Goal: Task Accomplishment & Management: Complete application form

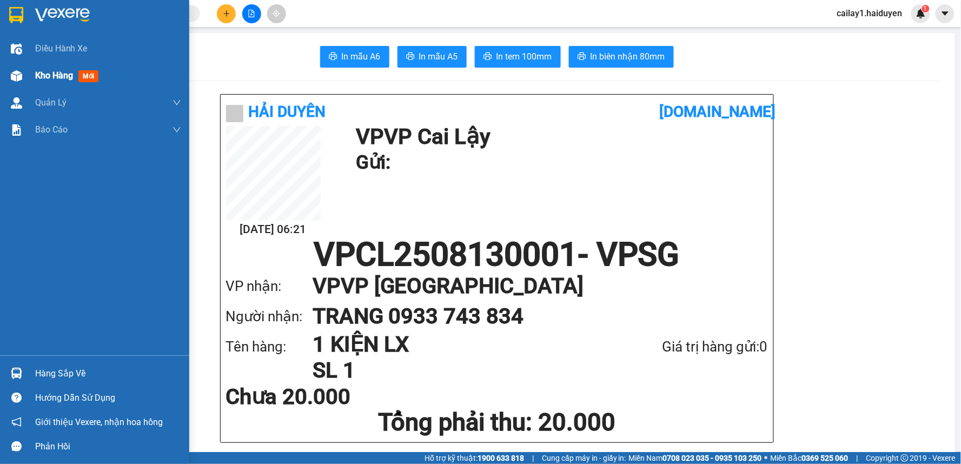
drag, startPoint x: 28, startPoint y: 72, endPoint x: 69, endPoint y: 79, distance: 41.7
click at [29, 72] on div "Kho hàng mới" at bounding box center [94, 75] width 189 height 27
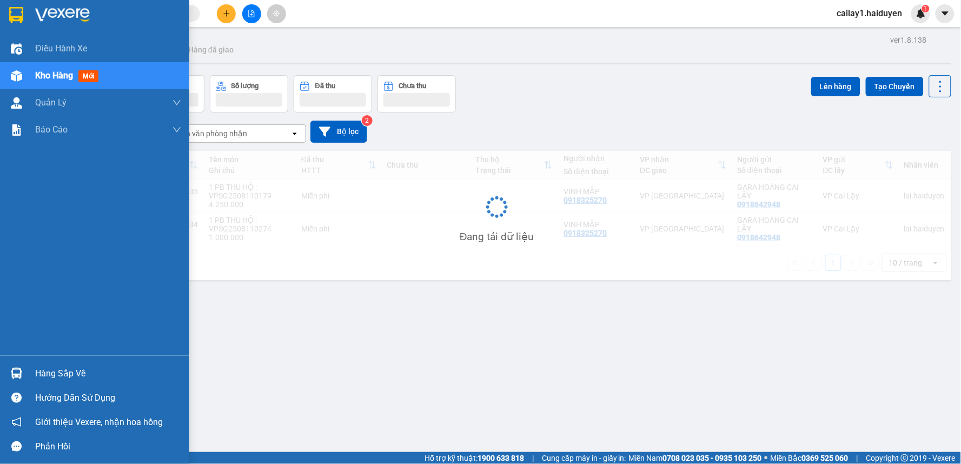
click at [69, 76] on span "Kho hàng" at bounding box center [54, 75] width 38 height 10
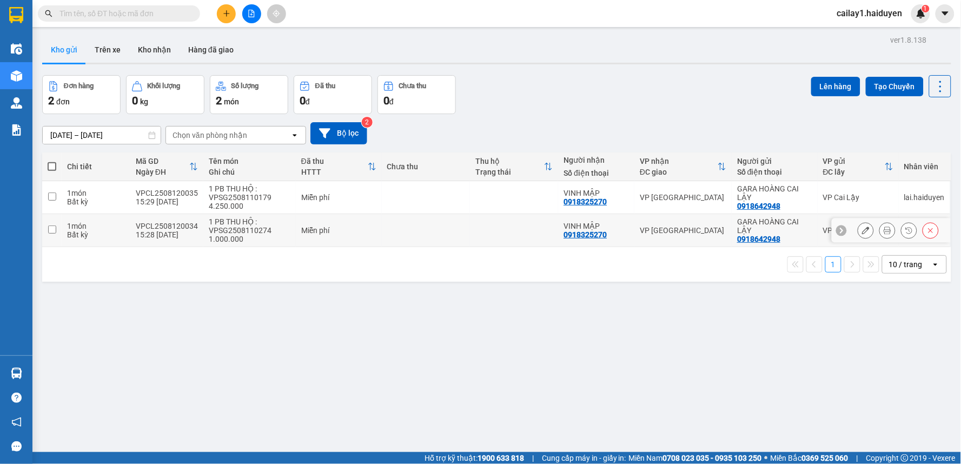
click at [331, 228] on div "Miễn phí" at bounding box center [338, 230] width 75 height 9
checkbox input "true"
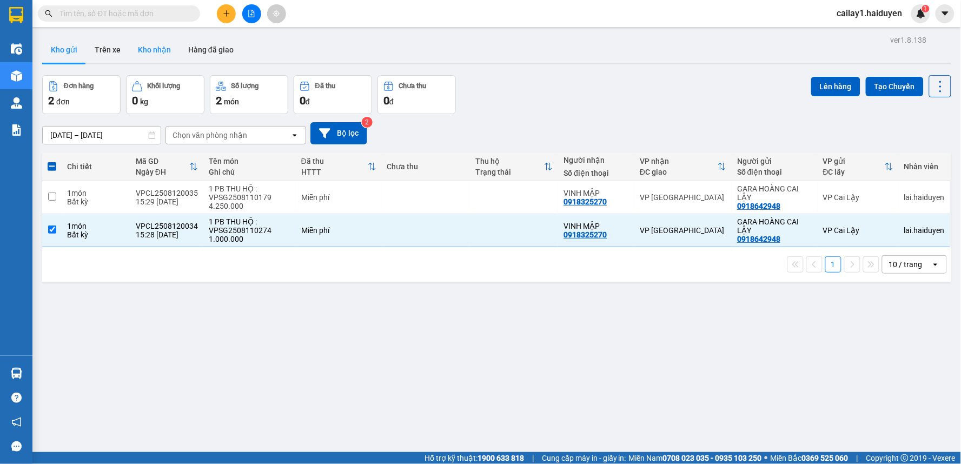
drag, startPoint x: 151, startPoint y: 56, endPoint x: 168, endPoint y: 62, distance: 17.1
click at [151, 56] on button "Kho nhận" at bounding box center [154, 50] width 50 height 26
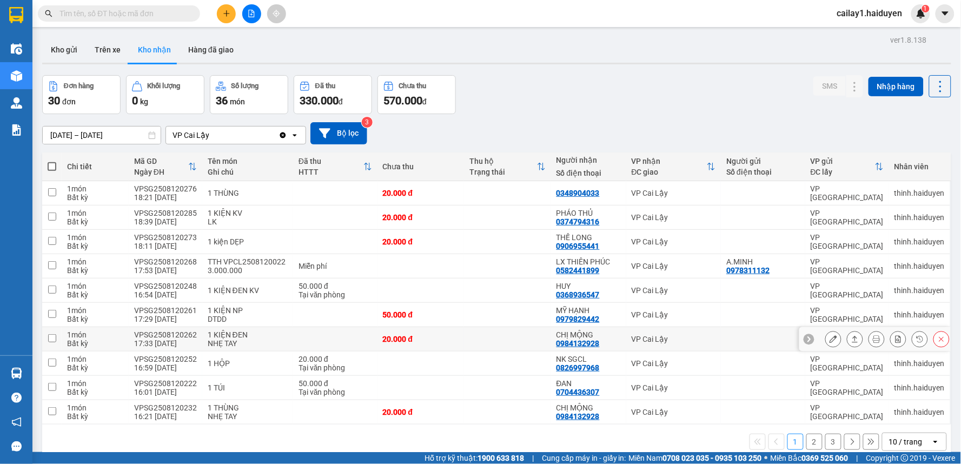
scroll to position [50, 0]
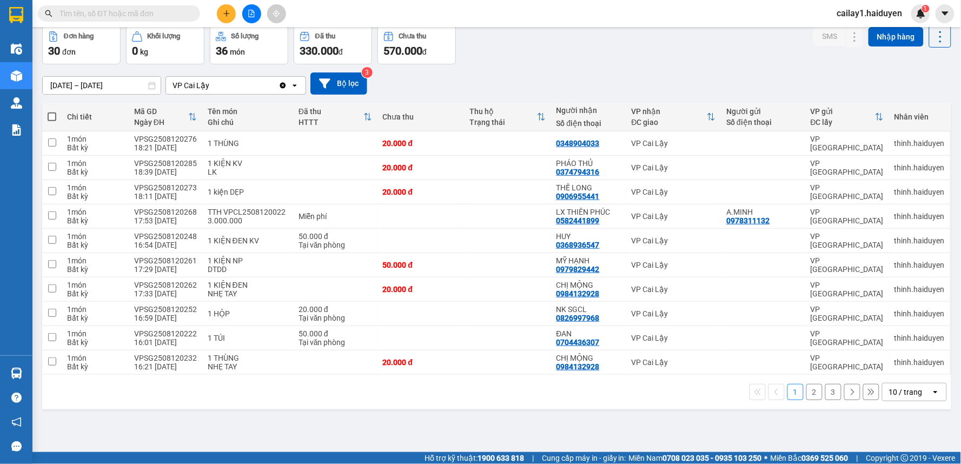
click at [138, 3] on div "Kết quả tìm kiếm ( 0 ) Bộ lọc No Data cailay1.haiduyen 1" at bounding box center [480, 13] width 961 height 27
click at [130, 12] on input "text" at bounding box center [123, 14] width 128 height 12
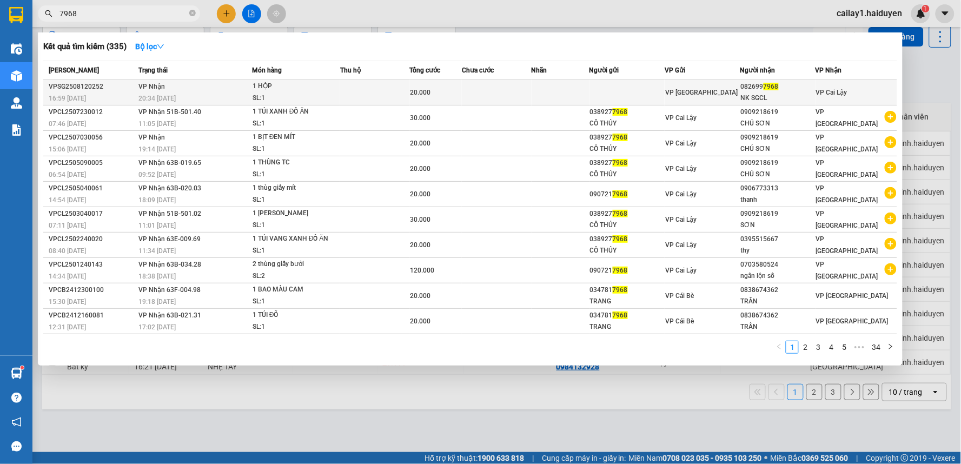
type input "7968"
click at [529, 97] on td at bounding box center [497, 92] width 70 height 25
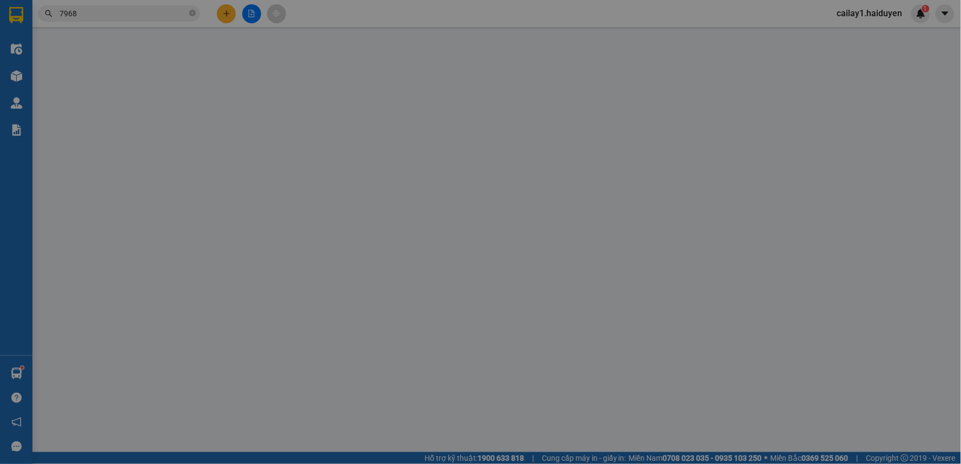
type input "0826997968"
type input "NK SGCL"
type input "20.000"
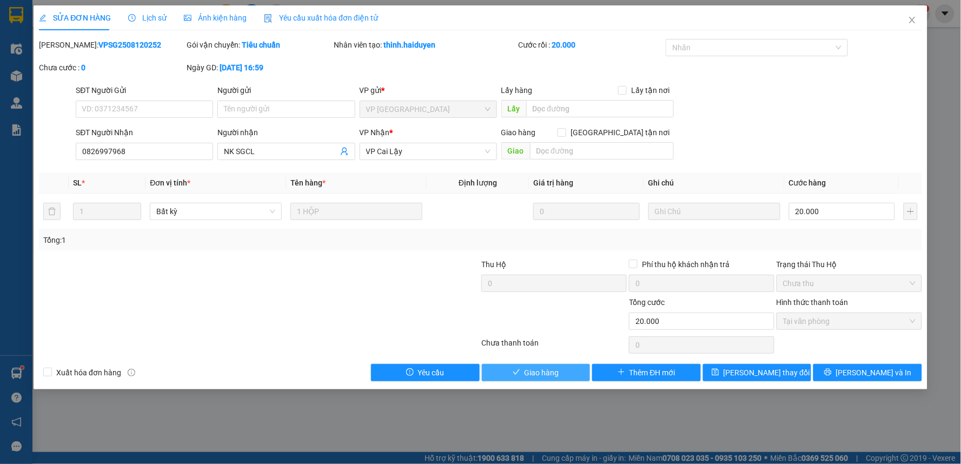
click at [520, 375] on icon "check" at bounding box center [517, 372] width 8 height 8
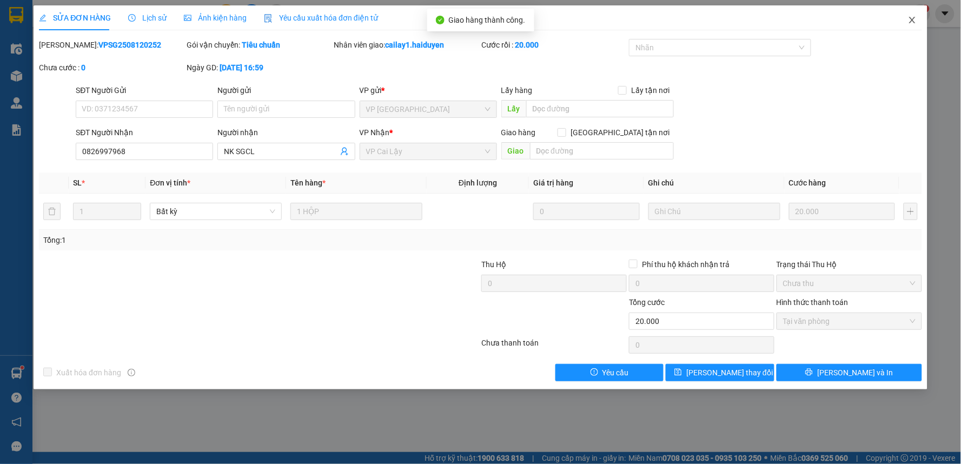
click at [908, 22] on icon "close" at bounding box center [912, 20] width 9 height 9
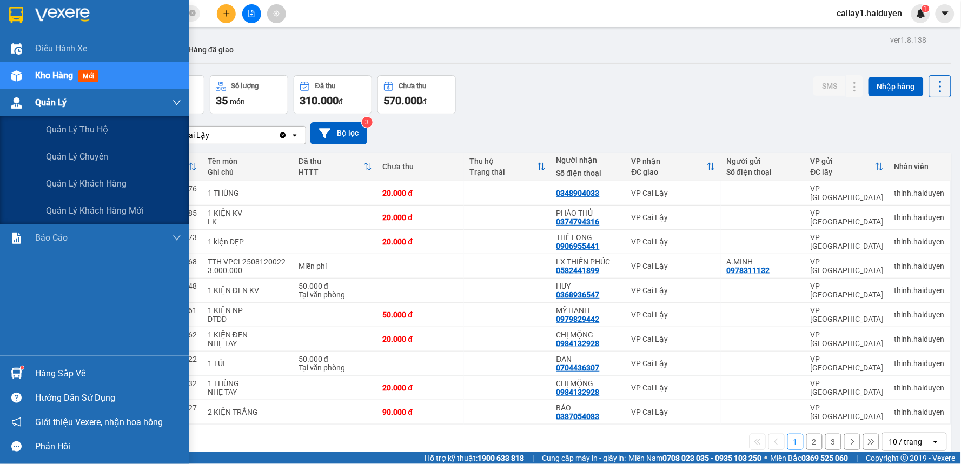
click at [39, 101] on span "Quản Lý" at bounding box center [50, 103] width 31 height 14
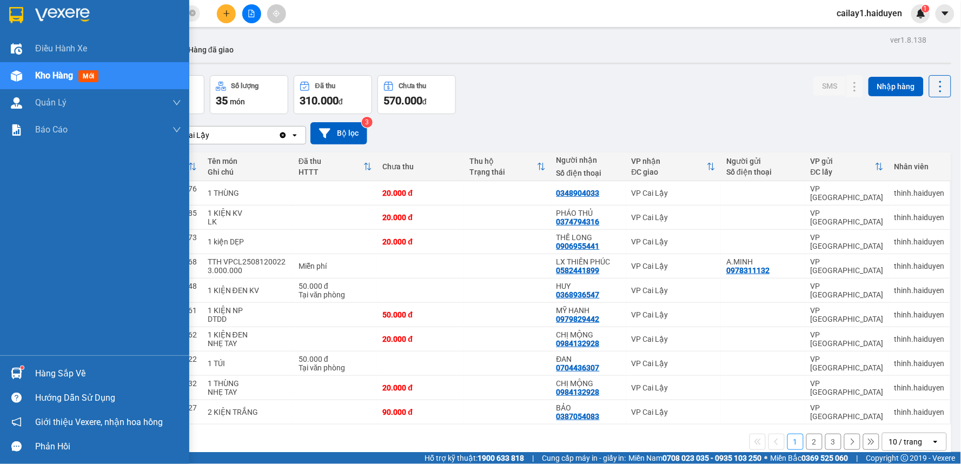
click at [89, 77] on span "mới" at bounding box center [88, 76] width 20 height 12
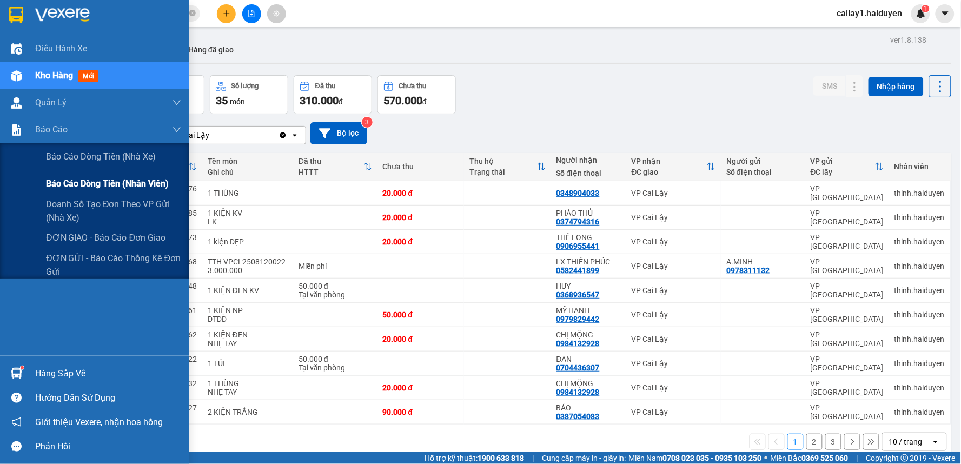
click at [63, 183] on span "Báo cáo dòng tiền (nhân viên)" at bounding box center [107, 184] width 123 height 14
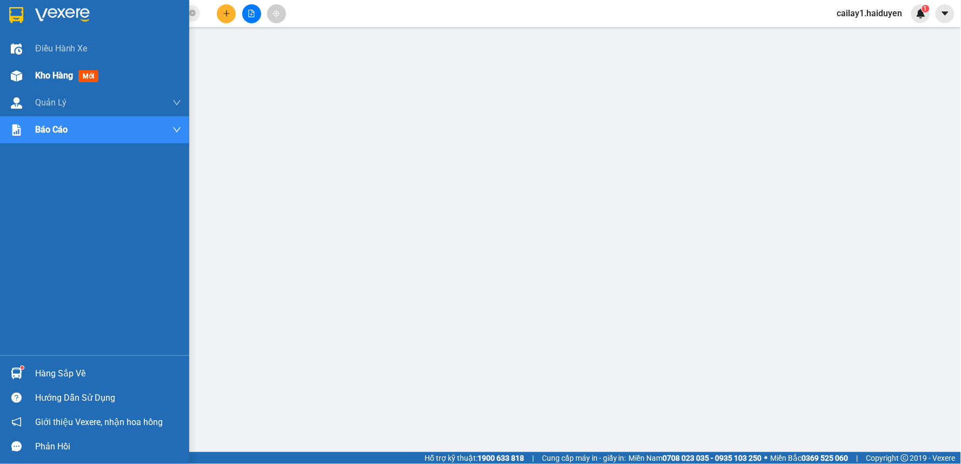
click at [62, 79] on span "Kho hàng" at bounding box center [54, 75] width 38 height 10
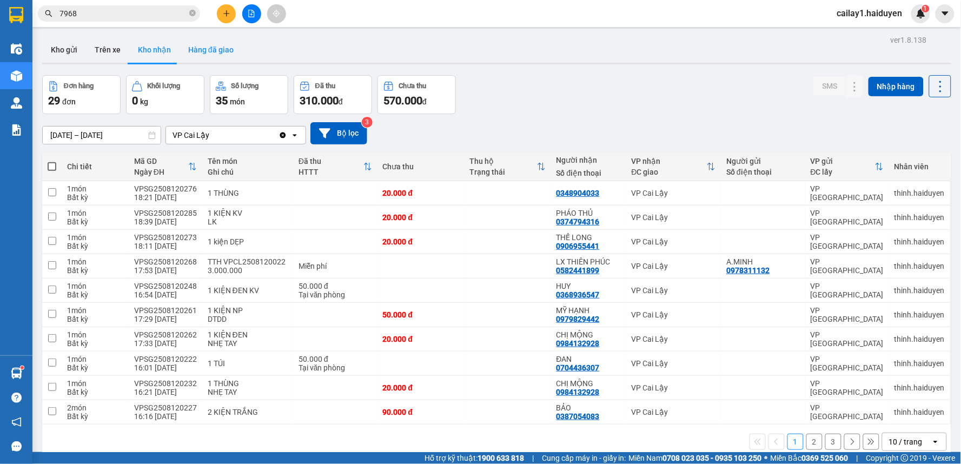
click at [222, 49] on button "Hàng đã giao" at bounding box center [211, 50] width 63 height 26
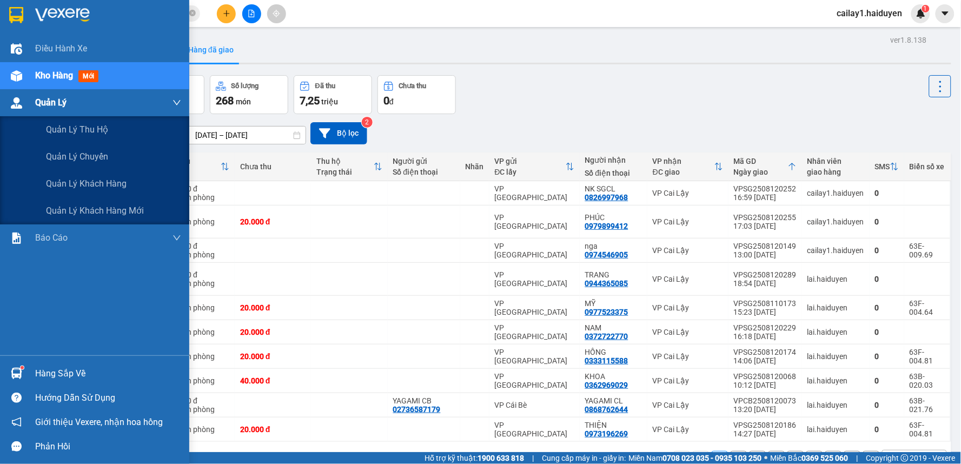
click at [30, 102] on div "Quản Lý" at bounding box center [94, 102] width 189 height 27
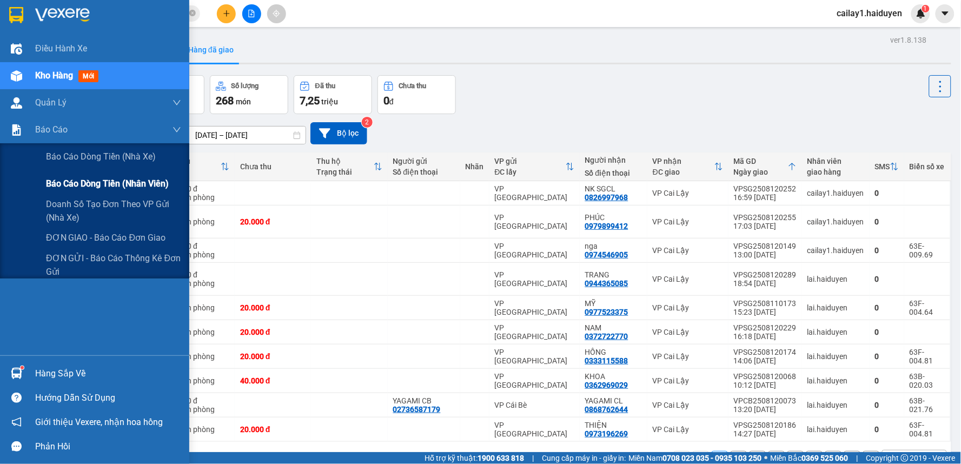
click at [95, 177] on span "Báo cáo dòng tiền (nhân viên)" at bounding box center [107, 184] width 123 height 14
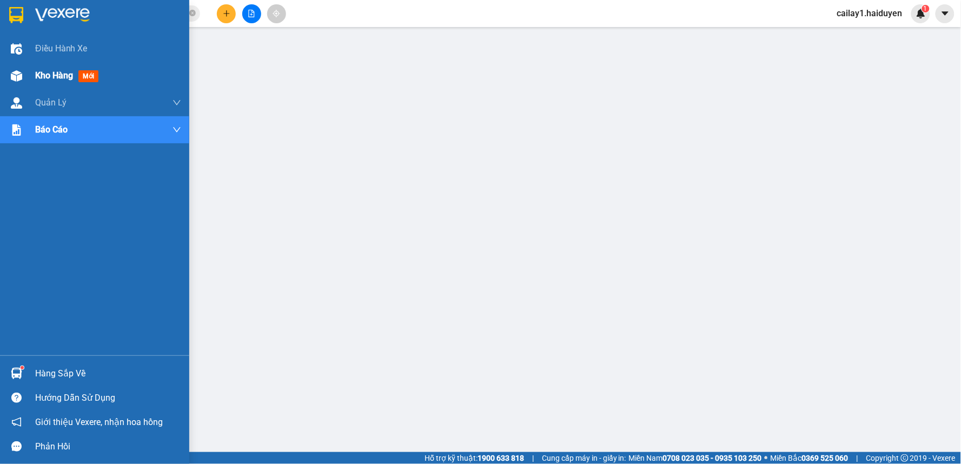
drag, startPoint x: 17, startPoint y: 68, endPoint x: 77, endPoint y: 73, distance: 60.3
click at [18, 68] on div at bounding box center [16, 76] width 19 height 19
click at [76, 69] on div "Kho hàng mới" at bounding box center [69, 76] width 68 height 14
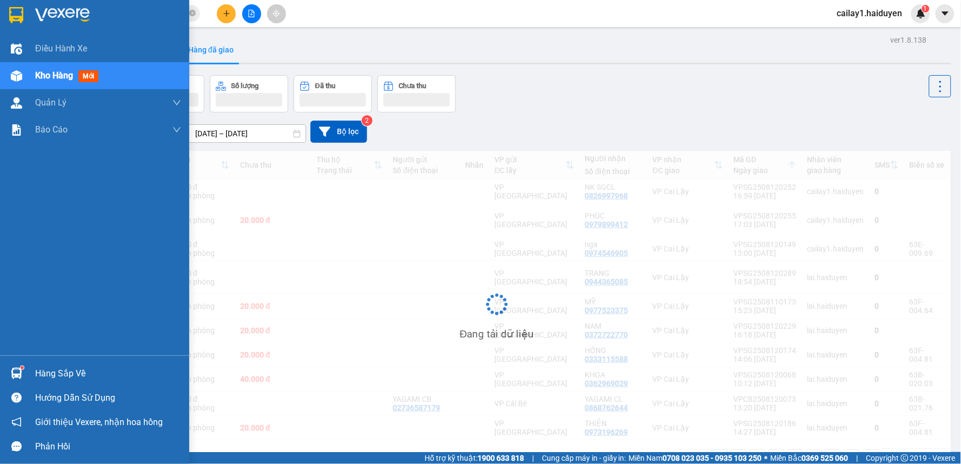
click at [77, 73] on div "Kho hàng mới" at bounding box center [69, 76] width 68 height 14
click at [78, 78] on div "Kho hàng mới" at bounding box center [69, 76] width 68 height 14
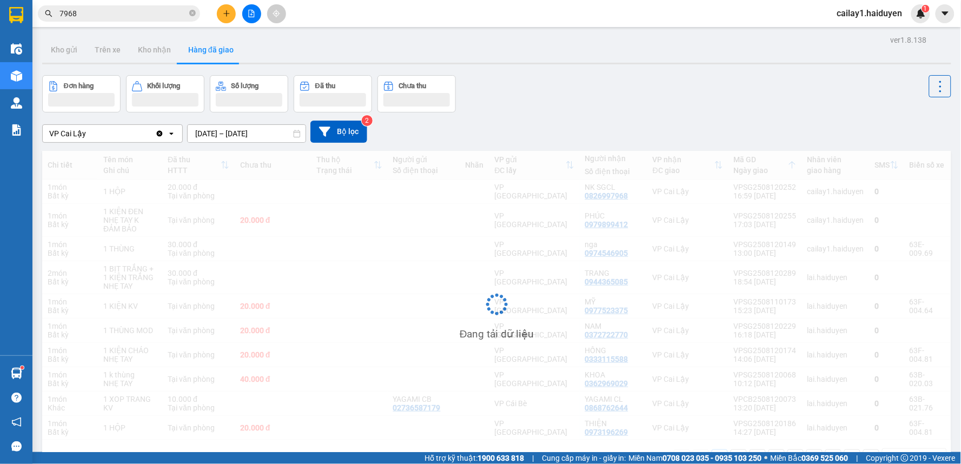
click at [386, 271] on div "Đang tải dữ liệu" at bounding box center [496, 313] width 909 height 324
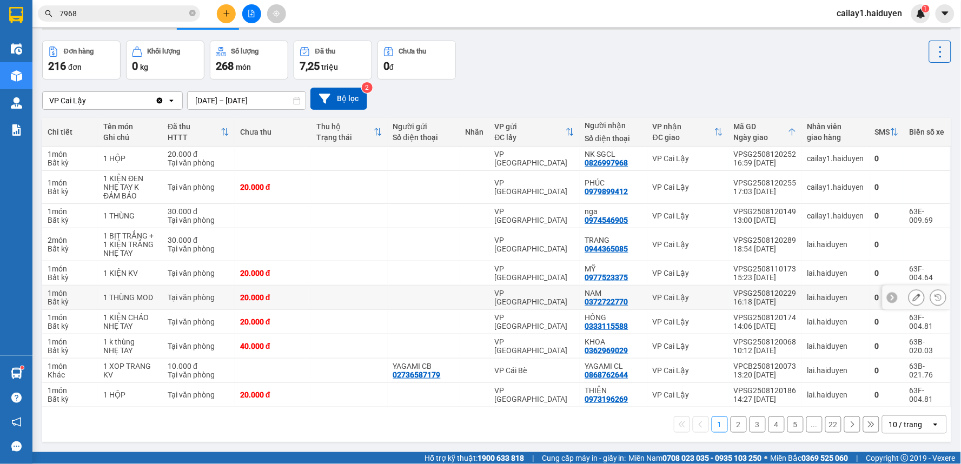
scroll to position [50, 0]
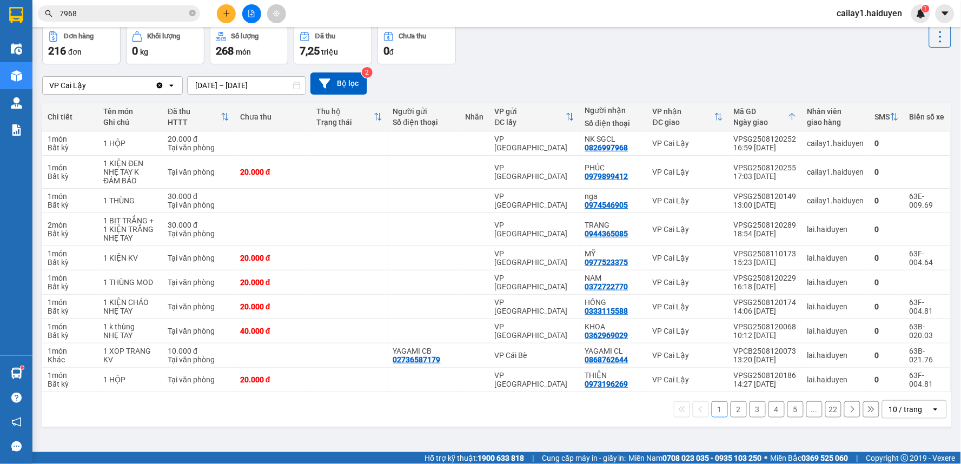
click at [889, 407] on div "10 / trang" at bounding box center [906, 409] width 34 height 11
click at [903, 386] on span "100 / trang" at bounding box center [901, 386] width 39 height 11
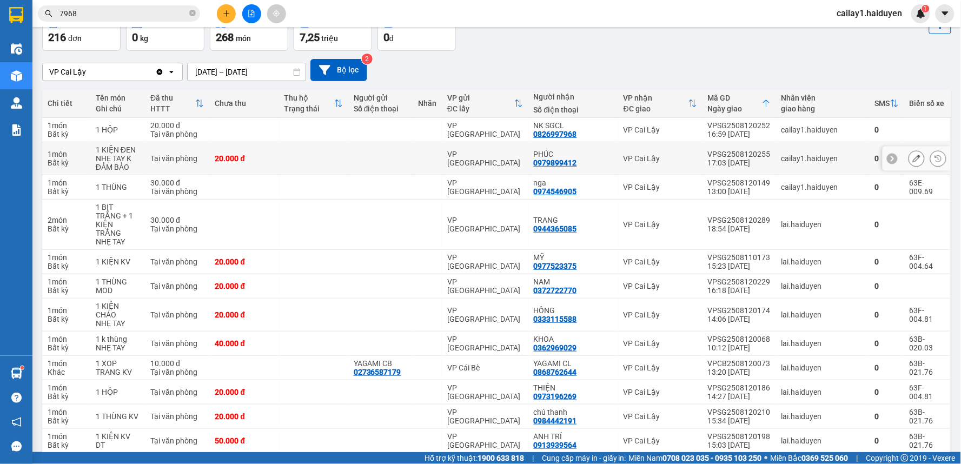
scroll to position [0, 0]
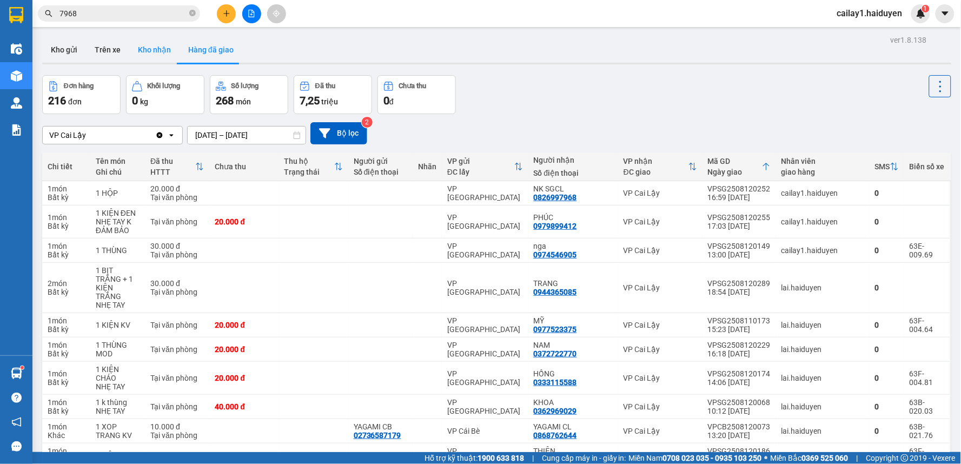
click at [156, 51] on button "Kho nhận" at bounding box center [154, 50] width 50 height 26
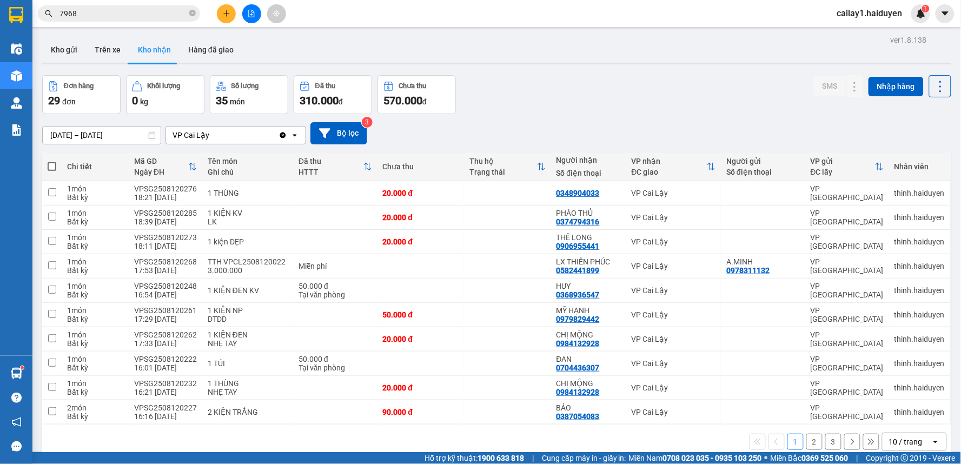
click at [160, 13] on input "7968" at bounding box center [123, 14] width 128 height 12
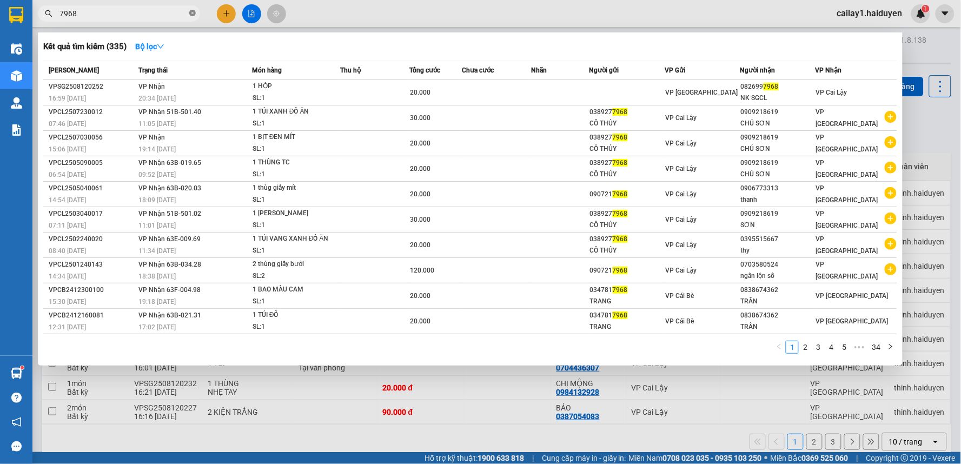
click at [193, 14] on icon "close-circle" at bounding box center [192, 13] width 6 height 6
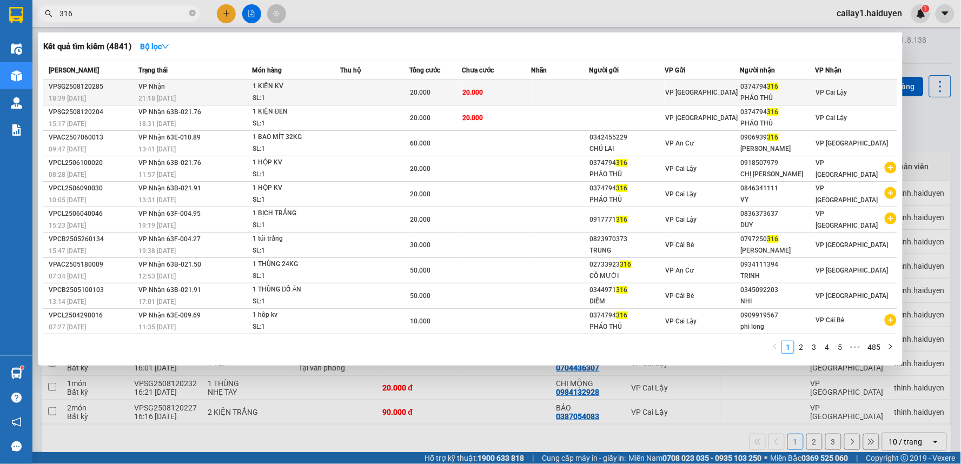
type input "316"
click at [447, 85] on td "20.000" at bounding box center [436, 92] width 52 height 25
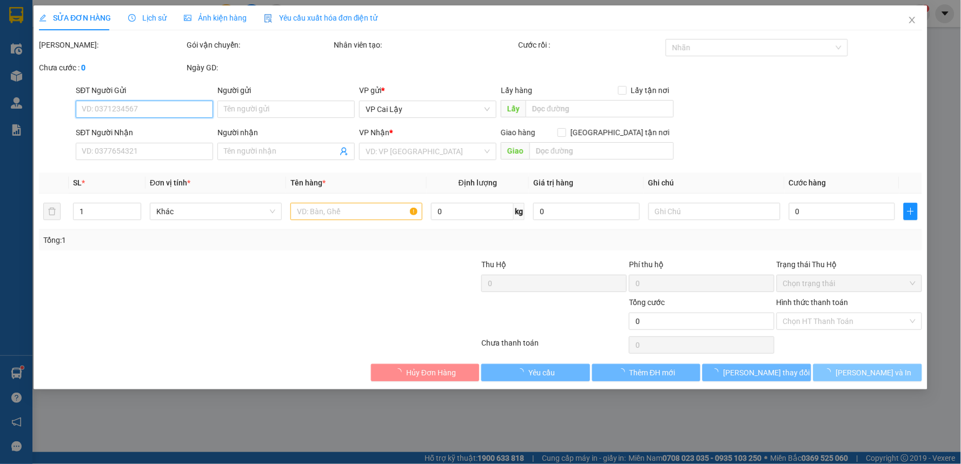
type input "0374794316"
type input "PHÁO THỦ"
type input "20.000"
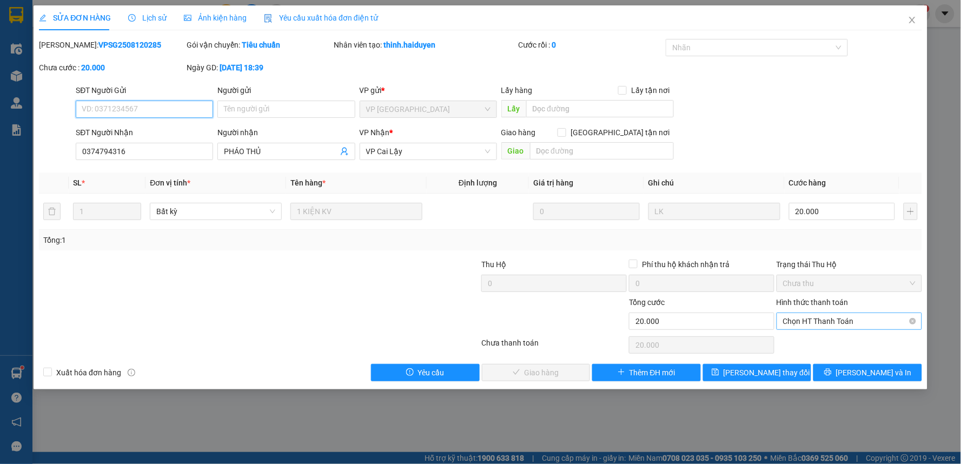
click at [837, 321] on span "Chọn HT Thanh Toán" at bounding box center [849, 321] width 132 height 16
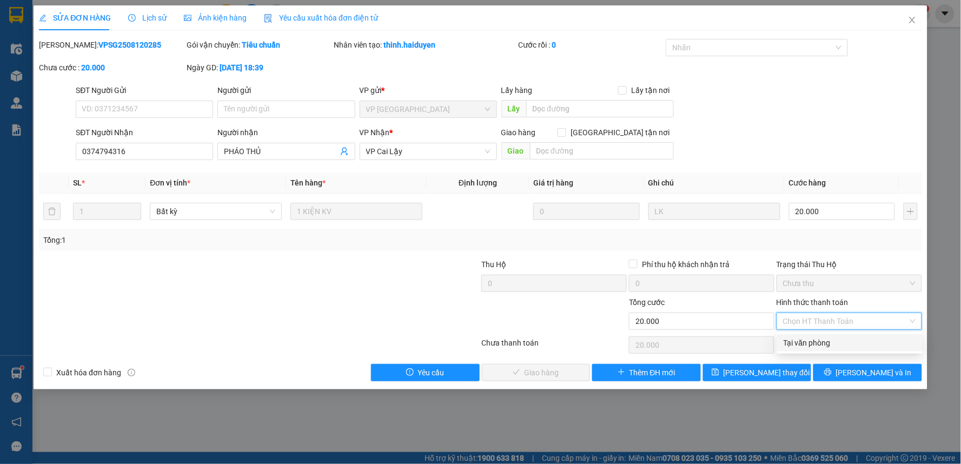
click at [828, 339] on div "Tại văn phòng" at bounding box center [850, 343] width 132 height 12
type input "0"
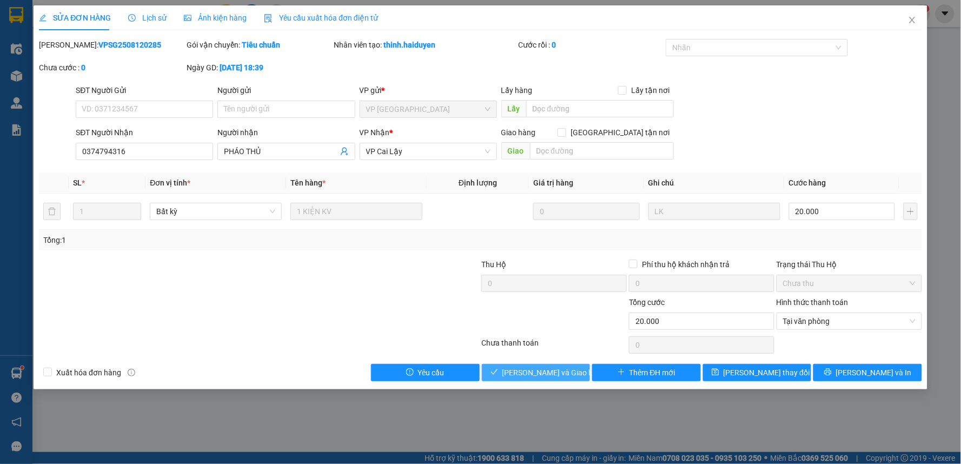
click at [570, 374] on span "[PERSON_NAME] và [PERSON_NAME] hàng" at bounding box center [554, 373] width 104 height 12
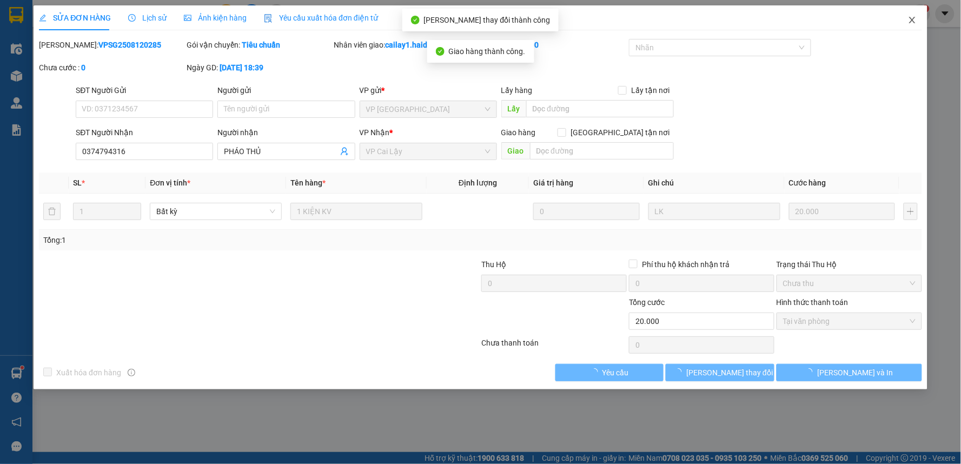
click at [917, 17] on span "Close" at bounding box center [912, 20] width 30 height 30
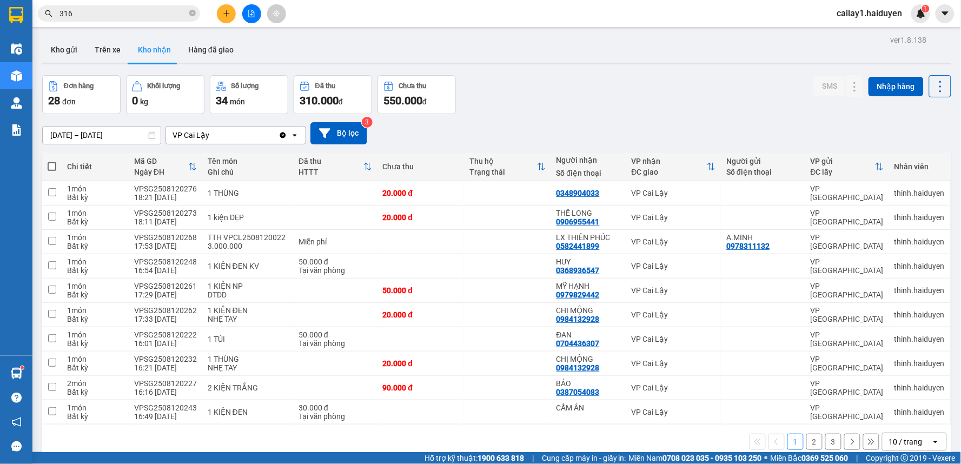
click at [144, 12] on input "316" at bounding box center [123, 14] width 128 height 12
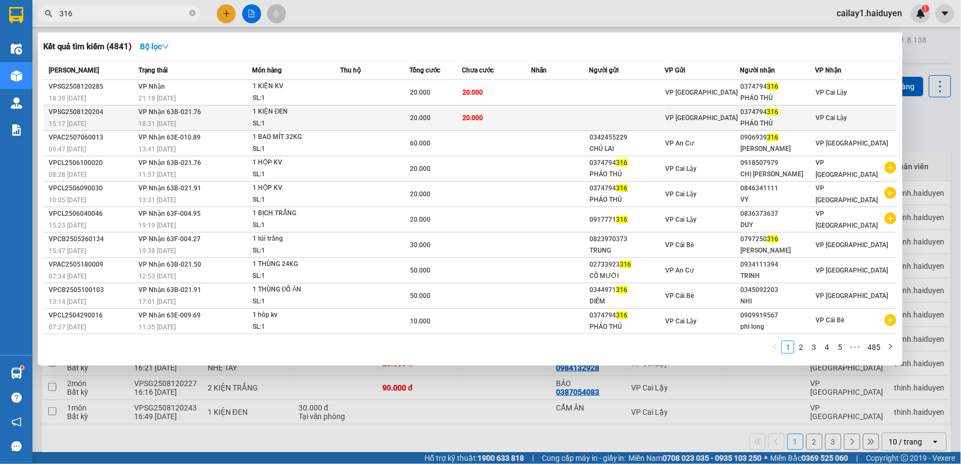
click at [664, 114] on td at bounding box center [626, 117] width 75 height 25
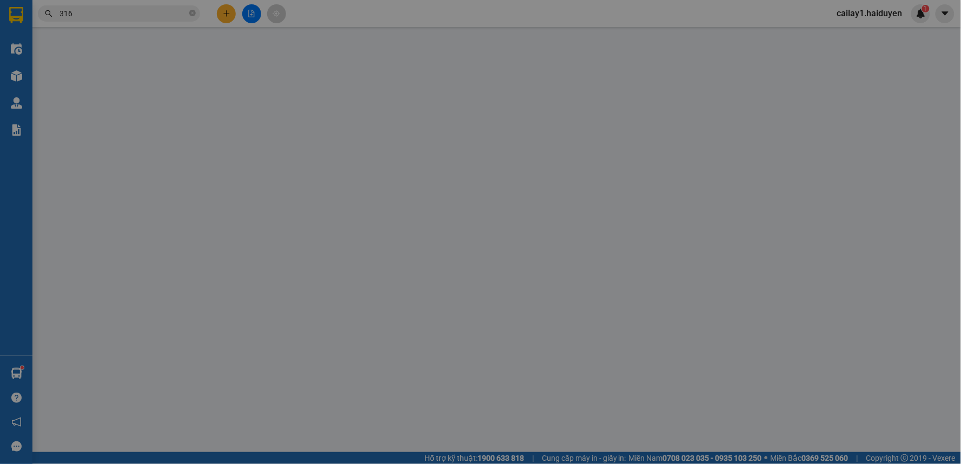
type input "0374794316"
type input "PHÁO THỦ"
type input "20.000"
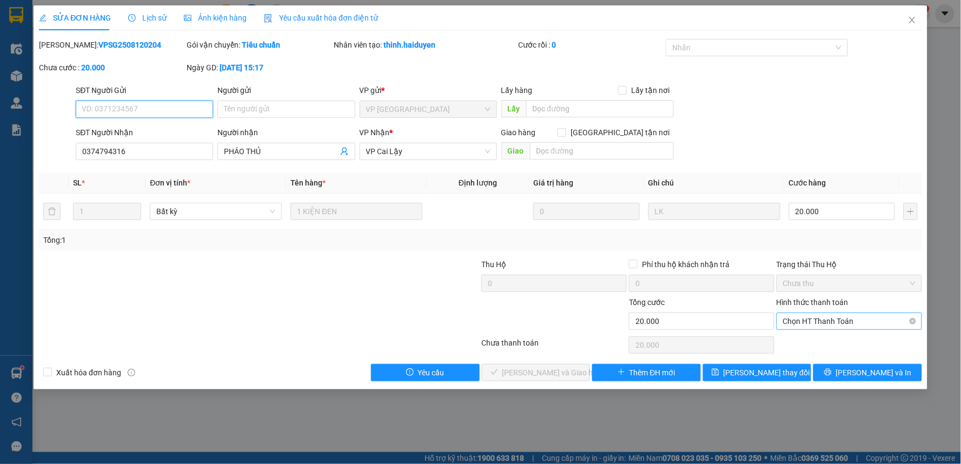
click at [822, 318] on span "Chọn HT Thanh Toán" at bounding box center [849, 321] width 132 height 16
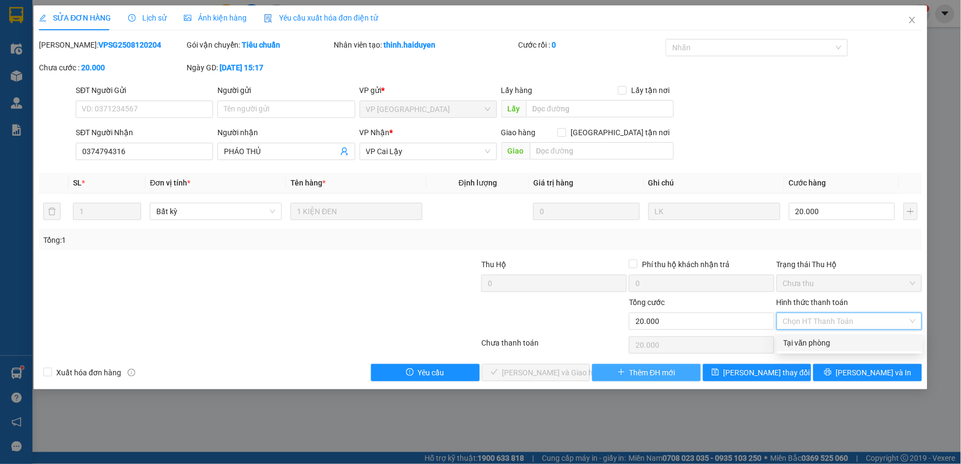
drag, startPoint x: 814, startPoint y: 338, endPoint x: 663, endPoint y: 376, distance: 155.4
click at [814, 339] on div "Tại văn phòng" at bounding box center [850, 343] width 132 height 12
type input "0"
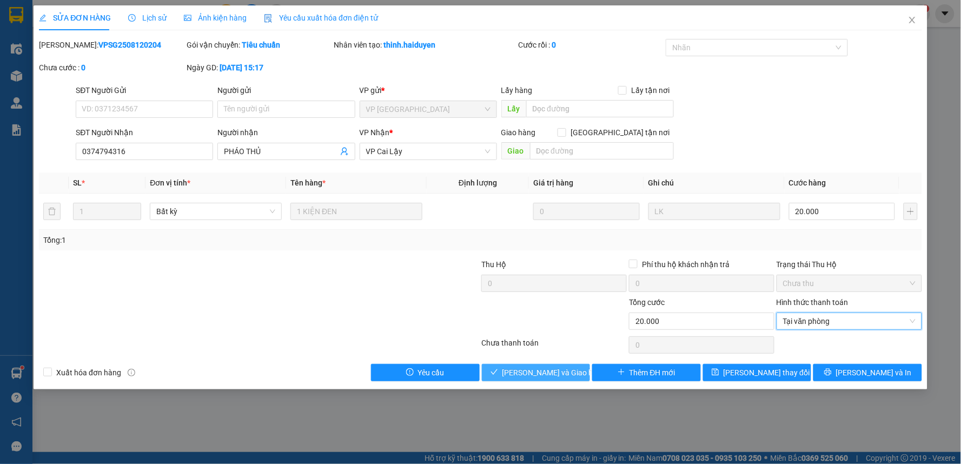
click at [541, 367] on span "[PERSON_NAME] và [PERSON_NAME] hàng" at bounding box center [554, 373] width 104 height 12
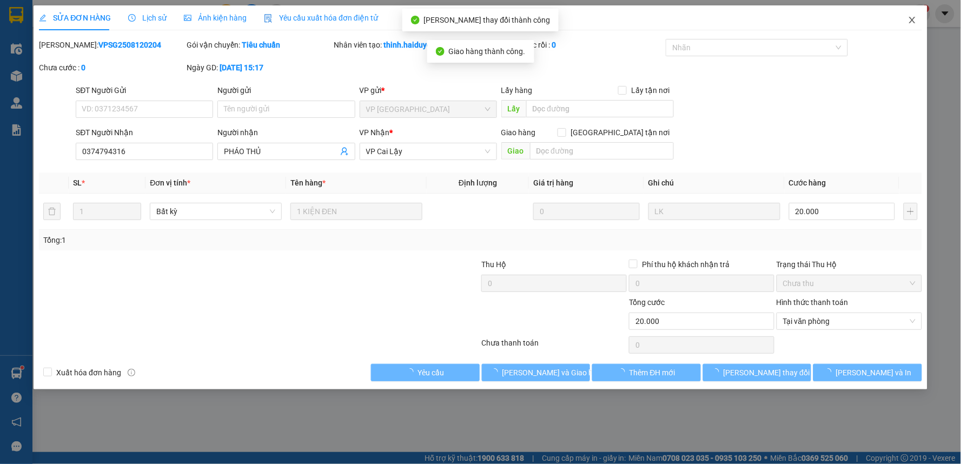
click at [908, 19] on icon "close" at bounding box center [912, 20] width 9 height 9
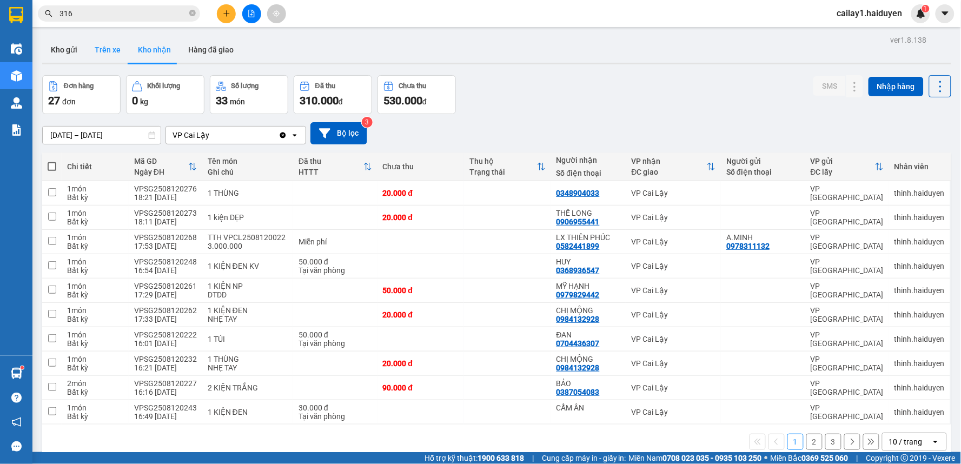
click at [108, 41] on button "Trên xe" at bounding box center [107, 50] width 43 height 26
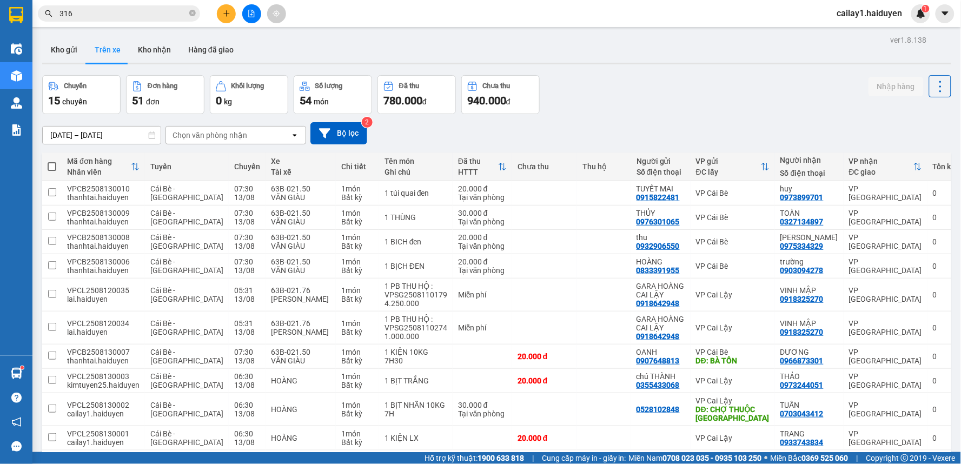
click at [163, 13] on input "316" at bounding box center [123, 14] width 128 height 12
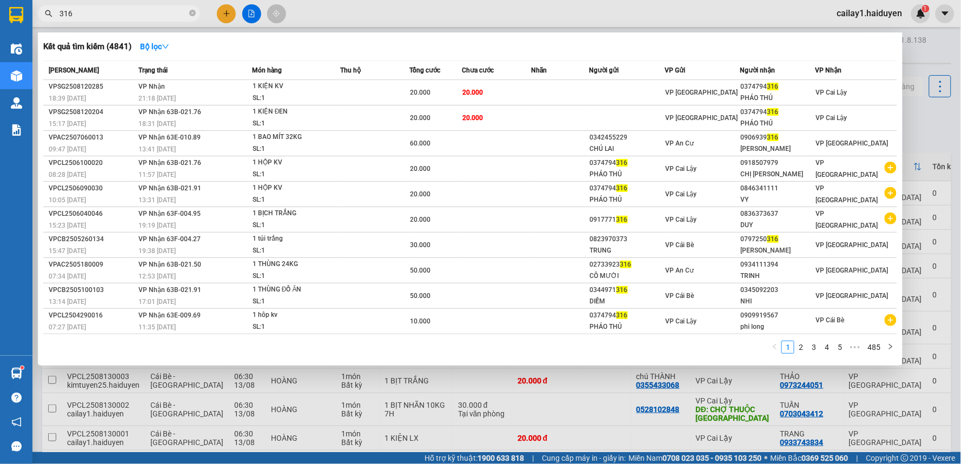
click at [227, 11] on div at bounding box center [480, 232] width 961 height 464
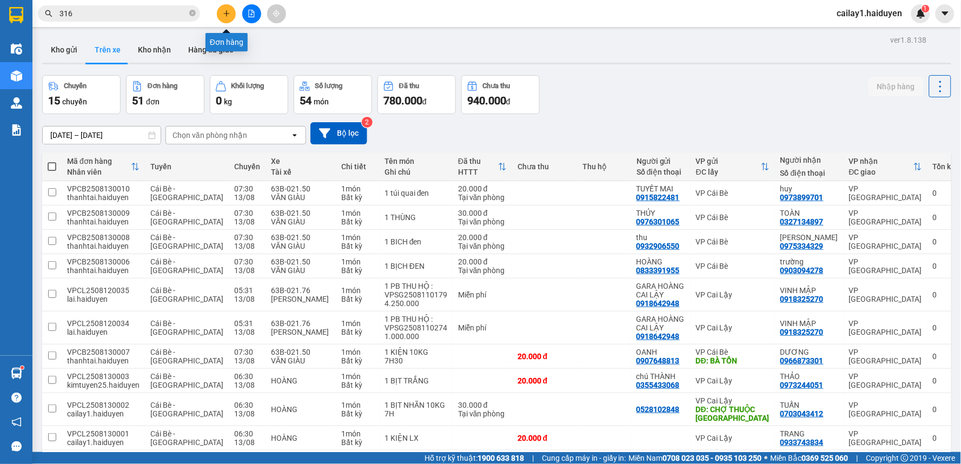
click at [220, 18] on button at bounding box center [226, 13] width 19 height 19
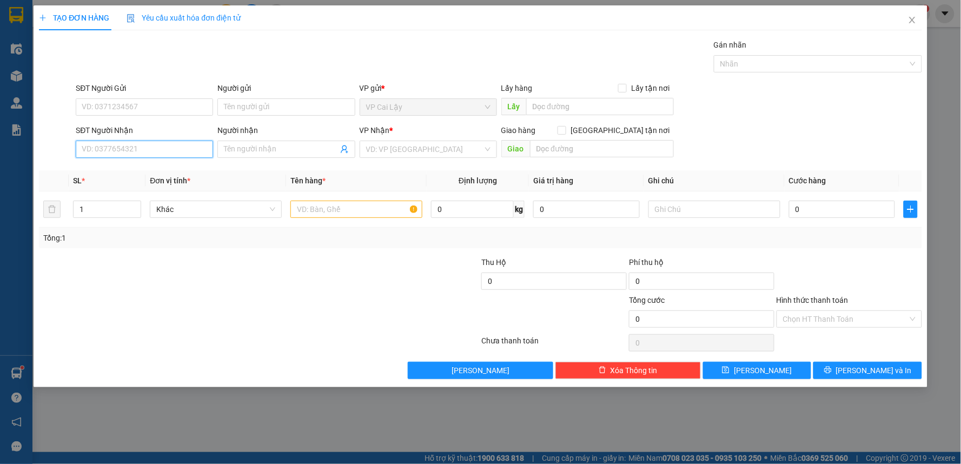
click at [125, 143] on input "SĐT Người Nhận" at bounding box center [144, 149] width 137 height 17
click at [138, 176] on div "0704578882 - OANH" at bounding box center [144, 171] width 124 height 12
type input "0704578882"
type input "OANH"
type input "40.000"
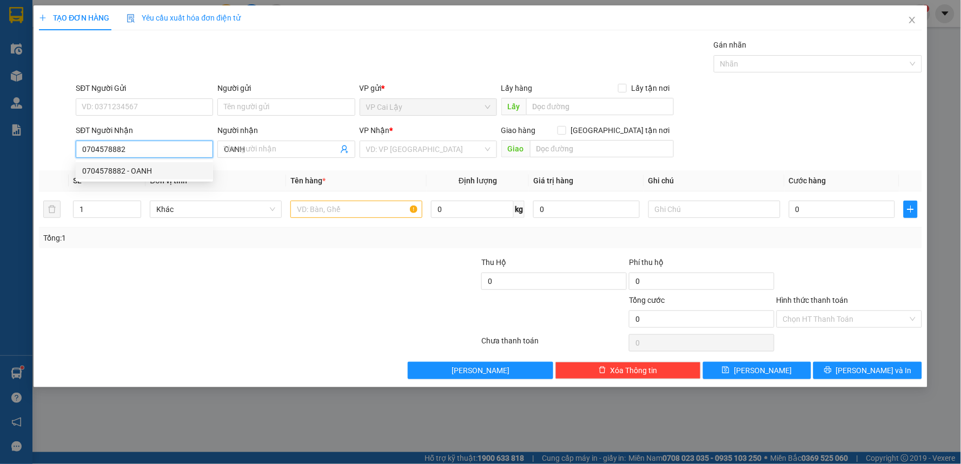
type input "40.000"
type input "0704578882"
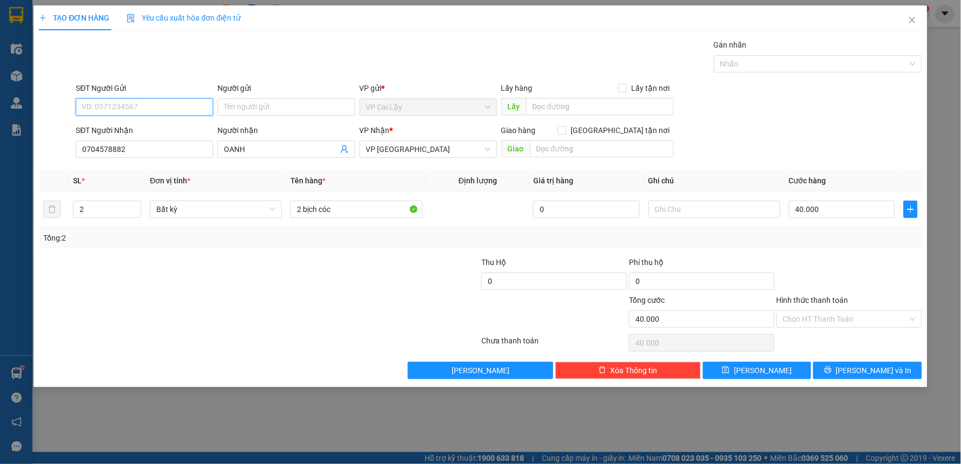
click at [141, 107] on input "SĐT Người Gửi" at bounding box center [144, 106] width 137 height 17
click at [257, 148] on input "OANH" at bounding box center [281, 149] width 114 height 12
click at [814, 321] on input "Hình thức thanh toán" at bounding box center [845, 319] width 125 height 16
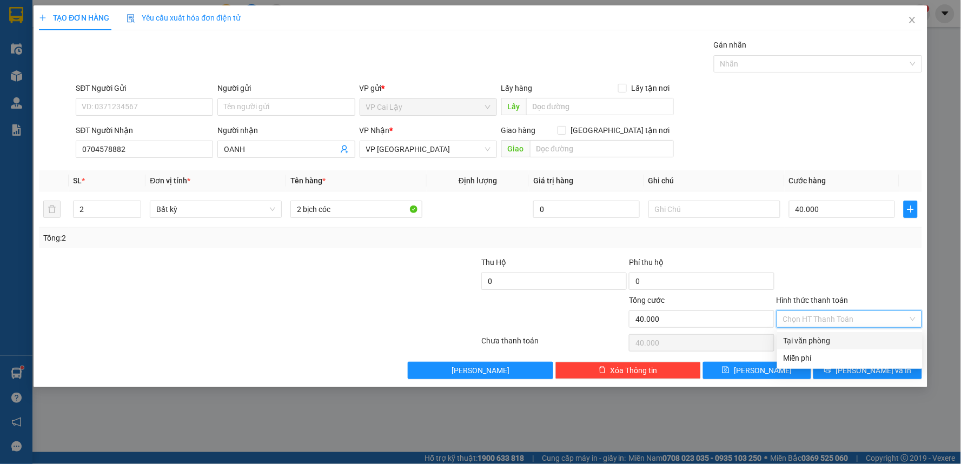
click at [804, 338] on div "Tại văn phòng" at bounding box center [850, 341] width 132 height 12
type input "0"
click at [853, 324] on span "Tại văn phòng" at bounding box center [849, 319] width 132 height 16
click at [829, 337] on div "Tại văn phòng" at bounding box center [850, 341] width 132 height 12
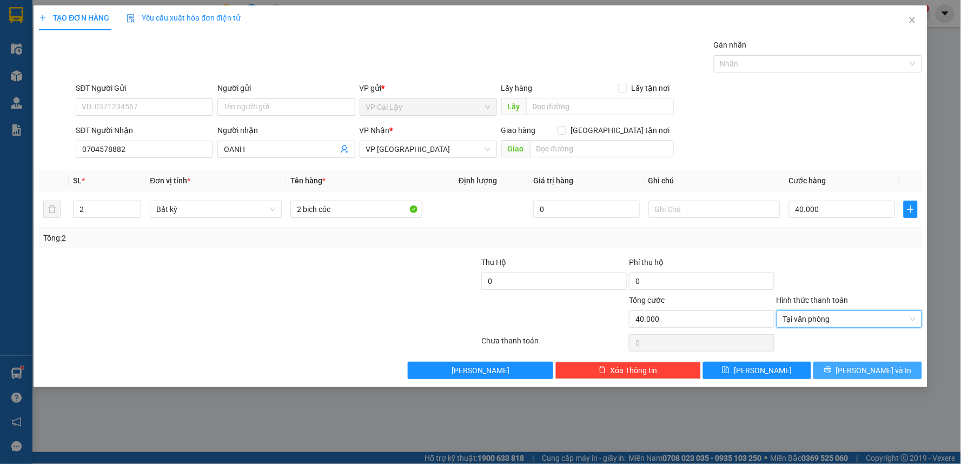
click at [860, 368] on span "[PERSON_NAME] và In" at bounding box center [874, 370] width 76 height 12
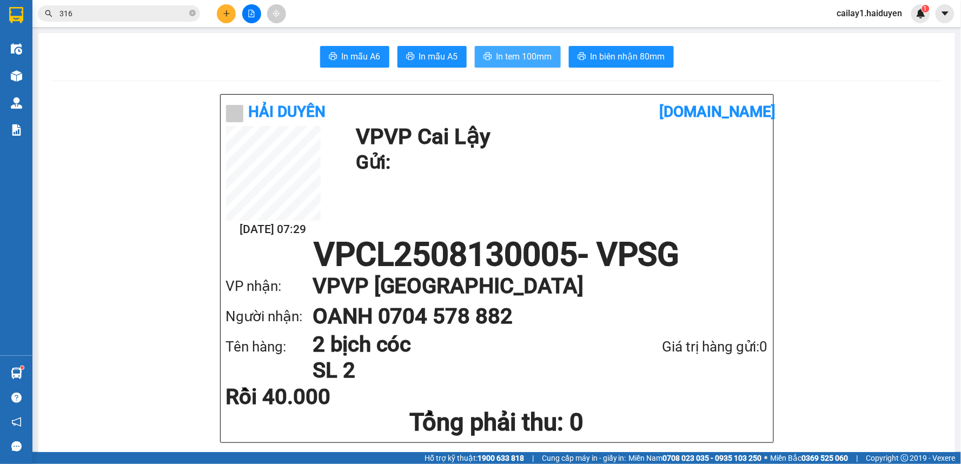
click at [510, 55] on span "In tem 100mm" at bounding box center [524, 57] width 56 height 14
click at [218, 15] on button at bounding box center [226, 13] width 19 height 19
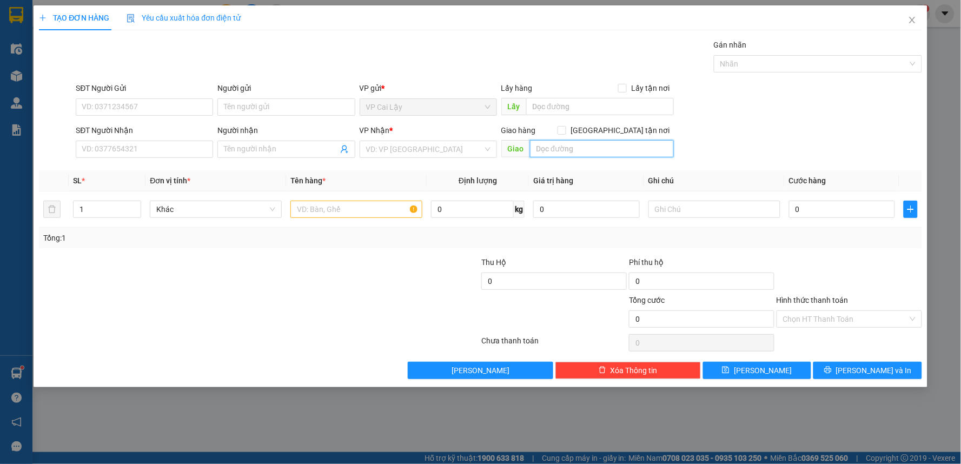
click at [563, 148] on input "text" at bounding box center [602, 148] width 144 height 17
click at [149, 153] on input "SĐT Người Nhận" at bounding box center [144, 149] width 137 height 17
click at [151, 147] on input "SĐT Người Nhận" at bounding box center [144, 149] width 137 height 17
type input "0906668"
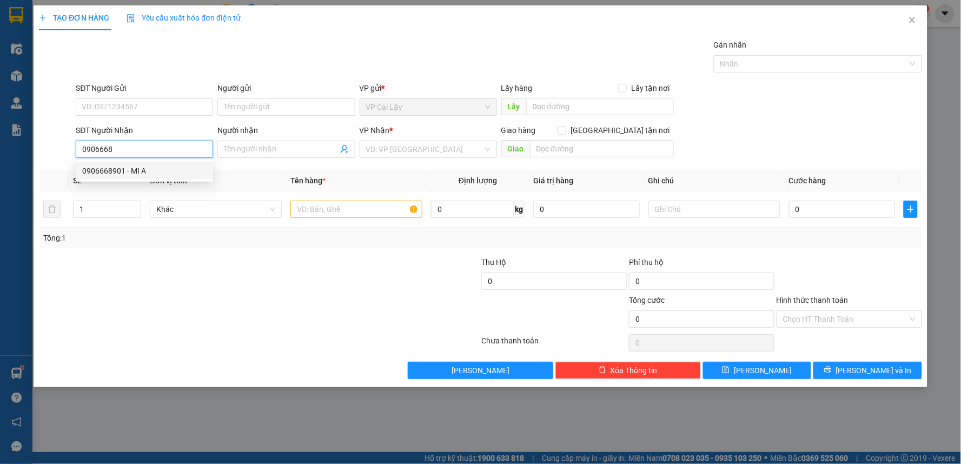
drag, startPoint x: 132, startPoint y: 149, endPoint x: 50, endPoint y: 148, distance: 82.7
click at [50, 148] on div "SĐT Người Nhận 0906668 Người nhận Tên người nhận VP Nhận * VD: VP Sài Gòn Giao …" at bounding box center [480, 143] width 885 height 38
type input "0906"
click at [910, 22] on icon "close" at bounding box center [912, 20] width 9 height 9
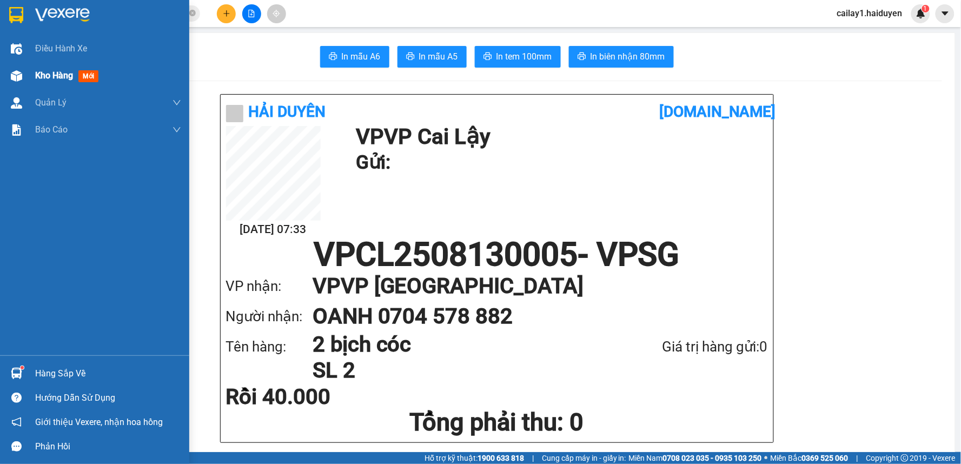
click at [23, 78] on div at bounding box center [16, 76] width 19 height 19
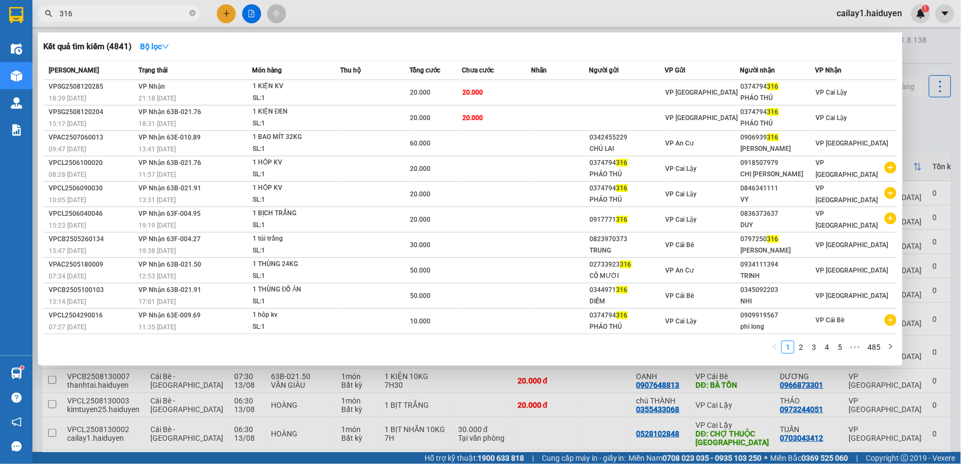
drag, startPoint x: 77, startPoint y: 7, endPoint x: 94, endPoint y: 13, distance: 17.3
click at [84, 9] on span "316" at bounding box center [119, 13] width 162 height 16
click at [94, 13] on input "316" at bounding box center [123, 14] width 128 height 12
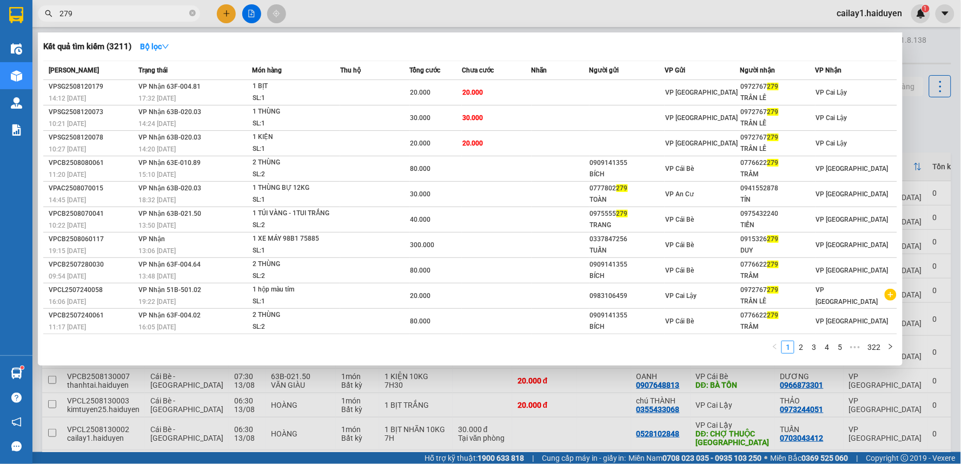
type input "279"
click at [702, 406] on div at bounding box center [480, 232] width 961 height 464
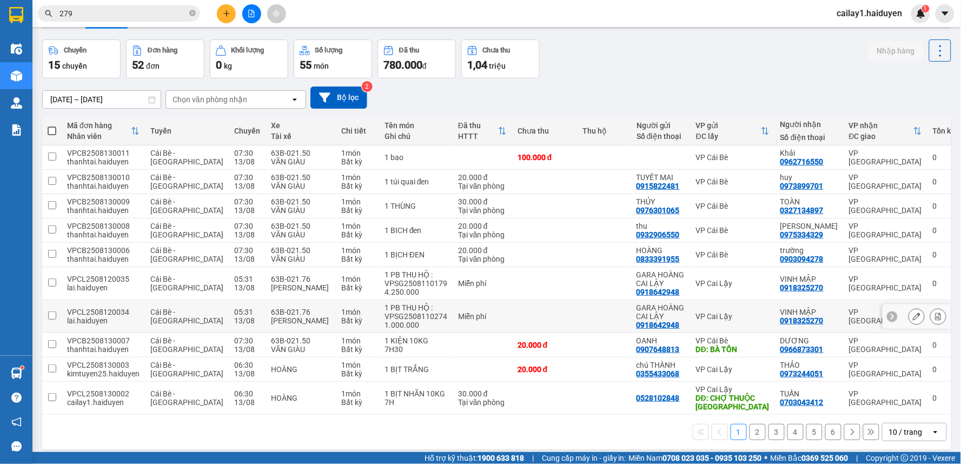
scroll to position [50, 0]
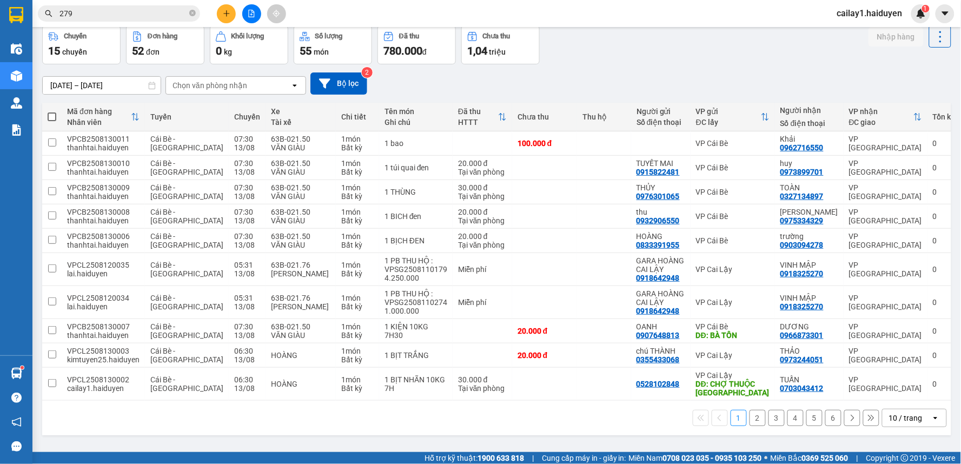
click at [902, 417] on div "10 / trang" at bounding box center [906, 418] width 34 height 11
click at [887, 399] on span "100 / trang" at bounding box center [901, 395] width 39 height 11
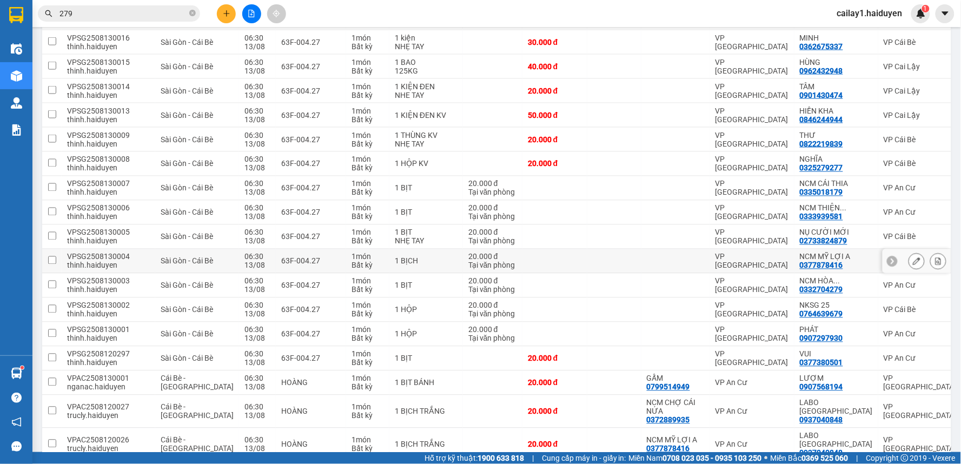
scroll to position [470, 0]
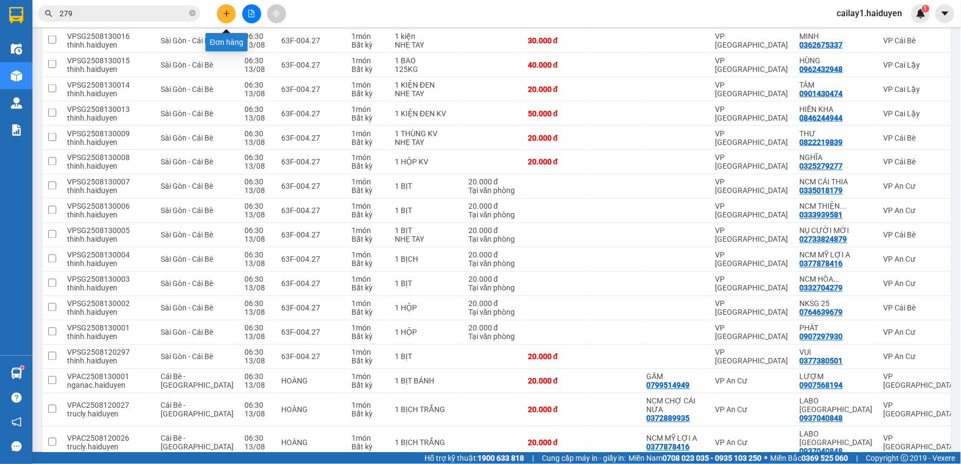
click at [219, 14] on button at bounding box center [226, 13] width 19 height 19
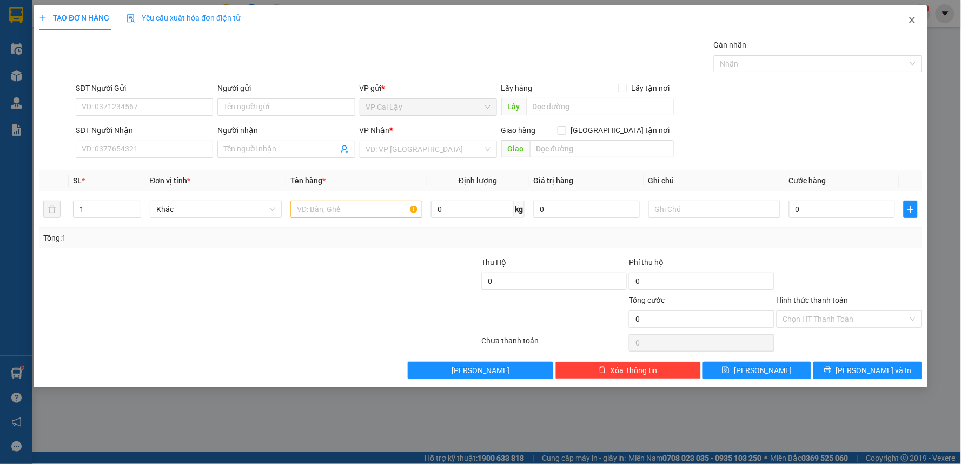
click at [910, 23] on icon "close" at bounding box center [912, 20] width 9 height 9
click at [911, 20] on div "cailay1.haiduyen 1" at bounding box center [879, 13] width 102 height 19
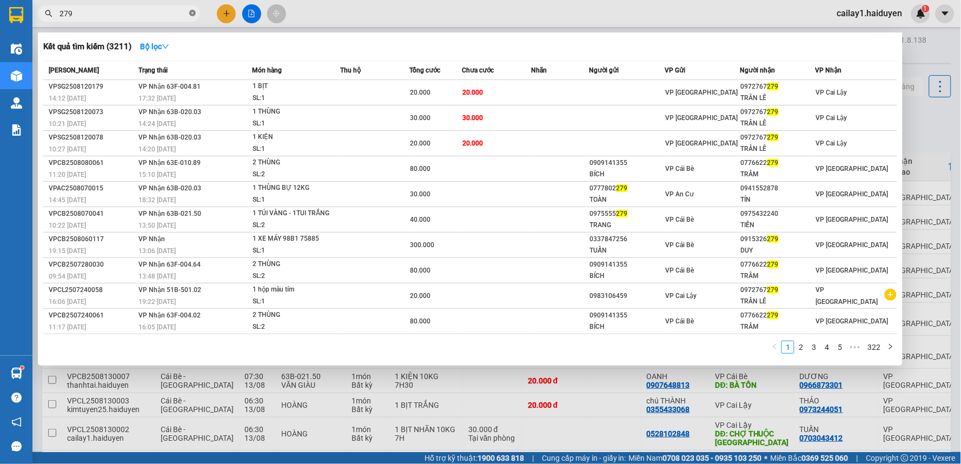
click at [193, 15] on icon "close-circle" at bounding box center [192, 13] width 6 height 6
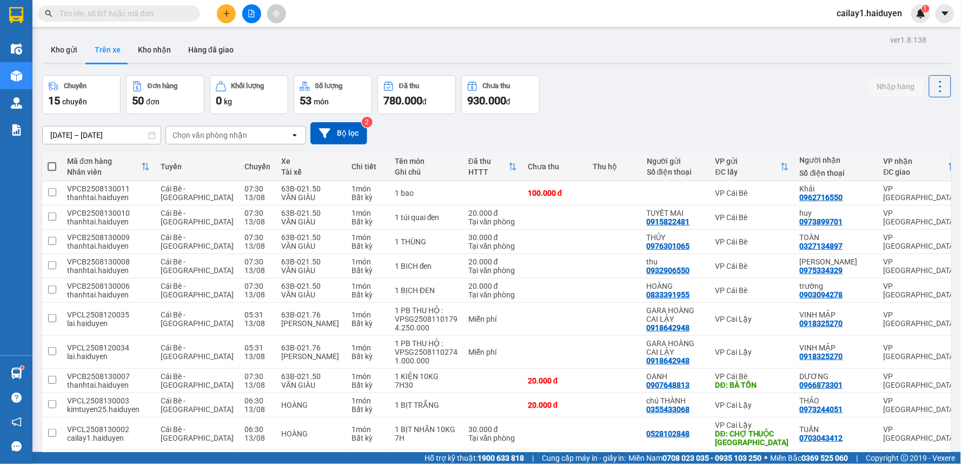
click at [163, 13] on input "text" at bounding box center [123, 14] width 128 height 12
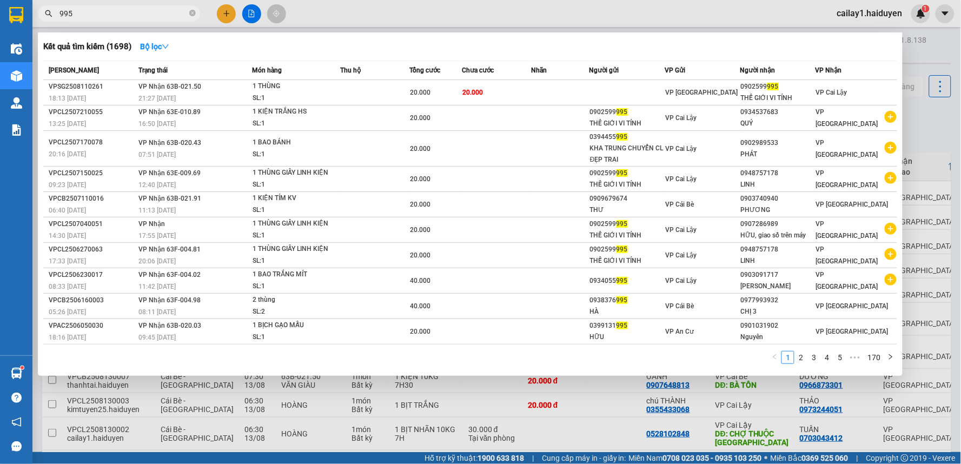
type input "995"
click at [228, 11] on div at bounding box center [480, 232] width 961 height 464
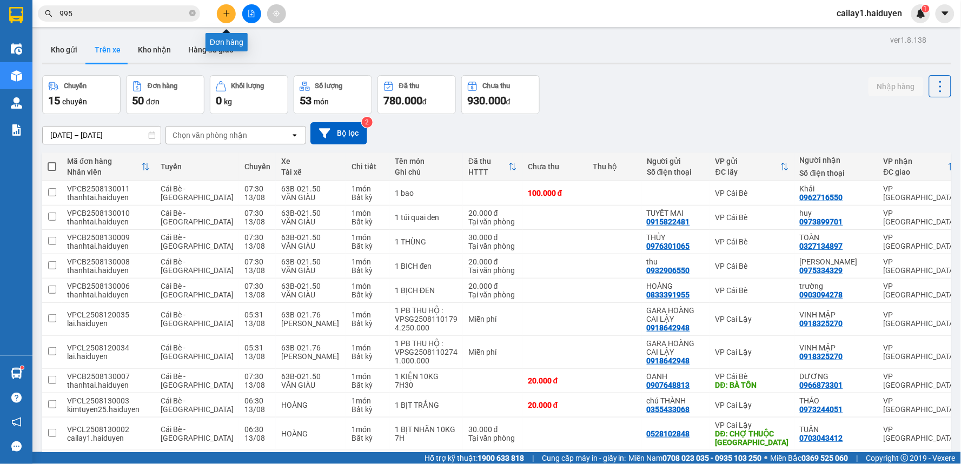
click at [227, 15] on icon "plus" at bounding box center [227, 14] width 8 height 8
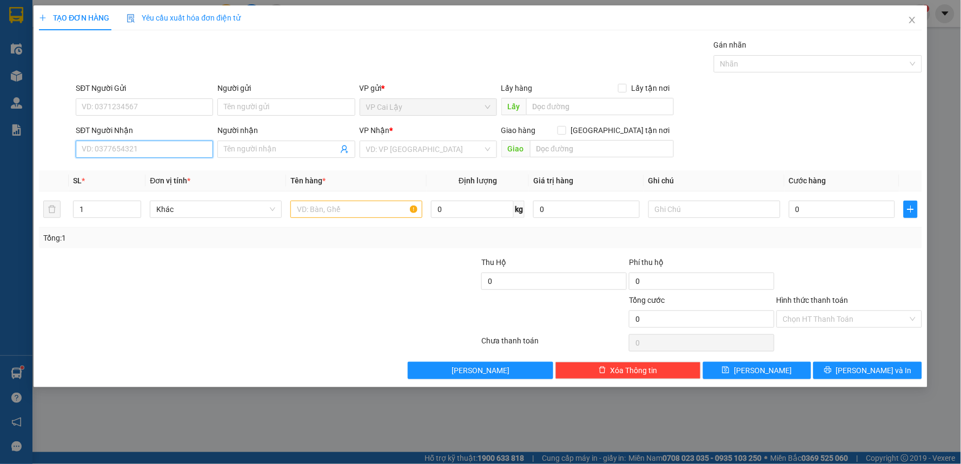
click at [105, 144] on input "SĐT Người Nhận" at bounding box center [144, 149] width 137 height 17
click at [171, 176] on div "0906688339 - KHOA" at bounding box center [144, 171] width 124 height 12
type input "0906688339"
type input "KHOA"
type input "351/117 LÊ ĐẠI HÀNH Q11"
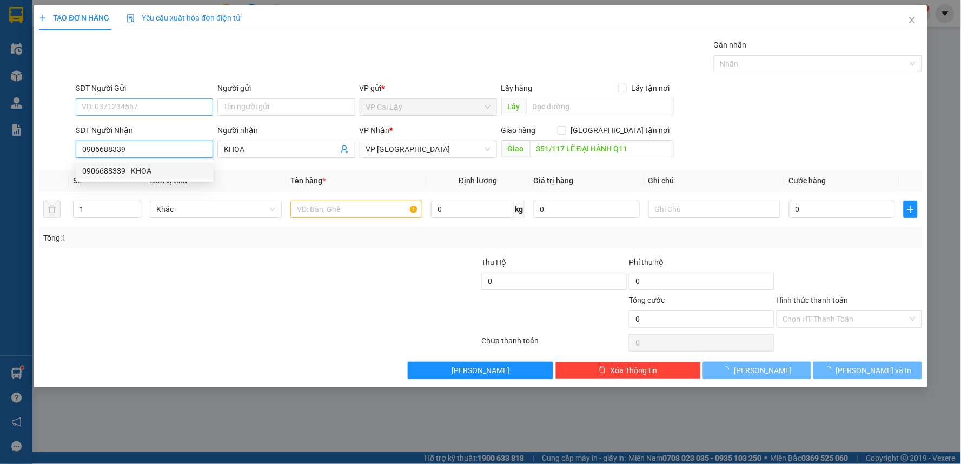
type input "50.000"
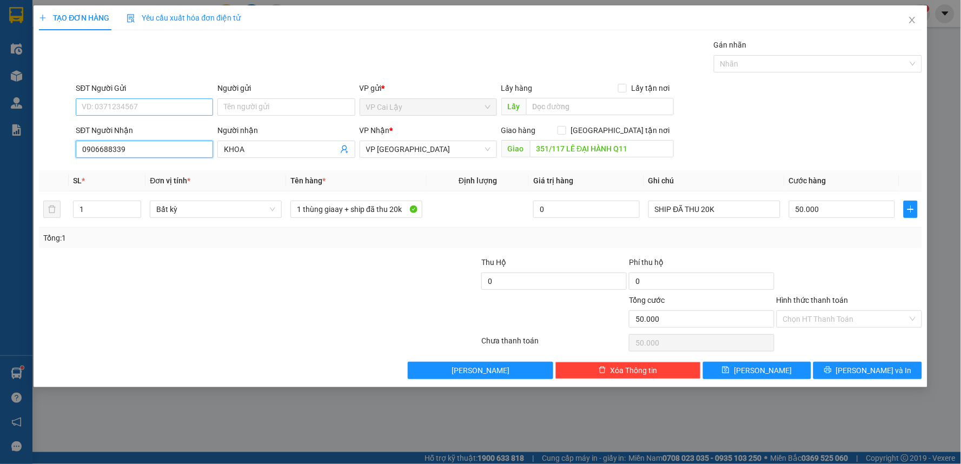
type input "0906688339"
click at [145, 112] on input "SĐT Người Gửi" at bounding box center [144, 106] width 137 height 17
click at [141, 128] on div "0326900828" at bounding box center [144, 129] width 124 height 12
type input "0326900828"
click at [115, 211] on input "1" at bounding box center [107, 209] width 67 height 16
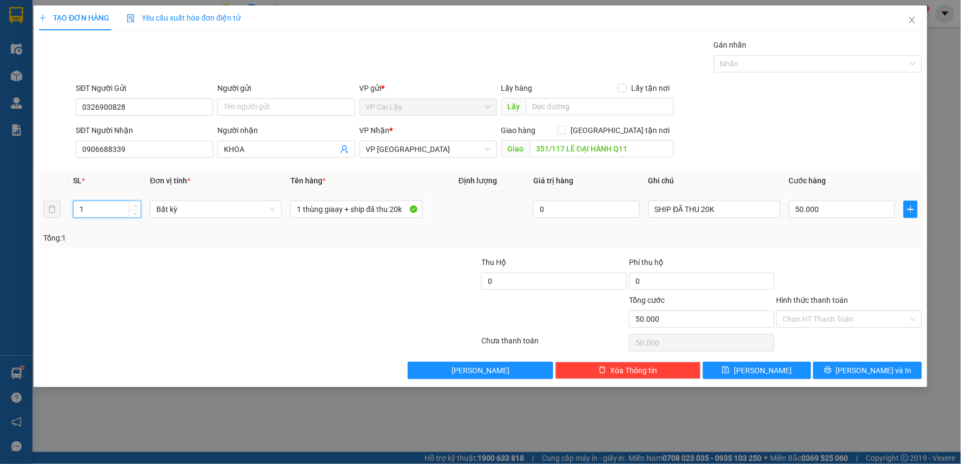
click at [115, 211] on input "1" at bounding box center [107, 209] width 67 height 16
type input "2"
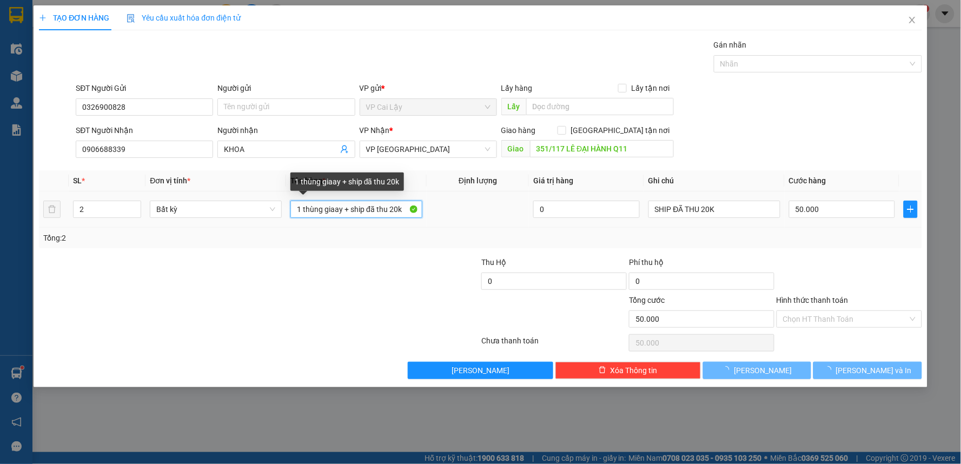
click at [301, 208] on input "1 thùng giaay + ship đã thu 20k" at bounding box center [356, 209] width 132 height 17
type input "0"
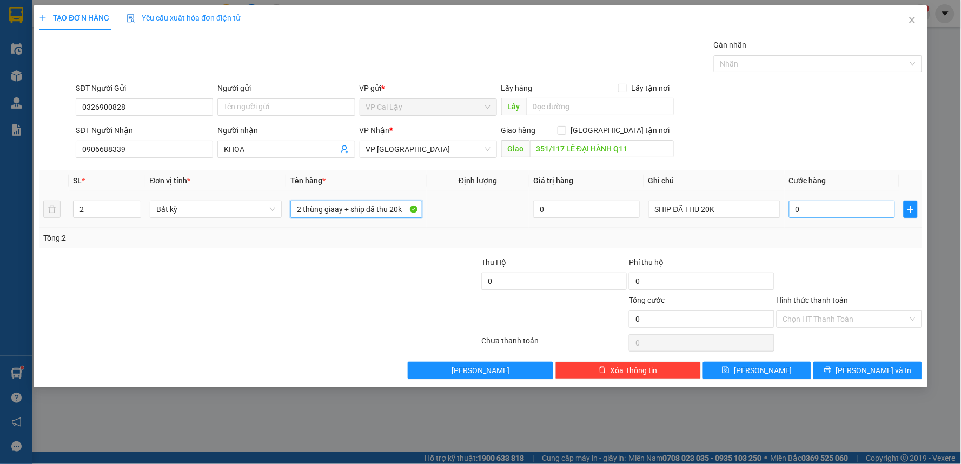
type input "2 thùng giaay + ship đã thu 20k"
click at [847, 208] on input "0" at bounding box center [842, 209] width 107 height 17
type input "6"
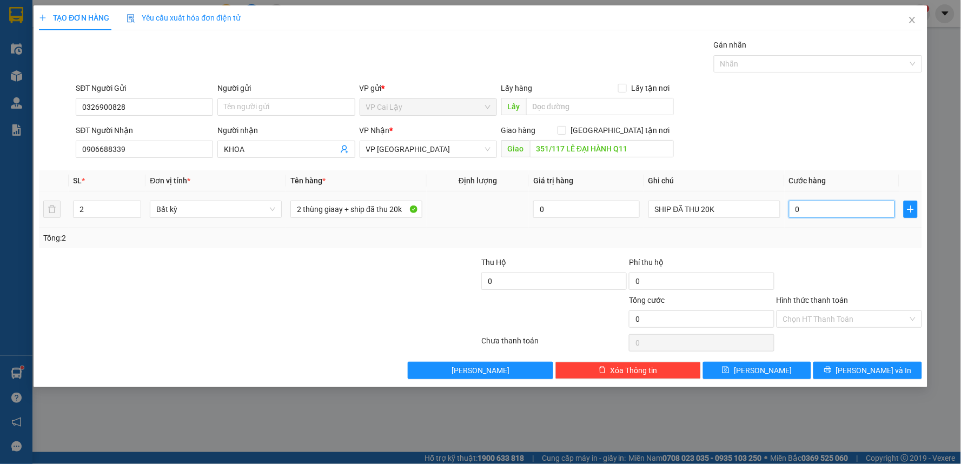
type input "6"
type input "60"
type input "60.000"
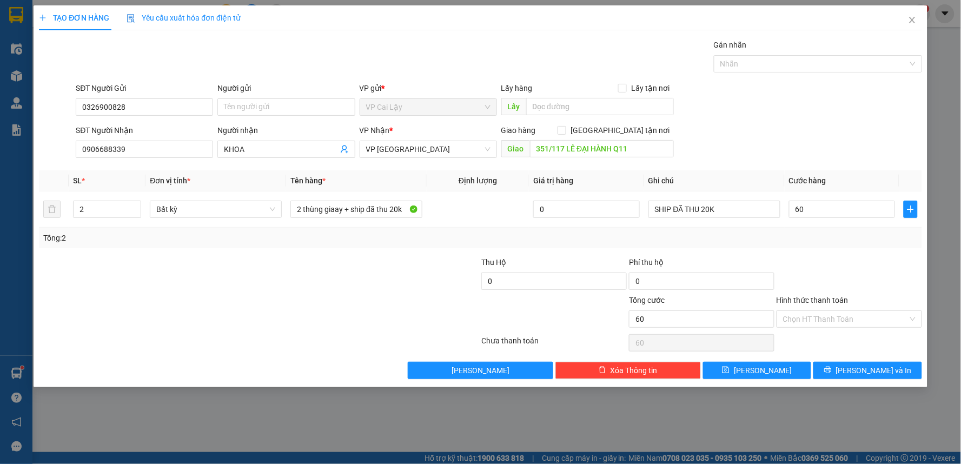
type input "60.000"
drag, startPoint x: 842, startPoint y: 282, endPoint x: 858, endPoint y: 348, distance: 67.7
click at [844, 283] on div at bounding box center [849, 275] width 148 height 38
click at [856, 322] on input "Hình thức thanh toán" at bounding box center [845, 319] width 125 height 16
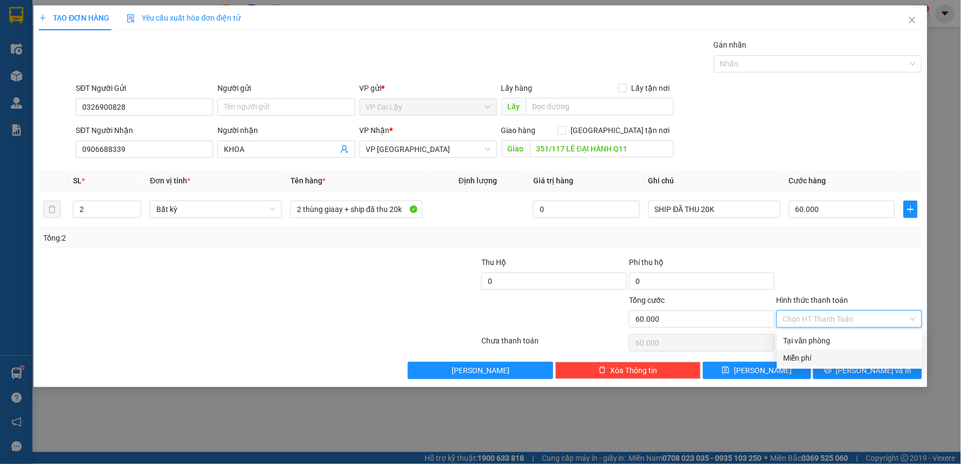
drag, startPoint x: 806, startPoint y: 267, endPoint x: 899, endPoint y: 337, distance: 116.6
click at [811, 269] on div at bounding box center [849, 275] width 148 height 38
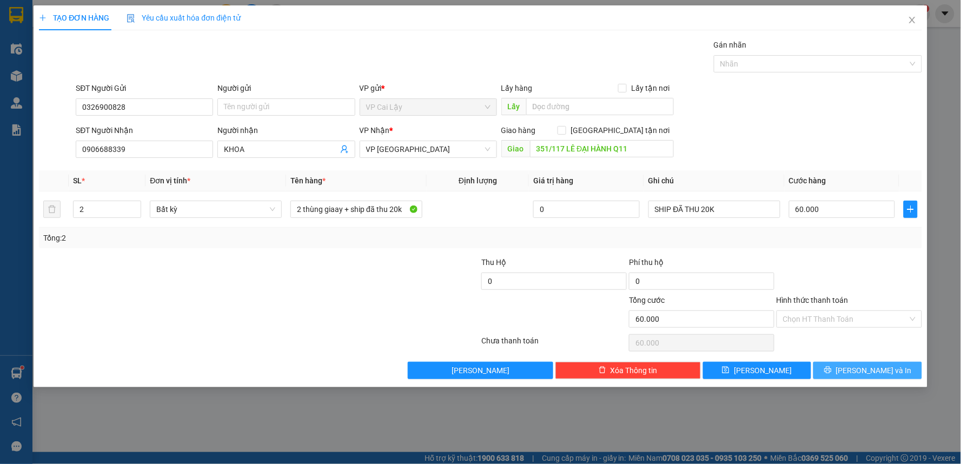
click at [832, 369] on icon "printer" at bounding box center [828, 370] width 8 height 8
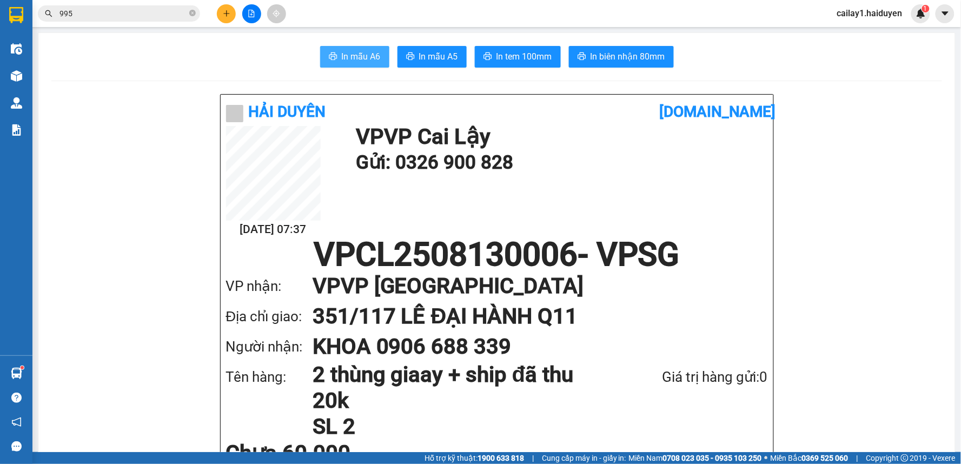
click at [329, 52] on icon "printer" at bounding box center [333, 56] width 9 height 9
drag, startPoint x: 517, startPoint y: 185, endPoint x: 506, endPoint y: 163, distance: 24.9
click at [517, 182] on div "13/08 07:37 VP VP Cai Lậy Gửi: 0326 900 828" at bounding box center [497, 182] width 542 height 112
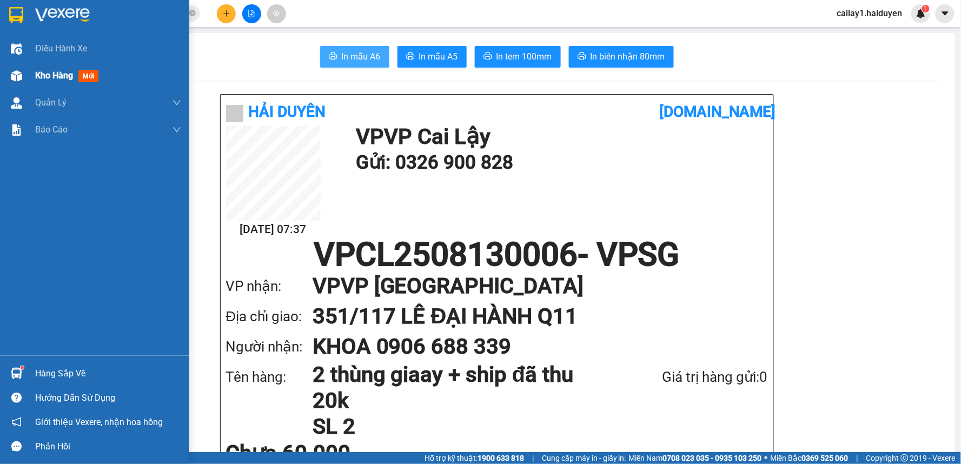
click at [55, 72] on span "Kho hàng" at bounding box center [54, 75] width 38 height 10
click at [56, 69] on div "Kho hàng mới" at bounding box center [68, 76] width 67 height 14
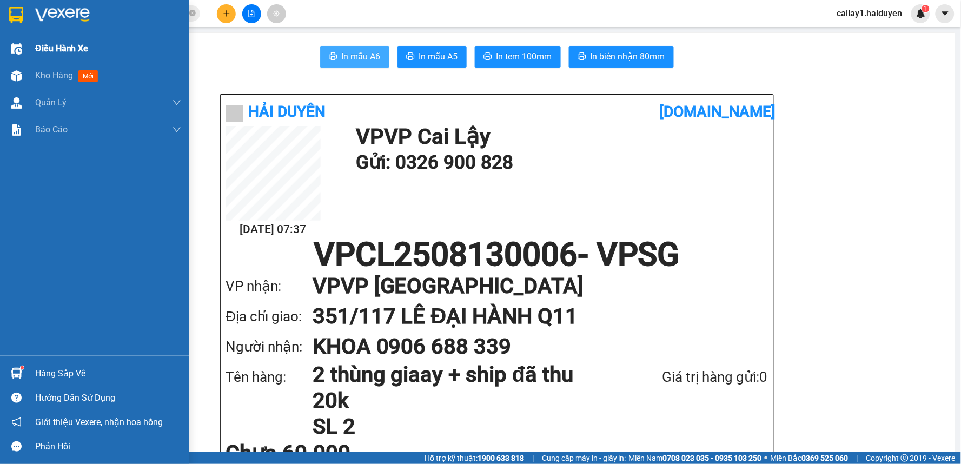
click at [56, 69] on div "Kho hàng mới" at bounding box center [68, 76] width 67 height 14
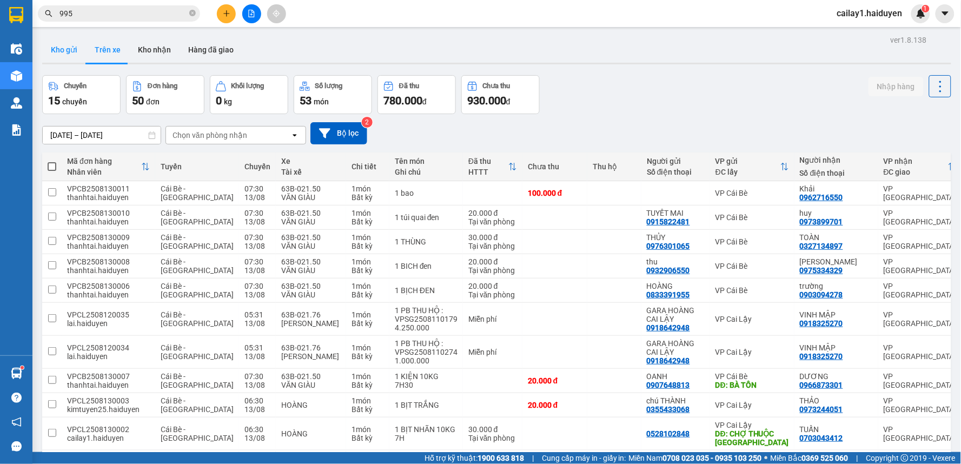
click at [66, 42] on button "Kho gửi" at bounding box center [64, 50] width 44 height 26
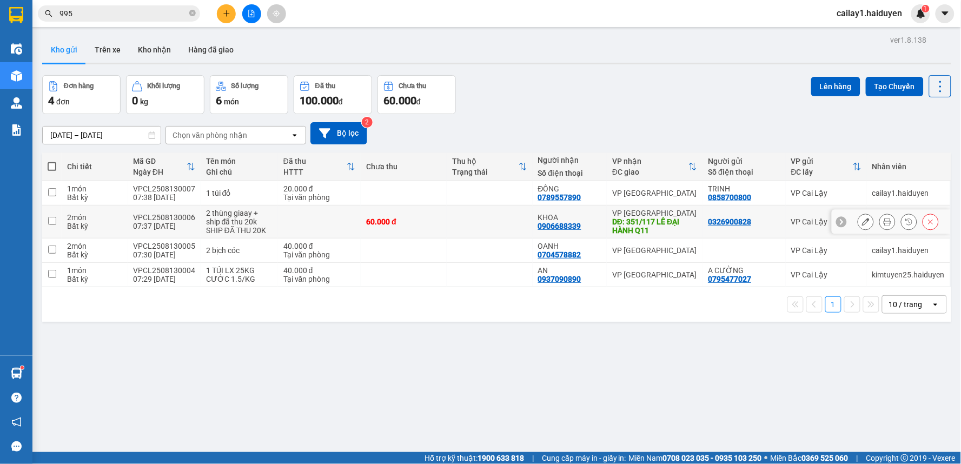
click at [862, 225] on icon at bounding box center [866, 222] width 8 height 8
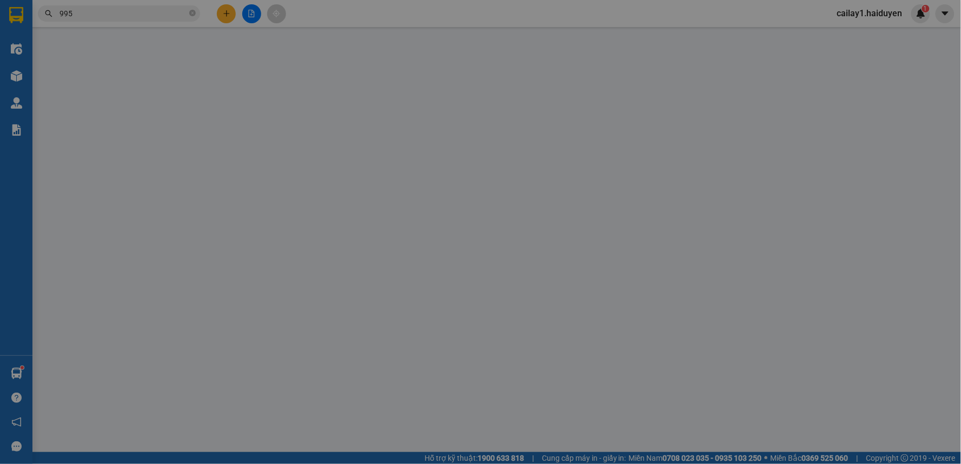
type input "0326900828"
type input "0906688339"
type input "KHOA"
type input "351/117 LÊ ĐẠI HÀNH Q11"
type input "60.000"
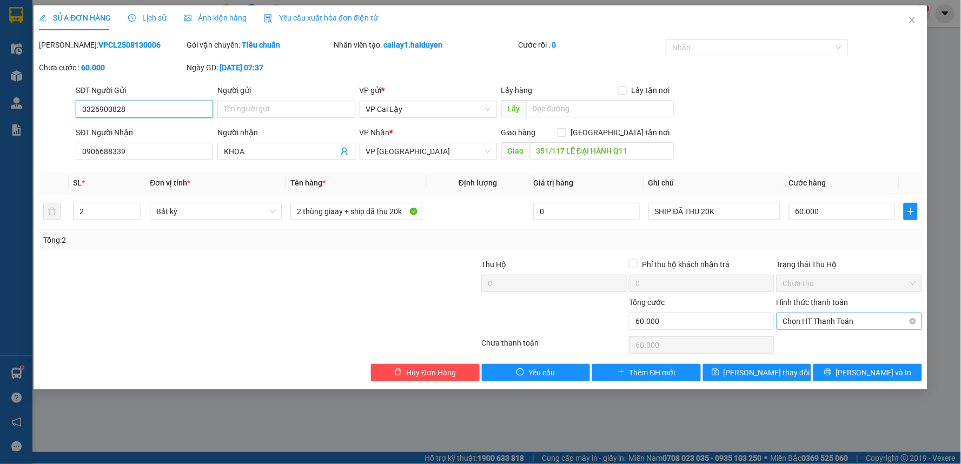
click at [829, 322] on span "Chọn HT Thanh Toán" at bounding box center [849, 321] width 132 height 16
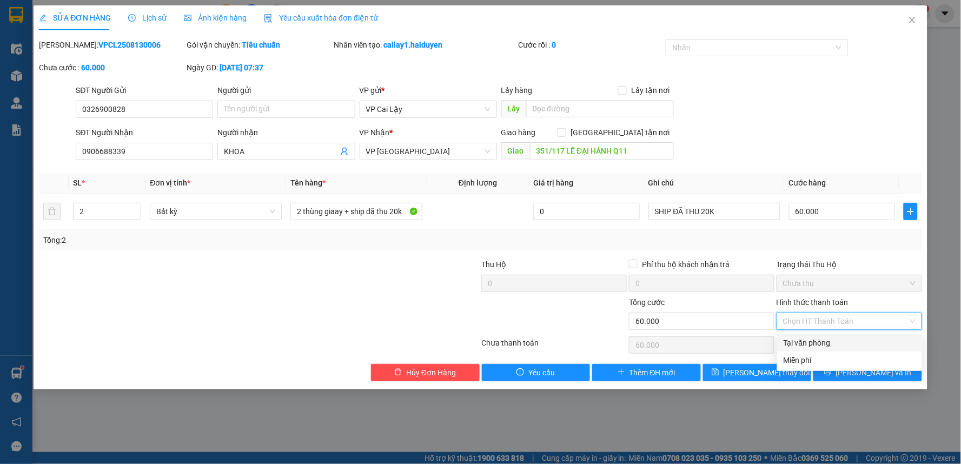
click at [829, 334] on div "Tại văn phòng" at bounding box center [849, 342] width 145 height 17
type input "0"
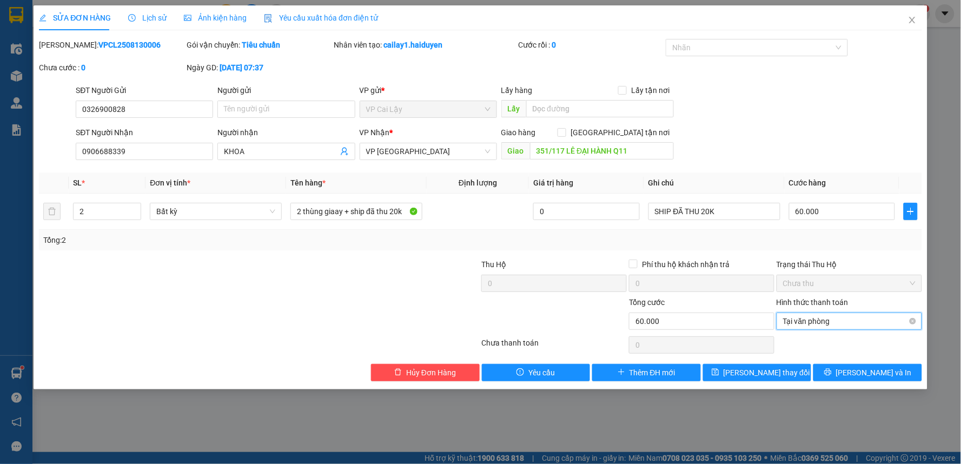
click at [826, 323] on span "Tại văn phòng" at bounding box center [849, 321] width 132 height 16
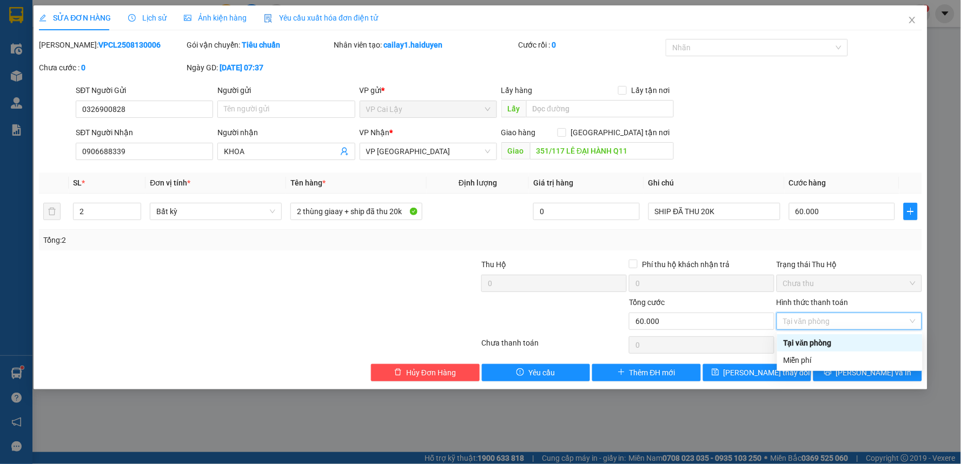
click at [840, 344] on div "Tại văn phòng" at bounding box center [850, 343] width 132 height 12
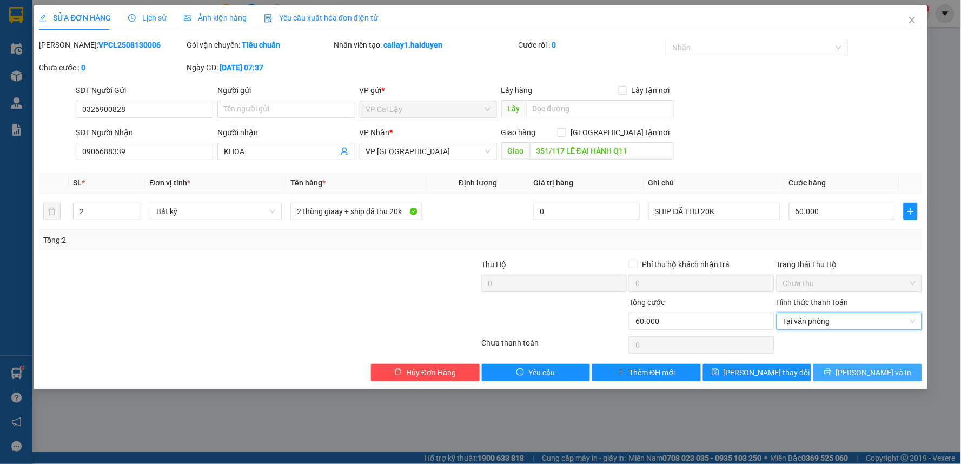
click at [845, 369] on button "[PERSON_NAME] và In" at bounding box center [867, 372] width 109 height 17
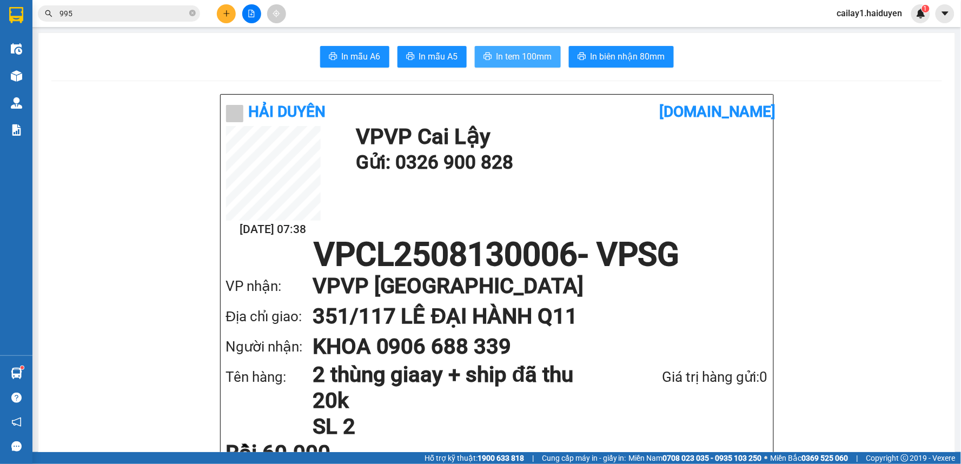
click at [506, 59] on span "In tem 100mm" at bounding box center [524, 57] width 56 height 14
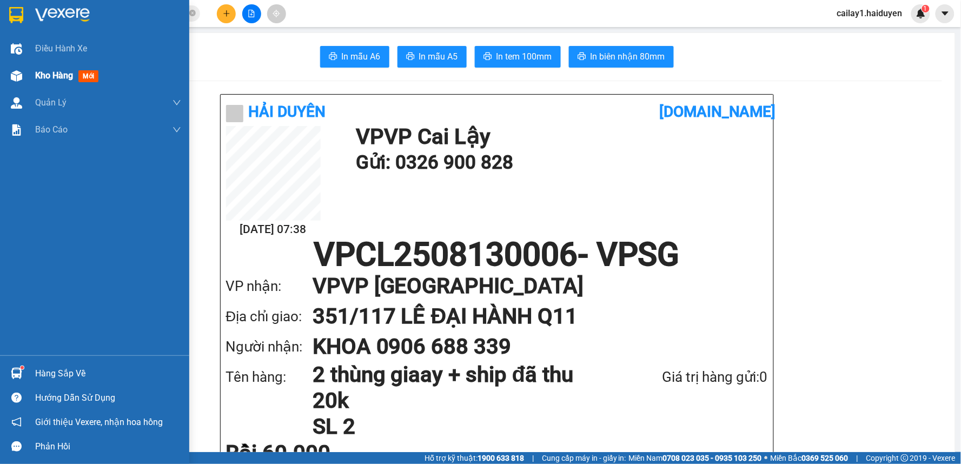
click at [35, 74] on span "Kho hàng" at bounding box center [54, 75] width 38 height 10
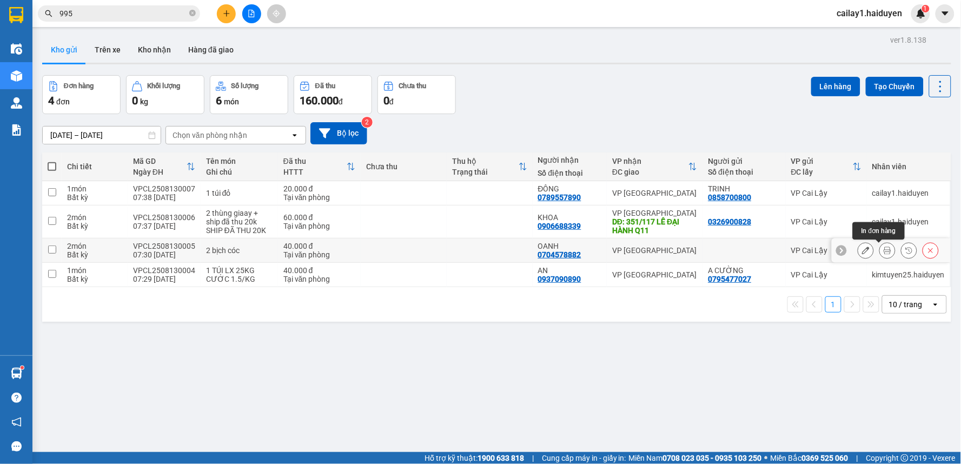
click at [884, 250] on icon at bounding box center [888, 251] width 8 height 8
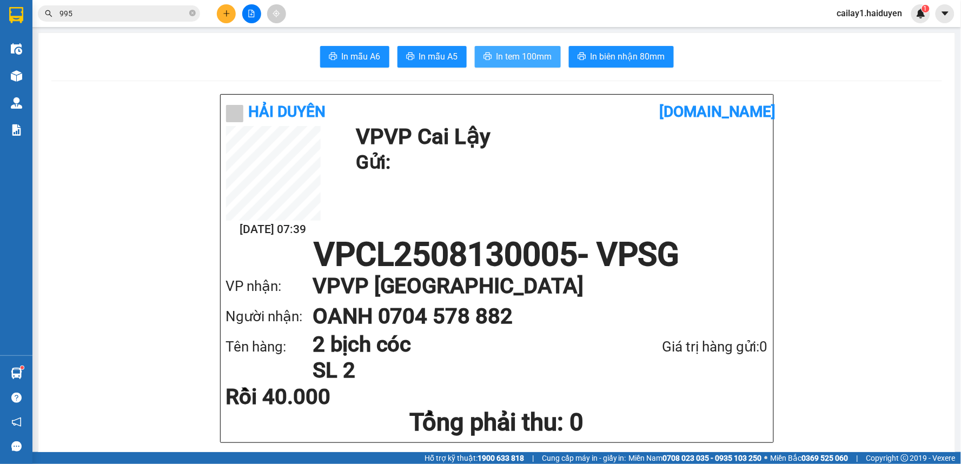
drag, startPoint x: 501, startPoint y: 53, endPoint x: 506, endPoint y: 56, distance: 6.3
click at [501, 55] on span "In tem 100mm" at bounding box center [524, 57] width 56 height 14
click at [223, 11] on icon "plus" at bounding box center [227, 14] width 8 height 8
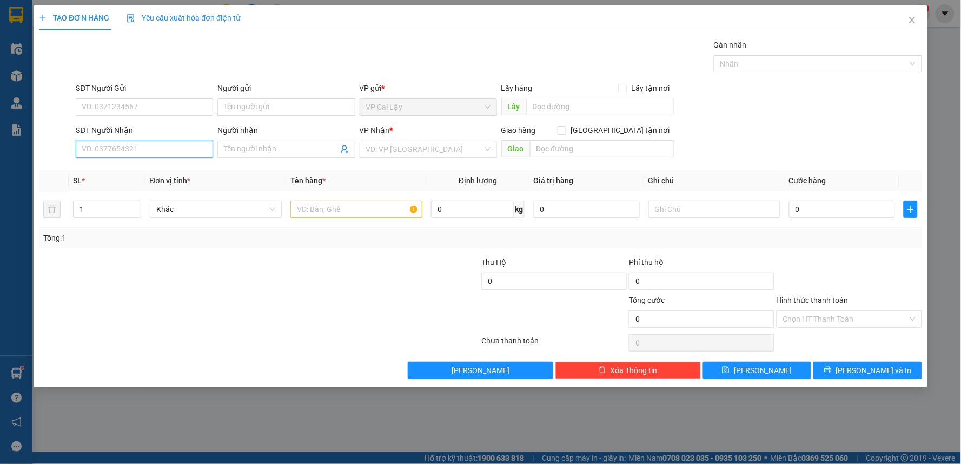
click at [129, 148] on input "SĐT Người Nhận" at bounding box center [144, 149] width 137 height 17
click at [127, 168] on div "0386670807" at bounding box center [144, 171] width 124 height 12
type input "0386670807"
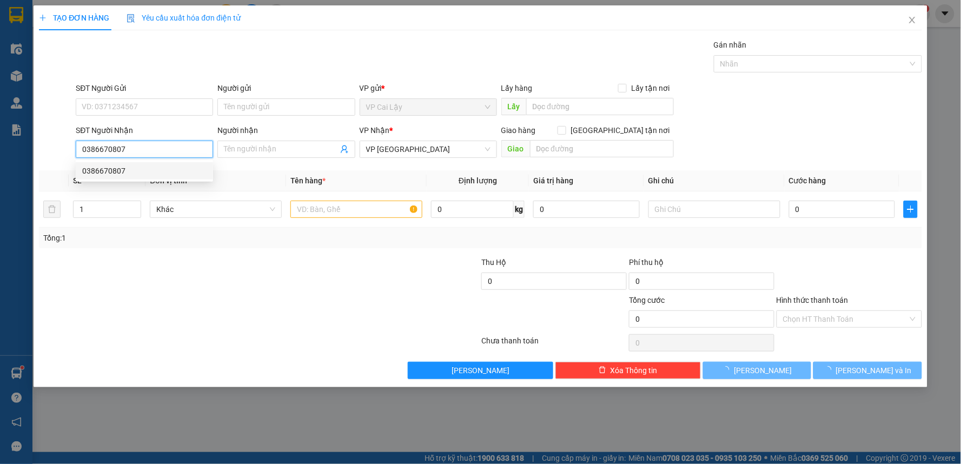
type input "20.000"
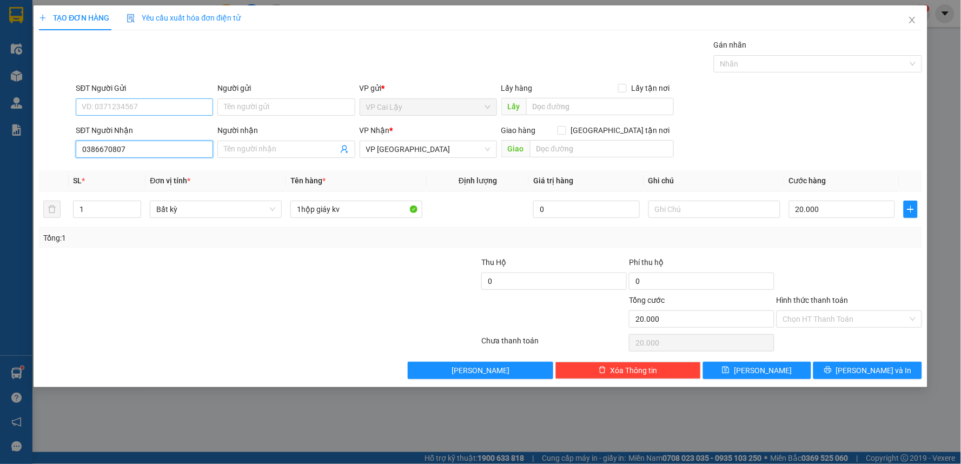
type input "0386670807"
click at [114, 105] on input "SĐT Người Gửi" at bounding box center [144, 106] width 137 height 17
click at [128, 121] on div "0348904033" at bounding box center [144, 128] width 137 height 17
type input "0348904033"
drag, startPoint x: 251, startPoint y: 107, endPoint x: 245, endPoint y: 108, distance: 6.6
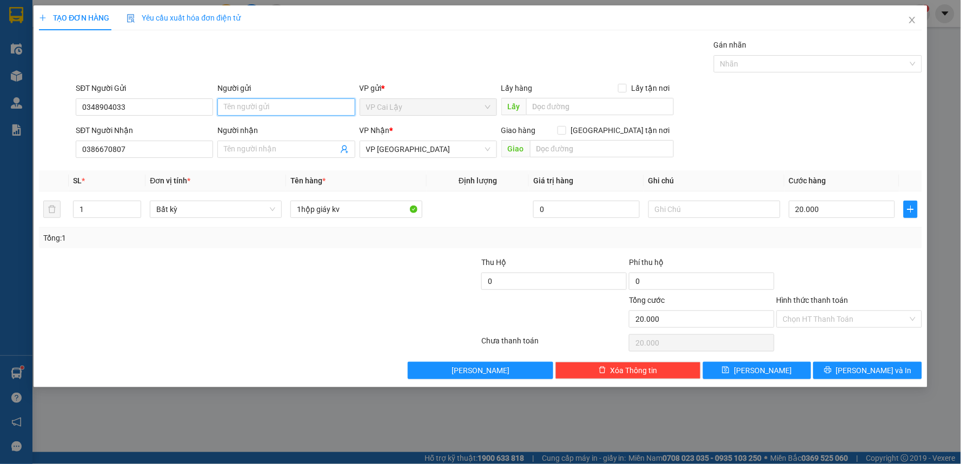
click at [249, 107] on input "Người gửi" at bounding box center [285, 106] width 137 height 17
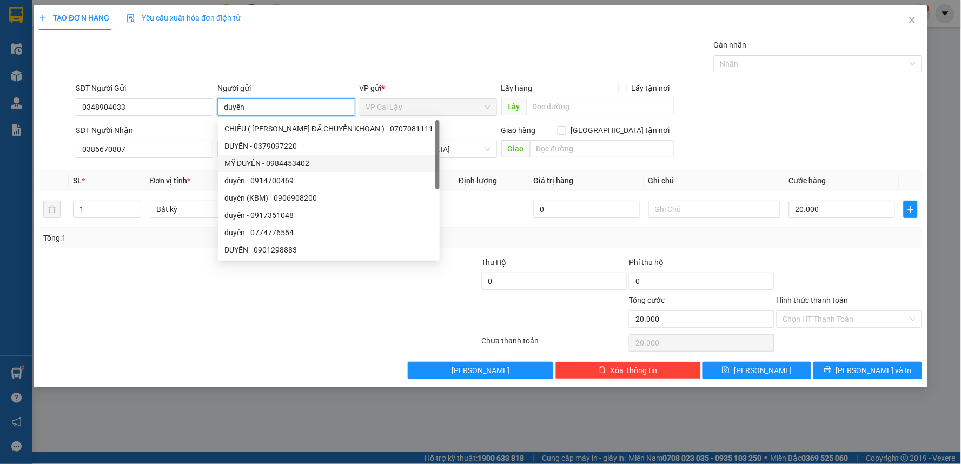
type input "duyên"
click at [152, 127] on div "SĐT Người Nhận" at bounding box center [144, 130] width 137 height 12
click at [152, 141] on input "0386670807" at bounding box center [144, 149] width 137 height 17
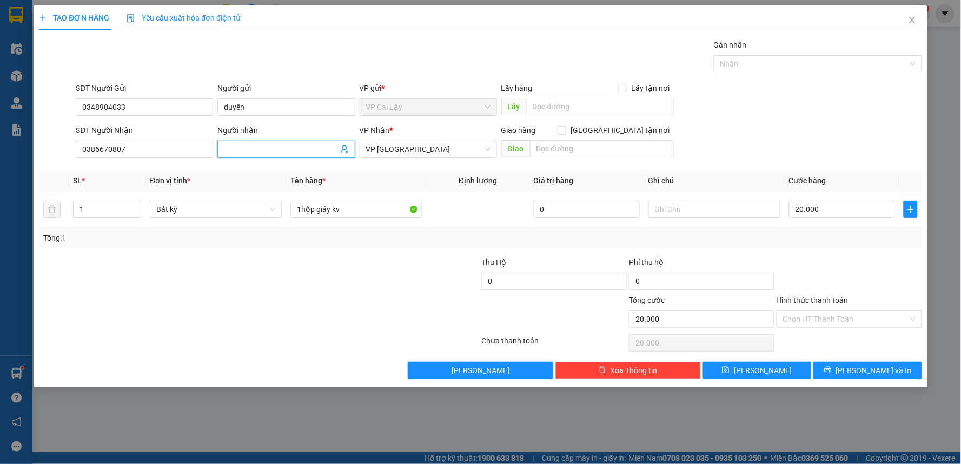
drag, startPoint x: 245, startPoint y: 154, endPoint x: 237, endPoint y: 151, distance: 8.5
click at [242, 154] on input "Người nhận" at bounding box center [281, 149] width 114 height 12
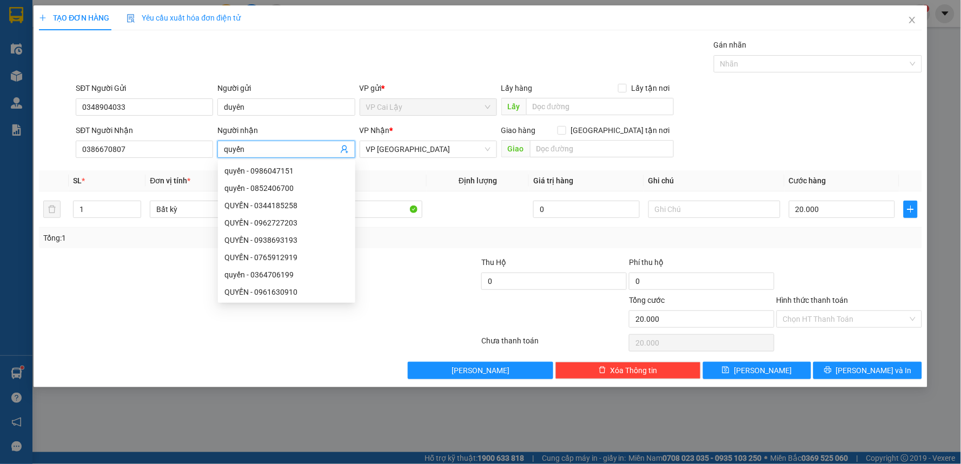
type input "quyến"
click at [355, 41] on div "Gói vận chuyển * Tiêu chuẩn Gán nhãn Nhãn" at bounding box center [499, 58] width 850 height 38
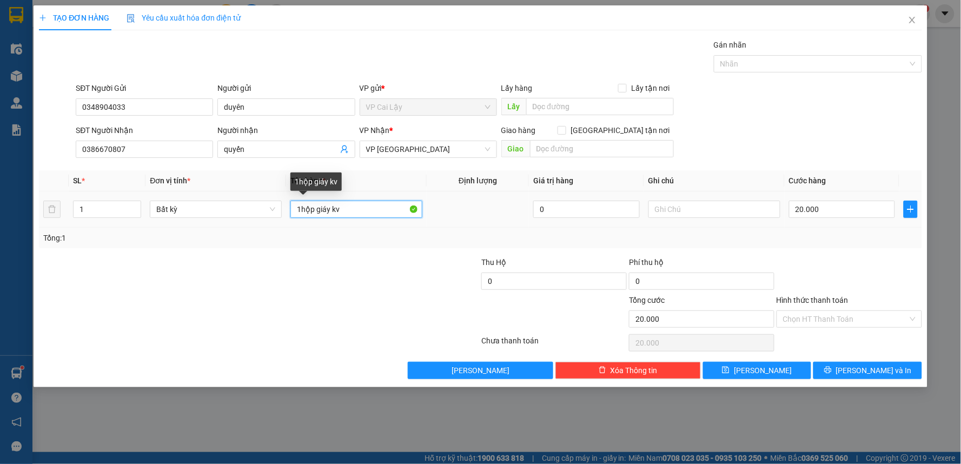
drag, startPoint x: 341, startPoint y: 213, endPoint x: 342, endPoint y: 207, distance: 6.0
click at [341, 211] on input "1hộp giáy kv" at bounding box center [356, 209] width 132 height 17
type input "1hộp giáy"
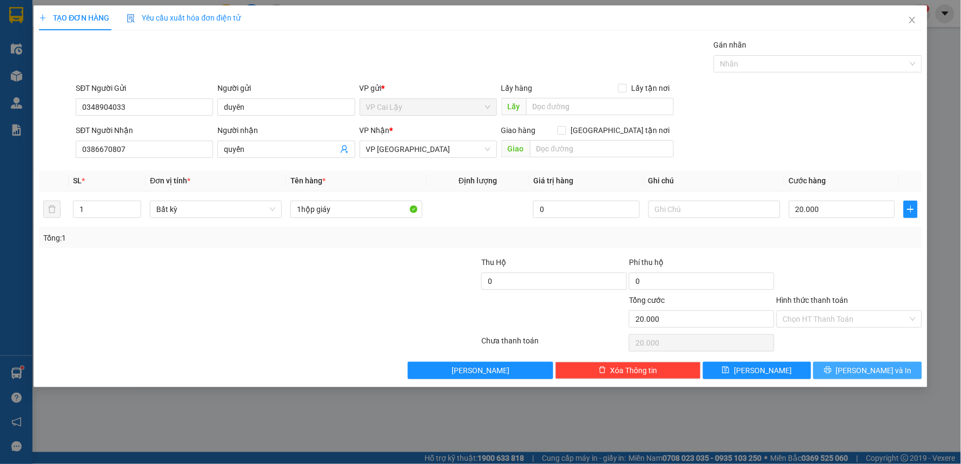
click at [849, 375] on button "[PERSON_NAME] và In" at bounding box center [867, 370] width 109 height 17
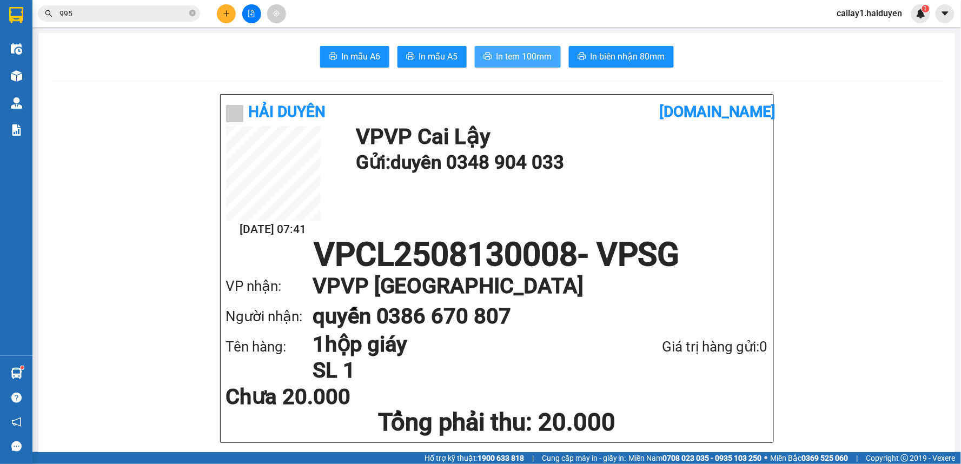
drag, startPoint x: 520, startPoint y: 57, endPoint x: 514, endPoint y: 66, distance: 11.3
click at [520, 57] on span "In tem 100mm" at bounding box center [524, 57] width 56 height 14
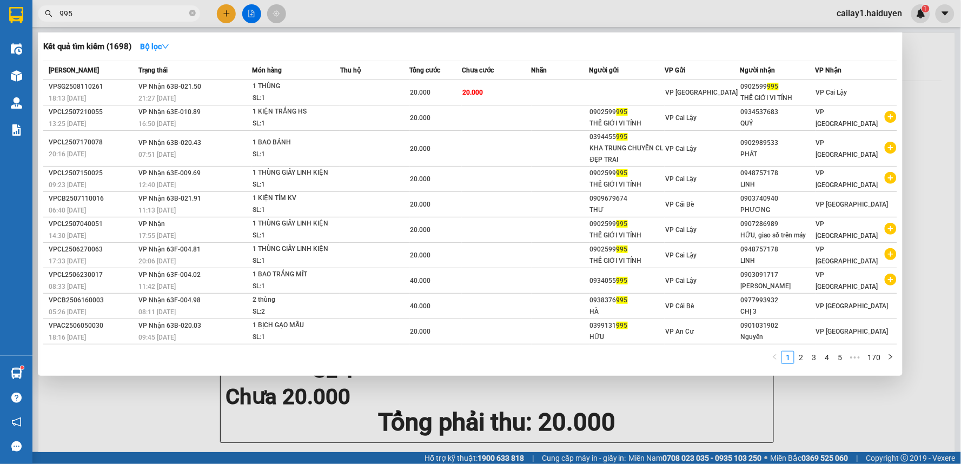
click at [190, 12] on icon "close-circle" at bounding box center [192, 13] width 6 height 6
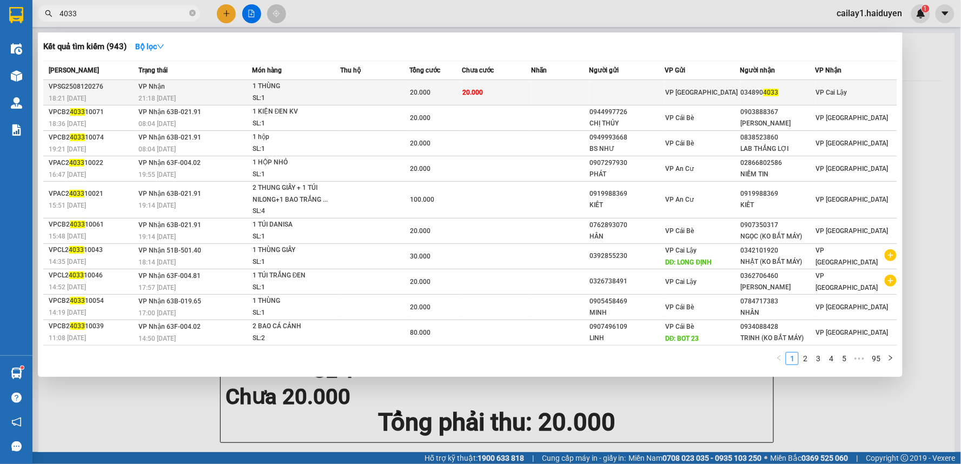
type input "4033"
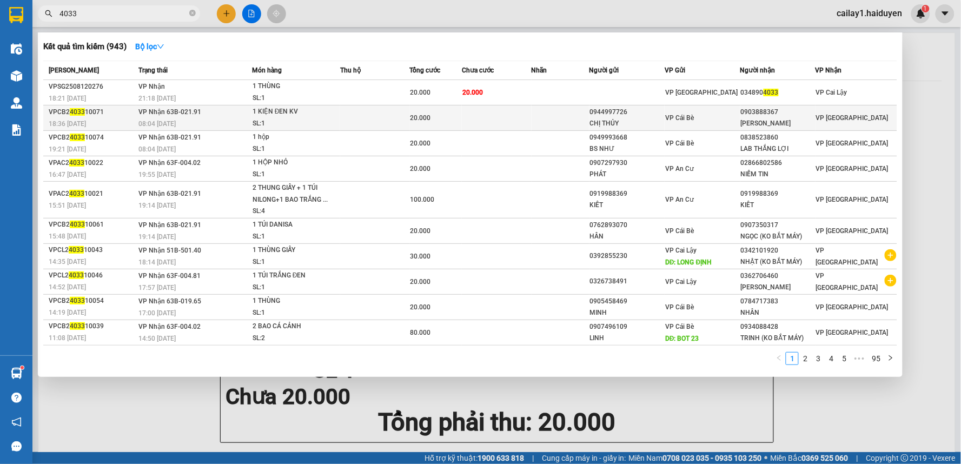
drag, startPoint x: 540, startPoint y: 95, endPoint x: 505, endPoint y: 128, distance: 48.2
click at [536, 111] on tbody "VPSG2508120276 18:21 - 12/08 VP Nhận 21:18 - 12/08 1 THÙNG SL: 1 20.000 20.000 …" at bounding box center [470, 212] width 854 height 265
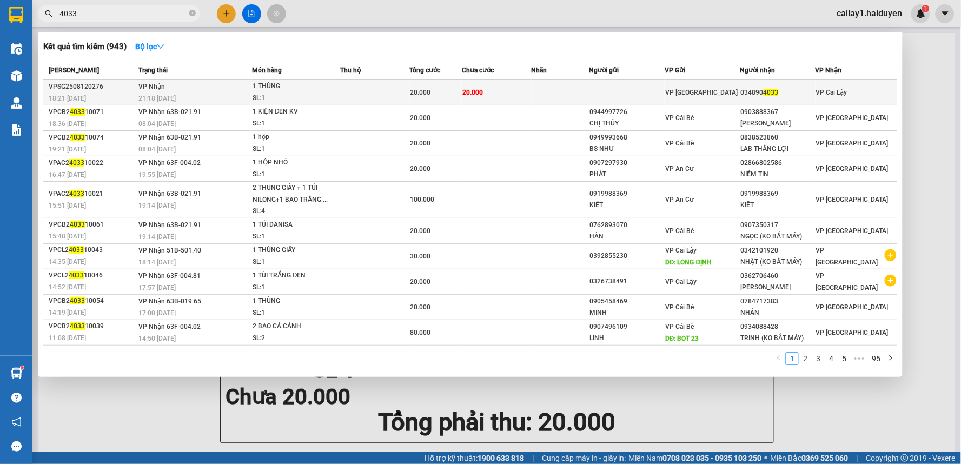
click at [585, 88] on td at bounding box center [561, 92] width 58 height 25
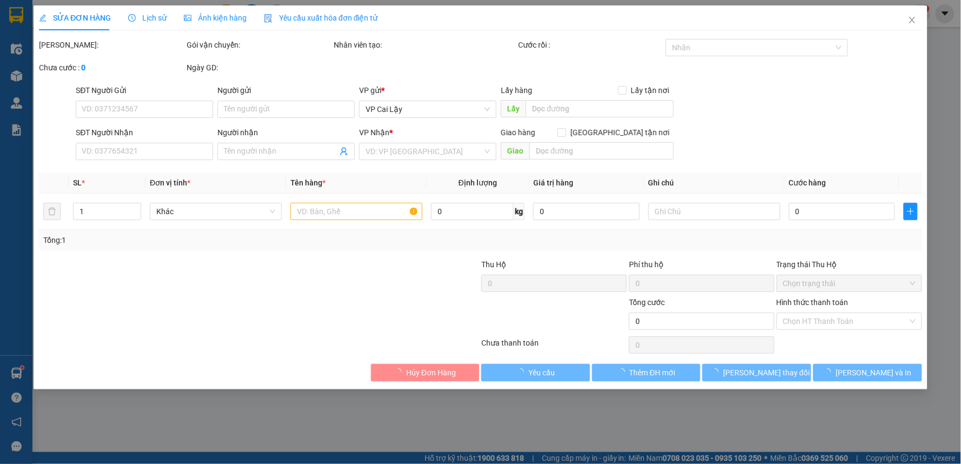
type input "0348904033"
type input "20.000"
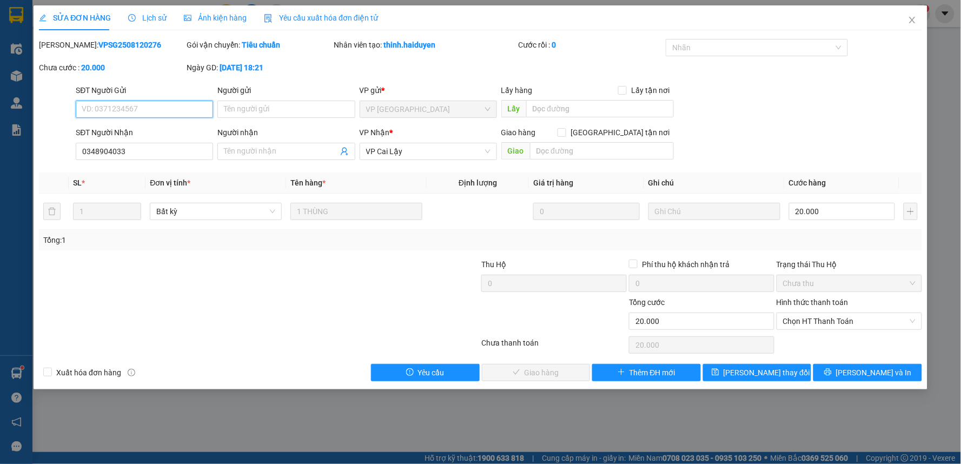
drag, startPoint x: 825, startPoint y: 323, endPoint x: 817, endPoint y: 334, distance: 13.5
click at [823, 327] on span "Chọn HT Thanh Toán" at bounding box center [849, 321] width 132 height 16
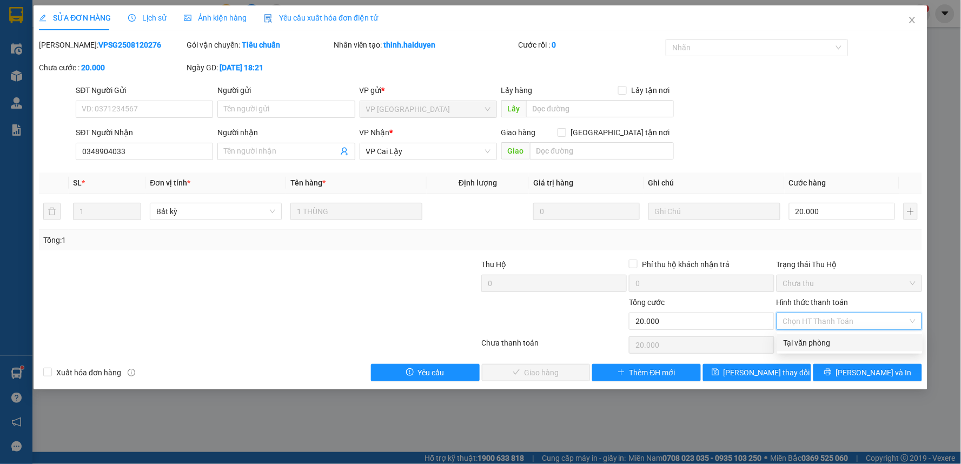
click at [809, 339] on div "Tại văn phòng" at bounding box center [850, 343] width 132 height 12
type input "0"
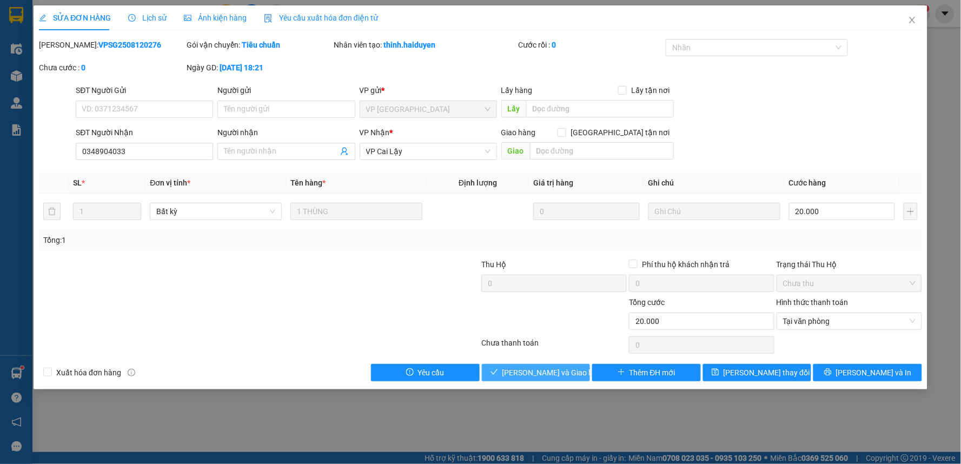
drag, startPoint x: 530, startPoint y: 367, endPoint x: 538, endPoint y: 367, distance: 8.1
click at [529, 367] on span "[PERSON_NAME] và [PERSON_NAME] hàng" at bounding box center [554, 373] width 104 height 12
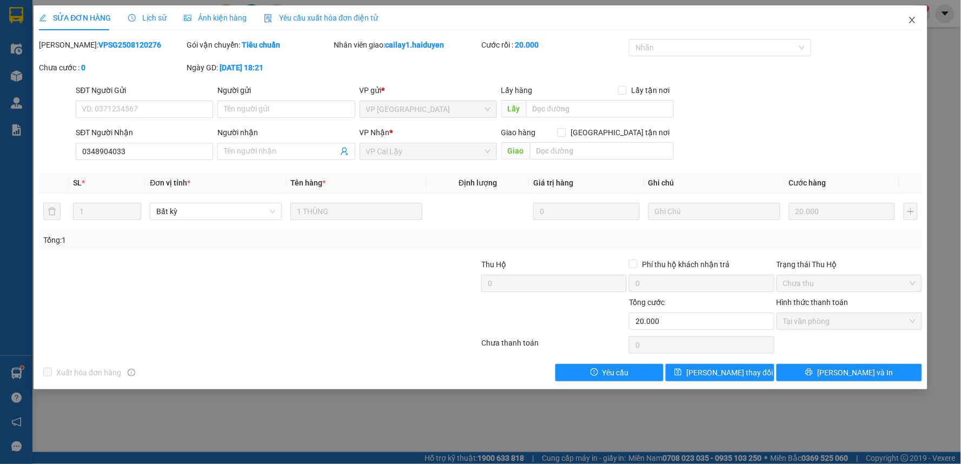
click at [912, 11] on span "Close" at bounding box center [912, 20] width 30 height 30
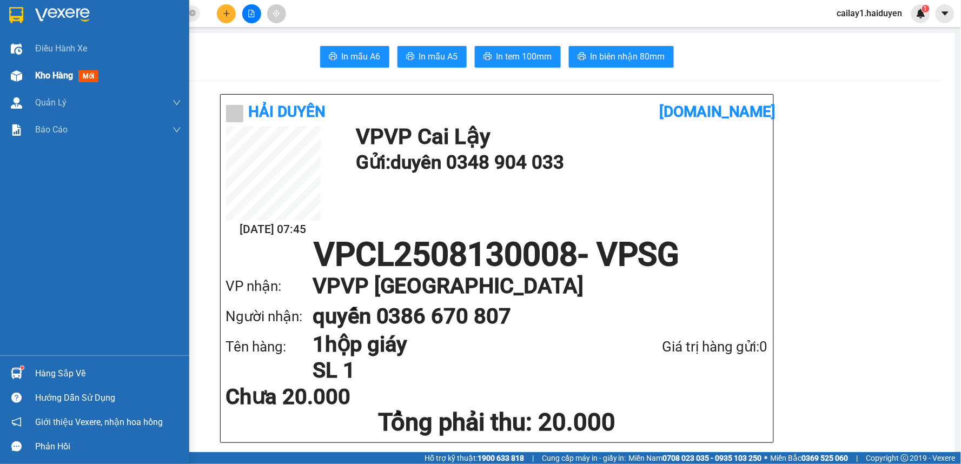
click at [73, 71] on span "Kho hàng" at bounding box center [54, 75] width 38 height 10
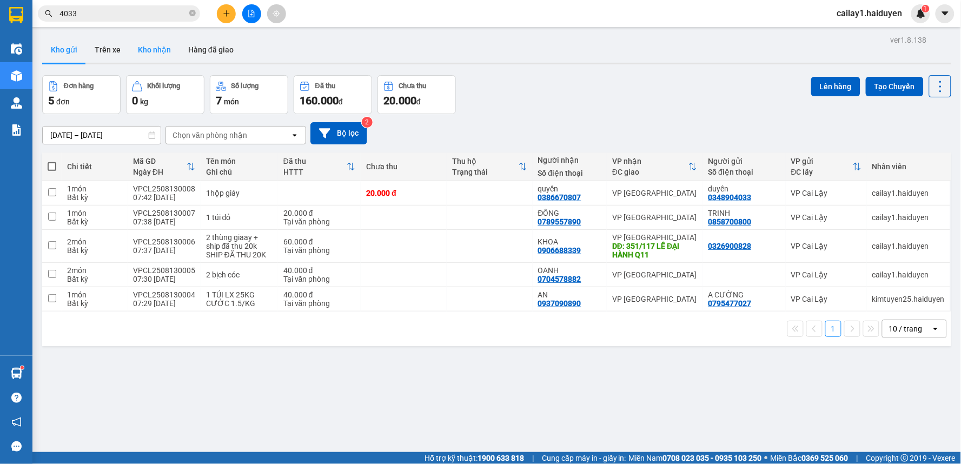
click at [151, 55] on button "Kho nhận" at bounding box center [154, 50] width 50 height 26
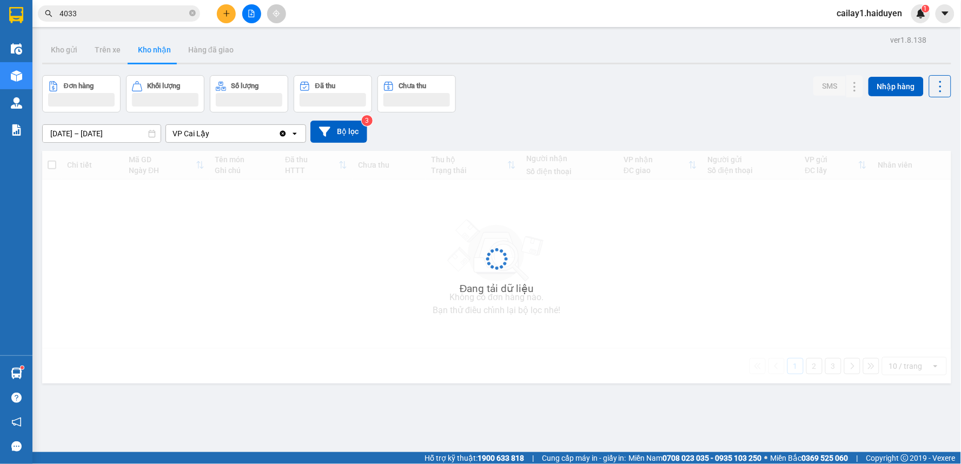
click at [151, 55] on button "Kho nhận" at bounding box center [154, 50] width 50 height 26
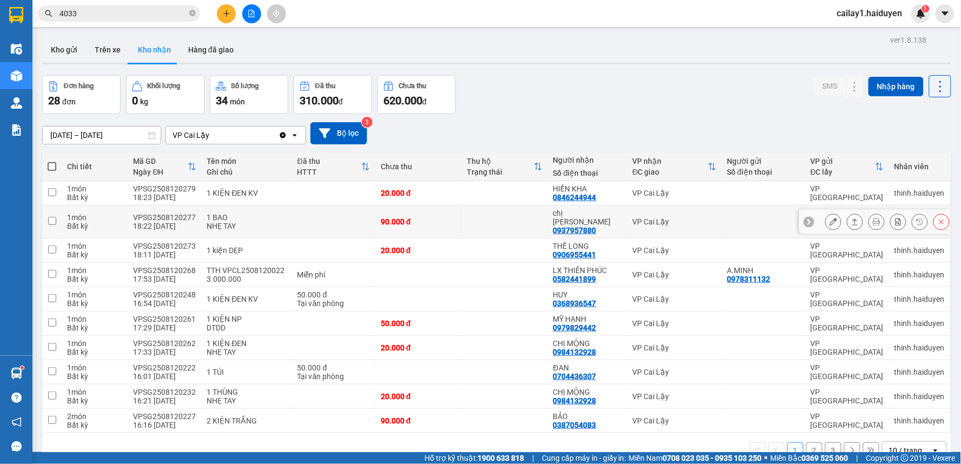
scroll to position [50, 0]
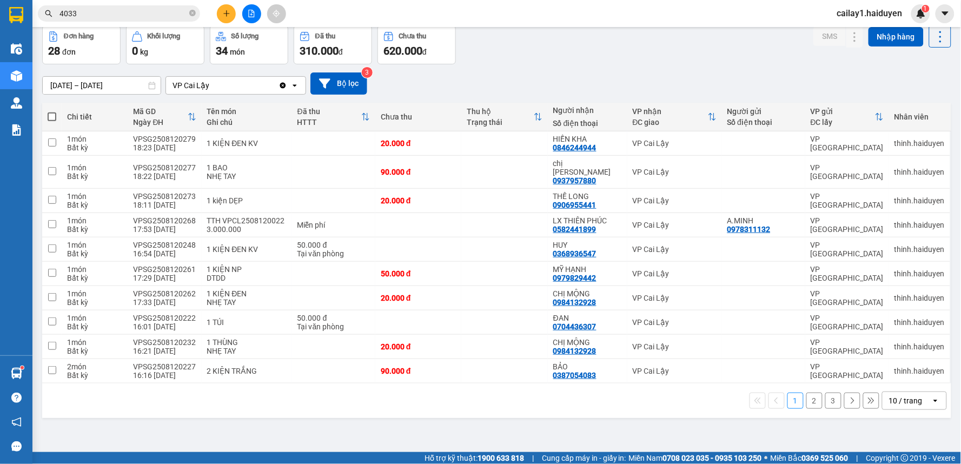
click at [900, 395] on div "10 / trang" at bounding box center [906, 400] width 34 height 11
click at [886, 374] on span "100 / trang" at bounding box center [901, 369] width 39 height 11
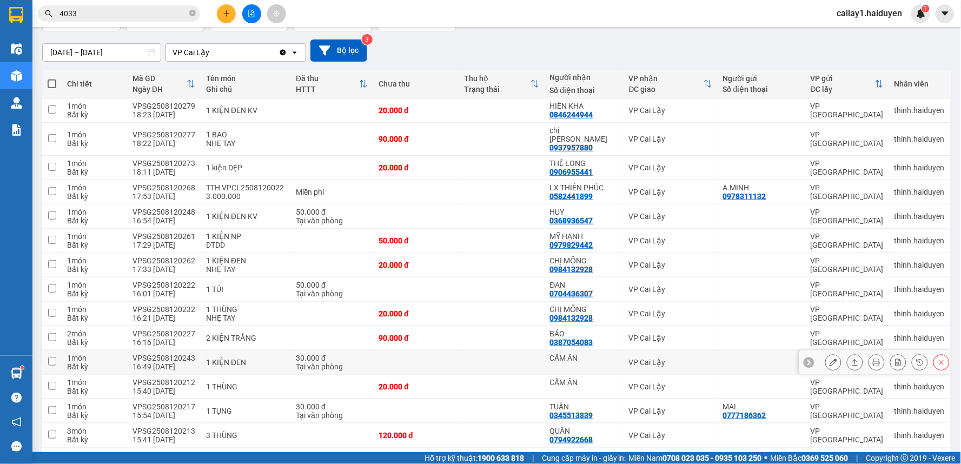
scroll to position [0, 0]
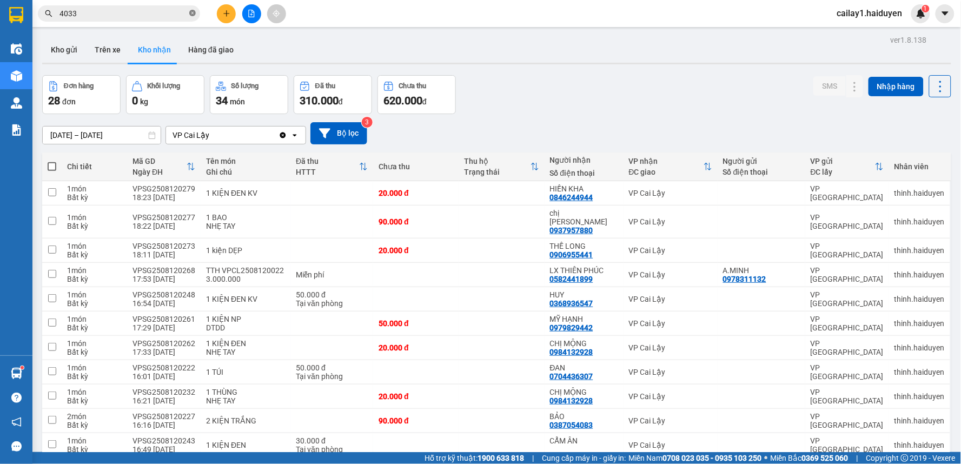
click at [194, 14] on icon "close-circle" at bounding box center [192, 13] width 6 height 6
click at [146, 11] on input "text" at bounding box center [123, 14] width 128 height 12
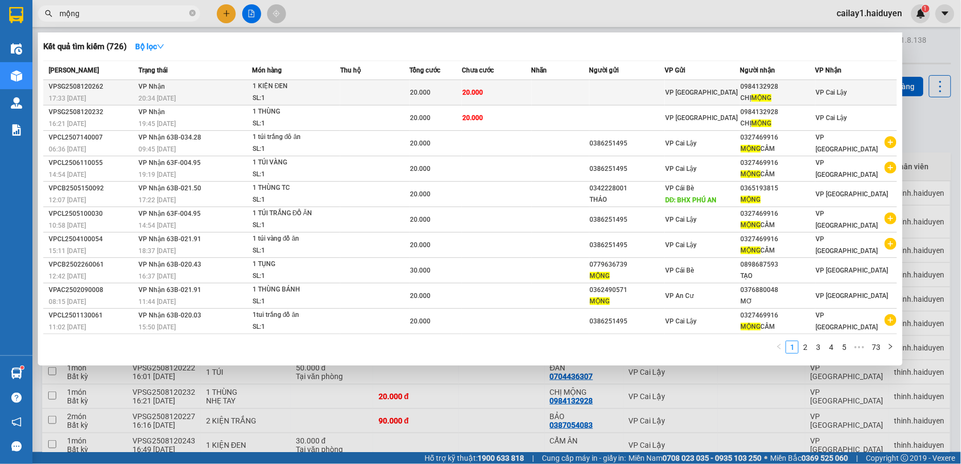
type input "mộng"
click at [793, 91] on div "0984132928" at bounding box center [778, 86] width 74 height 11
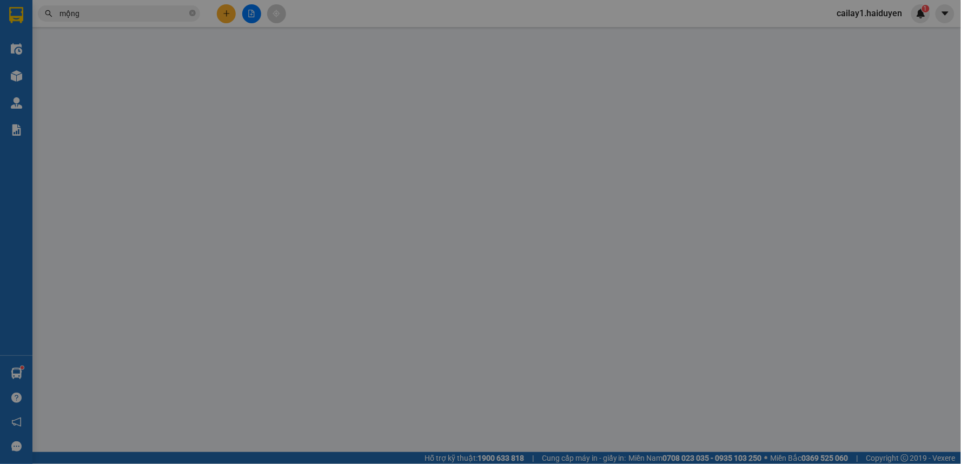
type input "0984132928"
type input "CHỊ MỘNG"
type input "20.000"
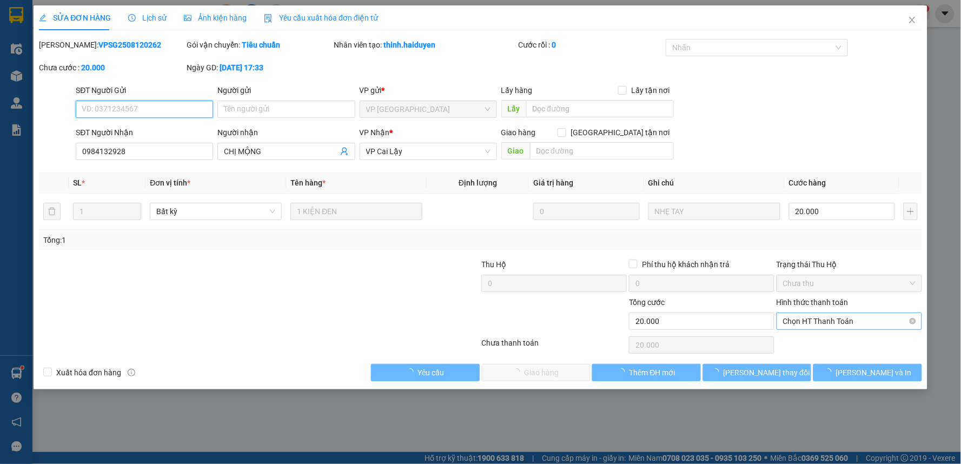
click at [844, 317] on span "Chọn HT Thanh Toán" at bounding box center [849, 321] width 132 height 16
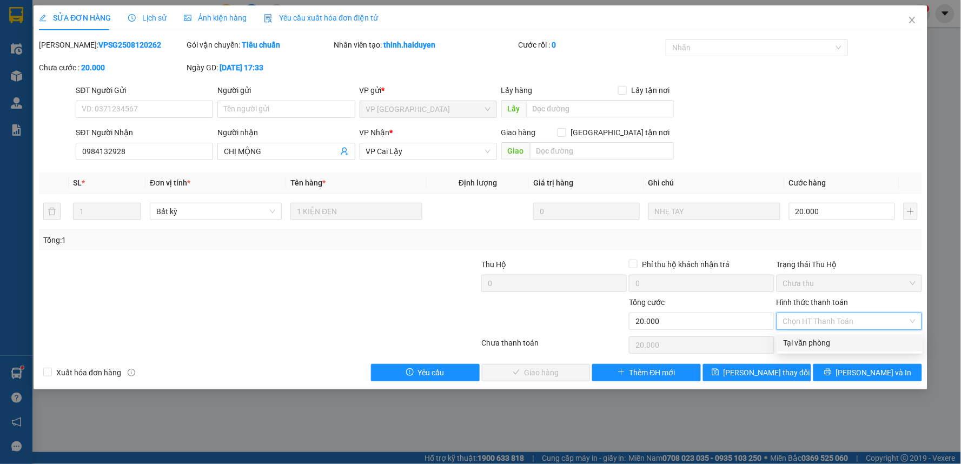
drag, startPoint x: 844, startPoint y: 344, endPoint x: 830, endPoint y: 349, distance: 14.2
click at [844, 344] on div "Tại văn phòng" at bounding box center [850, 343] width 132 height 12
type input "0"
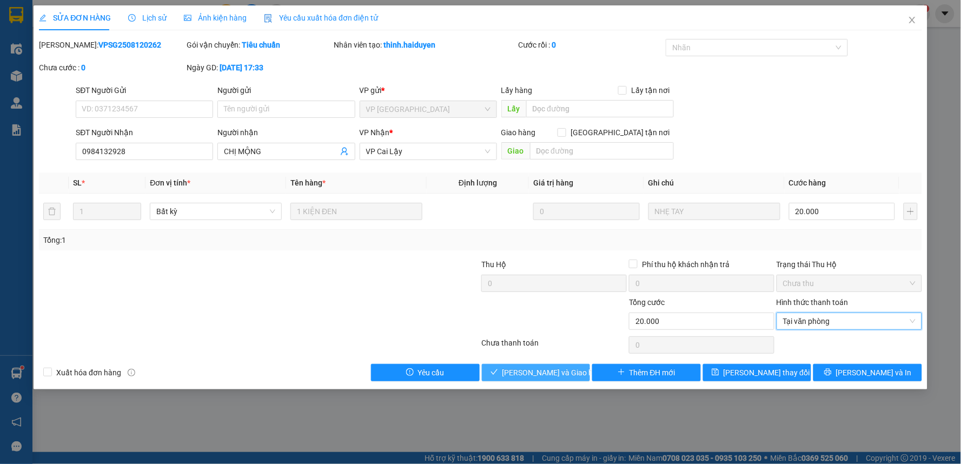
drag, startPoint x: 538, startPoint y: 376, endPoint x: 552, endPoint y: 375, distance: 13.6
click at [539, 376] on span "Lưu và Giao hàng" at bounding box center [554, 373] width 104 height 12
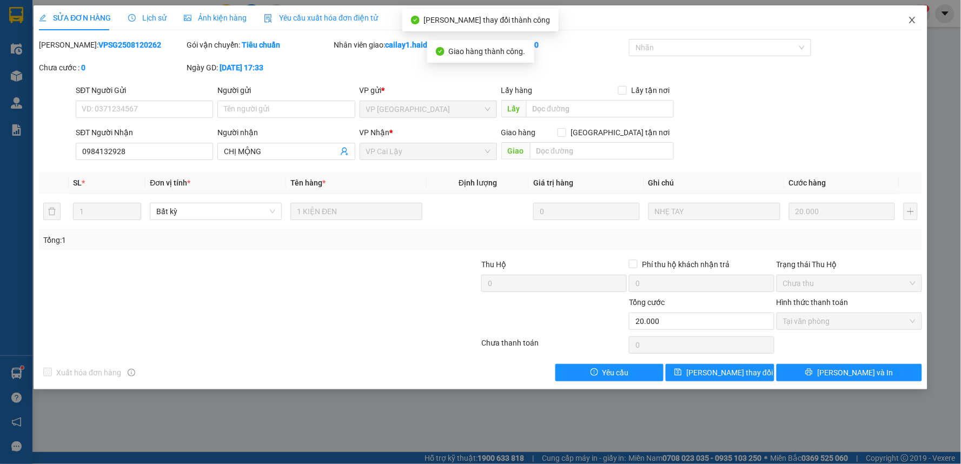
click at [917, 22] on span "Close" at bounding box center [912, 20] width 30 height 30
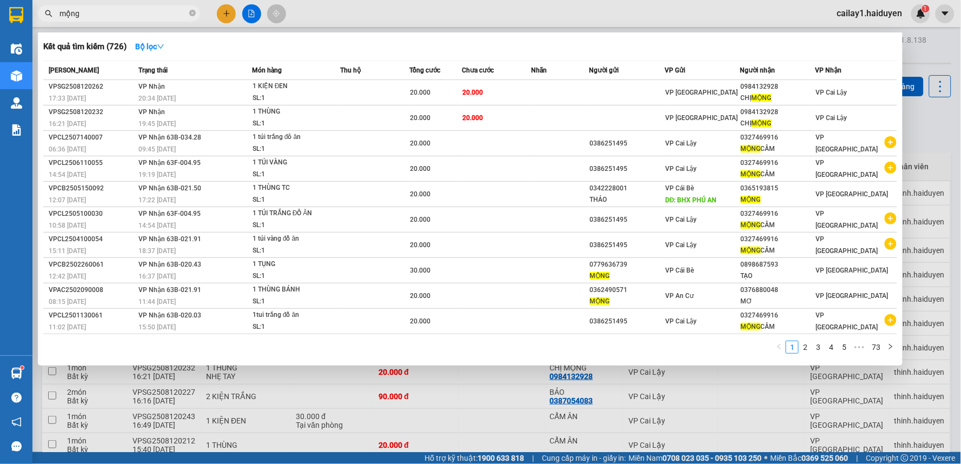
click at [158, 14] on input "mộng" at bounding box center [123, 14] width 128 height 12
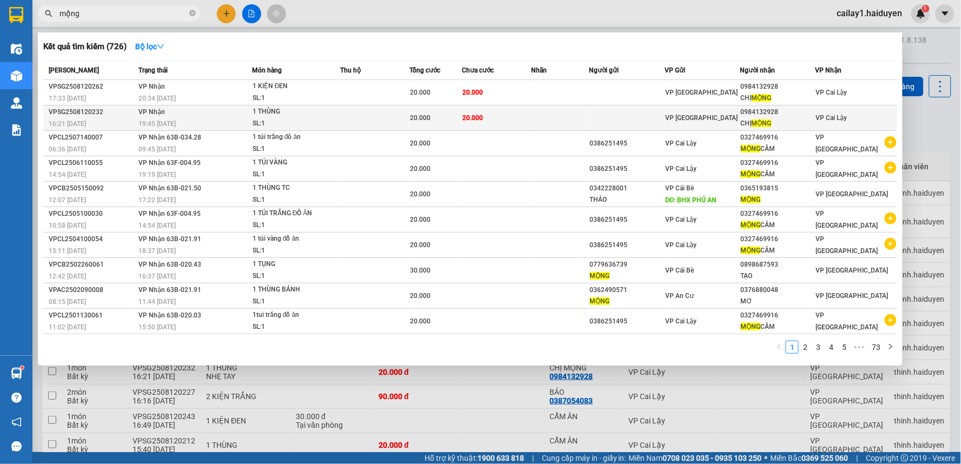
click at [646, 117] on td at bounding box center [626, 117] width 75 height 25
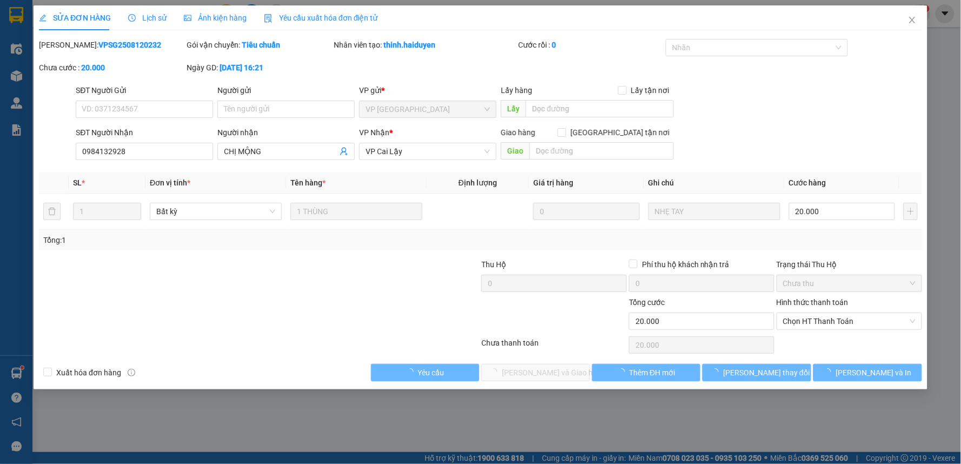
type input "0984132928"
type input "CHỊ MỘNG"
type input "20.000"
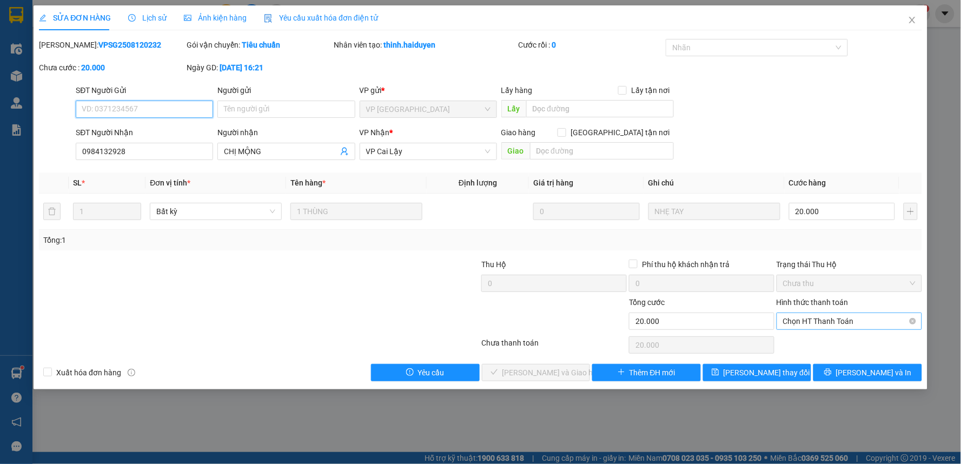
click at [829, 318] on span "Chọn HT Thanh Toán" at bounding box center [849, 321] width 132 height 16
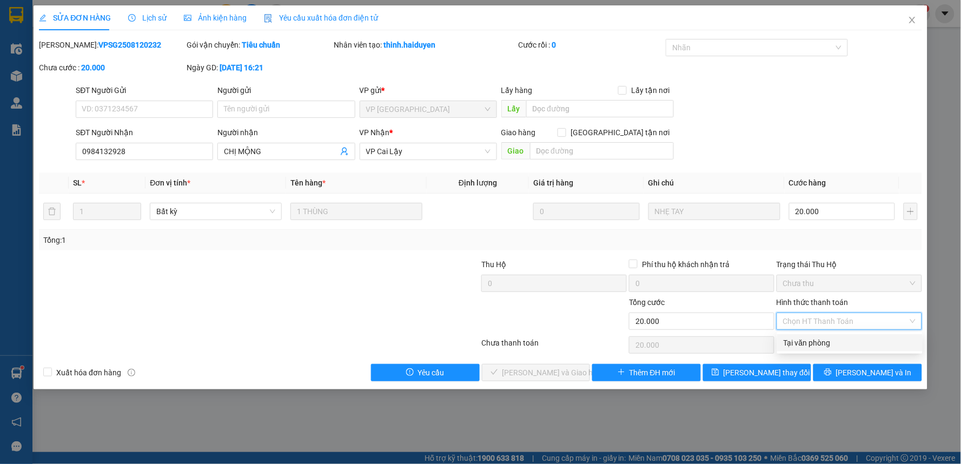
click at [826, 337] on div "Tại văn phòng" at bounding box center [850, 343] width 132 height 12
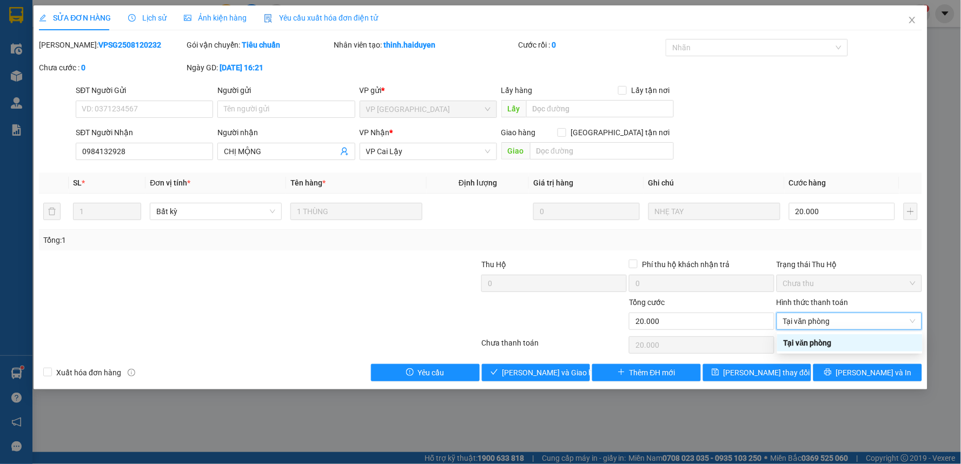
type input "0"
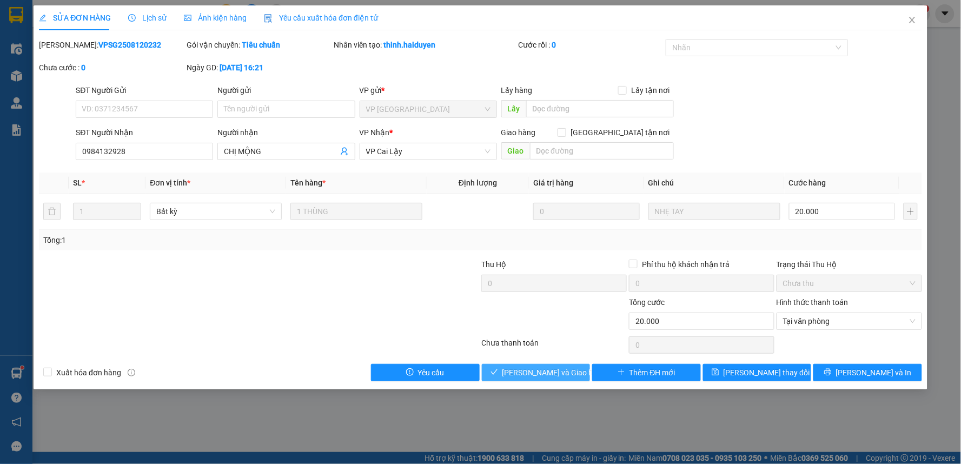
click at [538, 368] on span "[PERSON_NAME] và [PERSON_NAME] hàng" at bounding box center [554, 373] width 104 height 12
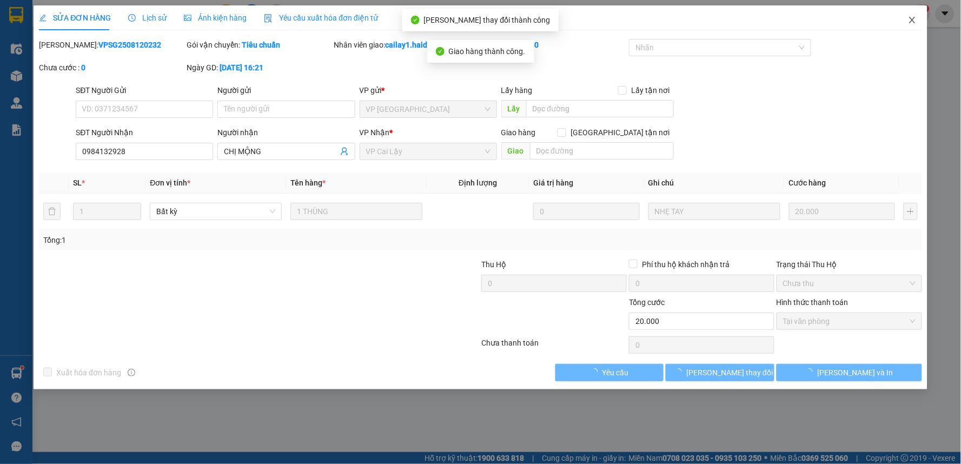
click at [908, 17] on icon "close" at bounding box center [912, 20] width 9 height 9
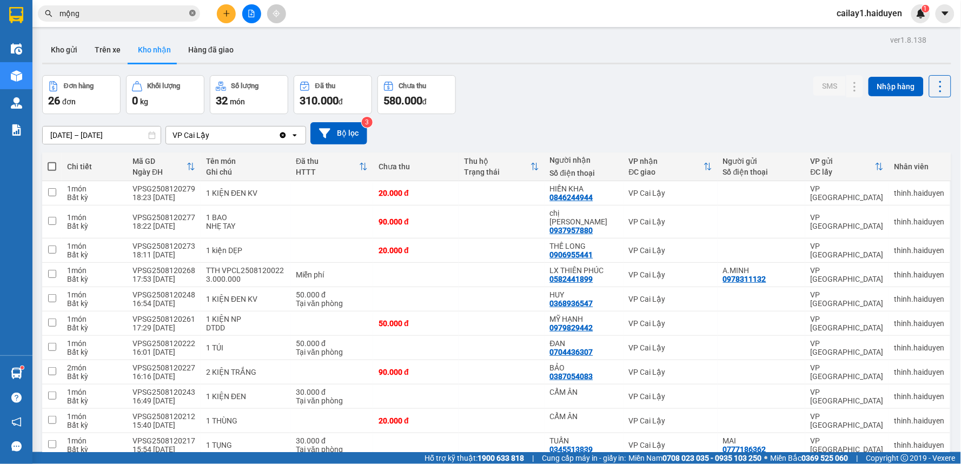
click at [195, 17] on span at bounding box center [192, 14] width 6 height 10
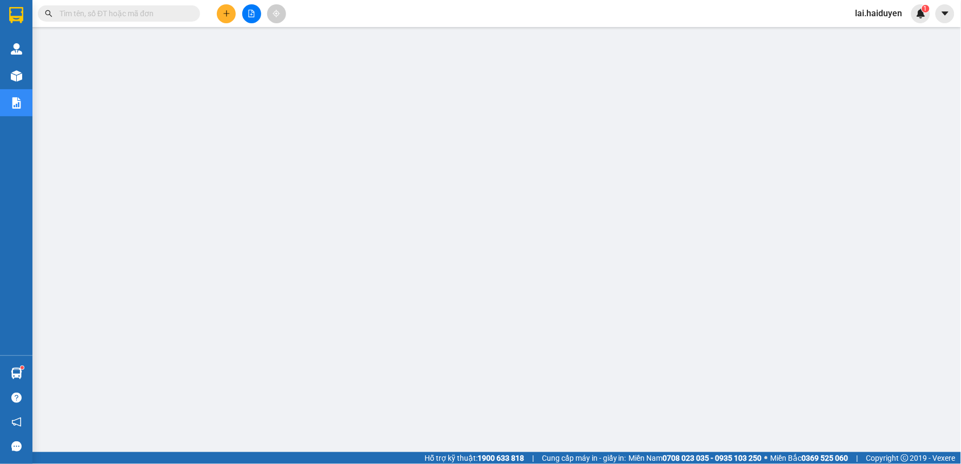
click at [887, 9] on span "lai.haiduyen" at bounding box center [879, 13] width 64 height 14
click at [888, 28] on span "Đăng xuất" at bounding box center [887, 34] width 45 height 12
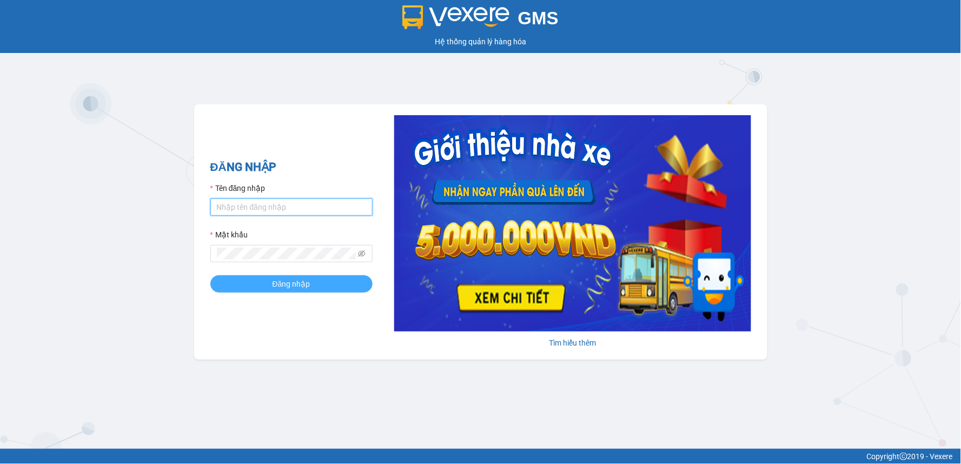
type input "cailay1.haiduyen"
click at [316, 280] on button "Đăng nhập" at bounding box center [291, 283] width 162 height 17
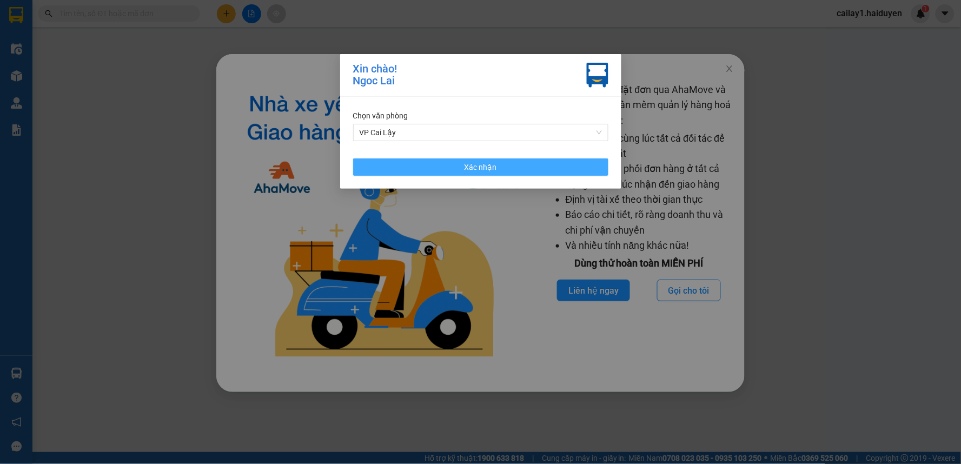
click at [426, 169] on button "Xác nhận" at bounding box center [480, 166] width 255 height 17
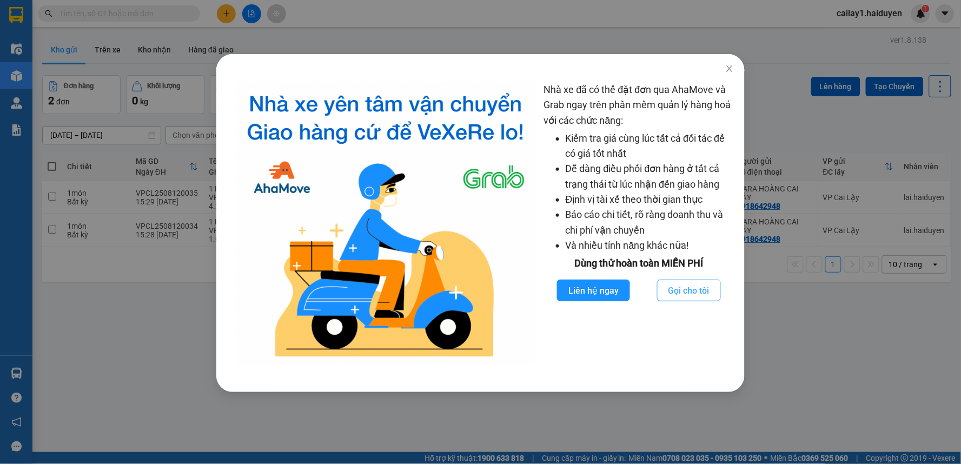
click at [672, 295] on span "Gọi cho tôi" at bounding box center [688, 291] width 41 height 14
click at [720, 67] on span "Close" at bounding box center [729, 69] width 30 height 30
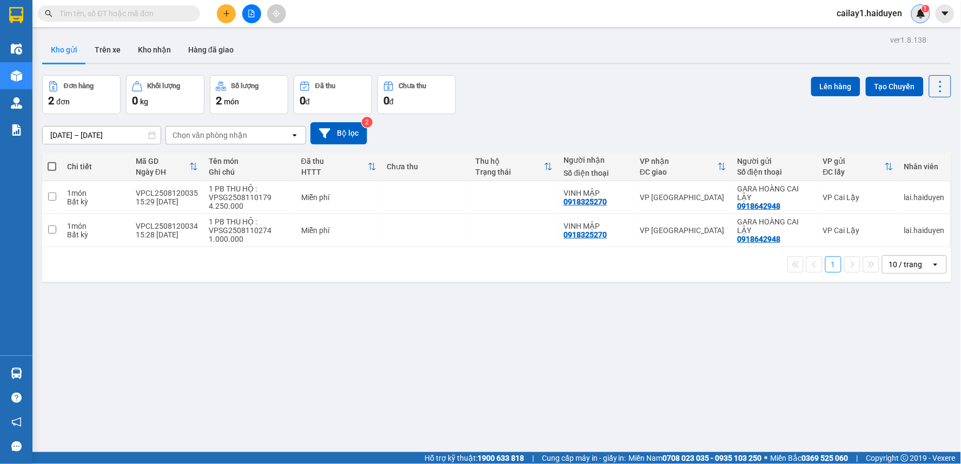
click at [925, 8] on span "1" at bounding box center [926, 9] width 4 height 8
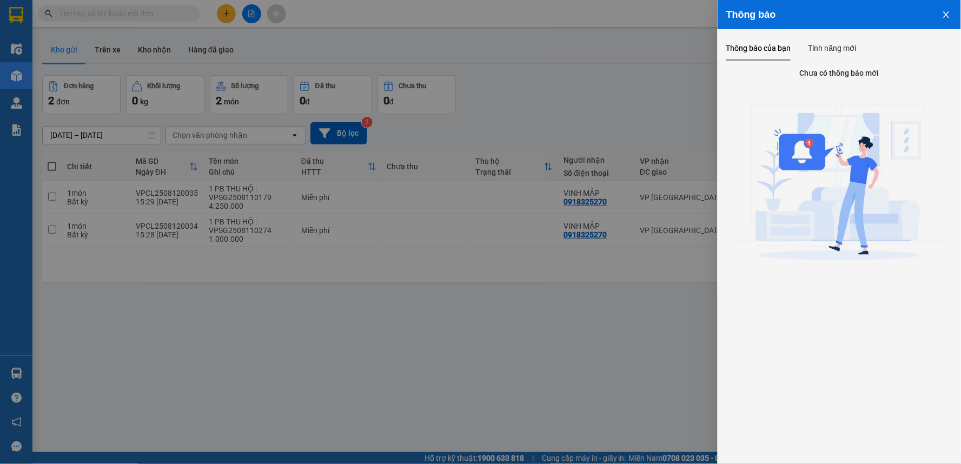
drag, startPoint x: 600, startPoint y: 105, endPoint x: 648, endPoint y: 101, distance: 47.8
click at [606, 104] on div at bounding box center [480, 232] width 961 height 464
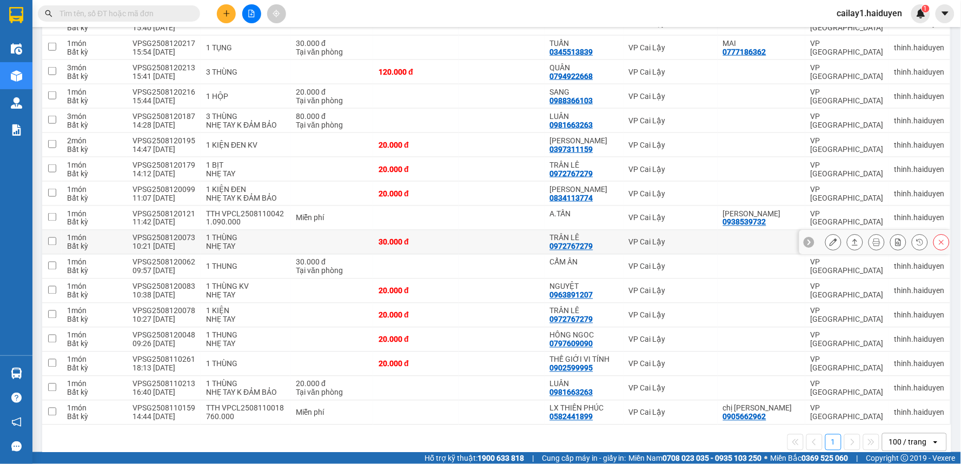
scroll to position [407, 0]
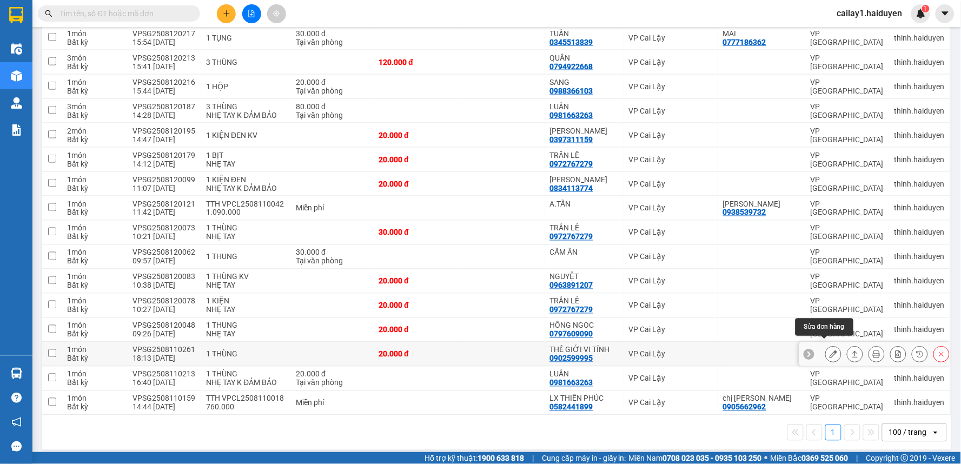
click at [826, 345] on button at bounding box center [833, 354] width 15 height 19
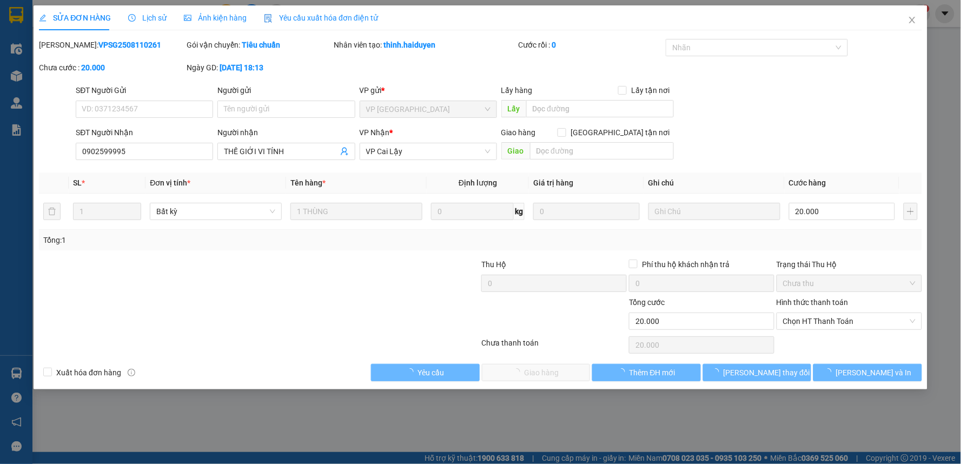
type input "0902599995"
type input "THẾ GIỚI VI TÍNH"
type input "20.000"
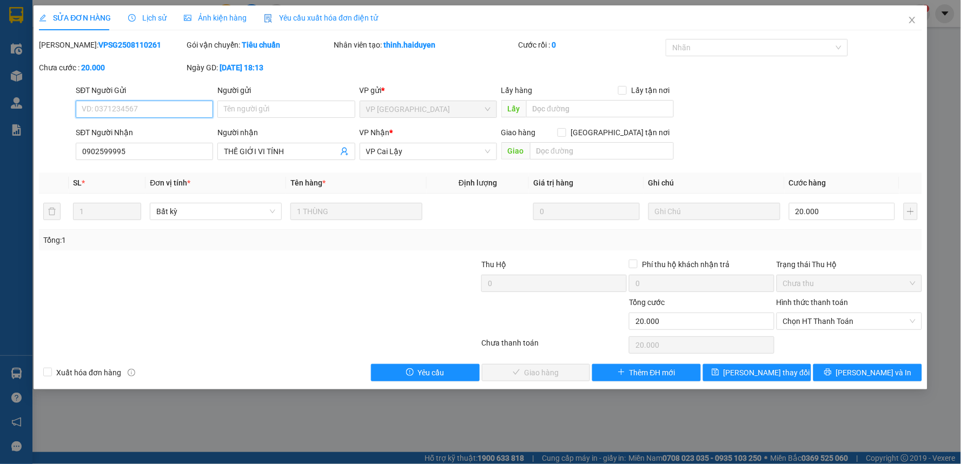
drag, startPoint x: 852, startPoint y: 321, endPoint x: 837, endPoint y: 355, distance: 37.8
click at [852, 321] on span "Chọn HT Thanh Toán" at bounding box center [849, 321] width 132 height 16
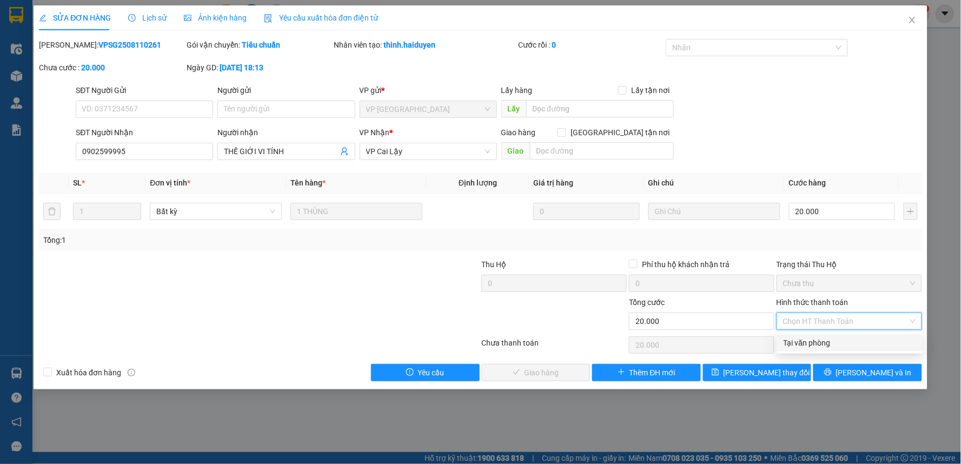
click at [831, 347] on div "Tại văn phòng" at bounding box center [850, 343] width 132 height 12
type input "0"
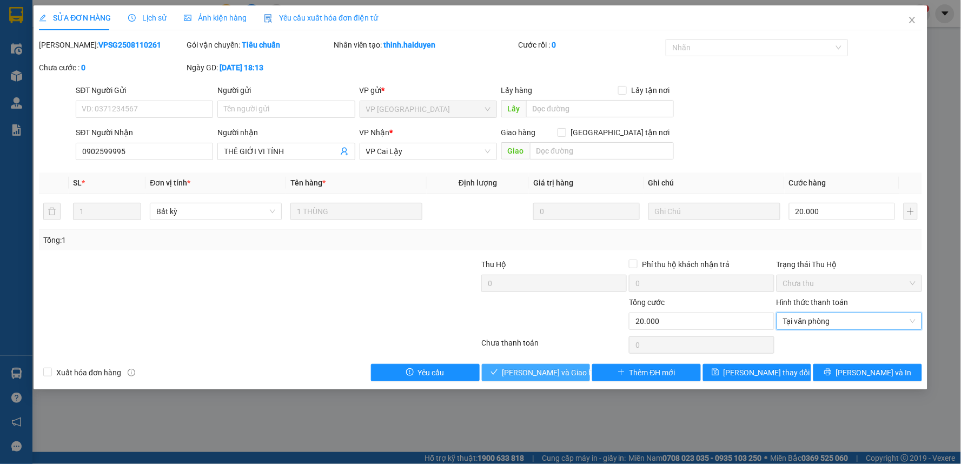
click at [568, 369] on span "[PERSON_NAME] và [PERSON_NAME] hàng" at bounding box center [554, 373] width 104 height 12
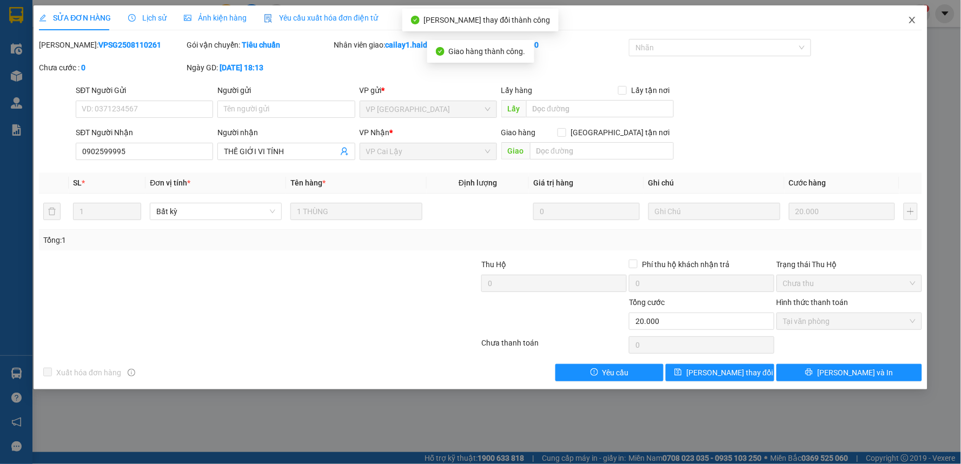
click at [910, 17] on icon "close" at bounding box center [912, 20] width 9 height 9
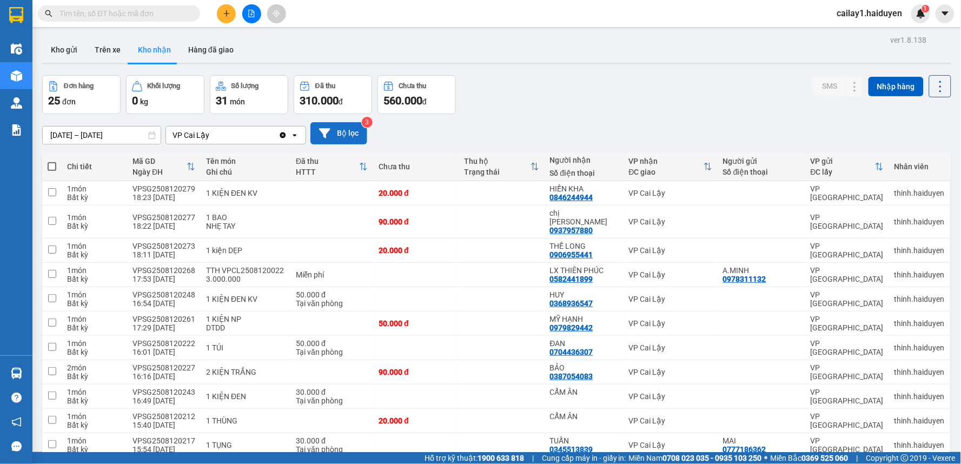
click at [347, 131] on button "Bộ lọc" at bounding box center [338, 133] width 57 height 22
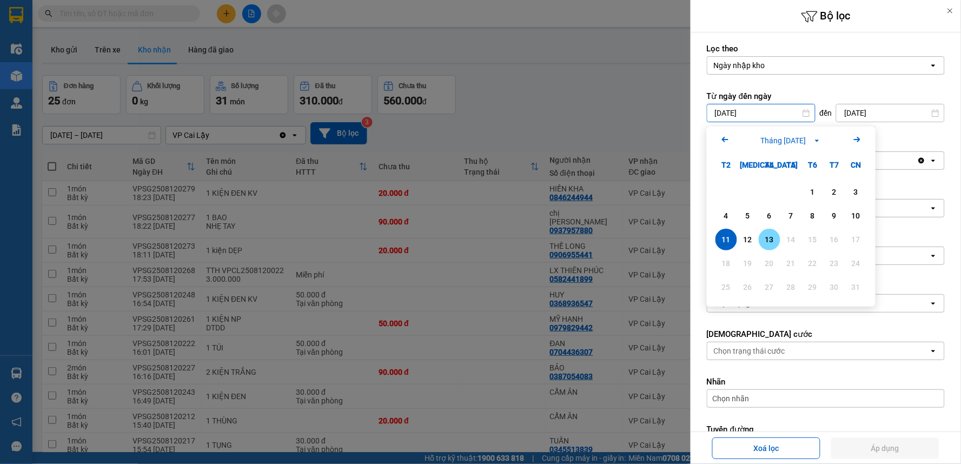
click at [767, 234] on div "13" at bounding box center [769, 239] width 15 height 13
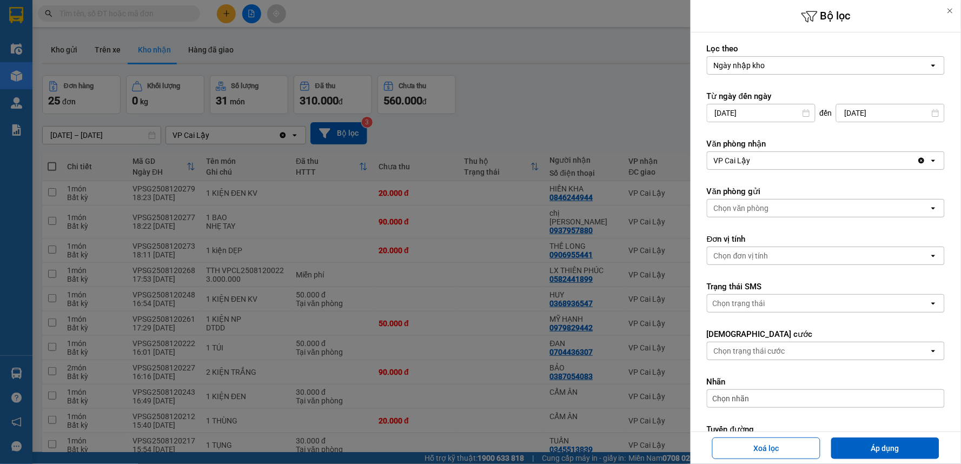
click at [802, 116] on icon at bounding box center [805, 113] width 6 height 8
click at [769, 107] on input "13/08/2025" at bounding box center [761, 112] width 108 height 17
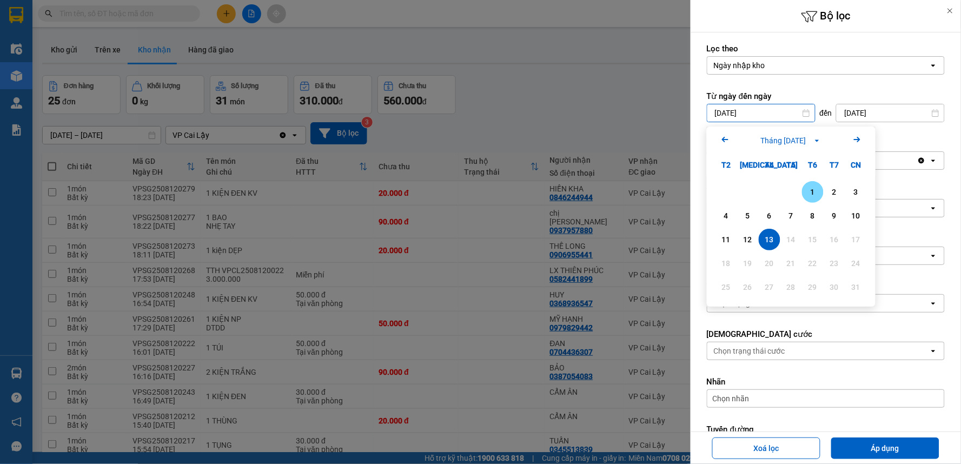
click at [814, 188] on div "1" at bounding box center [812, 191] width 15 height 13
type input "01/08/2025"
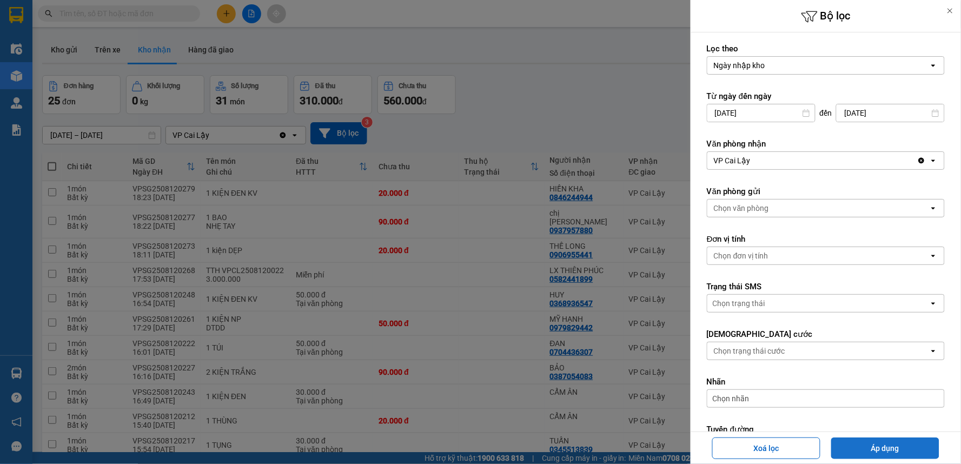
click at [903, 448] on button "Áp dụng" at bounding box center [885, 448] width 108 height 22
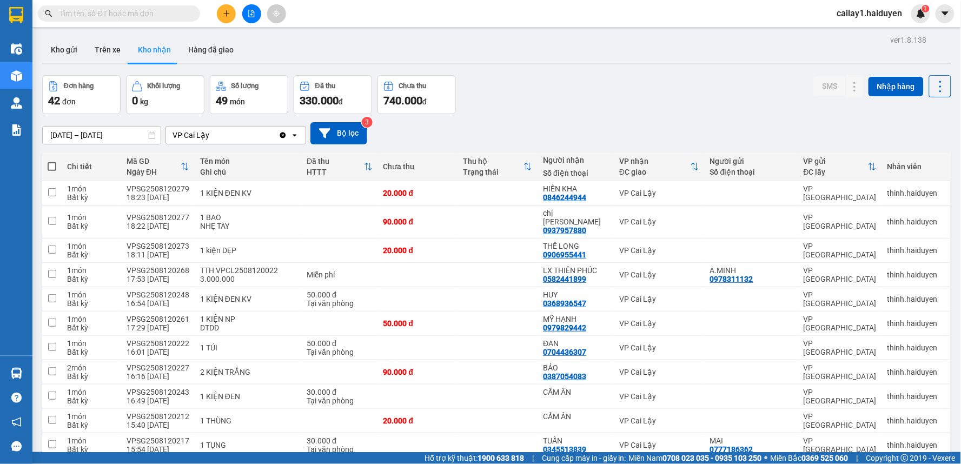
click at [150, 136] on icon at bounding box center [152, 135] width 8 height 8
click at [91, 132] on input "01/08/2025 – 13/08/2025" at bounding box center [102, 135] width 118 height 17
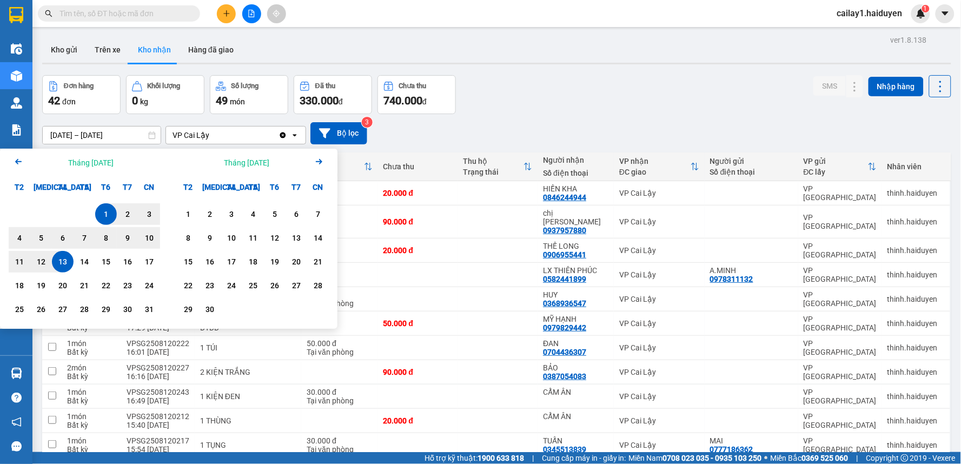
click at [12, 157] on icon "Arrow Left" at bounding box center [18, 161] width 13 height 13
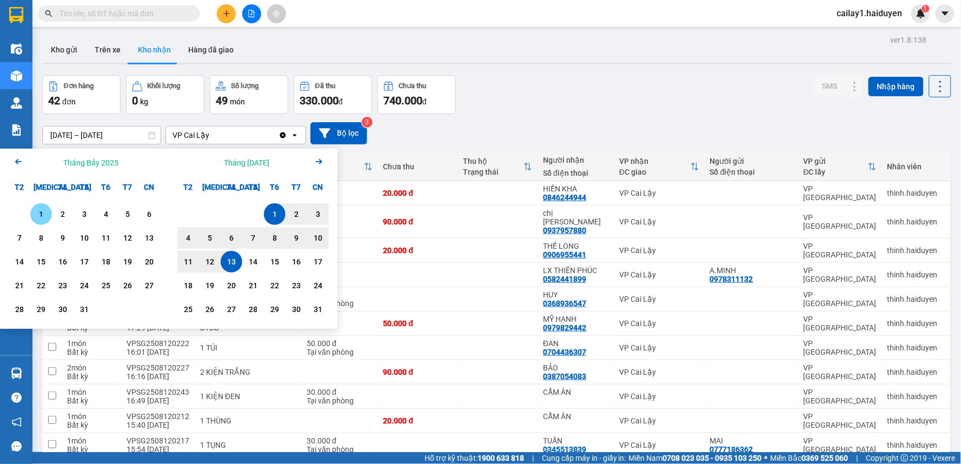
click at [45, 209] on div "1" at bounding box center [41, 214] width 15 height 13
type input "01/07/2025 – / /"
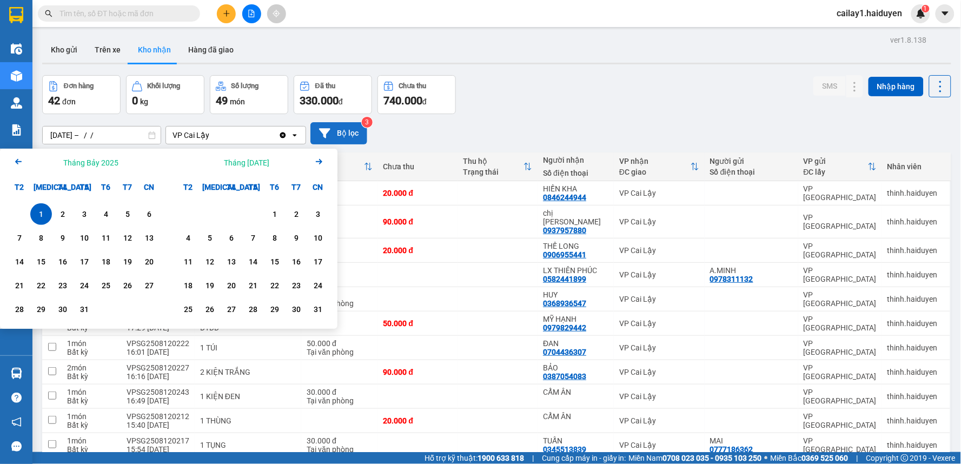
click at [341, 138] on button "Bộ lọc" at bounding box center [338, 133] width 57 height 22
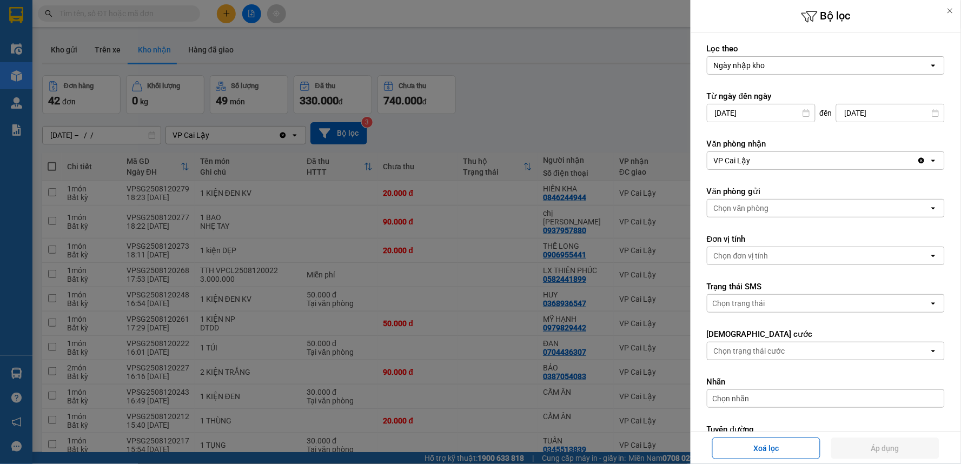
click at [799, 117] on input "01/08/2025" at bounding box center [761, 112] width 108 height 17
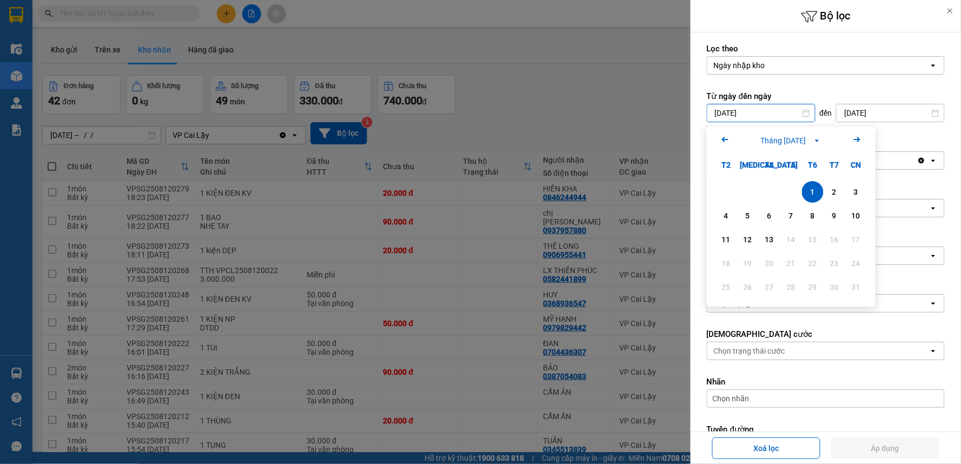
drag, startPoint x: 725, startPoint y: 137, endPoint x: 732, endPoint y: 148, distance: 12.4
click at [726, 138] on icon "Arrow Left" at bounding box center [725, 139] width 13 height 13
click at [748, 182] on div "1" at bounding box center [748, 192] width 22 height 22
type input "01/07/2025"
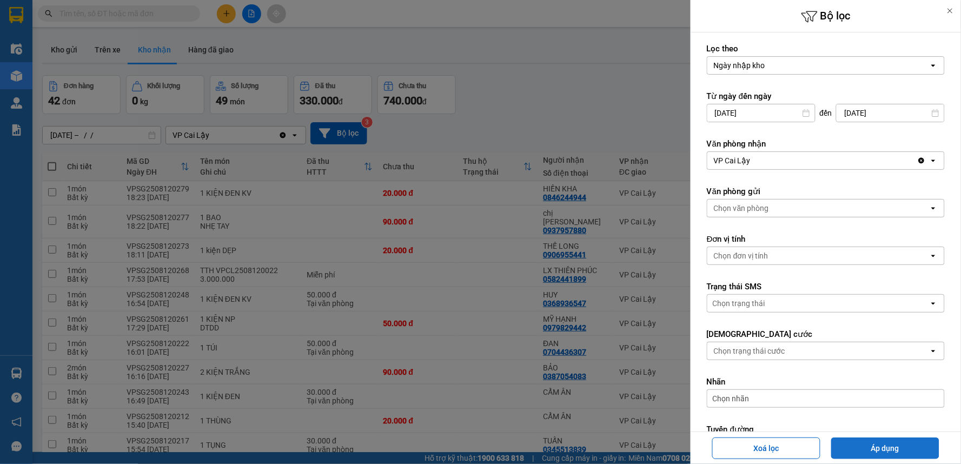
click at [878, 442] on button "Áp dụng" at bounding box center [885, 448] width 108 height 22
type input "01/07/2025 – 13/08/2025"
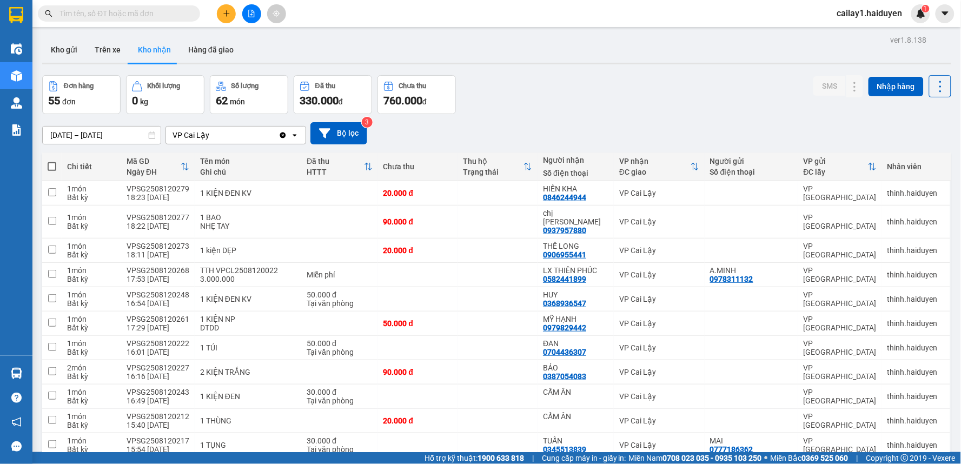
click at [154, 15] on input "text" at bounding box center [123, 14] width 128 height 12
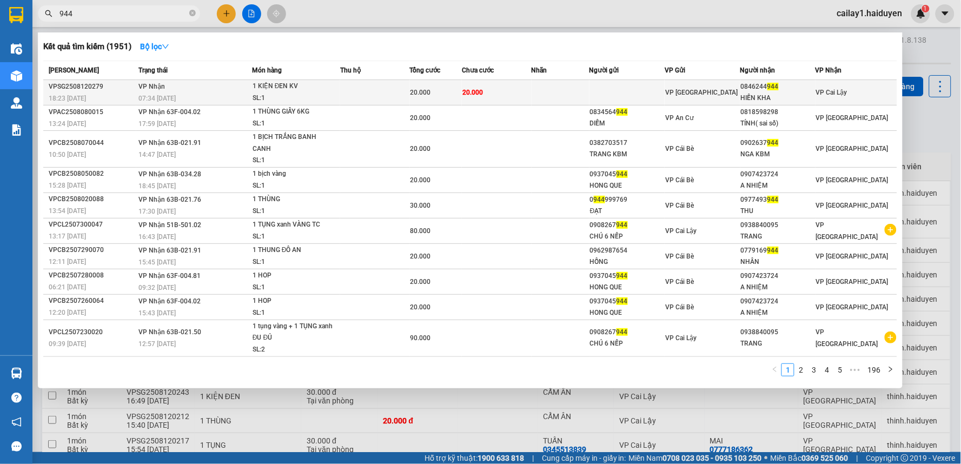
type input "944"
click at [766, 88] on div "0846244 944" at bounding box center [778, 86] width 74 height 11
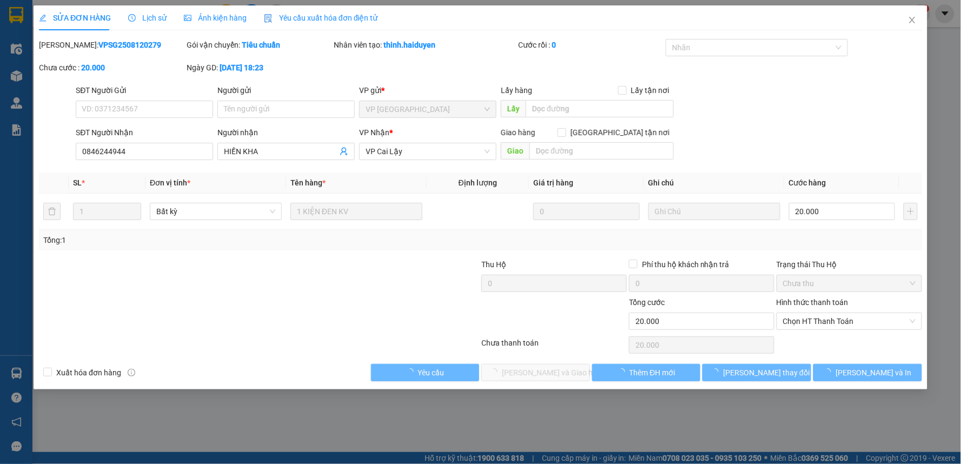
type input "0846244944"
type input "HIỀN KHA"
type input "20.000"
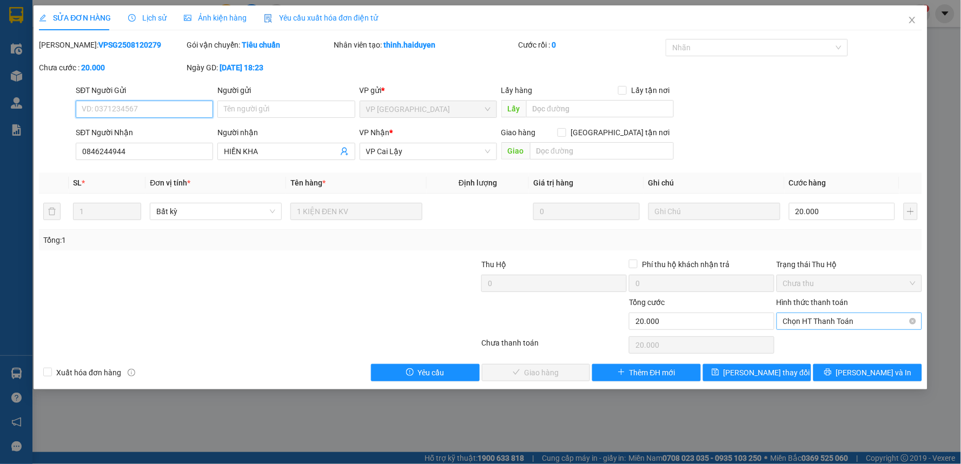
click at [878, 320] on span "Chọn HT Thanh Toán" at bounding box center [849, 321] width 132 height 16
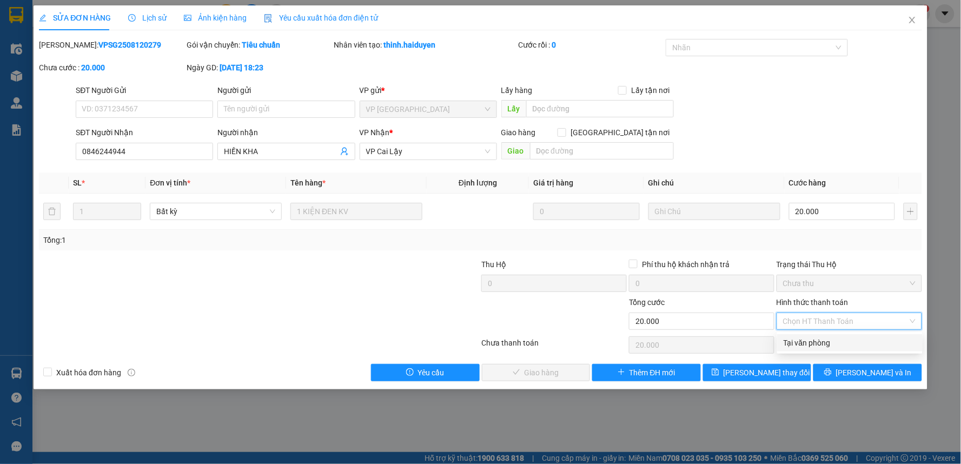
click at [841, 338] on div "Tại văn phòng" at bounding box center [850, 343] width 132 height 12
type input "0"
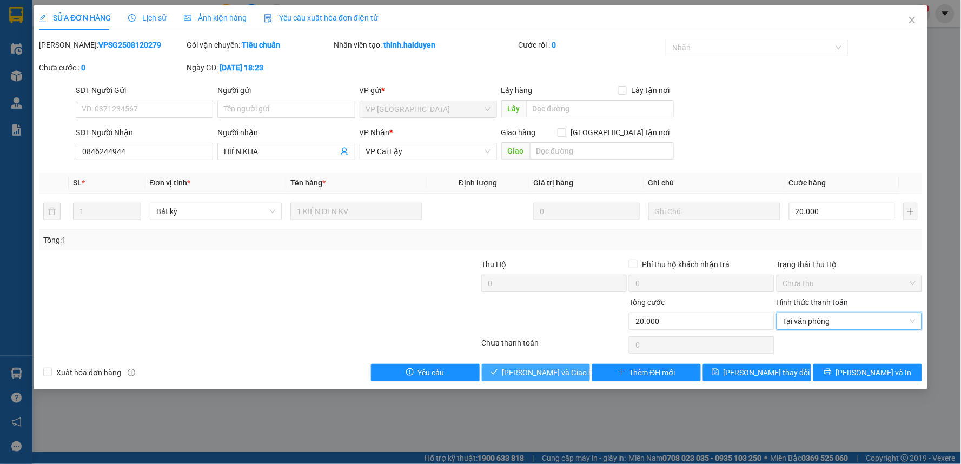
drag, startPoint x: 561, startPoint y: 374, endPoint x: 585, endPoint y: 368, distance: 25.2
click at [561, 374] on span "Lưu và Giao hàng" at bounding box center [554, 373] width 104 height 12
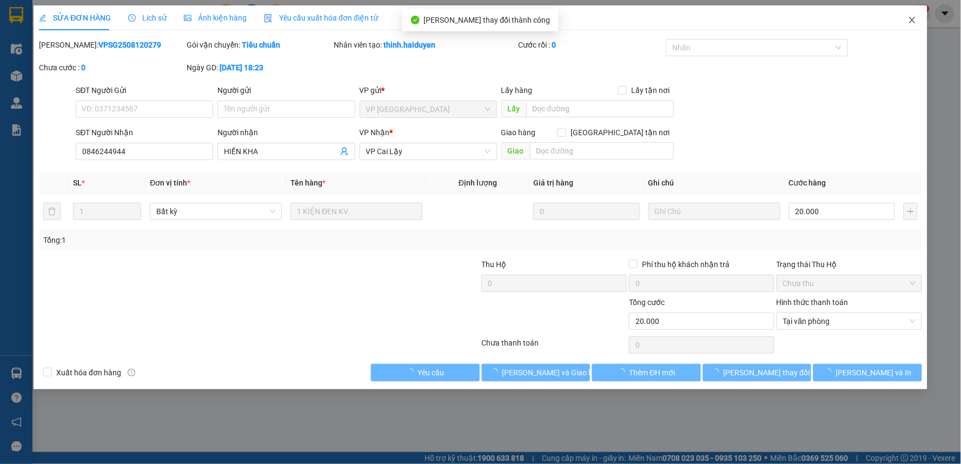
click at [914, 23] on icon "close" at bounding box center [912, 20] width 6 height 6
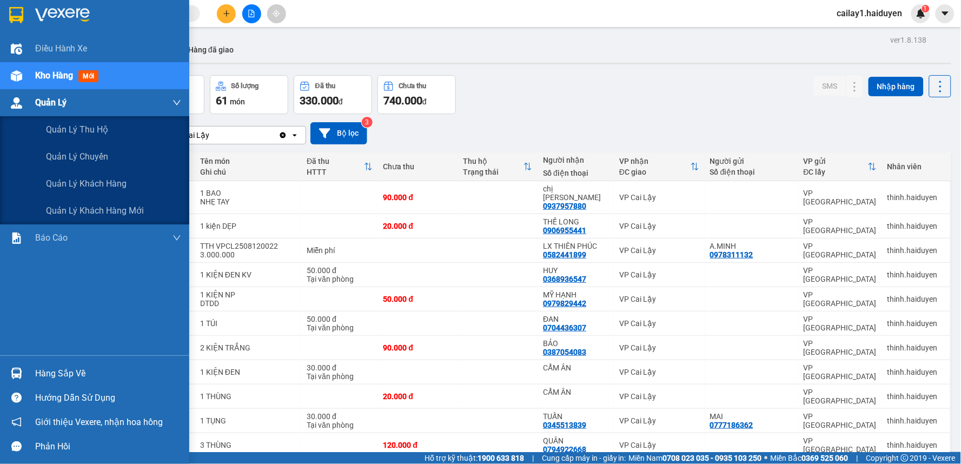
click at [37, 96] on span "Quản Lý" at bounding box center [50, 103] width 31 height 14
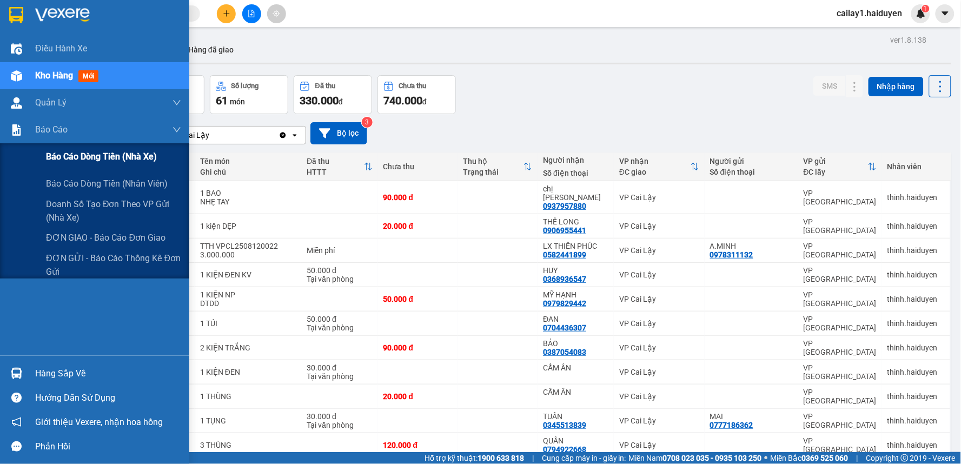
click at [110, 157] on span "Báo cáo dòng tiền (nhà xe)" at bounding box center [101, 157] width 111 height 14
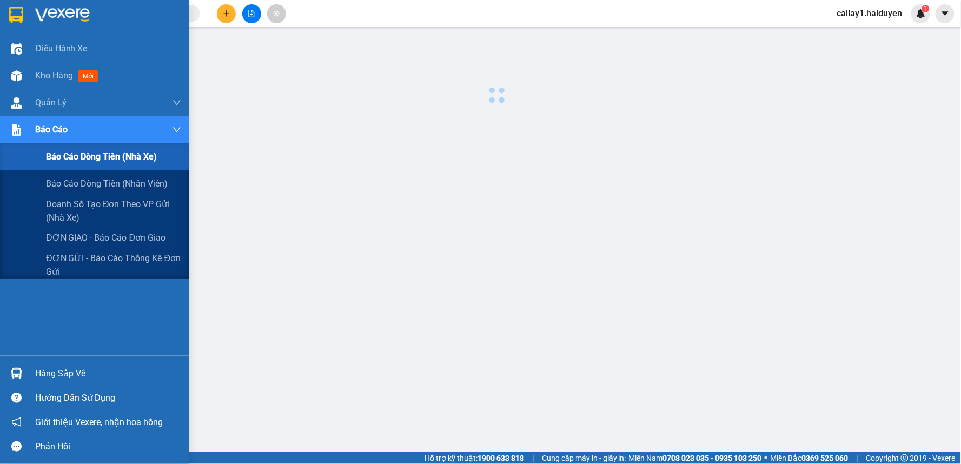
click at [110, 157] on span "Báo cáo dòng tiền (nhà xe)" at bounding box center [101, 157] width 111 height 14
click at [74, 186] on span "Báo cáo dòng tiền (nhân viên)" at bounding box center [107, 184] width 123 height 14
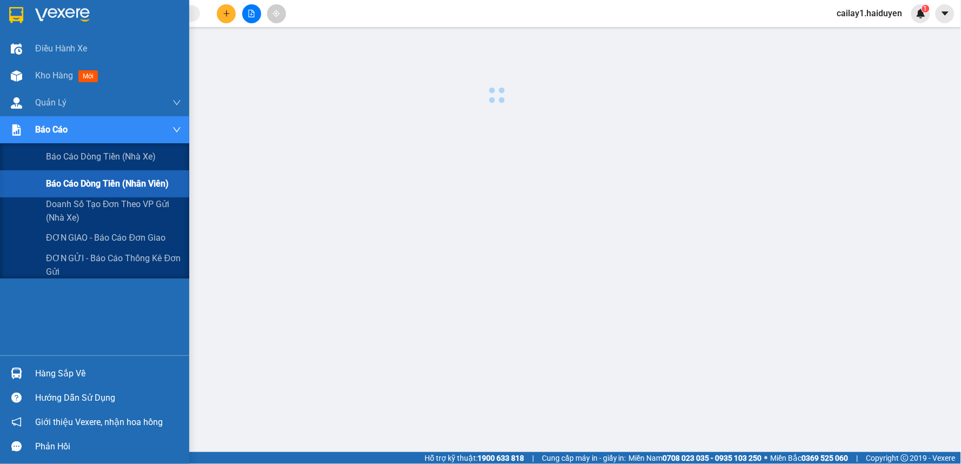
click at [74, 186] on span "Báo cáo dòng tiền (nhân viên)" at bounding box center [107, 184] width 123 height 14
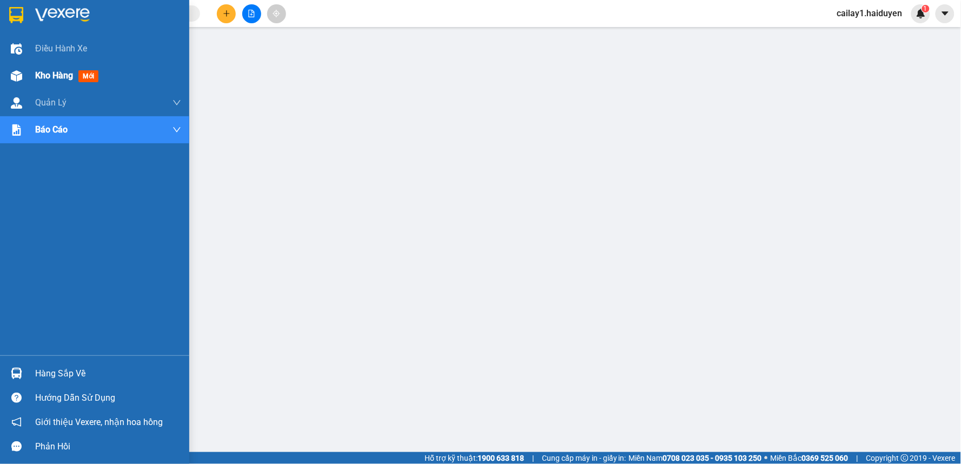
click at [88, 65] on div "Kho hàng mới" at bounding box center [108, 75] width 146 height 27
click at [61, 82] on div "Kho hàng mới" at bounding box center [69, 76] width 68 height 14
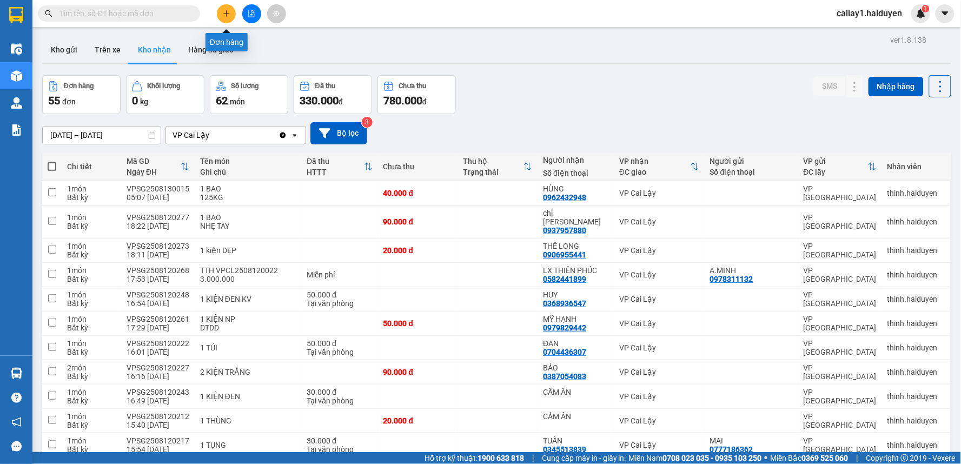
click at [223, 15] on icon "plus" at bounding box center [227, 14] width 8 height 8
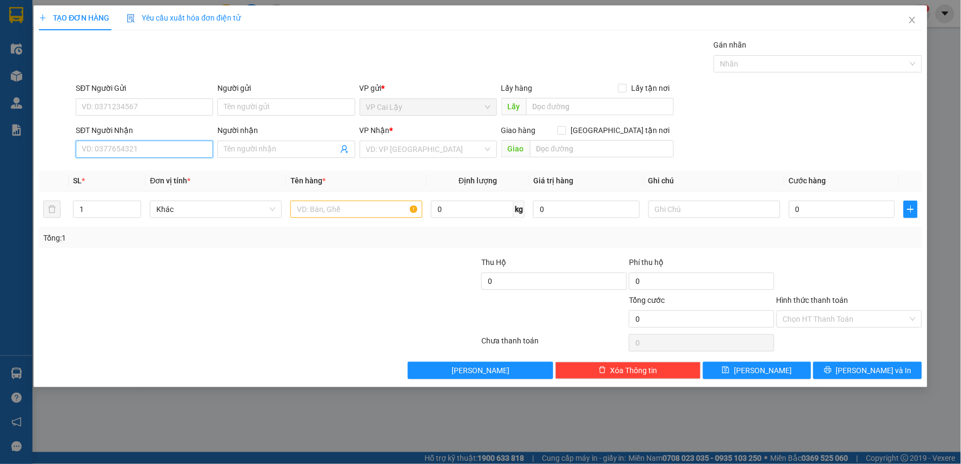
drag, startPoint x: 161, startPoint y: 144, endPoint x: 156, endPoint y: 148, distance: 5.8
click at [158, 144] on input "SĐT Người Nhận" at bounding box center [144, 149] width 137 height 17
click at [156, 148] on input "SĐT Người Nhận" at bounding box center [144, 149] width 137 height 17
click at [390, 209] on input "text" at bounding box center [356, 209] width 132 height 17
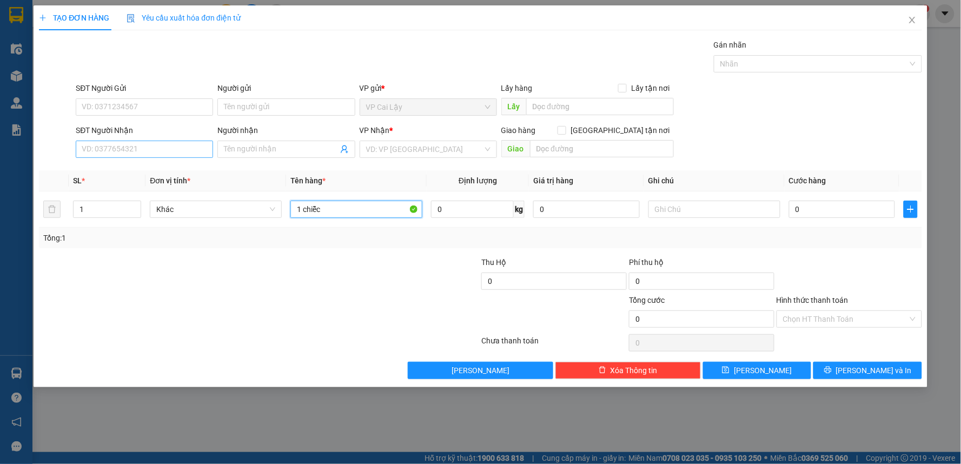
type input "1 chiễc"
click at [138, 144] on input "SĐT Người Nhận" at bounding box center [144, 149] width 137 height 17
type input "0937358401"
click at [170, 101] on input "SĐT Người Gửi" at bounding box center [144, 106] width 137 height 17
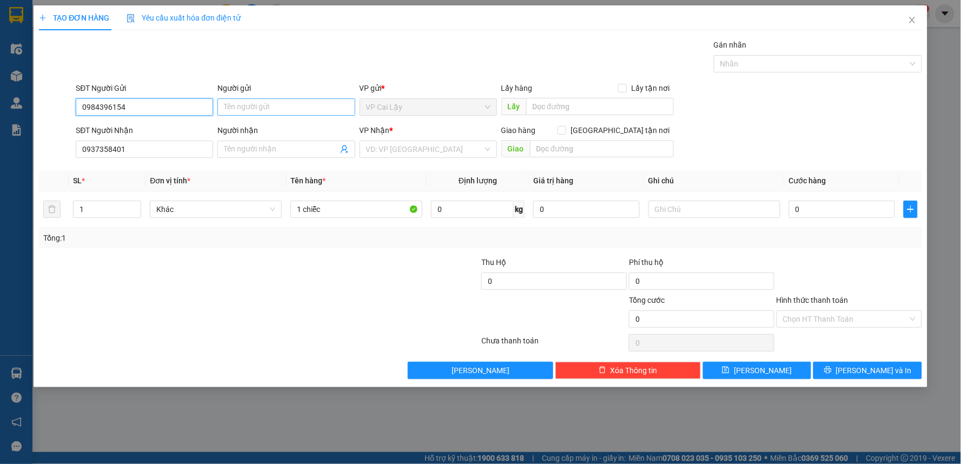
type input "0984396154"
click at [262, 104] on input "Người gửi" at bounding box center [285, 106] width 137 height 17
type input "t"
type input "TRUNG"
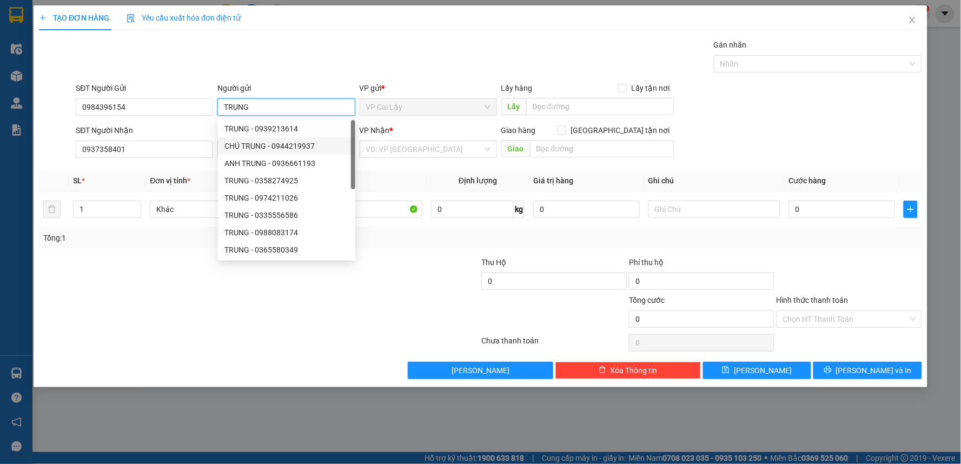
click at [244, 151] on div "CHÚ TRUNG - 0944219937" at bounding box center [286, 146] width 124 height 12
type input "0944219937"
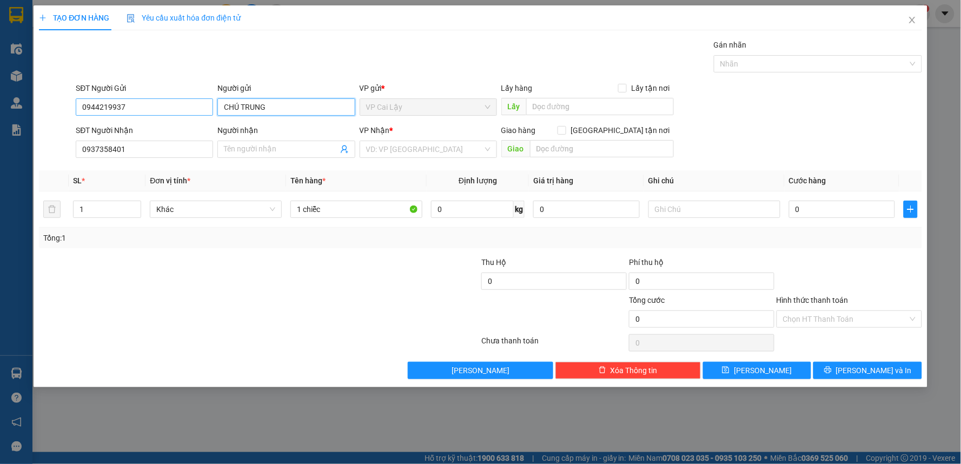
type input "CHÚ TRUNG"
click at [145, 107] on input "0944219937" at bounding box center [144, 106] width 137 height 17
click at [250, 144] on input "Người nhận" at bounding box center [281, 149] width 114 height 12
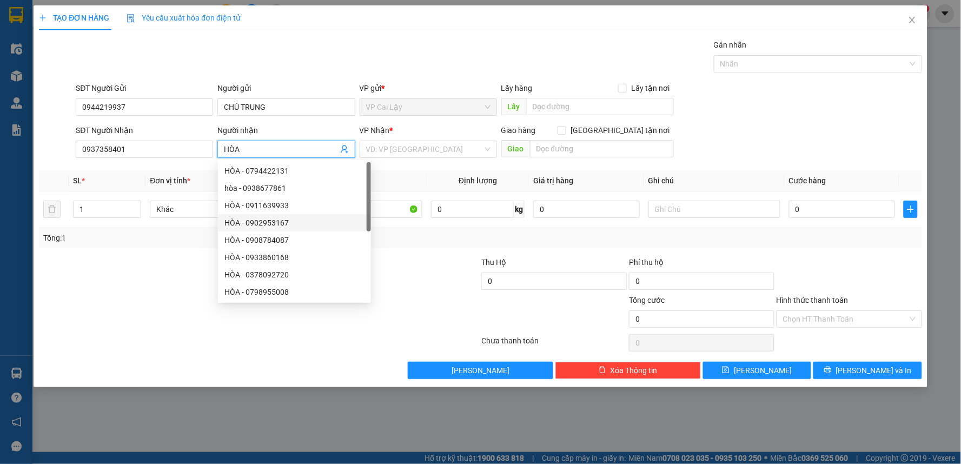
type input "HÒA"
click at [158, 299] on div at bounding box center [185, 313] width 295 height 38
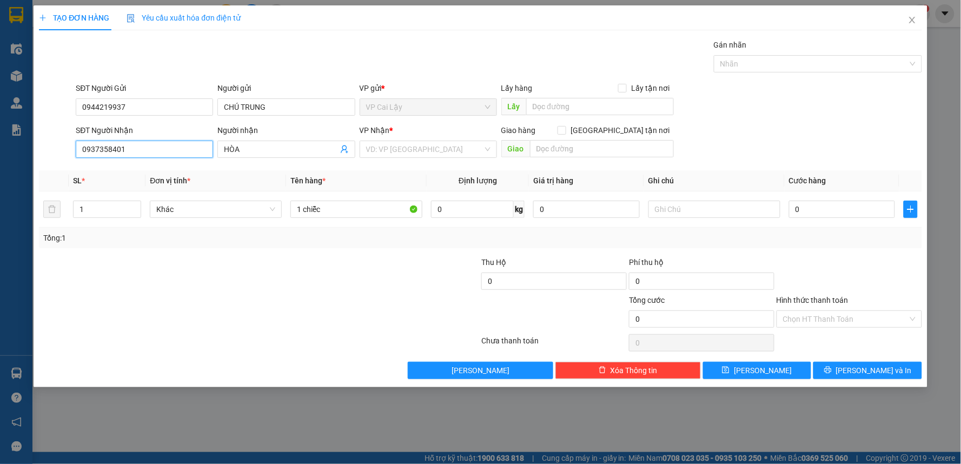
click at [156, 152] on input "0937358401" at bounding box center [144, 149] width 137 height 17
click at [141, 105] on input "0944219937" at bounding box center [144, 106] width 137 height 17
drag, startPoint x: 129, startPoint y: 105, endPoint x: 67, endPoint y: 105, distance: 61.6
click at [66, 105] on div "SĐT Người Gửi 0944219937 0944219937 Người gửi CHÚ TRUNG VP gửi * VP Cai Lậy Lấy…" at bounding box center [480, 101] width 885 height 38
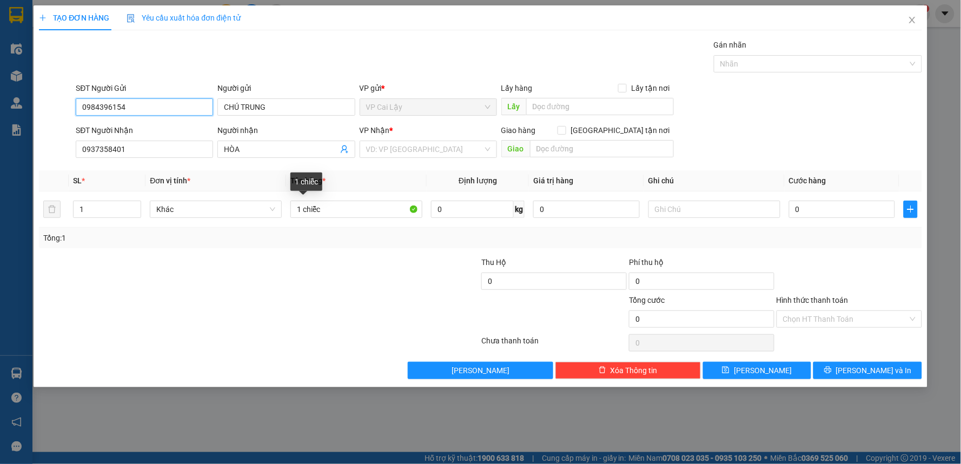
type input "0984396154"
click at [280, 268] on div at bounding box center [185, 275] width 295 height 38
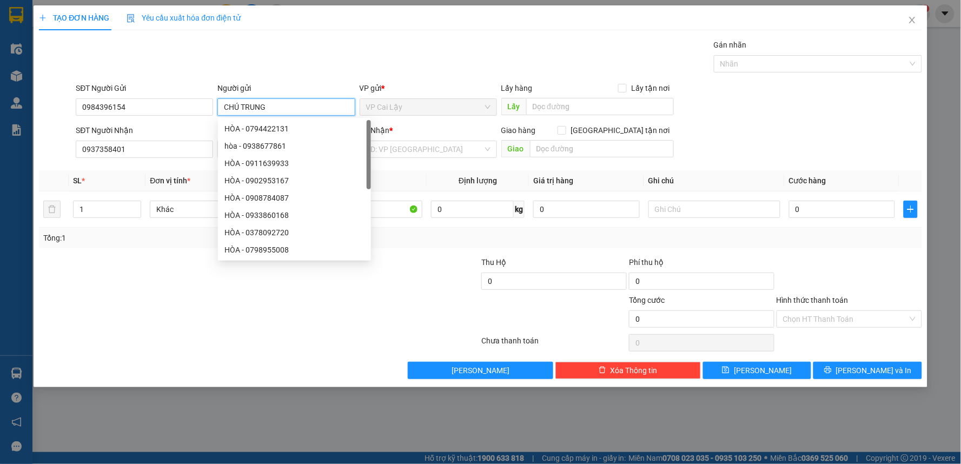
drag, startPoint x: 240, startPoint y: 105, endPoint x: 214, endPoint y: 104, distance: 26.0
click at [214, 104] on div "SĐT Người Gửi 0984396154 Người gửi CHÚ TRUNG VP gửi * VP Cai Lậy Lấy hàng Lấy t…" at bounding box center [499, 101] width 850 height 38
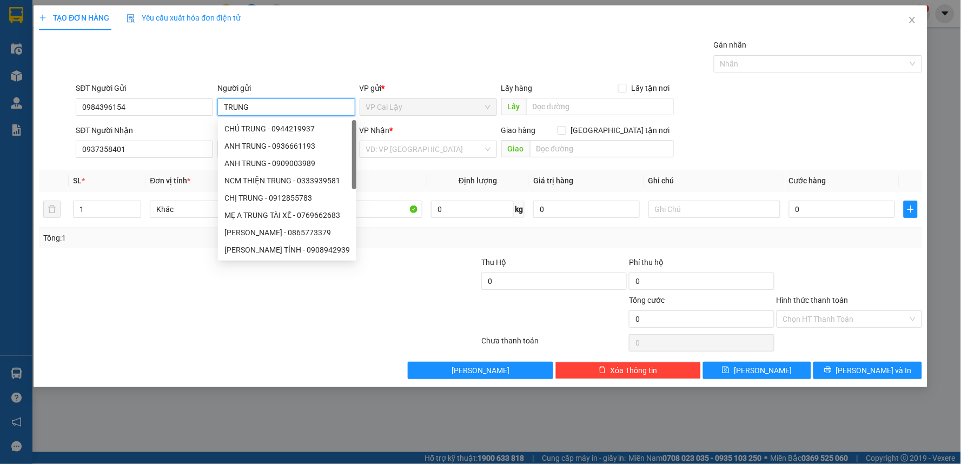
click at [225, 105] on input "TRUNG" at bounding box center [285, 106] width 137 height 17
type input "TRUNG"
click at [407, 321] on div at bounding box center [407, 313] width 148 height 38
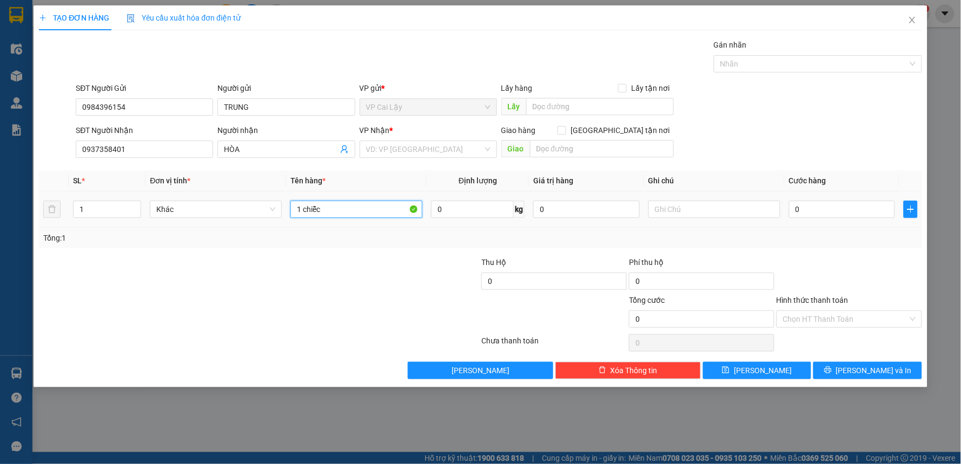
click at [379, 218] on input "1 chiễc" at bounding box center [356, 209] width 132 height 17
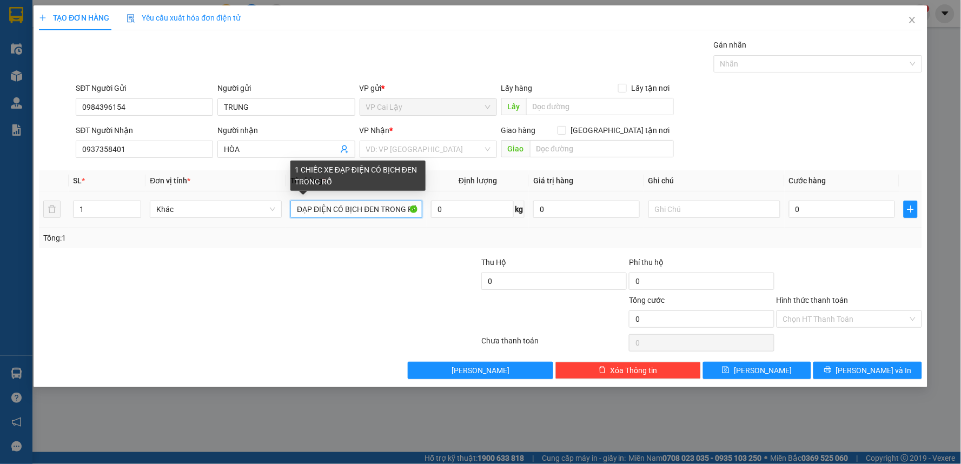
scroll to position [0, 40]
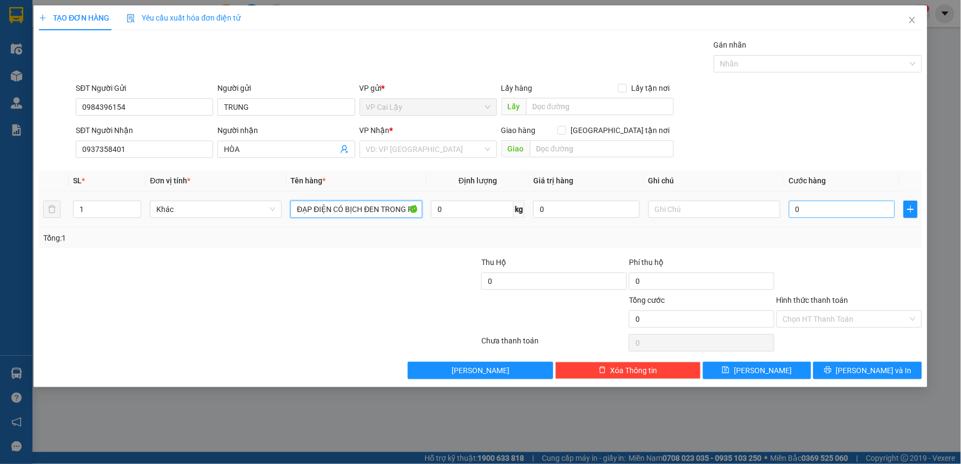
type input "1 CHIẾC XE ĐẠP ĐIỆN CÓ BỊCH ĐEN TRONG RỔ"
click at [815, 211] on input "0" at bounding box center [842, 209] width 107 height 17
type input "1"
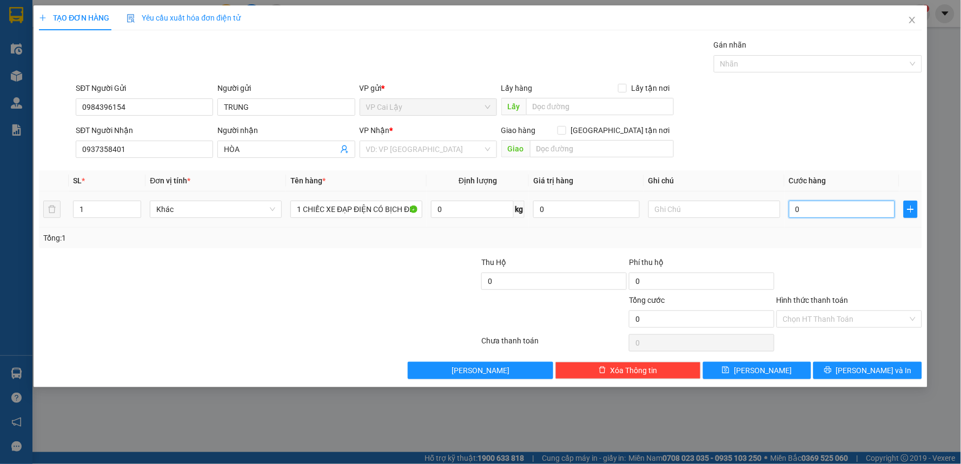
type input "1"
type input "15"
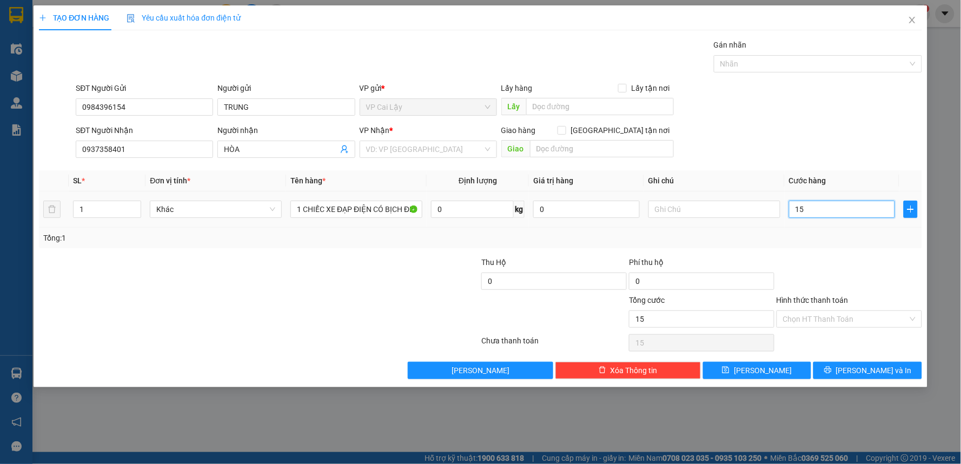
type input "150"
type input "150.000"
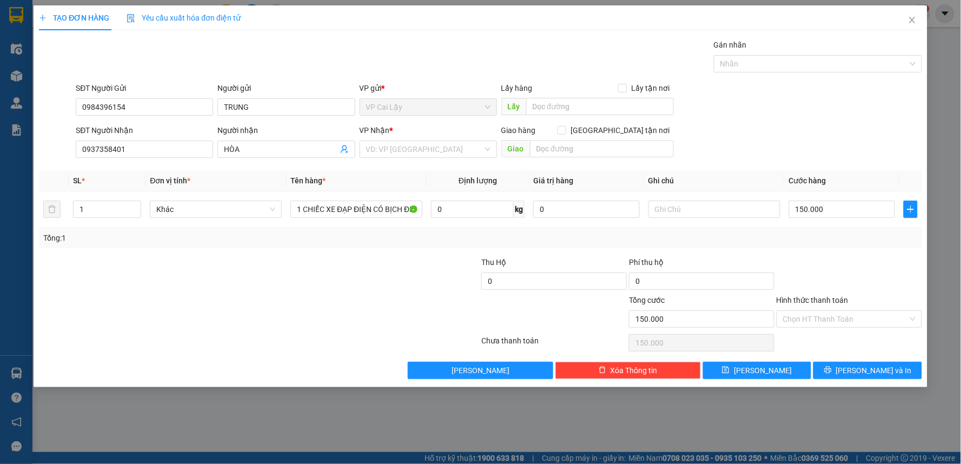
click at [841, 241] on div "Tổng: 1" at bounding box center [480, 238] width 874 height 12
click at [883, 311] on input "Hình thức thanh toán" at bounding box center [845, 319] width 125 height 16
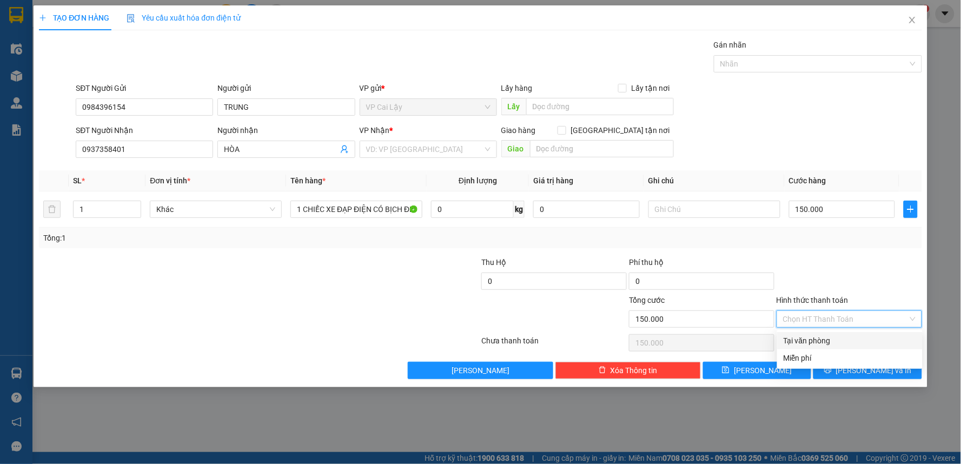
click at [855, 341] on div "Tại văn phòng" at bounding box center [850, 341] width 132 height 12
type input "0"
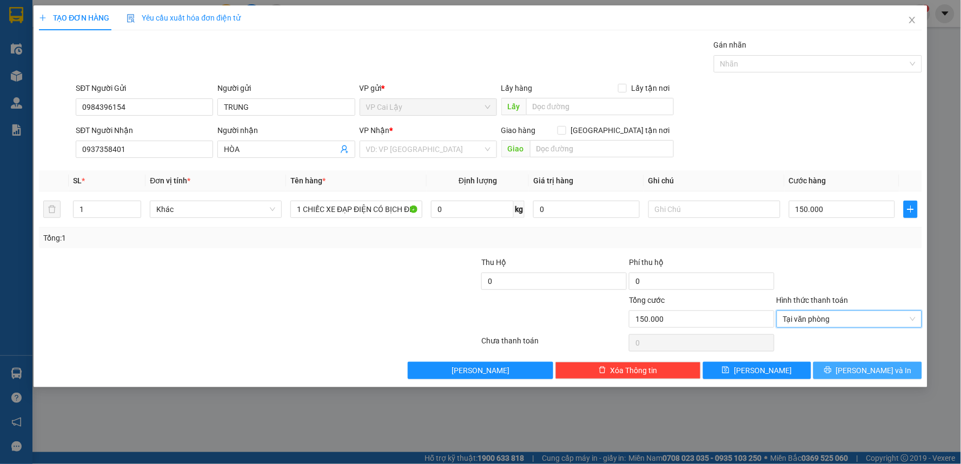
click at [832, 366] on icon "printer" at bounding box center [828, 370] width 8 height 8
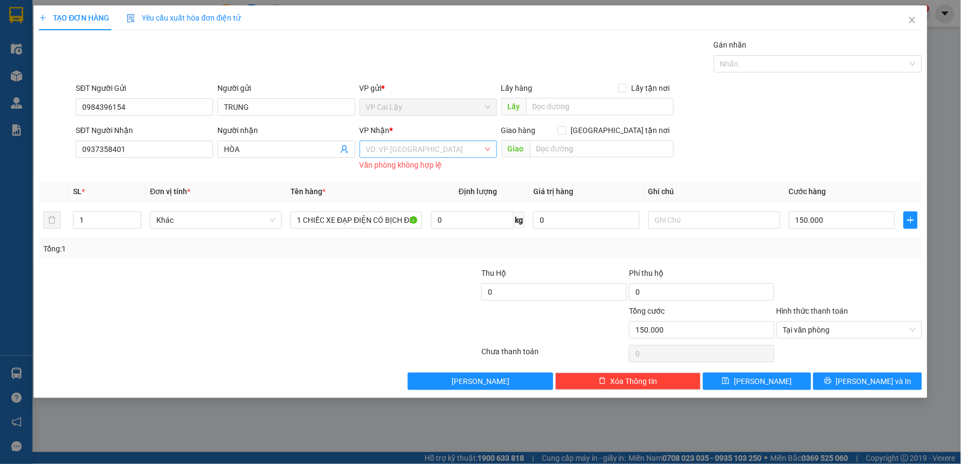
click at [447, 155] on input "search" at bounding box center [424, 149] width 117 height 16
click at [450, 174] on div "VP [GEOGRAPHIC_DATA]" at bounding box center [428, 171] width 124 height 12
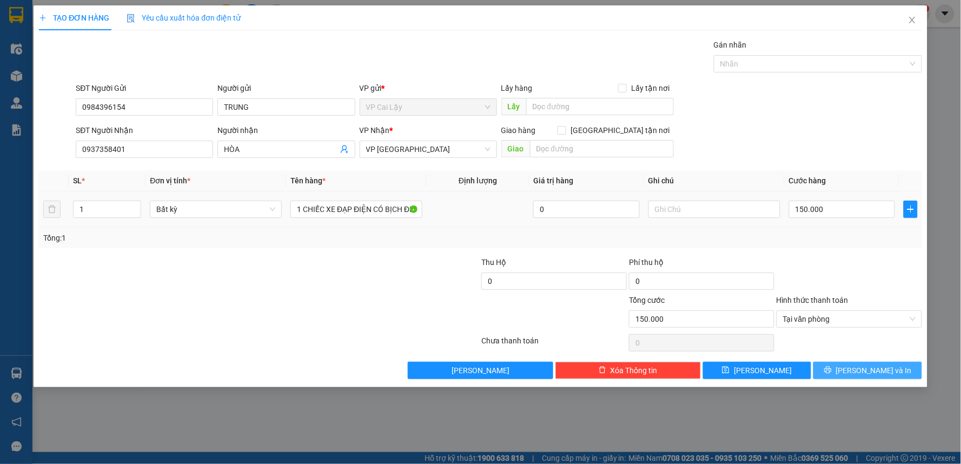
click at [840, 371] on button "[PERSON_NAME] và In" at bounding box center [867, 370] width 109 height 17
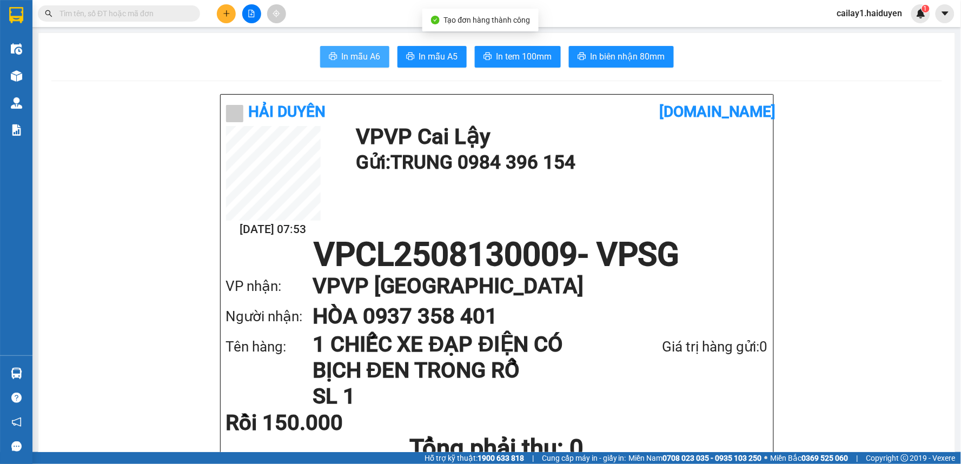
click at [343, 55] on span "In mẫu A6" at bounding box center [361, 57] width 39 height 14
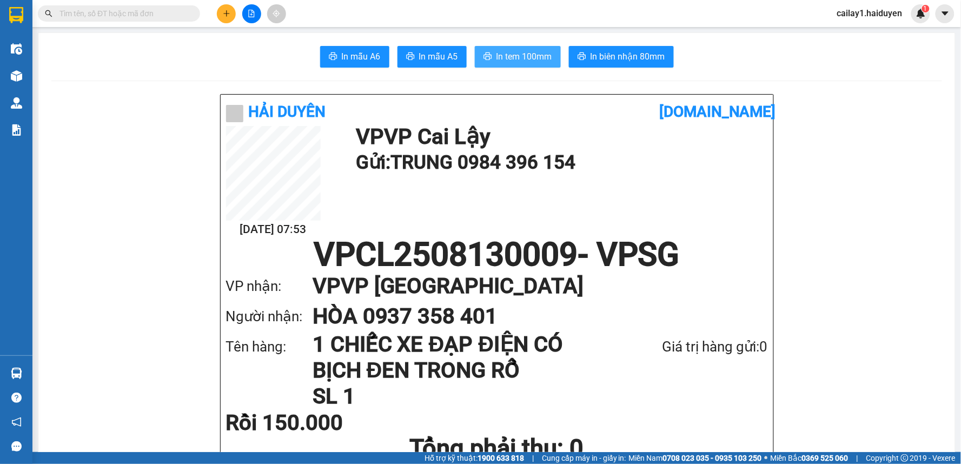
click at [540, 56] on span "In tem 100mm" at bounding box center [524, 57] width 56 height 14
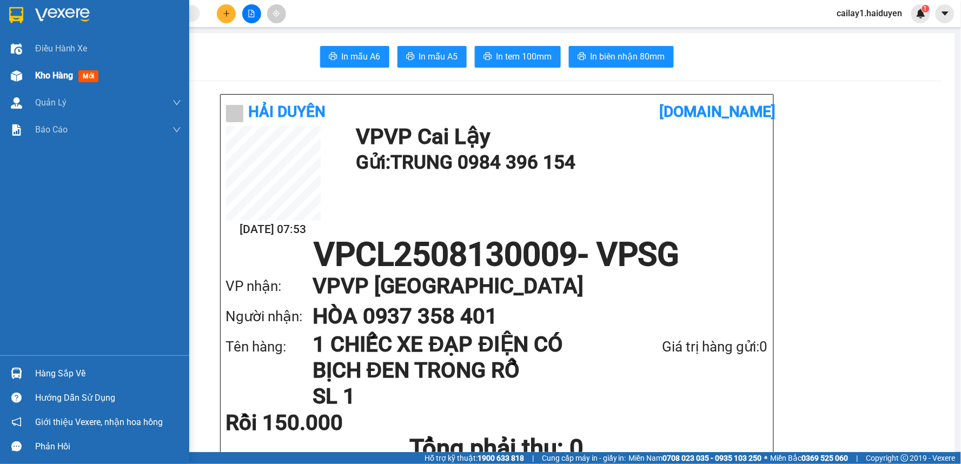
click at [63, 67] on div "Kho hàng mới" at bounding box center [108, 75] width 146 height 27
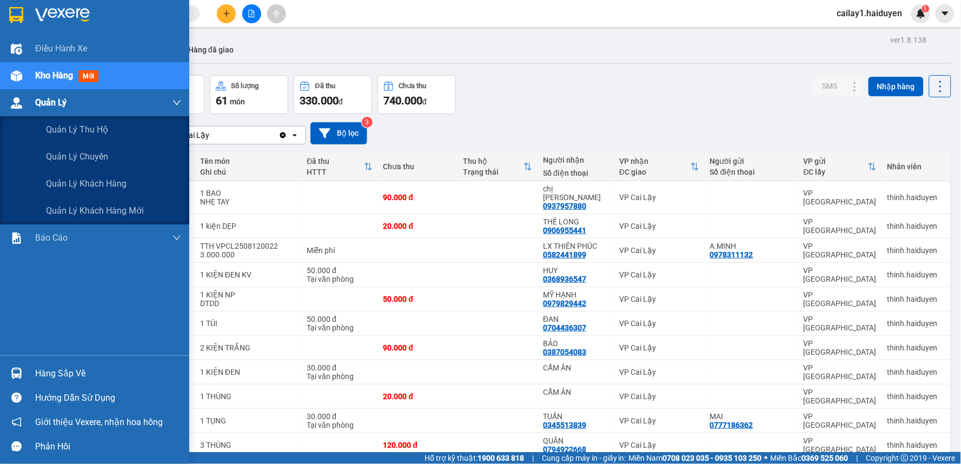
click at [27, 104] on div "Quản Lý" at bounding box center [94, 102] width 189 height 27
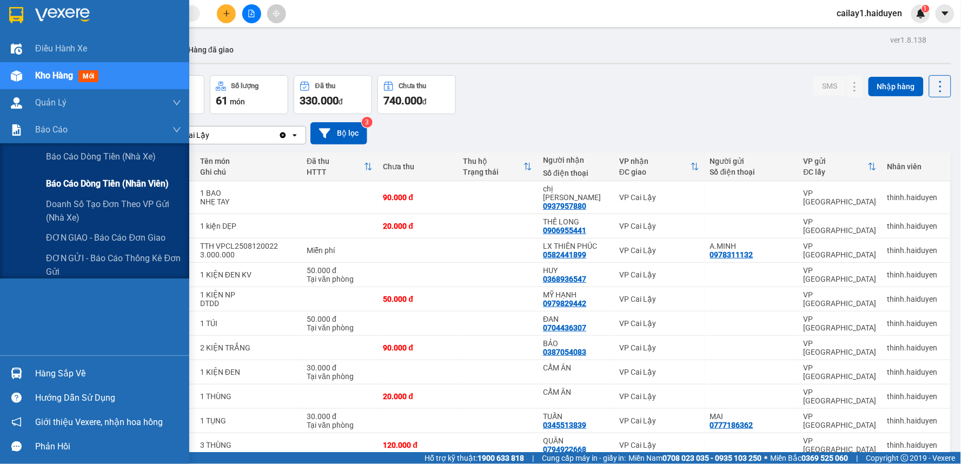
click at [115, 181] on span "Báo cáo dòng tiền (nhân viên)" at bounding box center [107, 184] width 123 height 14
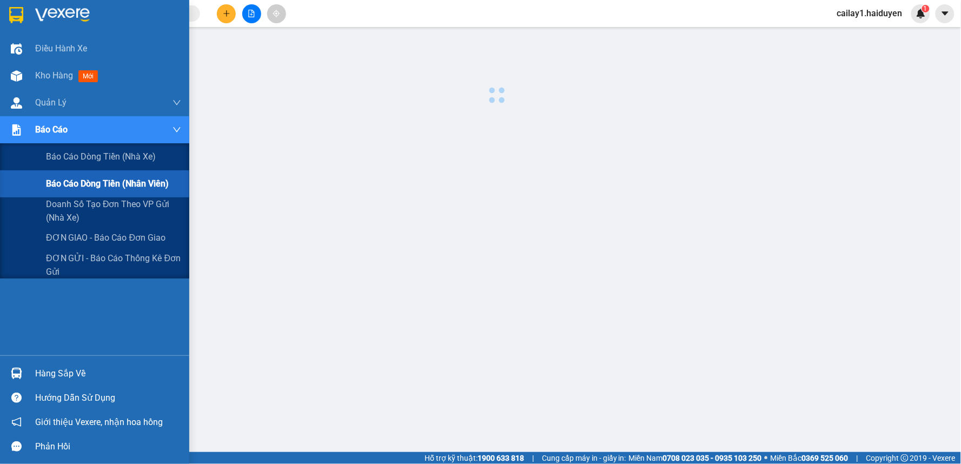
click at [118, 181] on span "Báo cáo dòng tiền (nhân viên)" at bounding box center [107, 184] width 123 height 14
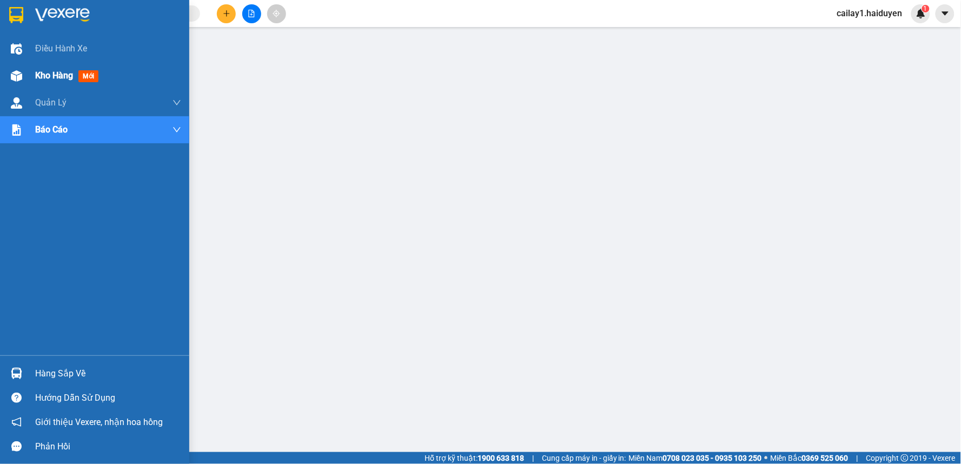
click at [60, 76] on span "Kho hàng" at bounding box center [54, 75] width 38 height 10
click at [101, 133] on div "Báo cáo" at bounding box center [108, 129] width 146 height 27
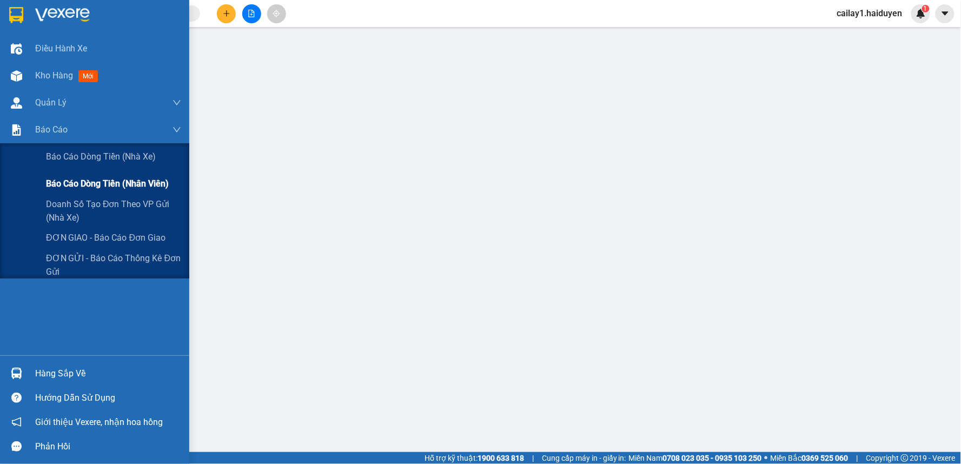
click at [107, 184] on span "Báo cáo dòng tiền (nhân viên)" at bounding box center [107, 184] width 123 height 14
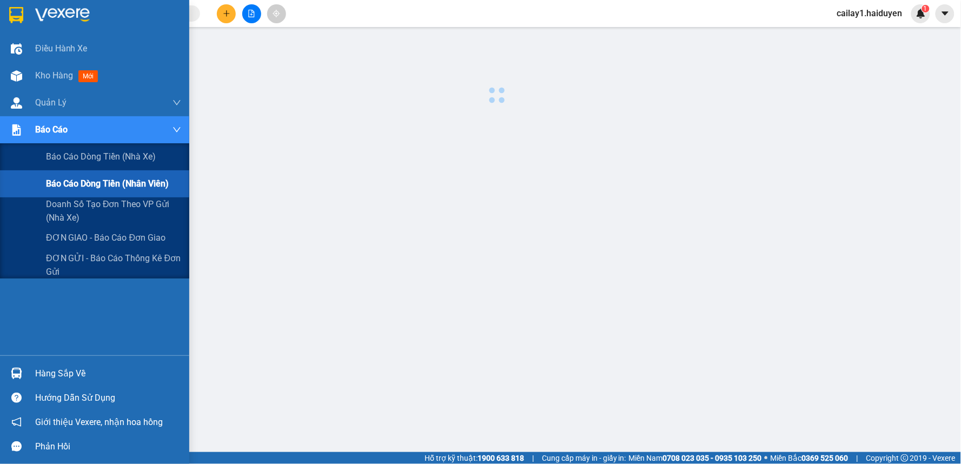
click at [107, 184] on span "Báo cáo dòng tiền (nhân viên)" at bounding box center [107, 184] width 123 height 14
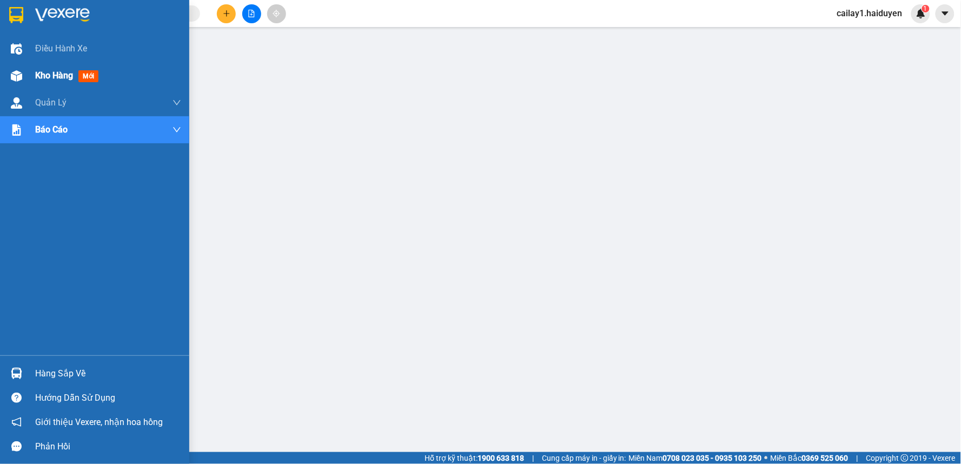
click at [84, 77] on span "mới" at bounding box center [88, 76] width 20 height 12
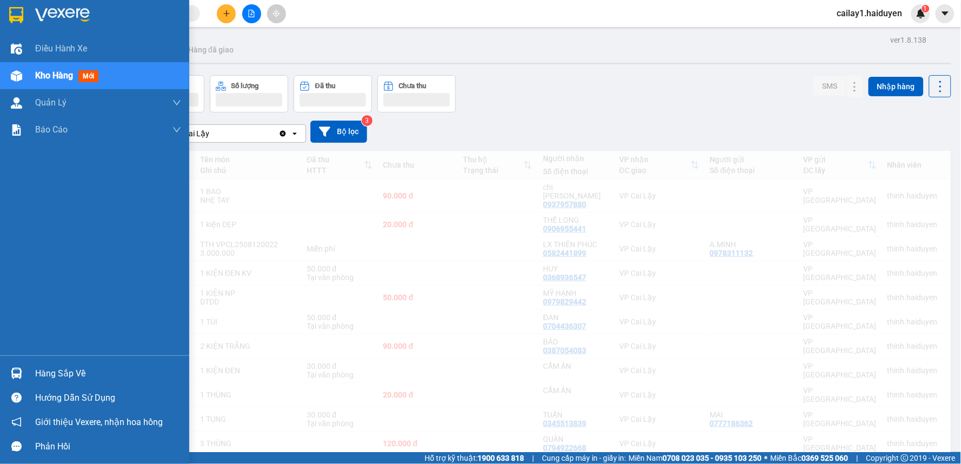
click at [84, 77] on span "mới" at bounding box center [88, 76] width 20 height 12
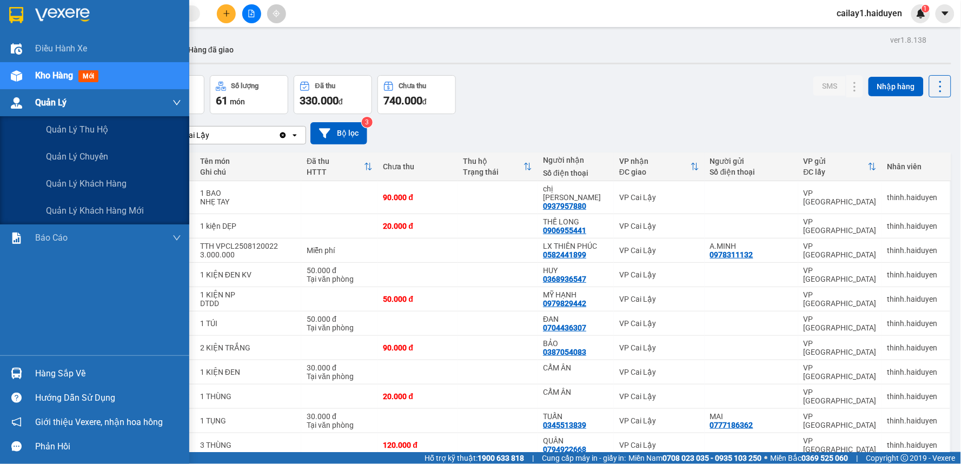
click at [24, 96] on div at bounding box center [16, 103] width 19 height 19
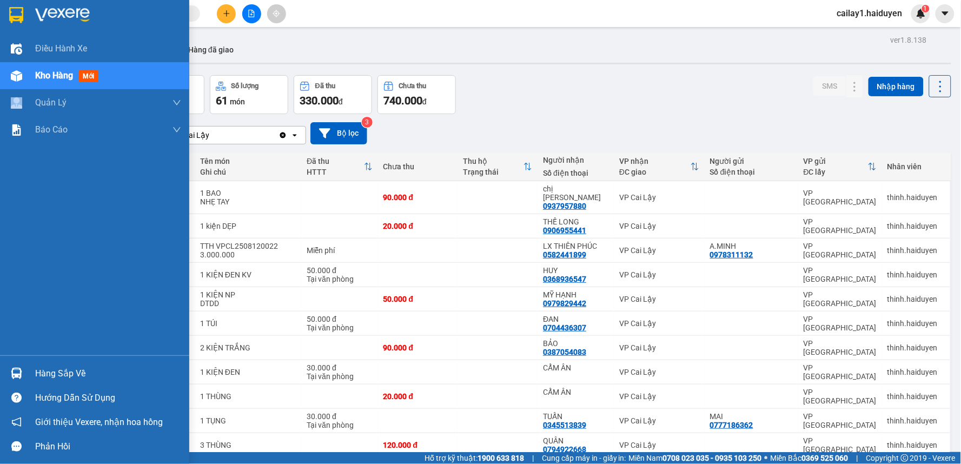
click at [35, 70] on span "Kho hàng" at bounding box center [54, 75] width 38 height 10
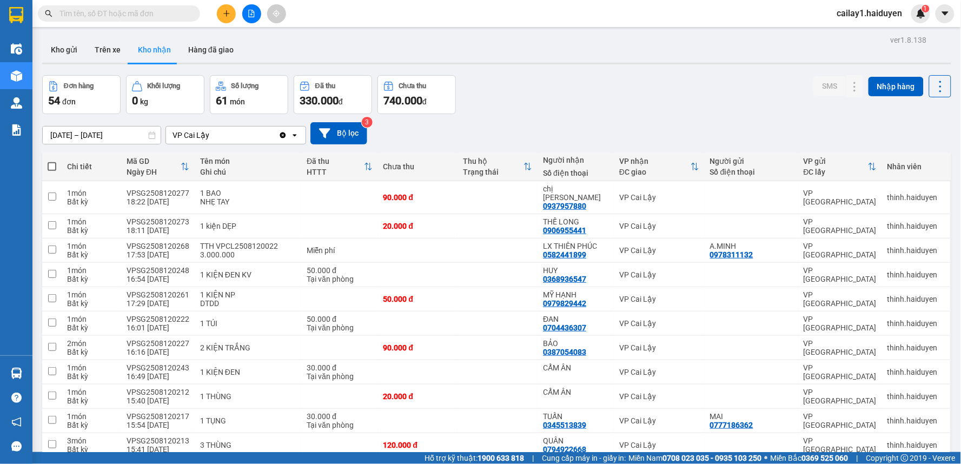
click at [880, 13] on span "cailay1.haiduyen" at bounding box center [869, 13] width 83 height 14
click at [933, 88] on icon at bounding box center [940, 86] width 15 height 15
click at [225, 12] on icon "plus" at bounding box center [227, 14] width 8 height 8
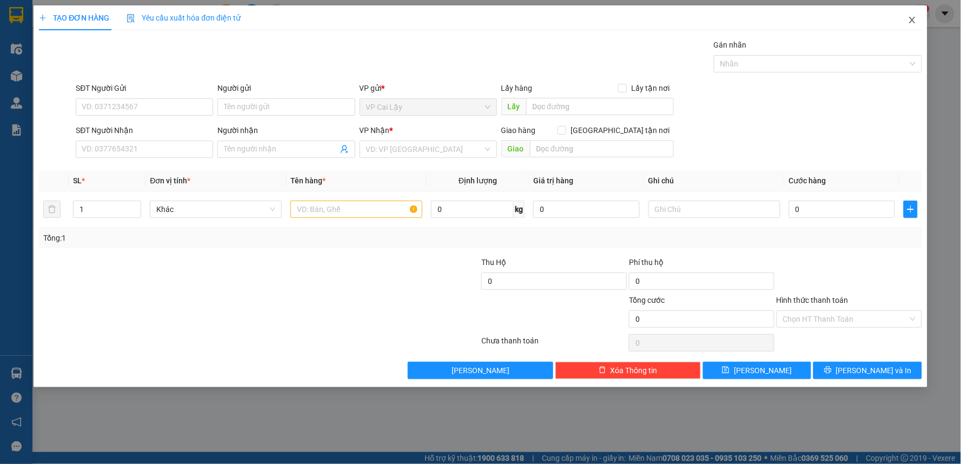
click at [909, 22] on icon "close" at bounding box center [912, 20] width 9 height 9
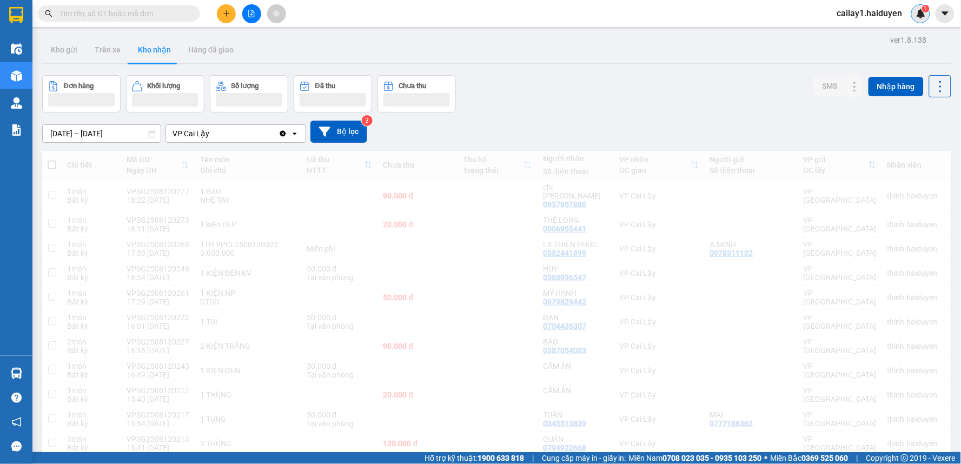
click at [912, 17] on div "1" at bounding box center [920, 13] width 19 height 19
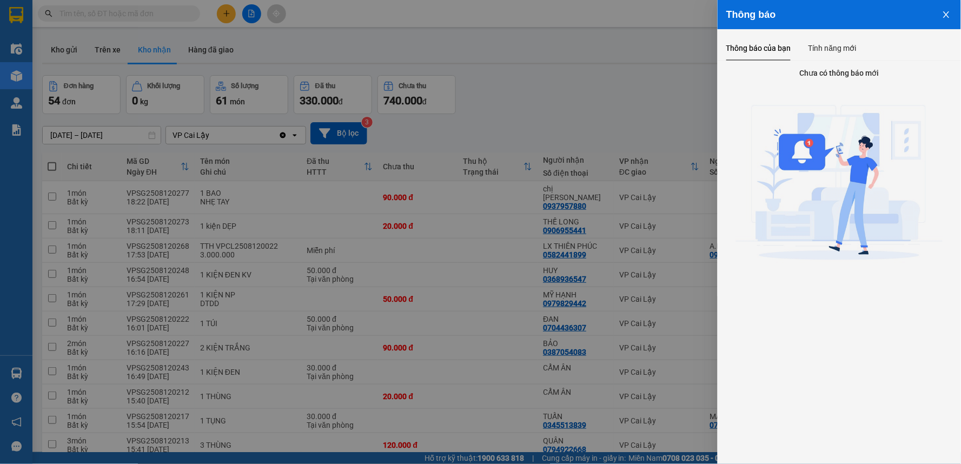
click at [625, 99] on div at bounding box center [480, 232] width 961 height 464
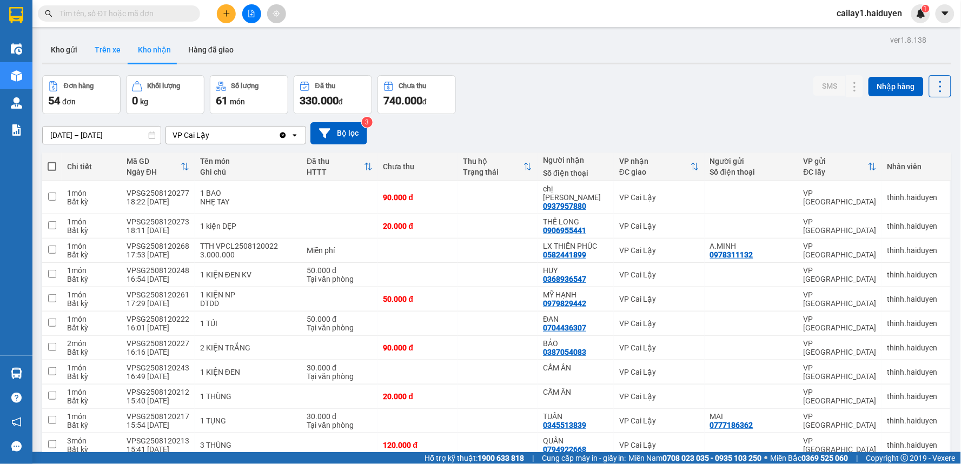
click at [109, 48] on button "Trên xe" at bounding box center [107, 50] width 43 height 26
type input "[DATE] – [DATE]"
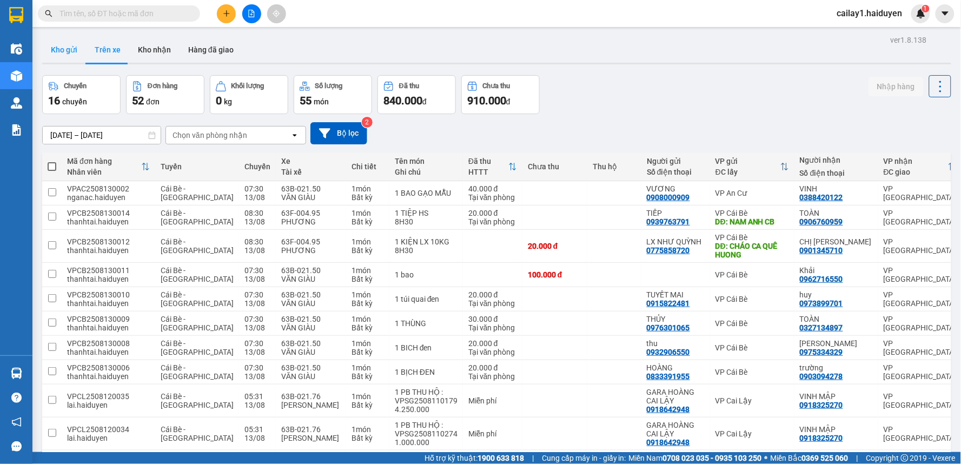
click at [63, 50] on button "Kho gửi" at bounding box center [64, 50] width 44 height 26
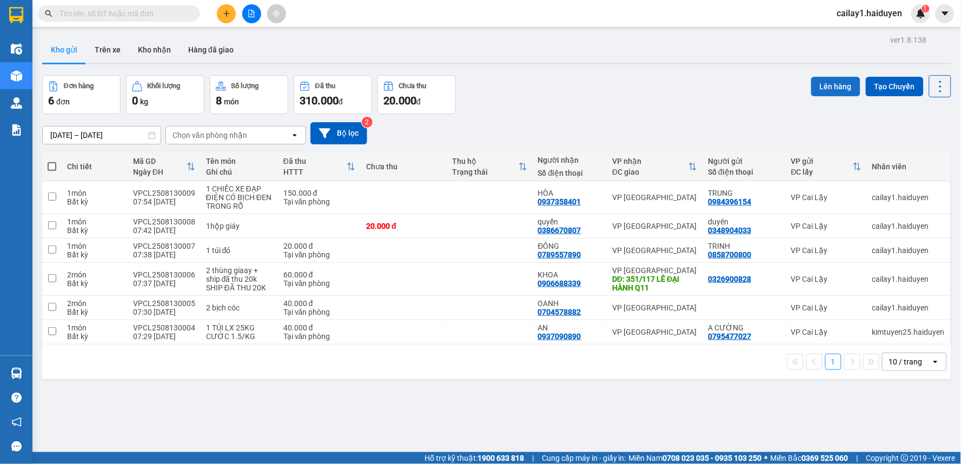
click at [829, 91] on button "Lên hàng" at bounding box center [835, 86] width 49 height 19
click at [465, 199] on td at bounding box center [490, 197] width 86 height 33
checkbox input "true"
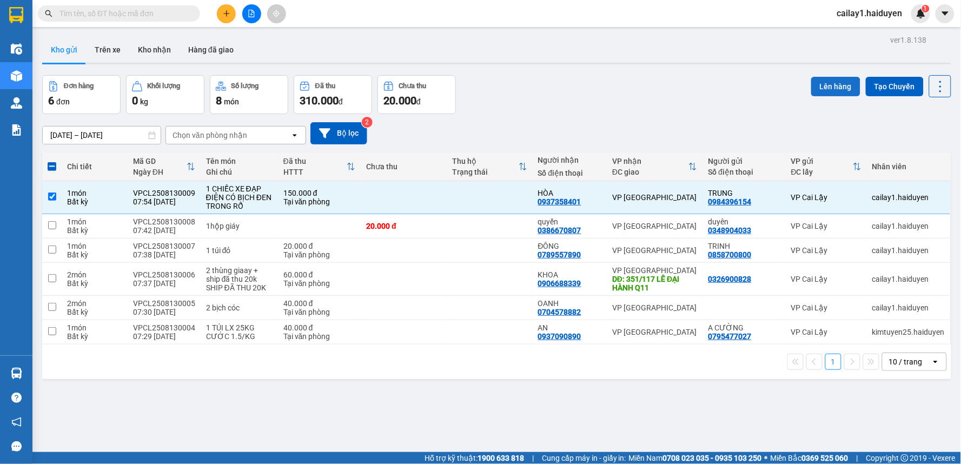
click at [841, 83] on button "Lên hàng" at bounding box center [835, 86] width 49 height 19
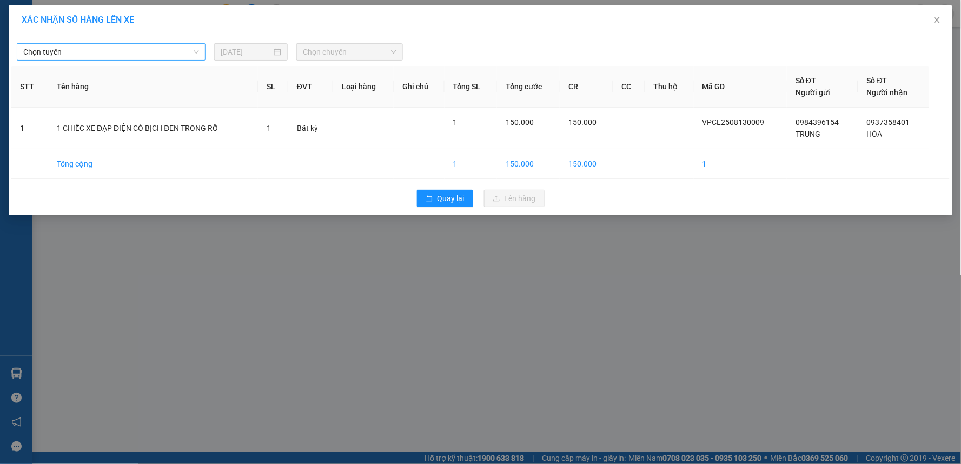
click at [146, 49] on span "Chọn tuyến" at bounding box center [111, 52] width 176 height 16
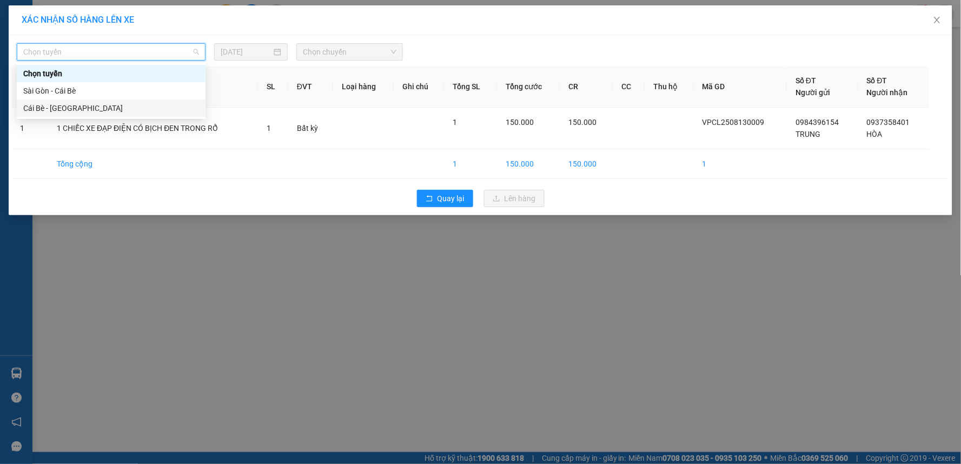
click at [149, 106] on div "Cái Bè - [GEOGRAPHIC_DATA]" at bounding box center [111, 108] width 176 height 12
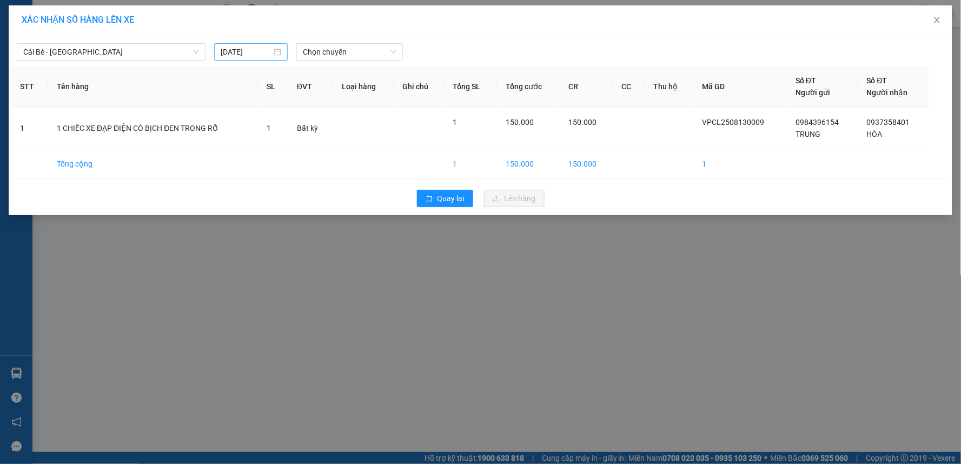
click at [276, 51] on div "[DATE]" at bounding box center [251, 52] width 61 height 12
click at [305, 147] on div "14" at bounding box center [308, 147] width 13 height 13
type input "14/08/2025"
click at [342, 53] on span "Chọn chuyến" at bounding box center [350, 52] width 94 height 16
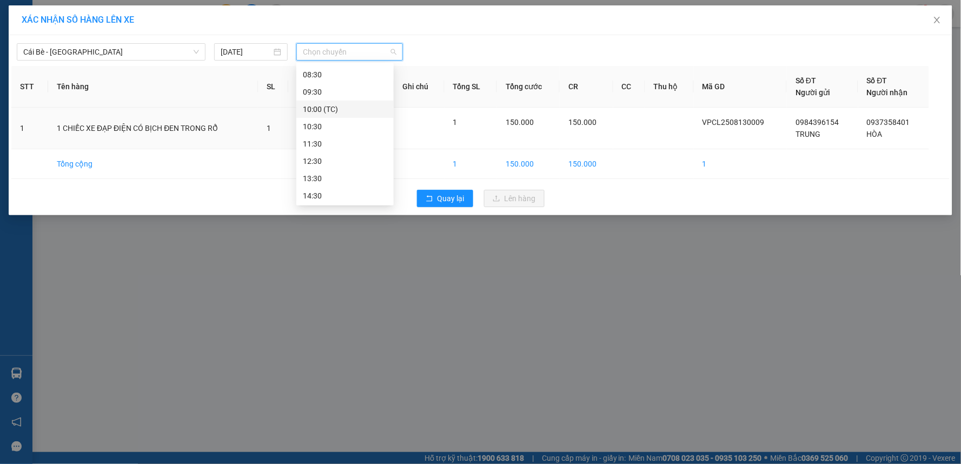
click at [331, 111] on div "10:00 (TC)" at bounding box center [345, 109] width 84 height 12
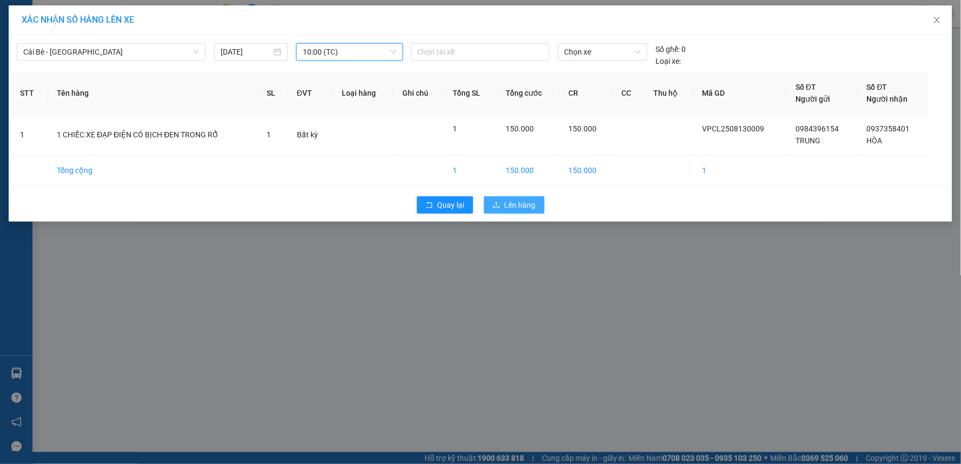
click at [496, 203] on icon "upload" at bounding box center [496, 205] width 6 height 6
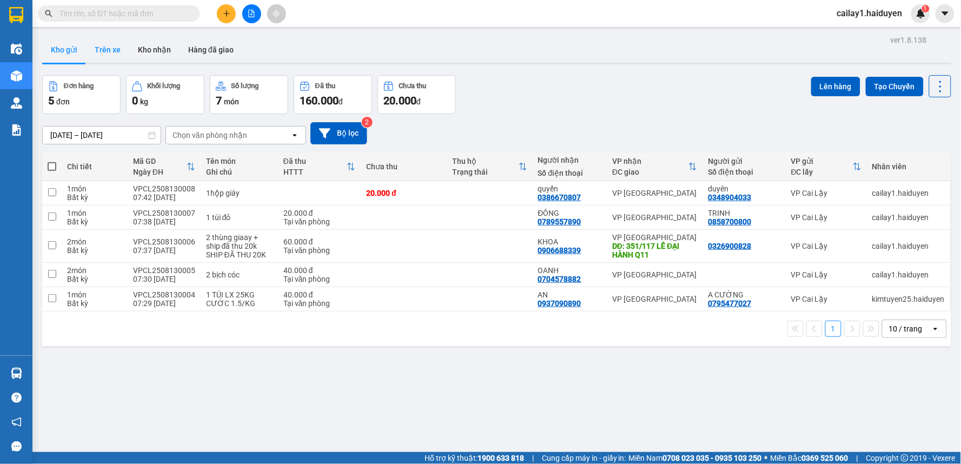
click at [115, 51] on button "Trên xe" at bounding box center [107, 50] width 43 height 26
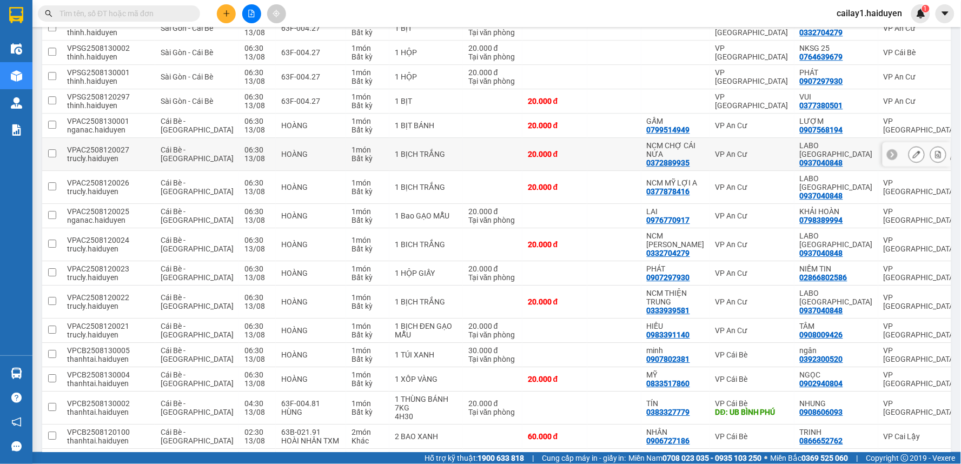
scroll to position [721, 0]
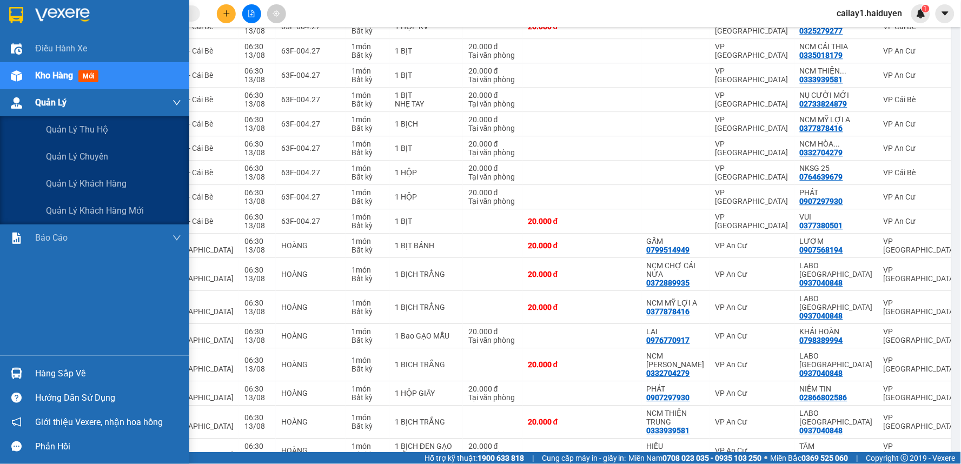
click at [56, 103] on span "Quản Lý" at bounding box center [50, 103] width 31 height 14
click at [89, 102] on div "Quản Lý" at bounding box center [108, 102] width 146 height 27
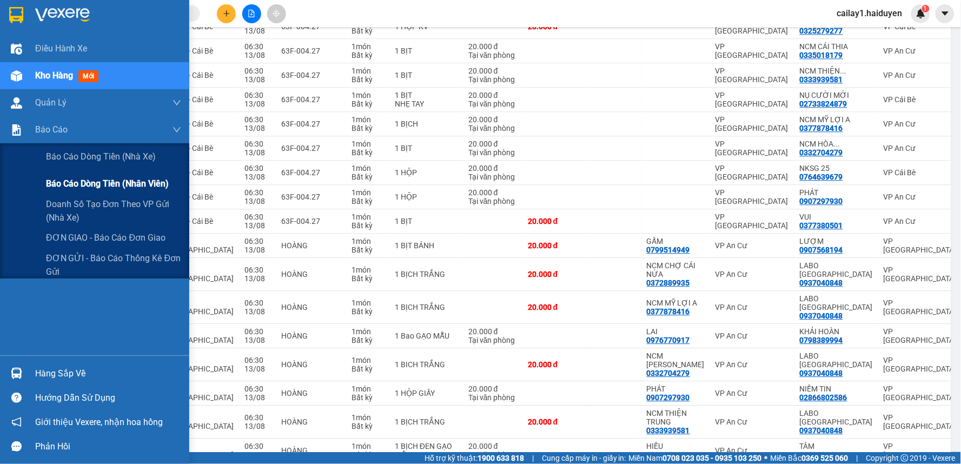
click at [107, 186] on span "Báo cáo dòng tiền (nhân viên)" at bounding box center [107, 184] width 123 height 14
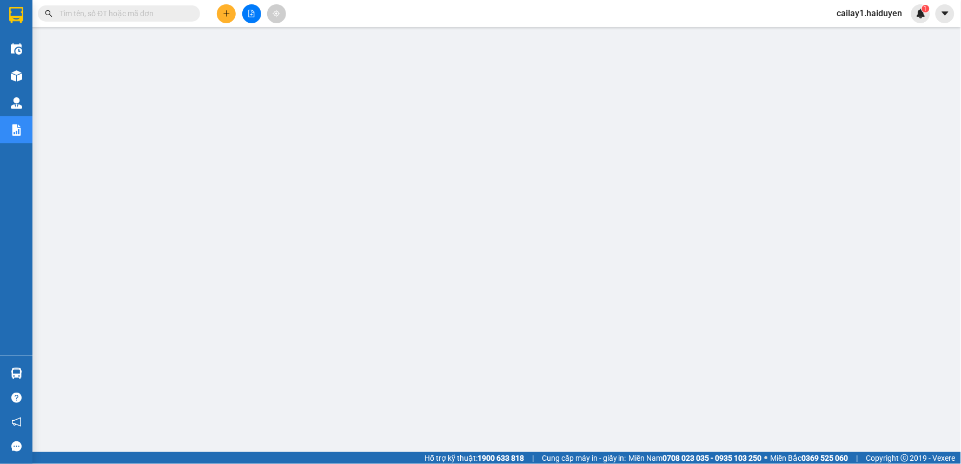
scroll to position [72, 0]
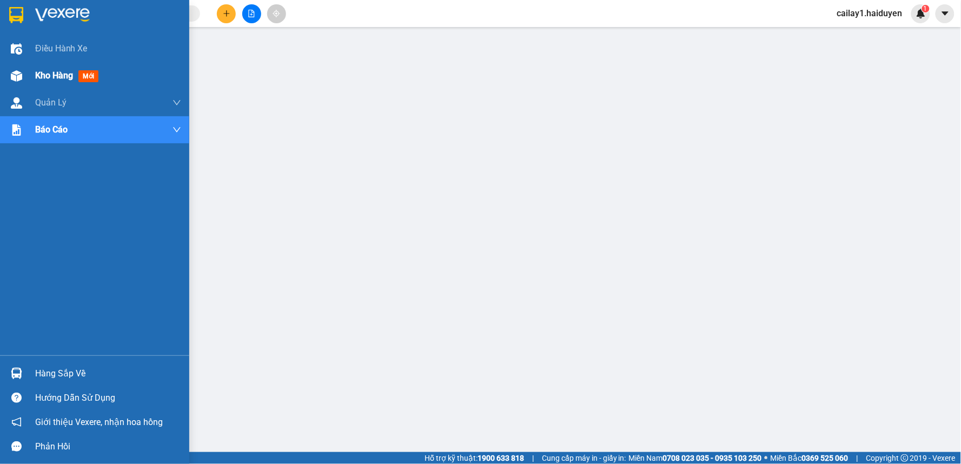
click at [18, 75] on img at bounding box center [16, 75] width 11 height 11
click at [110, 75] on div "Kho hàng mới" at bounding box center [108, 75] width 146 height 27
click at [110, 74] on div "Kho hàng mới" at bounding box center [108, 75] width 146 height 27
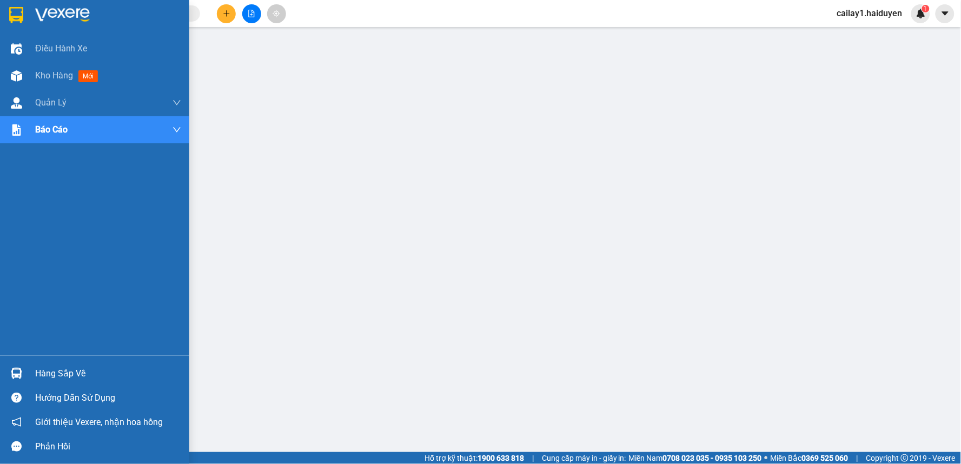
click at [35, 71] on span "Kho hàng" at bounding box center [54, 75] width 38 height 10
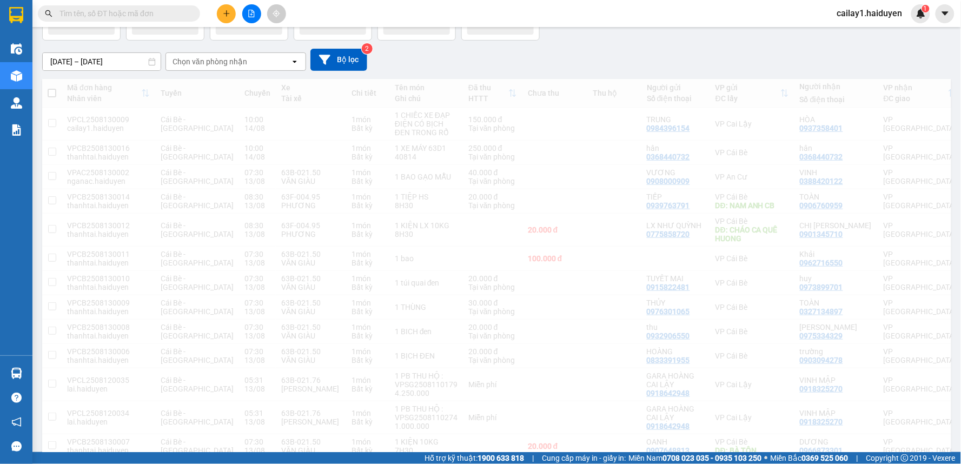
click at [47, 71] on div "11/08/2025 – 13/08/2025 Press the down arrow key to interact with the calendar …" at bounding box center [496, 60] width 909 height 38
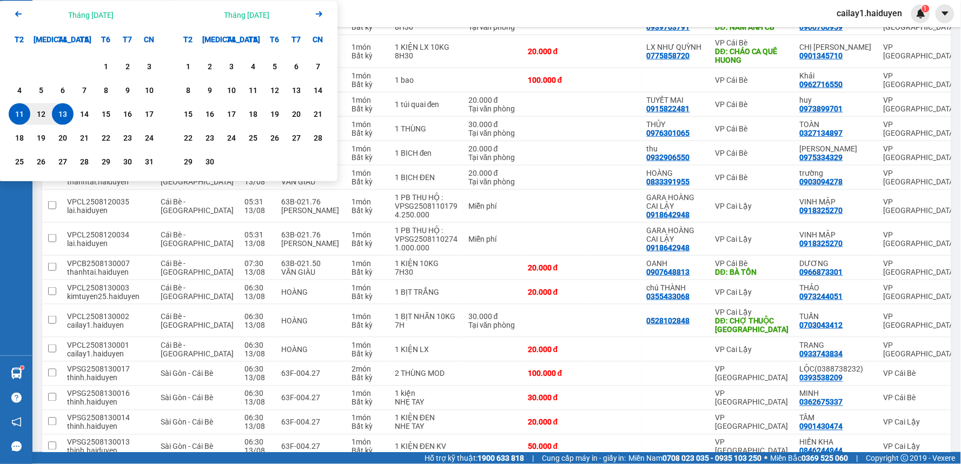
scroll to position [72, 0]
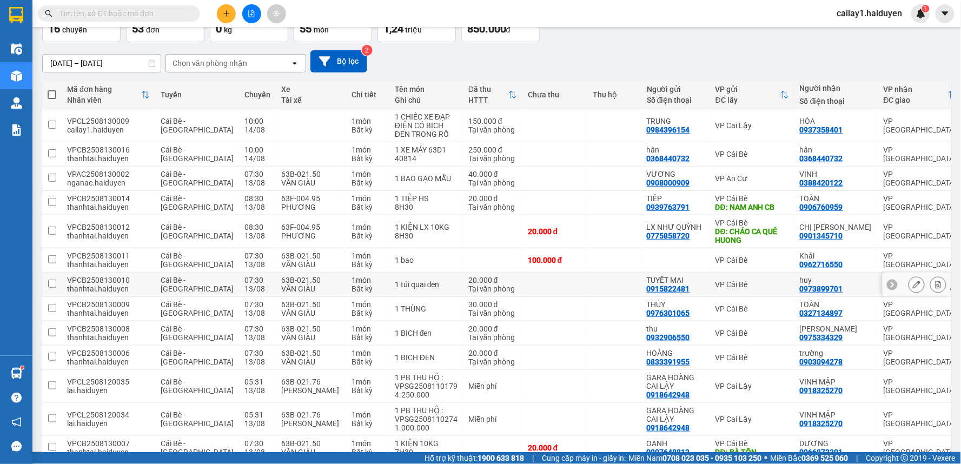
click at [522, 280] on td at bounding box center [554, 285] width 65 height 24
checkbox input "true"
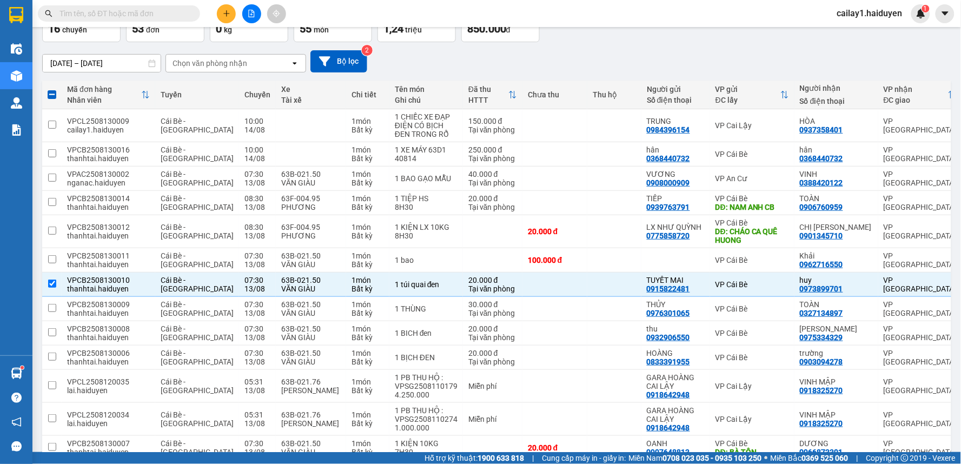
scroll to position [0, 0]
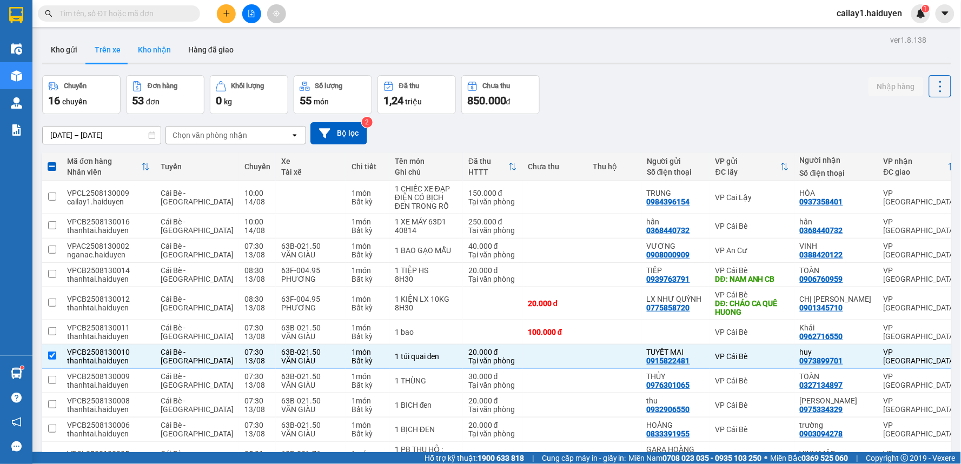
click at [157, 52] on button "Kho nhận" at bounding box center [154, 50] width 50 height 26
type input "[DATE] – [DATE]"
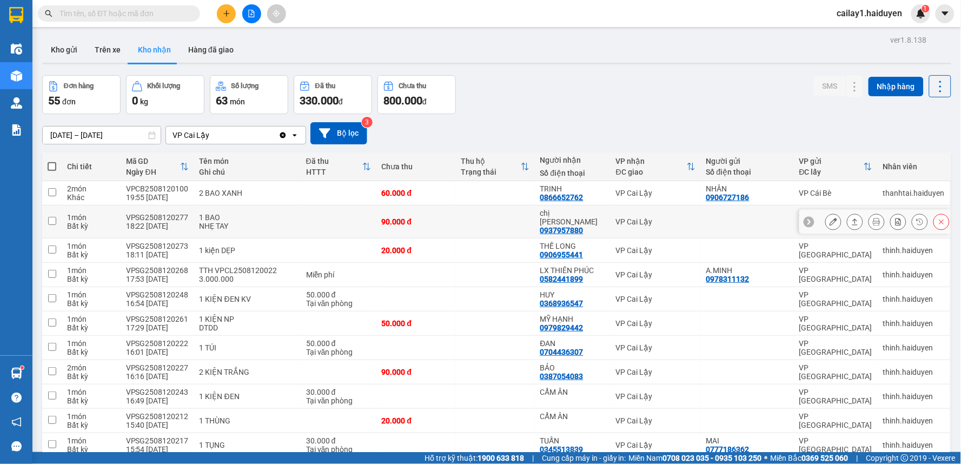
click at [574, 183] on td "TRINH 0866652762" at bounding box center [573, 193] width 76 height 24
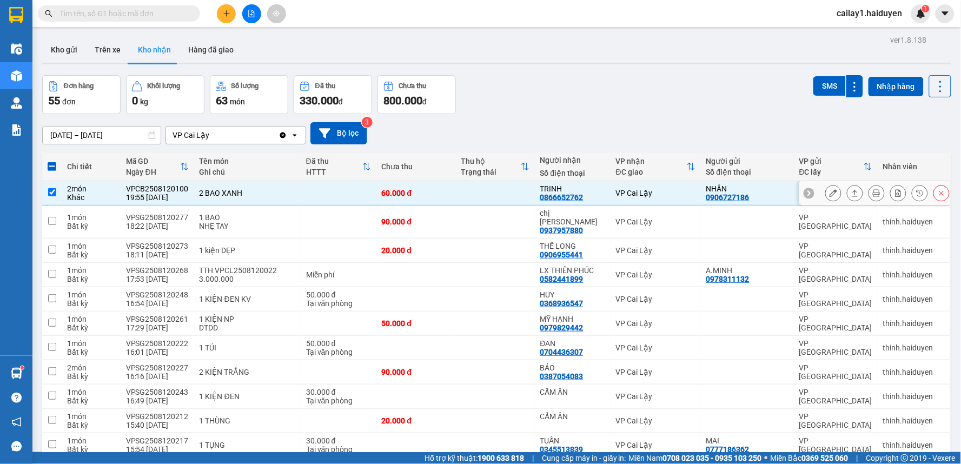
click at [559, 198] on div "0866652762" at bounding box center [561, 197] width 43 height 9
drag, startPoint x: 303, startPoint y: 196, endPoint x: 323, endPoint y: 203, distance: 21.4
click at [303, 196] on td at bounding box center [339, 193] width 76 height 24
checkbox input "false"
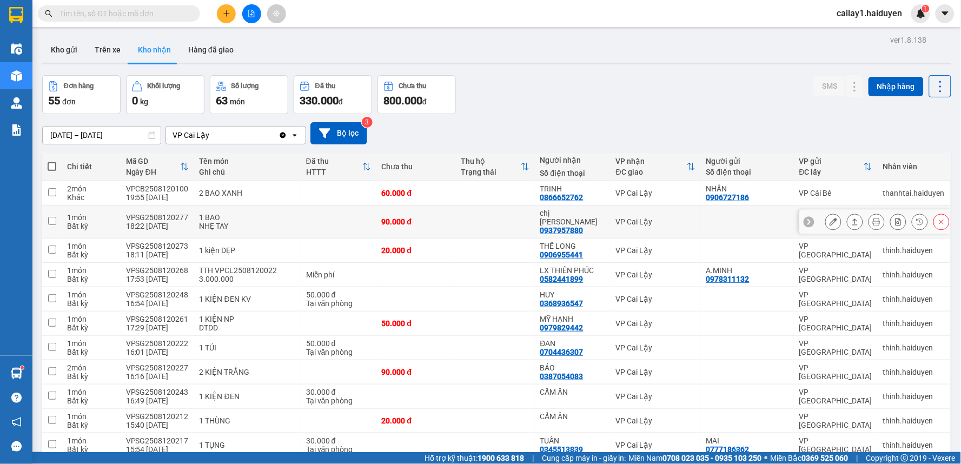
click at [549, 226] on div "0937957880" at bounding box center [561, 230] width 43 height 9
click at [829, 218] on icon at bounding box center [833, 222] width 8 height 8
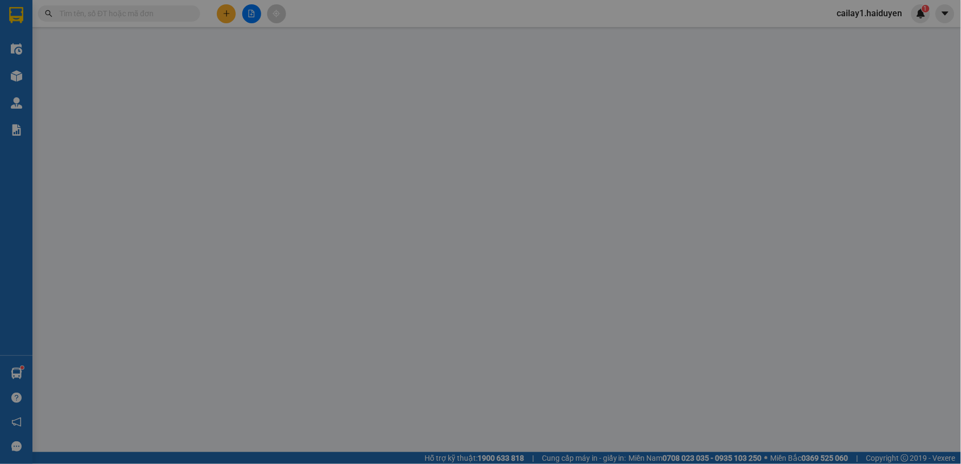
type input "0937957880"
type input "chị TRÀ"
type input "90.000"
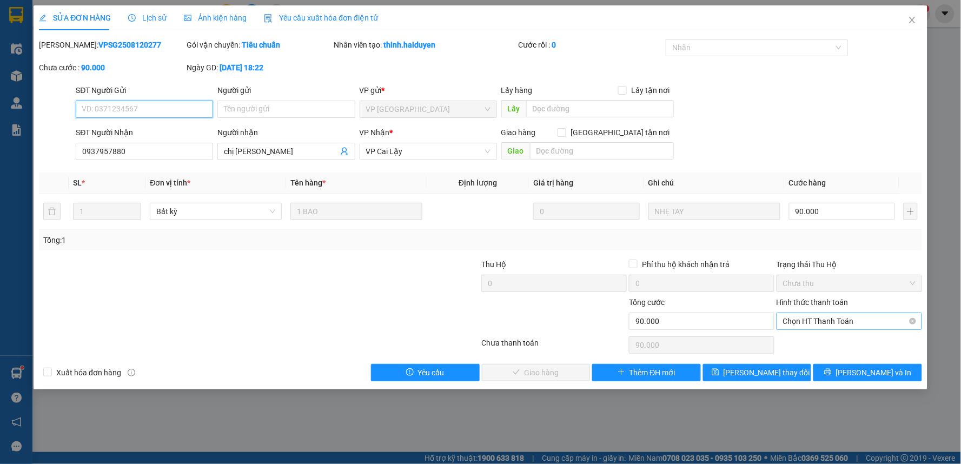
click at [844, 316] on span "Chọn HT Thanh Toán" at bounding box center [849, 321] width 132 height 16
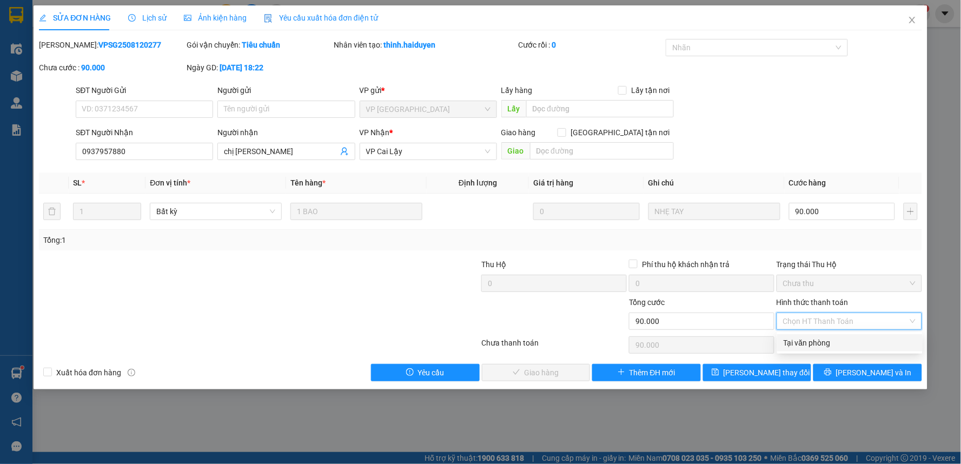
click at [805, 342] on div "Tại văn phòng" at bounding box center [850, 343] width 132 height 12
type input "0"
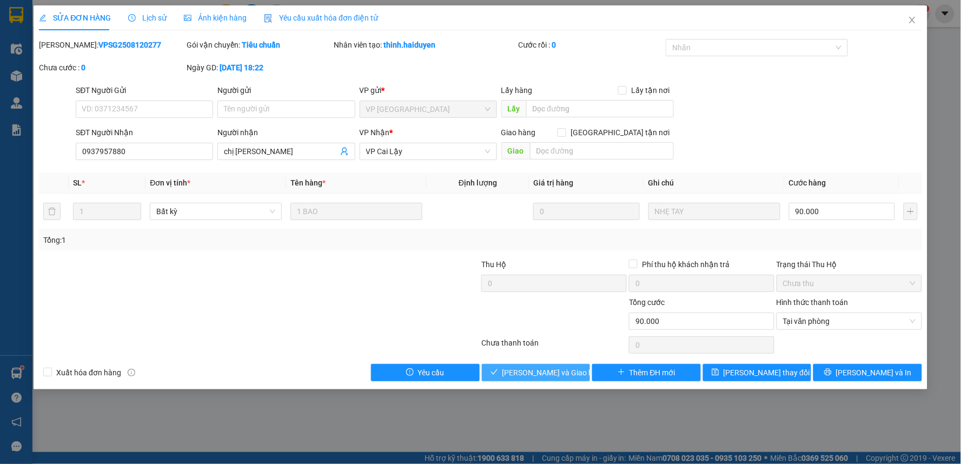
click at [574, 372] on button "[PERSON_NAME] và Giao hàng" at bounding box center [536, 372] width 109 height 17
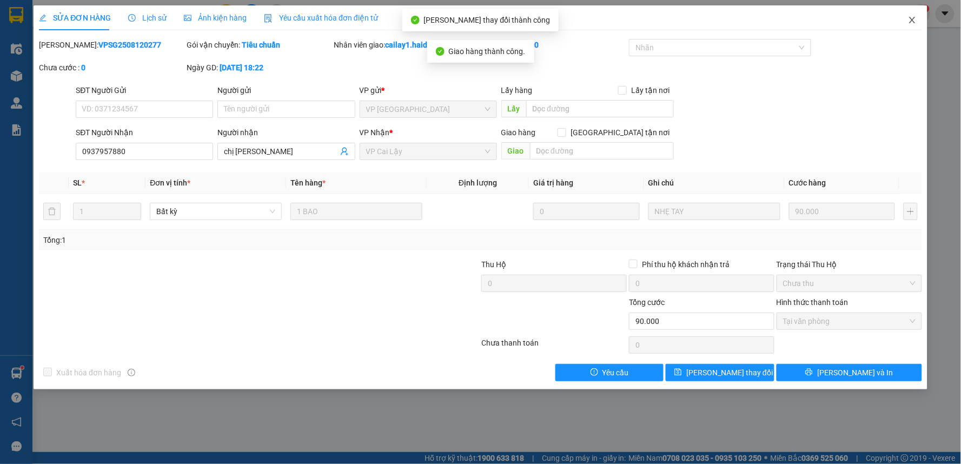
click at [911, 23] on icon "close" at bounding box center [912, 20] width 9 height 9
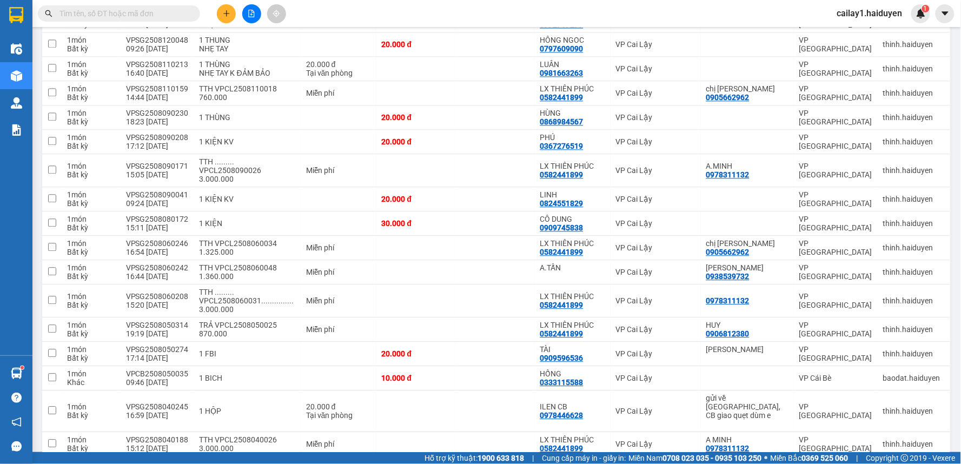
scroll to position [515, 0]
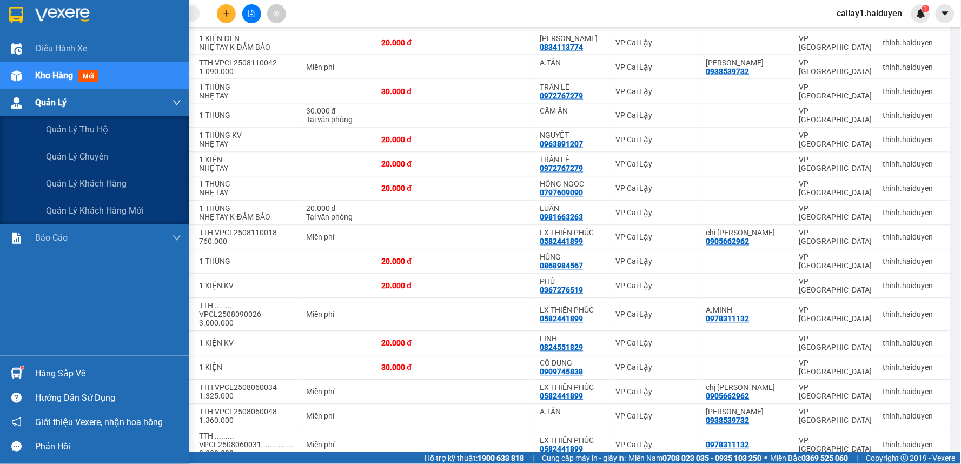
click at [37, 101] on span "Quản Lý" at bounding box center [50, 103] width 31 height 14
click at [173, 99] on icon "down" at bounding box center [176, 102] width 9 height 9
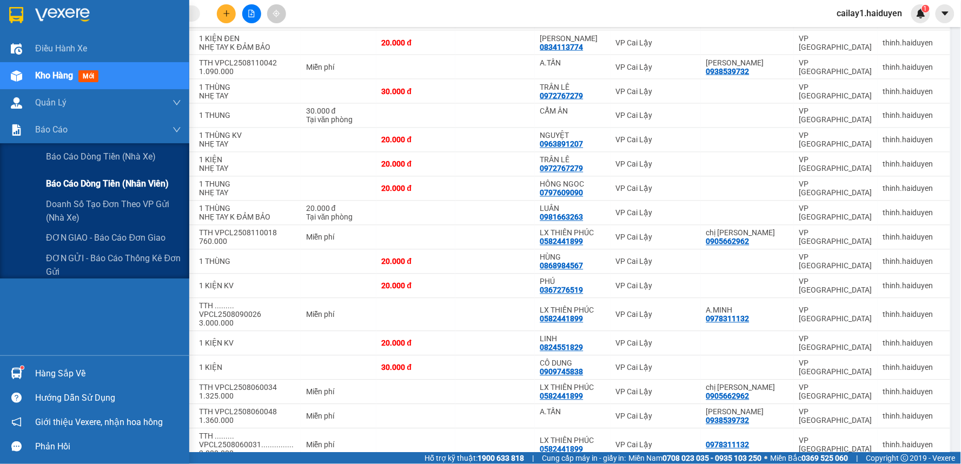
click at [133, 187] on span "Báo cáo dòng tiền (nhân viên)" at bounding box center [107, 184] width 123 height 14
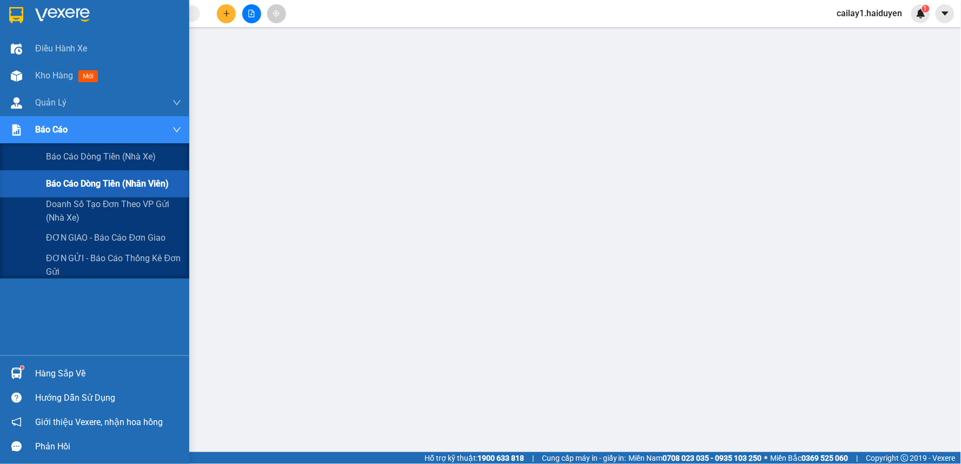
click at [133, 187] on span "Báo cáo dòng tiền (nhân viên)" at bounding box center [107, 184] width 123 height 14
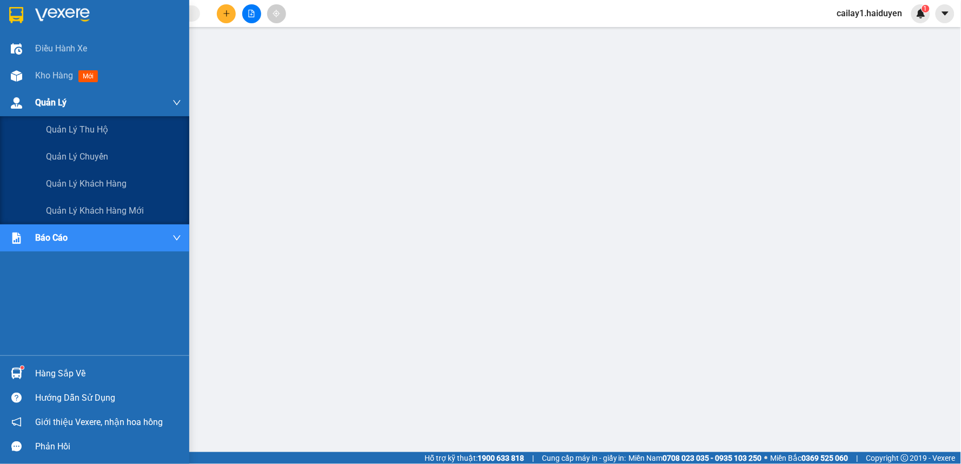
click at [35, 103] on span "Quản Lý" at bounding box center [50, 103] width 31 height 14
click at [55, 99] on span "Quản Lý" at bounding box center [50, 103] width 31 height 14
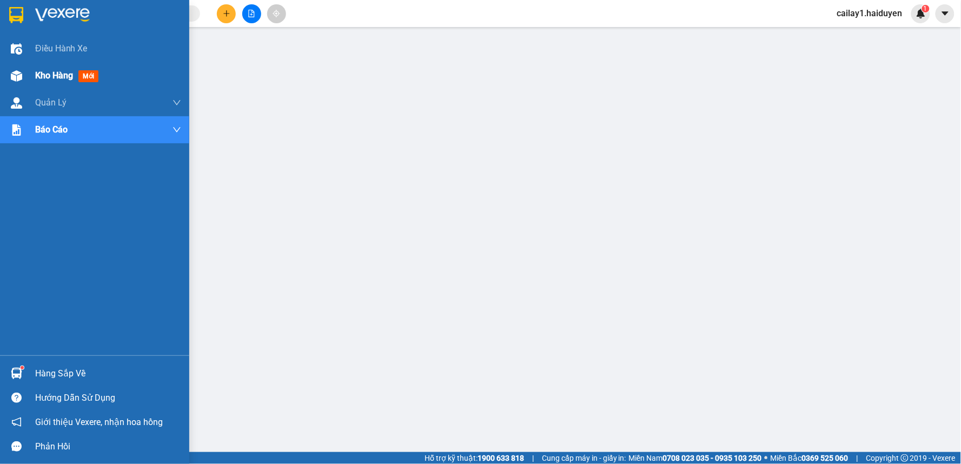
click at [69, 73] on span "Kho hàng" at bounding box center [54, 75] width 38 height 10
click at [69, 78] on span "Kho hàng" at bounding box center [54, 75] width 38 height 10
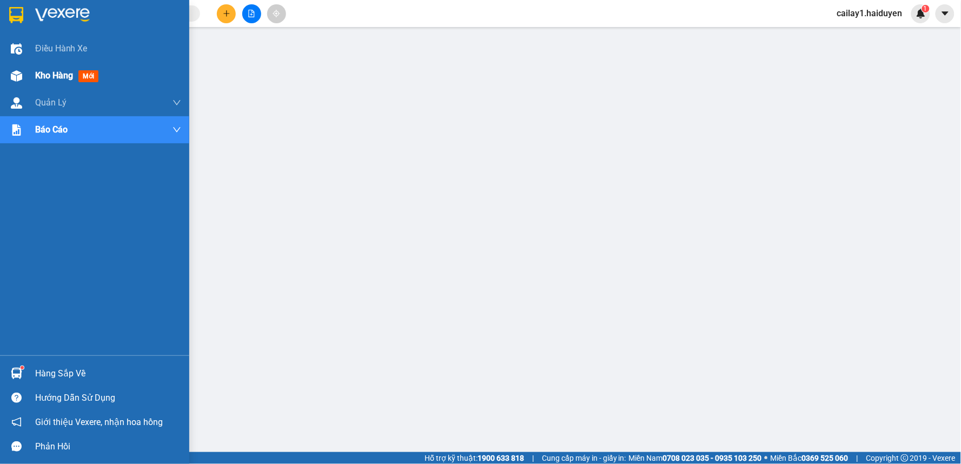
click at [69, 78] on span "Kho hàng" at bounding box center [54, 75] width 38 height 10
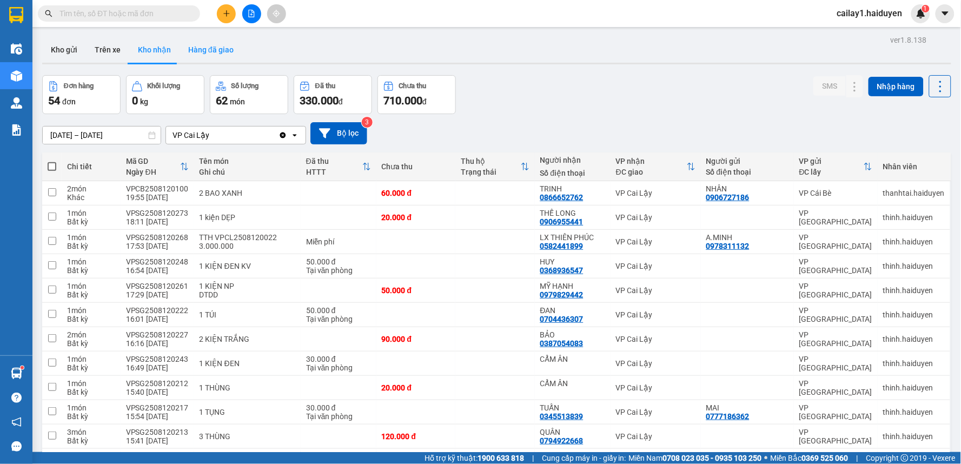
click at [219, 44] on button "Hàng đã giao" at bounding box center [211, 50] width 63 height 26
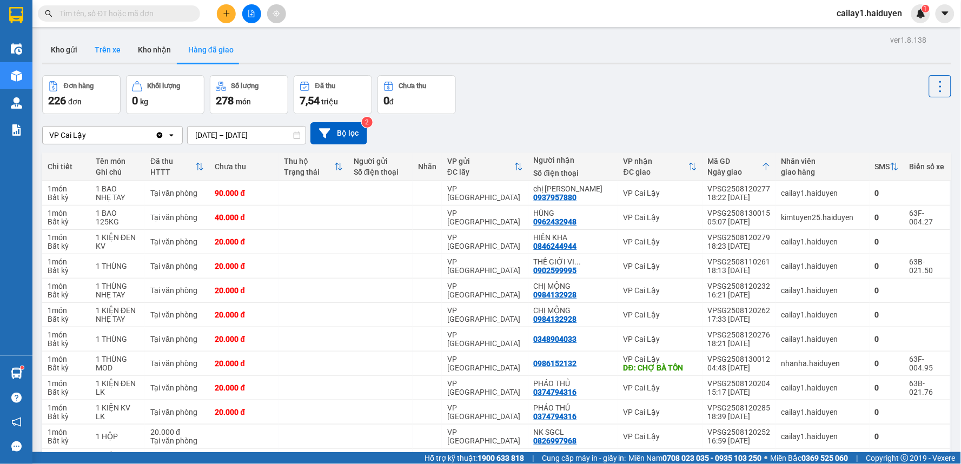
click at [98, 52] on button "Trên xe" at bounding box center [107, 50] width 43 height 26
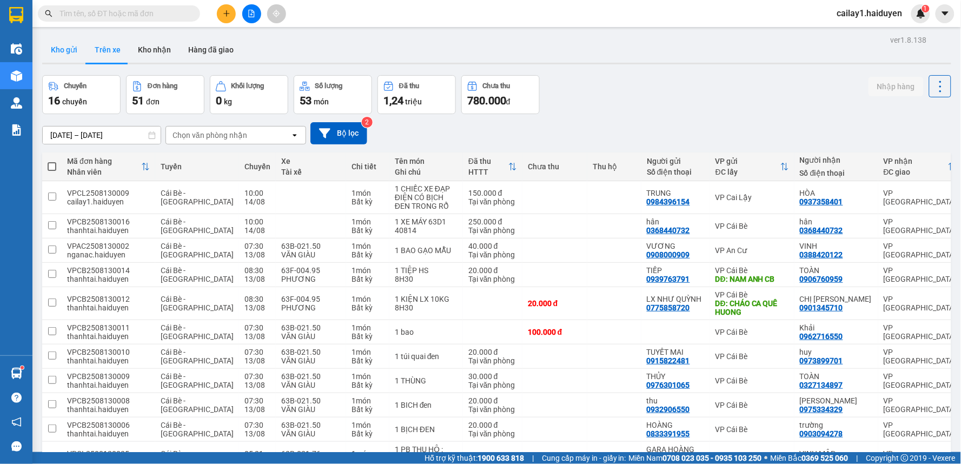
click at [68, 50] on button "Kho gửi" at bounding box center [64, 50] width 44 height 26
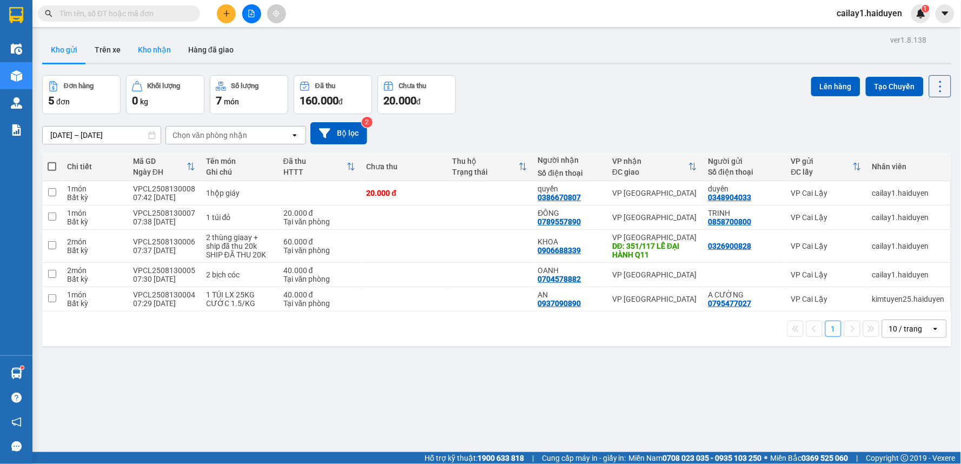
click at [144, 51] on button "Kho nhận" at bounding box center [154, 50] width 50 height 26
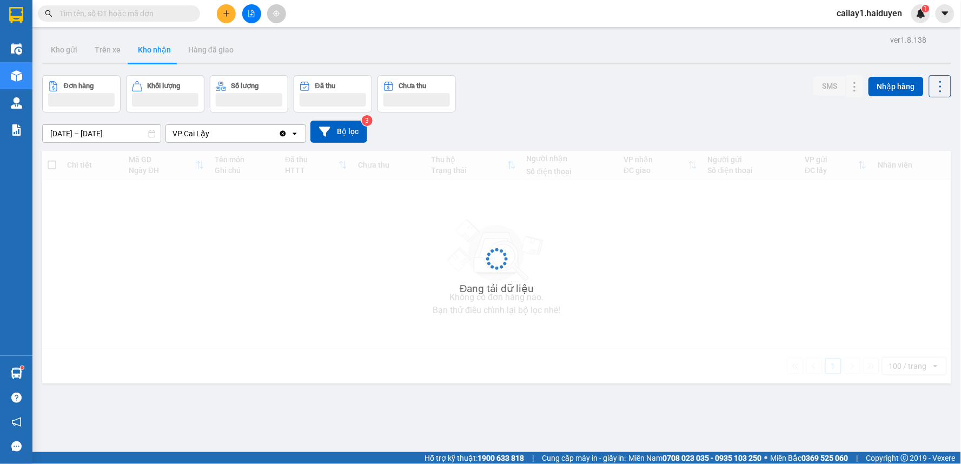
click at [144, 51] on button "Kho nhận" at bounding box center [154, 50] width 50 height 26
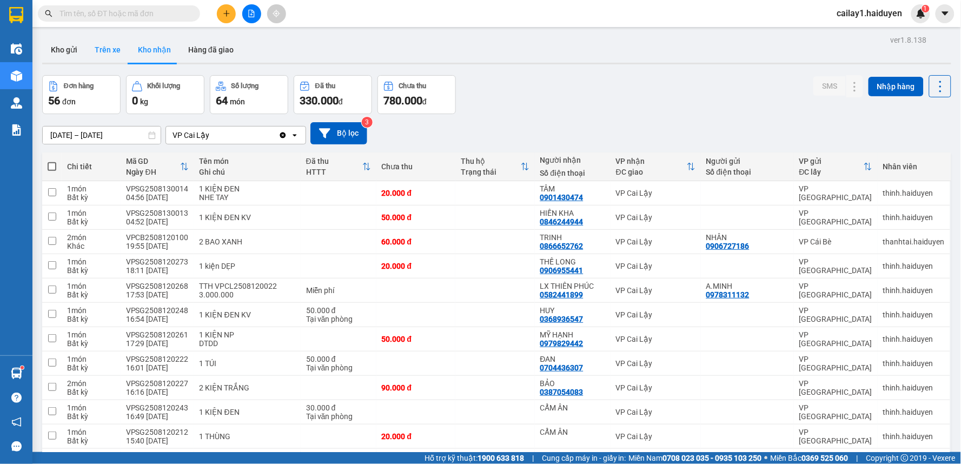
click at [107, 54] on button "Trên xe" at bounding box center [107, 50] width 43 height 26
type input "[DATE] – [DATE]"
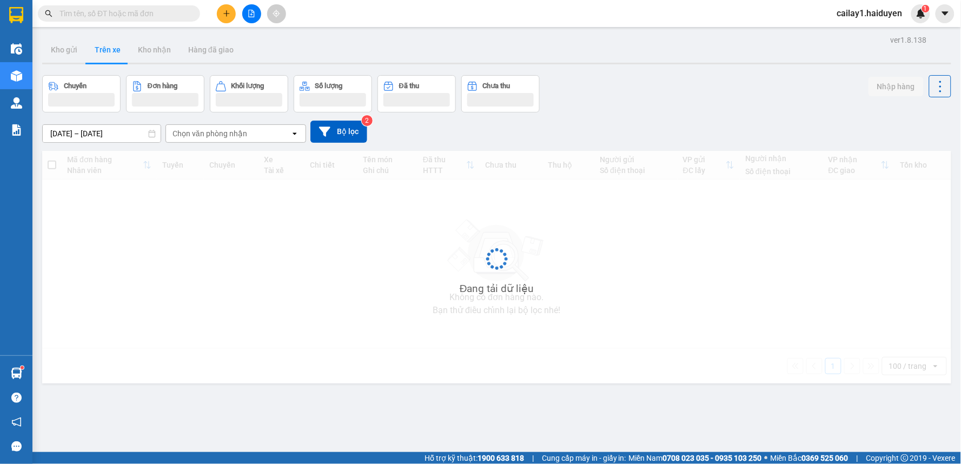
click at [107, 54] on button "Trên xe" at bounding box center [107, 50] width 43 height 26
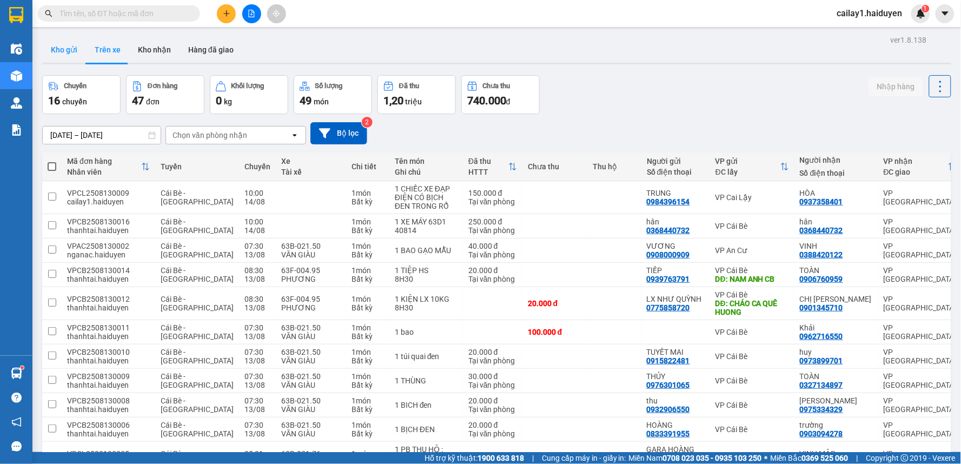
click at [44, 47] on button "Kho gửi" at bounding box center [64, 50] width 44 height 26
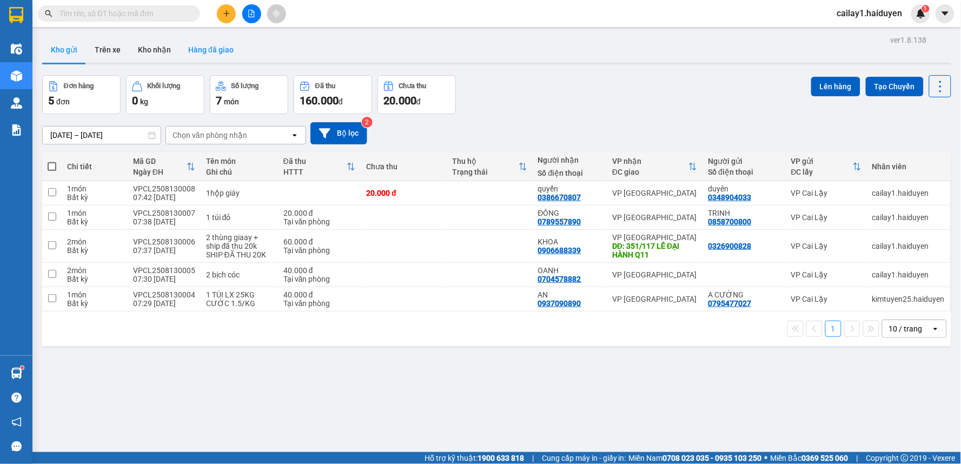
click at [201, 43] on button "Hàng đã giao" at bounding box center [211, 50] width 63 height 26
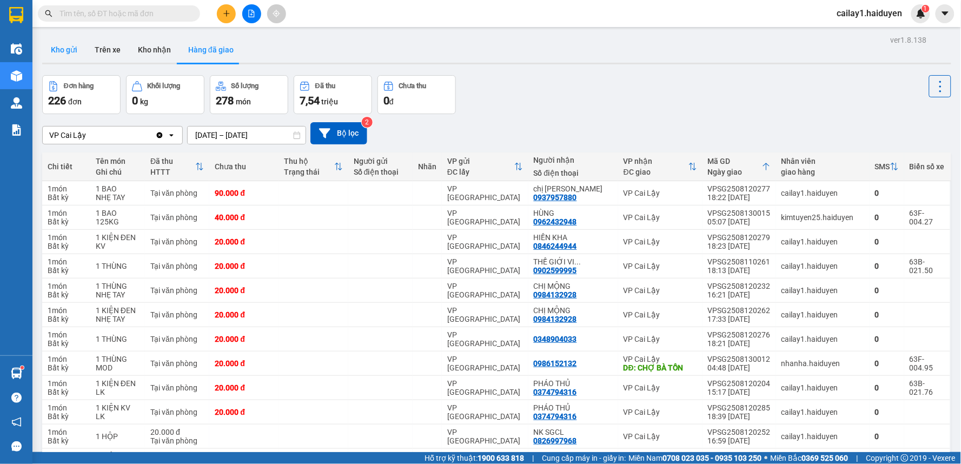
click at [58, 49] on button "Kho gửi" at bounding box center [64, 50] width 44 height 26
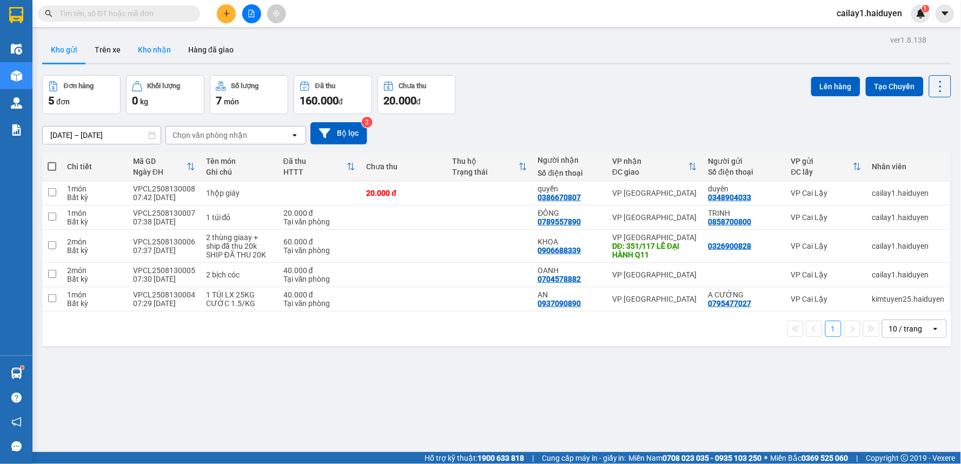
click at [134, 46] on button "Kho nhận" at bounding box center [154, 50] width 50 height 26
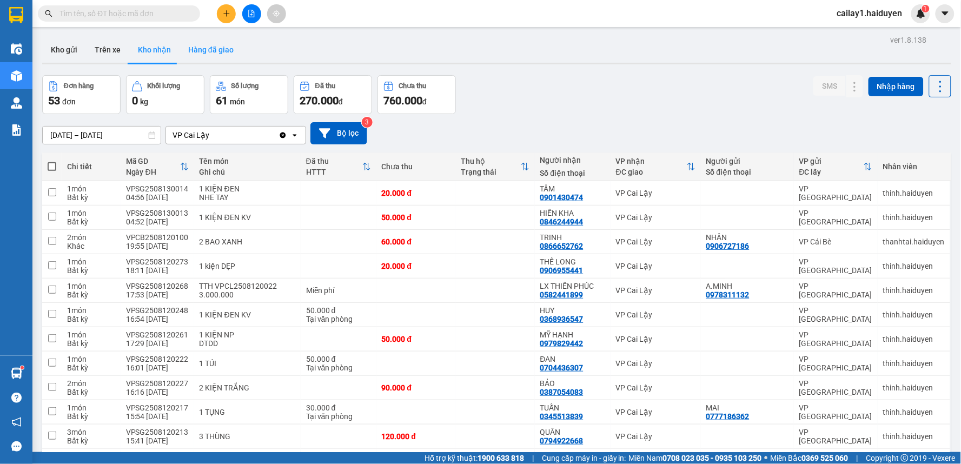
click at [202, 48] on button "Hàng đã giao" at bounding box center [211, 50] width 63 height 26
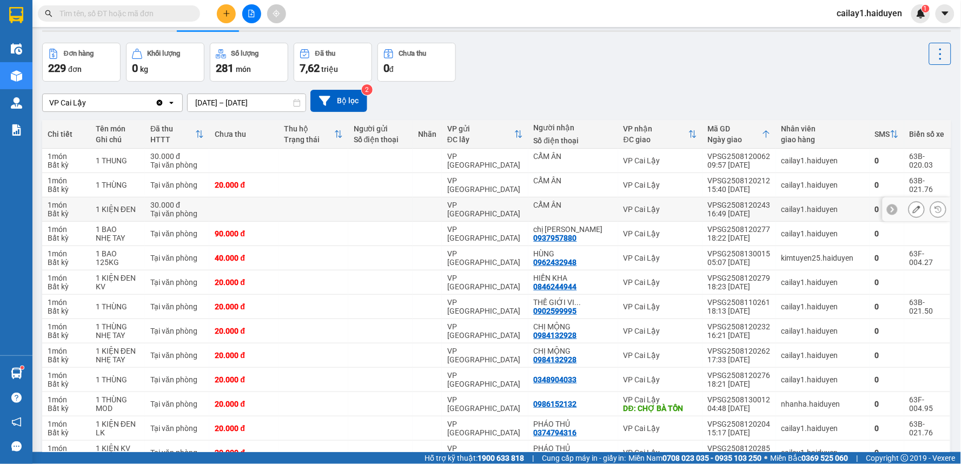
scroll to position [60, 0]
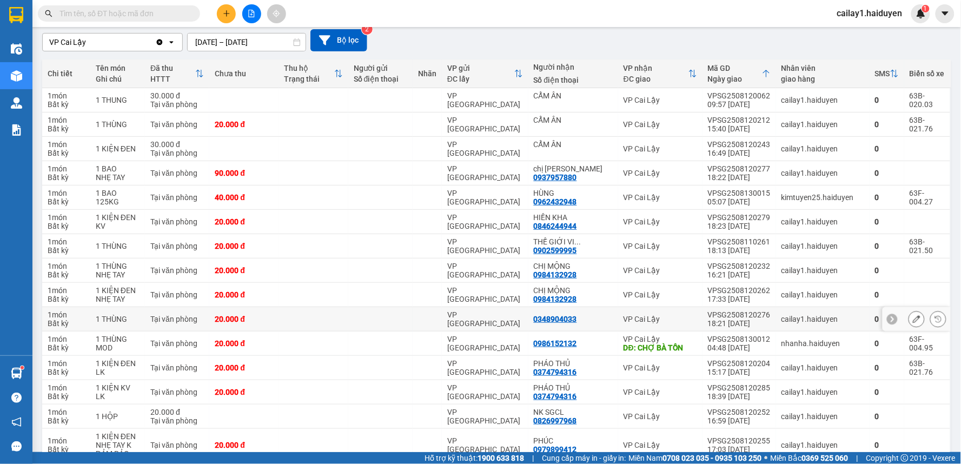
scroll to position [120, 0]
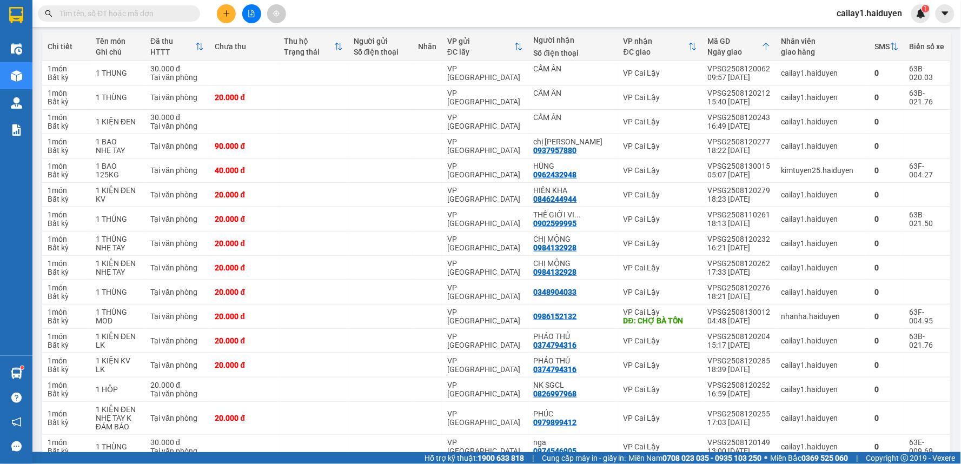
click at [119, 13] on input "text" at bounding box center [123, 14] width 128 height 12
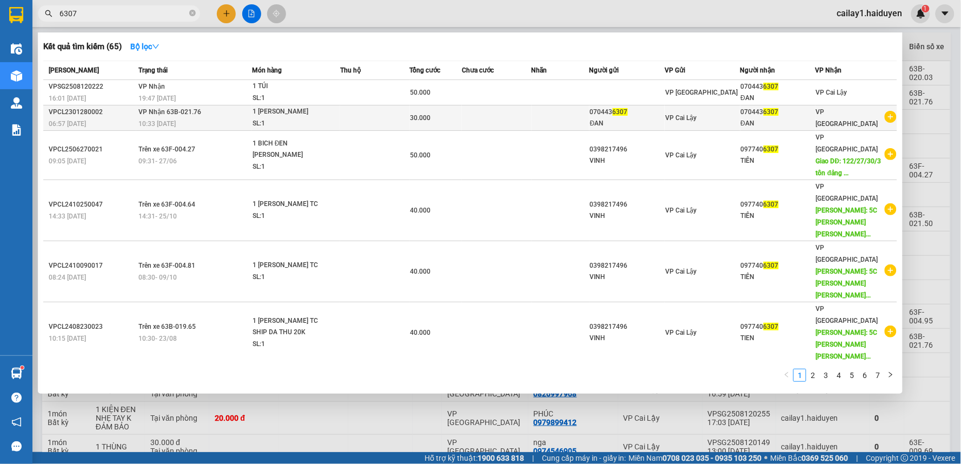
type input "6307"
click at [588, 116] on td at bounding box center [561, 117] width 58 height 25
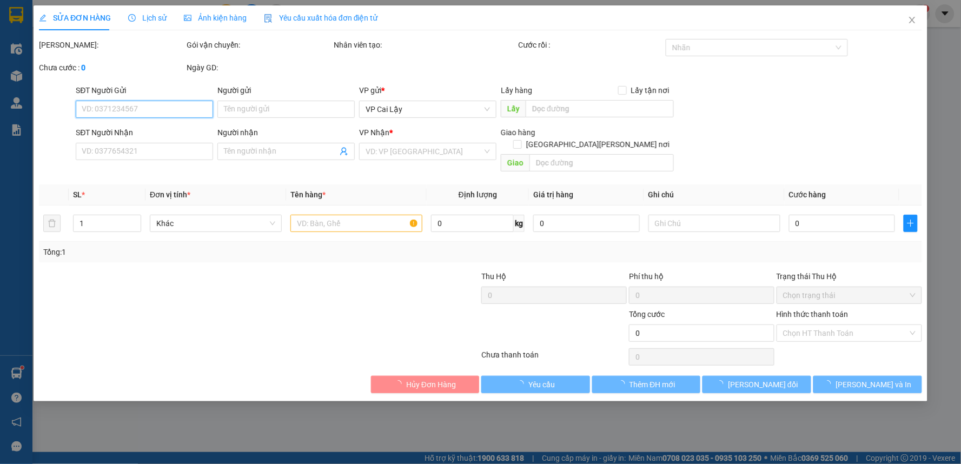
type input "0704436307"
type input "ĐAN"
type input "0704436307"
type input "ĐAN"
type input "30.000"
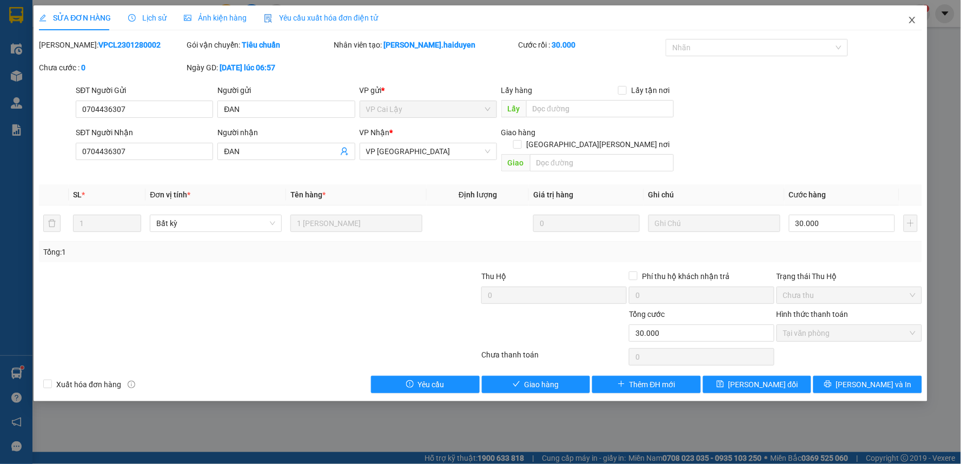
click at [911, 15] on span "Close" at bounding box center [912, 20] width 30 height 30
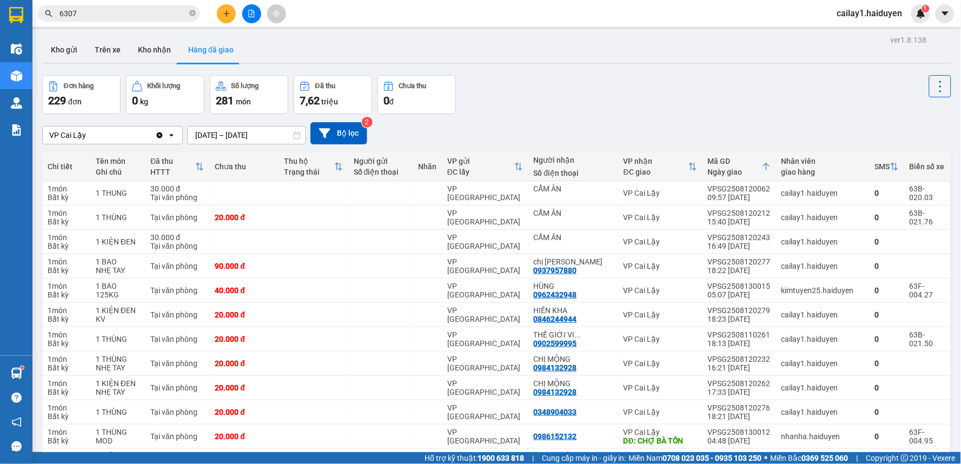
click at [116, 11] on input "6307" at bounding box center [123, 14] width 128 height 12
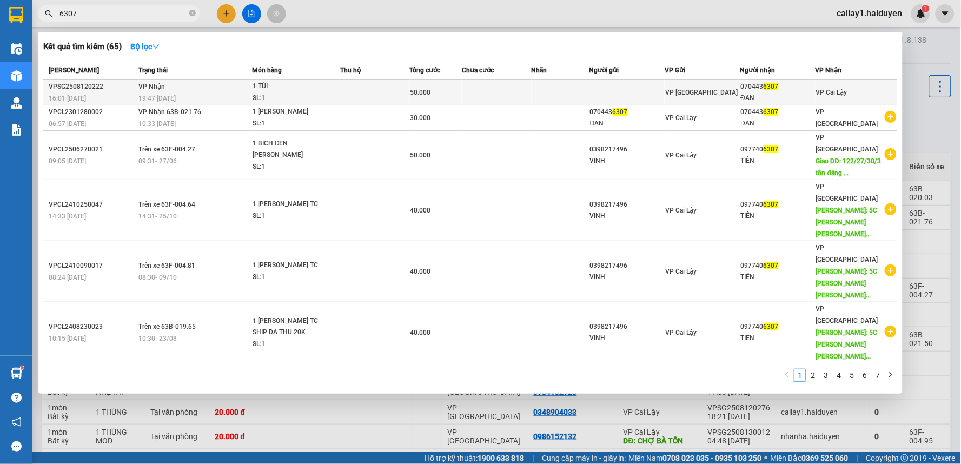
click at [595, 87] on td at bounding box center [626, 92] width 75 height 25
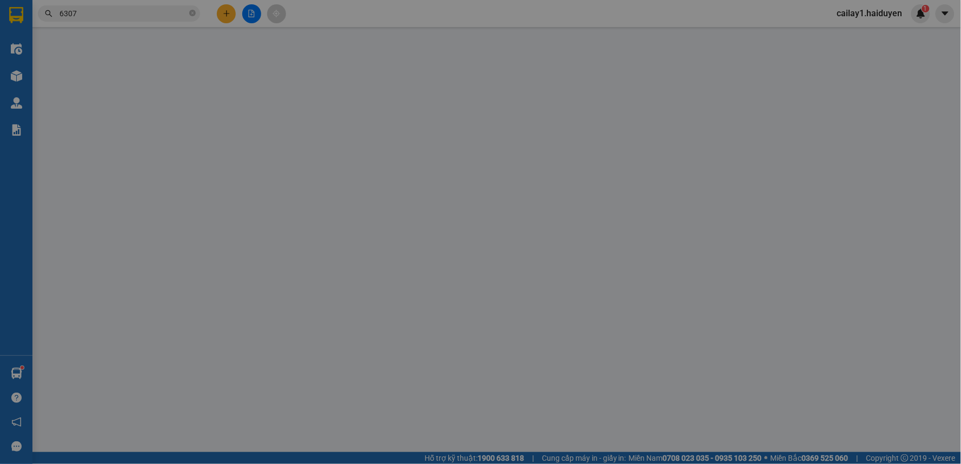
type input "0704436307"
type input "ĐAN"
type input "50.000"
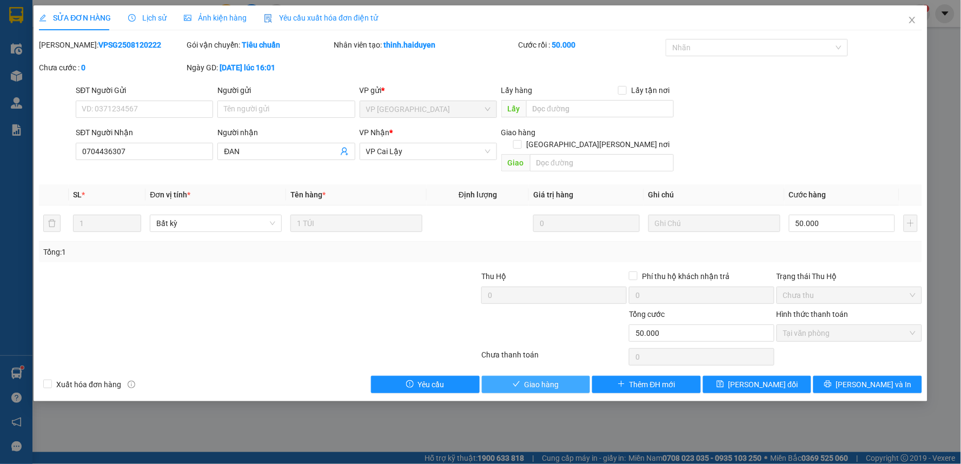
click at [559, 376] on button "Giao hàng" at bounding box center [536, 384] width 109 height 17
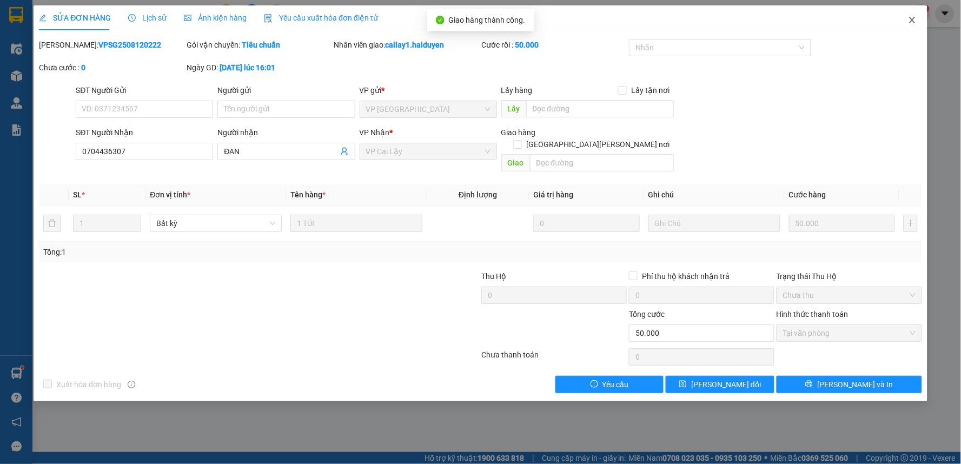
click at [910, 17] on icon "close" at bounding box center [912, 20] width 9 height 9
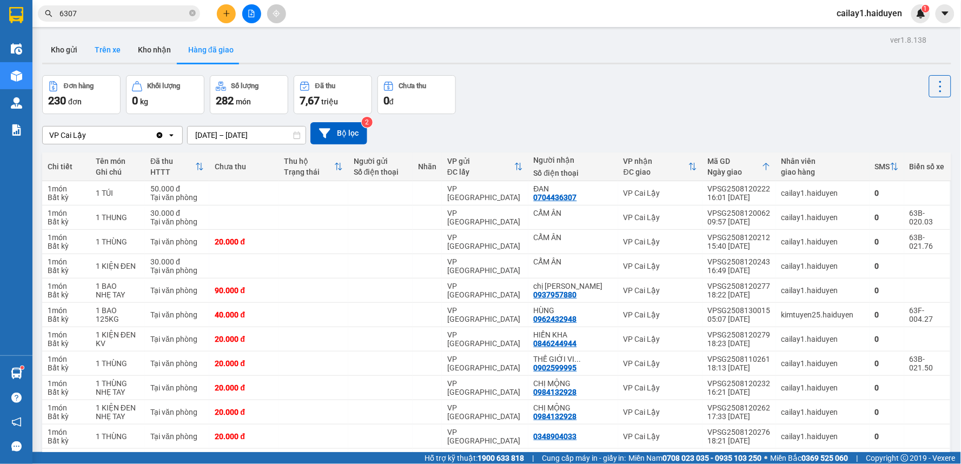
click at [101, 52] on button "Trên xe" at bounding box center [107, 50] width 43 height 26
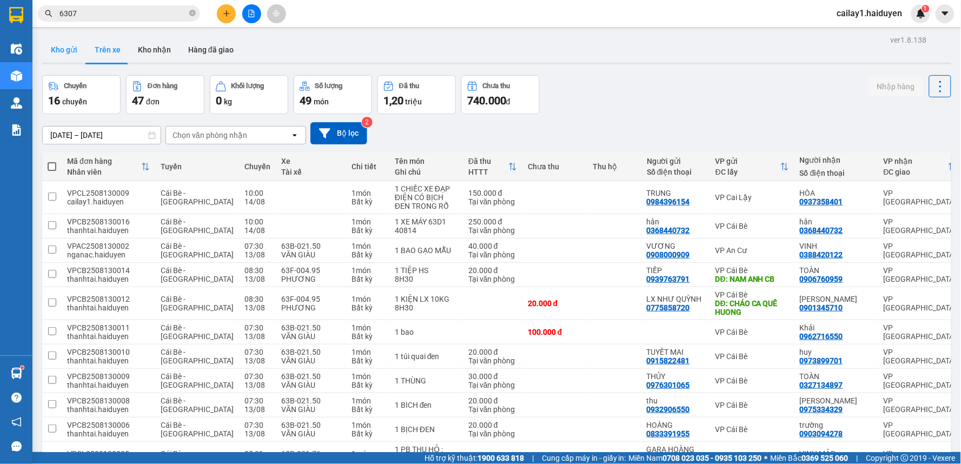
click at [78, 57] on button "Kho gửi" at bounding box center [64, 50] width 44 height 26
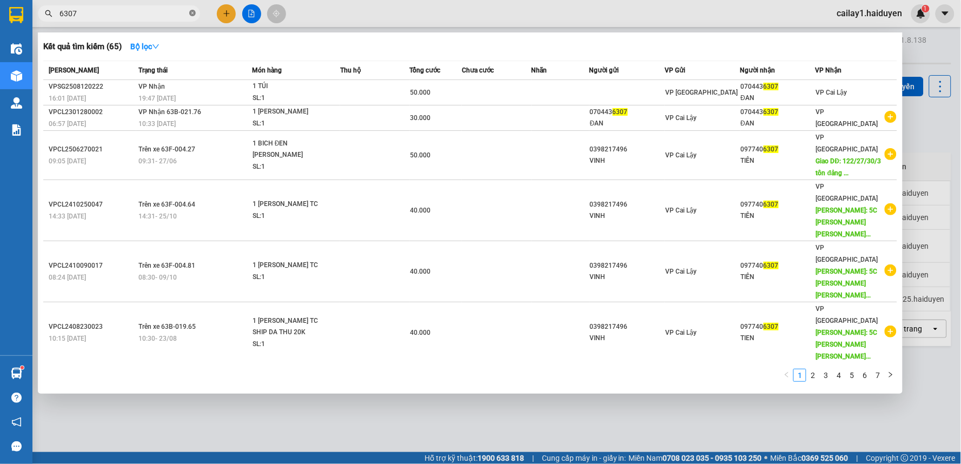
click at [192, 12] on icon "close-circle" at bounding box center [192, 13] width 6 height 6
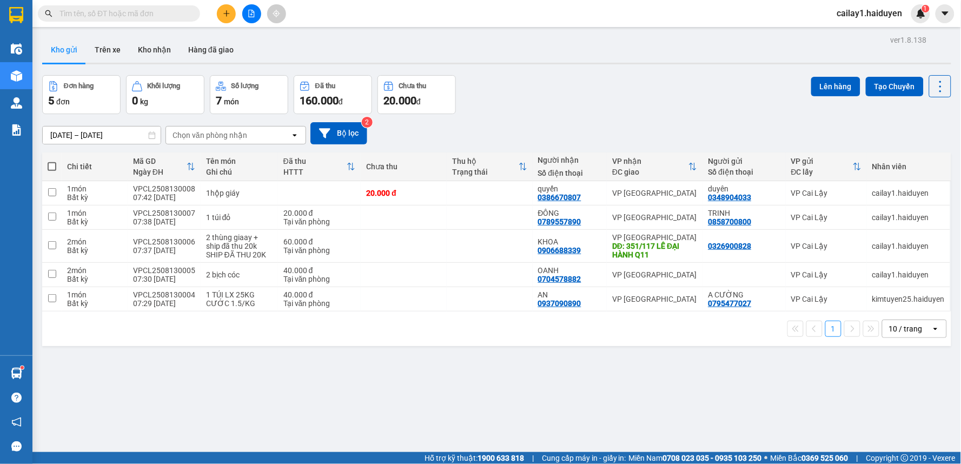
click at [158, 14] on input "text" at bounding box center [123, 14] width 128 height 12
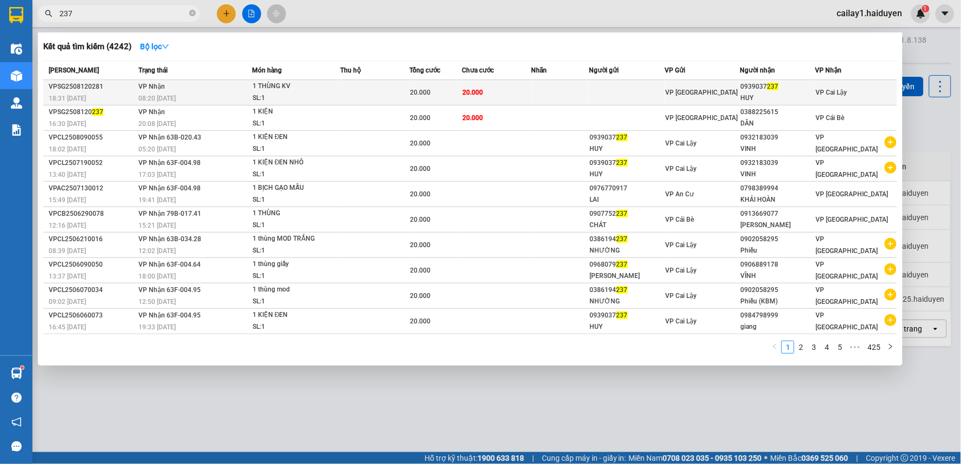
type input "237"
click at [582, 84] on td at bounding box center [561, 92] width 58 height 25
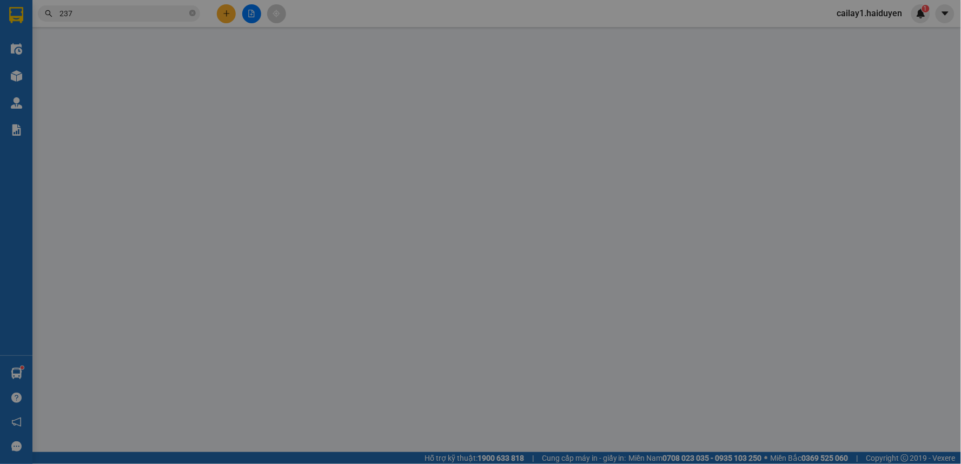
type input "0939037237"
type input "HUY"
type input "20.000"
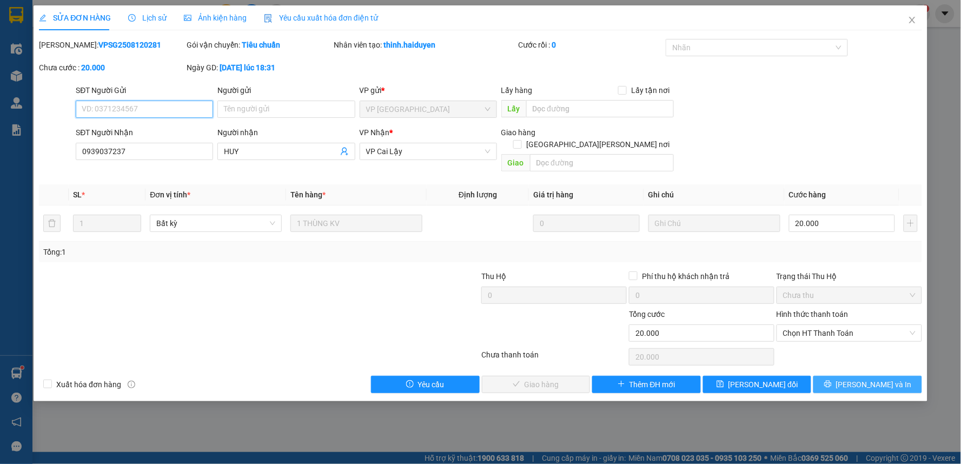
drag, startPoint x: 879, startPoint y: 315, endPoint x: 851, endPoint y: 371, distance: 62.9
click at [878, 325] on span "Chọn HT Thanh Toán" at bounding box center [849, 333] width 132 height 16
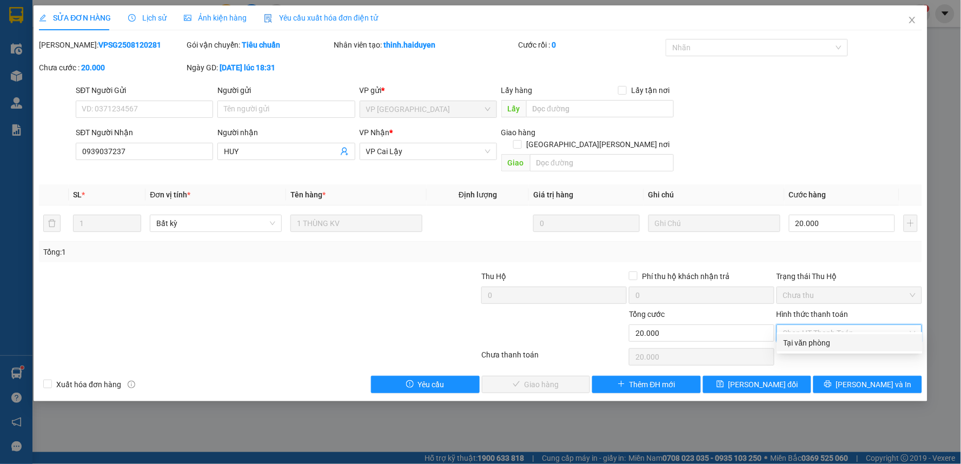
click at [839, 341] on div "Tại văn phòng" at bounding box center [850, 343] width 132 height 12
type input "0"
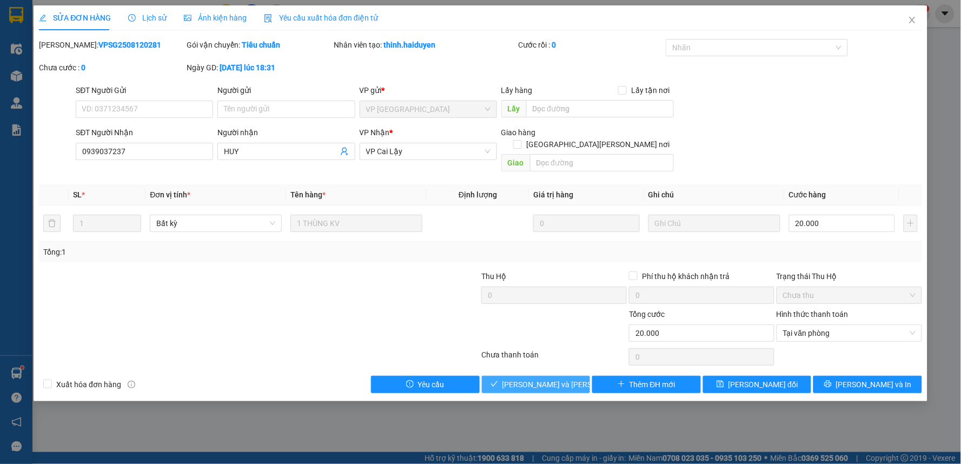
click at [545, 379] on span "[PERSON_NAME] và [PERSON_NAME] hàng" at bounding box center [575, 385] width 146 height 12
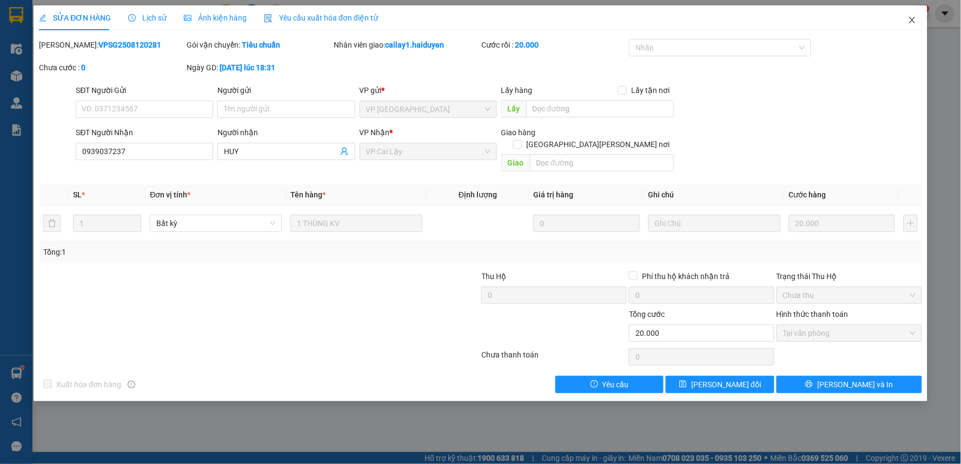
click at [912, 18] on icon "close" at bounding box center [912, 20] width 9 height 9
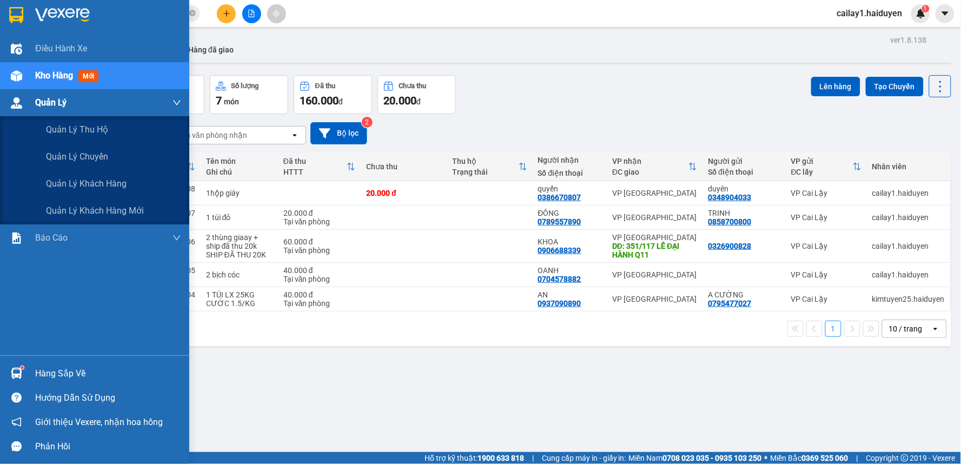
click at [77, 97] on div "Quản Lý" at bounding box center [108, 102] width 146 height 27
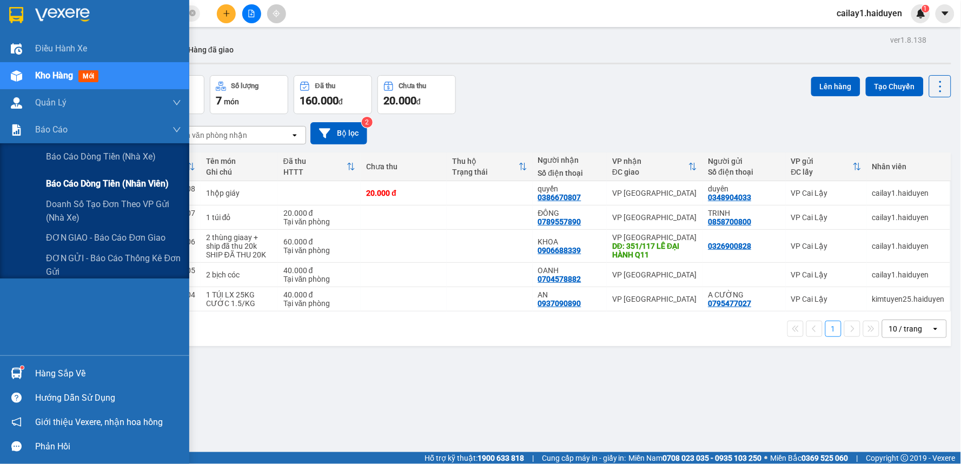
click at [125, 190] on span "Báo cáo dòng tiền (nhân viên)" at bounding box center [107, 184] width 123 height 14
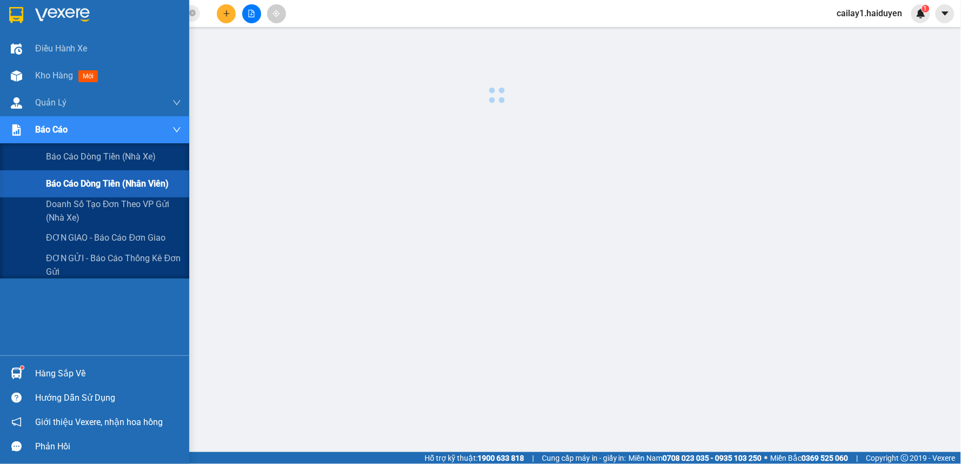
click at [125, 190] on span "Báo cáo dòng tiền (nhân viên)" at bounding box center [107, 184] width 123 height 14
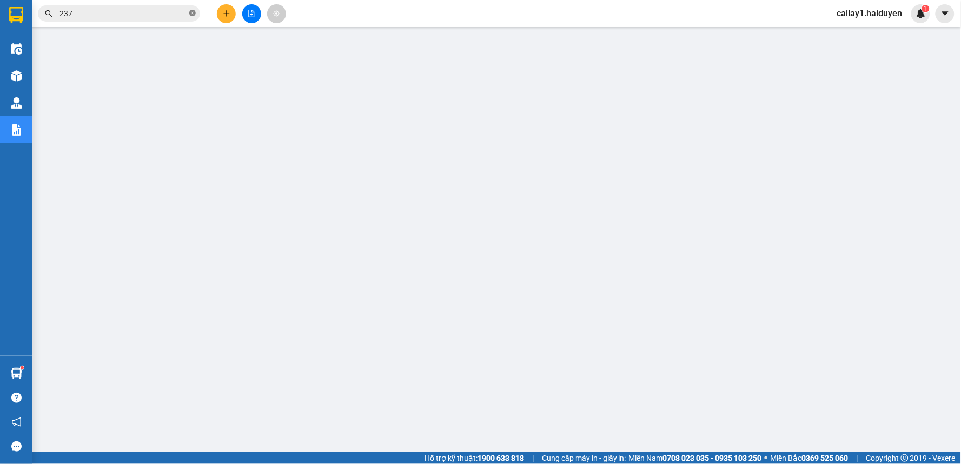
click at [193, 14] on icon "close-circle" at bounding box center [192, 13] width 6 height 6
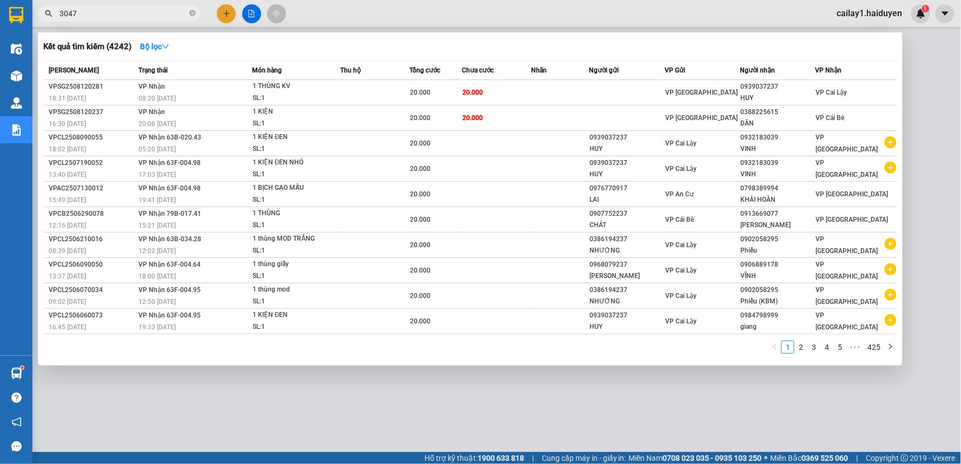
type input "30474"
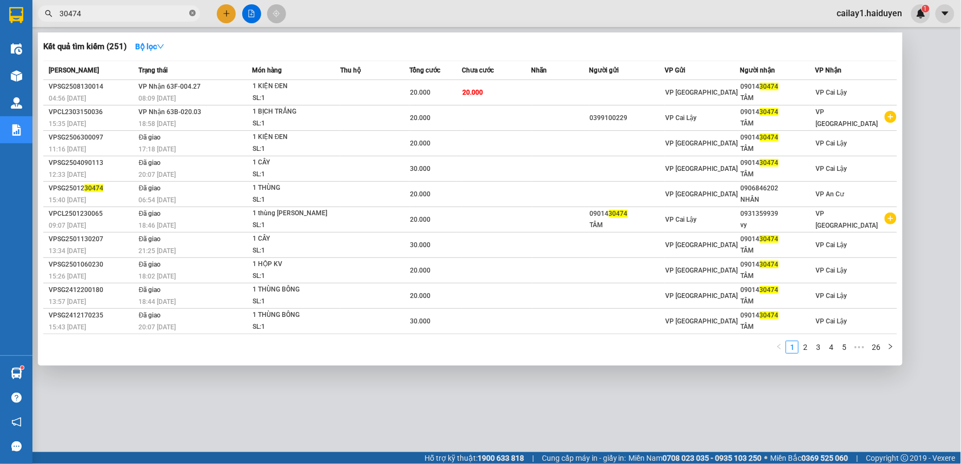
click at [195, 14] on icon "close-circle" at bounding box center [192, 13] width 6 height 6
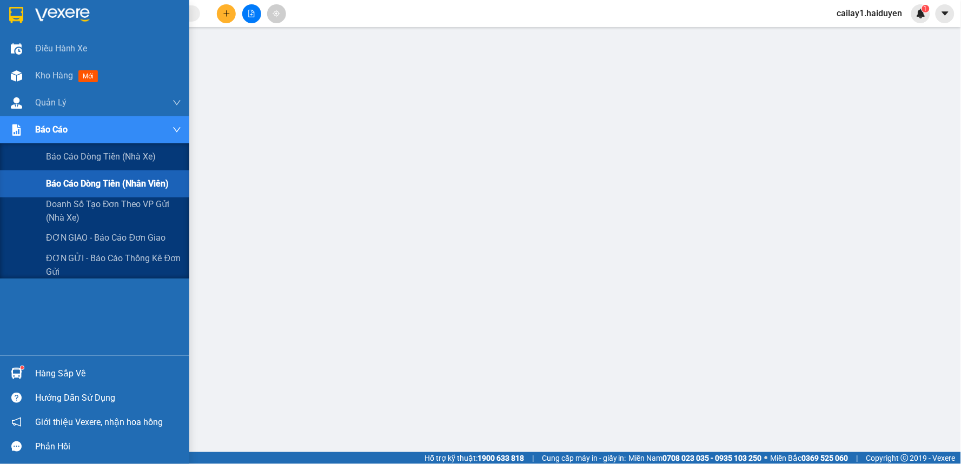
click at [112, 184] on span "Báo cáo dòng tiền (nhân viên)" at bounding box center [107, 184] width 123 height 14
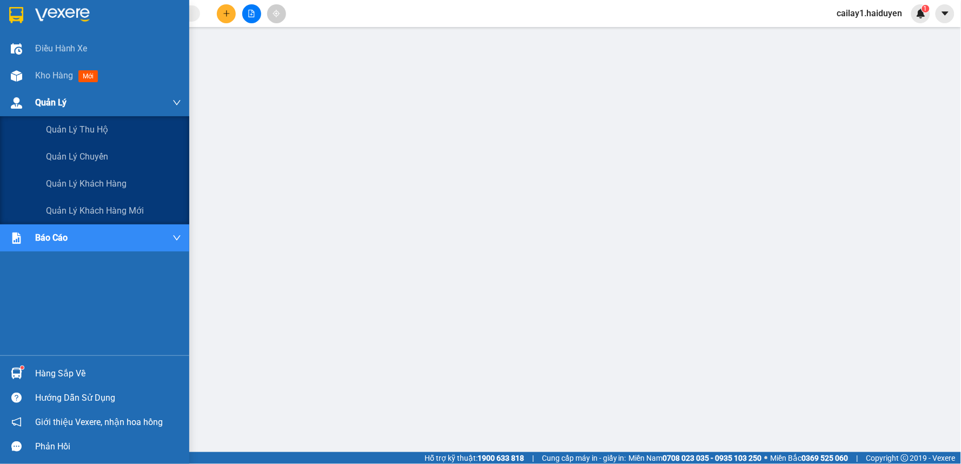
click at [98, 100] on div "Quản Lý" at bounding box center [108, 102] width 146 height 27
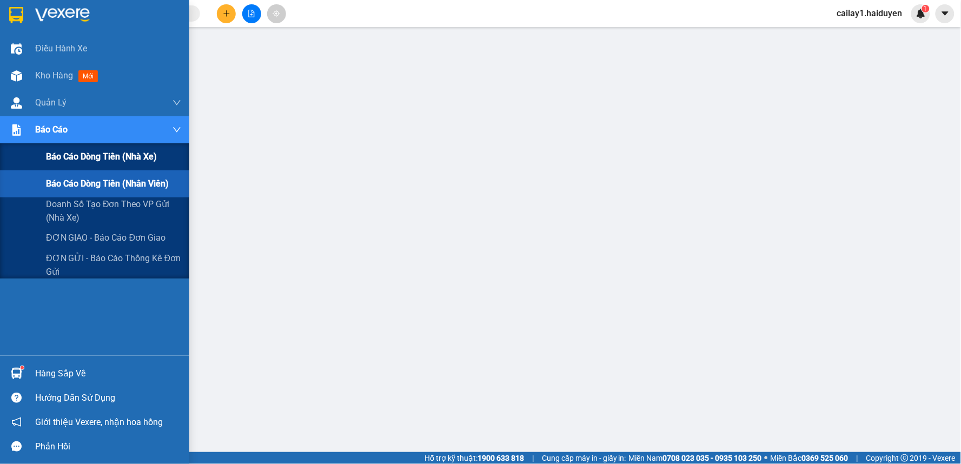
click at [100, 155] on span "Báo cáo dòng tiền (nhà xe)" at bounding box center [101, 157] width 111 height 14
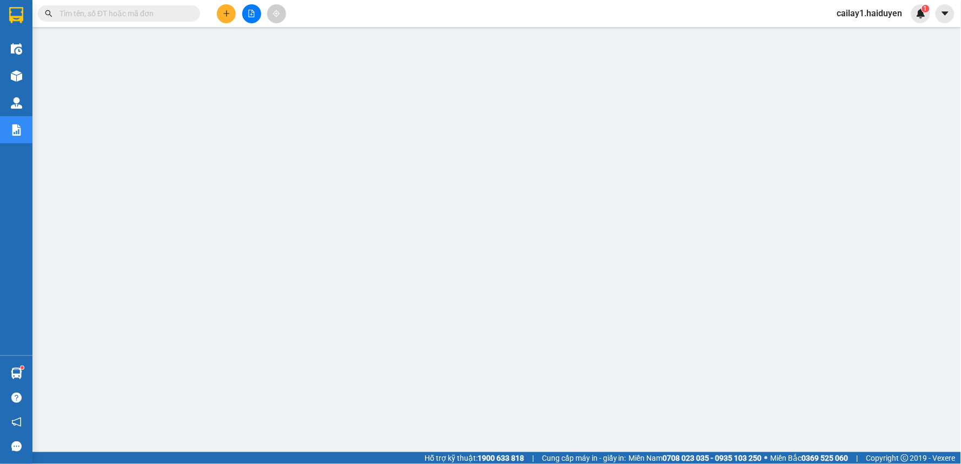
click at [867, 14] on span "cailay1.haiduyen" at bounding box center [869, 13] width 83 height 14
click at [873, 30] on span "Đăng xuất" at bounding box center [876, 34] width 58 height 12
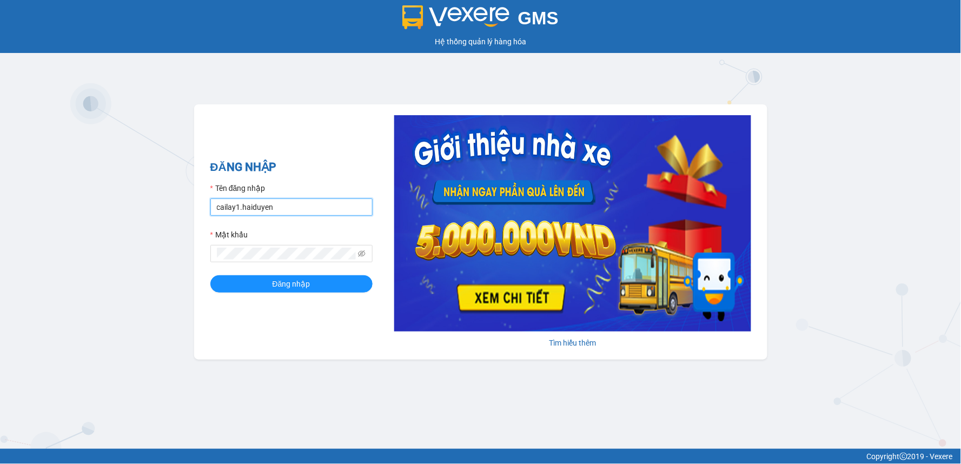
drag, startPoint x: 341, startPoint y: 206, endPoint x: 371, endPoint y: 235, distance: 41.7
click at [341, 206] on input "cailay1.haiduyen" at bounding box center [291, 206] width 162 height 17
type input "lai.haiduyen"
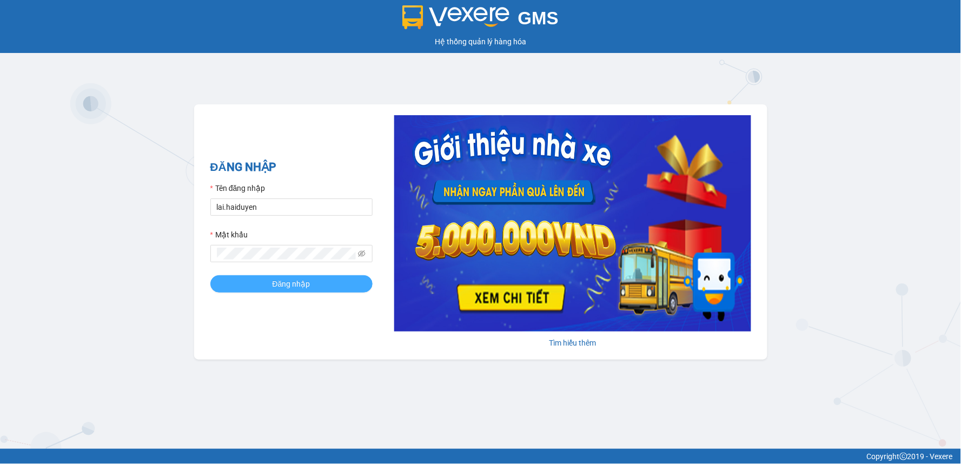
drag, startPoint x: 335, startPoint y: 273, endPoint x: 322, endPoint y: 281, distance: 15.3
click at [334, 273] on form "Tên đăng nhập lai.haiduyen Mật khẩu Đăng nhập" at bounding box center [291, 237] width 162 height 110
click at [321, 281] on button "Đăng nhập" at bounding box center [291, 283] width 162 height 17
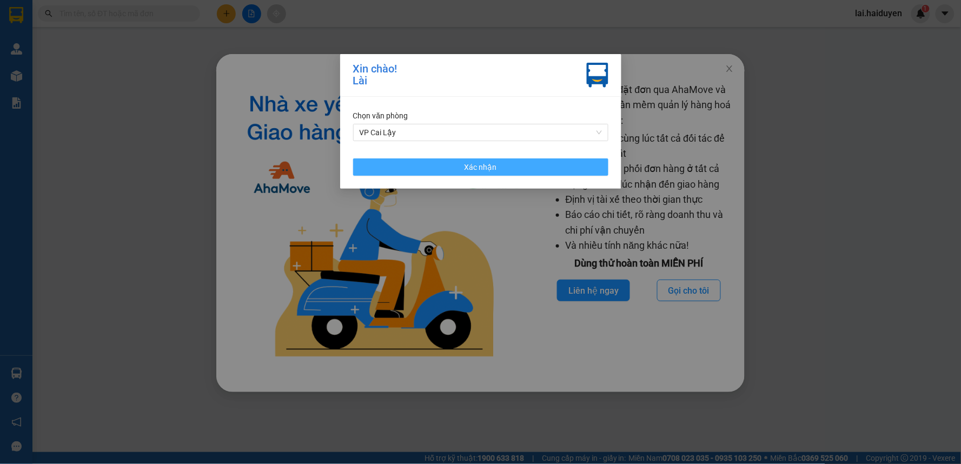
click at [572, 164] on button "Xác nhận" at bounding box center [480, 166] width 255 height 17
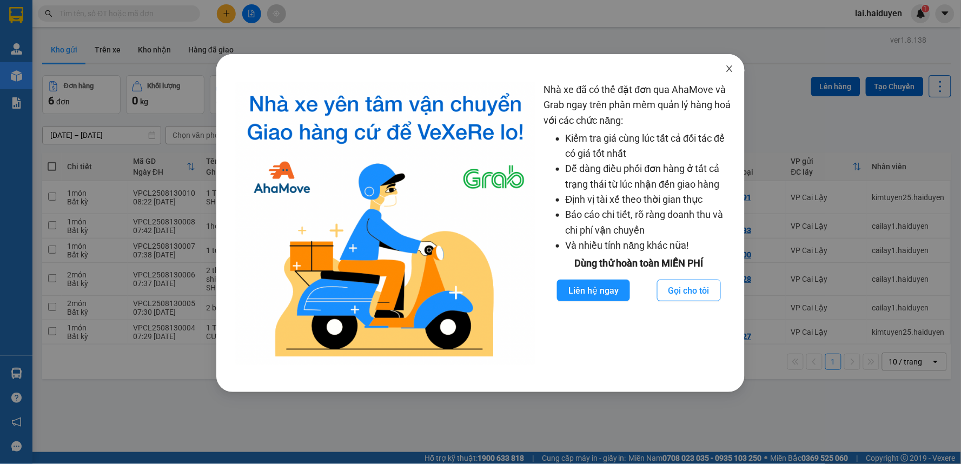
click at [731, 72] on icon "close" at bounding box center [729, 68] width 9 height 9
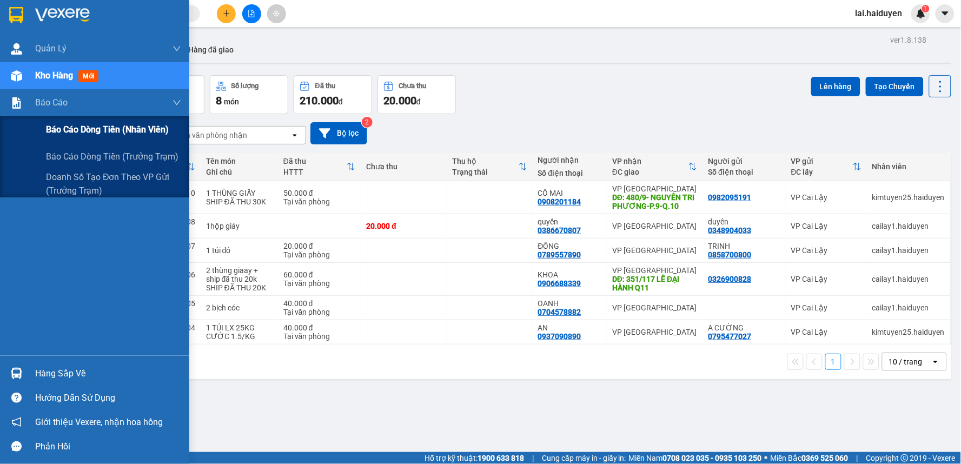
click at [110, 131] on span "Báo cáo dòng tiền (nhân viên)" at bounding box center [107, 130] width 123 height 14
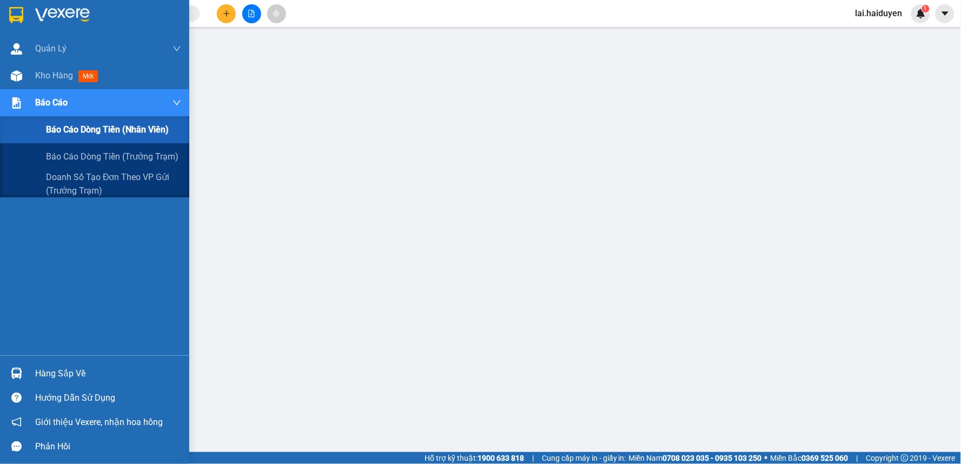
click at [76, 123] on span "Báo cáo dòng tiền (nhân viên)" at bounding box center [107, 130] width 123 height 14
drag, startPoint x: 104, startPoint y: 102, endPoint x: 107, endPoint y: 136, distance: 34.2
click at [105, 103] on div "Báo cáo" at bounding box center [108, 102] width 146 height 27
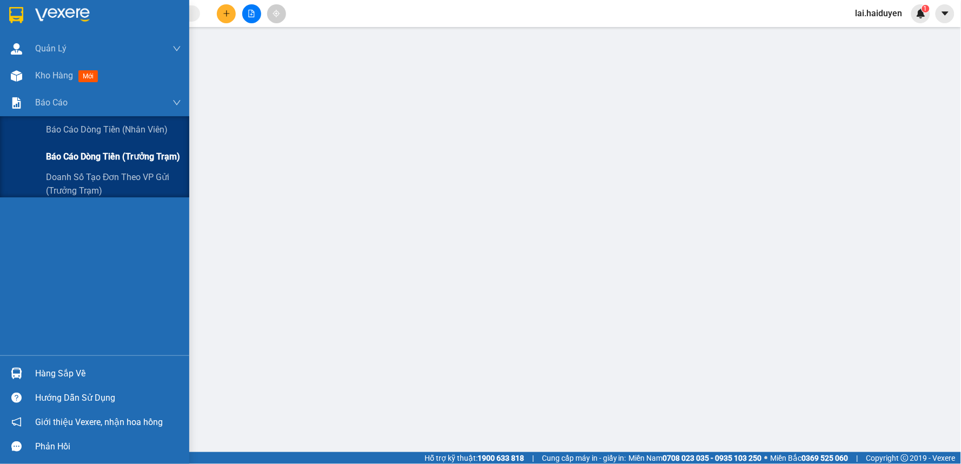
drag, startPoint x: 114, startPoint y: 152, endPoint x: 174, endPoint y: 145, distance: 60.4
click at [114, 152] on span "Báo cáo dòng tiền (trưởng trạm)" at bounding box center [113, 157] width 134 height 14
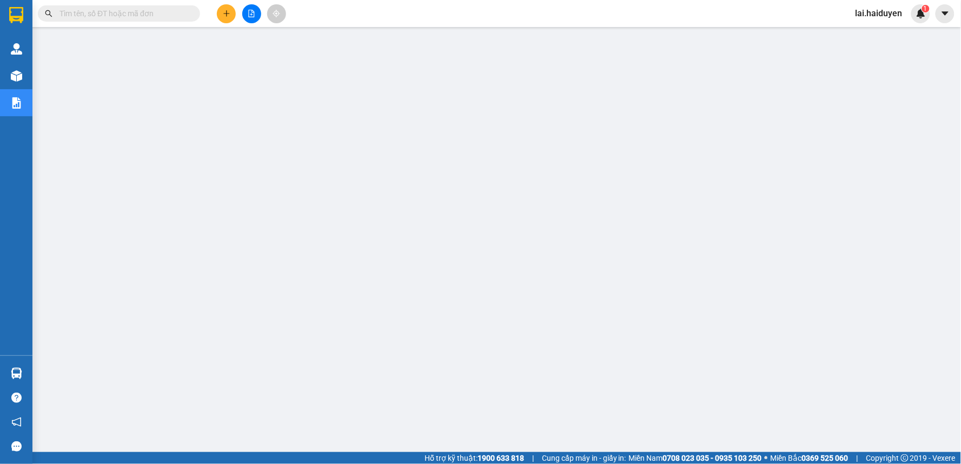
click at [120, 15] on input "text" at bounding box center [123, 14] width 128 height 12
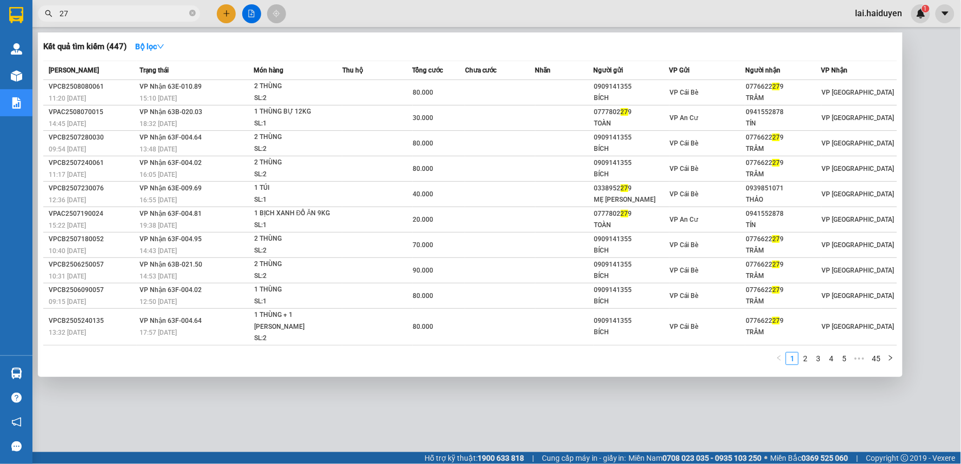
type input "279"
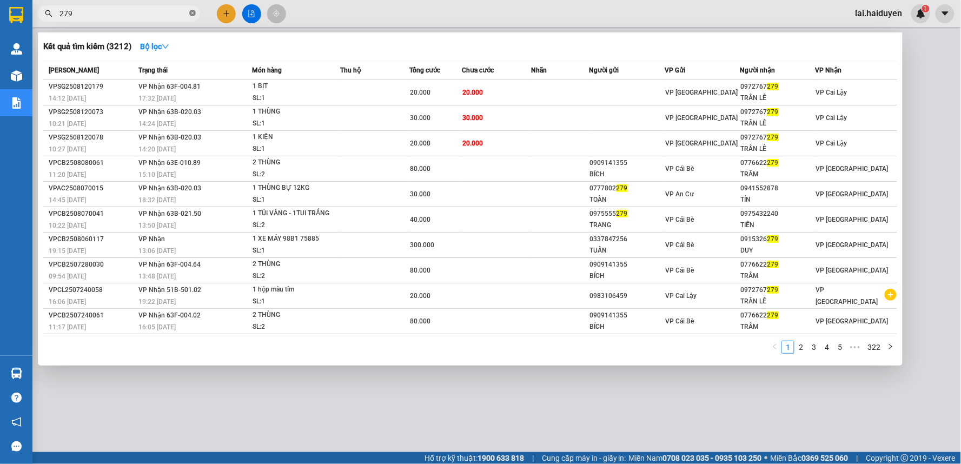
click at [190, 12] on icon "close-circle" at bounding box center [192, 13] width 6 height 6
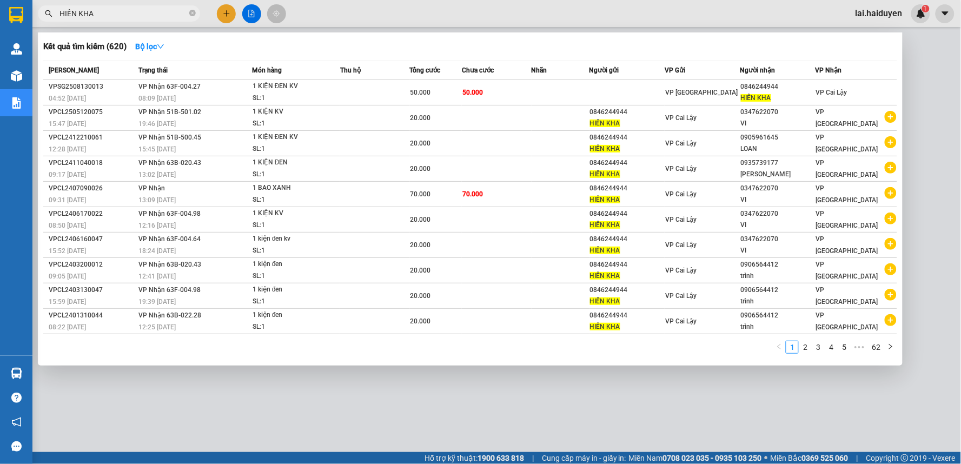
type input "HIỀN KHA"
click at [458, 415] on div at bounding box center [480, 232] width 961 height 464
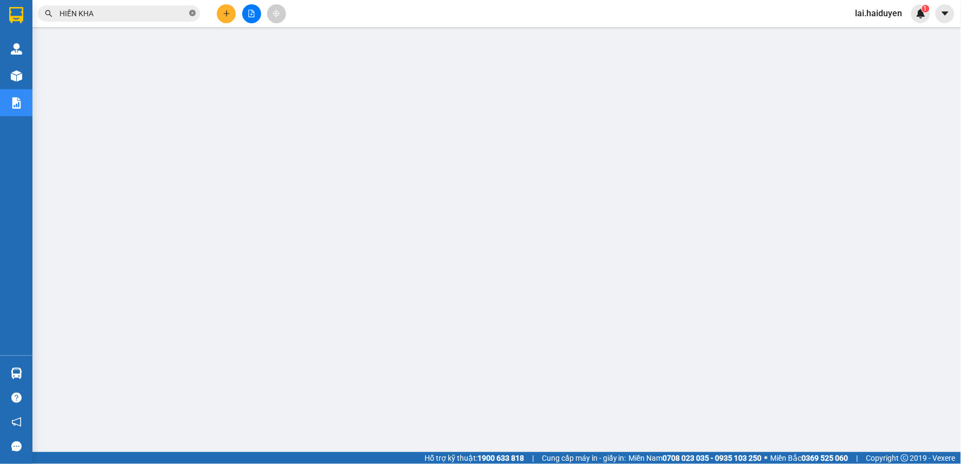
click at [190, 12] on icon "close-circle" at bounding box center [192, 13] width 6 height 6
drag, startPoint x: 886, startPoint y: 13, endPoint x: 879, endPoint y: 19, distance: 8.8
click at [886, 12] on span "lai.haiduyen" at bounding box center [879, 13] width 64 height 14
click at [879, 34] on span "Đăng xuất" at bounding box center [887, 34] width 45 height 12
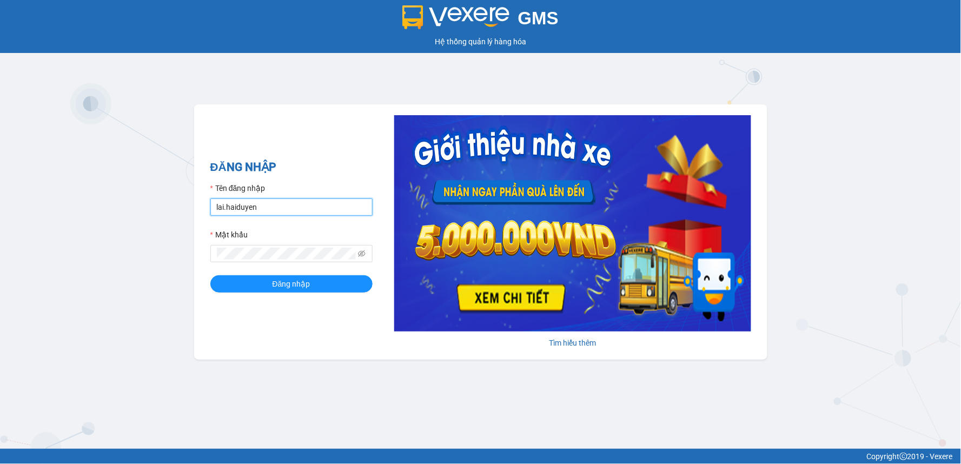
click at [294, 200] on input "lai.haiduyen" at bounding box center [291, 206] width 162 height 17
click at [295, 200] on input "lai.haiduyen" at bounding box center [291, 206] width 162 height 17
type input "cailay1.haiduyen"
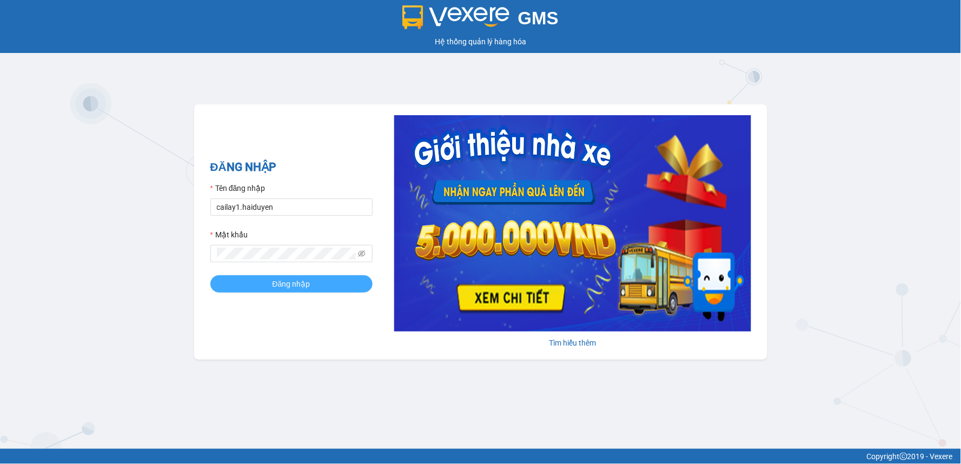
click at [278, 284] on span "Đăng nhập" at bounding box center [292, 284] width 38 height 12
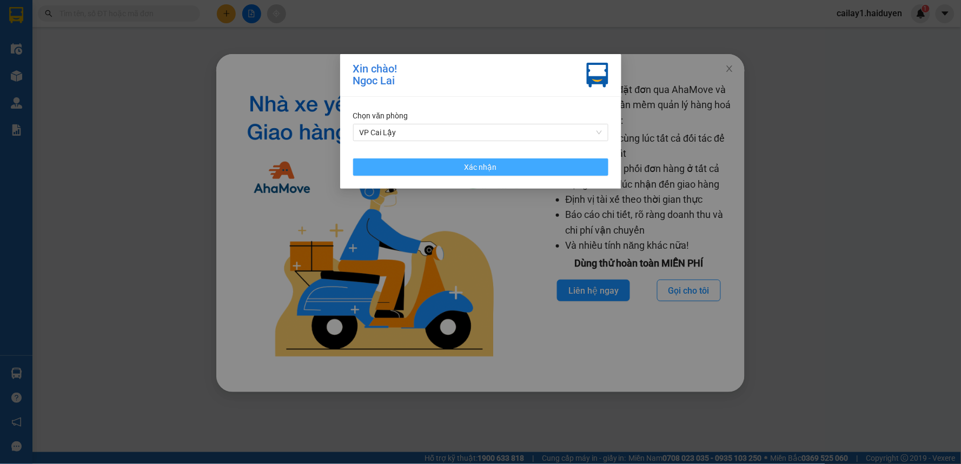
click at [532, 167] on button "Xác nhận" at bounding box center [480, 166] width 255 height 17
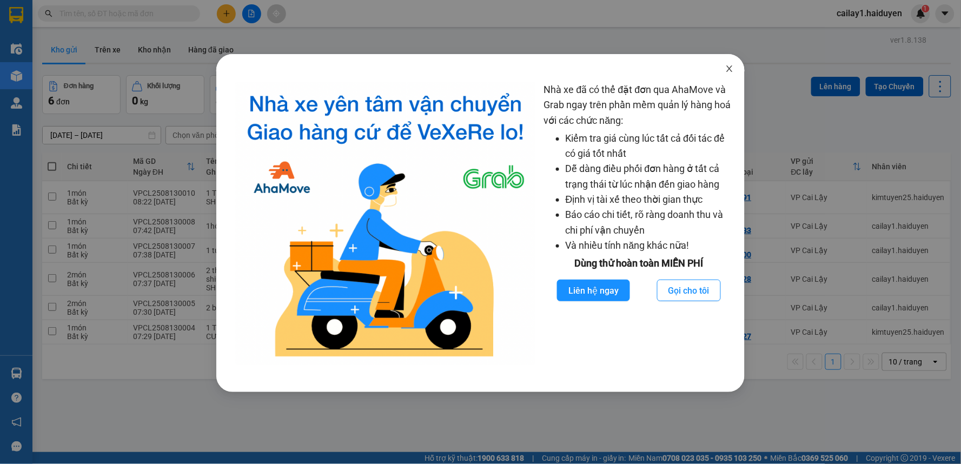
click at [729, 68] on icon "close" at bounding box center [729, 68] width 9 height 9
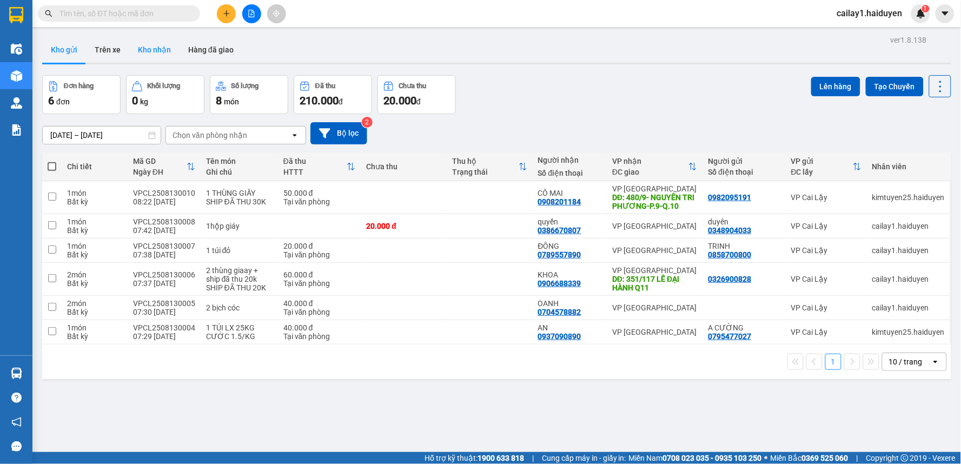
click at [148, 50] on button "Kho nhận" at bounding box center [154, 50] width 50 height 26
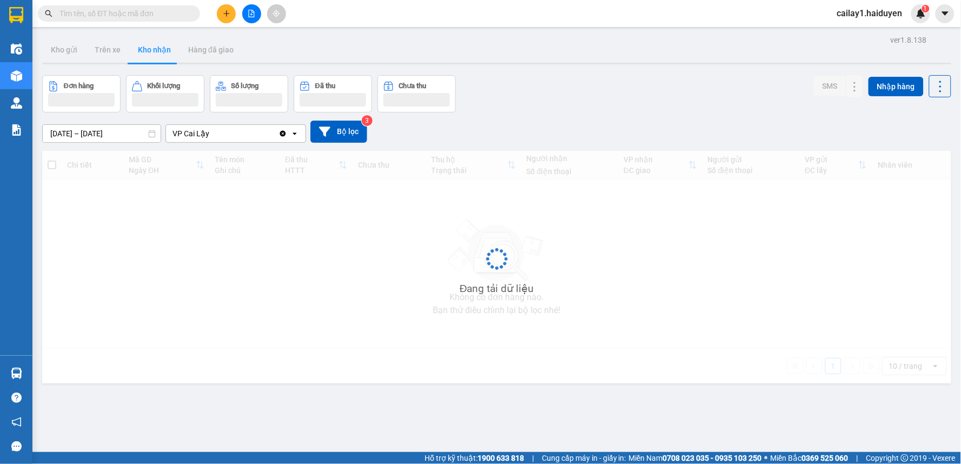
click at [148, 50] on button "Kho nhận" at bounding box center [154, 50] width 50 height 26
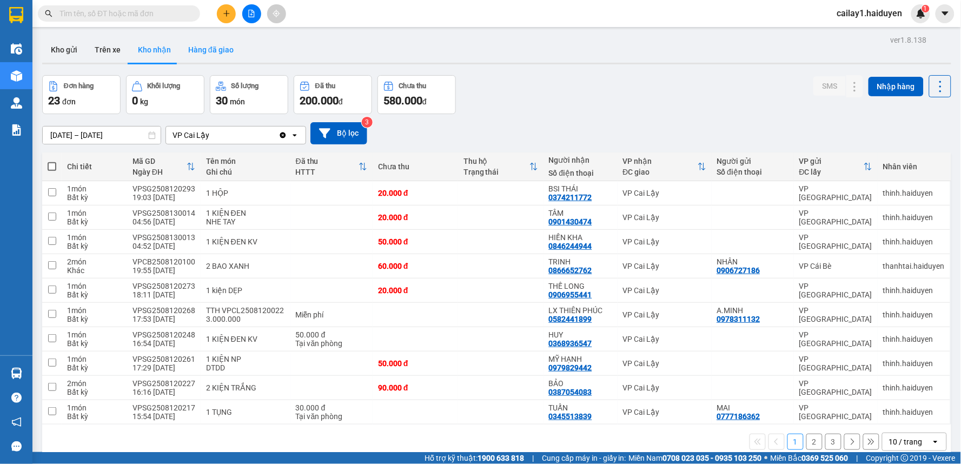
click at [222, 40] on button "Hàng đã giao" at bounding box center [211, 50] width 63 height 26
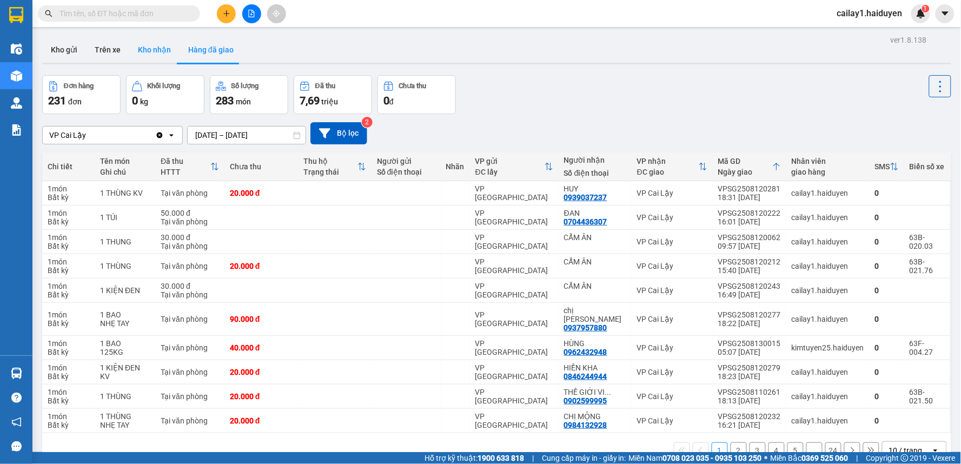
click at [156, 42] on button "Kho nhận" at bounding box center [154, 50] width 50 height 26
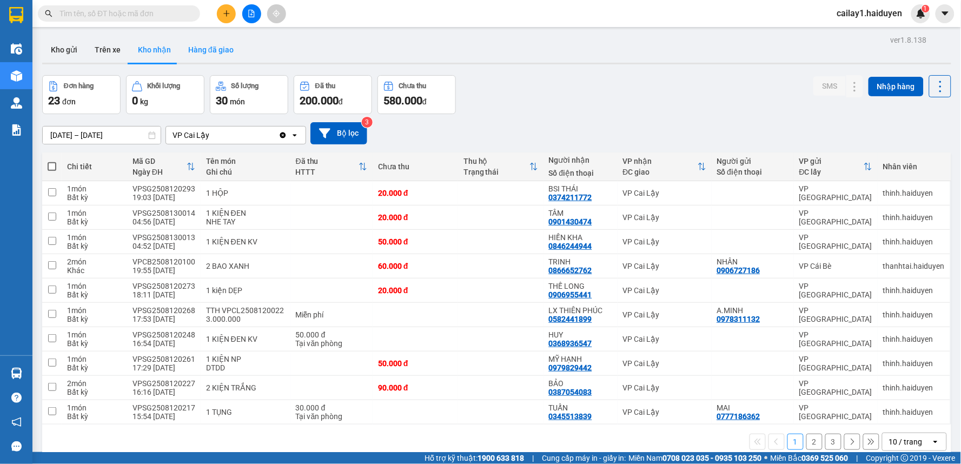
click at [205, 42] on button "Hàng đã giao" at bounding box center [211, 50] width 63 height 26
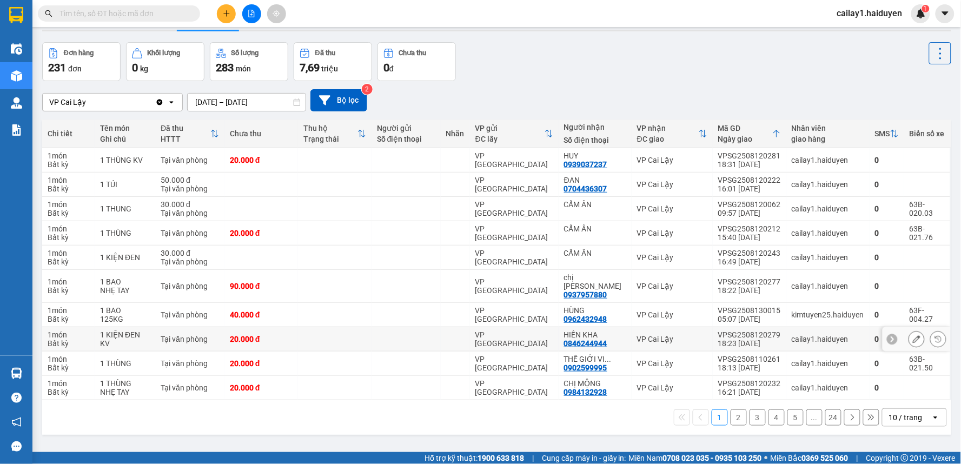
scroll to position [50, 0]
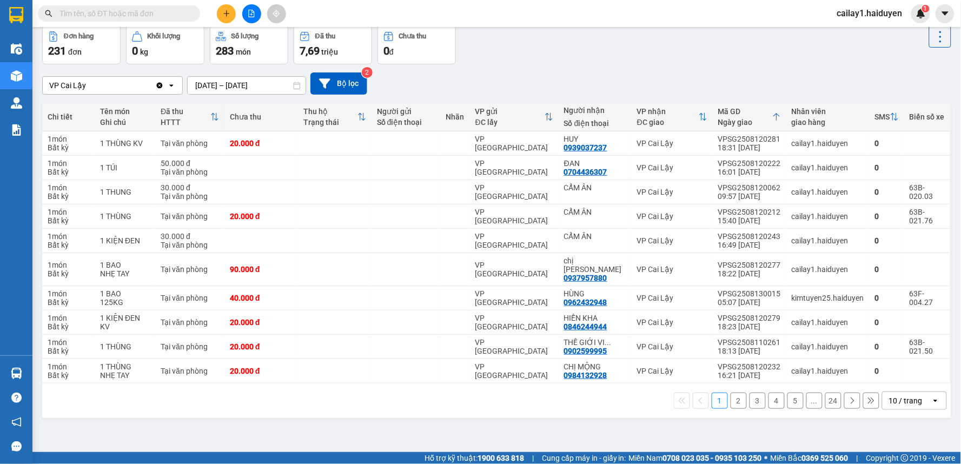
click at [916, 392] on div "10 / trang" at bounding box center [906, 400] width 49 height 17
click at [905, 369] on span "100 / trang" at bounding box center [901, 369] width 39 height 11
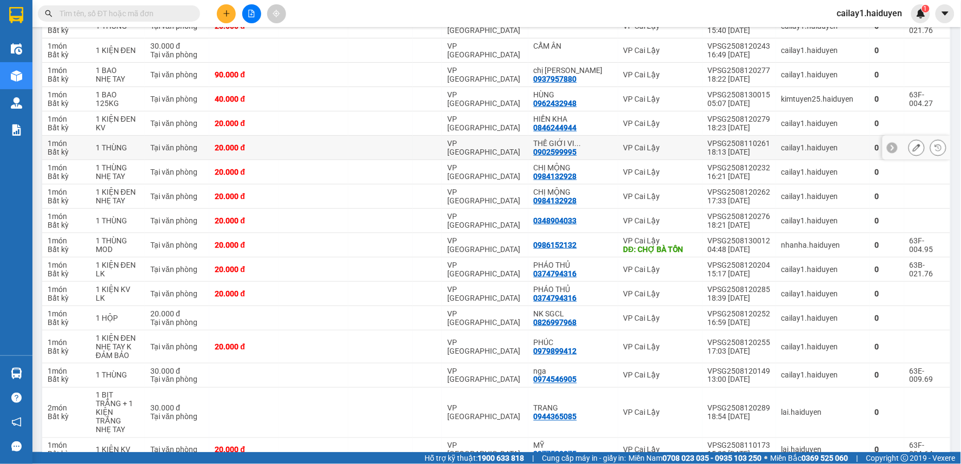
scroll to position [0, 0]
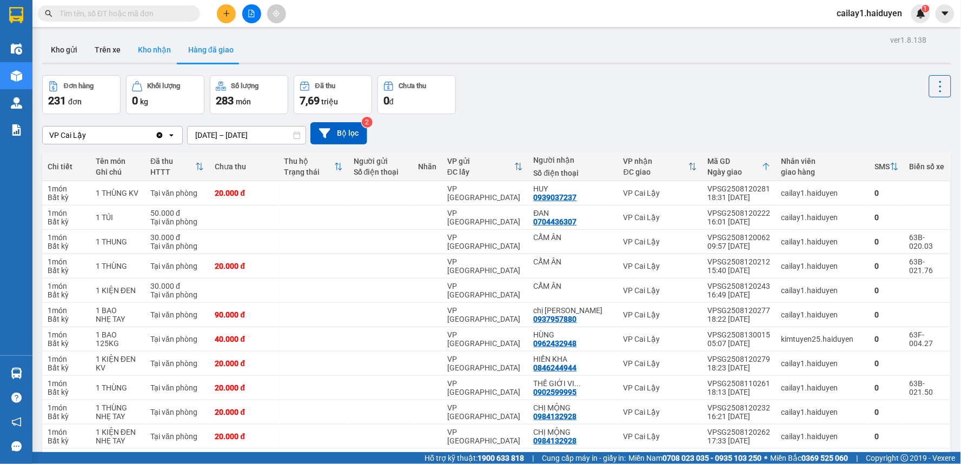
click at [143, 54] on button "Kho nhận" at bounding box center [154, 50] width 50 height 26
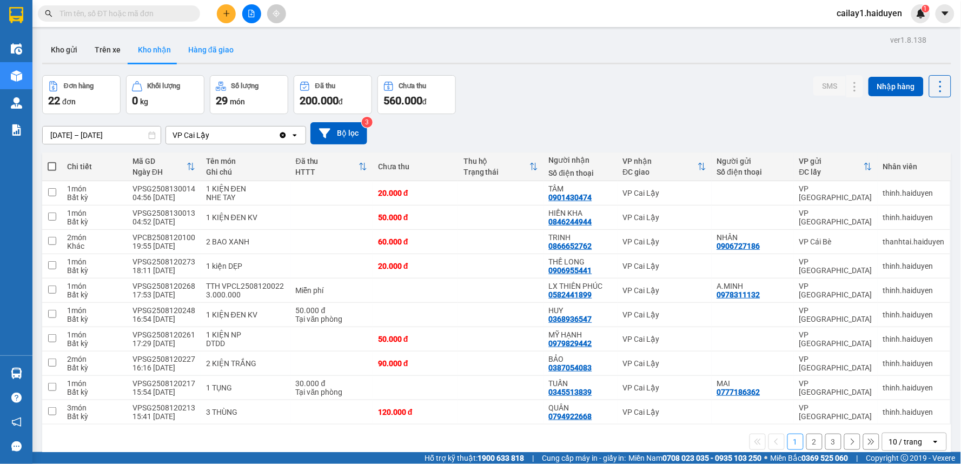
click at [211, 44] on button "Hàng đã giao" at bounding box center [211, 50] width 63 height 26
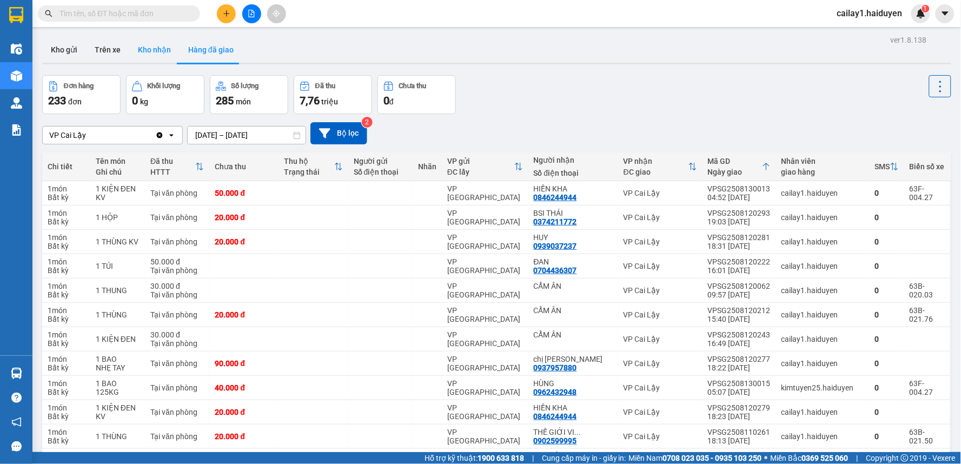
click at [148, 59] on button "Kho nhận" at bounding box center [154, 50] width 50 height 26
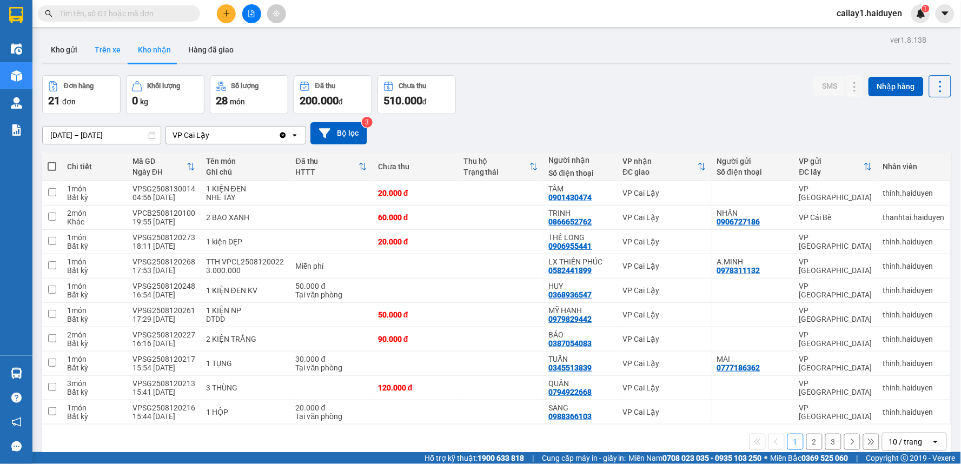
click at [115, 60] on button "Trên xe" at bounding box center [107, 50] width 43 height 26
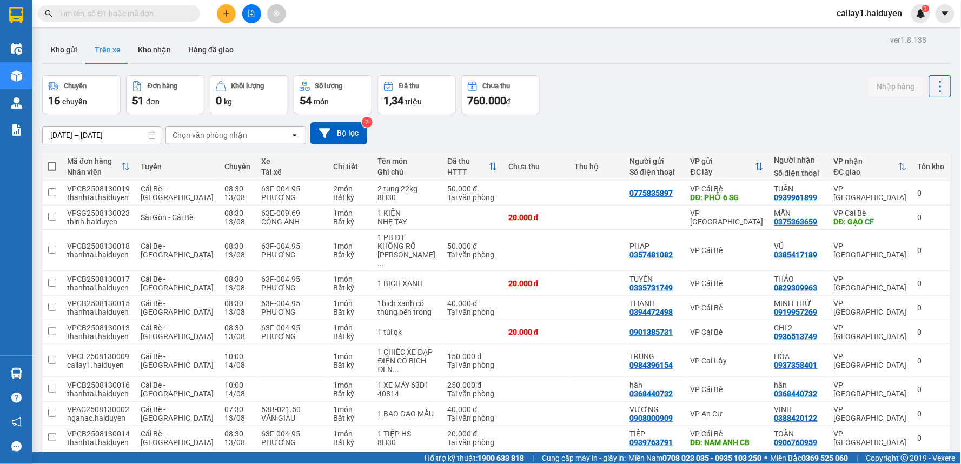
click at [695, 117] on div "[DATE] – [DATE] Press the down arrow key to interact with the calendar and sele…" at bounding box center [496, 133] width 909 height 38
click at [164, 49] on button "Kho nhận" at bounding box center [154, 50] width 50 height 26
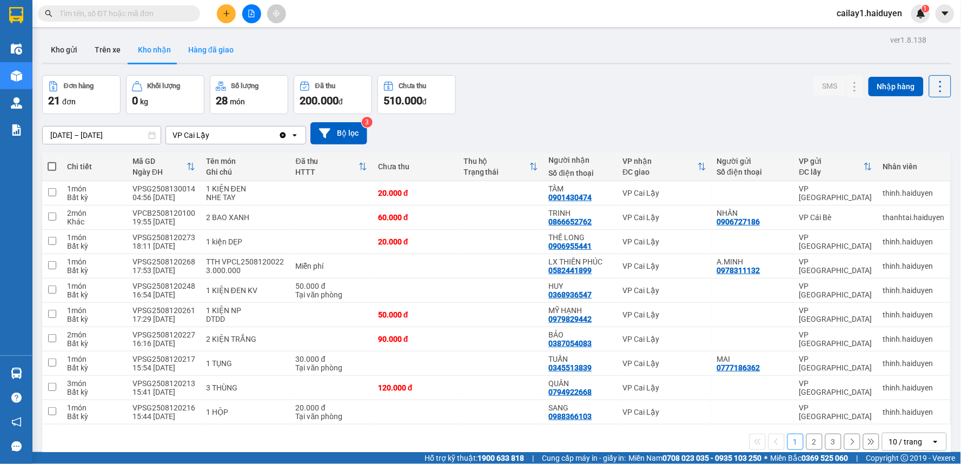
click at [207, 46] on button "Hàng đã giao" at bounding box center [211, 50] width 63 height 26
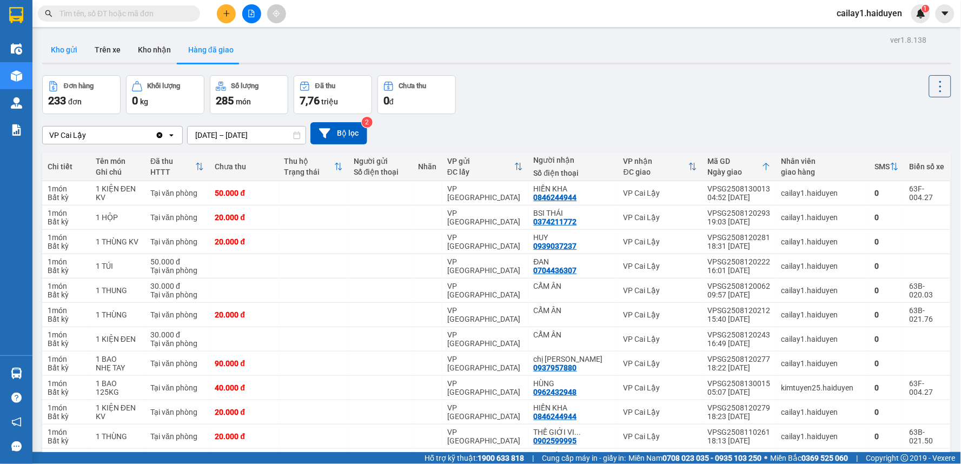
click at [71, 54] on button "Kho gửi" at bounding box center [64, 50] width 44 height 26
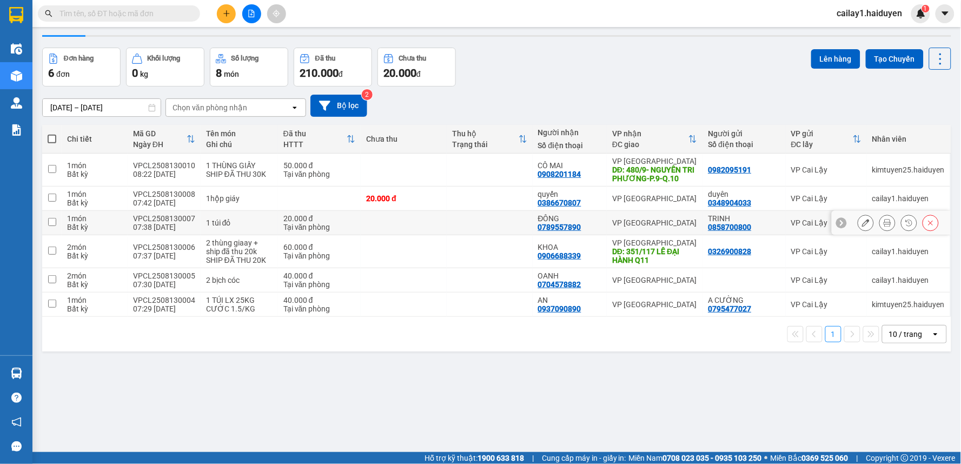
scroll to position [50, 0]
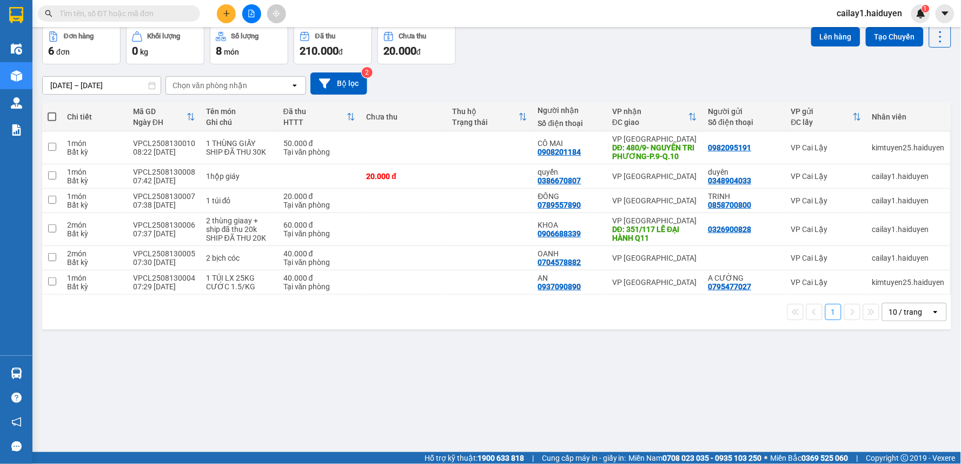
click at [905, 314] on div "10 / trang" at bounding box center [906, 312] width 34 height 11
click at [887, 435] on span "100 / trang" at bounding box center [901, 433] width 39 height 11
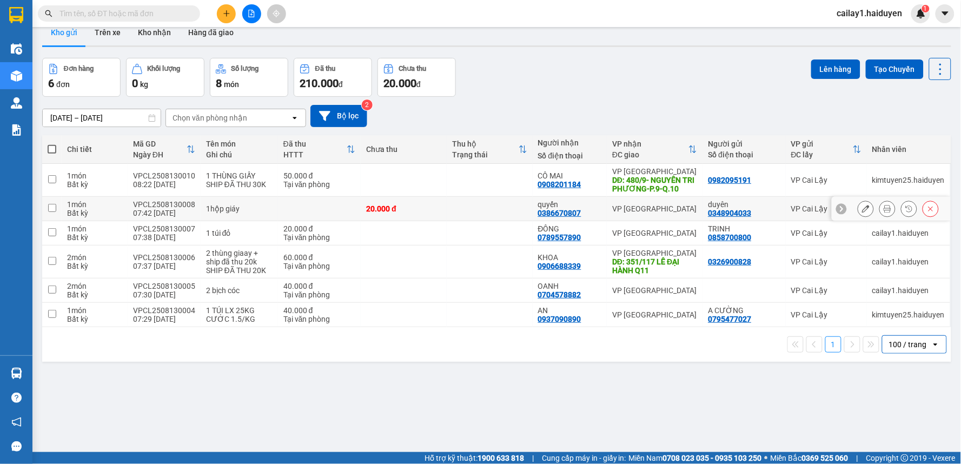
scroll to position [0, 0]
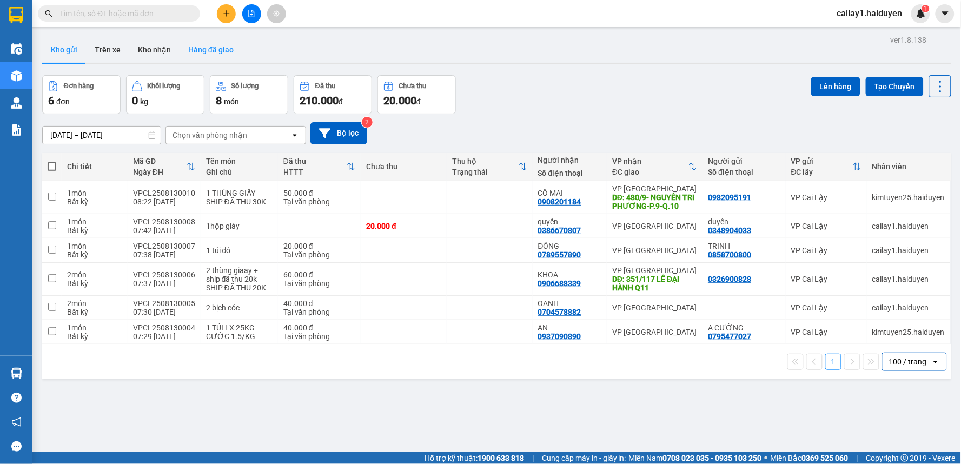
click at [198, 47] on button "Hàng đã giao" at bounding box center [211, 50] width 63 height 26
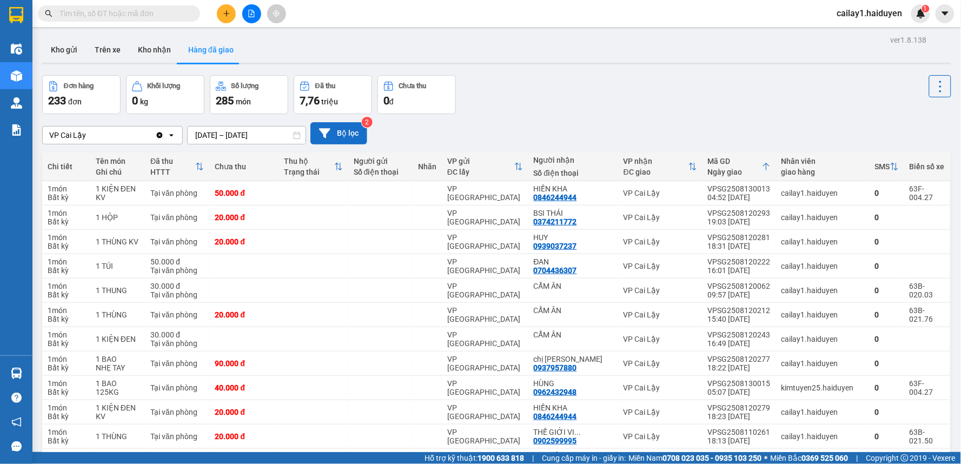
click at [358, 126] on button "Bộ lọc" at bounding box center [338, 133] width 57 height 22
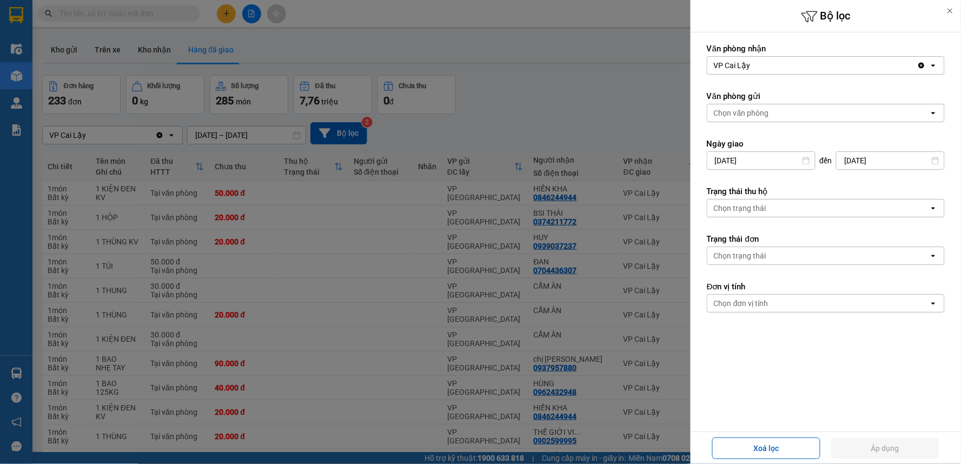
click at [618, 127] on div at bounding box center [480, 232] width 961 height 464
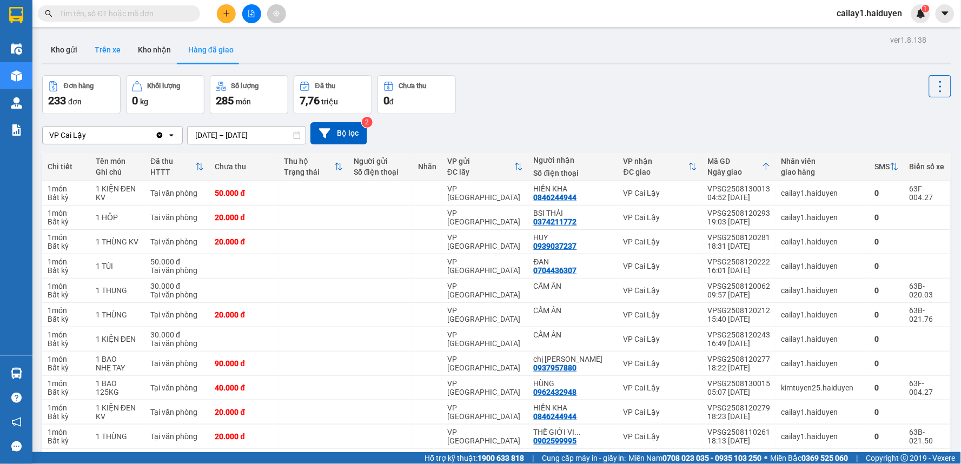
click at [104, 45] on button "Trên xe" at bounding box center [107, 50] width 43 height 26
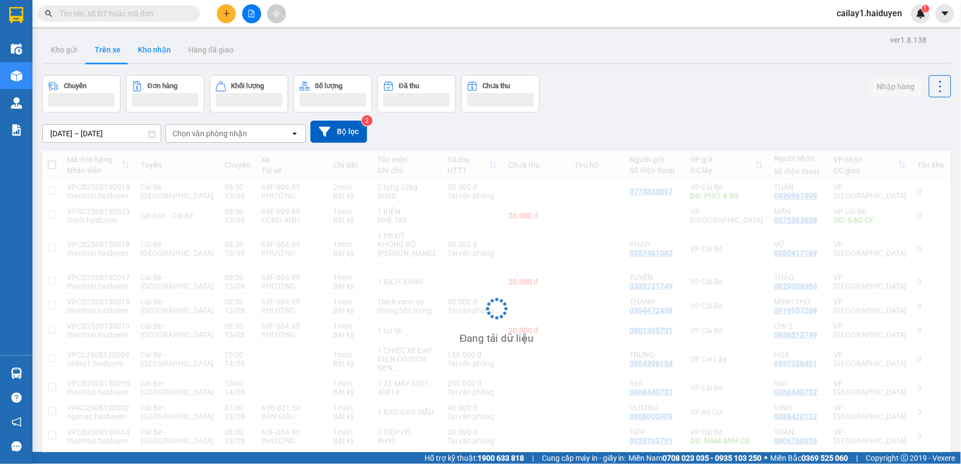
click at [157, 54] on button "Kho nhận" at bounding box center [154, 50] width 50 height 26
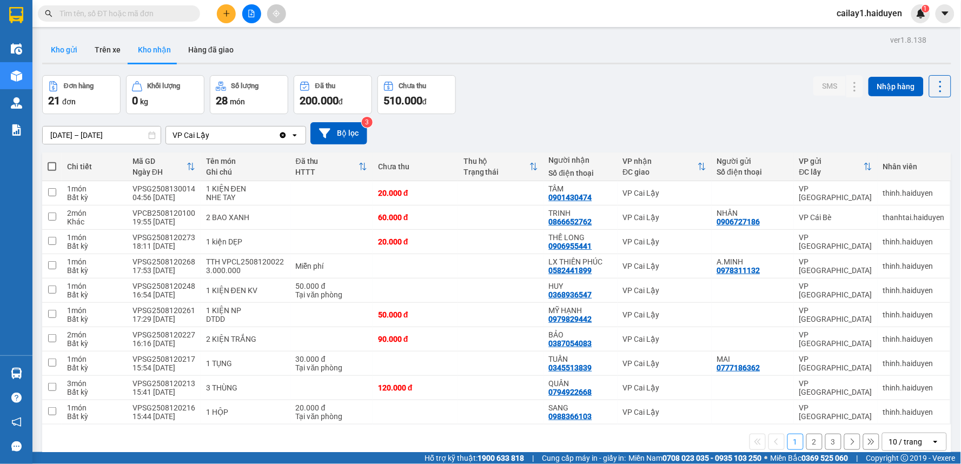
click at [60, 53] on button "Kho gửi" at bounding box center [64, 50] width 44 height 26
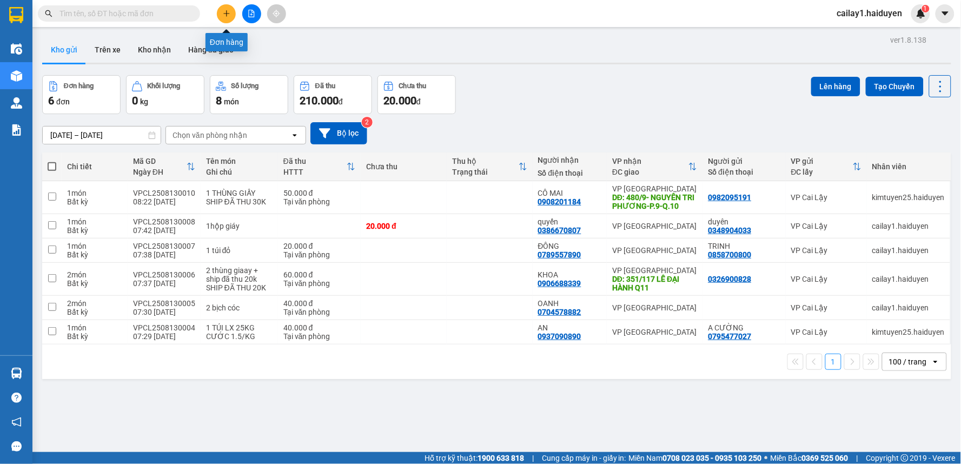
click at [224, 14] on icon "plus" at bounding box center [227, 14] width 8 height 8
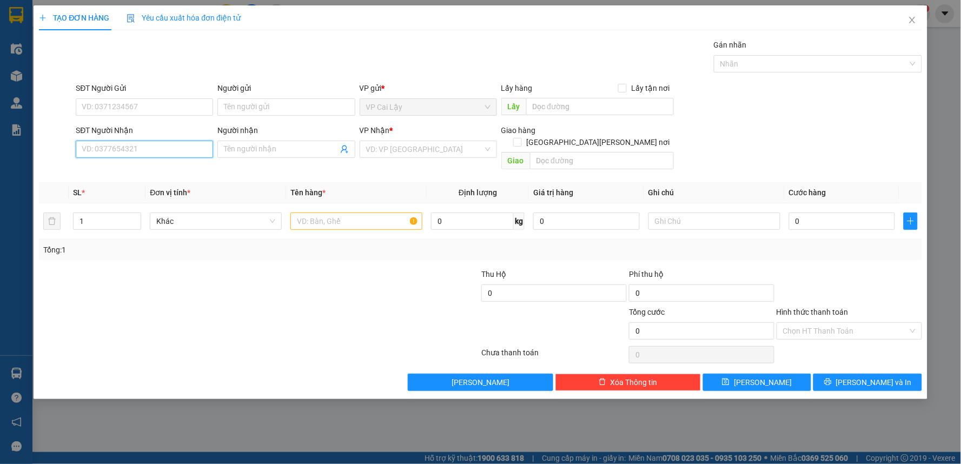
click at [142, 144] on input "SĐT Người Nhận" at bounding box center [144, 149] width 137 height 17
click at [131, 155] on input "0933931831" at bounding box center [144, 149] width 137 height 17
click at [97, 147] on input "0933931831" at bounding box center [144, 149] width 137 height 17
click at [109, 149] on input "0933931831" at bounding box center [144, 149] width 137 height 17
type input "0933931831"
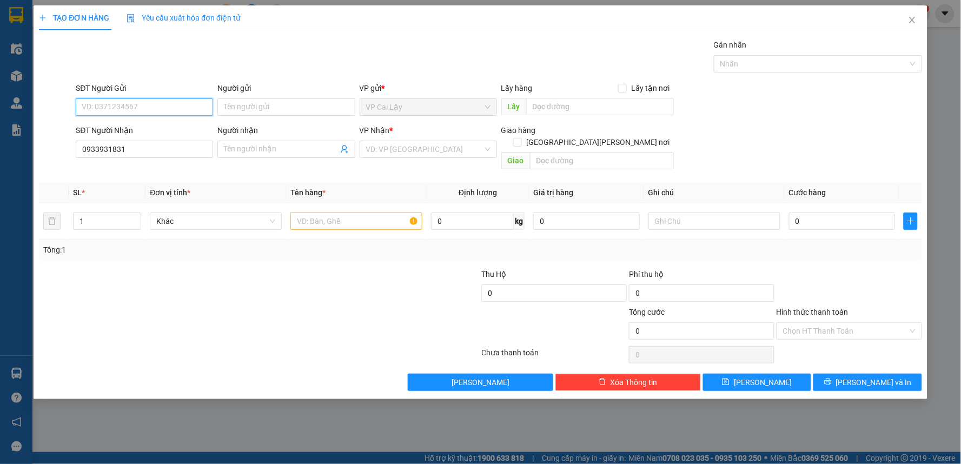
click at [119, 114] on input "SĐT Người Gửi" at bounding box center [144, 106] width 137 height 17
click at [171, 107] on input "SĐT Người Gửi" at bounding box center [144, 106] width 137 height 17
type input "0868166868"
click at [168, 130] on div "0868166868" at bounding box center [144, 129] width 124 height 12
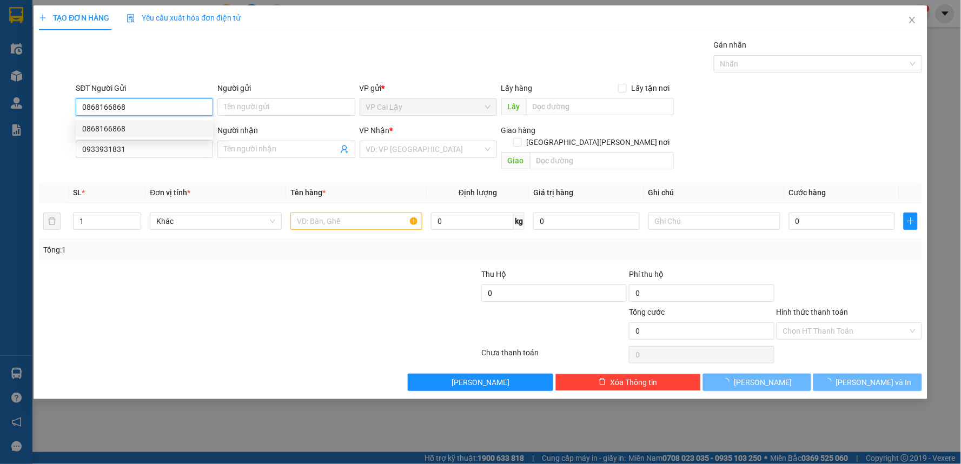
type input "20.000"
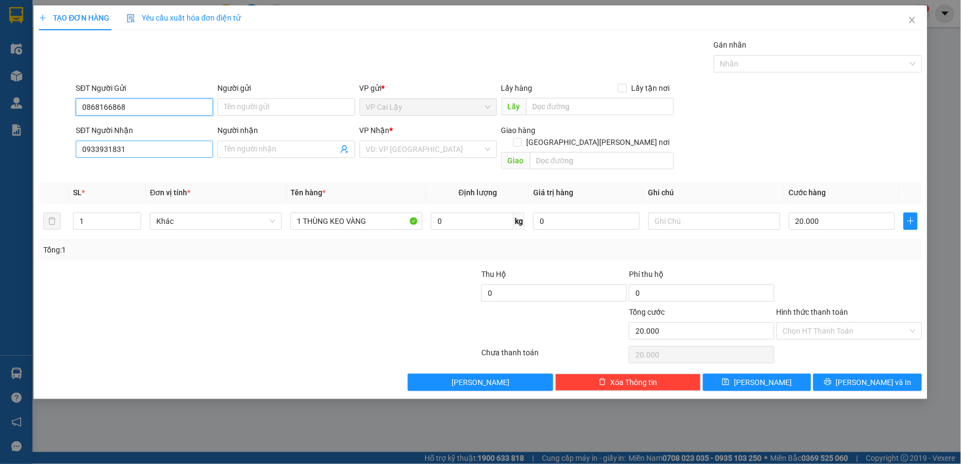
type input "0868166868"
drag, startPoint x: 144, startPoint y: 142, endPoint x: 320, endPoint y: 185, distance: 181.0
click at [144, 142] on input "0933931831" at bounding box center [144, 149] width 137 height 17
click at [877, 323] on input "Hình thức thanh toán" at bounding box center [845, 331] width 125 height 16
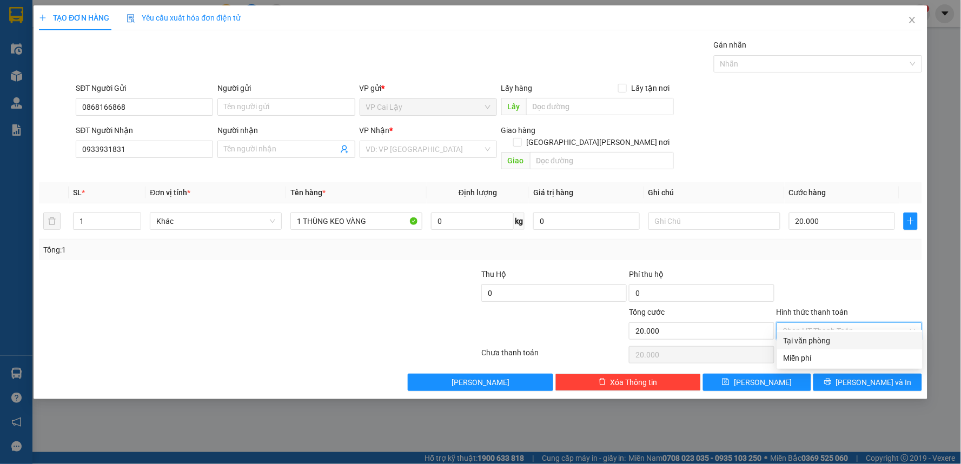
click at [848, 334] on div "Tại văn phòng" at bounding box center [849, 340] width 145 height 17
type input "0"
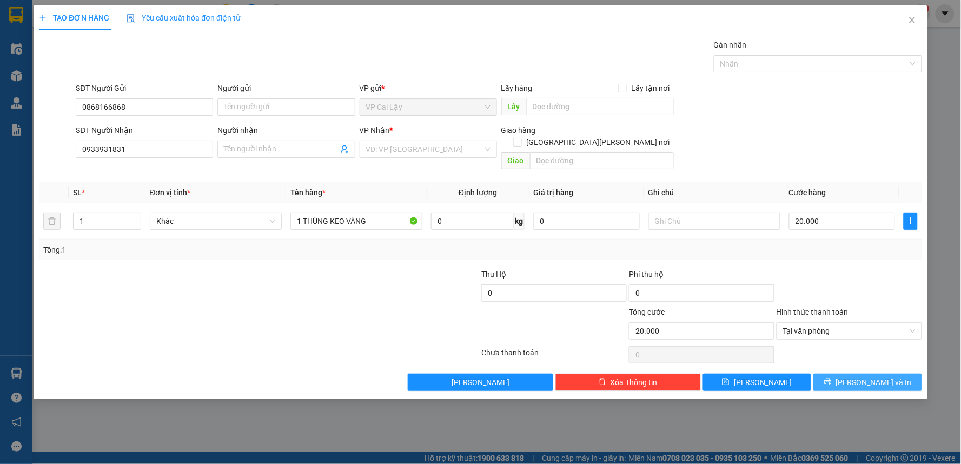
click at [861, 376] on span "[PERSON_NAME] và In" at bounding box center [874, 382] width 76 height 12
click at [426, 148] on input "search" at bounding box center [424, 149] width 117 height 16
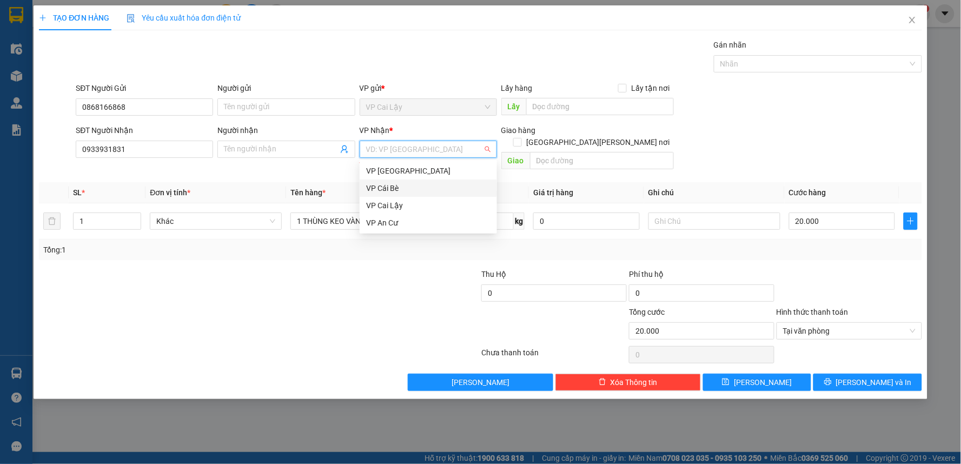
click at [428, 186] on div "VP Cái Bè" at bounding box center [428, 188] width 124 height 12
click at [424, 150] on span "VP Cái Bè" at bounding box center [428, 149] width 124 height 16
click at [428, 167] on div "VP [GEOGRAPHIC_DATA]" at bounding box center [428, 171] width 124 height 12
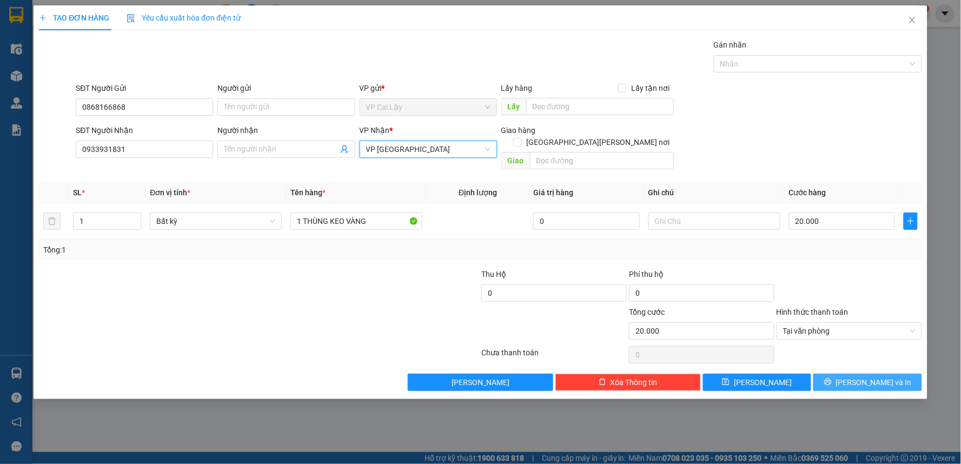
click at [888, 376] on span "[PERSON_NAME] và In" at bounding box center [874, 382] width 76 height 12
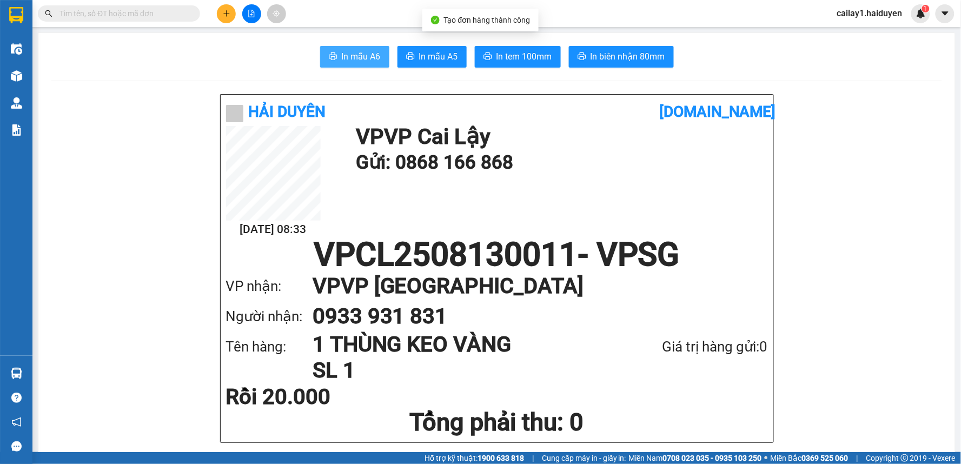
click at [363, 52] on span "In mẫu A6" at bounding box center [361, 57] width 39 height 14
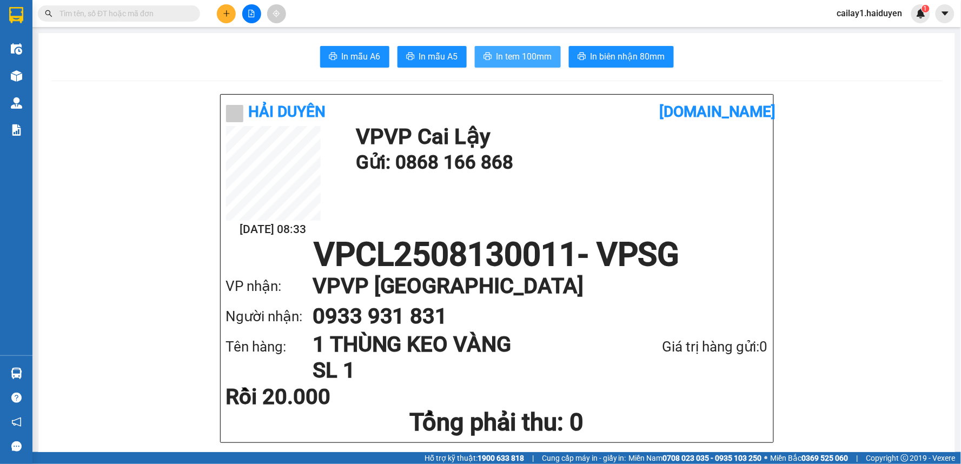
click at [511, 58] on span "In tem 100mm" at bounding box center [524, 57] width 56 height 14
click at [124, 18] on input "text" at bounding box center [123, 14] width 128 height 12
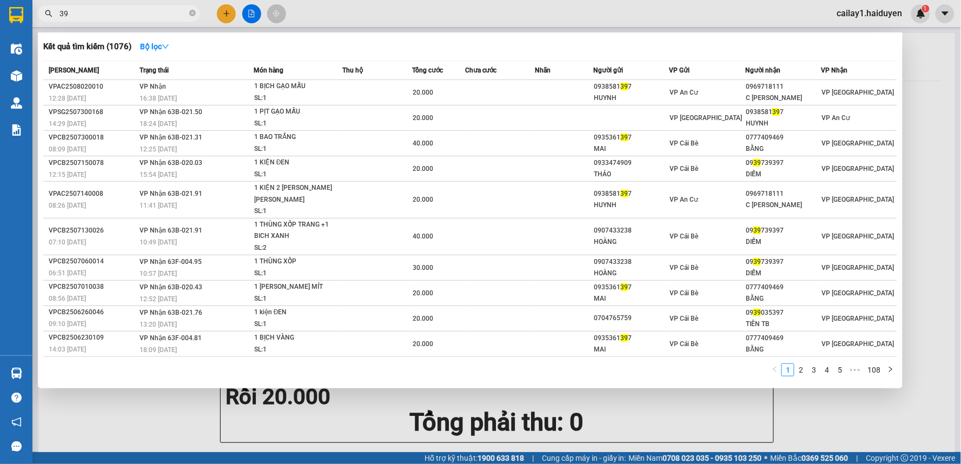
type input "3"
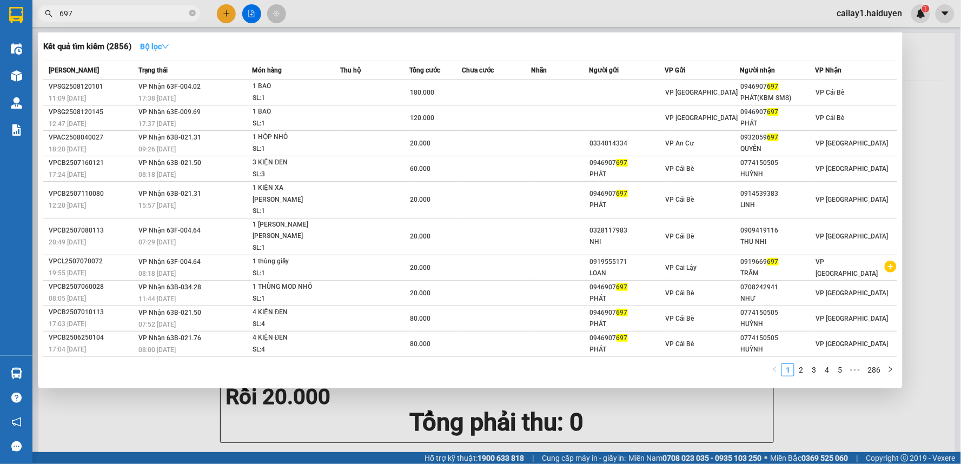
type input "697"
click at [169, 45] on icon "down" at bounding box center [166, 47] width 8 height 8
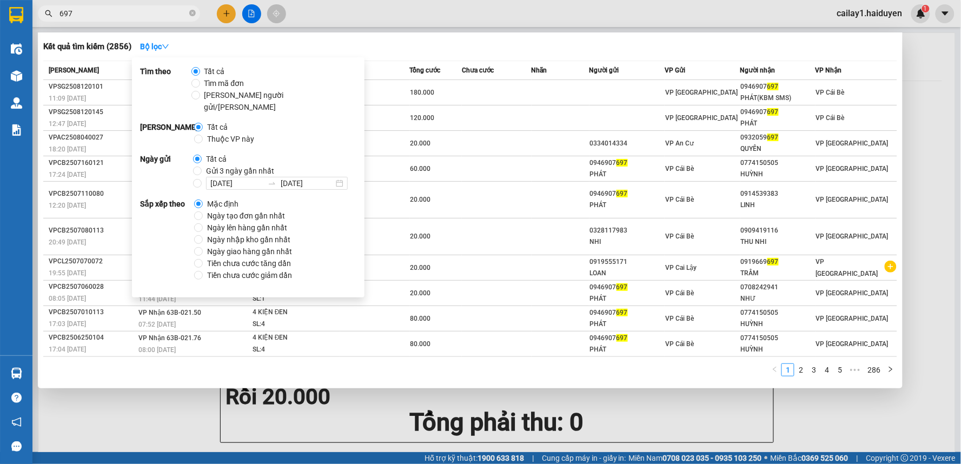
click at [202, 165] on span "Gửi 3 ngày gần nhất" at bounding box center [240, 171] width 77 height 12
click at [202, 167] on input "Gửi 3 ngày gần nhất" at bounding box center [197, 171] width 9 height 9
radio input "true"
radio input "false"
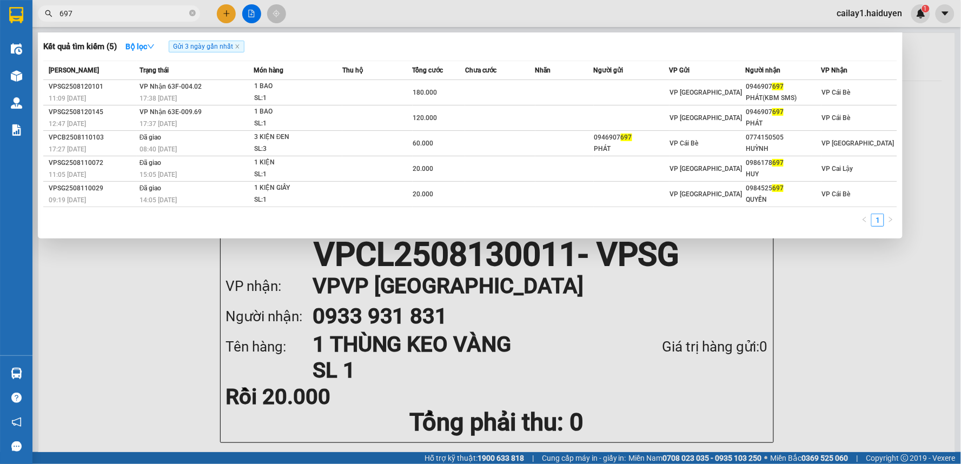
click at [828, 268] on div at bounding box center [480, 232] width 961 height 464
click at [147, 11] on input "697" at bounding box center [123, 14] width 128 height 12
click at [189, 12] on icon "close-circle" at bounding box center [192, 13] width 6 height 6
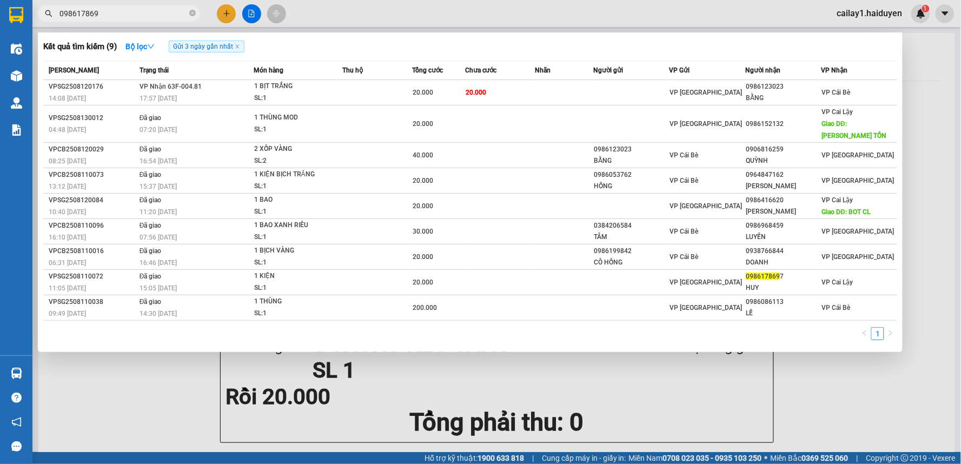
type input "0986178697"
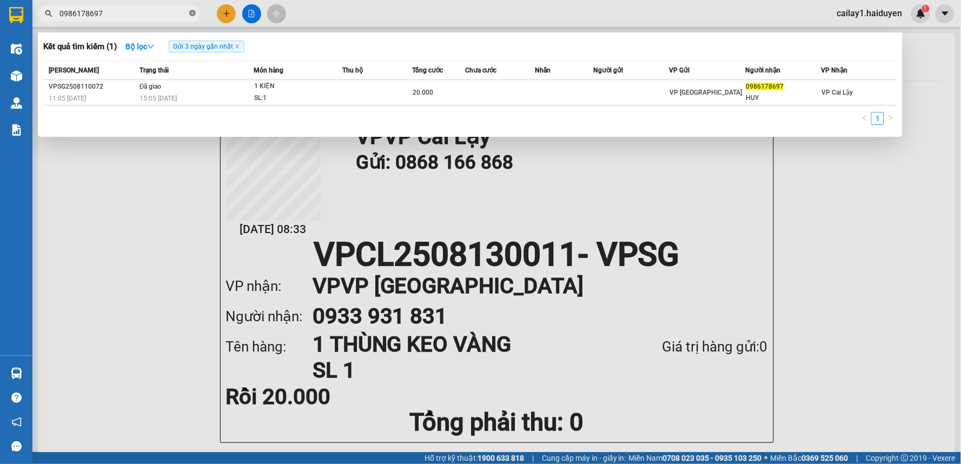
click at [194, 12] on icon "close-circle" at bounding box center [192, 13] width 6 height 6
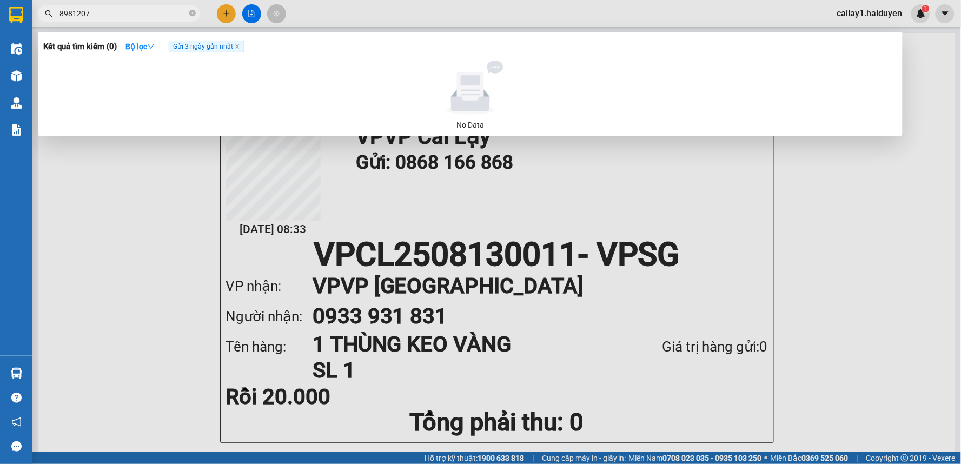
click at [83, 14] on input "8981207" at bounding box center [123, 14] width 128 height 12
drag, startPoint x: 76, startPoint y: 11, endPoint x: 45, endPoint y: 9, distance: 30.9
click at [45, 10] on div "8981207" at bounding box center [105, 13] width 211 height 16
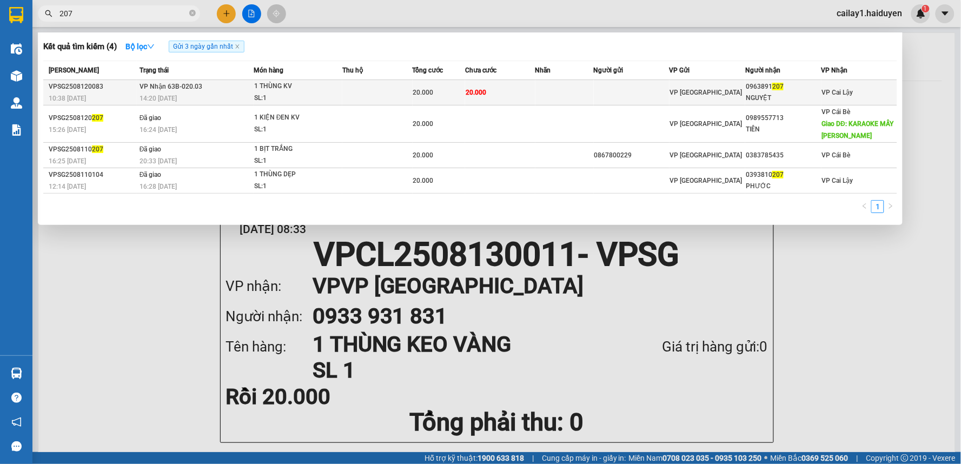
type input "207"
click at [292, 94] on div "SL: 1" at bounding box center [294, 98] width 81 height 12
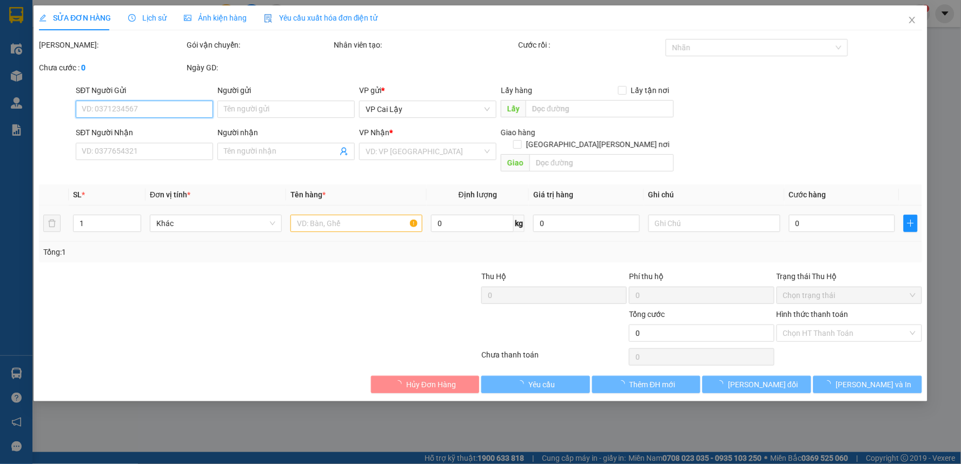
type input "0963891207"
type input "NGUYỆT"
type input "20.000"
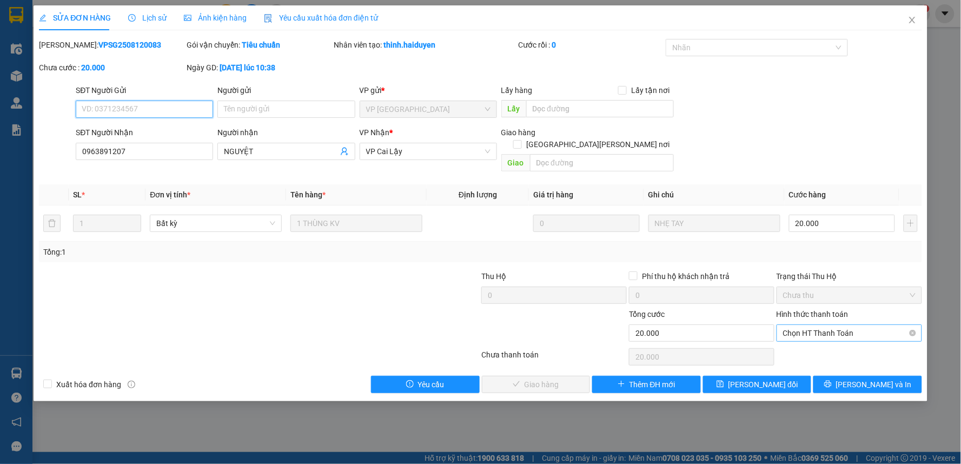
click at [838, 325] on span "Chọn HT Thanh Toán" at bounding box center [849, 333] width 132 height 16
click at [806, 342] on div "Tại văn phòng" at bounding box center [850, 343] width 132 height 12
type input "0"
click at [577, 376] on button "Lưu và Giao hàng" at bounding box center [536, 384] width 109 height 17
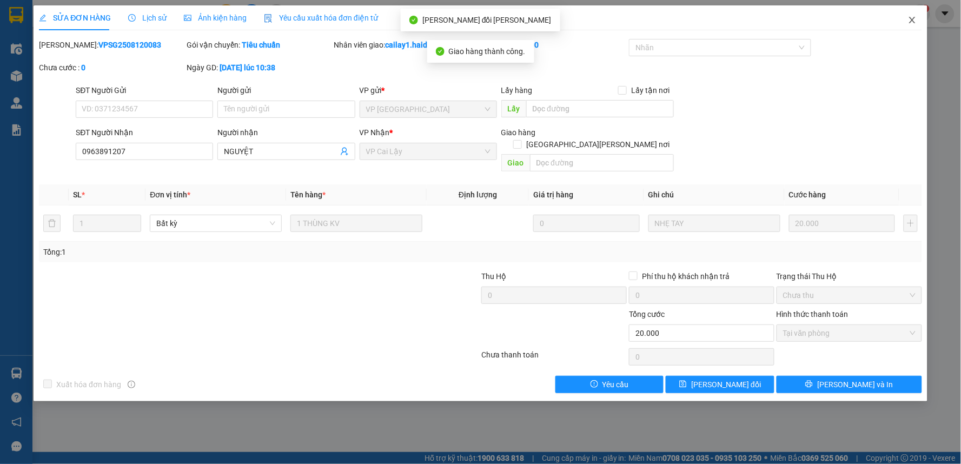
click at [912, 22] on icon "close" at bounding box center [912, 20] width 9 height 9
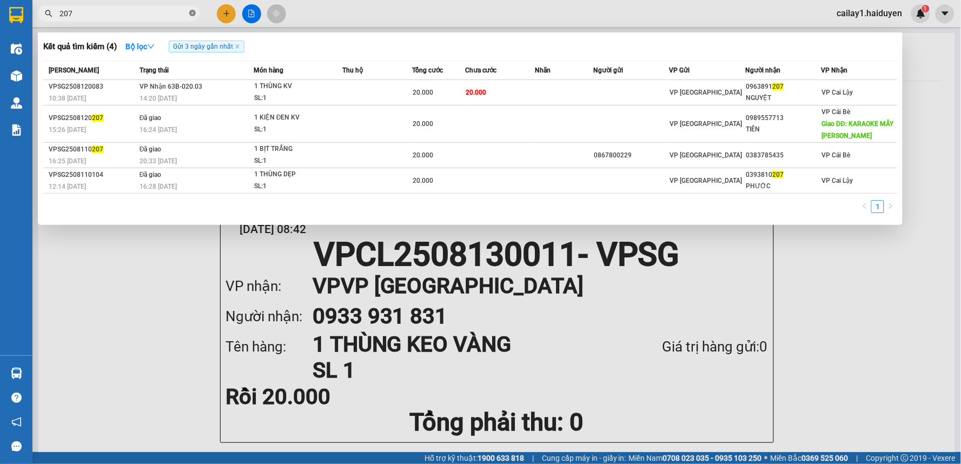
click at [191, 14] on icon "close-circle" at bounding box center [192, 13] width 6 height 6
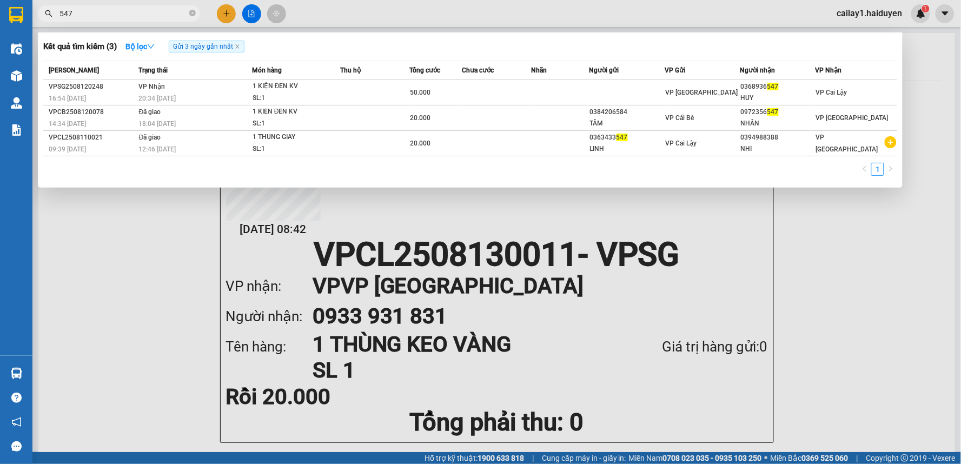
type input "547"
click at [413, 364] on div at bounding box center [480, 232] width 961 height 464
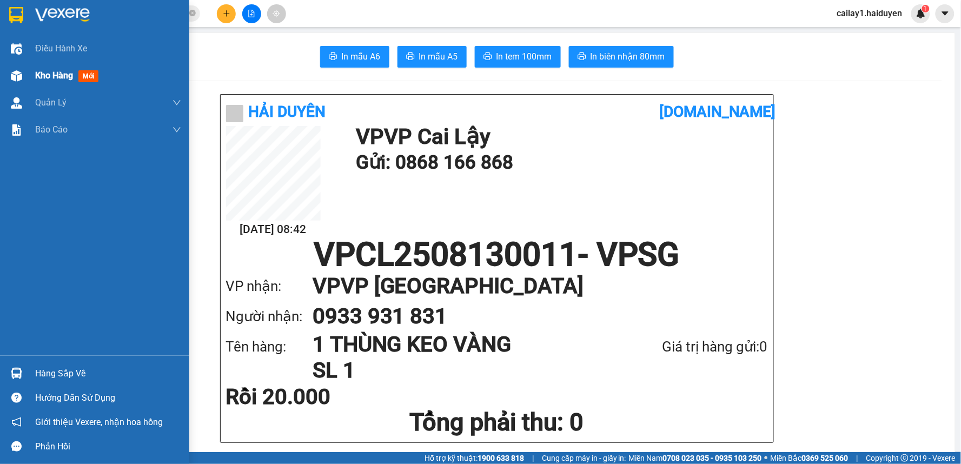
click at [44, 76] on span "Kho hàng" at bounding box center [54, 75] width 38 height 10
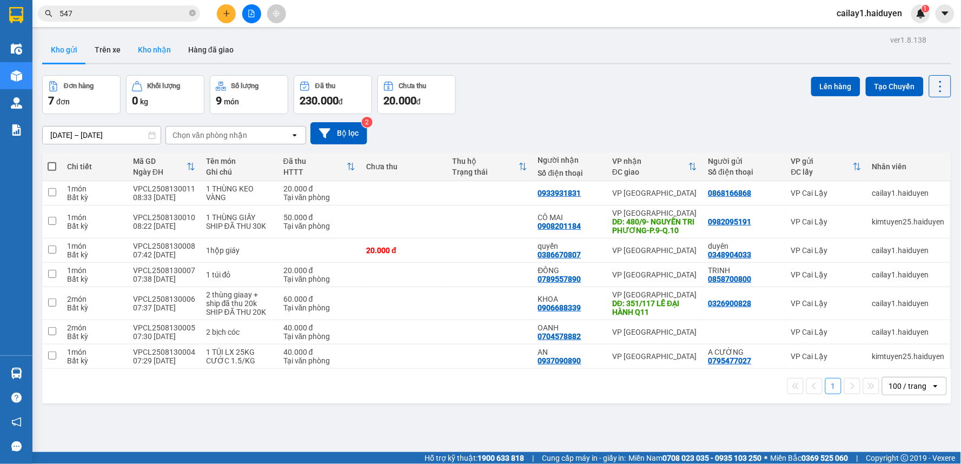
click at [164, 54] on button "Kho nhận" at bounding box center [154, 50] width 50 height 26
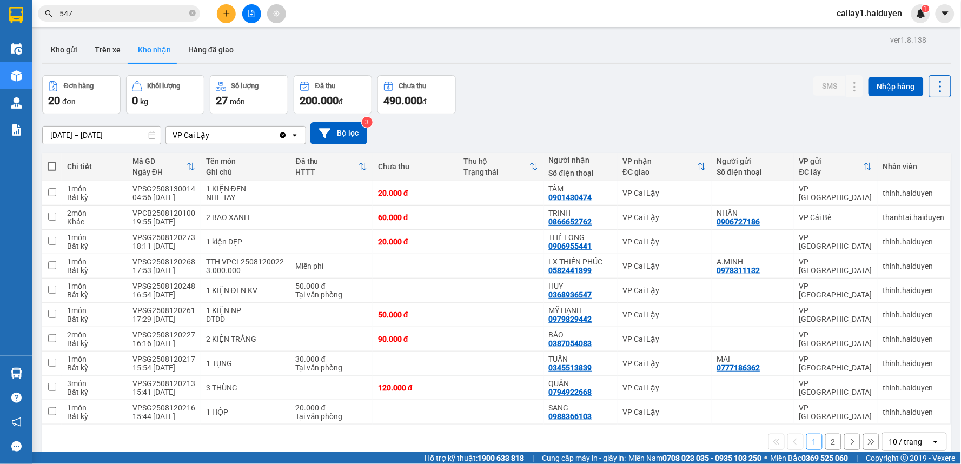
click at [139, 20] on span "547" at bounding box center [119, 13] width 162 height 16
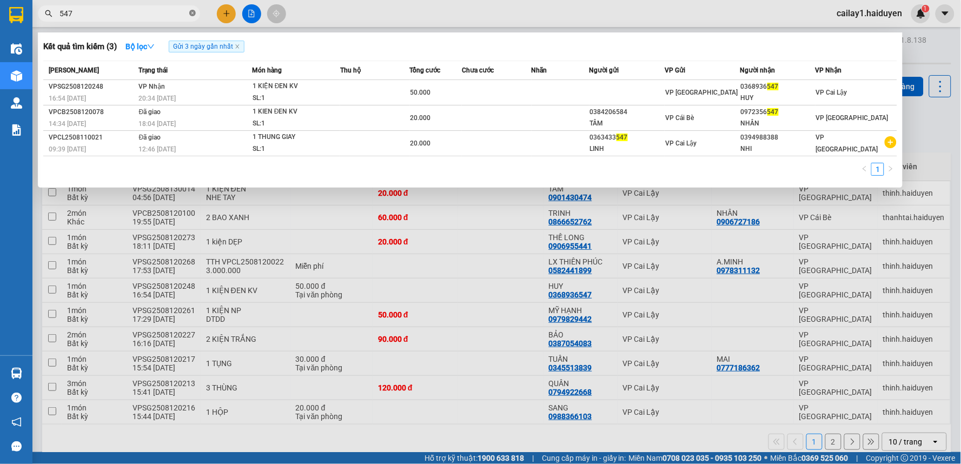
click at [191, 12] on icon "close-circle" at bounding box center [192, 13] width 6 height 6
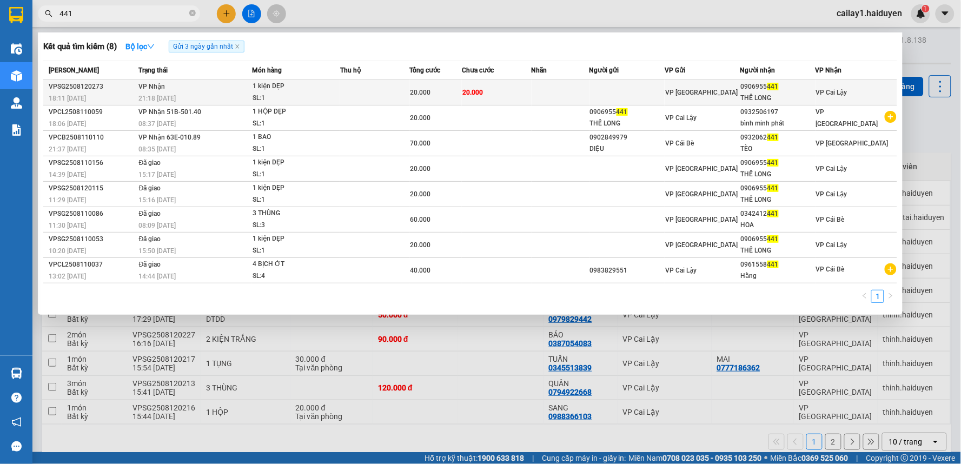
type input "441"
click at [458, 102] on td "20.000" at bounding box center [436, 92] width 52 height 25
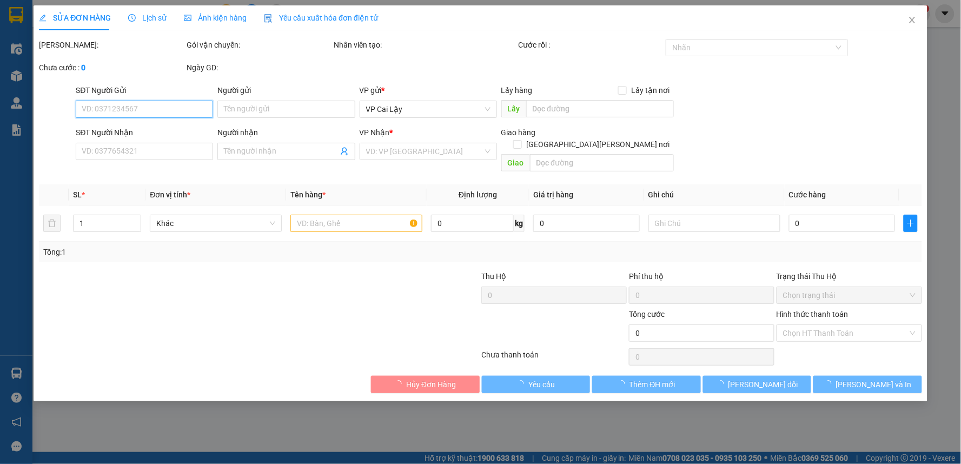
type input "0906955441"
type input "THẾ LONG"
type input "20.000"
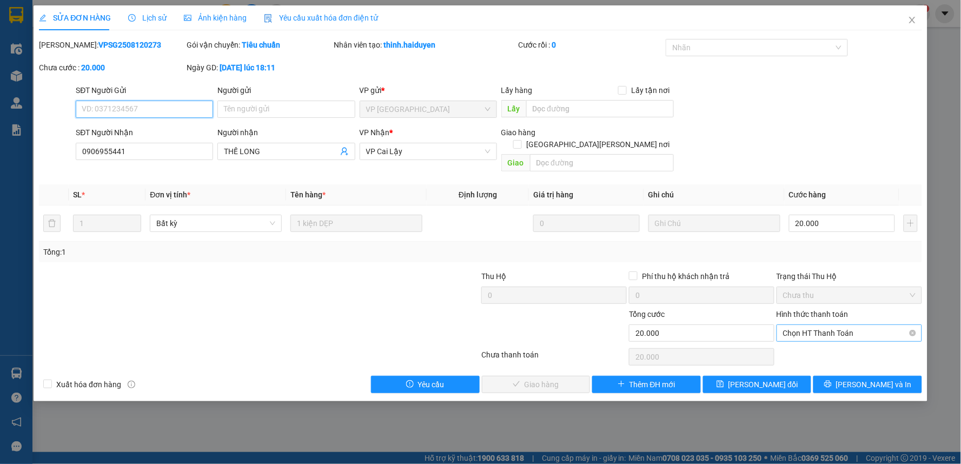
click at [846, 325] on span "Chọn HT Thanh Toán" at bounding box center [849, 333] width 132 height 16
click at [839, 341] on div "Tại văn phòng" at bounding box center [850, 343] width 132 height 12
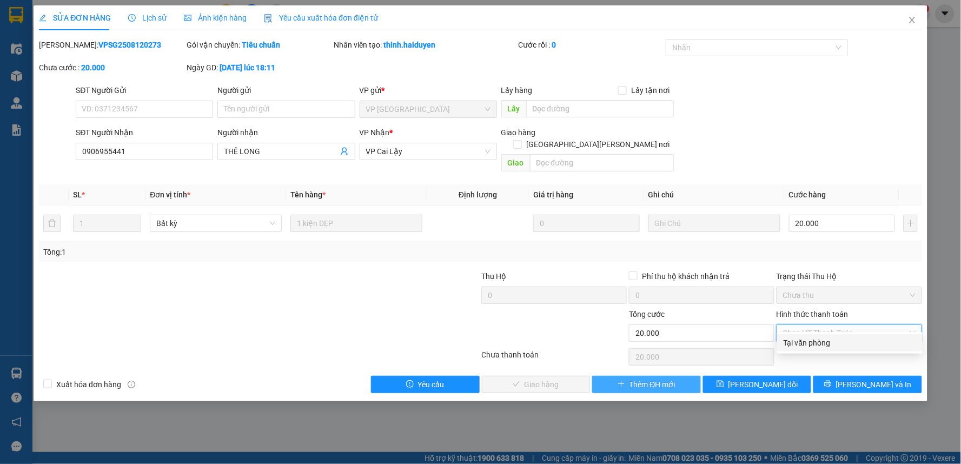
type input "0"
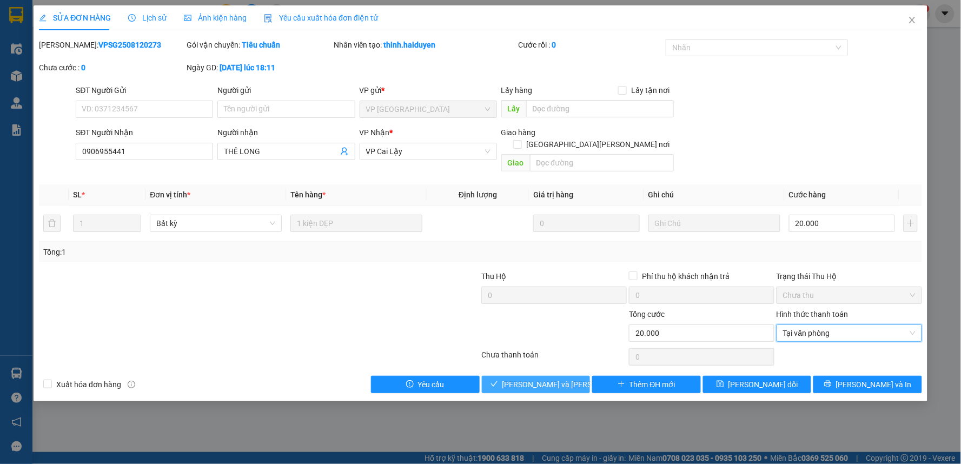
click at [568, 379] on span "Lưu và Giao hàng" at bounding box center [575, 385] width 146 height 12
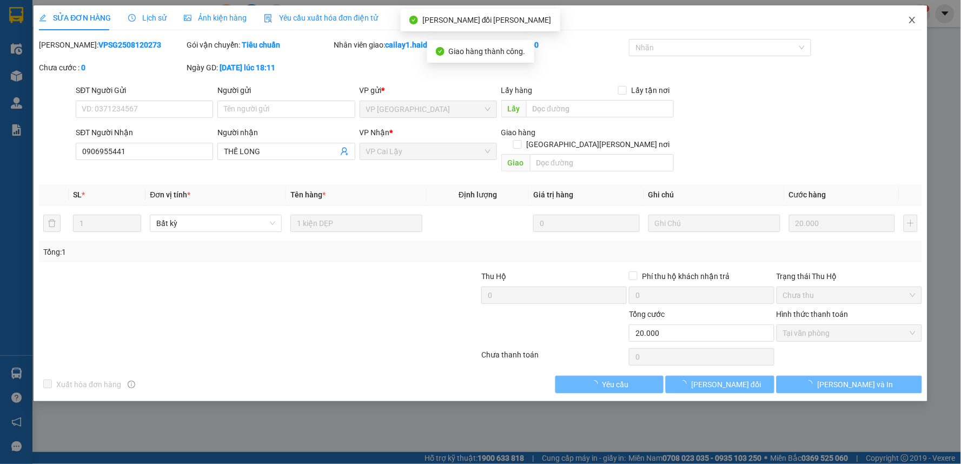
click at [908, 19] on icon "close" at bounding box center [912, 20] width 9 height 9
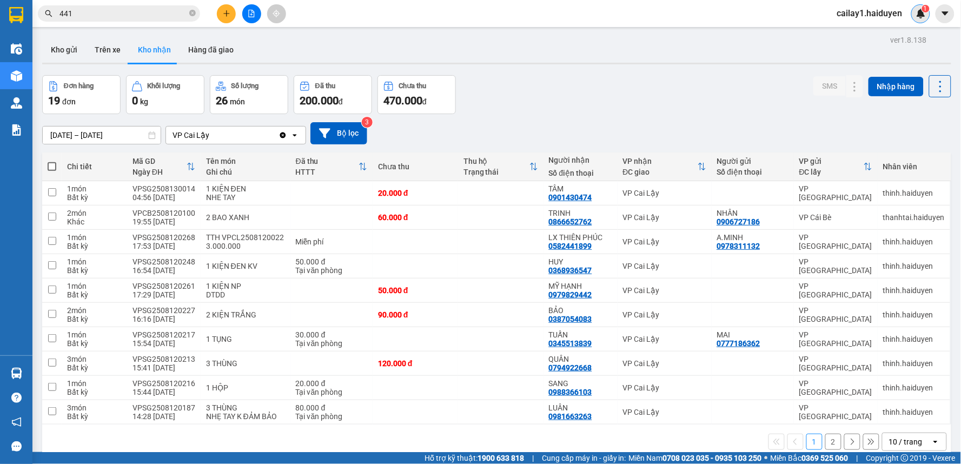
click at [915, 11] on div "1" at bounding box center [920, 13] width 19 height 19
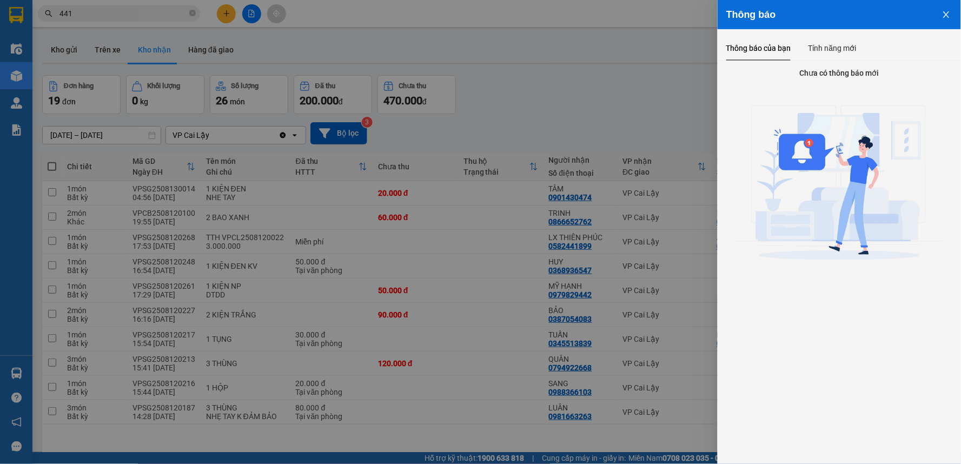
drag, startPoint x: 541, startPoint y: 106, endPoint x: 660, endPoint y: 78, distance: 122.8
click at [547, 107] on div at bounding box center [480, 232] width 961 height 464
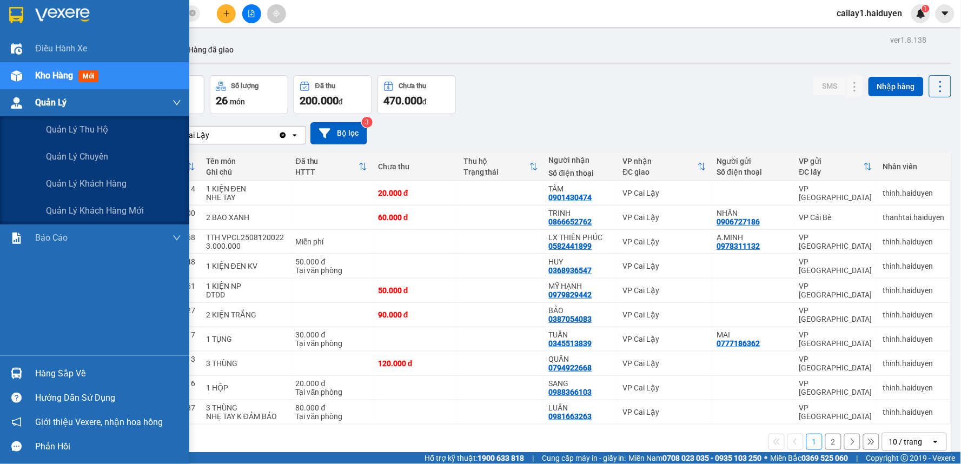
drag, startPoint x: 41, startPoint y: 105, endPoint x: 83, endPoint y: 152, distance: 63.2
click at [42, 105] on span "Quản Lý" at bounding box center [50, 103] width 31 height 14
click at [92, 127] on span "Quản lý thu hộ" at bounding box center [77, 130] width 62 height 14
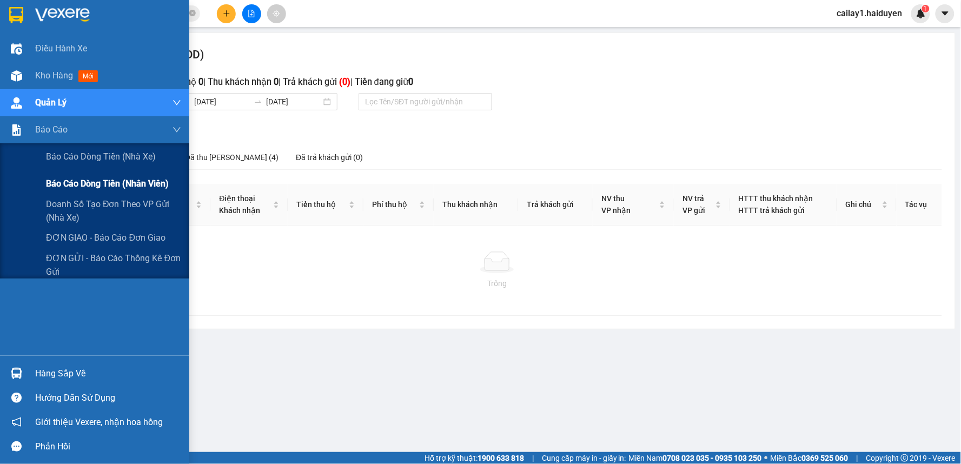
click at [88, 175] on div "Báo cáo dòng tiền (nhân viên)" at bounding box center [113, 183] width 135 height 27
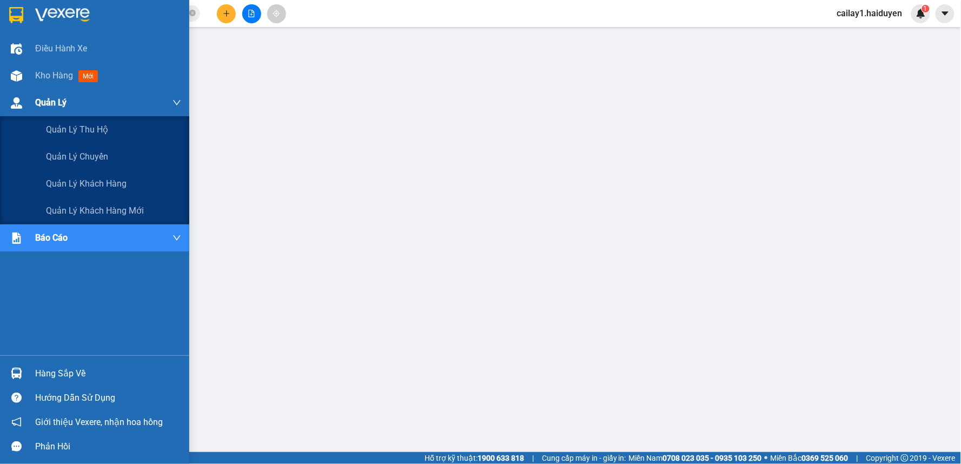
click at [47, 104] on span "Quản Lý" at bounding box center [50, 103] width 31 height 14
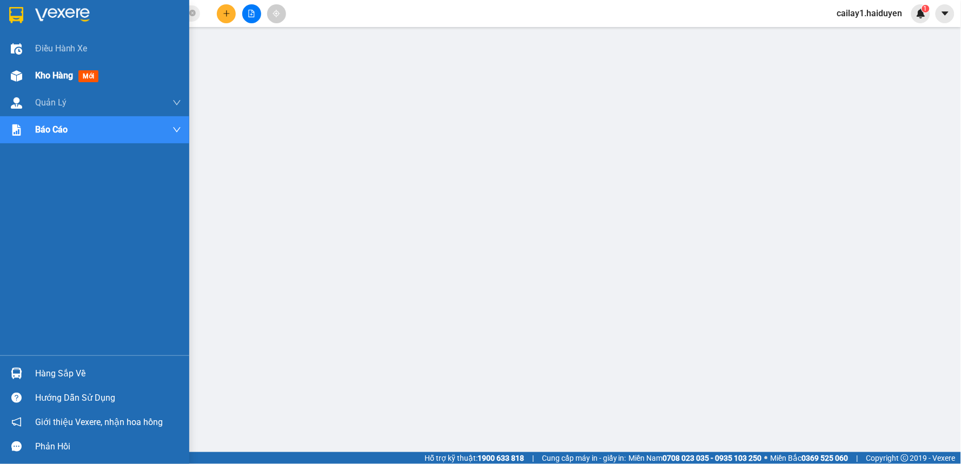
click at [52, 74] on span "Kho hàng" at bounding box center [54, 75] width 38 height 10
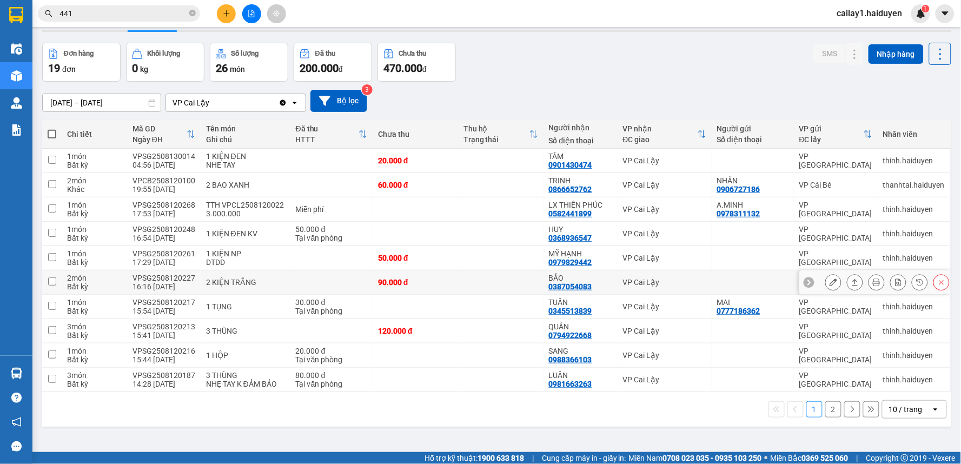
scroll to position [50, 0]
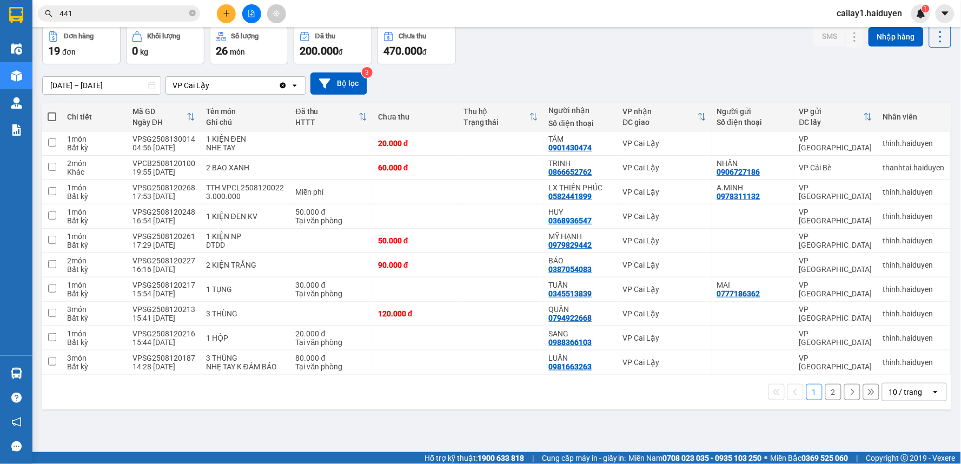
click at [931, 396] on icon "open" at bounding box center [935, 392] width 9 height 9
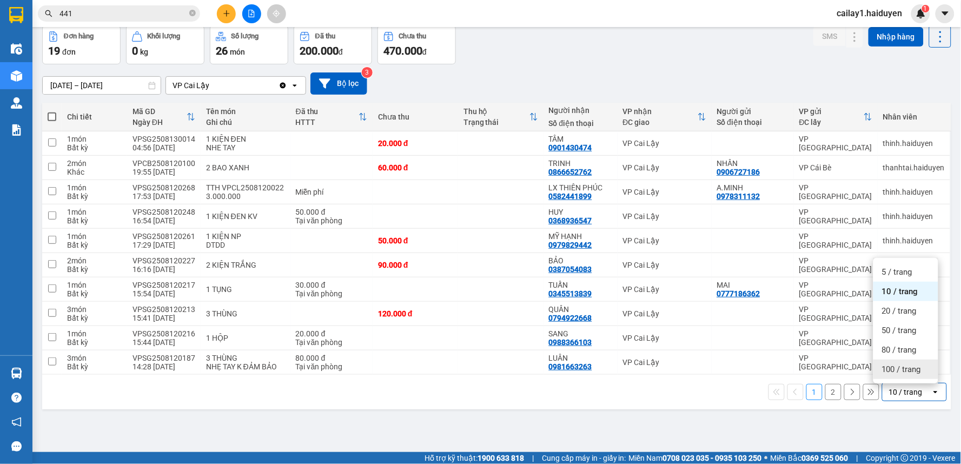
click at [896, 377] on div "100 / trang" at bounding box center [905, 369] width 65 height 19
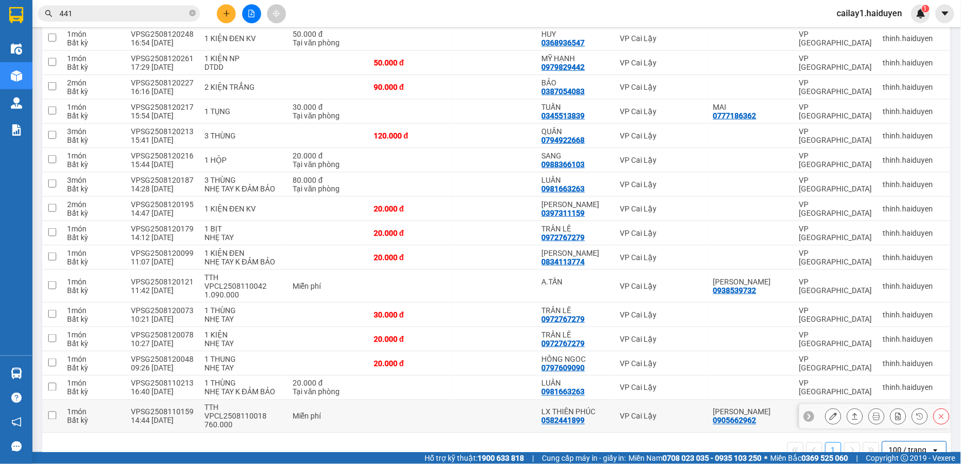
scroll to position [0, 0]
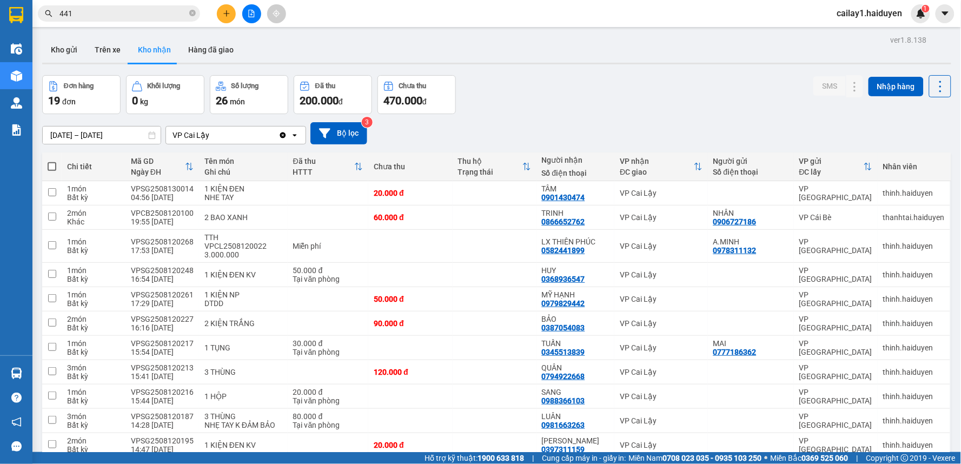
click at [307, 136] on div "11/08/2025 – 13/08/2025 Press the down arrow key to interact with the calendar …" at bounding box center [496, 133] width 909 height 22
click at [324, 135] on icon at bounding box center [324, 133] width 11 height 10
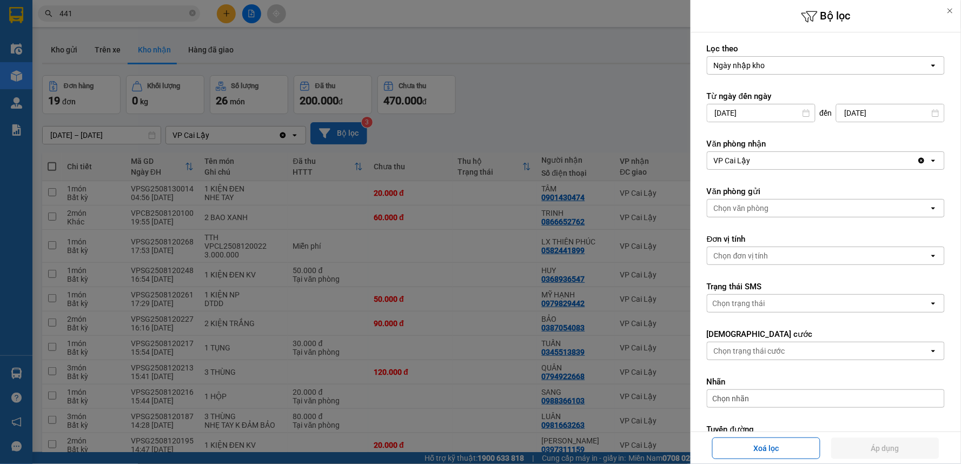
click at [802, 115] on icon at bounding box center [806, 113] width 8 height 8
click at [789, 112] on input "[DATE]" at bounding box center [761, 112] width 108 height 17
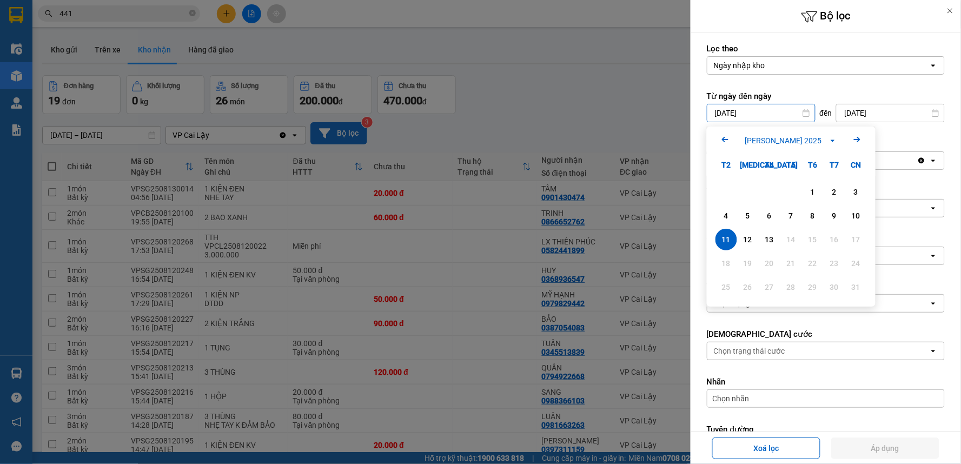
drag, startPoint x: 727, startPoint y: 139, endPoint x: 754, endPoint y: 170, distance: 41.4
click at [727, 141] on icon "Arrow Left" at bounding box center [725, 139] width 13 height 13
click at [745, 185] on div "1" at bounding box center [748, 192] width 22 height 22
type input "01/07/2025"
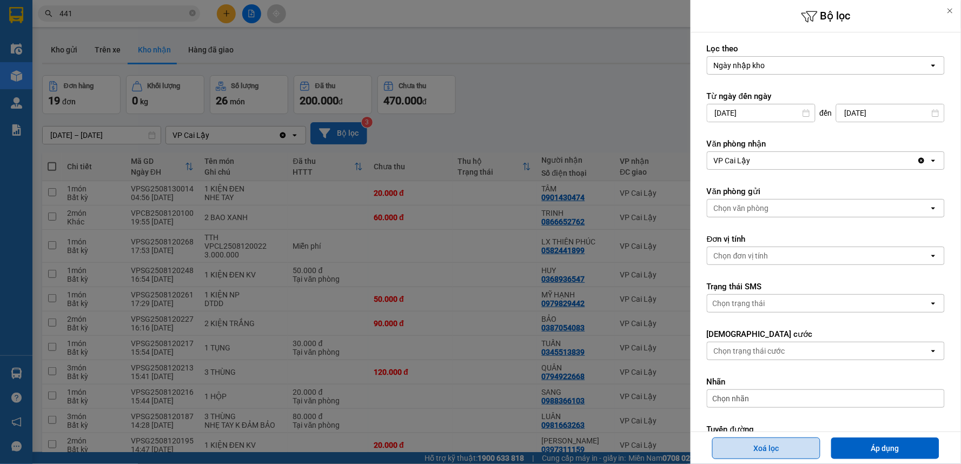
drag, startPoint x: 878, startPoint y: 443, endPoint x: 792, endPoint y: 439, distance: 86.6
click at [877, 444] on button "Áp dụng" at bounding box center [885, 448] width 108 height 22
type input "[DATE] – [DATE]"
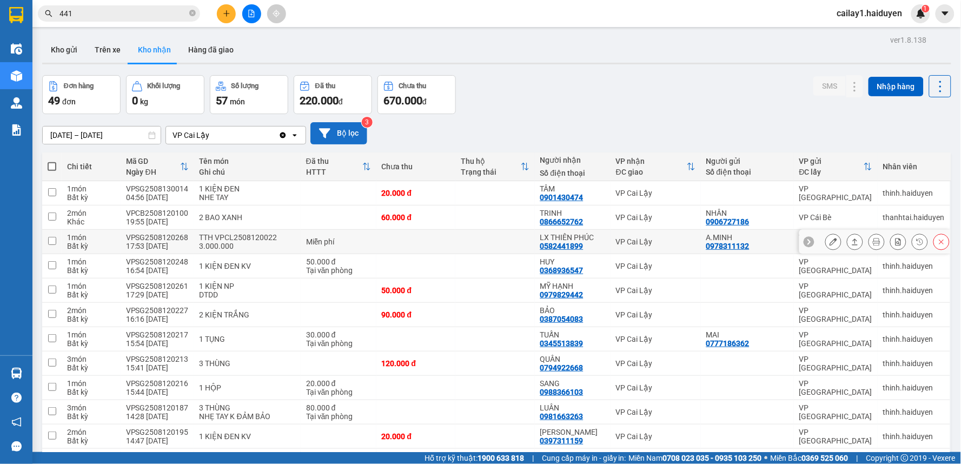
click at [439, 250] on td at bounding box center [415, 242] width 79 height 24
checkbox input "true"
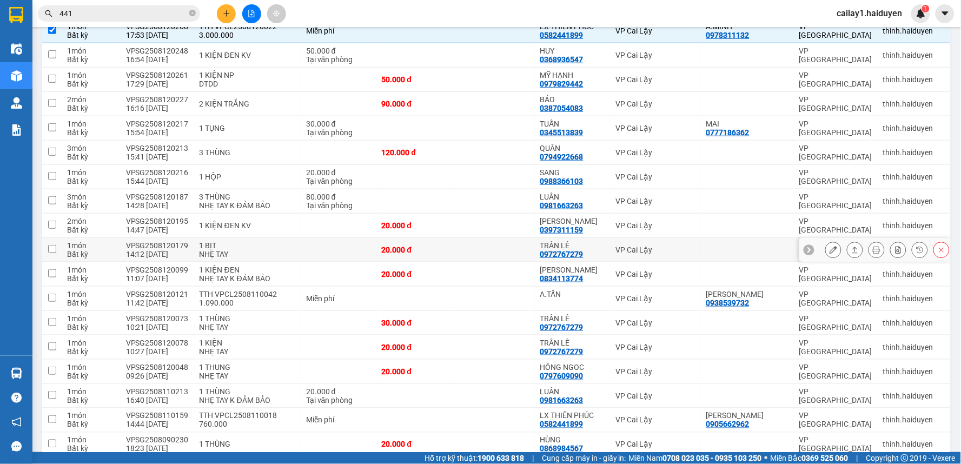
scroll to position [240, 0]
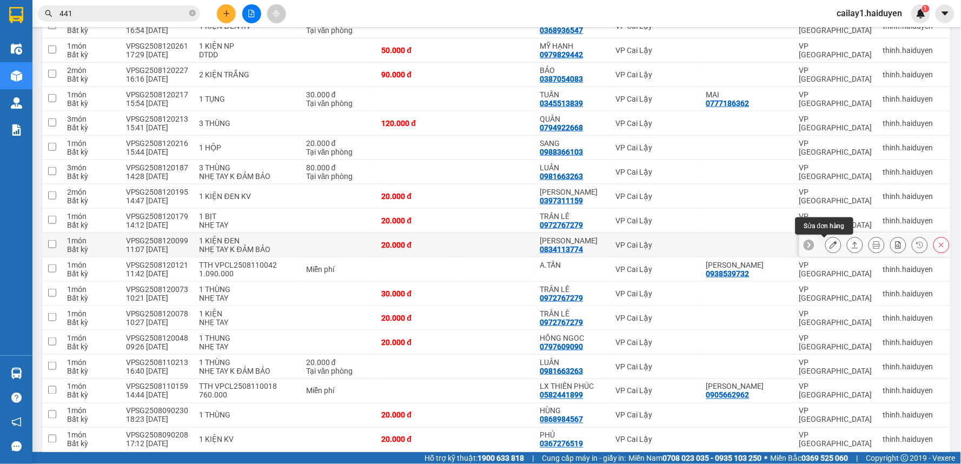
click at [829, 243] on icon at bounding box center [833, 245] width 8 height 8
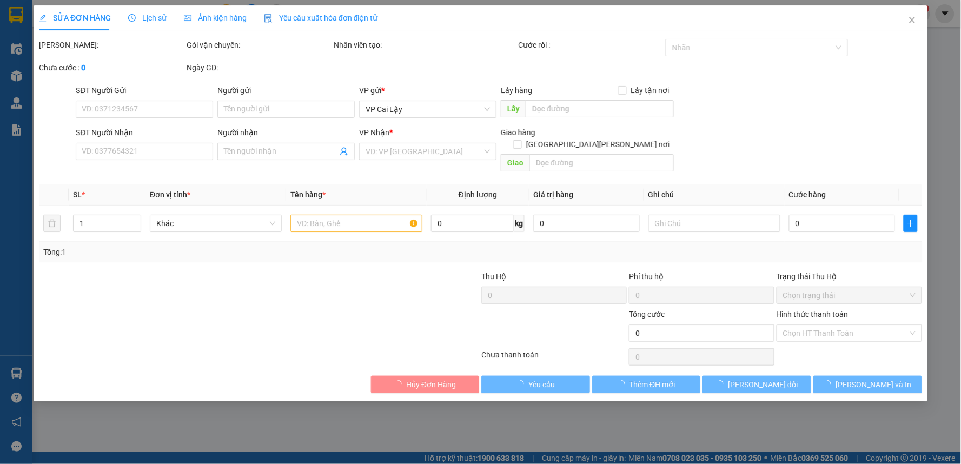
type input "0834113774"
type input "[PERSON_NAME]"
type input "20.000"
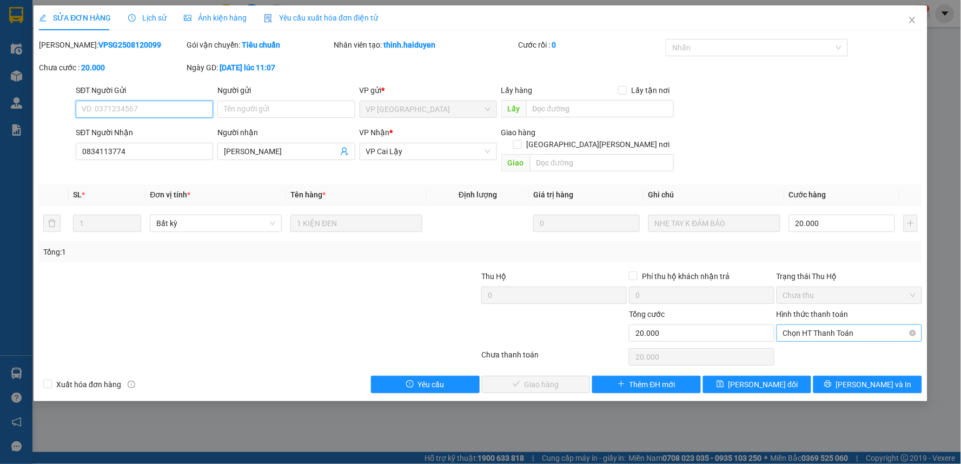
click at [842, 325] on span "Chọn HT Thanh Toán" at bounding box center [849, 333] width 132 height 16
click at [837, 347] on div "Tại văn phòng" at bounding box center [850, 343] width 132 height 12
type input "0"
click at [557, 379] on span "Lưu và Giao hàng" at bounding box center [575, 385] width 146 height 12
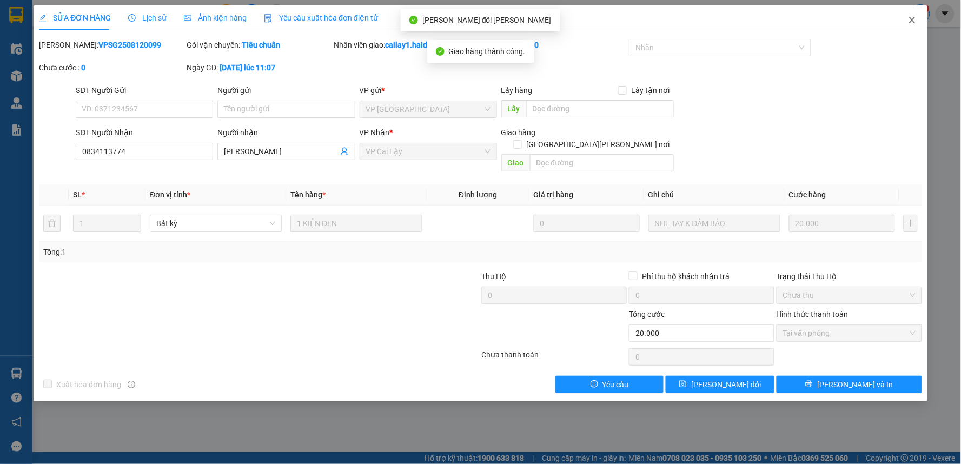
click at [907, 15] on span "Close" at bounding box center [912, 20] width 30 height 30
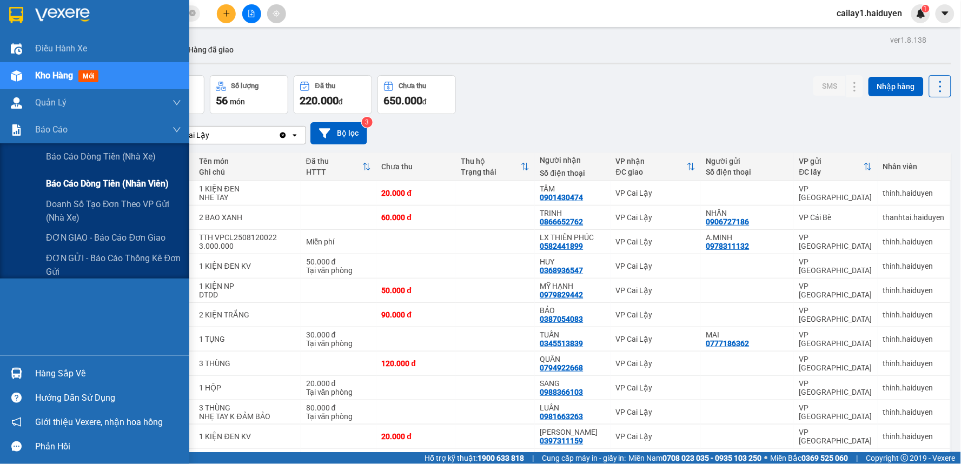
click at [111, 183] on span "Báo cáo dòng tiền (nhân viên)" at bounding box center [107, 184] width 123 height 14
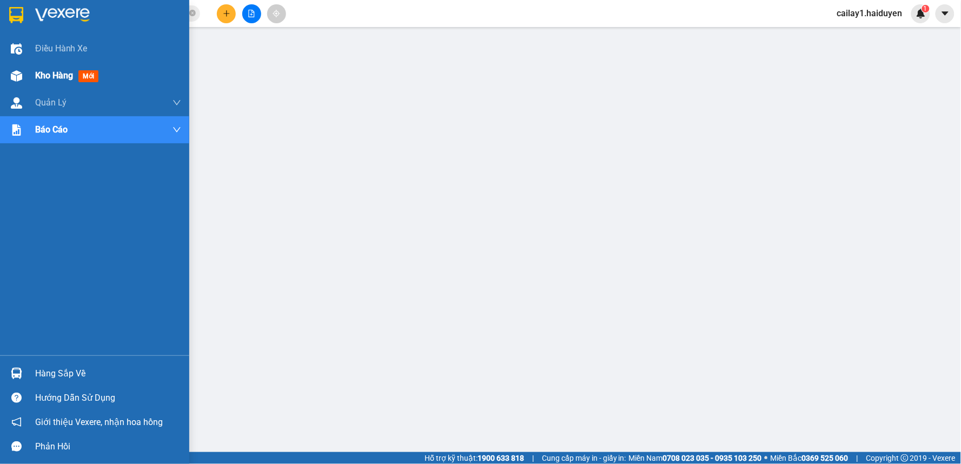
click at [50, 69] on div "Kho hàng mới" at bounding box center [69, 76] width 68 height 14
click at [64, 73] on span "Kho hàng" at bounding box center [54, 75] width 38 height 10
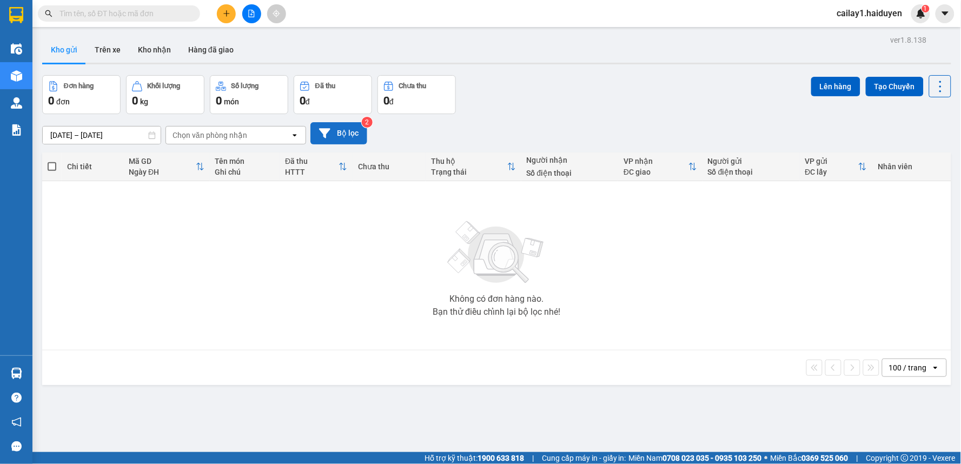
click at [324, 123] on button "Bộ lọc" at bounding box center [338, 133] width 57 height 22
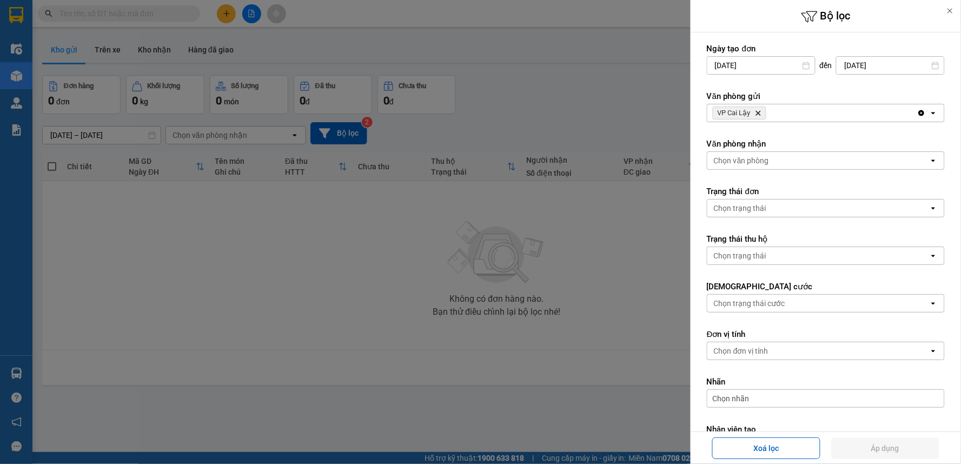
drag, startPoint x: 554, startPoint y: 231, endPoint x: 500, endPoint y: 243, distance: 56.0
click at [553, 231] on div at bounding box center [480, 232] width 961 height 464
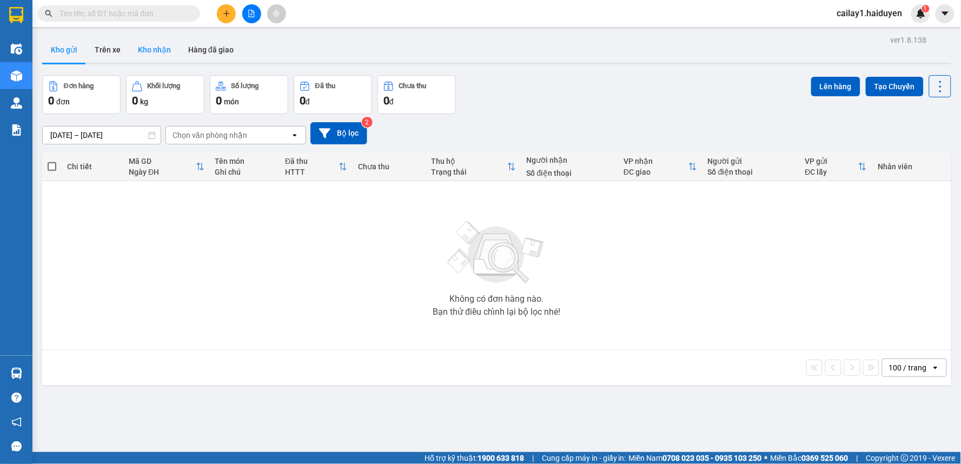
drag, startPoint x: 111, startPoint y: 49, endPoint x: 145, endPoint y: 49, distance: 34.1
click at [116, 49] on button "Trên xe" at bounding box center [107, 50] width 43 height 26
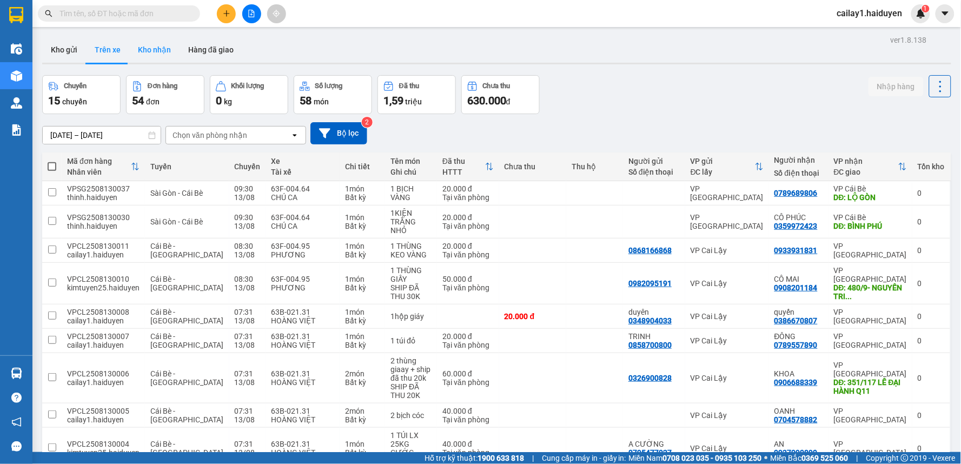
click at [169, 44] on button "Kho nhận" at bounding box center [154, 50] width 50 height 26
type input "[DATE] – [DATE]"
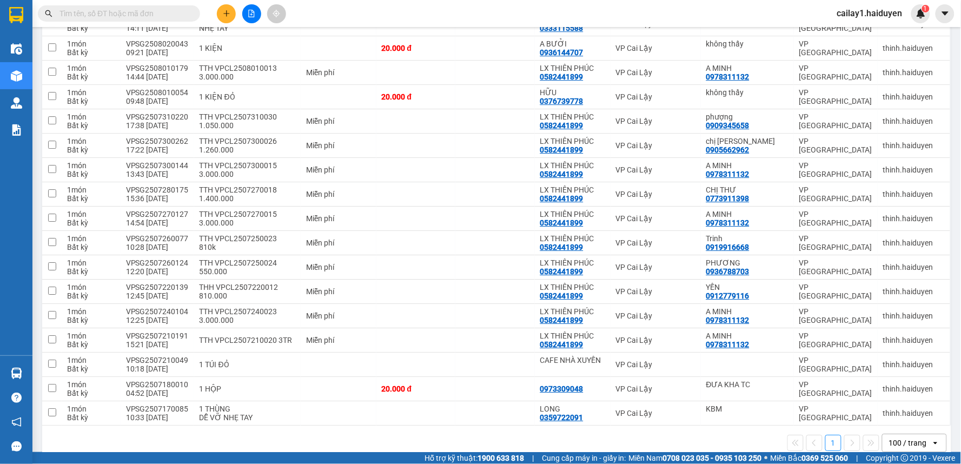
scroll to position [970, 0]
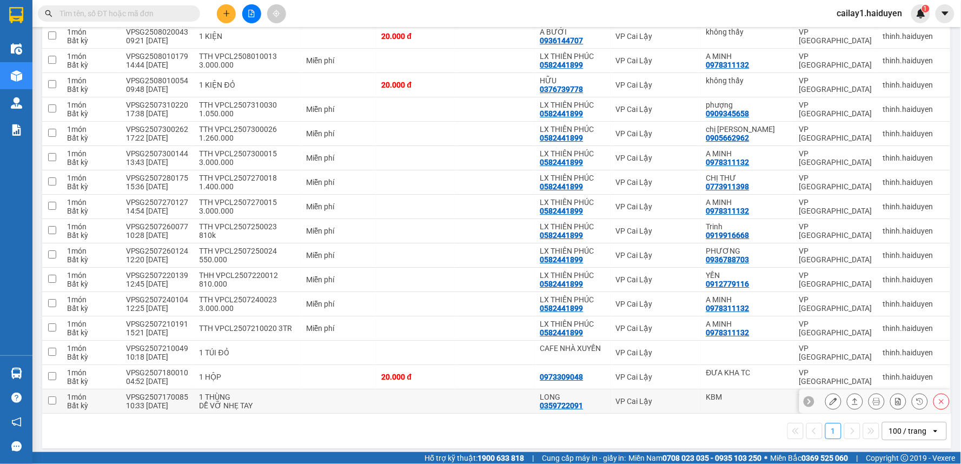
click at [331, 399] on td at bounding box center [339, 401] width 76 height 24
checkbox input "true"
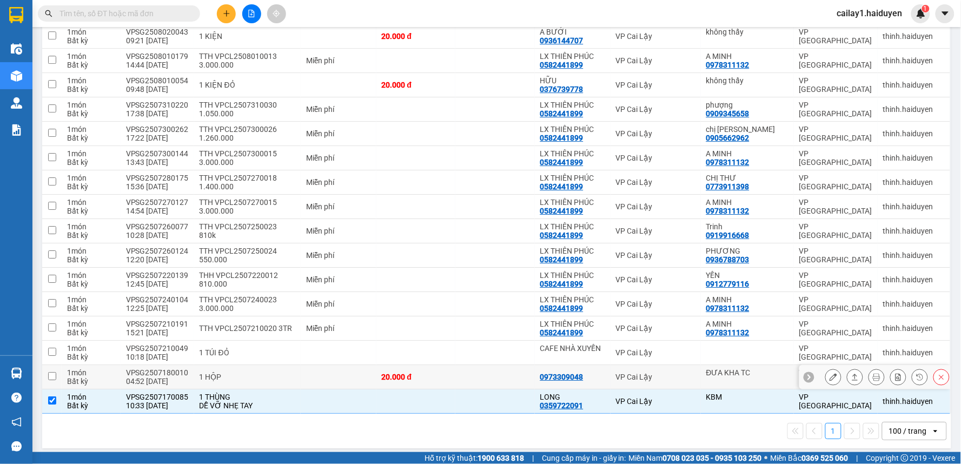
click at [337, 371] on td at bounding box center [339, 377] width 76 height 24
checkbox input "true"
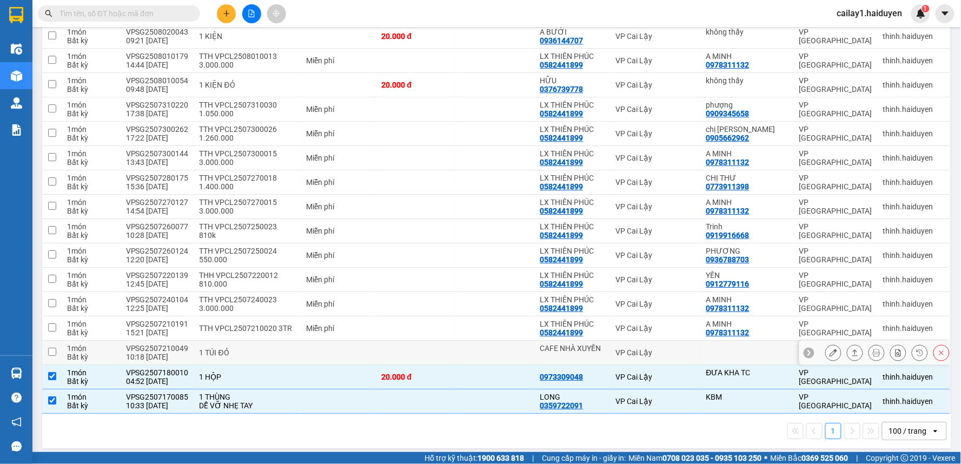
click at [347, 341] on td at bounding box center [339, 353] width 76 height 24
checkbox input "true"
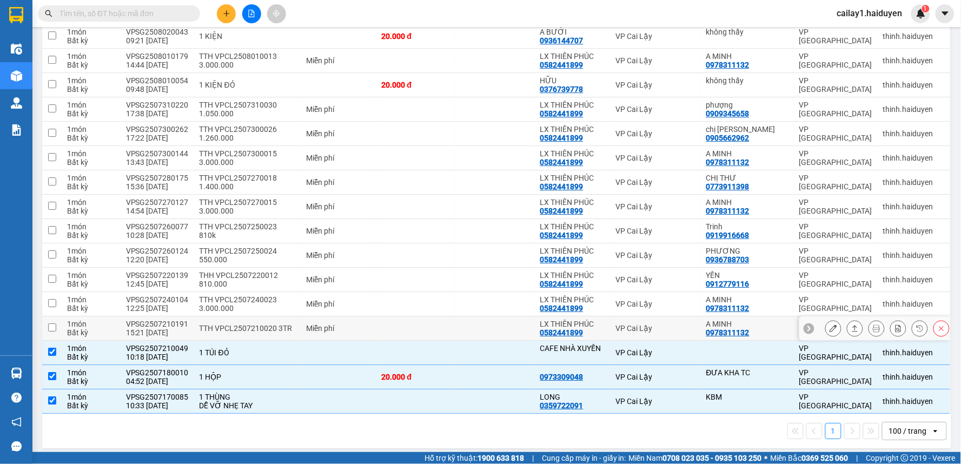
click at [347, 316] on td "Miễn phí" at bounding box center [339, 328] width 76 height 24
checkbox input "true"
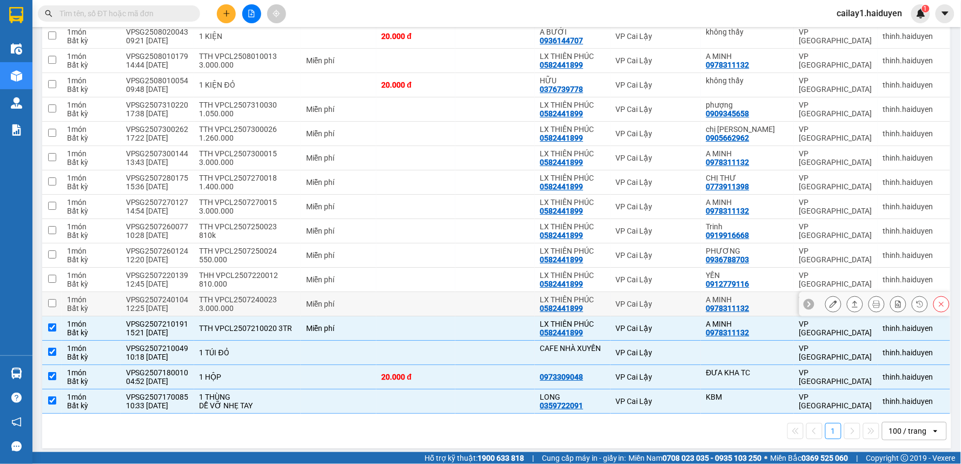
click at [348, 300] on div "Miễn phí" at bounding box center [338, 304] width 65 height 9
checkbox input "true"
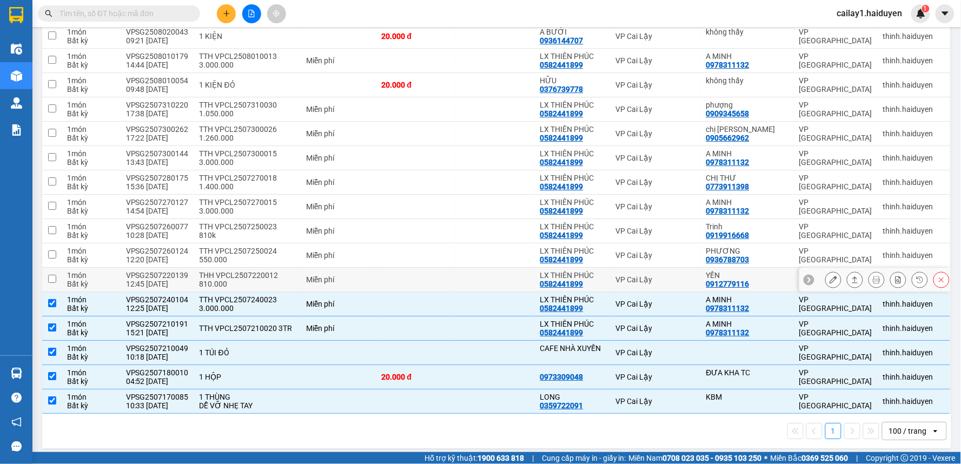
click at [355, 268] on td "Miễn phí" at bounding box center [339, 280] width 76 height 24
checkbox input "true"
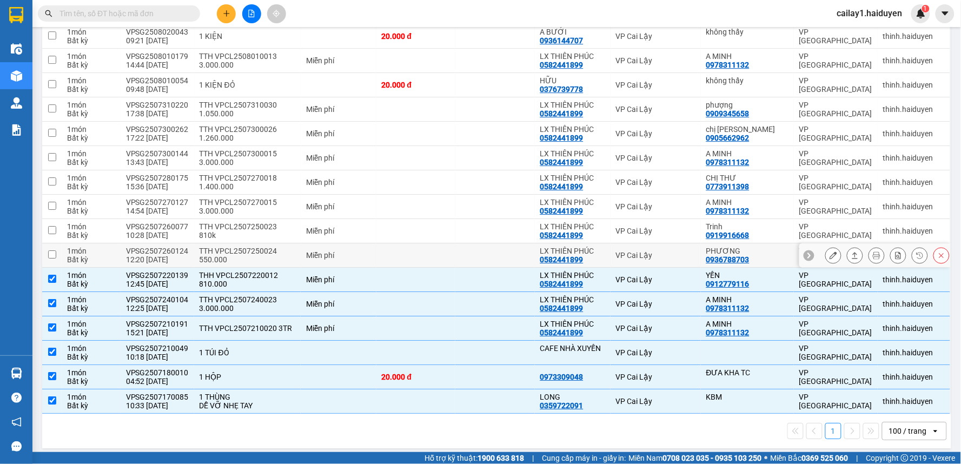
click at [361, 244] on td "Miễn phí" at bounding box center [339, 255] width 76 height 24
checkbox input "true"
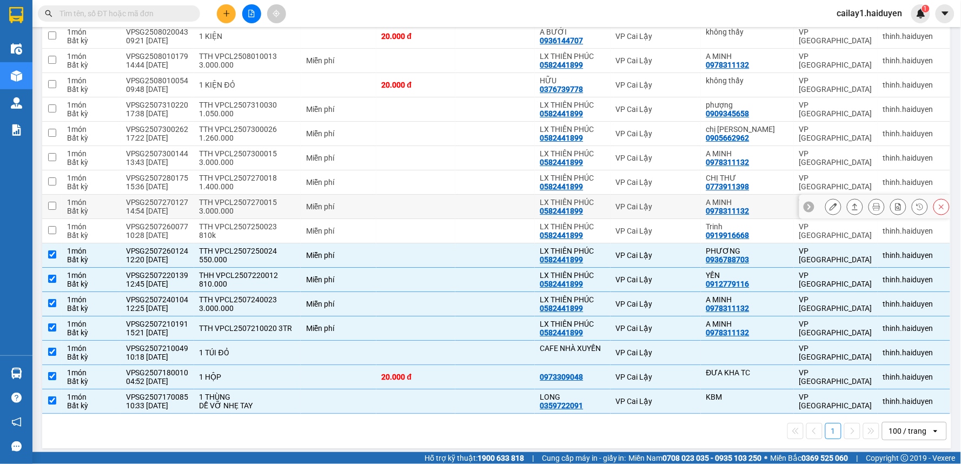
click at [371, 211] on td "Miễn phí" at bounding box center [339, 207] width 76 height 24
checkbox input "true"
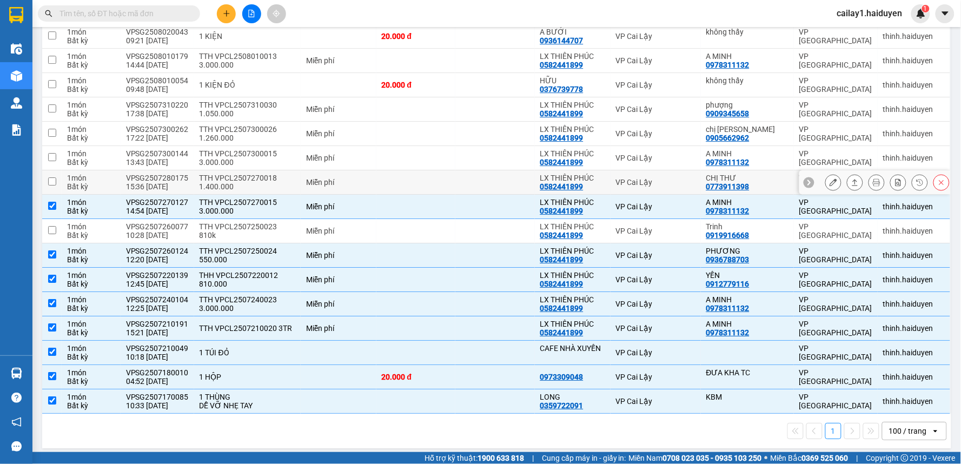
click at [382, 185] on td at bounding box center [415, 182] width 79 height 24
checkbox input "true"
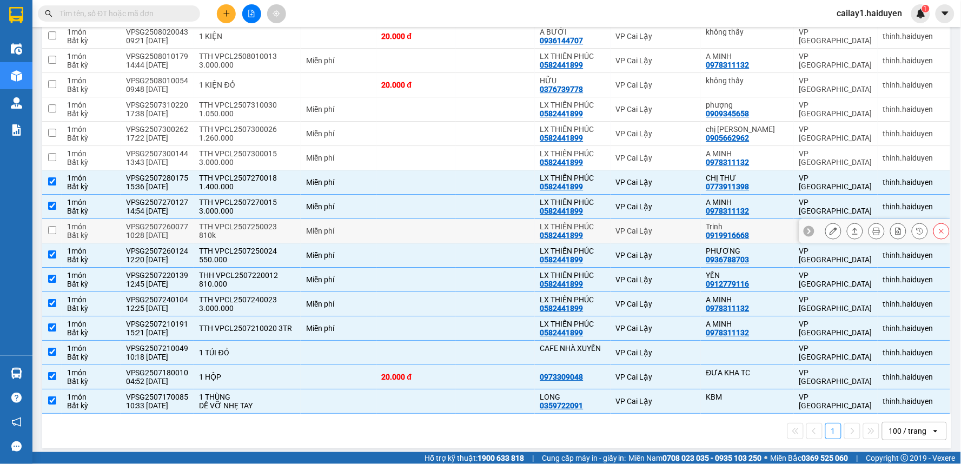
click at [381, 219] on td at bounding box center [415, 231] width 79 height 24
checkbox input "true"
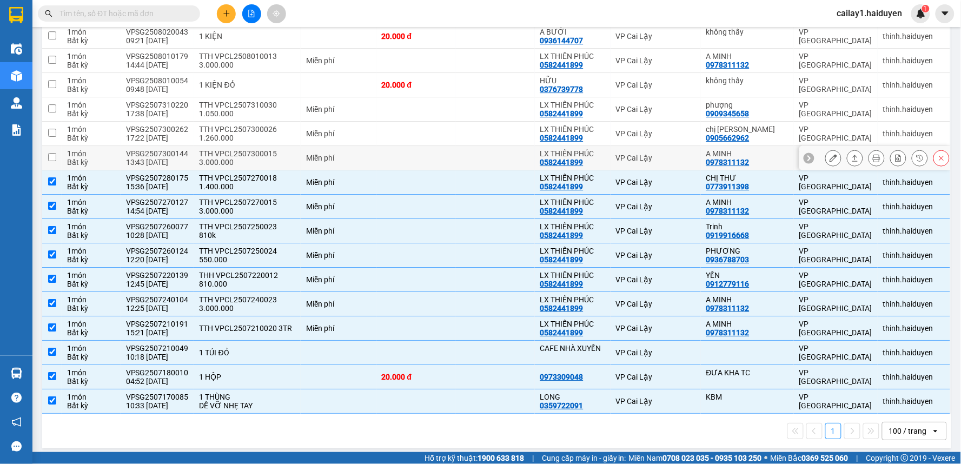
drag, startPoint x: 383, startPoint y: 157, endPoint x: 380, endPoint y: 150, distance: 7.7
click at [383, 157] on td at bounding box center [415, 158] width 79 height 24
checkbox input "true"
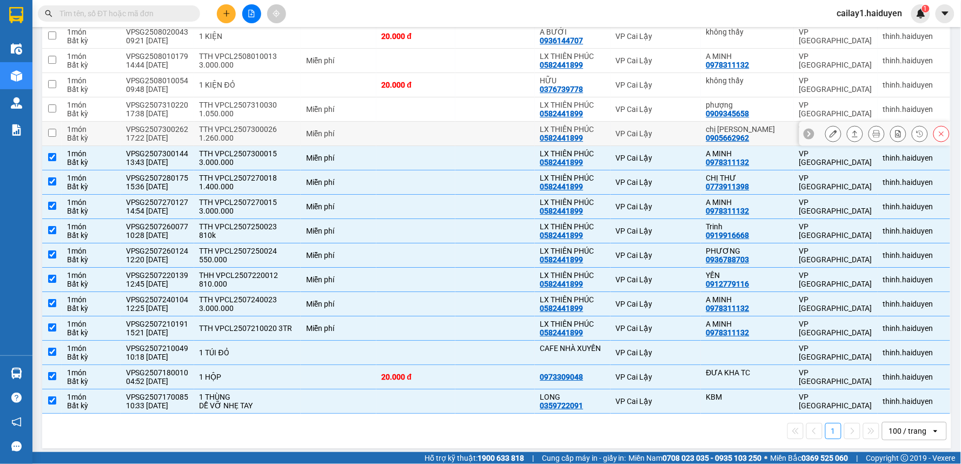
click at [380, 128] on td at bounding box center [415, 134] width 79 height 24
checkbox input "true"
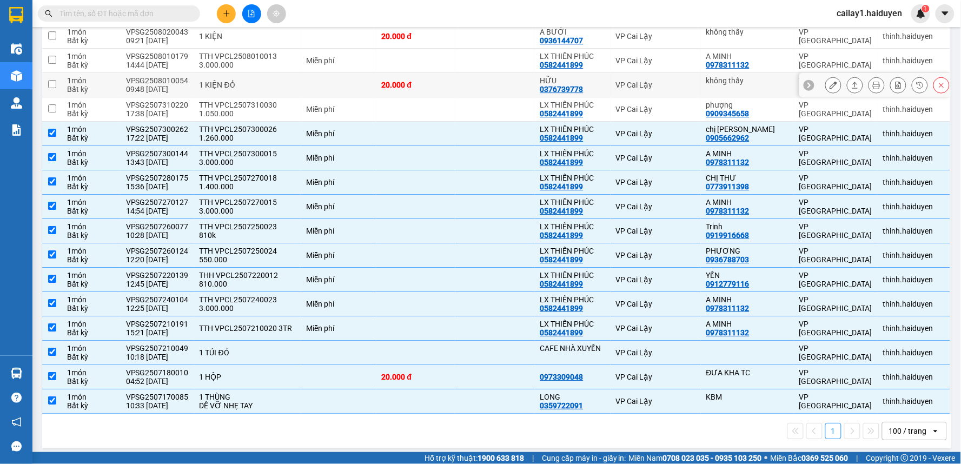
click at [393, 88] on td "20.000 đ" at bounding box center [415, 85] width 79 height 24
checkbox input "true"
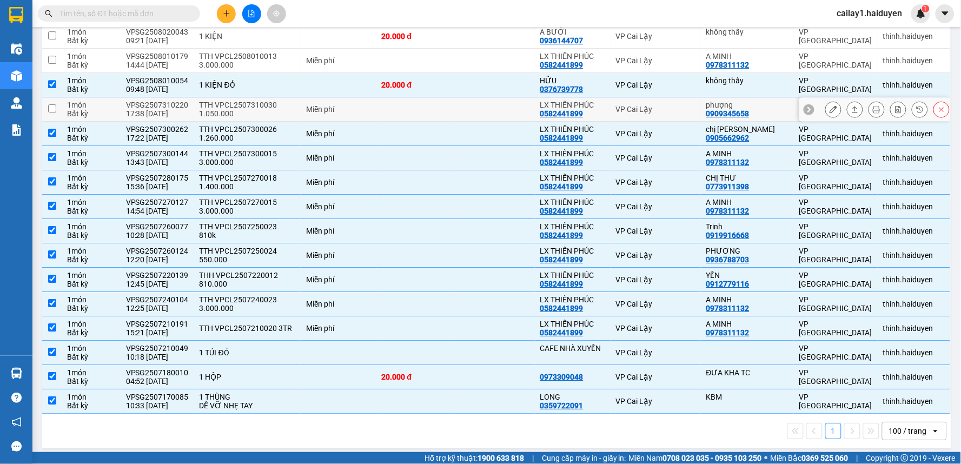
click at [391, 104] on td at bounding box center [415, 109] width 79 height 24
checkbox input "true"
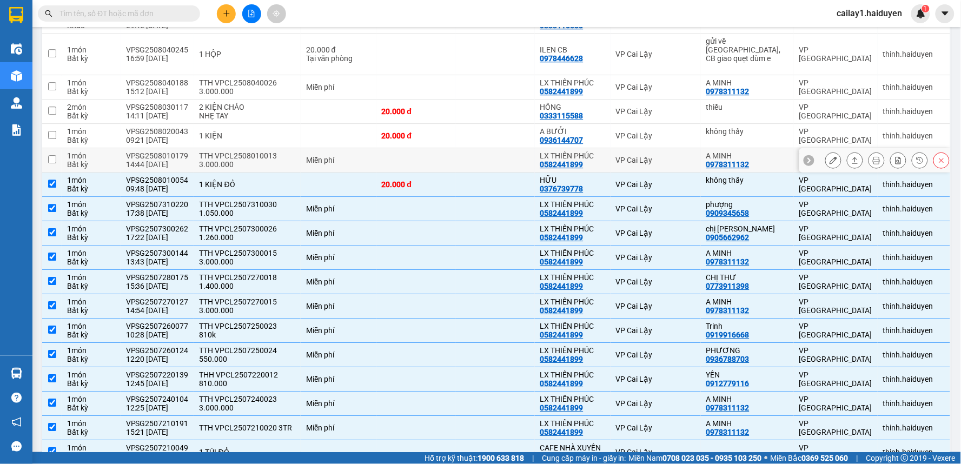
scroll to position [850, 0]
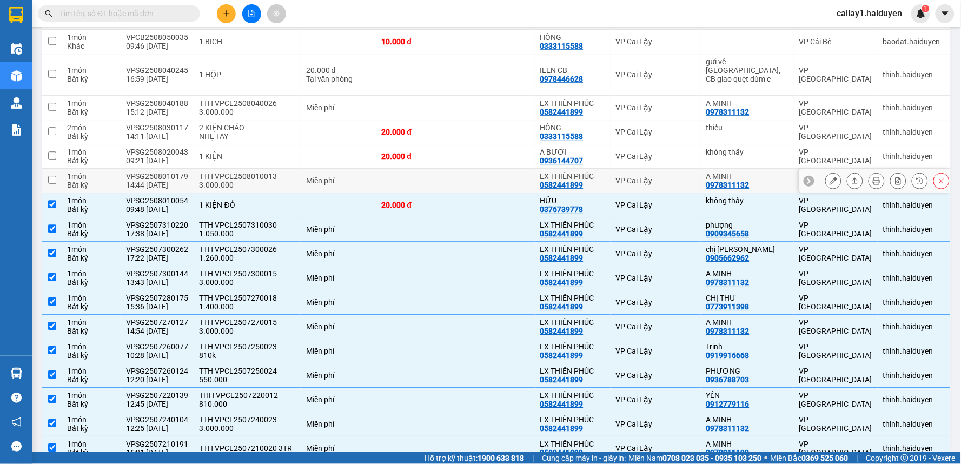
click at [271, 176] on div "TTH VPCL2508010013 3.000.000" at bounding box center [248, 180] width 96 height 17
checkbox input "true"
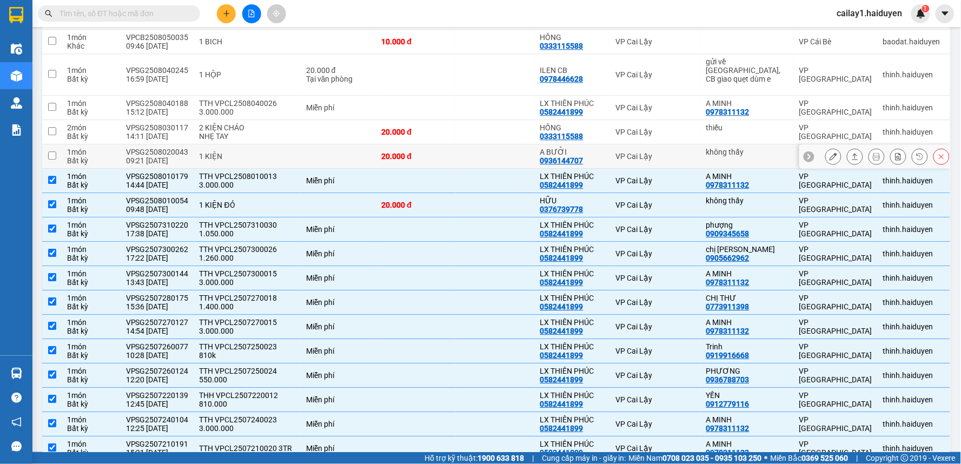
click at [355, 147] on td at bounding box center [339, 156] width 76 height 24
checkbox input "true"
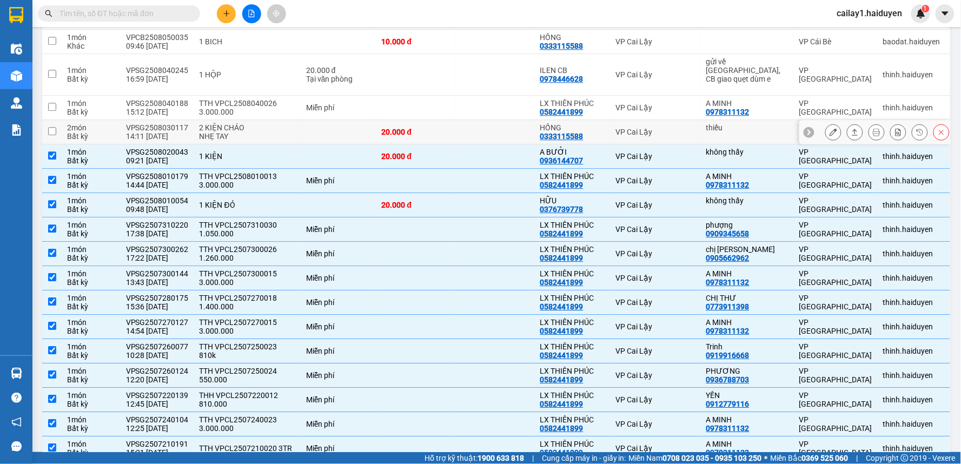
click at [351, 126] on td at bounding box center [339, 132] width 76 height 24
checkbox input "true"
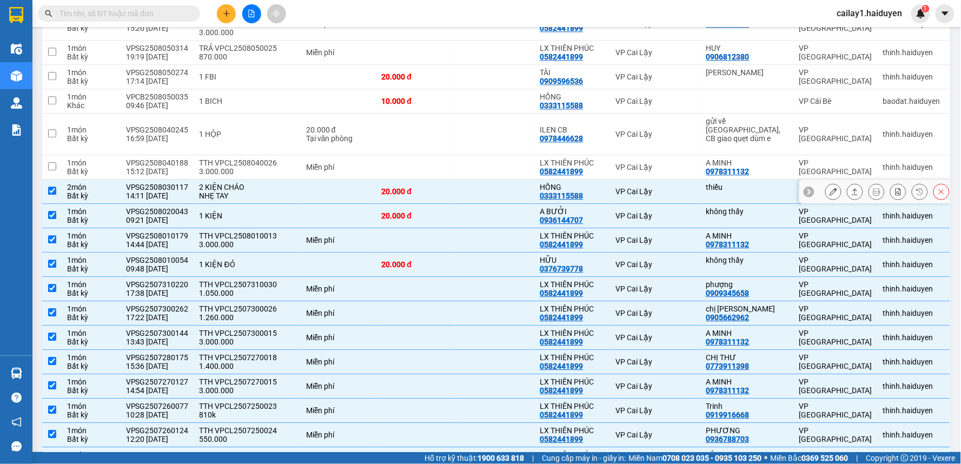
scroll to position [790, 0]
click at [351, 163] on div "Miễn phí" at bounding box center [338, 167] width 65 height 9
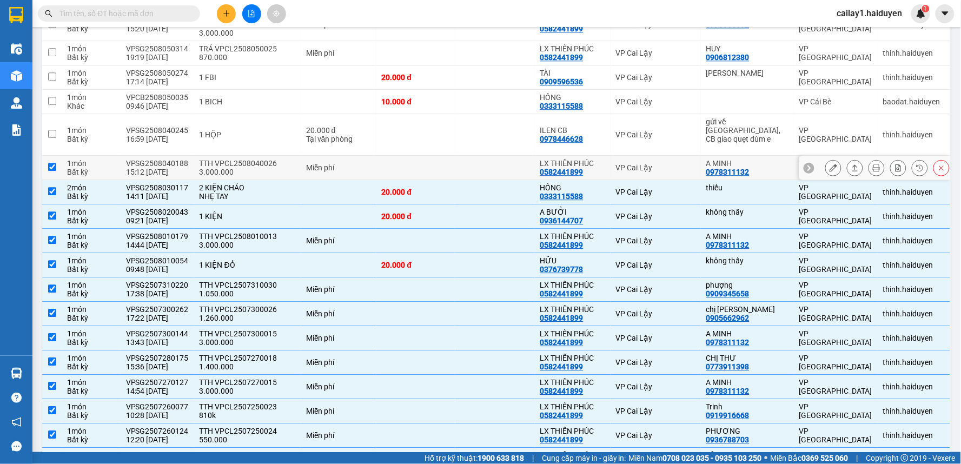
checkbox input "true"
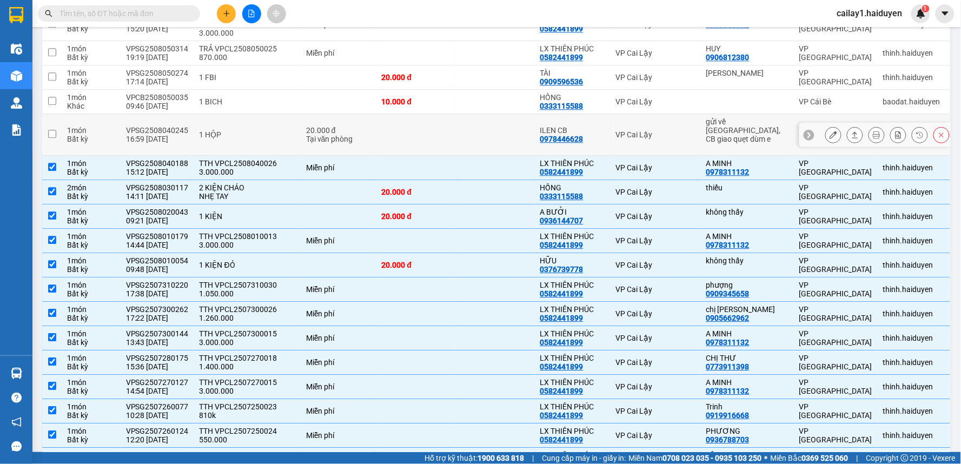
click at [342, 137] on div "Tại văn phòng" at bounding box center [338, 139] width 65 height 9
checkbox input "true"
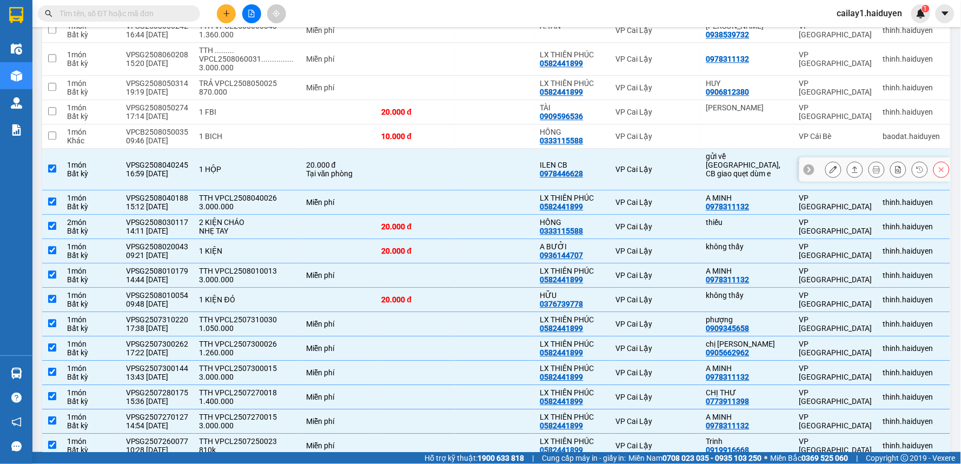
scroll to position [730, 0]
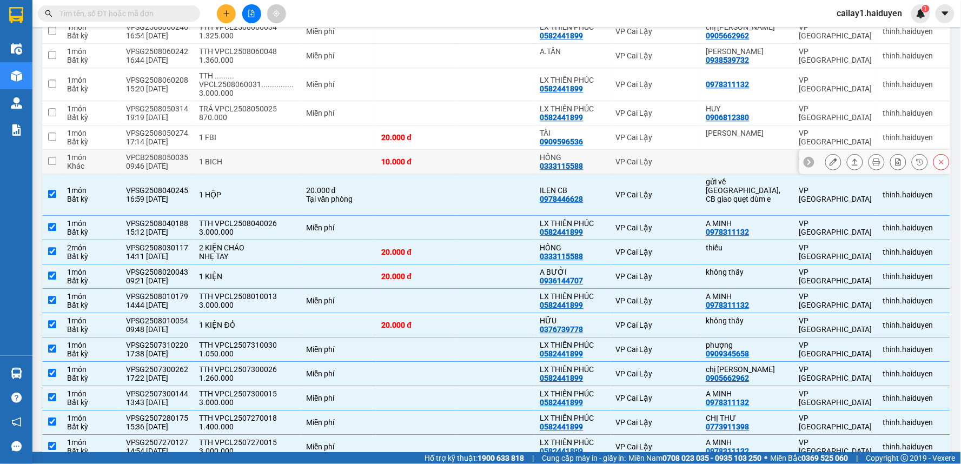
click at [350, 170] on td at bounding box center [339, 162] width 76 height 24
checkbox input "true"
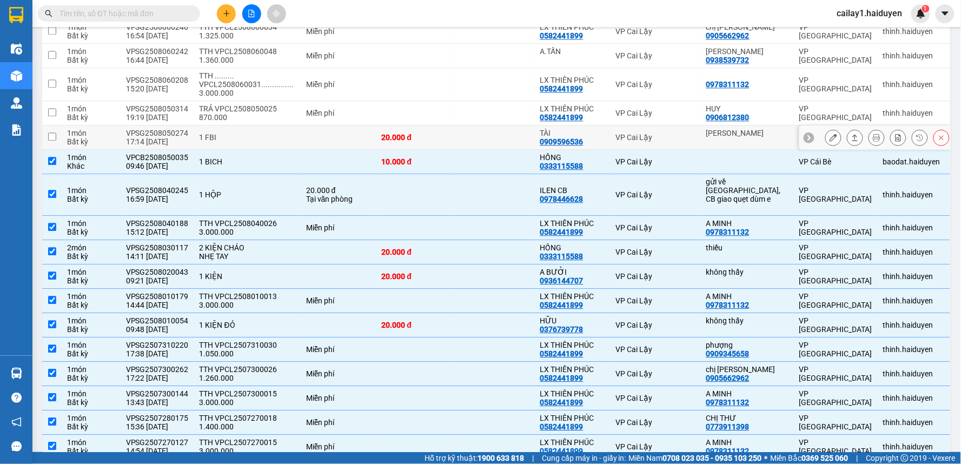
click at [338, 131] on td at bounding box center [339, 137] width 76 height 24
checkbox input "true"
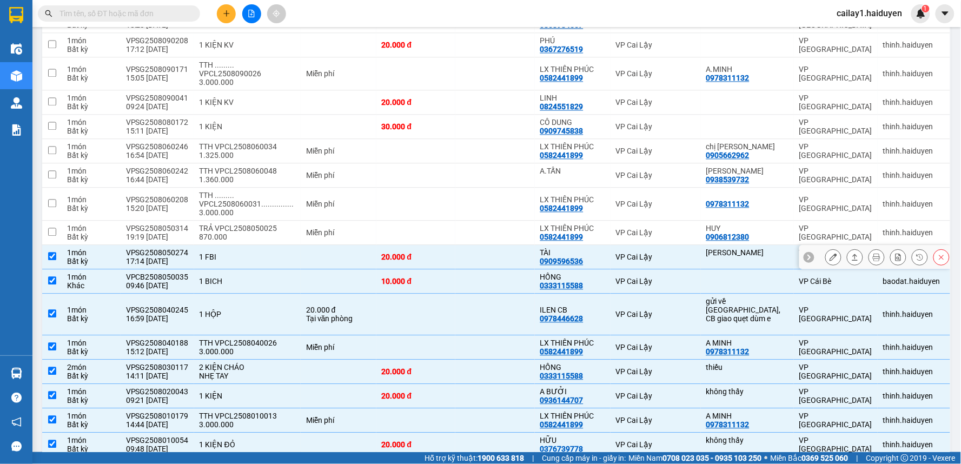
scroll to position [609, 0]
drag, startPoint x: 356, startPoint y: 236, endPoint x: 352, endPoint y: 193, distance: 44.0
click at [356, 235] on div "Miễn phí" at bounding box center [338, 233] width 65 height 9
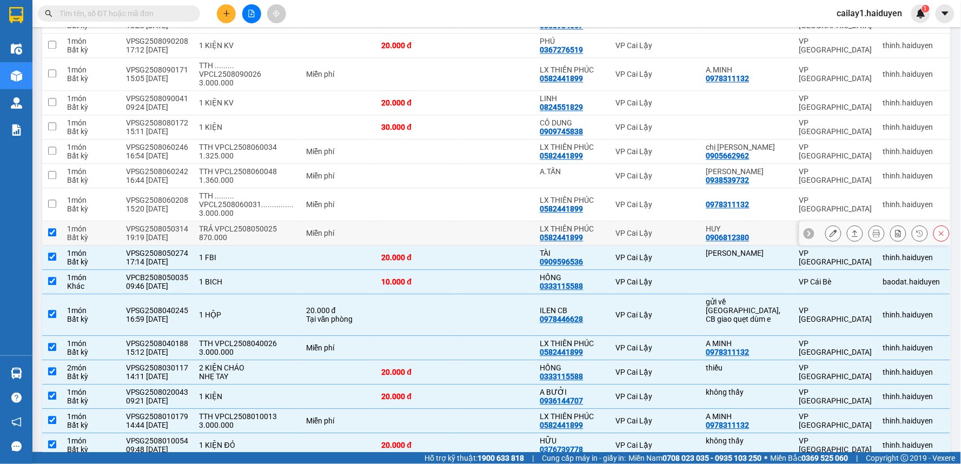
checkbox input "true"
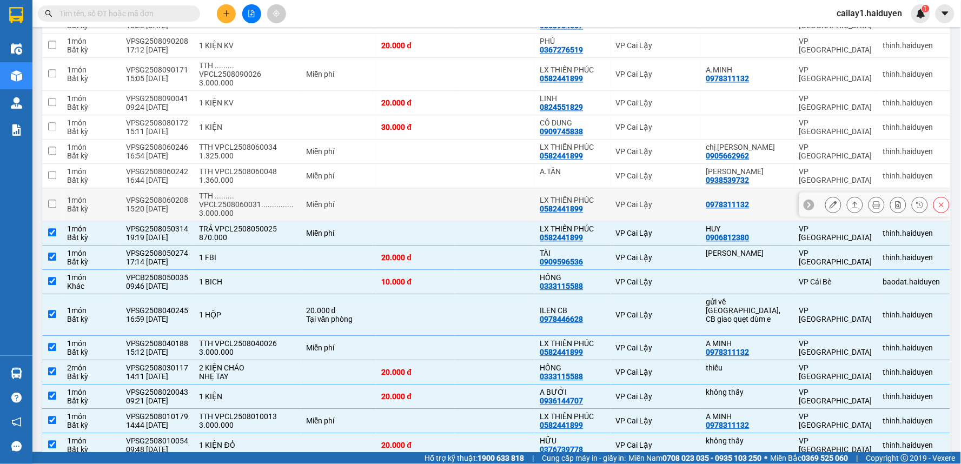
click at [347, 202] on div "Miễn phí" at bounding box center [338, 205] width 65 height 9
checkbox input "true"
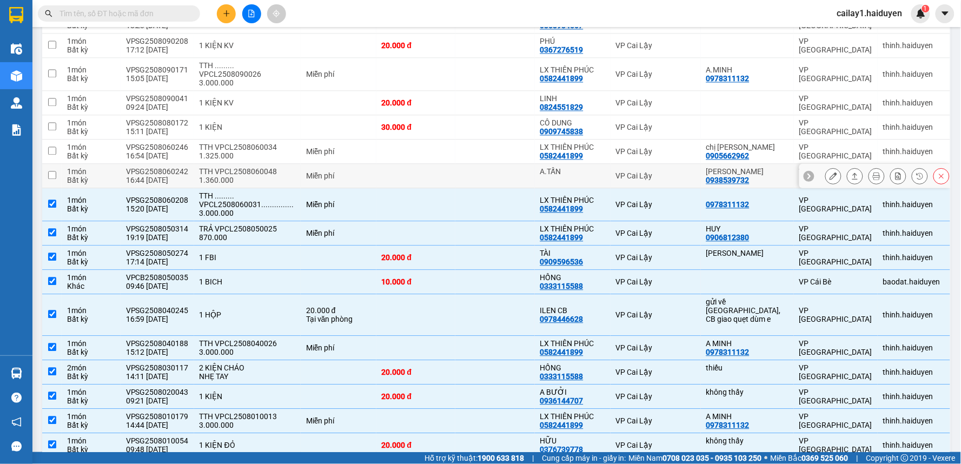
click at [346, 169] on td "Miễn phí" at bounding box center [339, 176] width 76 height 24
checkbox input "true"
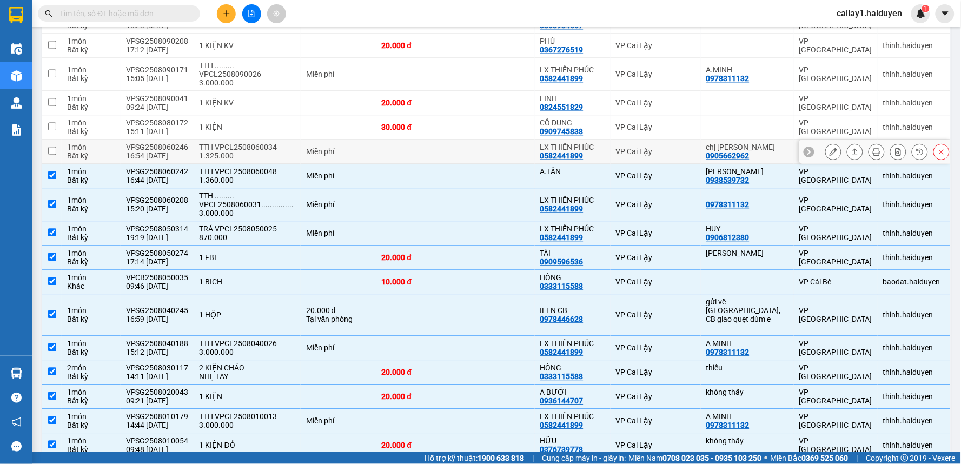
click at [348, 155] on div "Miễn phí" at bounding box center [338, 152] width 65 height 9
checkbox input "true"
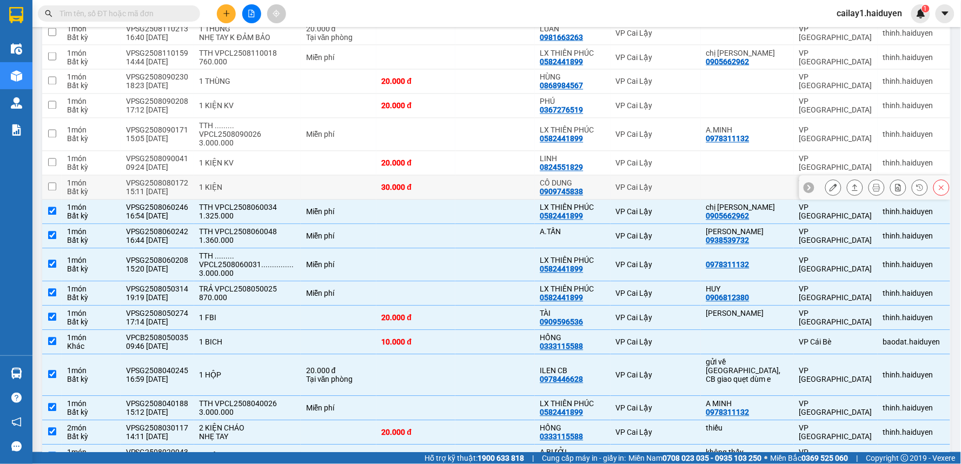
scroll to position [489, 0]
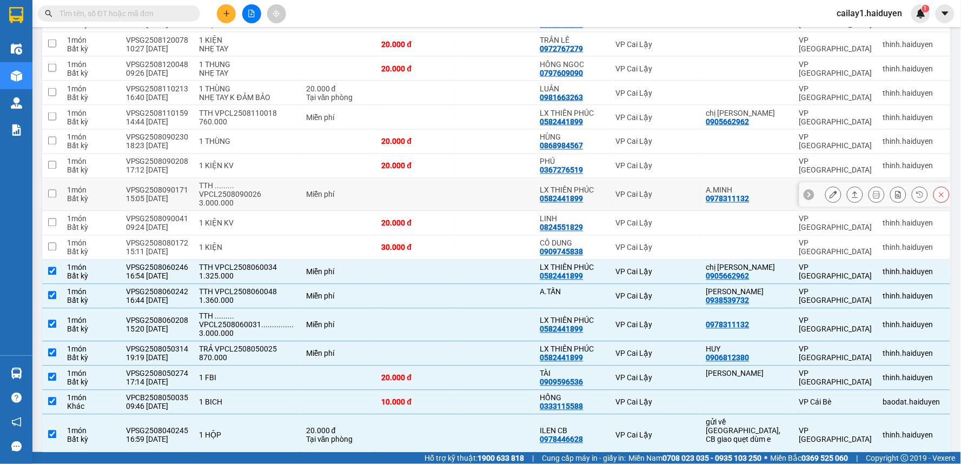
click at [322, 183] on td "Miễn phí" at bounding box center [339, 194] width 76 height 33
checkbox input "true"
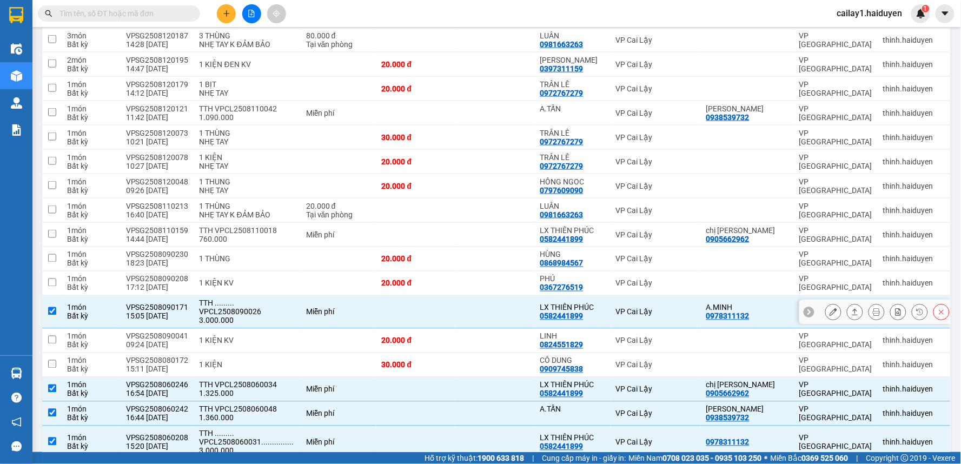
scroll to position [369, 0]
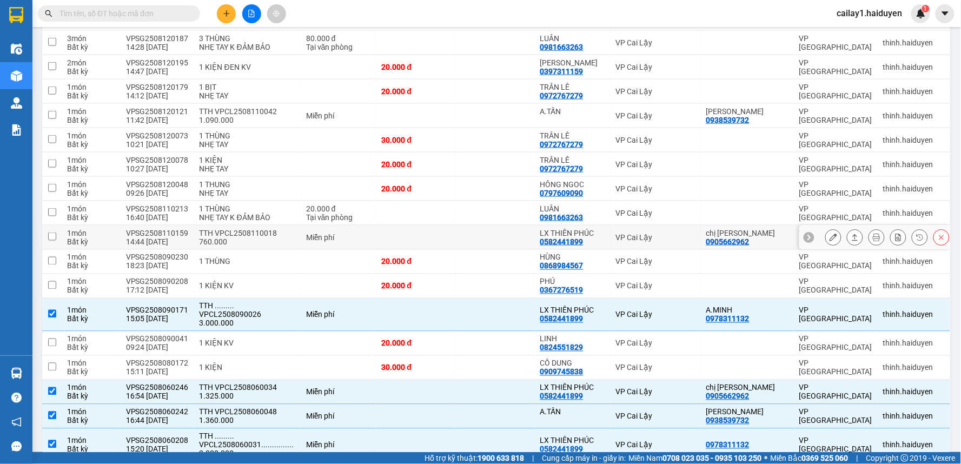
click at [284, 229] on div "TTH VPCL2508110018 760.000" at bounding box center [248, 237] width 96 height 17
checkbox input "true"
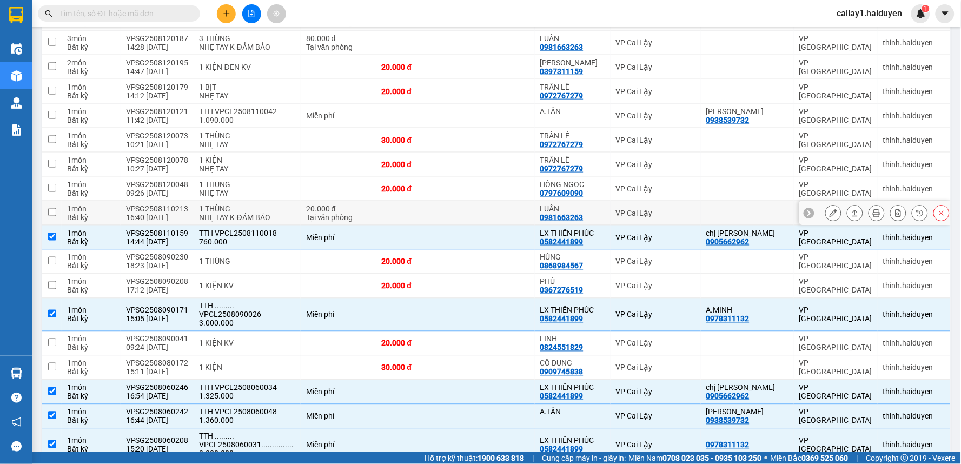
click at [283, 207] on div "1 THÙNG" at bounding box center [248, 208] width 96 height 9
checkbox input "true"
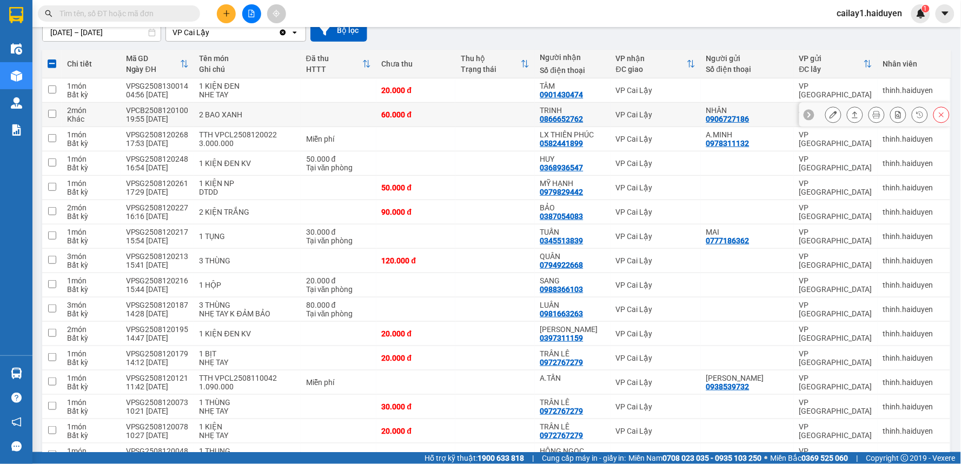
scroll to position [0, 0]
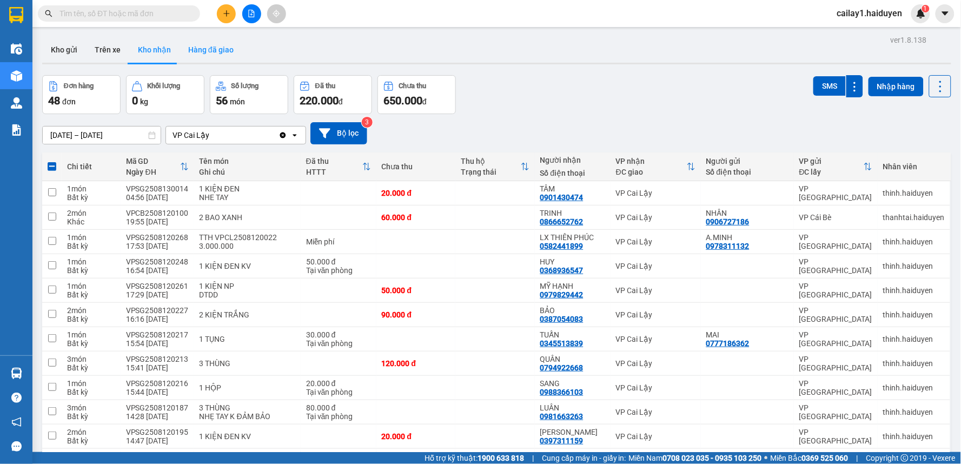
click at [181, 46] on button "Hàng đã giao" at bounding box center [211, 50] width 63 height 26
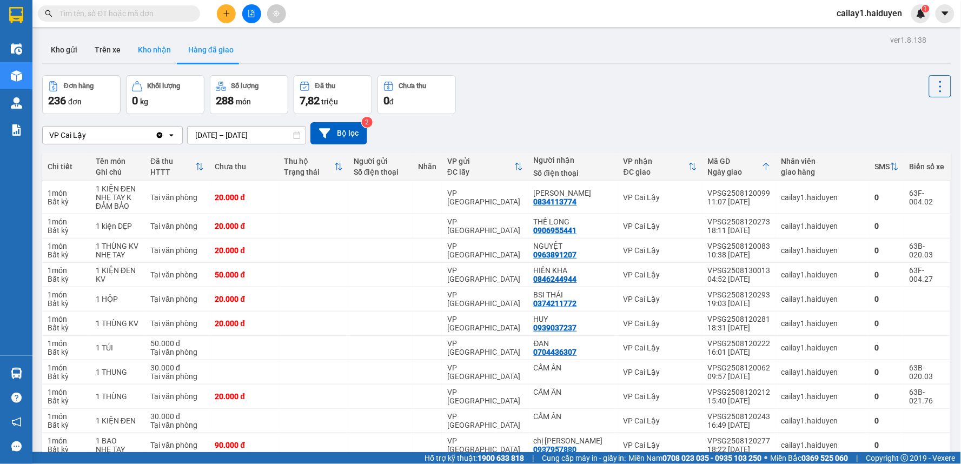
click at [150, 47] on button "Kho nhận" at bounding box center [154, 50] width 50 height 26
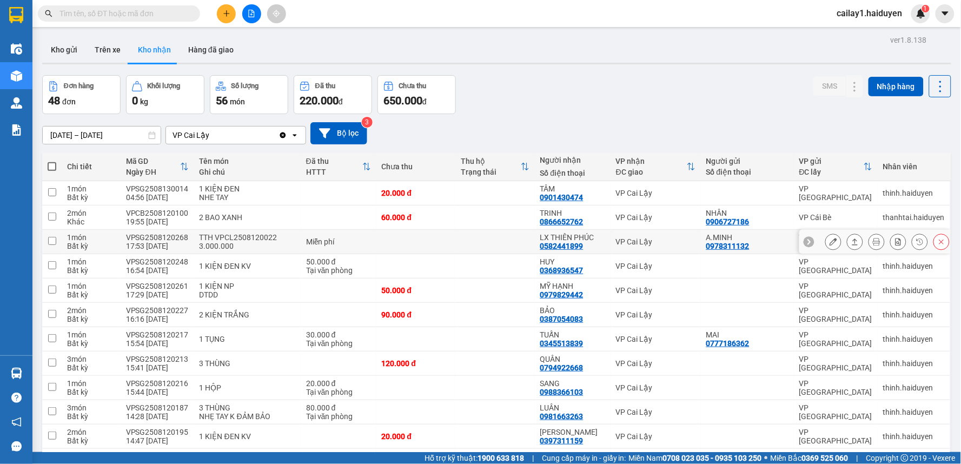
click at [562, 249] on div "0582441899" at bounding box center [561, 246] width 43 height 9
click at [332, 233] on td "Miễn phí" at bounding box center [339, 242] width 76 height 24
checkbox input "true"
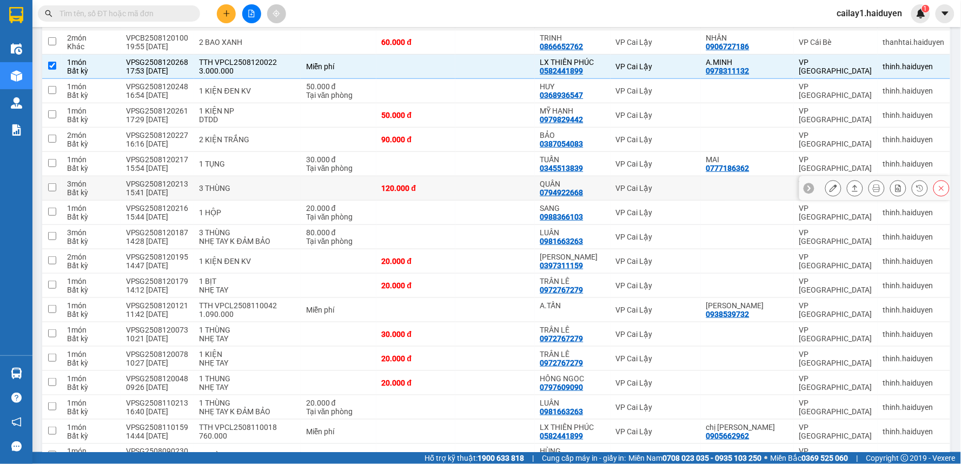
scroll to position [180, 0]
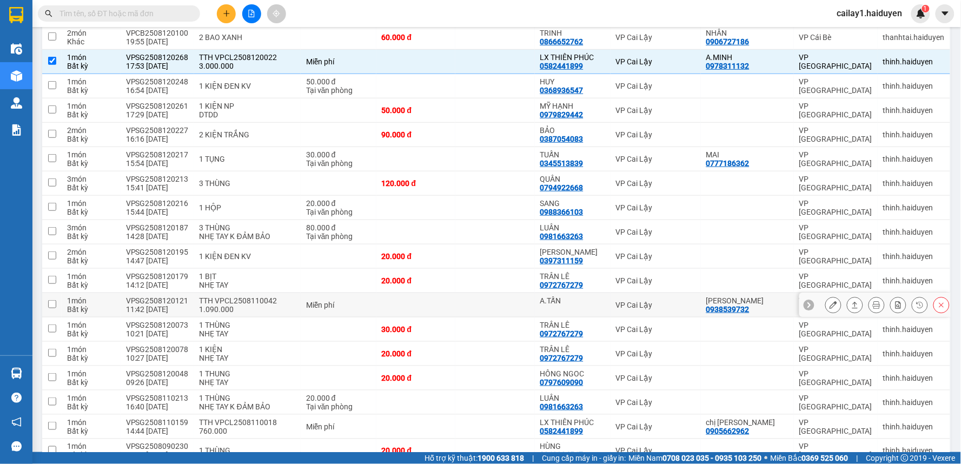
click at [380, 303] on td at bounding box center [415, 305] width 79 height 24
checkbox input "true"
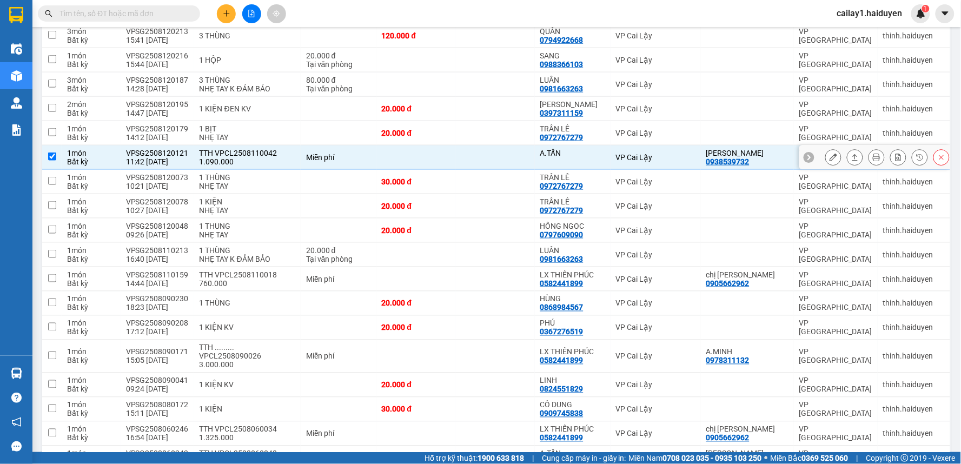
scroll to position [360, 0]
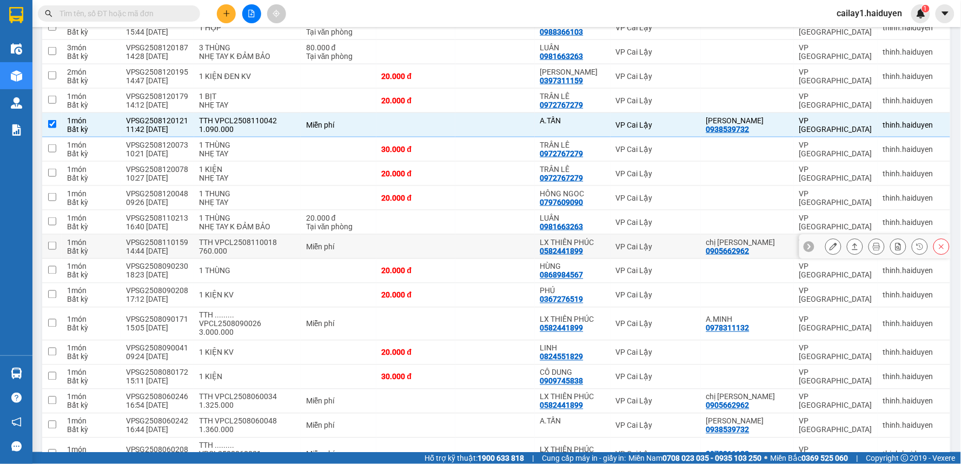
click at [376, 249] on td at bounding box center [415, 247] width 79 height 24
checkbox input "true"
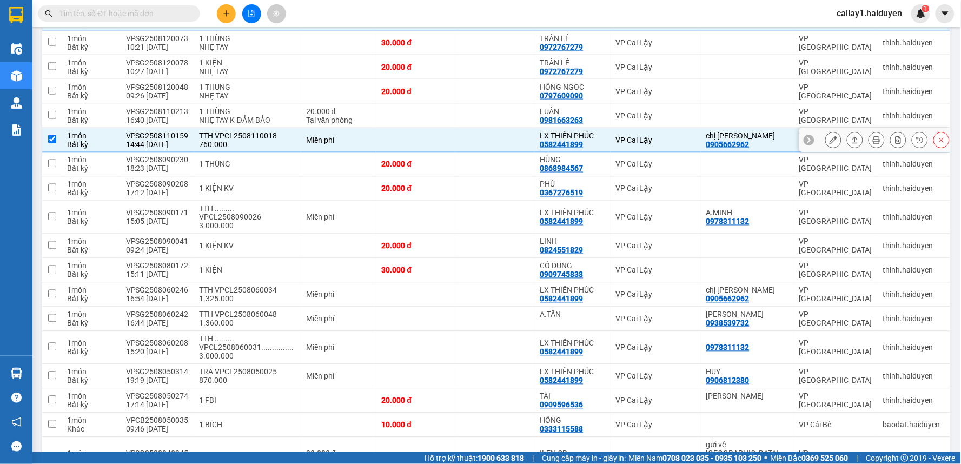
scroll to position [480, 0]
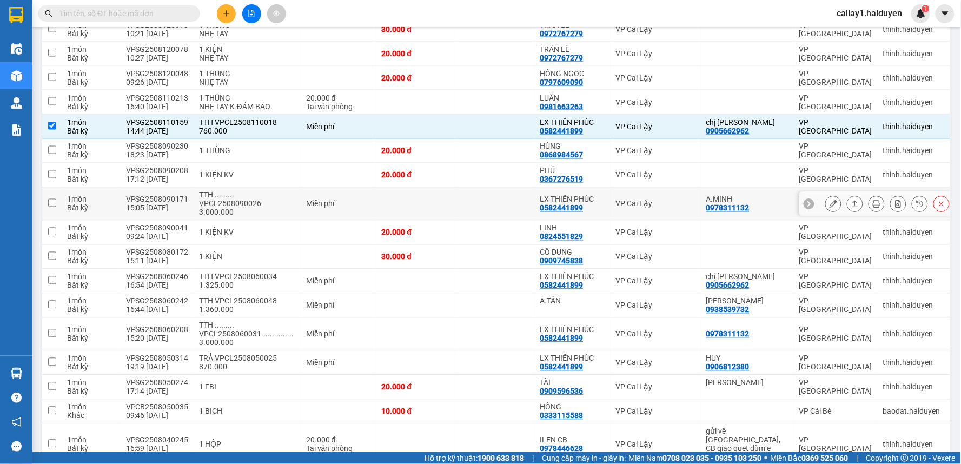
click at [354, 199] on td "Miễn phí" at bounding box center [339, 204] width 76 height 33
checkbox input "true"
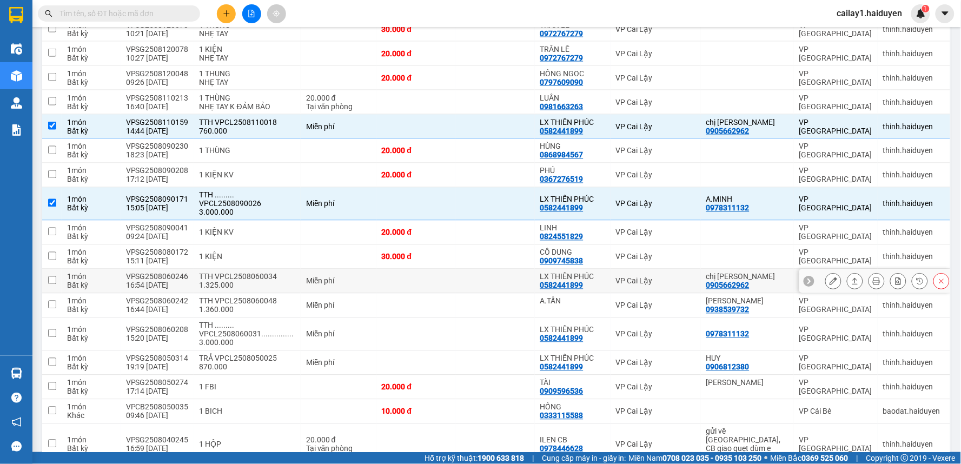
click at [341, 278] on div "Miễn phí" at bounding box center [338, 281] width 65 height 9
checkbox input "true"
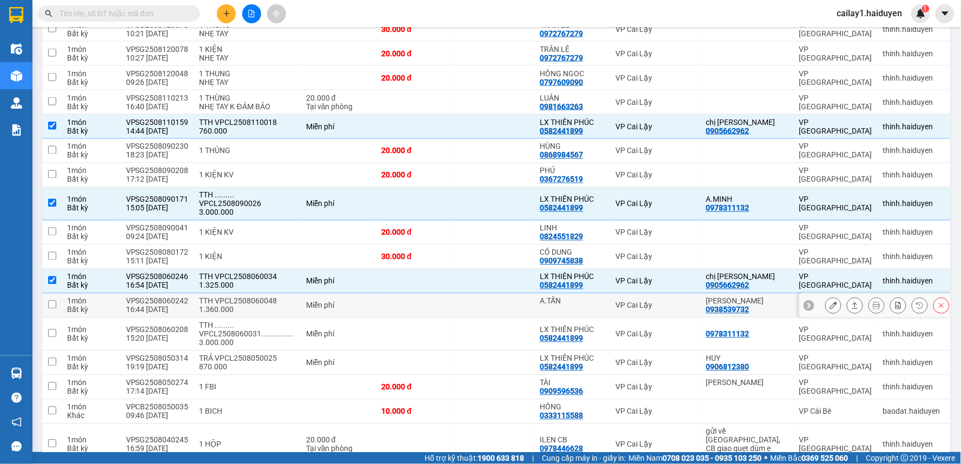
click at [333, 311] on td "Miễn phí" at bounding box center [339, 306] width 76 height 24
checkbox input "true"
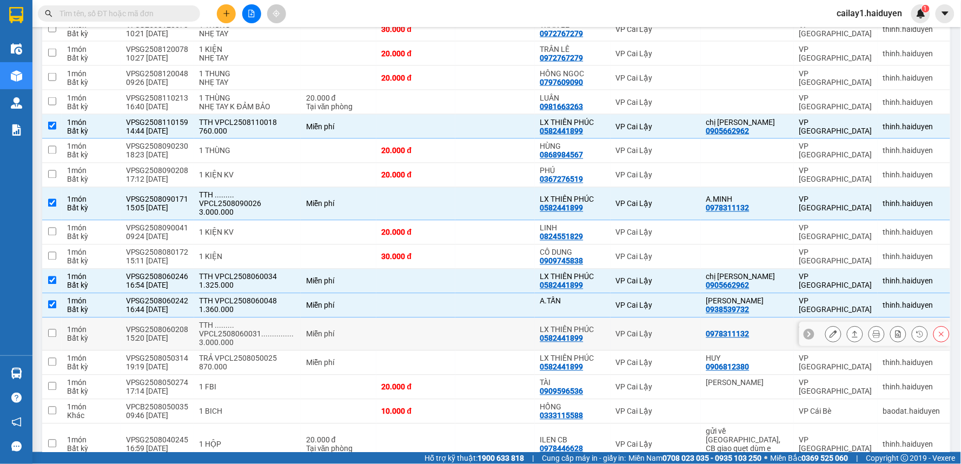
click at [323, 327] on td "Miễn phí" at bounding box center [339, 334] width 76 height 33
checkbox input "true"
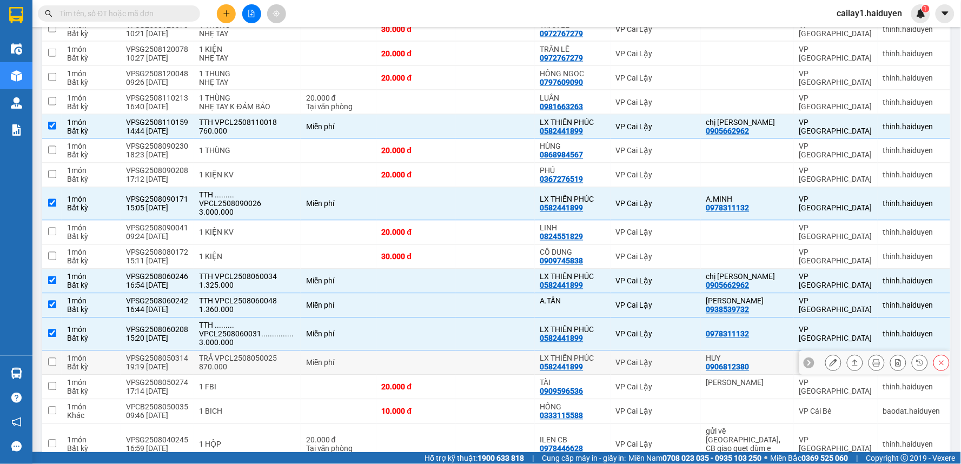
click at [323, 353] on td "Miễn phí" at bounding box center [339, 363] width 76 height 24
checkbox input "true"
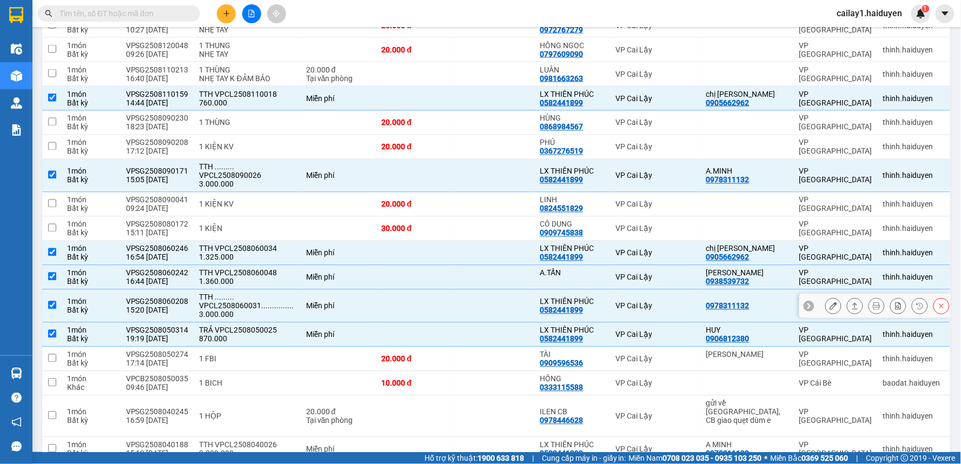
scroll to position [601, 0]
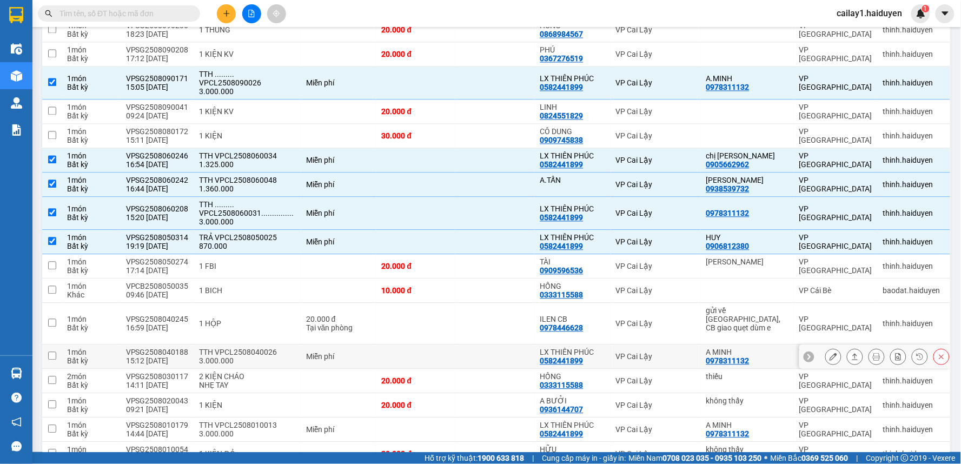
click at [301, 349] on td "Miễn phí" at bounding box center [339, 357] width 76 height 24
checkbox input "true"
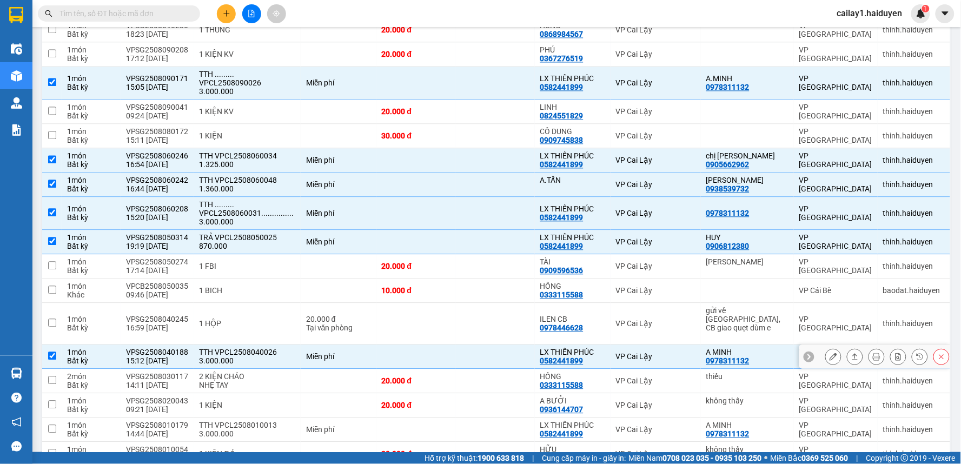
scroll to position [661, 0]
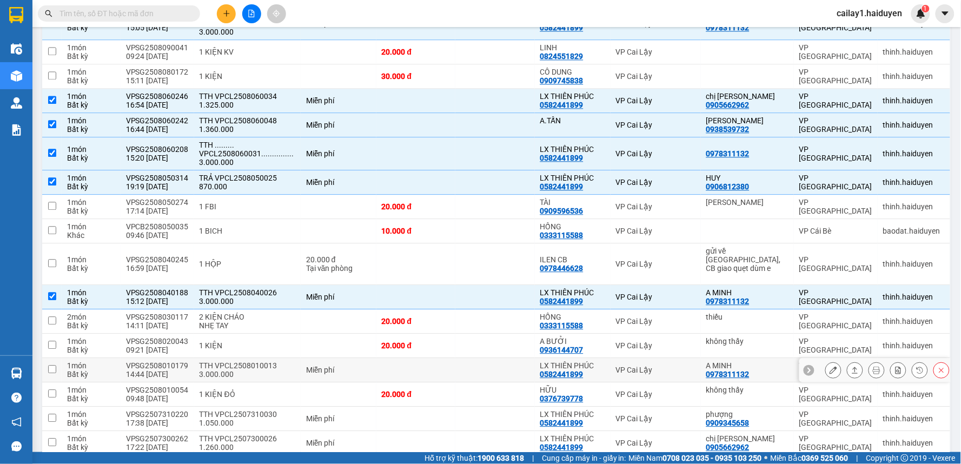
click at [321, 366] on div "Miễn phí" at bounding box center [338, 370] width 65 height 9
checkbox input "true"
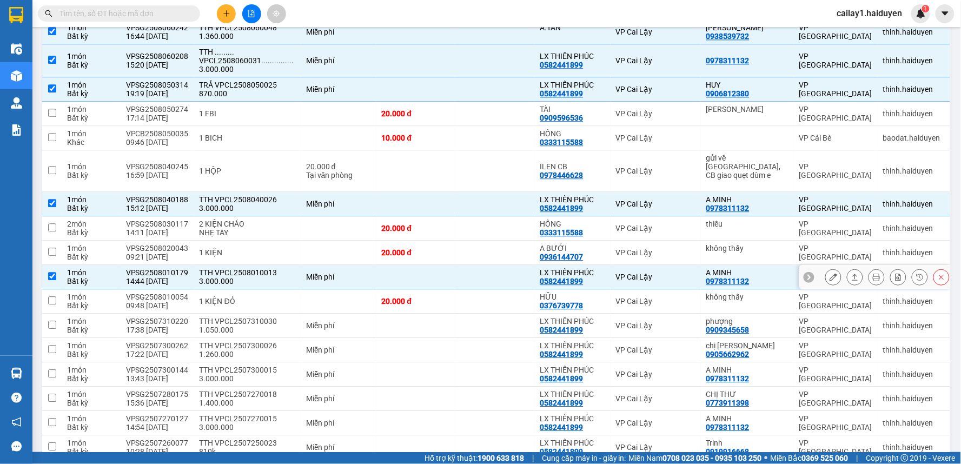
scroll to position [781, 0]
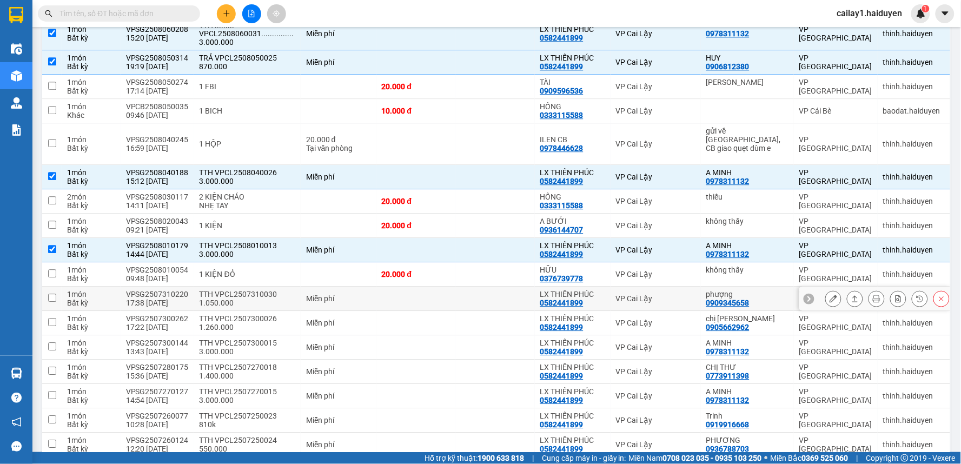
click at [304, 301] on td "Miễn phí" at bounding box center [339, 299] width 76 height 24
checkbox input "true"
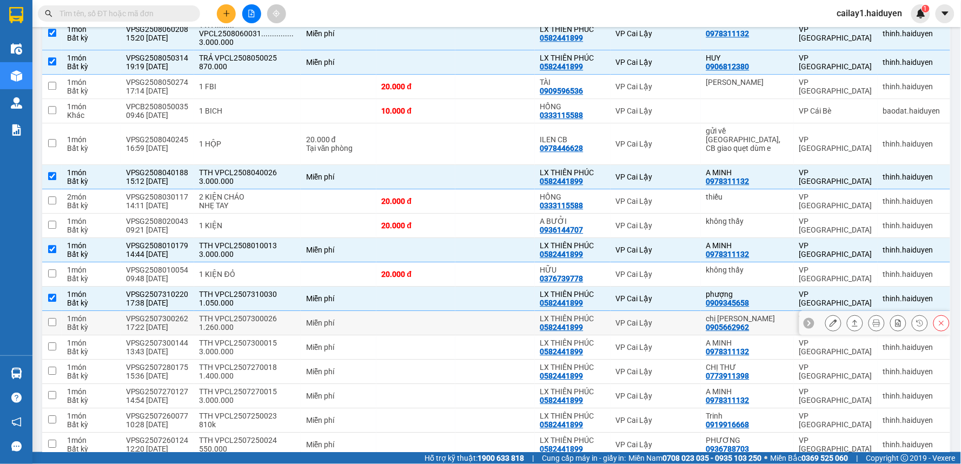
click at [306, 318] on div "Miễn phí" at bounding box center [338, 322] width 65 height 9
checkbox input "true"
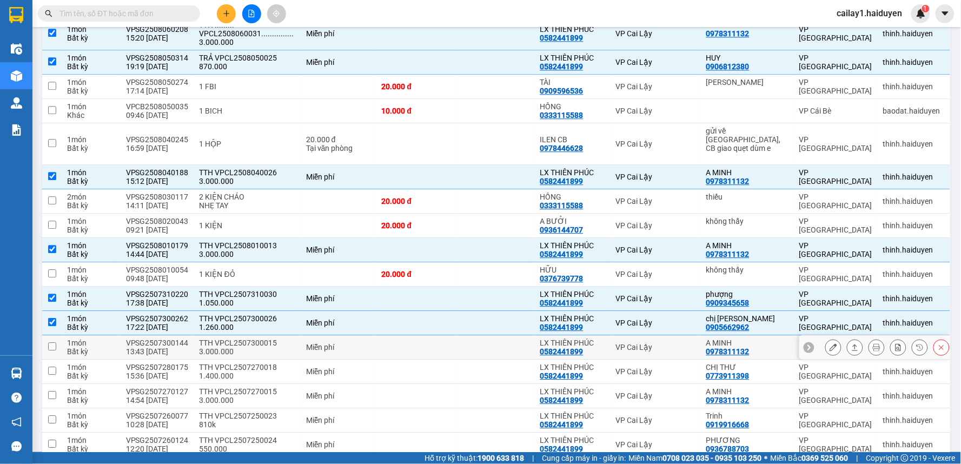
click at [306, 343] on div "Miễn phí" at bounding box center [338, 347] width 65 height 9
checkbox input "true"
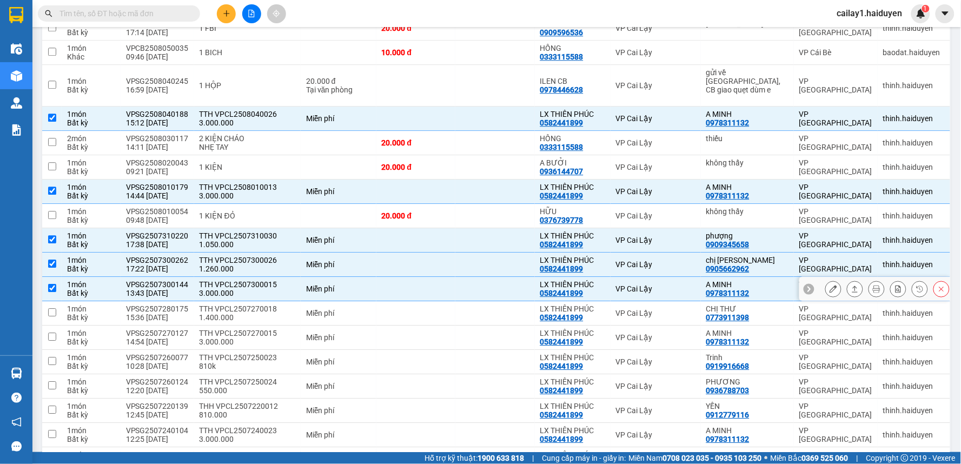
scroll to position [901, 0]
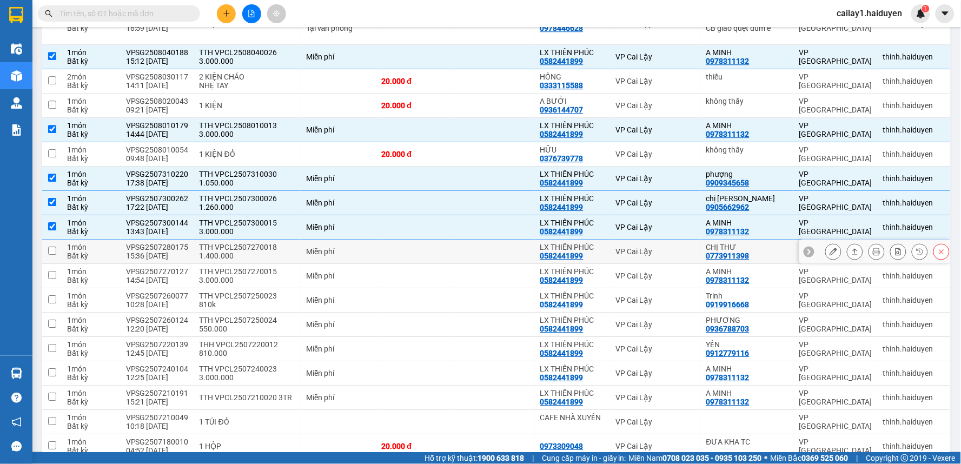
drag, startPoint x: 314, startPoint y: 241, endPoint x: 315, endPoint y: 247, distance: 5.5
click at [315, 247] on div "Miễn phí" at bounding box center [338, 251] width 65 height 9
checkbox input "true"
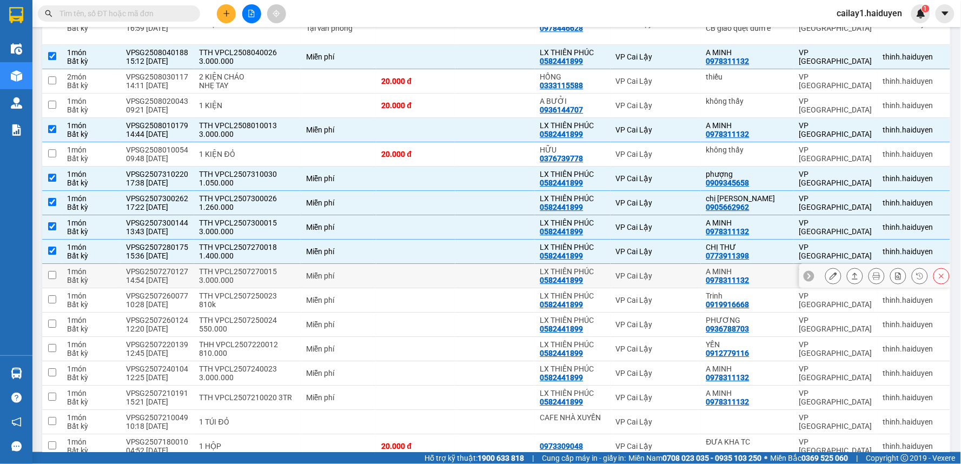
click at [314, 271] on div "Miễn phí" at bounding box center [338, 275] width 65 height 9
checkbox input "true"
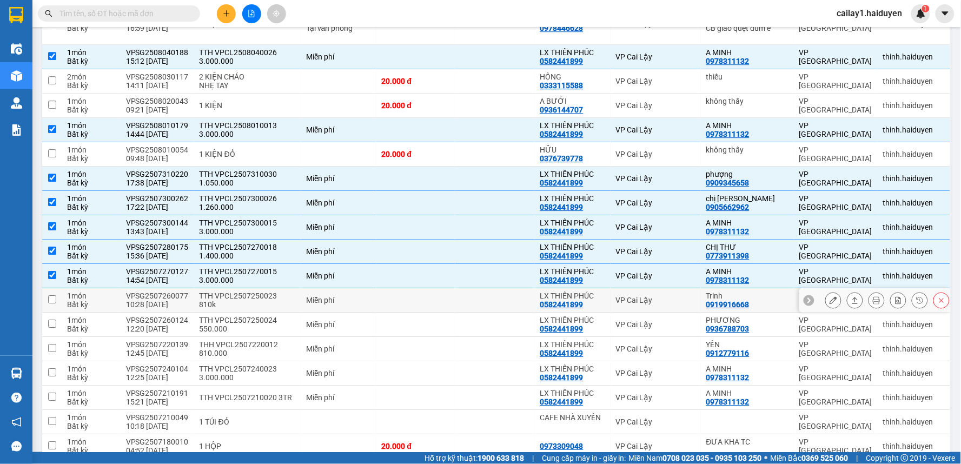
click at [306, 296] on div "Miễn phí" at bounding box center [338, 300] width 65 height 9
checkbox input "true"
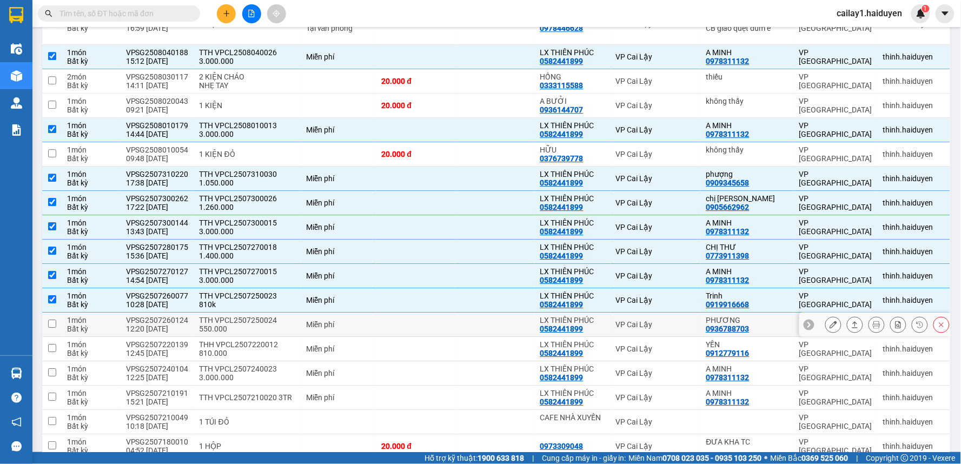
drag, startPoint x: 296, startPoint y: 317, endPoint x: 299, endPoint y: 342, distance: 24.5
click at [301, 318] on td "Miễn phí" at bounding box center [339, 325] width 76 height 24
checkbox input "true"
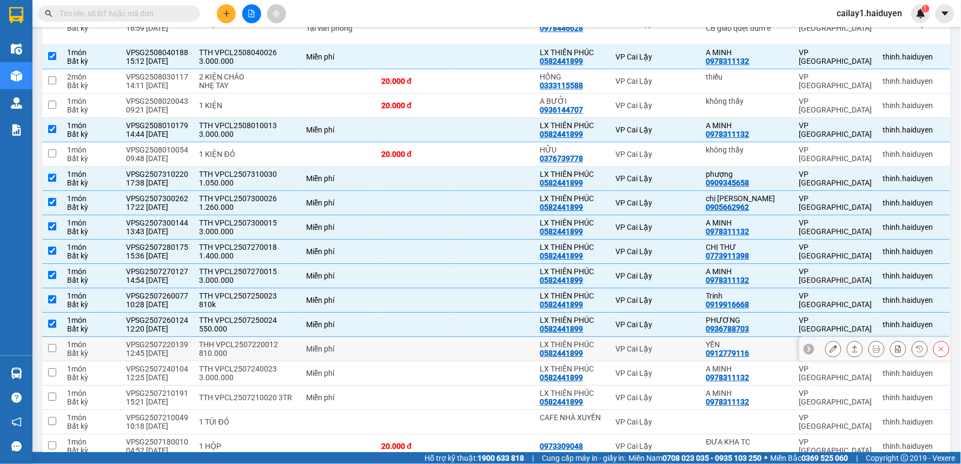
click at [301, 342] on td "Miễn phí" at bounding box center [339, 349] width 76 height 24
checkbox input "true"
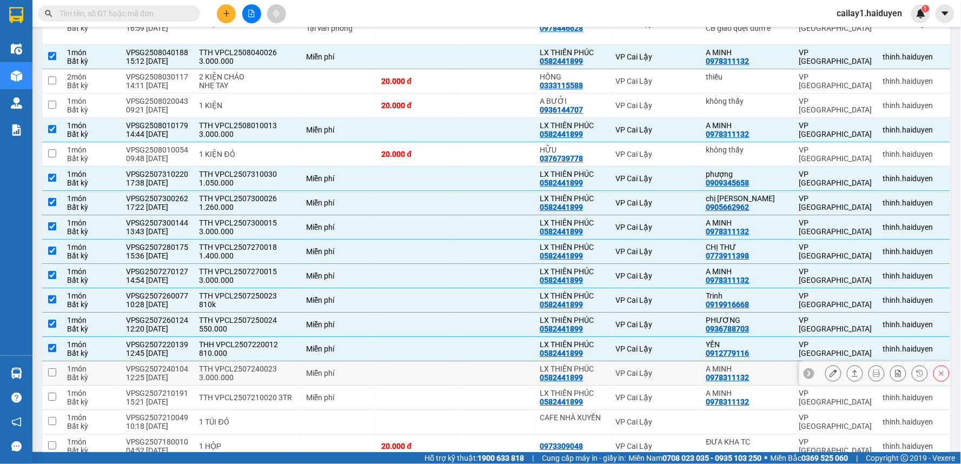
click at [290, 363] on td "TTH VPCL2507240023 3.000.000" at bounding box center [247, 373] width 107 height 24
checkbox input "true"
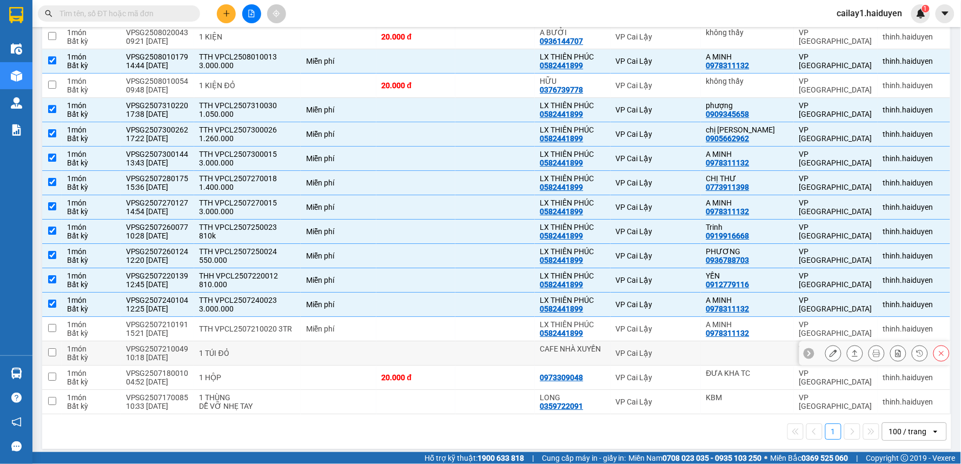
scroll to position [970, 0]
click at [301, 322] on td "Miễn phí" at bounding box center [339, 328] width 76 height 24
checkbox input "true"
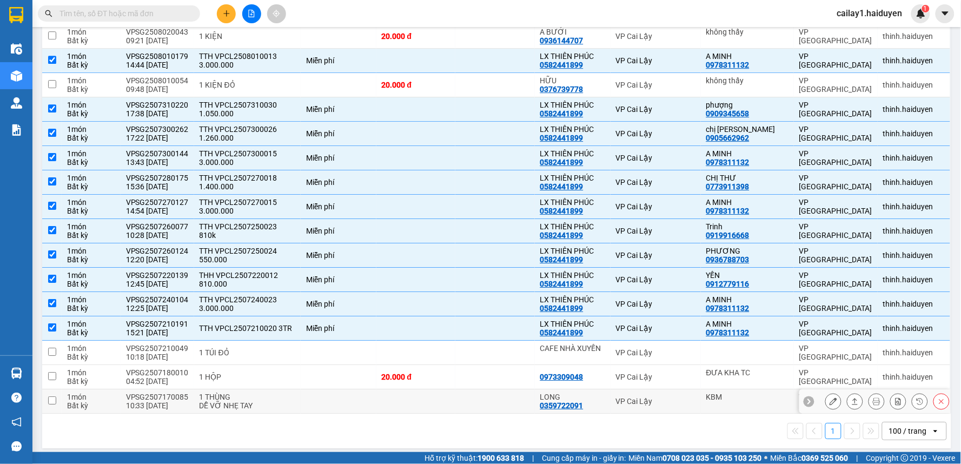
drag, startPoint x: 673, startPoint y: 393, endPoint x: 669, endPoint y: 370, distance: 22.9
click at [672, 397] on div "VP Cai Lậy" at bounding box center [655, 401] width 79 height 9
checkbox input "true"
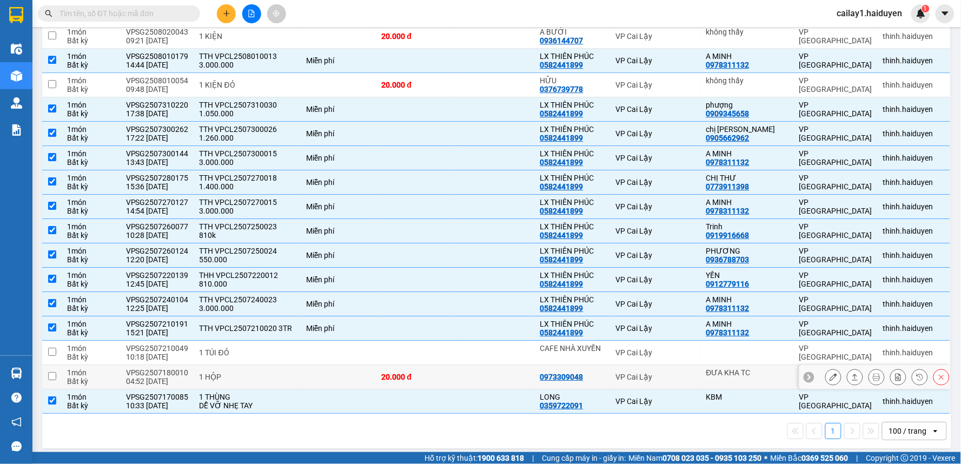
click at [669, 373] on div "VP Cai Lậy" at bounding box center [655, 377] width 79 height 9
checkbox input "true"
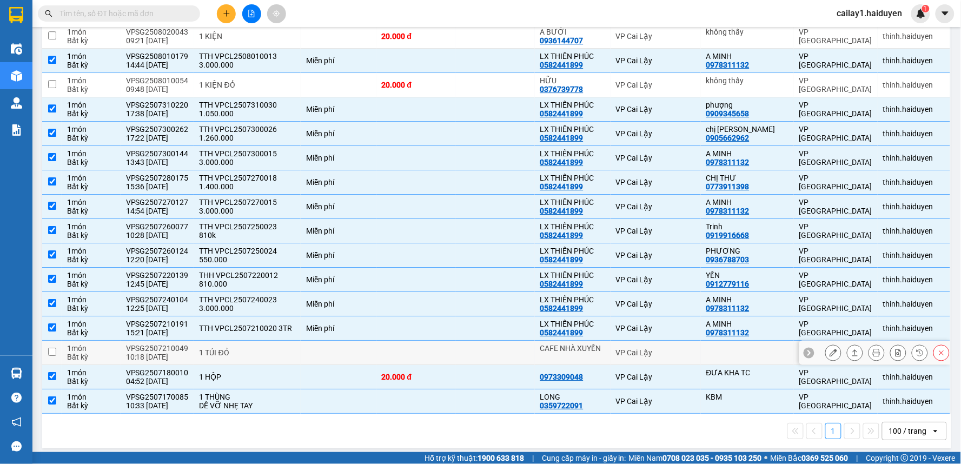
click at [666, 348] on div "VP Cai Lậy" at bounding box center [655, 352] width 79 height 9
checkbox input "true"
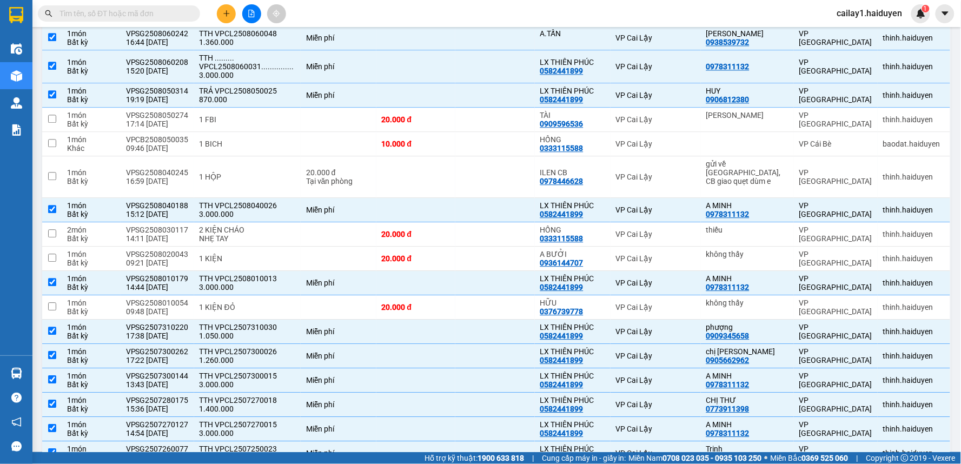
scroll to position [730, 0]
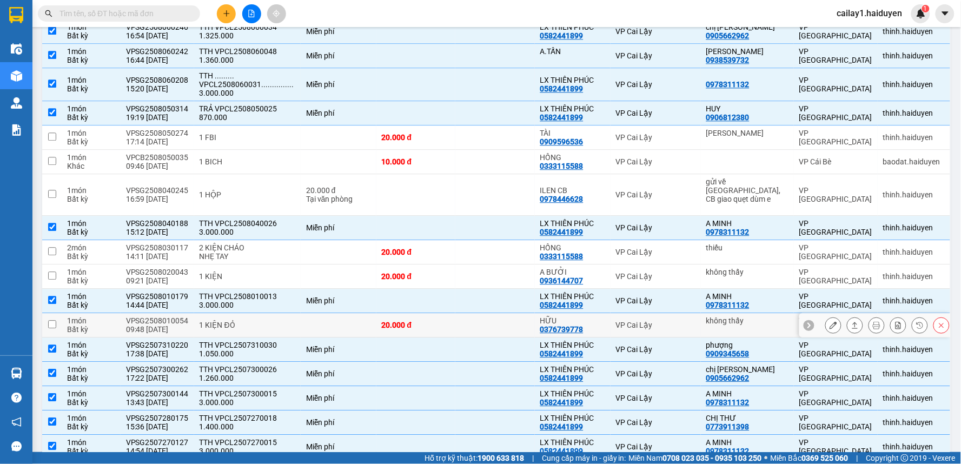
click at [605, 316] on div "HỮU" at bounding box center [572, 320] width 65 height 9
checkbox input "true"
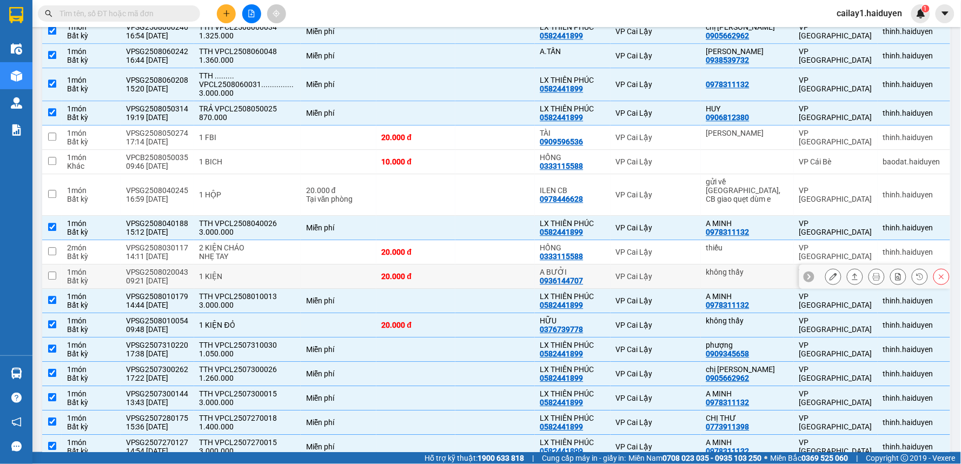
click at [590, 268] on div "A BƯỞI" at bounding box center [572, 272] width 65 height 9
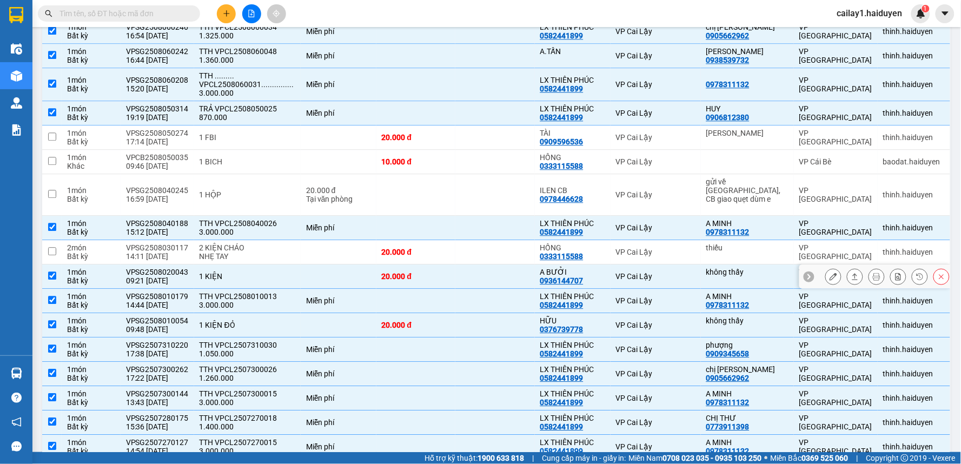
checkbox input "true"
click at [586, 243] on div "HỒNG" at bounding box center [572, 247] width 65 height 9
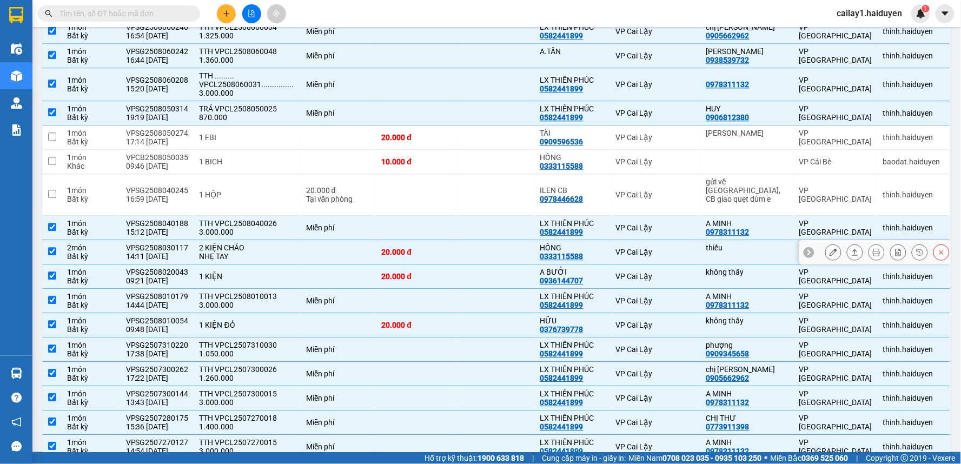
checkbox input "true"
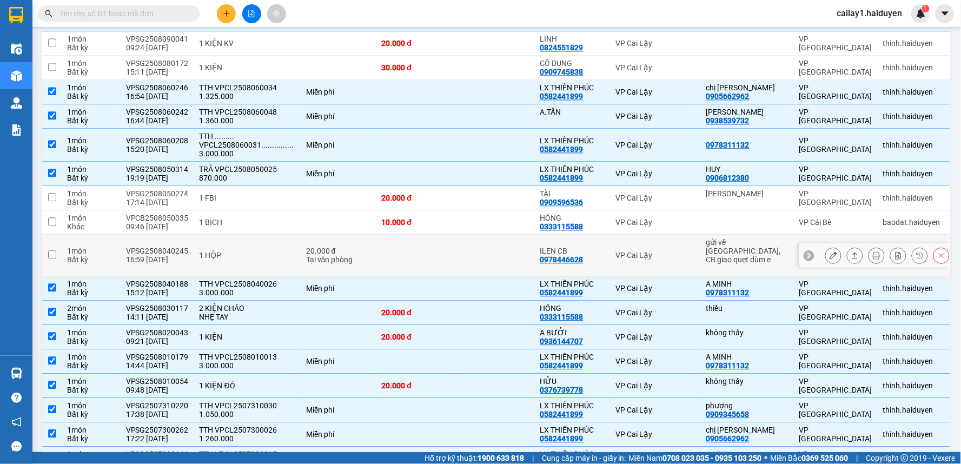
click at [588, 248] on div "ILEN CB" at bounding box center [572, 251] width 65 height 9
checkbox input "true"
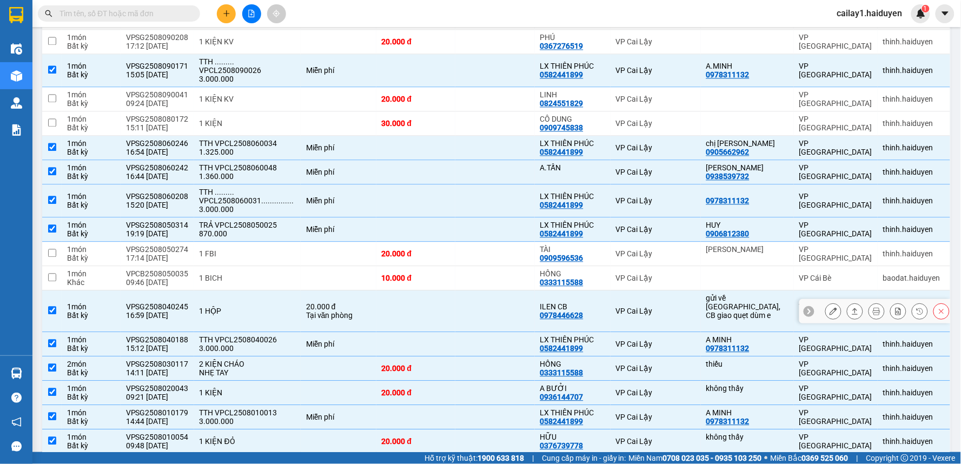
scroll to position [549, 0]
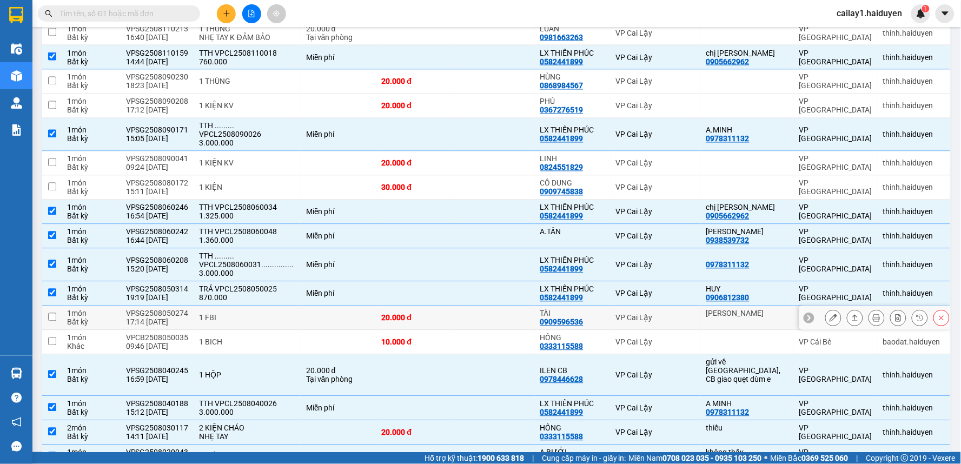
click at [547, 320] on td "TÀI 0909596536" at bounding box center [573, 318] width 76 height 24
checkbox input "true"
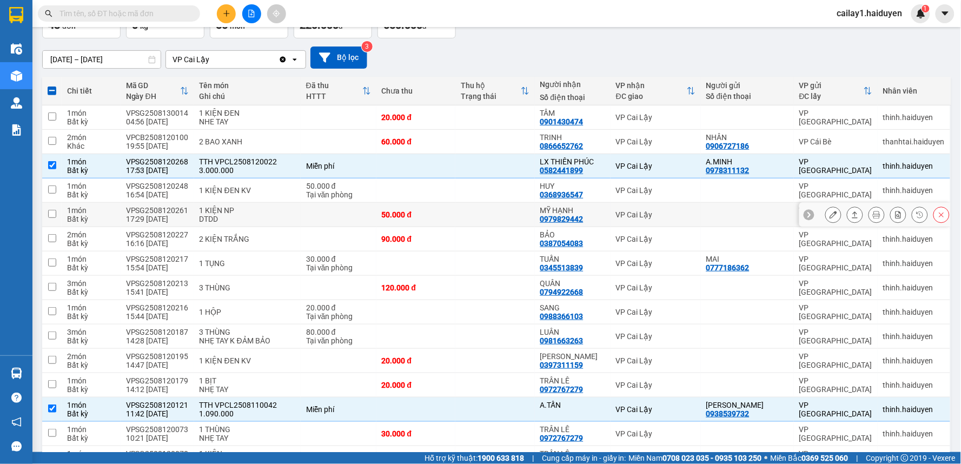
scroll to position [0, 0]
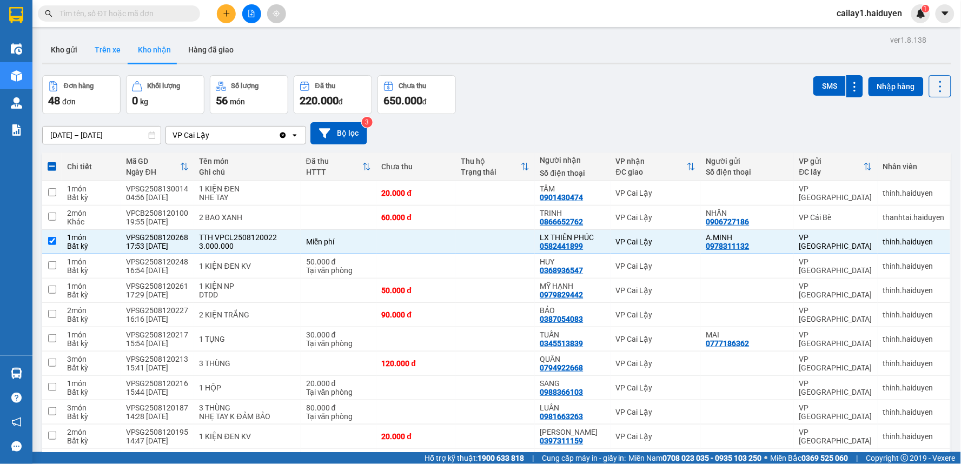
click at [104, 51] on button "Trên xe" at bounding box center [107, 50] width 43 height 26
type input "[DATE] – [DATE]"
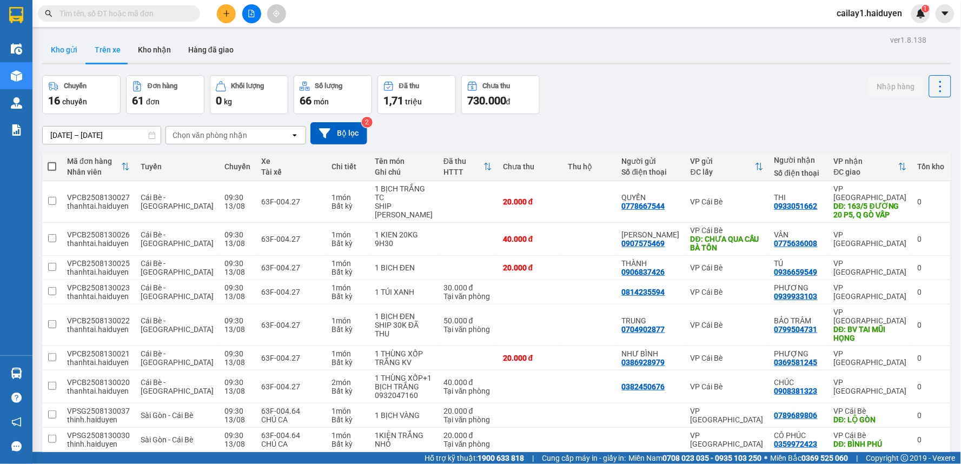
click at [55, 45] on button "Kho gửi" at bounding box center [64, 50] width 44 height 26
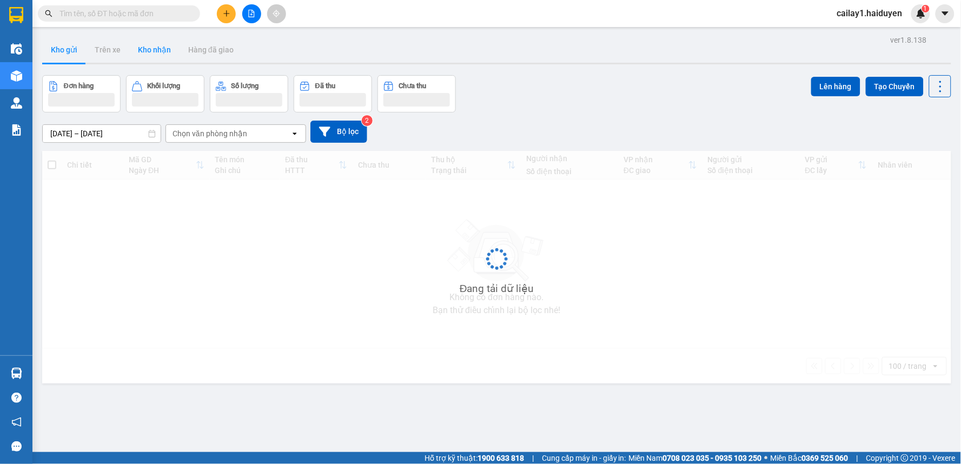
click at [133, 51] on button "Kho nhận" at bounding box center [154, 50] width 50 height 26
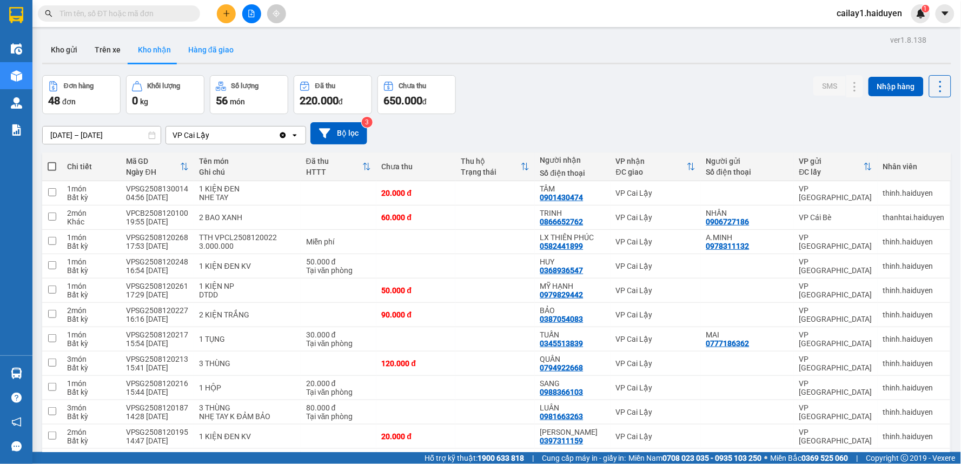
click at [193, 48] on button "Hàng đã giao" at bounding box center [211, 50] width 63 height 26
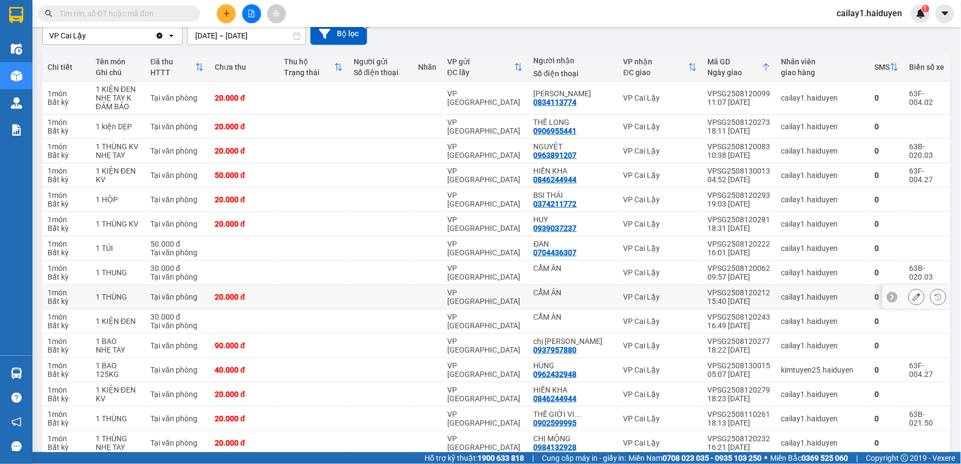
scroll to position [120, 0]
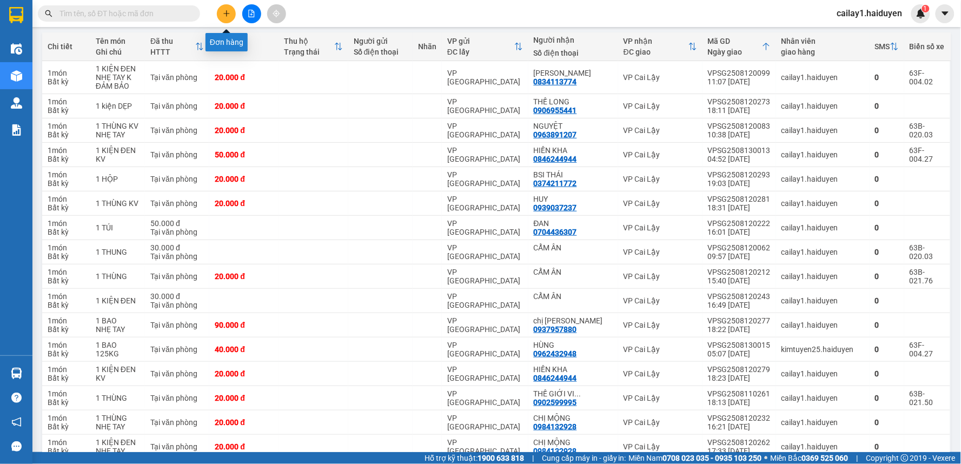
click at [225, 12] on icon "plus" at bounding box center [227, 14] width 8 height 8
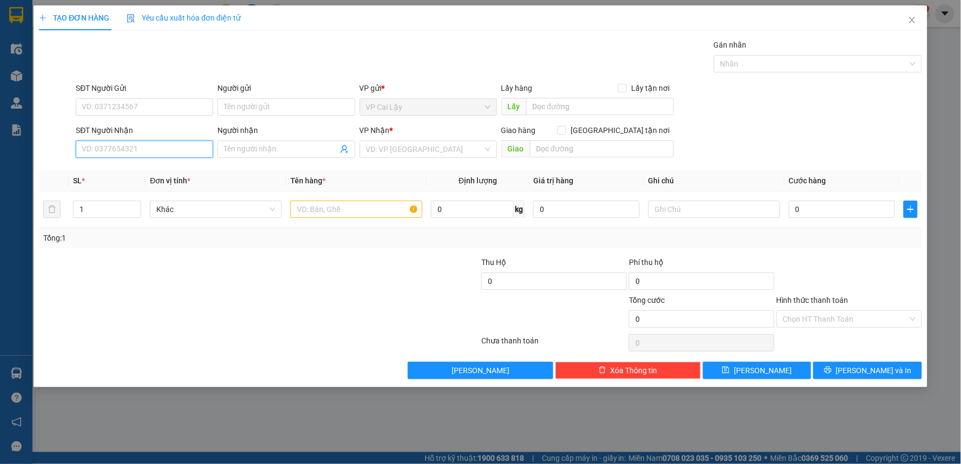
click at [143, 155] on input "SĐT Người Nhận" at bounding box center [144, 149] width 137 height 17
click at [133, 155] on input "0386190741" at bounding box center [144, 149] width 137 height 17
click at [96, 150] on input "0386190741" at bounding box center [144, 149] width 137 height 17
click at [99, 151] on input "0386190741" at bounding box center [144, 149] width 137 height 17
click at [129, 148] on input "0386190741" at bounding box center [144, 149] width 137 height 17
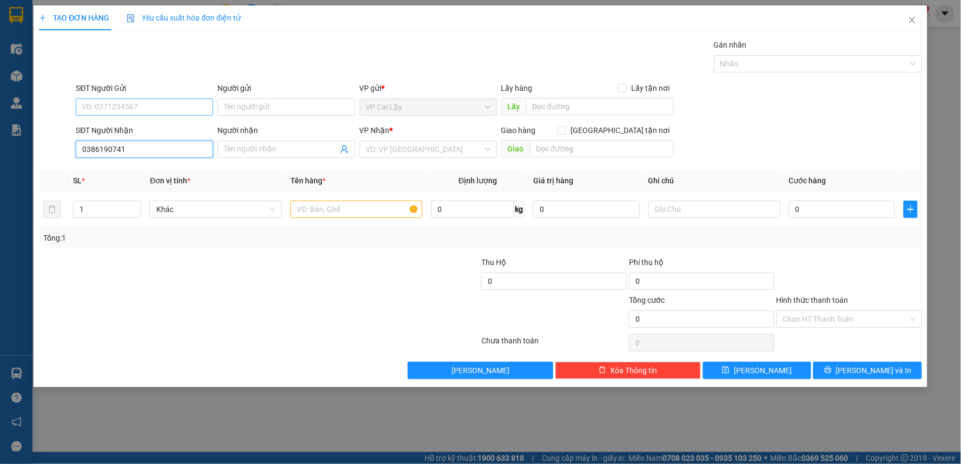
type input "0386190741"
drag, startPoint x: 158, startPoint y: 107, endPoint x: 152, endPoint y: 114, distance: 8.8
click at [158, 107] on input "SĐT Người Gửi" at bounding box center [144, 106] width 137 height 17
click at [161, 131] on div "0567896363 - LUÂN" at bounding box center [144, 129] width 124 height 12
type input "0567896363"
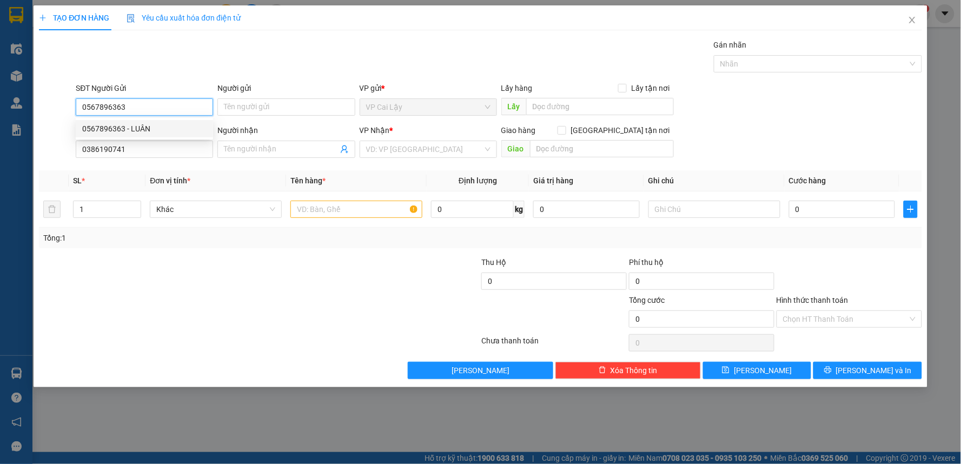
type input "LUÂN"
type input "20.000"
type input "0567896363"
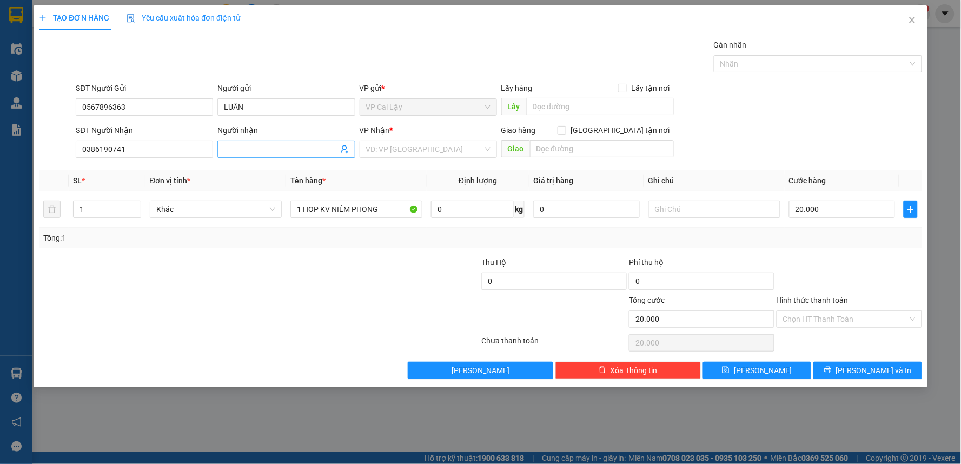
click at [281, 148] on input "Người nhận" at bounding box center [281, 149] width 114 height 12
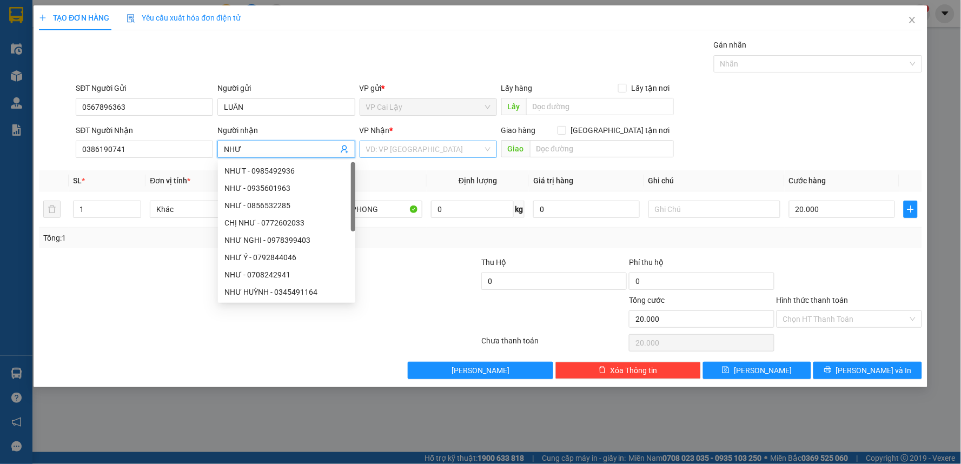
type input "NHƯ"
click at [435, 148] on input "search" at bounding box center [424, 149] width 117 height 16
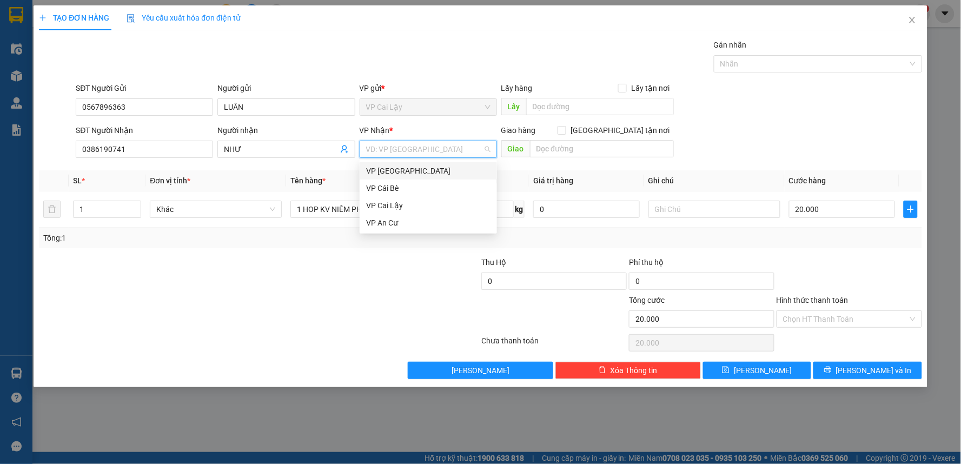
drag, startPoint x: 417, startPoint y: 169, endPoint x: 900, endPoint y: 253, distance: 490.6
click at [419, 169] on div "VP [GEOGRAPHIC_DATA]" at bounding box center [428, 171] width 124 height 12
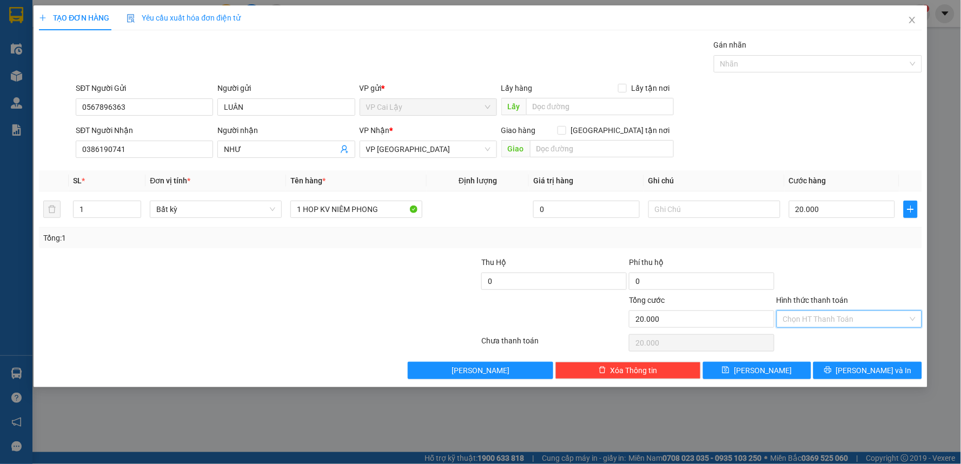
click at [845, 319] on input "Hình thức thanh toán" at bounding box center [845, 319] width 125 height 16
click at [855, 375] on button "[PERSON_NAME] và In" at bounding box center [867, 370] width 109 height 17
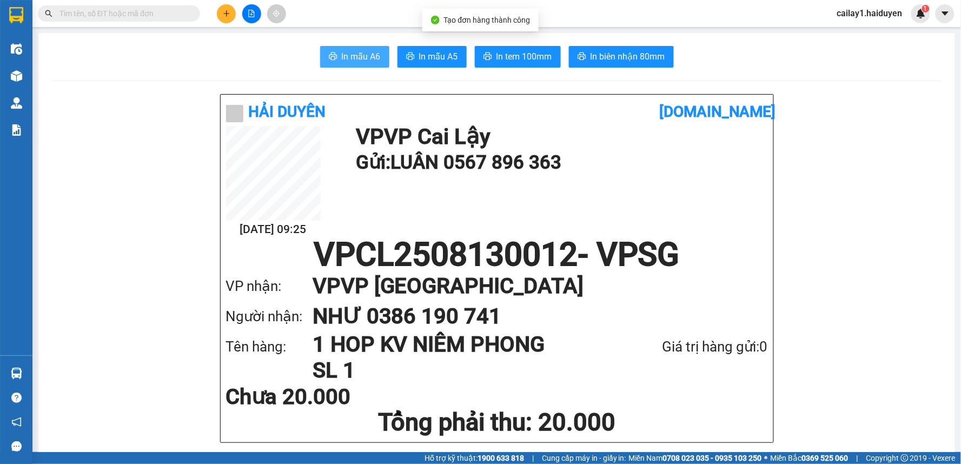
click at [360, 52] on span "In mẫu A6" at bounding box center [361, 57] width 39 height 14
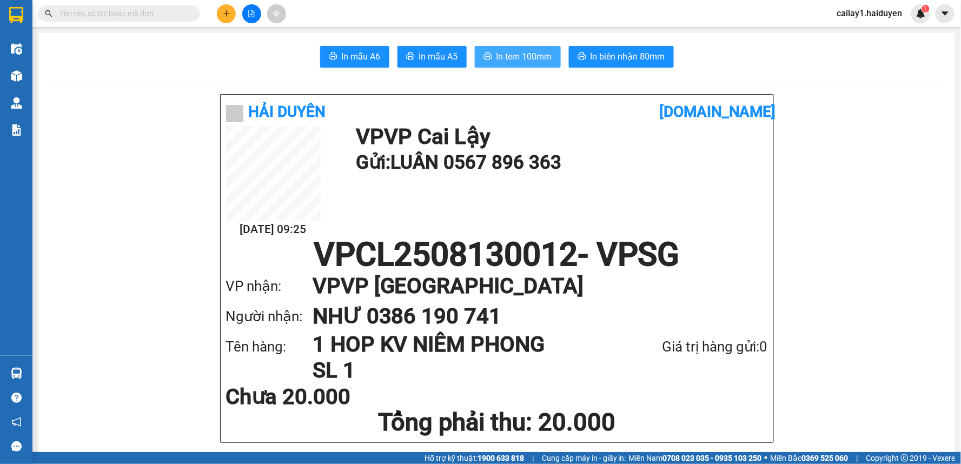
click at [533, 51] on span "In tem 100mm" at bounding box center [524, 57] width 56 height 14
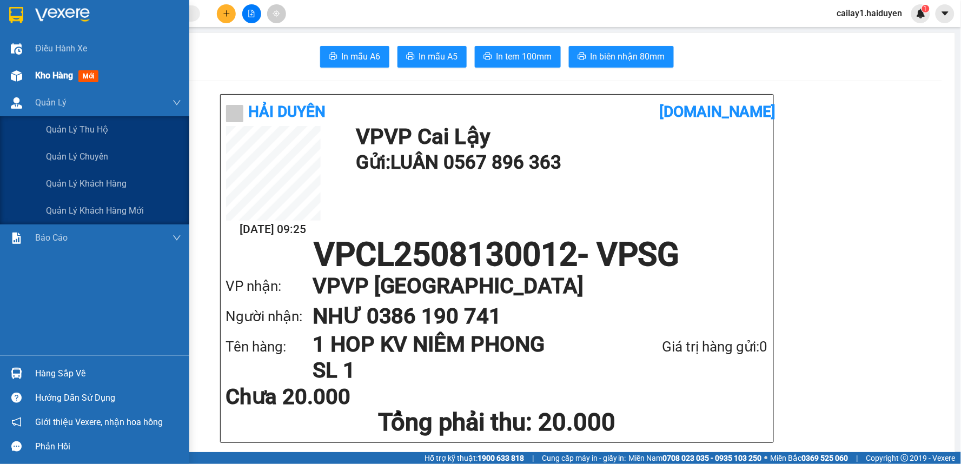
click at [62, 72] on span "Kho hàng" at bounding box center [54, 75] width 38 height 10
click at [56, 72] on span "Kho hàng" at bounding box center [54, 75] width 38 height 10
click at [85, 100] on div "Quản Lý" at bounding box center [108, 102] width 146 height 27
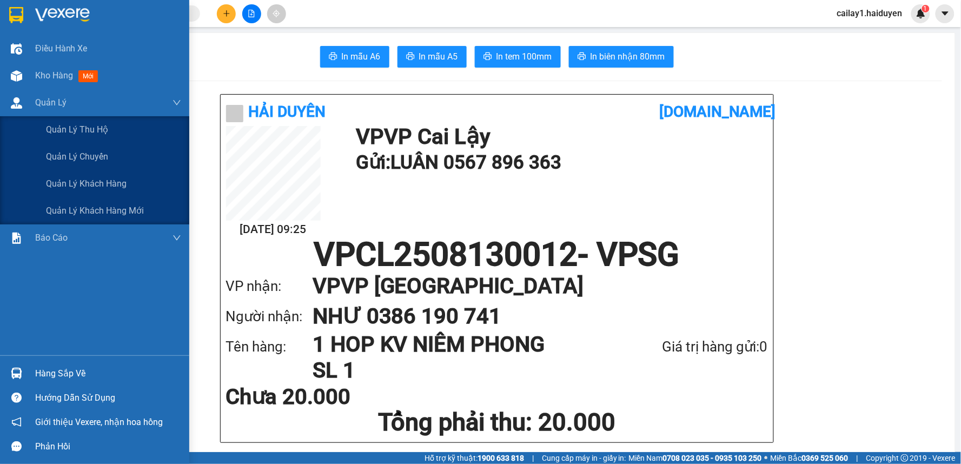
click at [87, 99] on div "Quản Lý" at bounding box center [108, 102] width 146 height 27
click at [36, 64] on div "Điều hành xe Kho hàng mới Quản Lý Quản lý thu hộ Quản lý chuyến Quản lý khách h…" at bounding box center [94, 195] width 189 height 320
click at [38, 72] on span "Kho hàng" at bounding box center [54, 75] width 38 height 10
click at [39, 72] on span "Kho hàng" at bounding box center [54, 75] width 38 height 10
click at [132, 148] on div "Điều hành xe Kho hàng mới Quản Lý Quản lý thu hộ Quản lý chuyến Quản lý khách h…" at bounding box center [94, 195] width 189 height 320
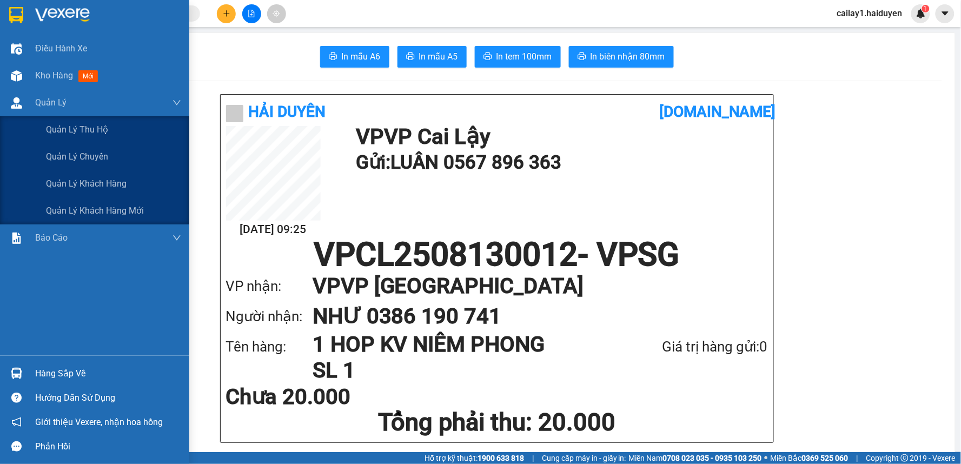
click at [134, 148] on div "Điều hành xe Kho hàng mới Quản Lý Quản lý thu hộ Quản lý chuyến Quản lý khách h…" at bounding box center [94, 195] width 189 height 320
click at [174, 155] on div "Điều hành xe Kho hàng mới Quản Lý Quản lý thu hộ Quản lý chuyến Quản lý khách h…" at bounding box center [94, 195] width 189 height 320
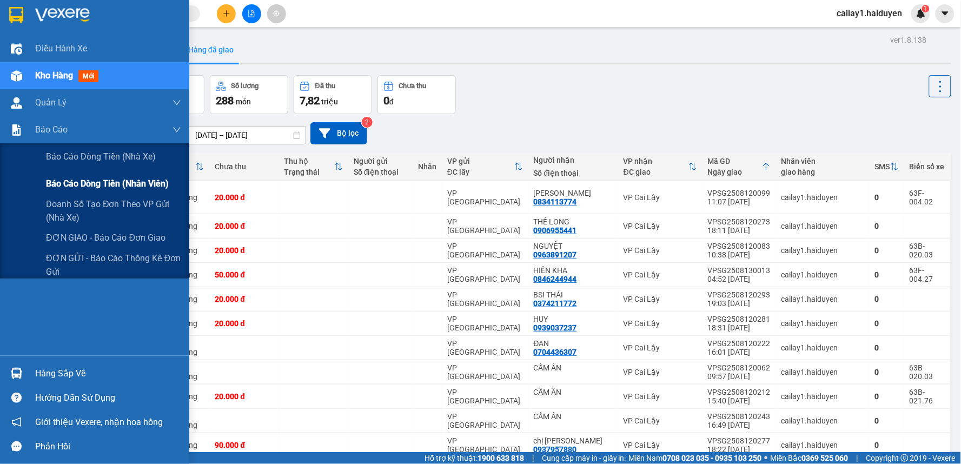
click at [93, 184] on span "Báo cáo dòng tiền (nhân viên)" at bounding box center [107, 184] width 123 height 14
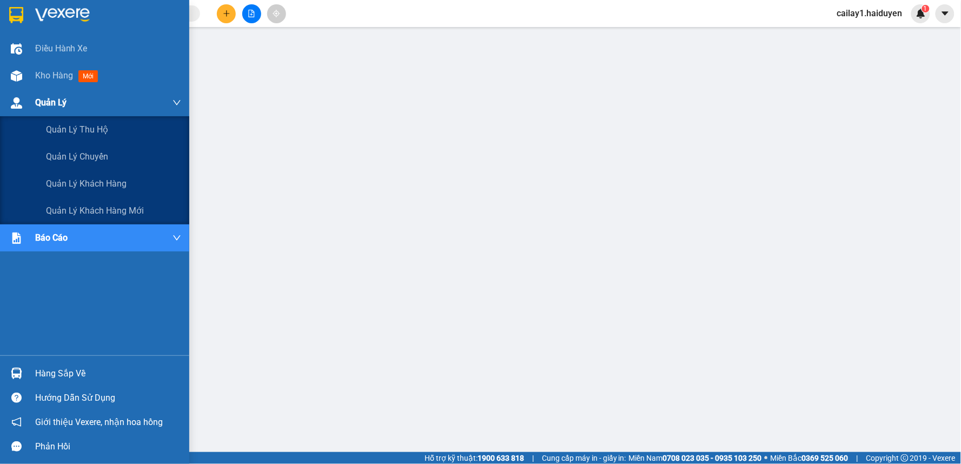
click at [54, 102] on span "Quản Lý" at bounding box center [50, 103] width 31 height 14
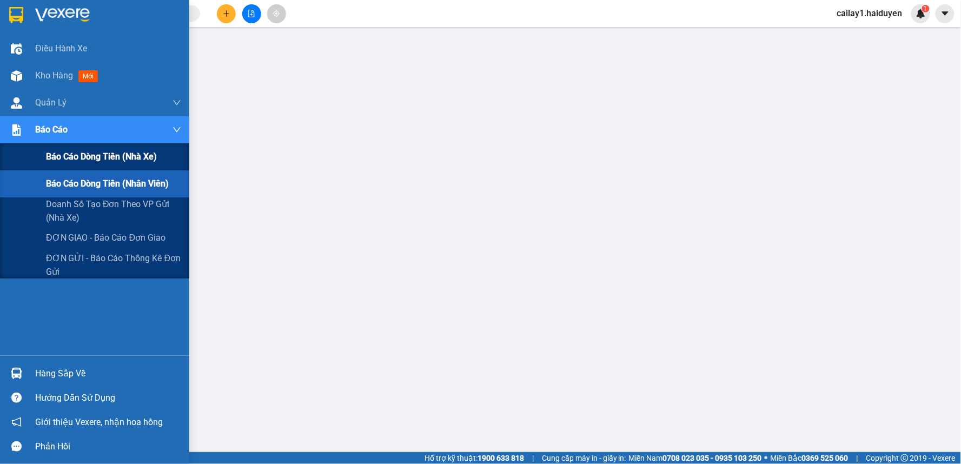
click at [83, 150] on span "Báo cáo dòng tiền (nhà xe)" at bounding box center [101, 157] width 111 height 14
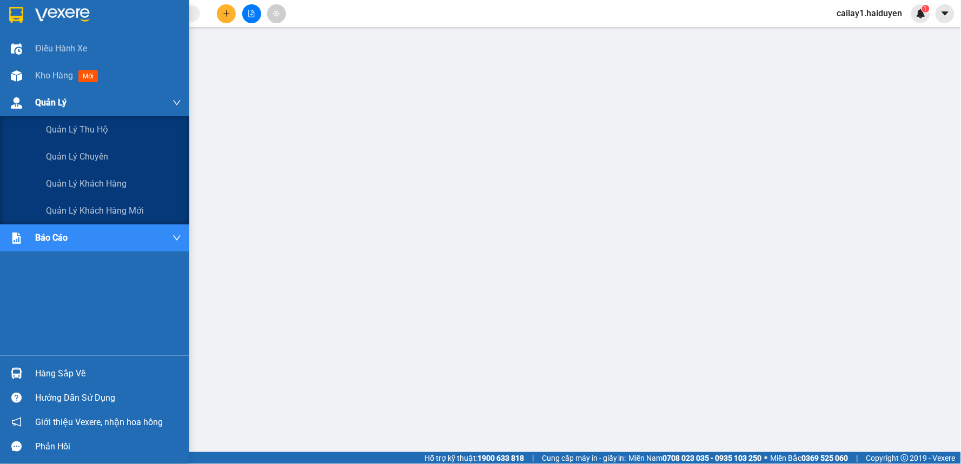
click at [24, 99] on div "Quản Lý" at bounding box center [94, 102] width 189 height 27
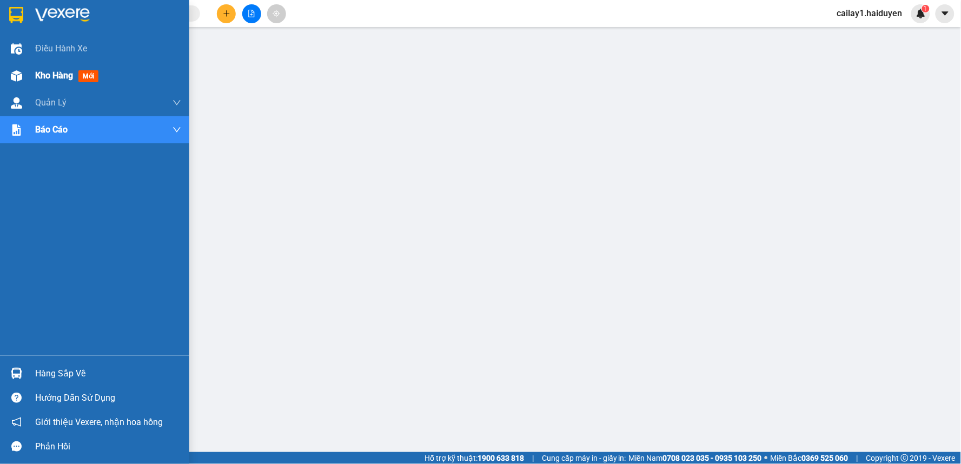
click at [38, 70] on span "Kho hàng" at bounding box center [54, 75] width 38 height 10
click at [94, 82] on span "mới" at bounding box center [88, 76] width 20 height 12
click at [83, 77] on span "mới" at bounding box center [88, 76] width 20 height 12
click at [61, 70] on span "Kho hàng" at bounding box center [54, 75] width 38 height 10
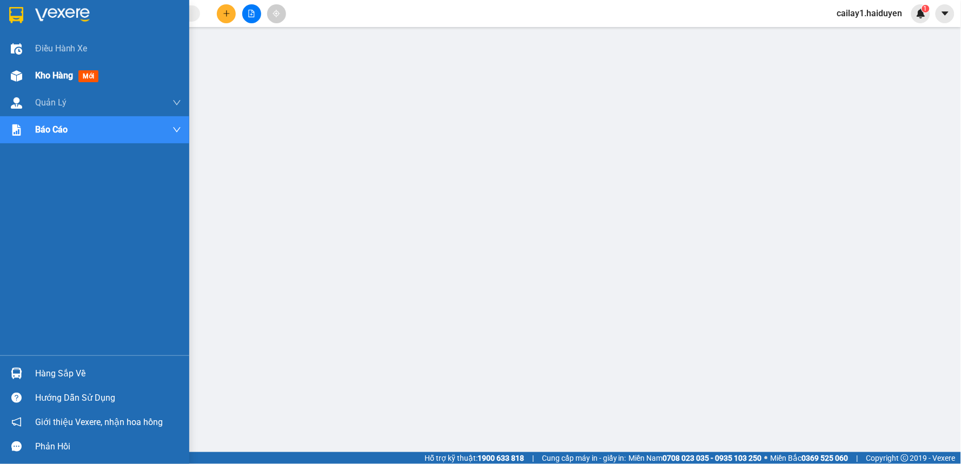
click at [61, 71] on span "Kho hàng" at bounding box center [54, 75] width 38 height 10
click at [73, 77] on span "Kho hàng" at bounding box center [54, 75] width 38 height 10
click at [50, 69] on div "Kho hàng mới" at bounding box center [69, 76] width 68 height 14
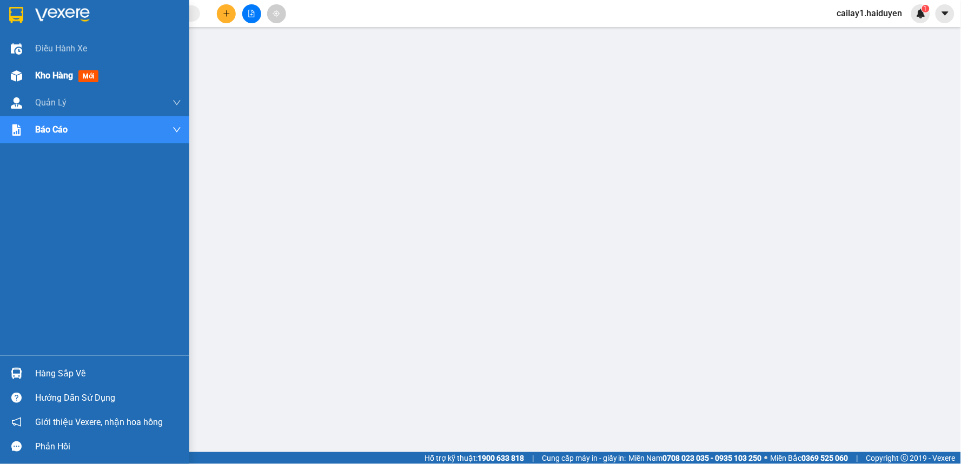
click at [50, 69] on div "Kho hàng mới" at bounding box center [69, 76] width 68 height 14
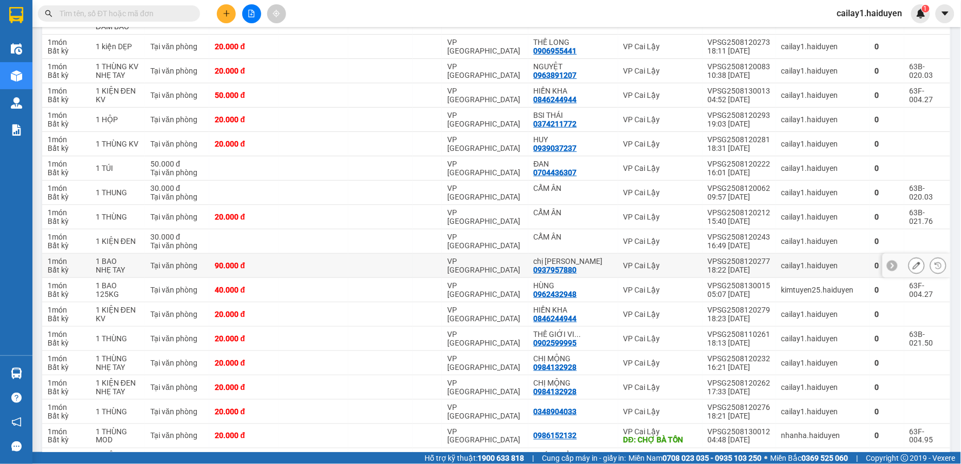
scroll to position [120, 0]
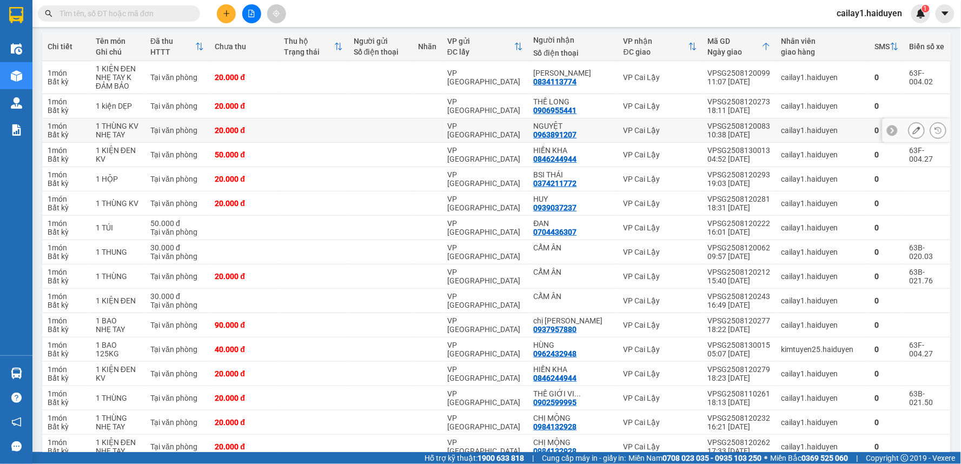
click at [909, 128] on button at bounding box center [916, 130] width 15 height 19
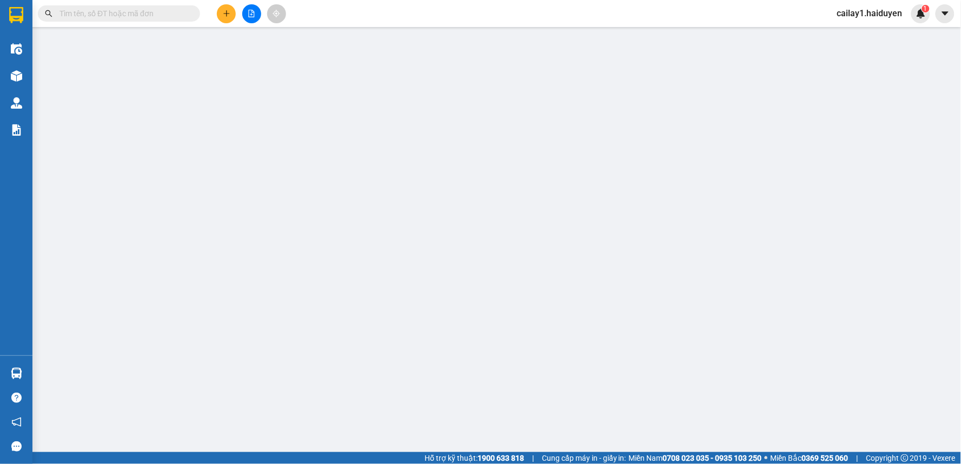
type input "0963891207"
type input "NGUYỆT"
type input "20.000"
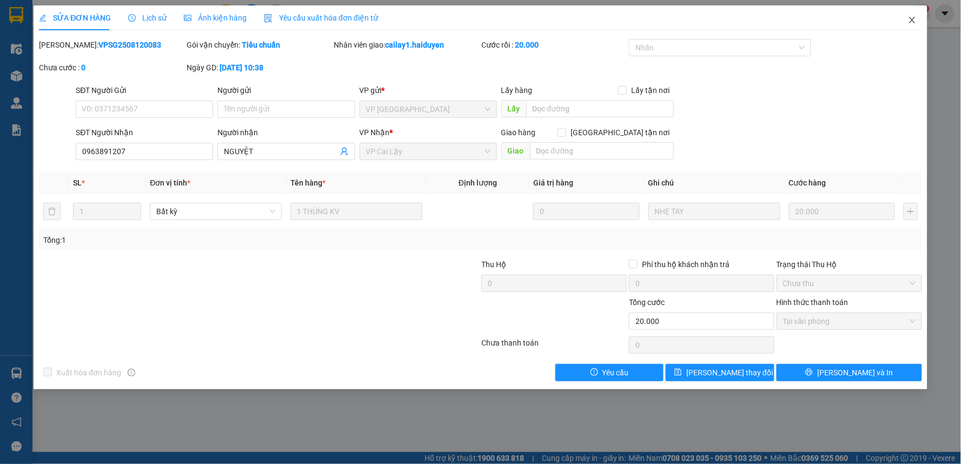
click at [912, 15] on span "Close" at bounding box center [912, 20] width 30 height 30
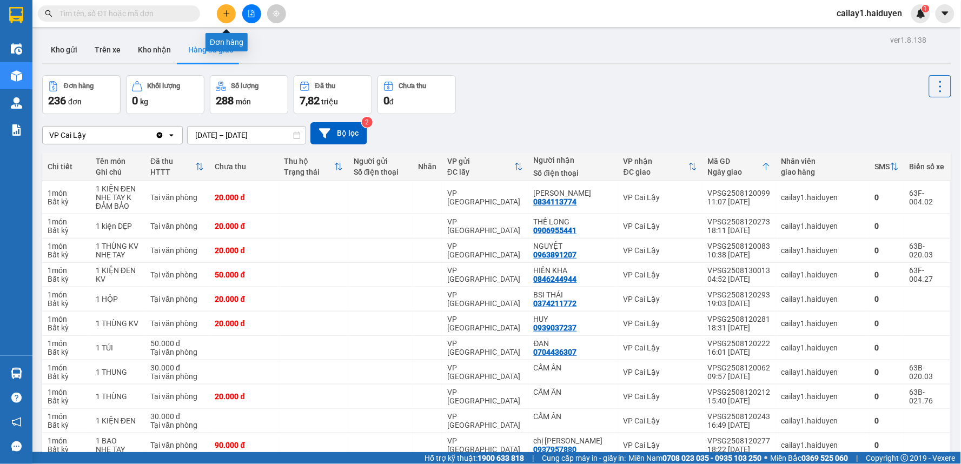
click at [224, 10] on icon "plus" at bounding box center [227, 14] width 8 height 8
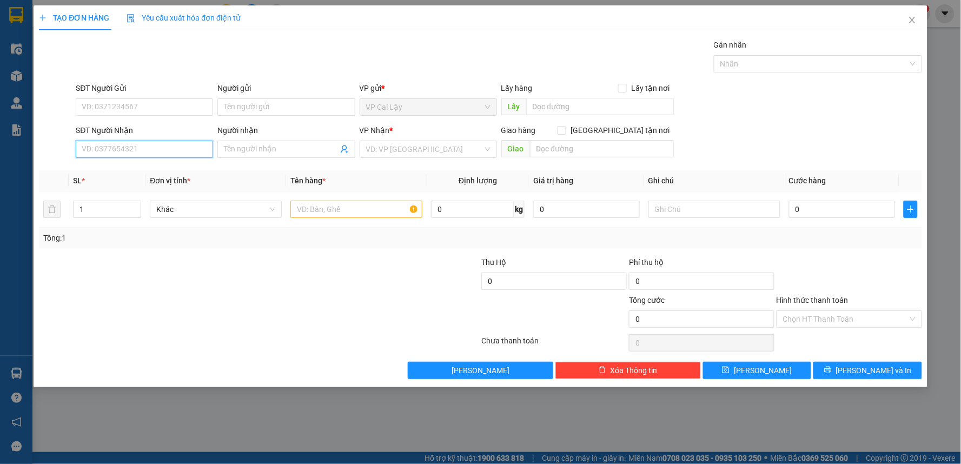
click at [125, 144] on input "SĐT Người Nhận" at bounding box center [144, 149] width 137 height 17
type input "0"
click at [126, 105] on input "SĐT Người Gửi" at bounding box center [144, 106] width 137 height 17
type input "0909003919"
click at [126, 132] on div "0909003919 - PHƯỚC" at bounding box center [144, 129] width 124 height 12
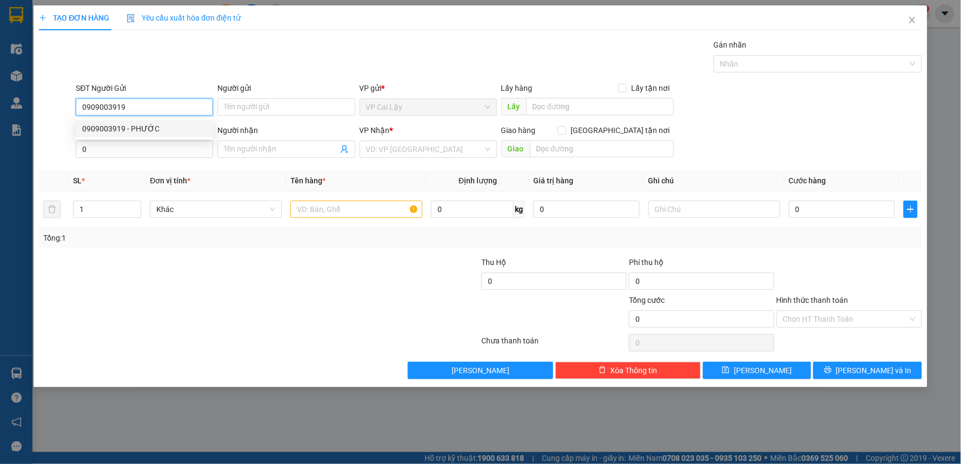
type input "PHƯỚC"
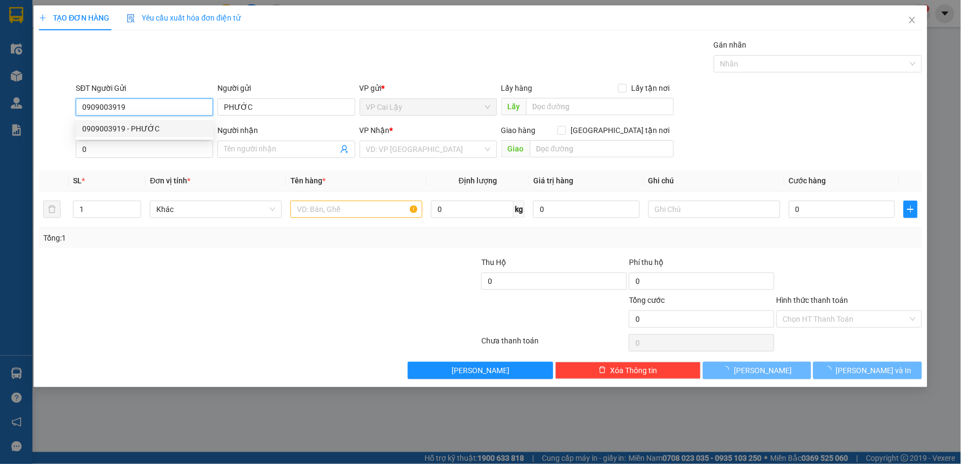
type input "80.000"
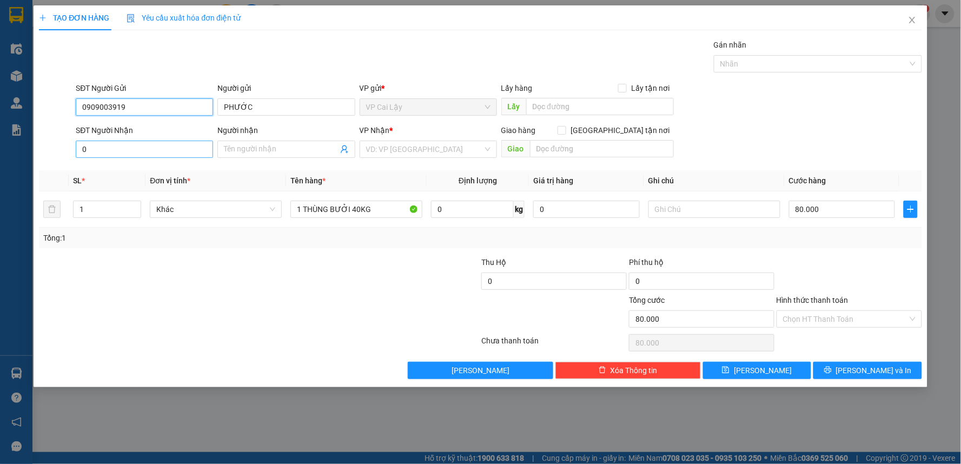
type input "0909003919"
click at [138, 148] on input "0" at bounding box center [144, 149] width 137 height 17
type input "0909620290"
click at [307, 147] on input "Người nhận" at bounding box center [281, 149] width 114 height 12
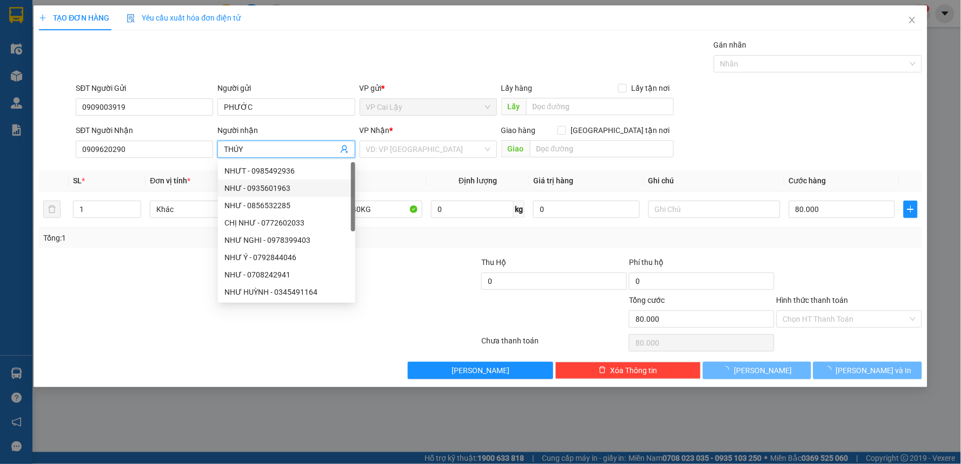
type input "THÚY"
drag, startPoint x: 402, startPoint y: 280, endPoint x: 395, endPoint y: 237, distance: 43.3
click at [403, 279] on div at bounding box center [407, 275] width 148 height 38
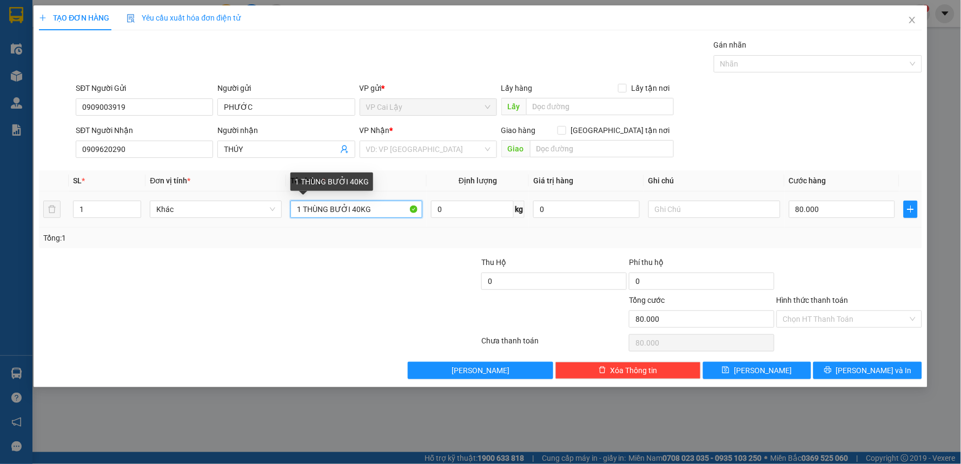
click at [393, 208] on input "1 THÙNG BƯỞI 40KG" at bounding box center [356, 209] width 132 height 17
drag, startPoint x: 303, startPoint y: 207, endPoint x: 328, endPoint y: 209, distance: 24.9
click at [328, 209] on input "1 THÙNG BƯỞI 40KG" at bounding box center [356, 209] width 132 height 17
type input "1 TỤNG BƯỞI 40KG"
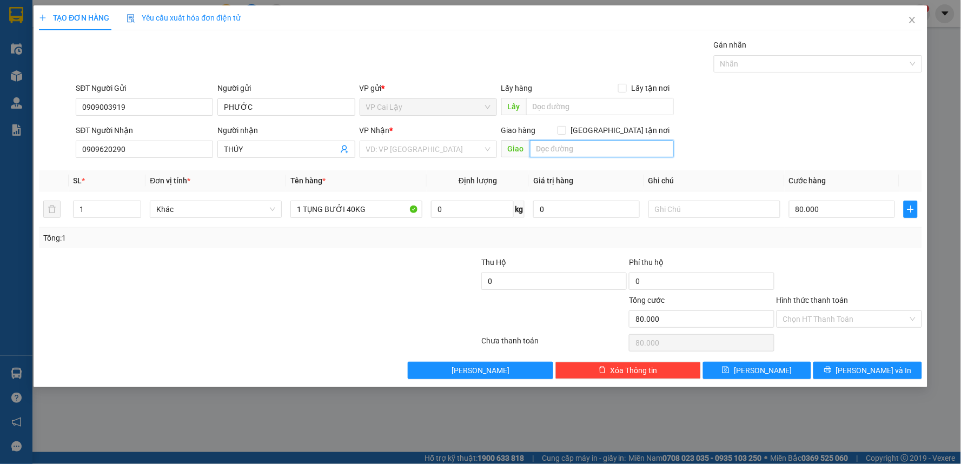
click at [558, 150] on input "text" at bounding box center [602, 148] width 144 height 17
click at [449, 147] on input "search" at bounding box center [424, 149] width 117 height 16
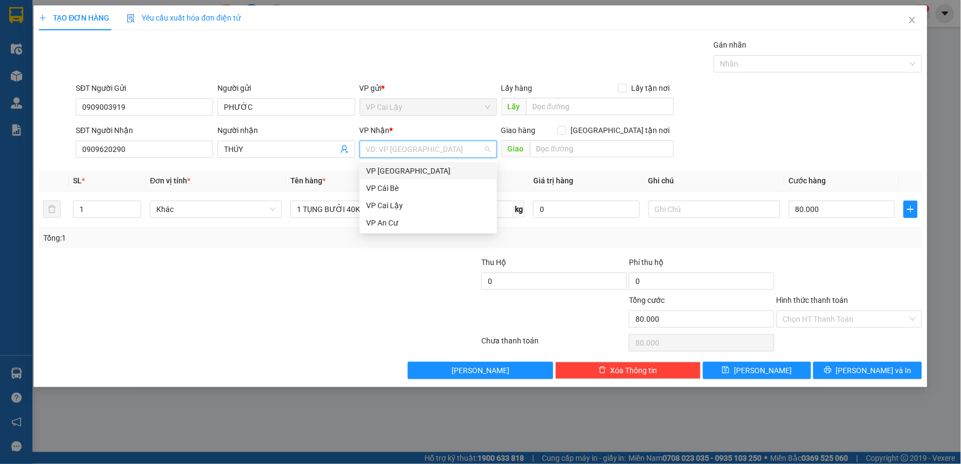
drag, startPoint x: 445, startPoint y: 170, endPoint x: 556, endPoint y: 138, distance: 115.2
click at [450, 169] on div "VP [GEOGRAPHIC_DATA]" at bounding box center [428, 171] width 124 height 12
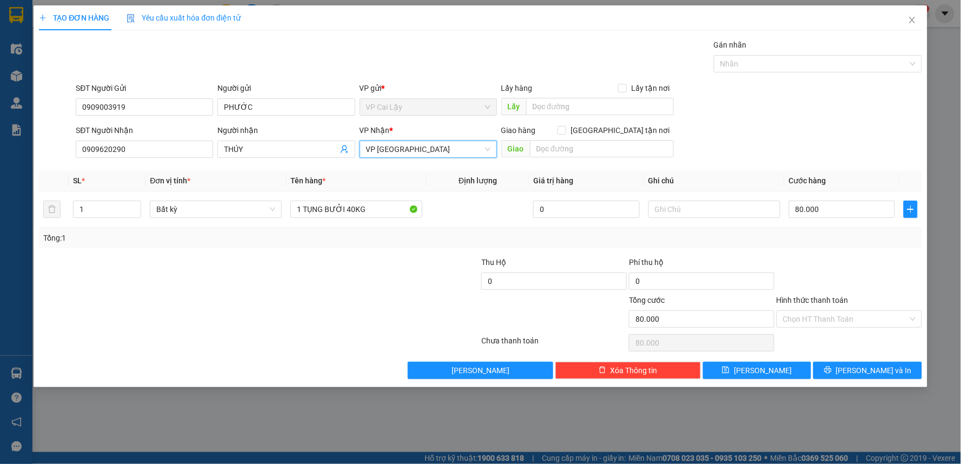
click at [561, 138] on div "Giao hàng Giao tận nơi" at bounding box center [587, 132] width 173 height 16
click at [562, 140] on input "text" at bounding box center [602, 148] width 144 height 17
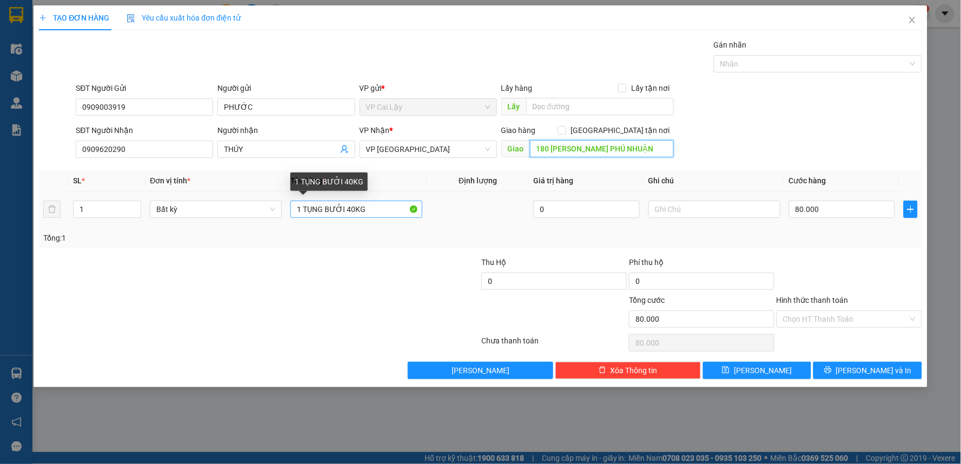
type input "180 LÊ VĂN SỸ P. PHÚ NHUẬN"
drag, startPoint x: 346, startPoint y: 209, endPoint x: 352, endPoint y: 209, distance: 6.0
click at [352, 209] on input "1 TỤNG BƯỞI 40KG" at bounding box center [356, 209] width 132 height 17
click at [326, 208] on input "1 TỤNG BƯỞI 4.5KG" at bounding box center [356, 209] width 132 height 17
click at [381, 203] on input "1 TỤNG TRẮNG CÓ BƯỞI 4.5KG" at bounding box center [356, 209] width 132 height 17
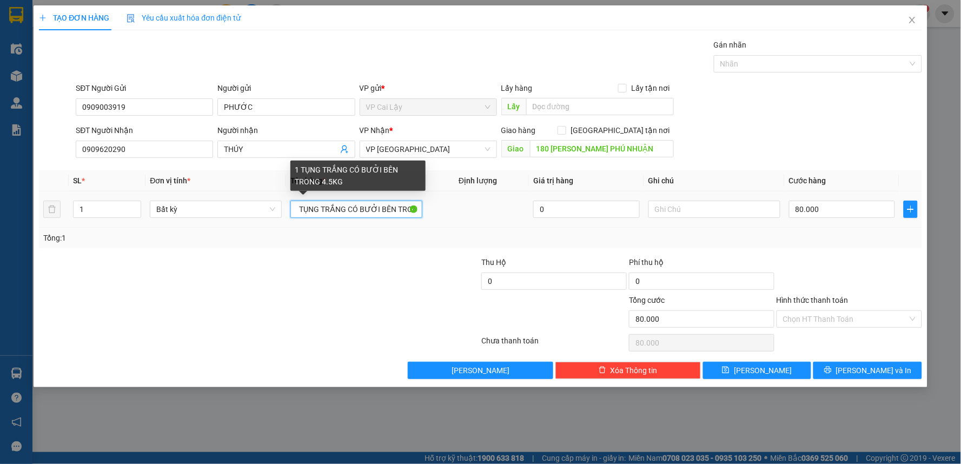
scroll to position [0, 9]
click at [342, 207] on input "1 TỤNG TRẮNG CÓ BƯỞI BÊN TRONG 4.5KG" at bounding box center [356, 209] width 132 height 17
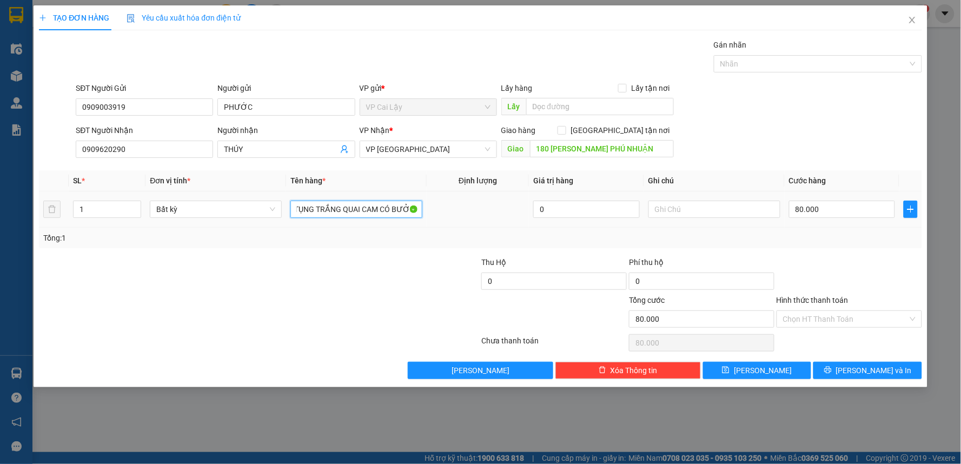
type input "1 TỤNG TRẮNG QUAI CAM CÓ BƯỞI BÊN TRONG 4.5KG"
click at [718, 198] on div at bounding box center [714, 209] width 132 height 22
click at [715, 208] on input "text" at bounding box center [714, 209] width 132 height 17
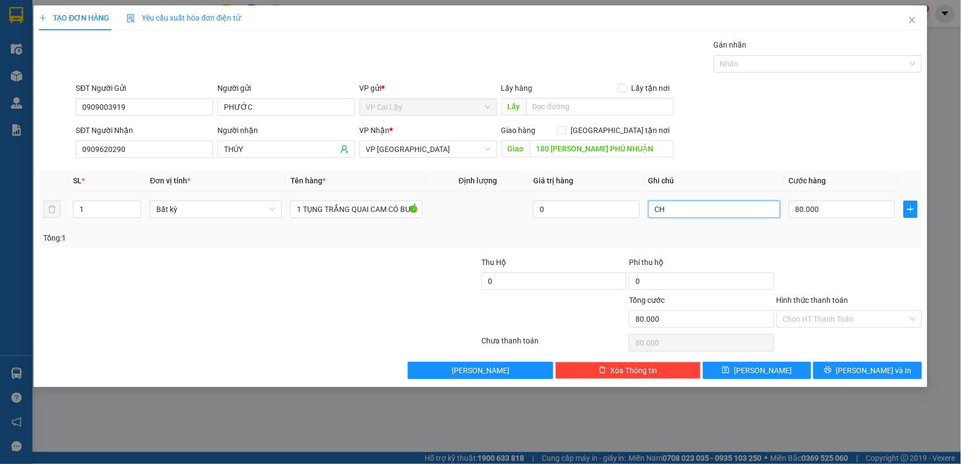
type input "C"
type input "SHIP CHƯA THU"
click at [822, 215] on input "80.000" at bounding box center [842, 209] width 107 height 17
type input "0"
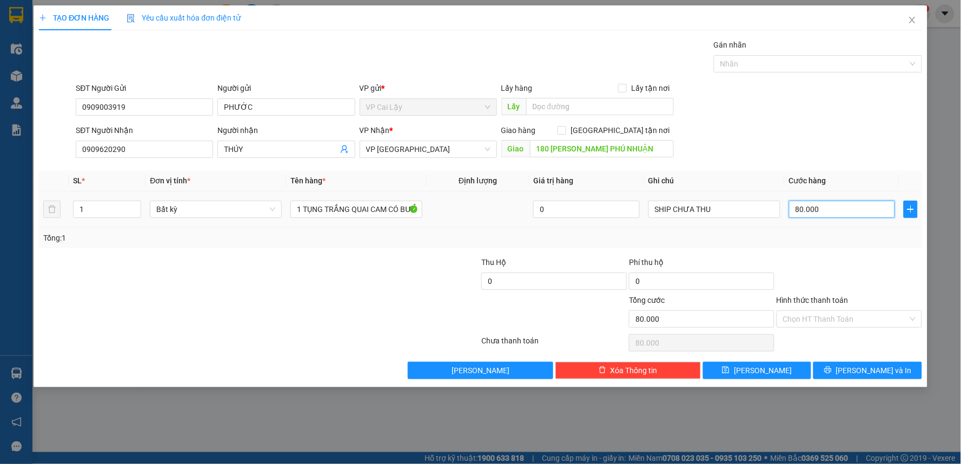
type input "0"
click at [822, 215] on input "0" at bounding box center [842, 209] width 107 height 17
type input "2"
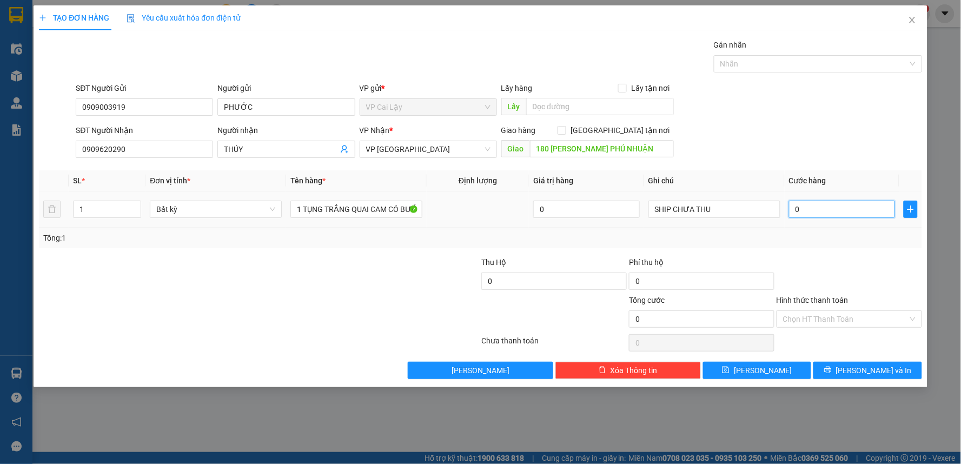
type input "2"
type input "20"
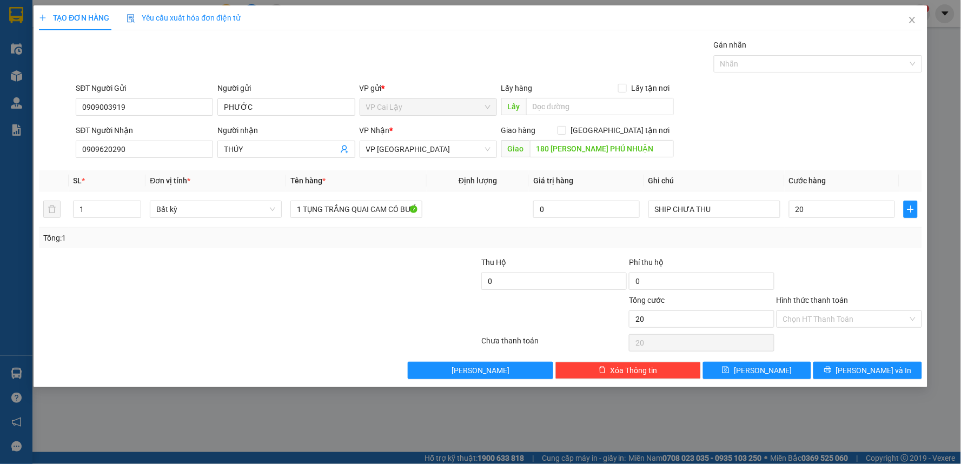
type input "20.000"
click at [839, 136] on div "SĐT Người Nhận 0909620290 Người nhận THÚY VP Nhận * VP Sài Gòn Giao hàng Giao t…" at bounding box center [499, 143] width 850 height 38
click at [827, 316] on input "Hình thức thanh toán" at bounding box center [845, 319] width 125 height 16
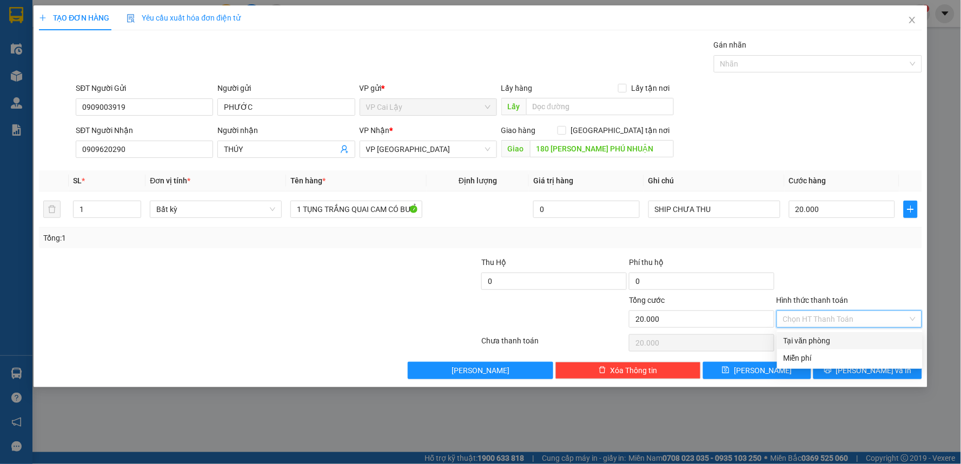
click at [842, 338] on div "Tại văn phòng" at bounding box center [850, 341] width 132 height 12
type input "0"
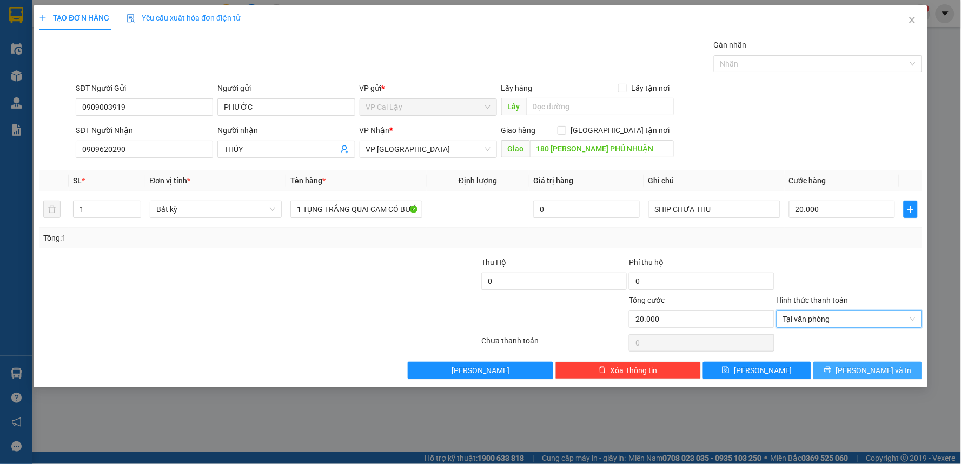
click at [836, 371] on button "[PERSON_NAME] và In" at bounding box center [867, 370] width 109 height 17
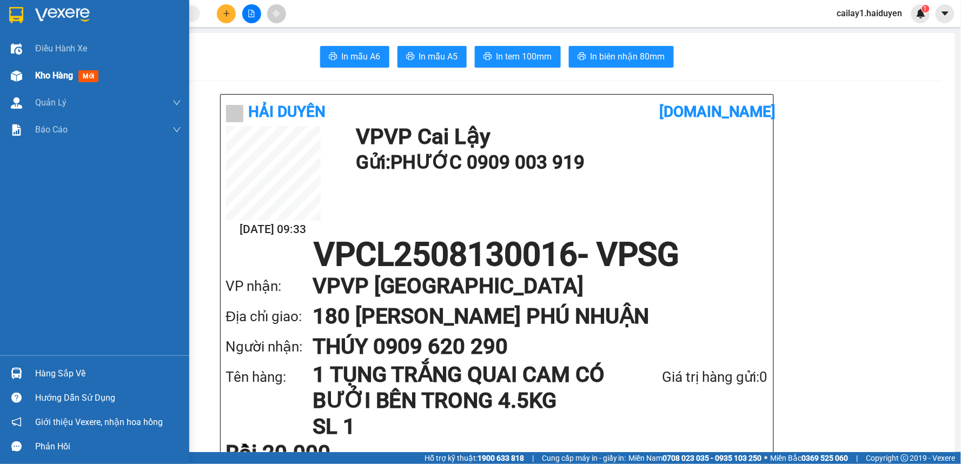
click at [25, 77] on div at bounding box center [16, 76] width 19 height 19
click at [68, 74] on span "Kho hàng" at bounding box center [54, 75] width 38 height 10
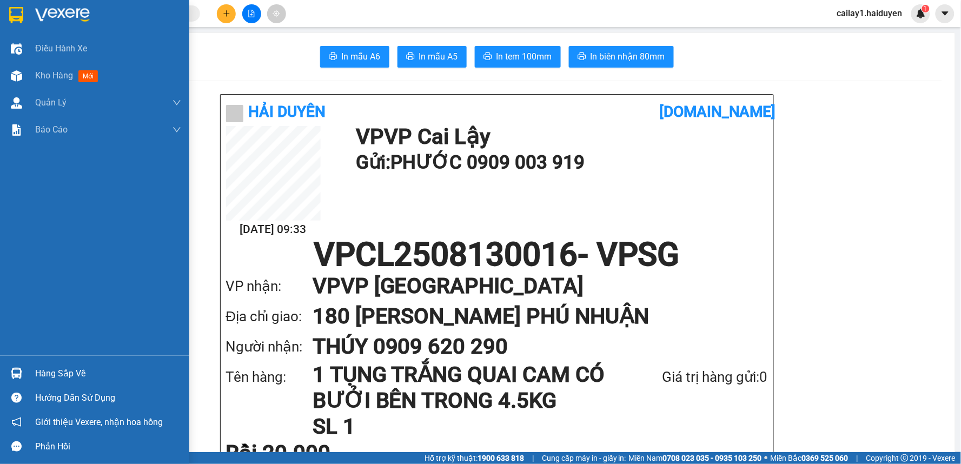
click at [68, 74] on span "Kho hàng" at bounding box center [54, 75] width 38 height 10
click at [70, 74] on span "Kho hàng" at bounding box center [54, 75] width 38 height 10
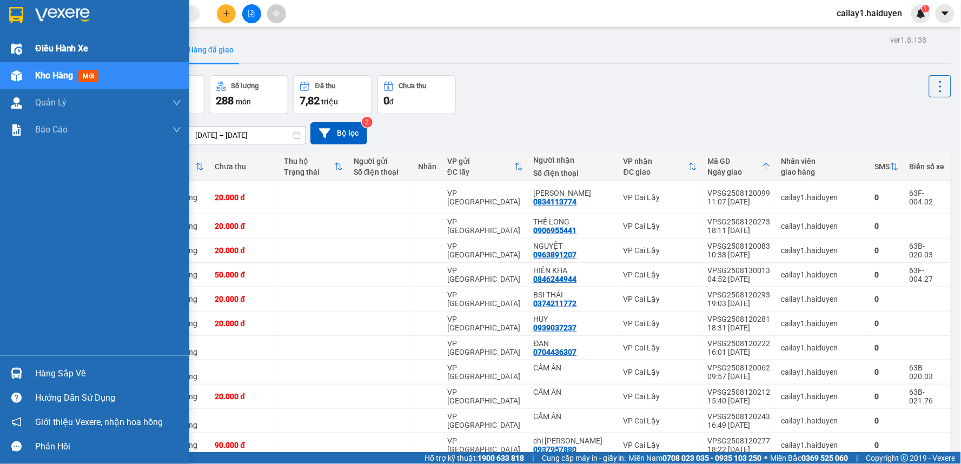
click at [62, 48] on span "Điều hành xe" at bounding box center [62, 49] width 54 height 14
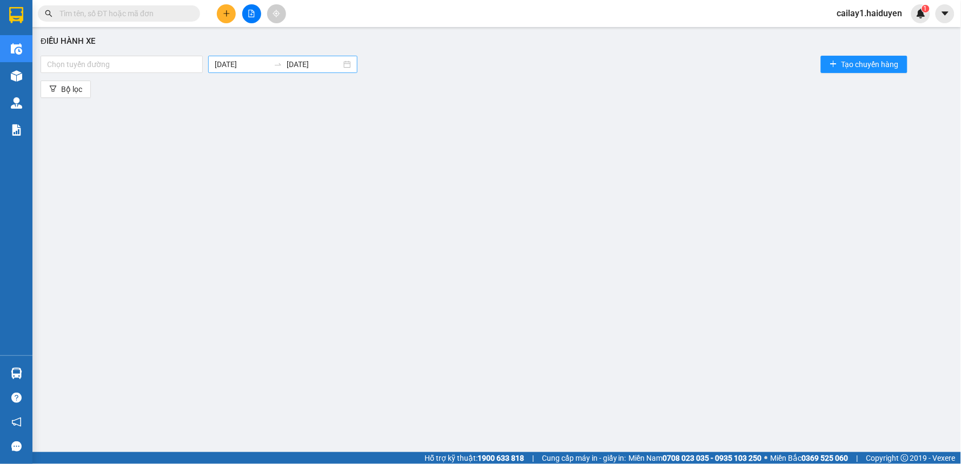
click at [276, 62] on div "13/08/2025 13/08/2025" at bounding box center [282, 64] width 149 height 17
type input "13/08/2025"
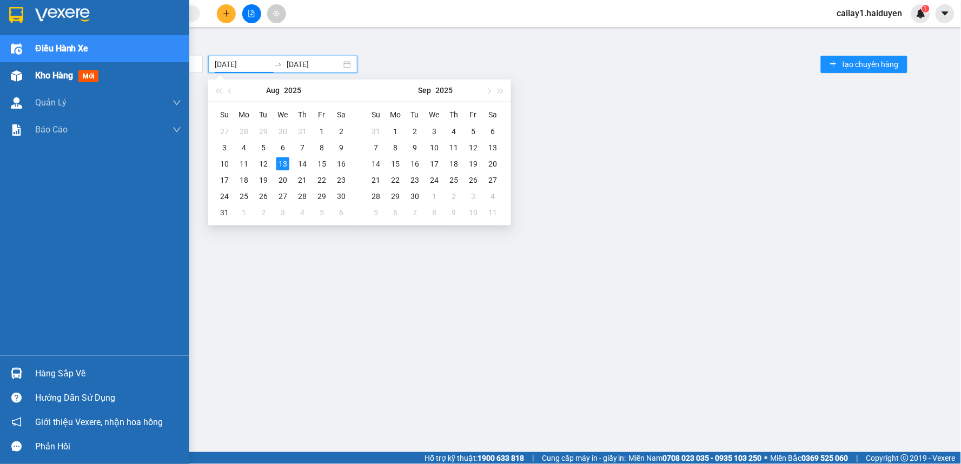
click at [22, 73] on div at bounding box center [16, 76] width 19 height 19
click at [43, 70] on span "Kho hàng" at bounding box center [54, 75] width 38 height 10
click at [44, 70] on span "Kho hàng" at bounding box center [54, 75] width 38 height 10
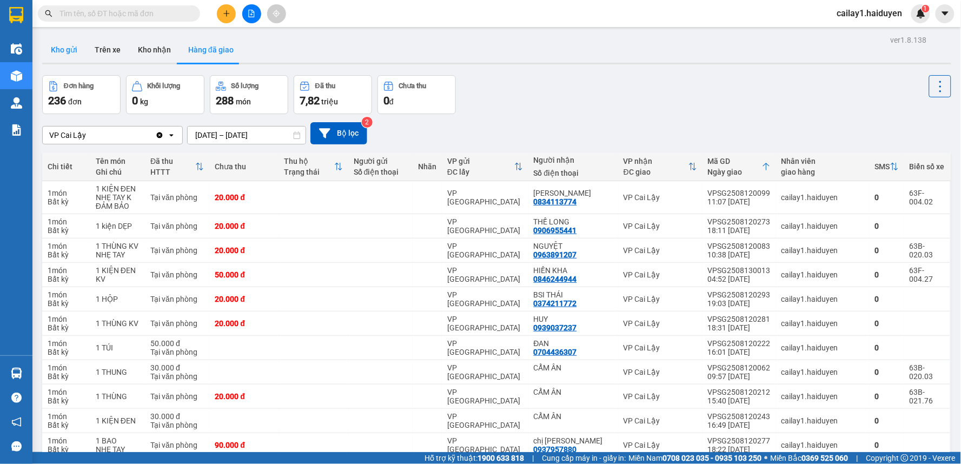
click at [76, 48] on button "Kho gửi" at bounding box center [64, 50] width 44 height 26
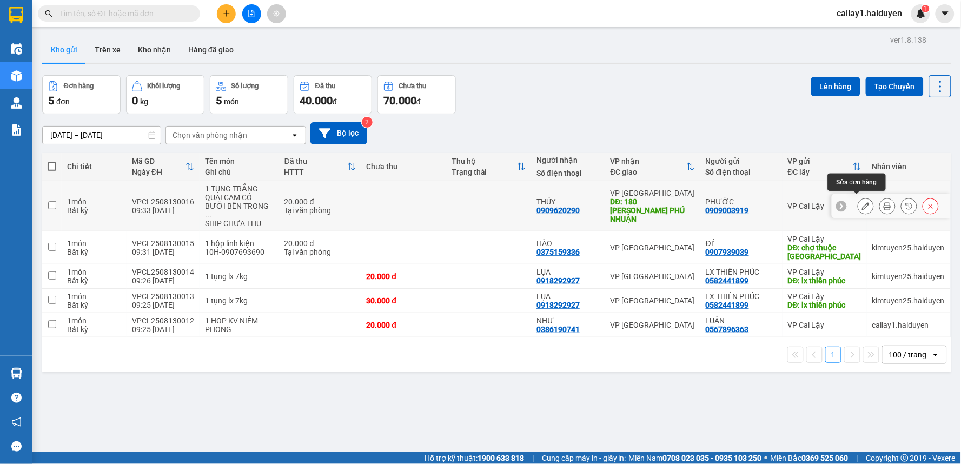
click at [862, 202] on icon at bounding box center [866, 206] width 8 height 8
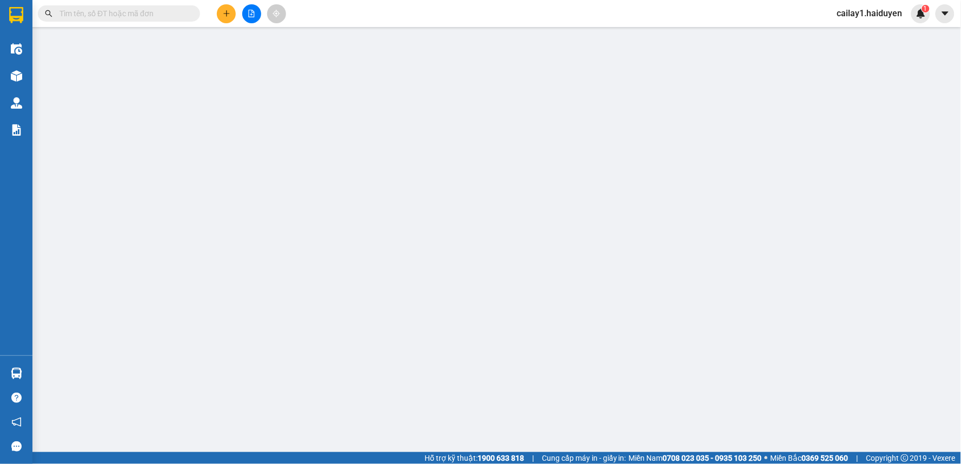
type input "0909003919"
type input "PHƯỚC"
type input "0909620290"
type input "THÚY"
type input "180 LÊ VĂN SỸ P. PHÚ NHUẬN"
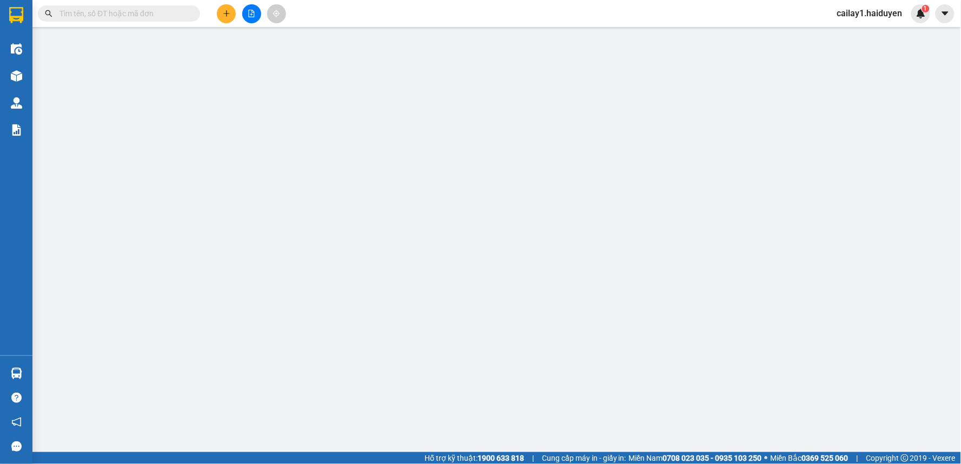
type input "20.000"
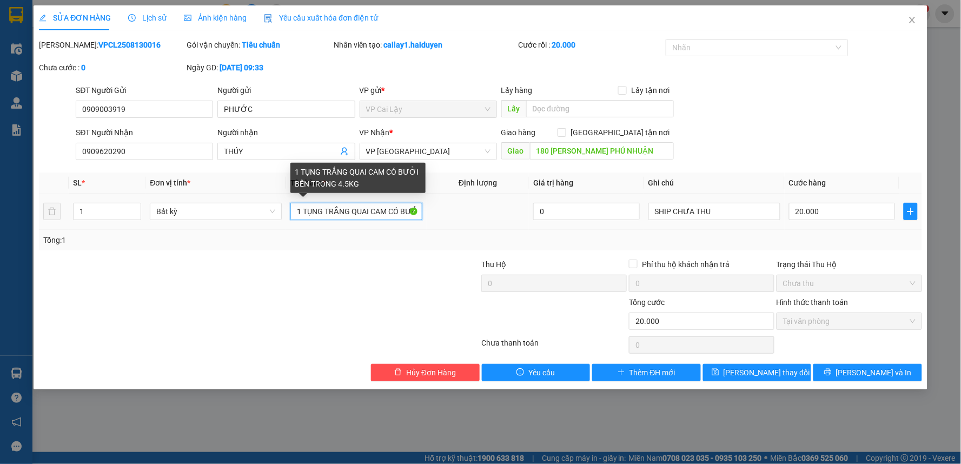
click at [381, 208] on input "1 TỤNG TRẮNG QUAI CAM CÓ BƯỞI BÊN TRONG 4.5KG" at bounding box center [356, 211] width 132 height 17
click at [395, 213] on input "1 TỤNG TRẮNG QUAI CAM CÓ BƯỞI BÊN TRONG 4.5KG" at bounding box center [356, 211] width 132 height 17
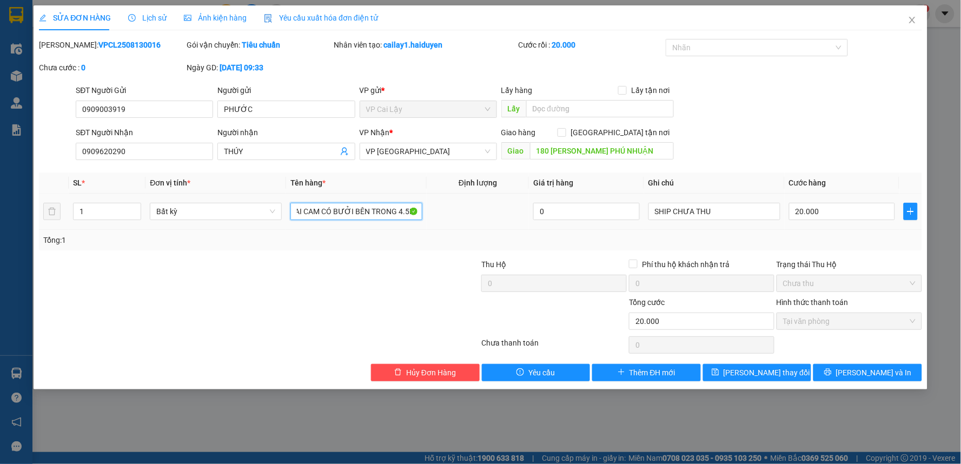
drag, startPoint x: 406, startPoint y: 211, endPoint x: 431, endPoint y: 209, distance: 24.9
click at [431, 209] on tr "1 Bất kỳ 1 TỤNG TRẮNG QUAI CAM CÓ BƯỞI BÊN TRONG 4.5KG 0 SHIP CHƯA THU 20.000" at bounding box center [480, 212] width 883 height 36
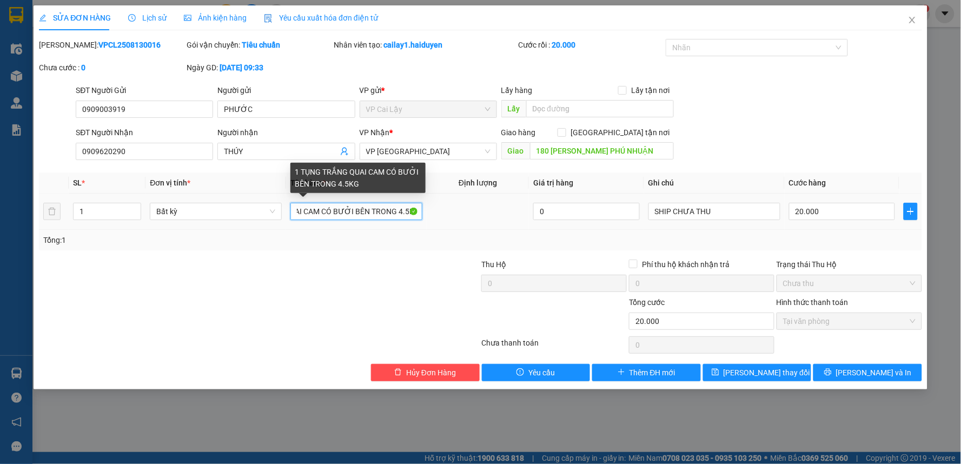
click at [409, 213] on input "1 TỤNG TRẮNG QUAI CAM CÓ BƯỞI BÊN TRONG 4.5KG" at bounding box center [356, 211] width 132 height 17
click at [387, 214] on input "1 TỤNG TRẮNG QUAI CAM CÓ BƯỞI BÊN TRONG 4.5KG" at bounding box center [356, 211] width 132 height 17
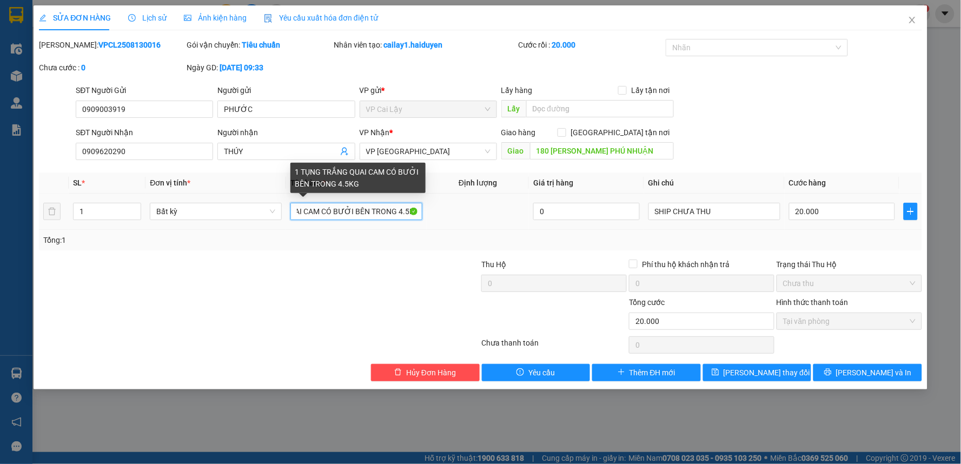
click at [411, 213] on input "1 TỤNG TRẮNG QUAI CAM CÓ BƯỞI BÊN TRONG 4.5KG" at bounding box center [356, 211] width 132 height 17
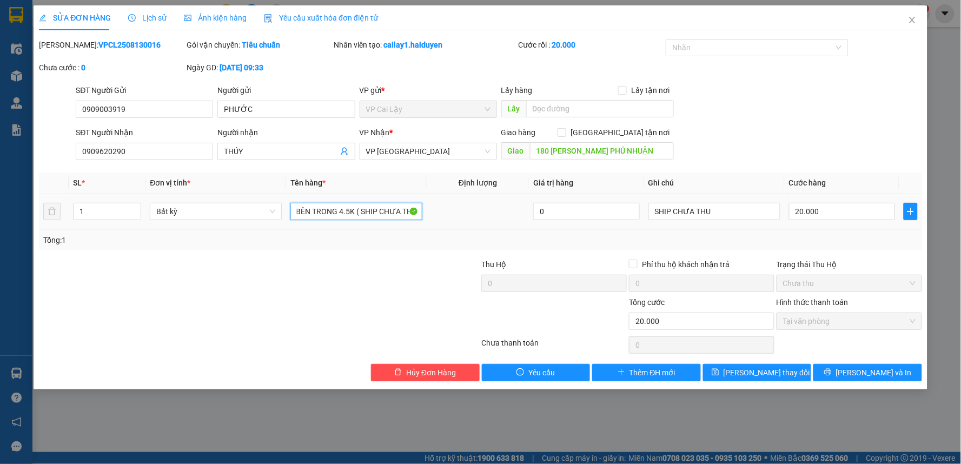
scroll to position [0, 129]
type input "1 TỤNG TRẮNG QUAI CAM CÓ BƯỞI BÊN TRONG 4.5K ( SHIP CHƯA THU )G"
click at [831, 373] on icon "printer" at bounding box center [827, 372] width 7 height 7
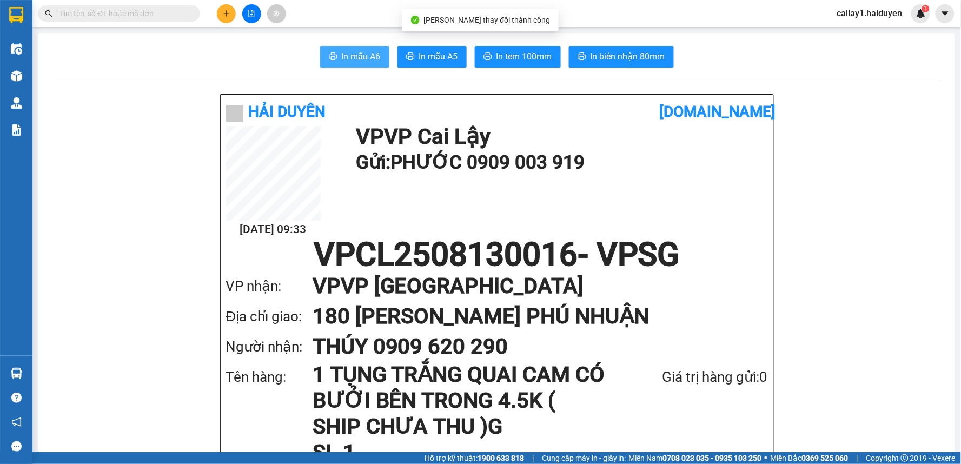
click at [353, 54] on span "In mẫu A6" at bounding box center [361, 57] width 39 height 14
click at [155, 14] on input "text" at bounding box center [123, 14] width 128 height 12
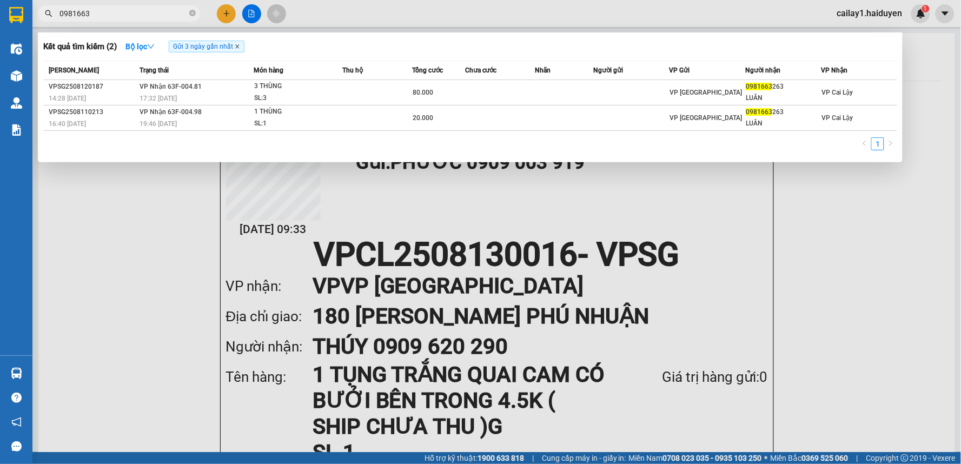
type input "0981663"
click at [239, 47] on icon "close" at bounding box center [237, 47] width 4 height 4
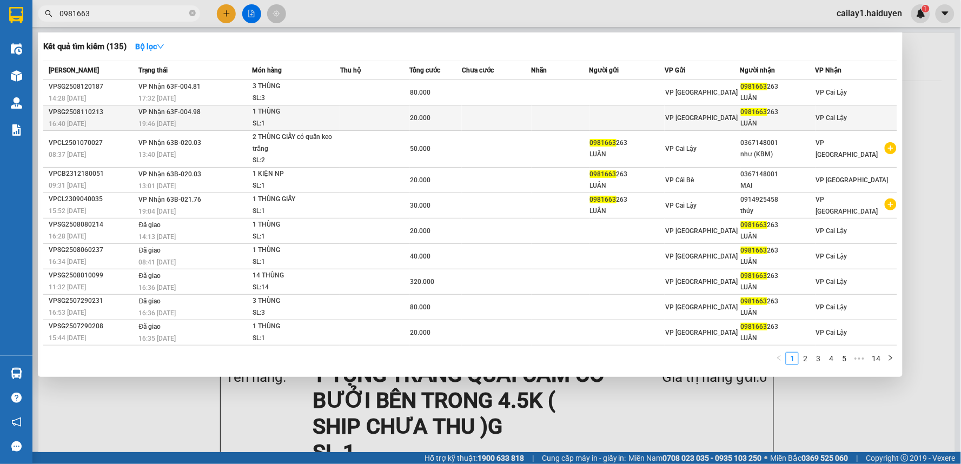
click at [449, 112] on div "20.000" at bounding box center [435, 118] width 51 height 12
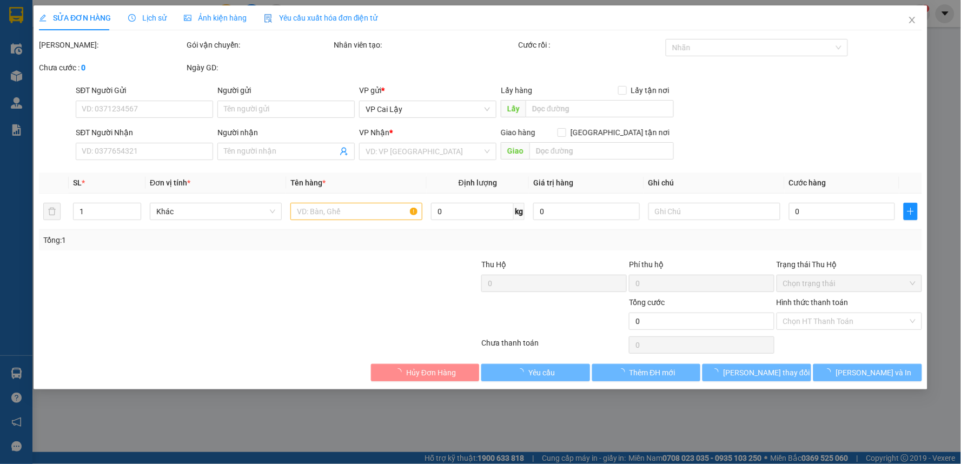
type input "0981663263"
type input "LUÂN"
type input "20.000"
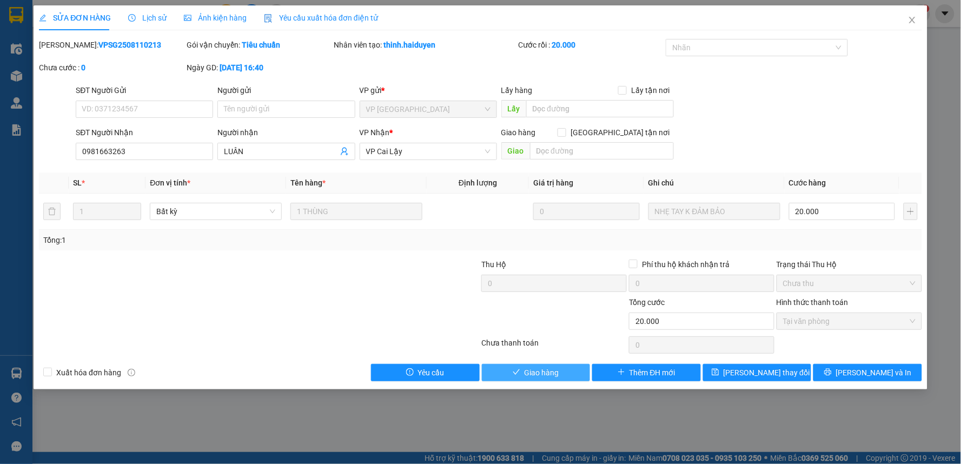
drag, startPoint x: 557, startPoint y: 370, endPoint x: 599, endPoint y: 354, distance: 44.5
click at [561, 371] on button "Giao hàng" at bounding box center [536, 372] width 109 height 17
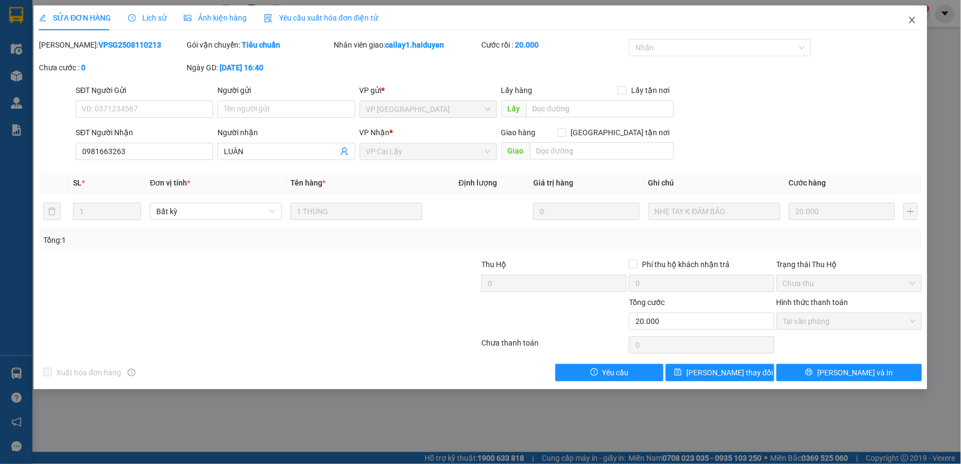
drag, startPoint x: 912, startPoint y: 17, endPoint x: 901, endPoint y: 18, distance: 11.4
click at [901, 18] on span "Close" at bounding box center [912, 20] width 30 height 30
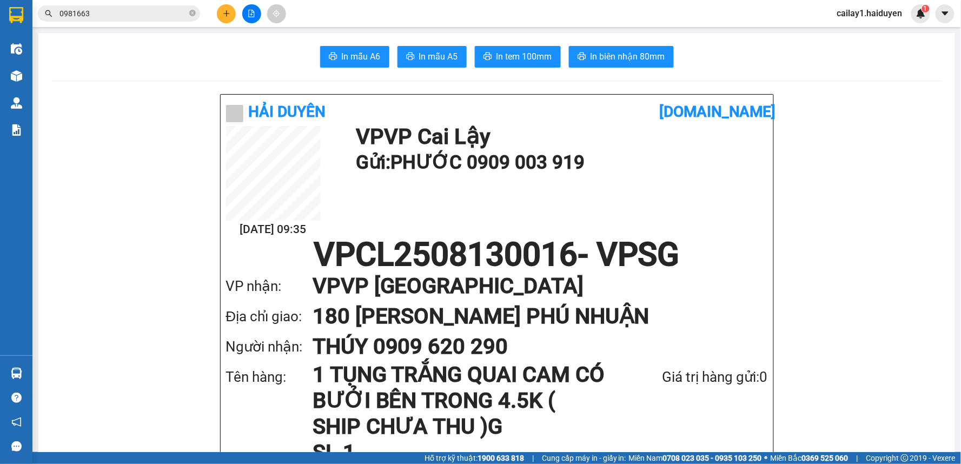
click at [217, 9] on div at bounding box center [251, 13] width 81 height 19
click at [222, 12] on button at bounding box center [226, 13] width 19 height 19
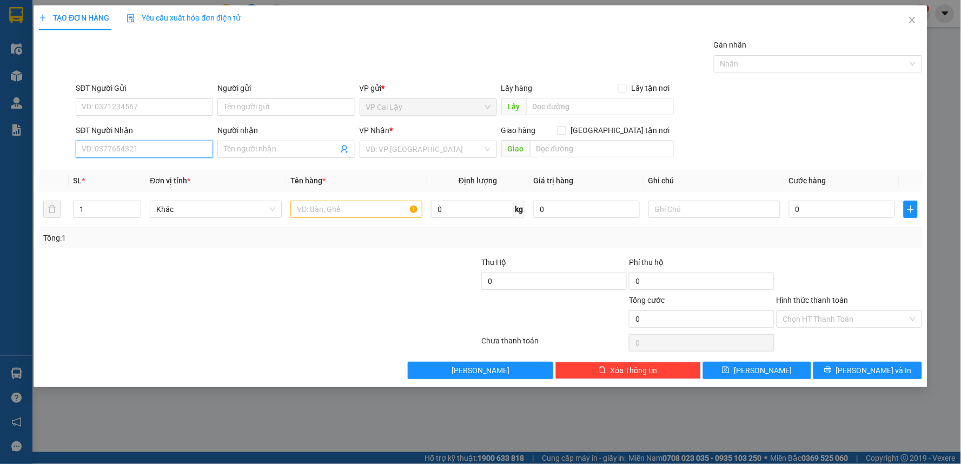
click at [132, 143] on input "SĐT Người Nhận" at bounding box center [144, 149] width 137 height 17
click at [160, 149] on input "SĐT Người Nhận" at bounding box center [144, 149] width 137 height 17
click at [168, 140] on div "SĐT Người Nhận" at bounding box center [144, 132] width 137 height 16
click at [161, 150] on input "SĐT Người Nhận" at bounding box center [144, 149] width 137 height 17
click at [168, 105] on input "SĐT Người Gửi" at bounding box center [144, 106] width 137 height 17
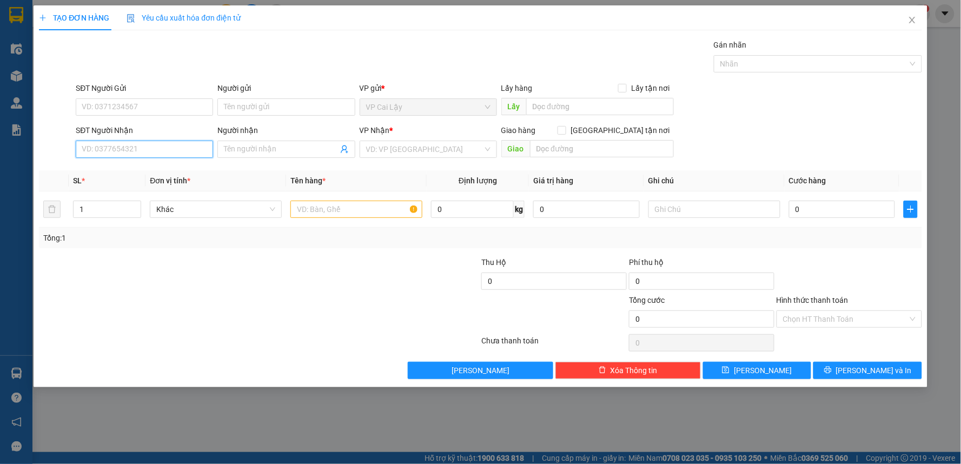
click at [164, 147] on input "SĐT Người Nhận" at bounding box center [144, 149] width 137 height 17
click at [163, 110] on input "SĐT Người Gửi" at bounding box center [144, 106] width 137 height 17
click at [145, 149] on input "SĐT Người Nhận" at bounding box center [144, 149] width 137 height 17
click at [134, 169] on div "0937767676 - Nhí Q10" at bounding box center [144, 171] width 124 height 12
type input "0937767676"
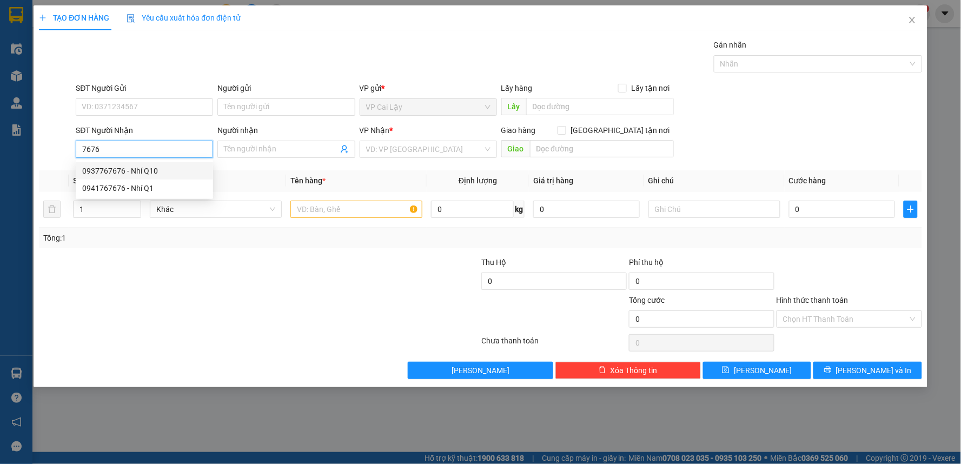
type input "Nhí Q10"
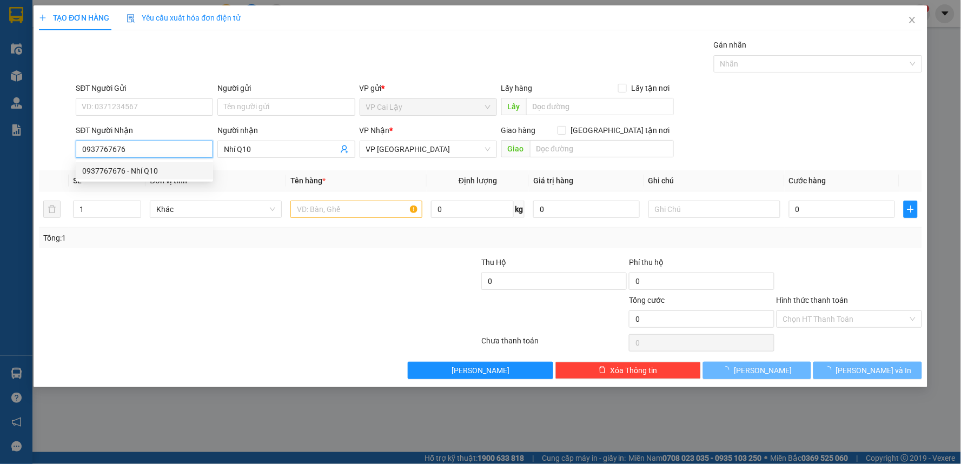
type input "50.000"
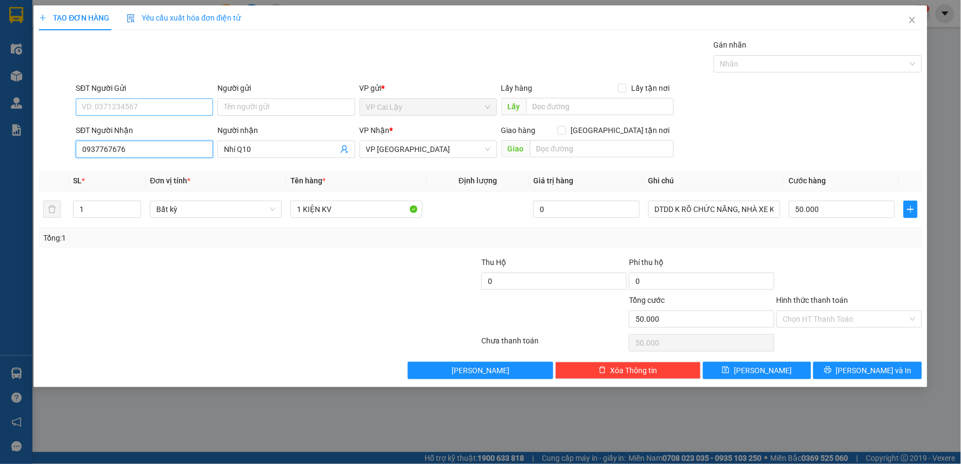
type input "0937767676"
click at [155, 107] on input "SĐT Người Gửi" at bounding box center [144, 106] width 137 height 17
click at [168, 133] on div "0913939564 - ANH TRÍ" at bounding box center [144, 129] width 124 height 12
type input "0913939564"
type input "ANH TRÍ"
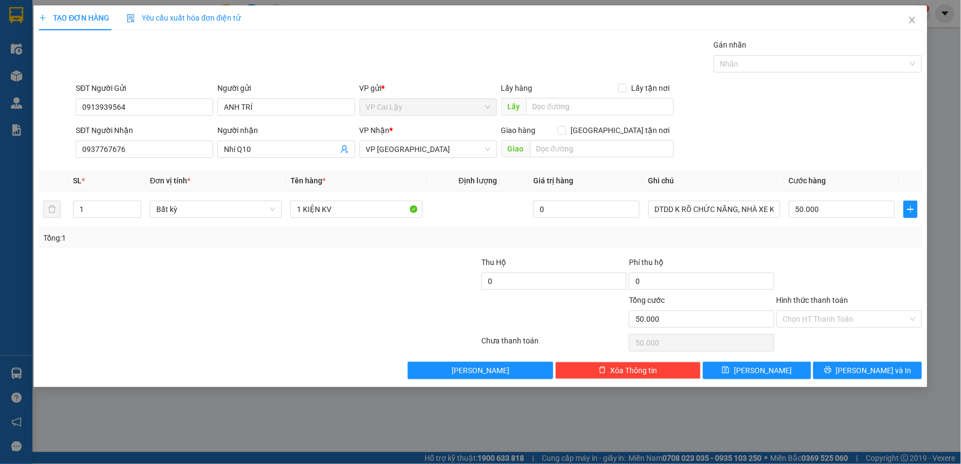
click at [857, 326] on input "Hình thức thanh toán" at bounding box center [845, 319] width 125 height 16
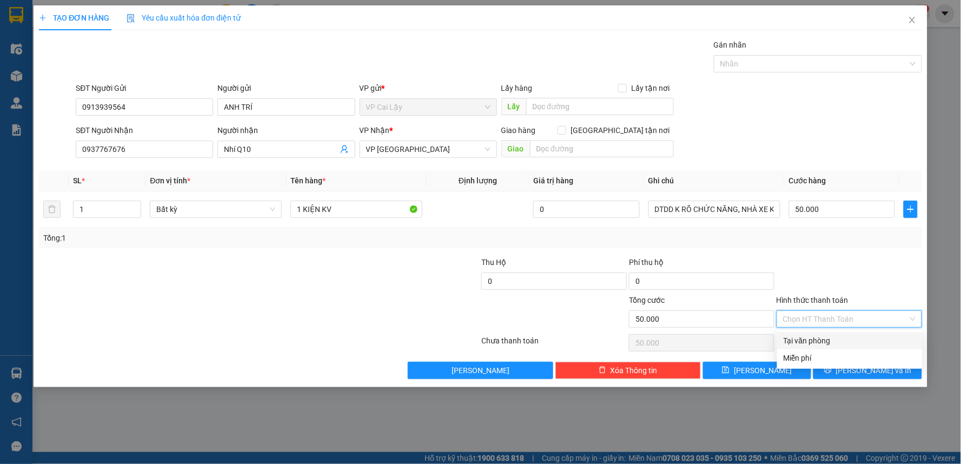
drag, startPoint x: 854, startPoint y: 337, endPoint x: 855, endPoint y: 348, distance: 11.4
click at [854, 339] on div "Tại văn phòng" at bounding box center [850, 341] width 132 height 12
type input "0"
click at [869, 370] on span "[PERSON_NAME] và In" at bounding box center [874, 370] width 76 height 12
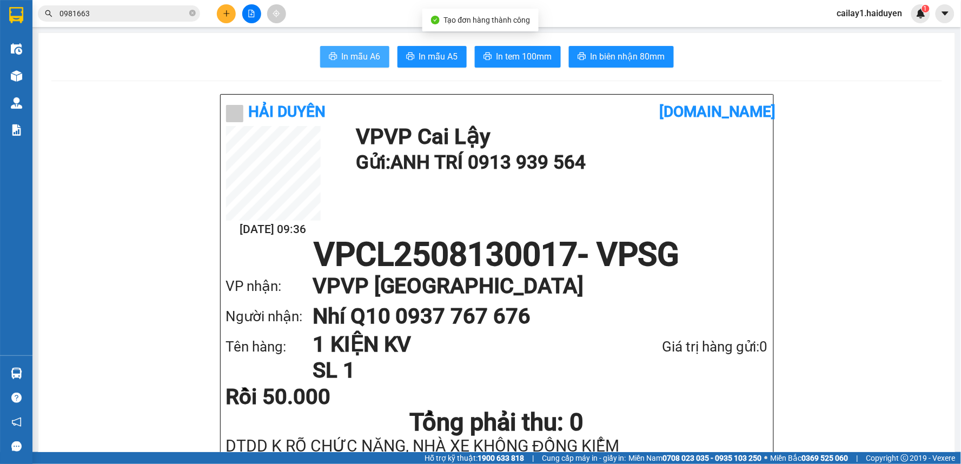
click at [361, 56] on span "In mẫu A6" at bounding box center [361, 57] width 39 height 14
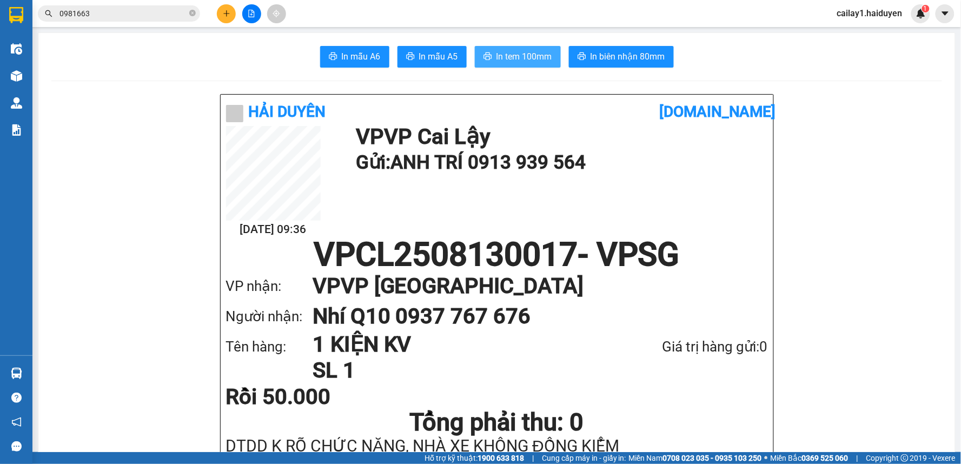
click at [522, 57] on span "In tem 100mm" at bounding box center [524, 57] width 56 height 14
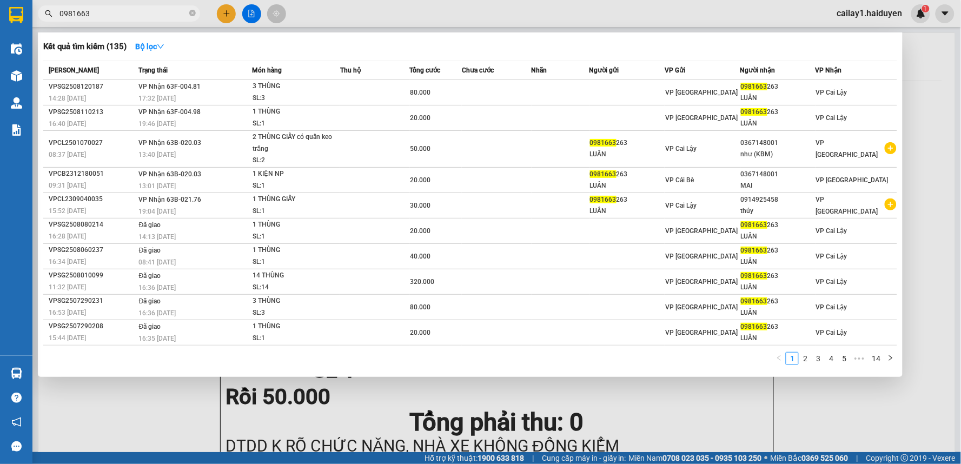
click at [168, 11] on input "0981663" at bounding box center [123, 14] width 128 height 12
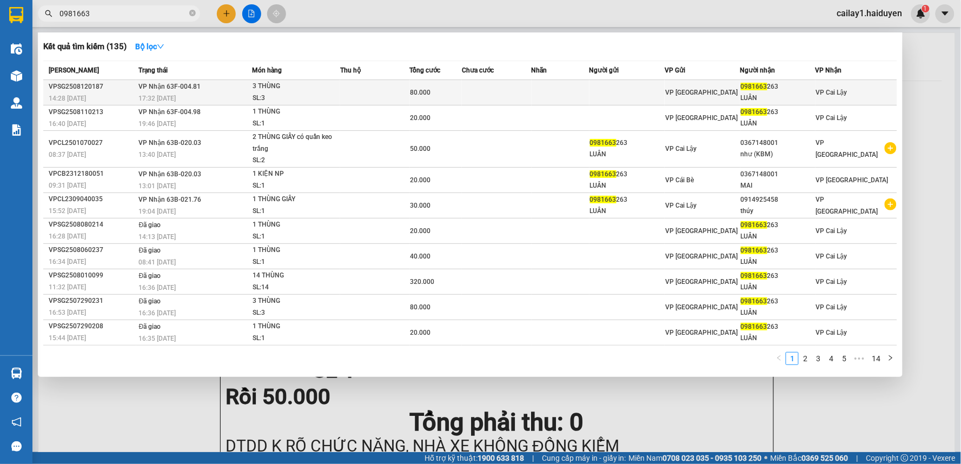
click at [488, 98] on td at bounding box center [497, 92] width 70 height 25
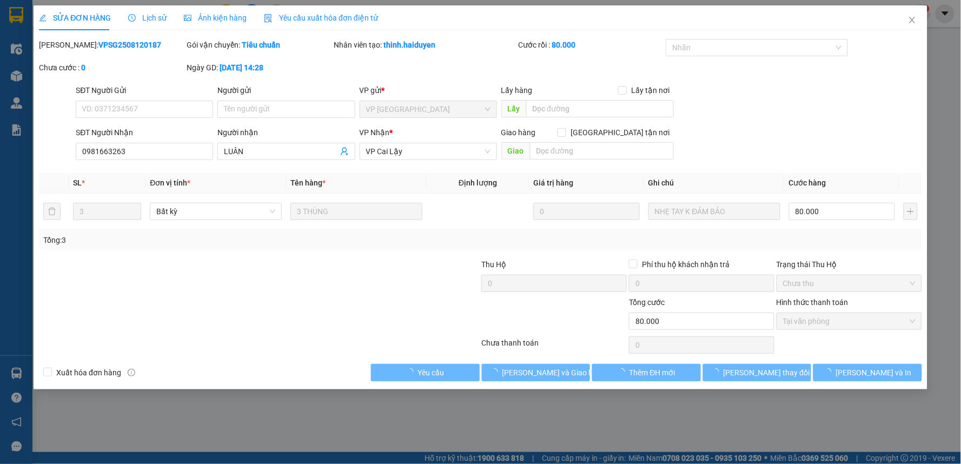
type input "0981663263"
type input "LUÂN"
type input "80.000"
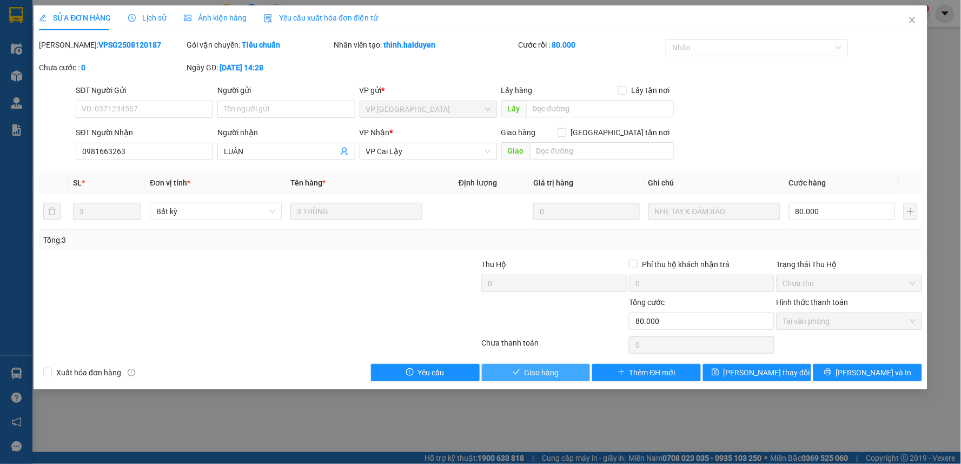
drag, startPoint x: 567, startPoint y: 370, endPoint x: 546, endPoint y: 315, distance: 58.9
click at [565, 369] on button "Giao hàng" at bounding box center [536, 372] width 109 height 17
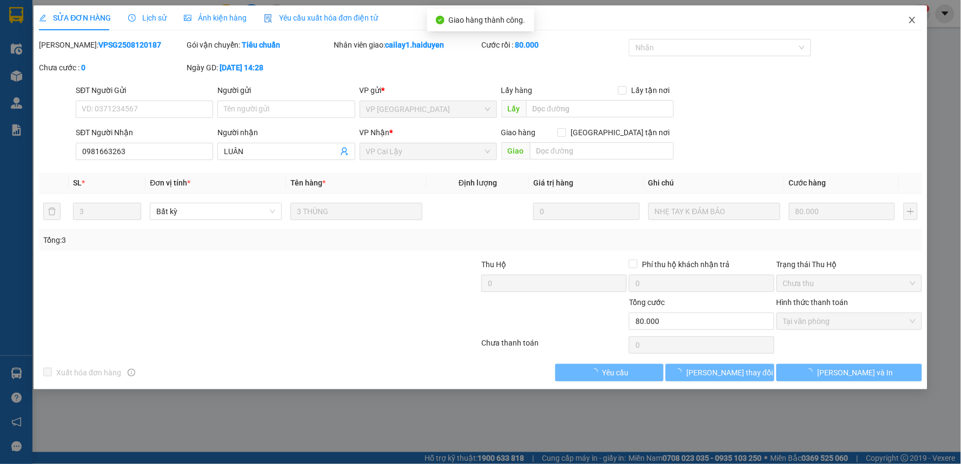
drag, startPoint x: 912, startPoint y: 23, endPoint x: 897, endPoint y: 23, distance: 15.7
click at [912, 23] on icon "close" at bounding box center [912, 20] width 9 height 9
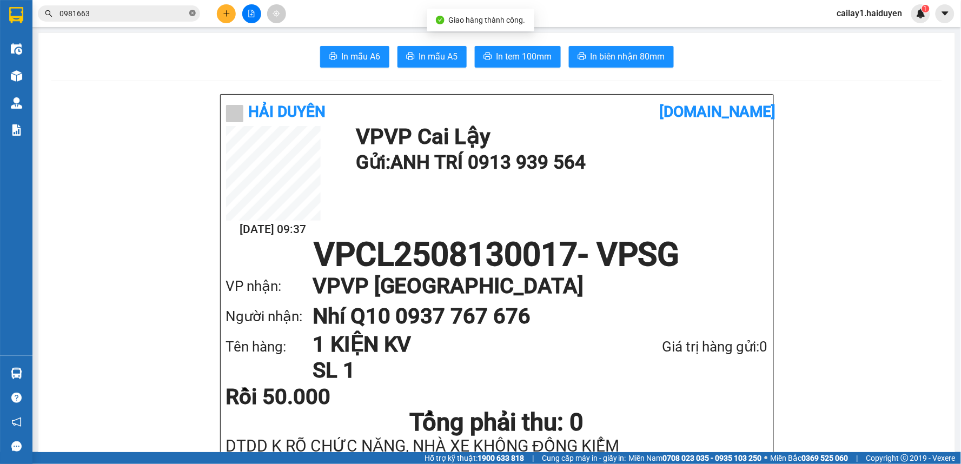
click at [190, 11] on icon "close-circle" at bounding box center [192, 13] width 6 height 6
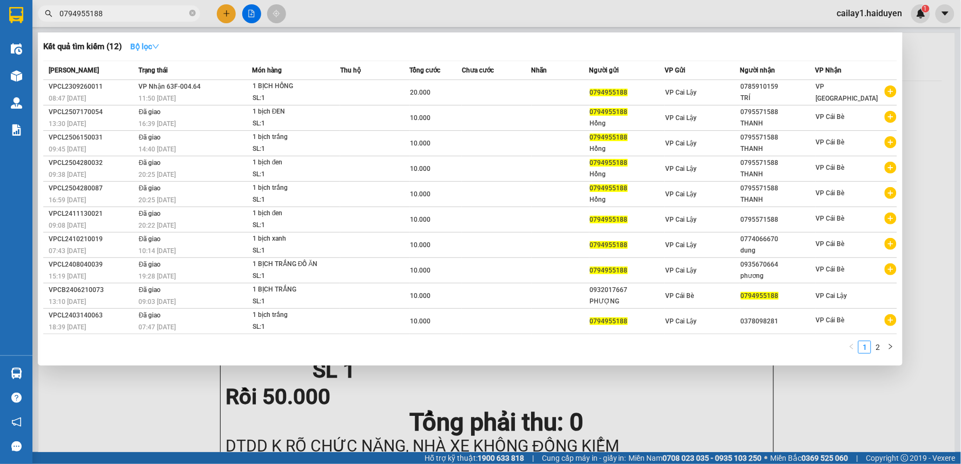
type input "0794955188"
click at [154, 45] on strong "Bộ lọc" at bounding box center [144, 46] width 29 height 9
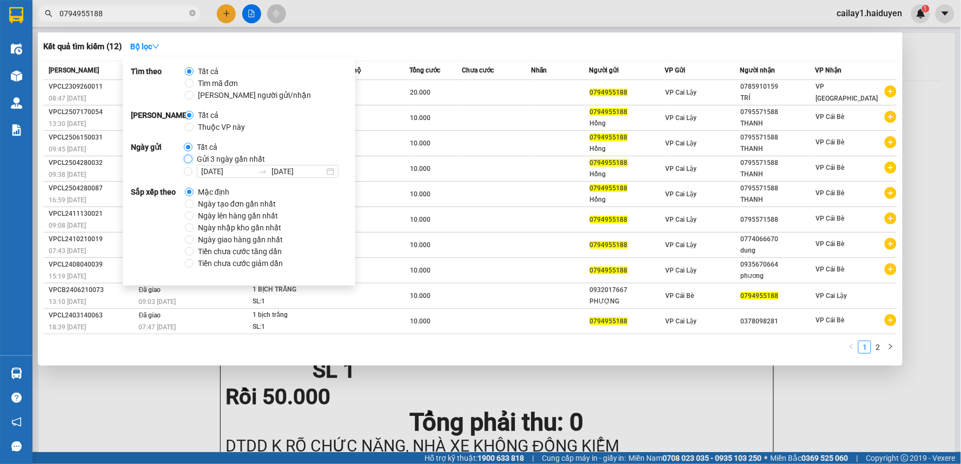
click at [185, 157] on input "Gửi 3 ngày gần nhất" at bounding box center [188, 159] width 9 height 9
radio input "true"
radio input "false"
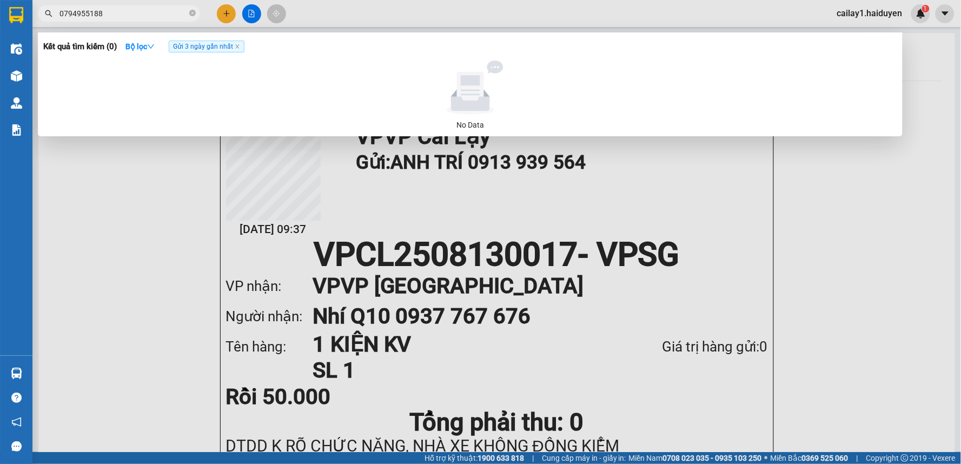
click at [384, 7] on div at bounding box center [480, 232] width 961 height 464
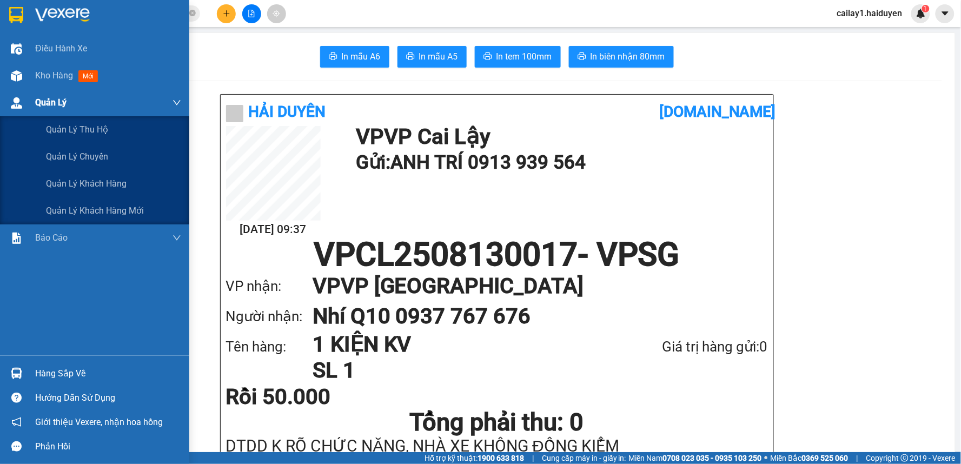
click at [31, 92] on div "Quản Lý" at bounding box center [94, 102] width 189 height 27
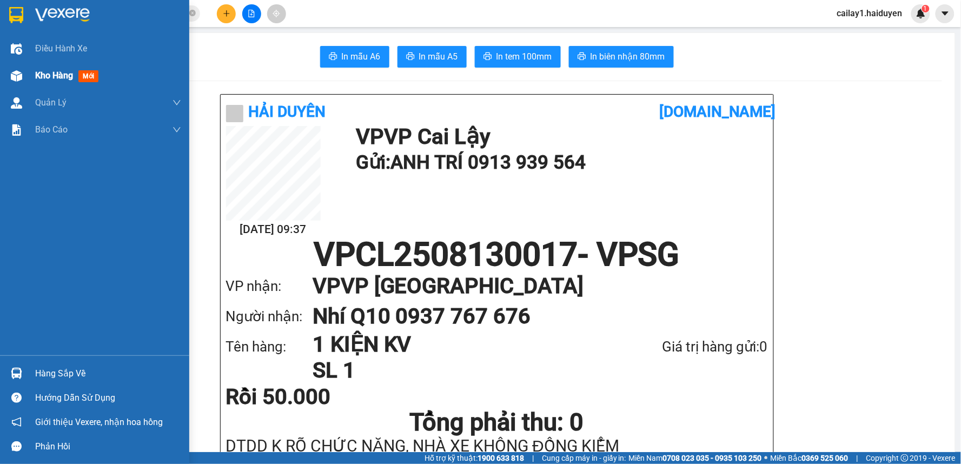
drag, startPoint x: 37, startPoint y: 66, endPoint x: 31, endPoint y: 78, distance: 13.8
click at [38, 67] on div "Kho hàng mới" at bounding box center [108, 75] width 146 height 27
click at [36, 73] on span "Kho hàng" at bounding box center [54, 75] width 38 height 10
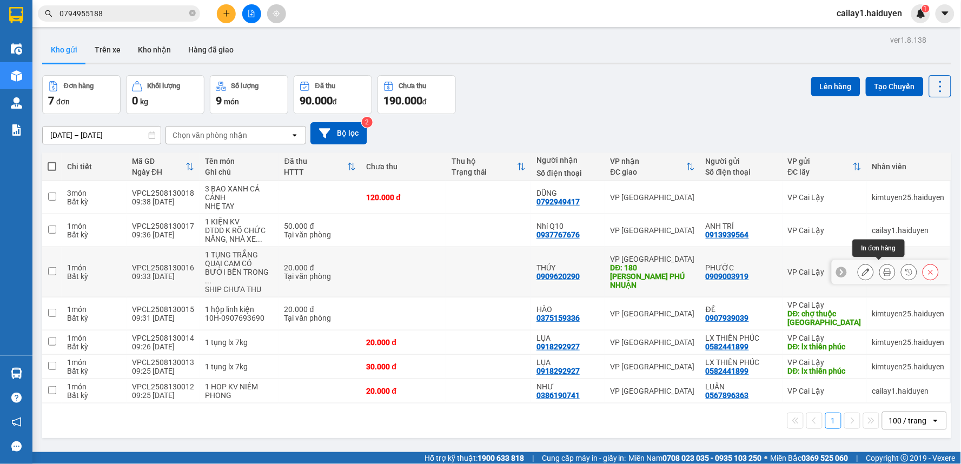
click at [880, 269] on button at bounding box center [887, 272] width 15 height 19
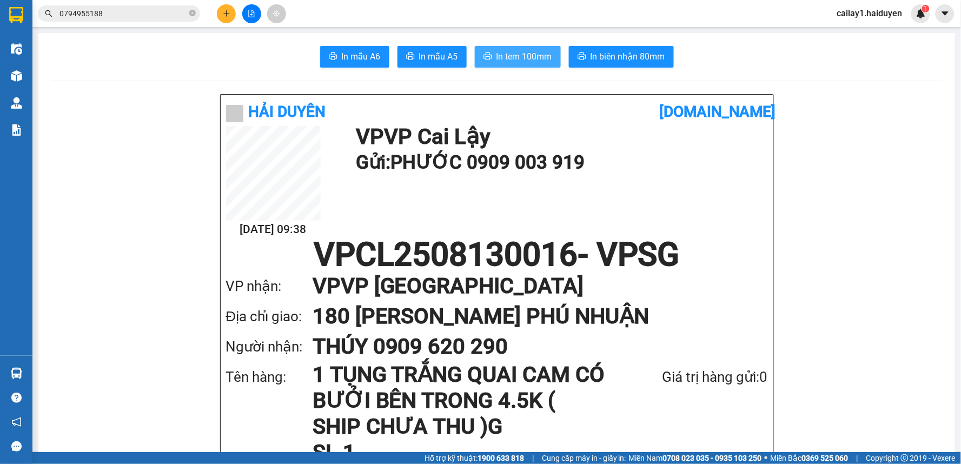
click at [532, 62] on span "In tem 100mm" at bounding box center [524, 57] width 56 height 14
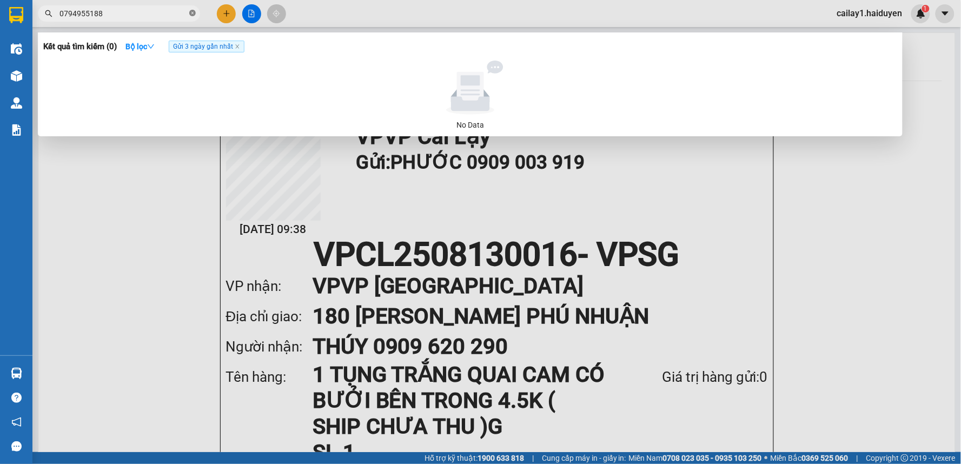
click at [193, 13] on icon "close-circle" at bounding box center [192, 13] width 6 height 6
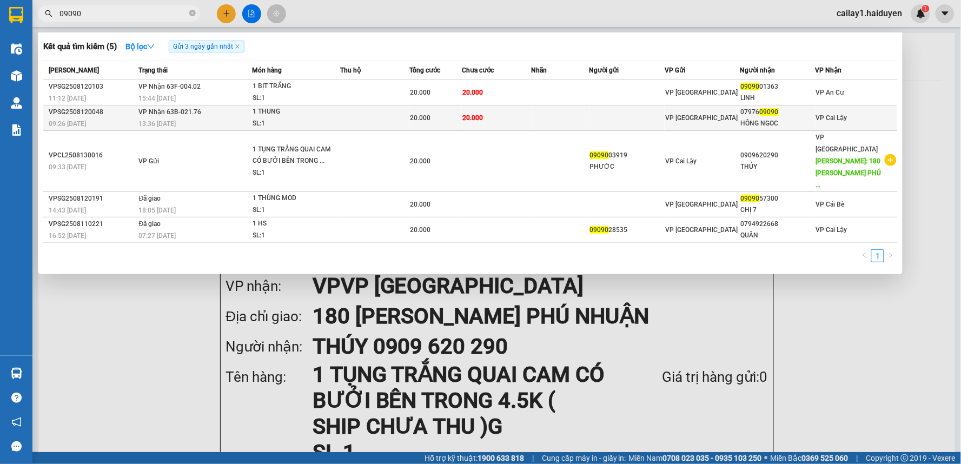
type input "09090"
click at [396, 117] on td at bounding box center [375, 117] width 70 height 25
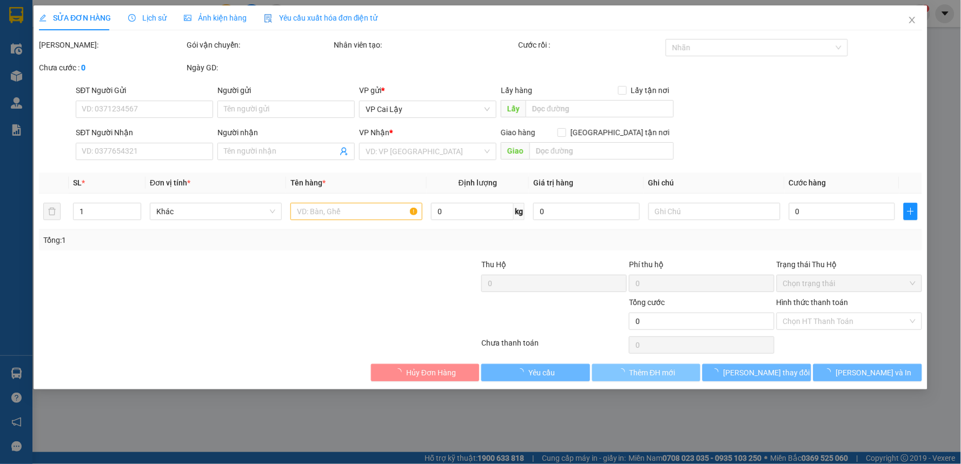
type input "0797609090"
type input "HÔNG NGOC"
type input "20.000"
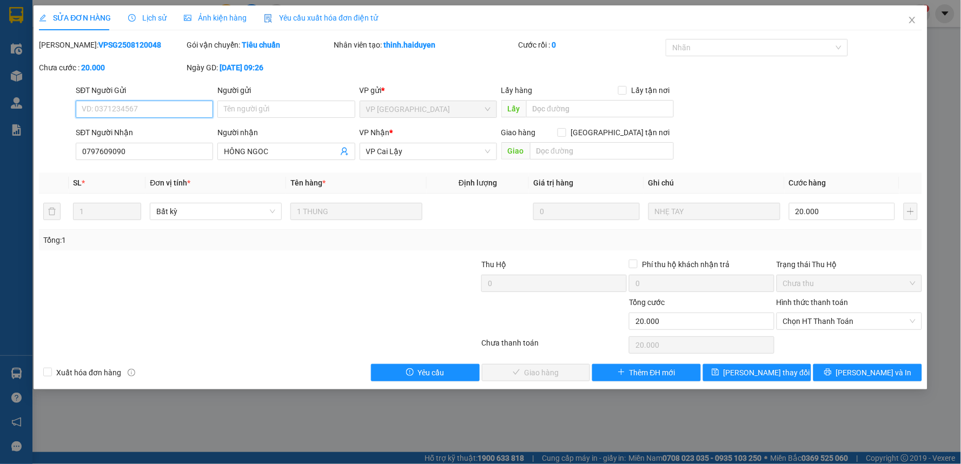
drag, startPoint x: 852, startPoint y: 323, endPoint x: 846, endPoint y: 337, distance: 15.8
click at [851, 323] on span "Chọn HT Thanh Toán" at bounding box center [849, 321] width 132 height 16
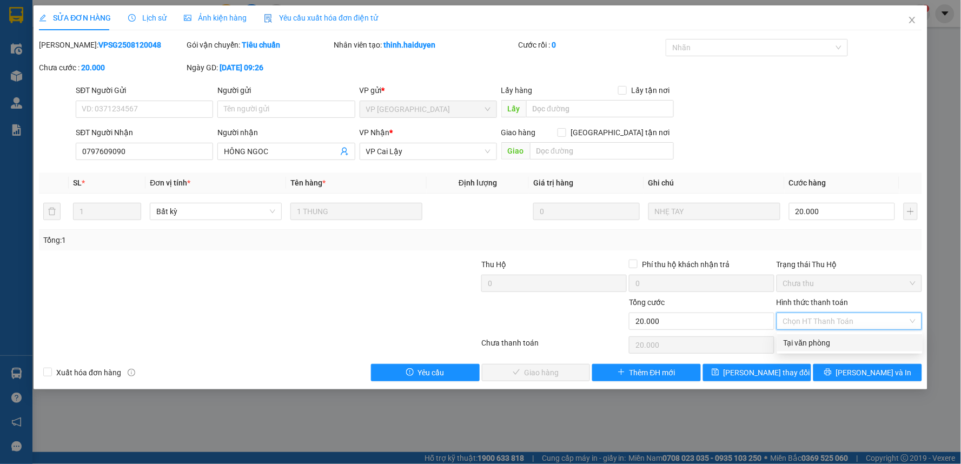
drag, startPoint x: 846, startPoint y: 337, endPoint x: 842, endPoint y: 347, distance: 9.9
click at [844, 347] on div "Tại văn phòng" at bounding box center [850, 343] width 132 height 12
type input "0"
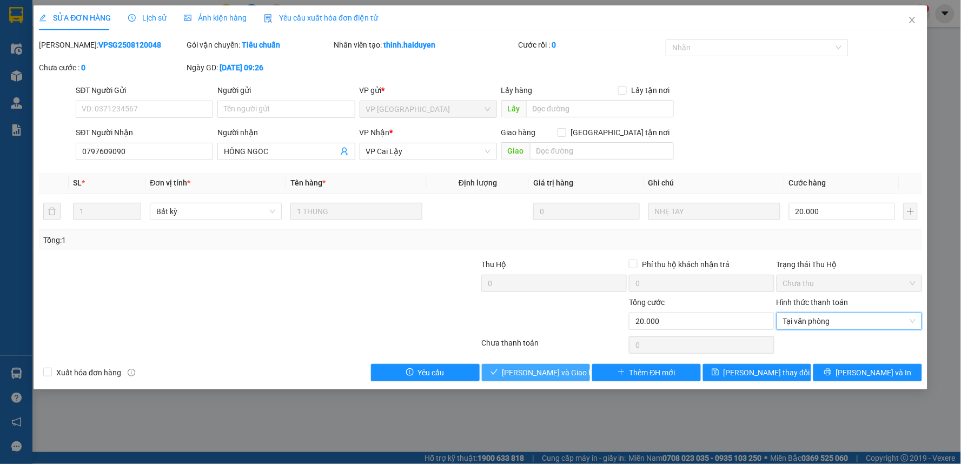
click at [526, 367] on span "[PERSON_NAME] và Giao hàng" at bounding box center [554, 373] width 104 height 12
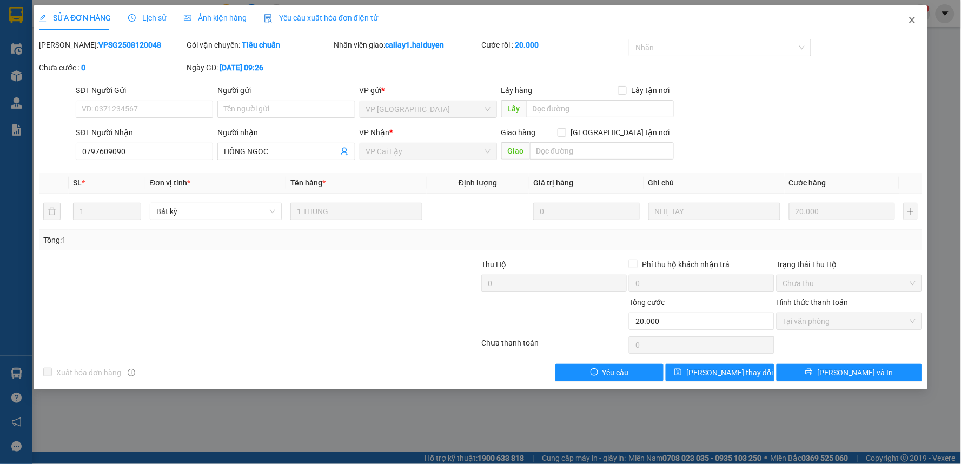
click at [916, 23] on icon "close" at bounding box center [912, 20] width 9 height 9
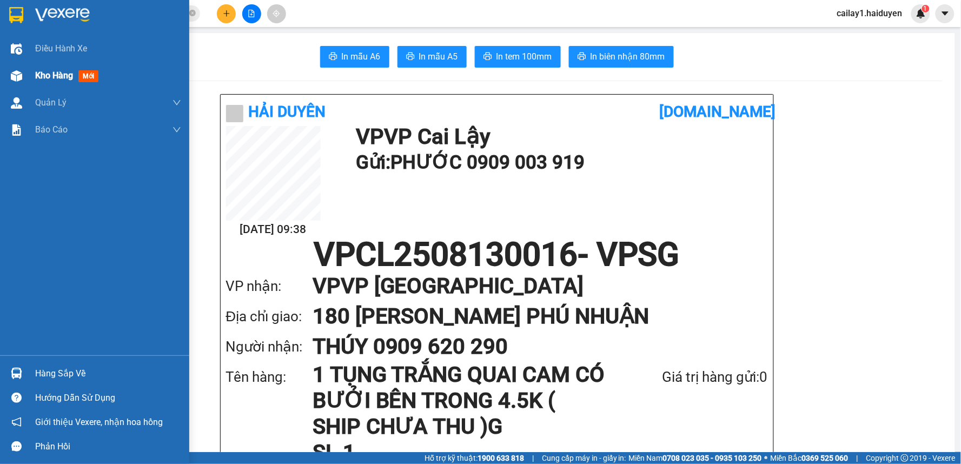
click at [32, 79] on div "Kho hàng mới" at bounding box center [94, 75] width 189 height 27
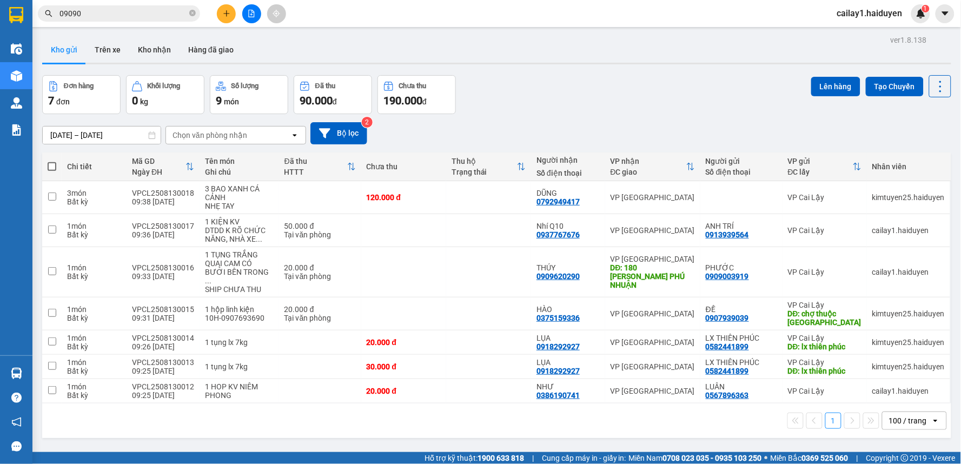
click at [247, 12] on button at bounding box center [251, 13] width 19 height 19
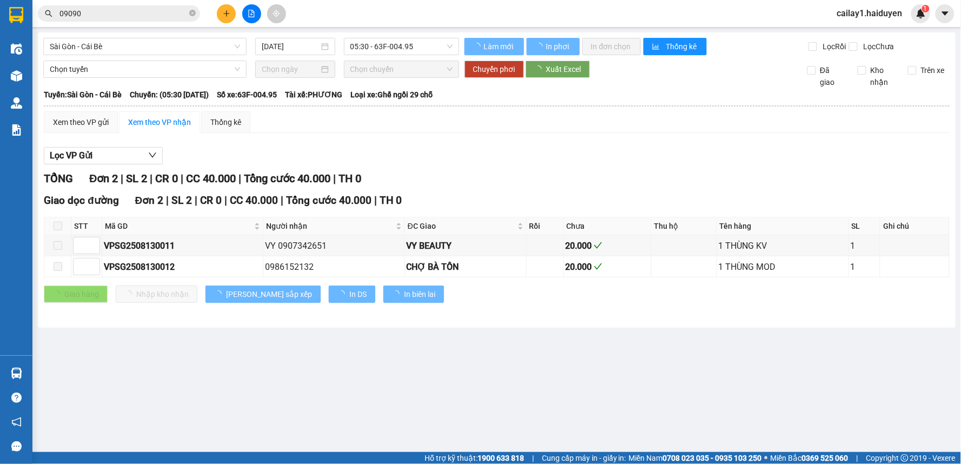
click at [368, 45] on span "05:30 - 63F-004.95" at bounding box center [401, 46] width 102 height 16
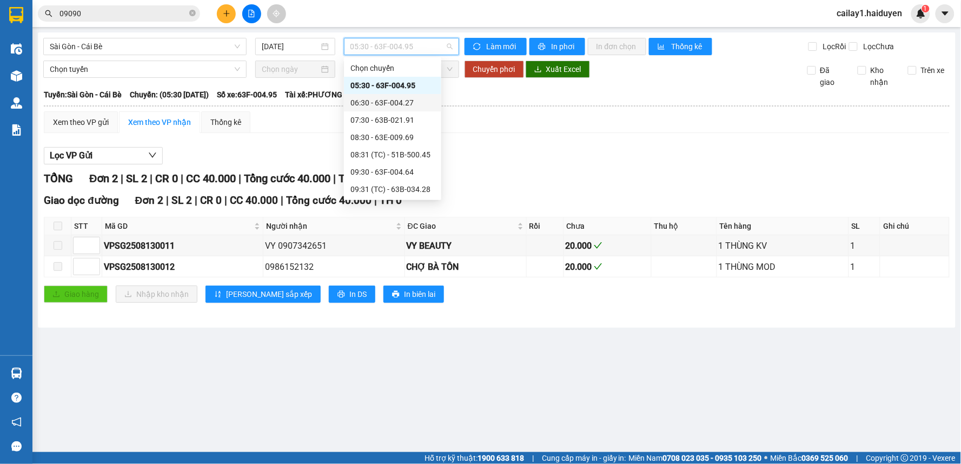
click at [390, 97] on div "06:30 - 63F-004.27" at bounding box center [392, 103] width 84 height 12
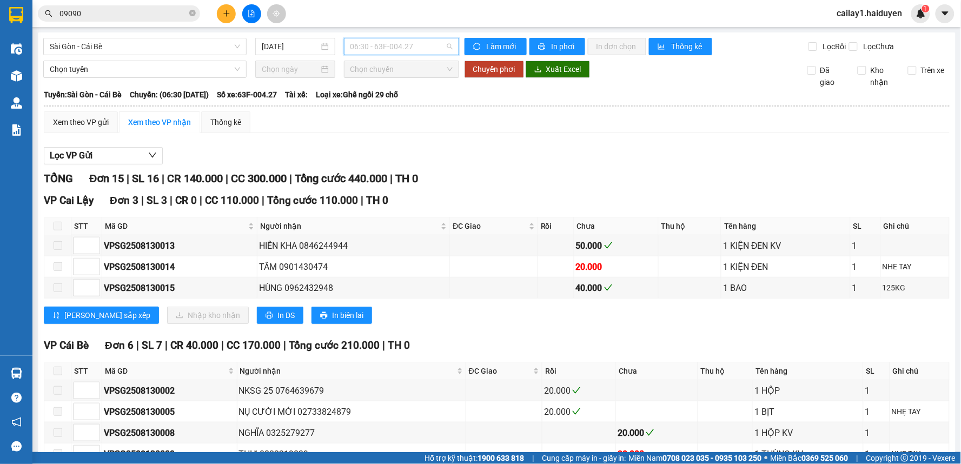
click at [376, 49] on span "06:30 - 63F-004.27" at bounding box center [401, 46] width 102 height 16
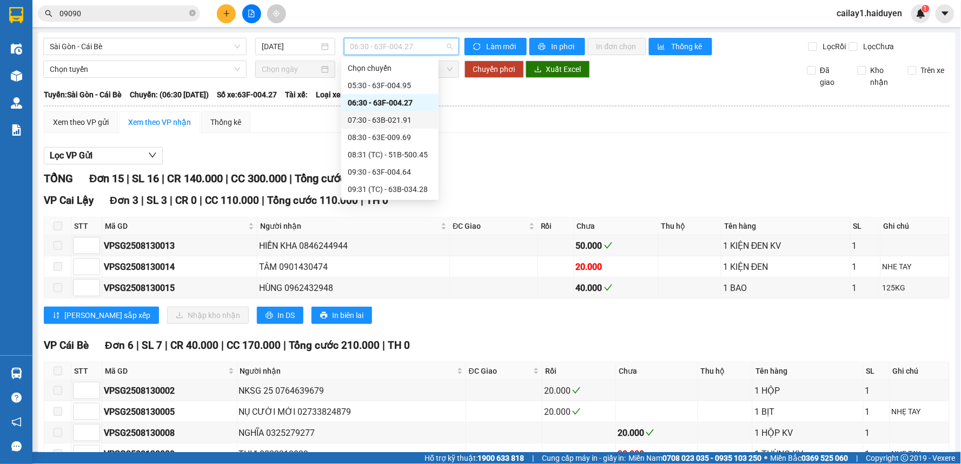
click at [377, 121] on div "07:30 - 63B-021.91" at bounding box center [390, 120] width 84 height 12
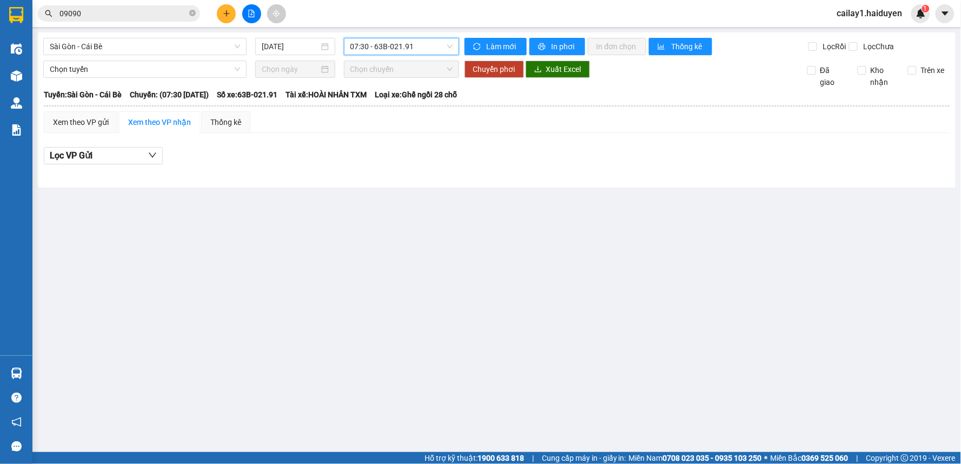
drag, startPoint x: 363, startPoint y: 49, endPoint x: 361, endPoint y: 56, distance: 7.2
click at [363, 49] on span "07:30 - 63B-021.91" at bounding box center [401, 46] width 102 height 16
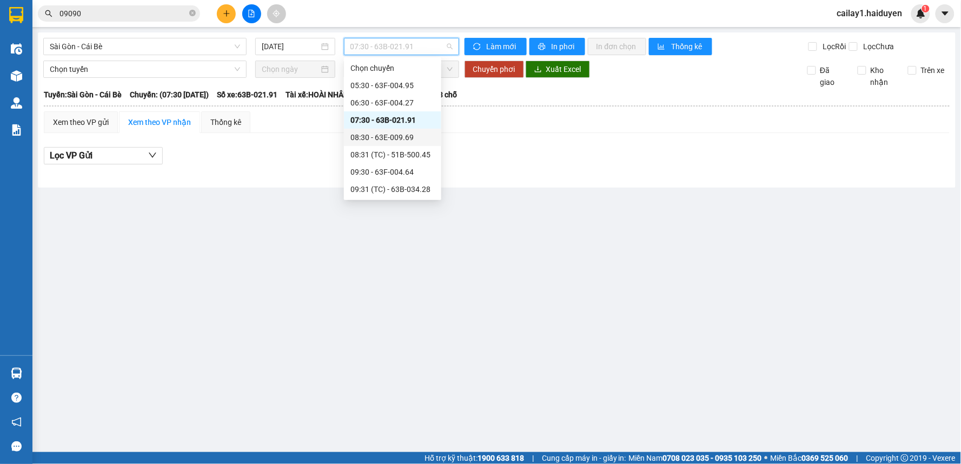
click at [368, 133] on div "08:30 - 63E-009.69" at bounding box center [392, 137] width 84 height 12
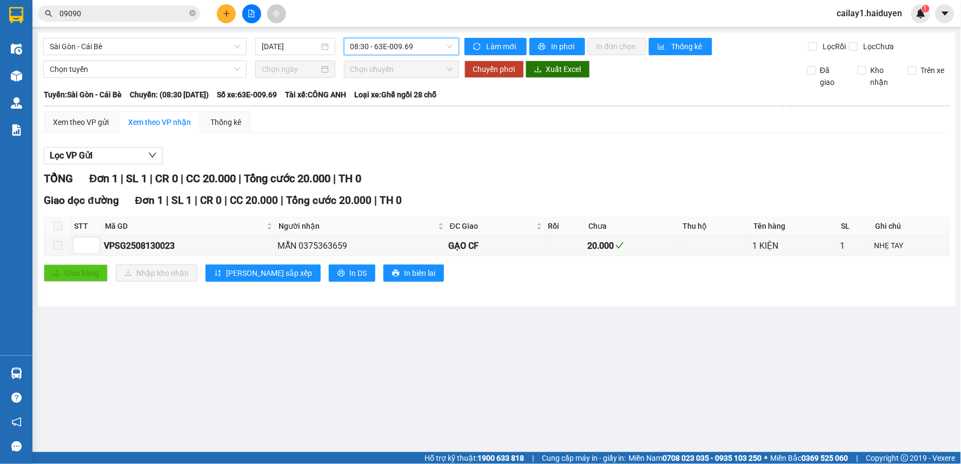
drag, startPoint x: 366, startPoint y: 50, endPoint x: 368, endPoint y: 82, distance: 32.0
click at [366, 51] on span "08:30 - 63E-009.69" at bounding box center [401, 46] width 102 height 16
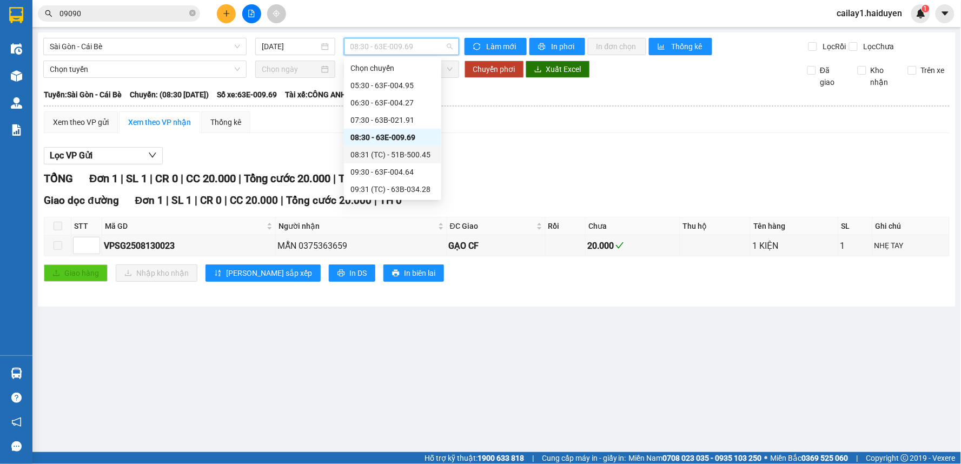
click at [371, 158] on div "08:31 (TC) - 51B-500.45" at bounding box center [392, 155] width 84 height 12
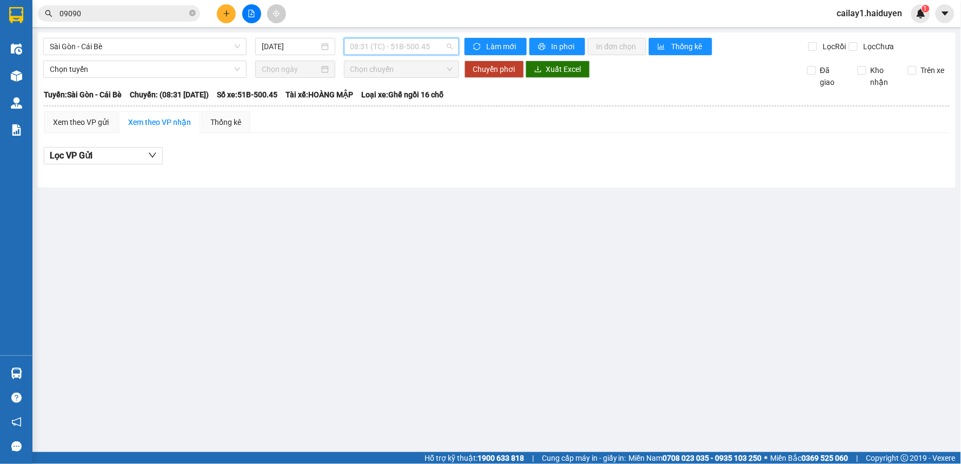
drag, startPoint x: 373, startPoint y: 48, endPoint x: 367, endPoint y: 112, distance: 65.2
click at [373, 49] on span "08:31 (TC) - 51B-500.45" at bounding box center [401, 46] width 102 height 16
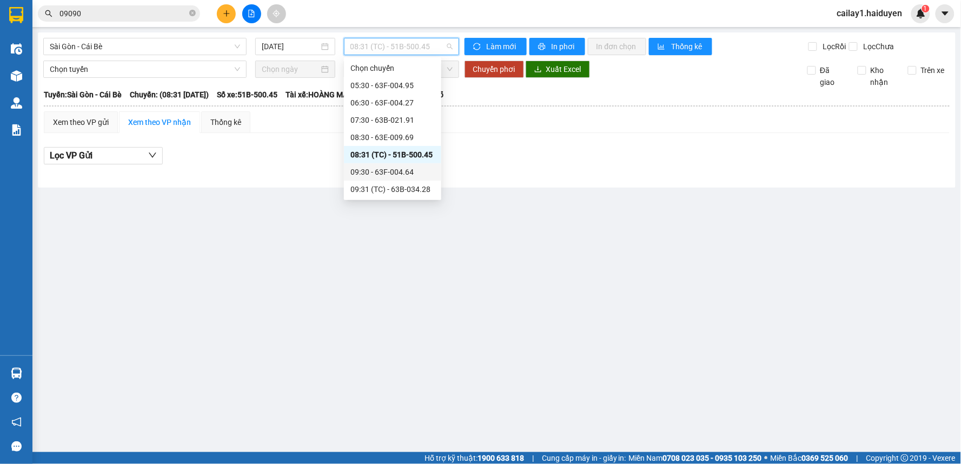
click at [366, 169] on div "09:30 - 63F-004.64" at bounding box center [392, 172] width 84 height 12
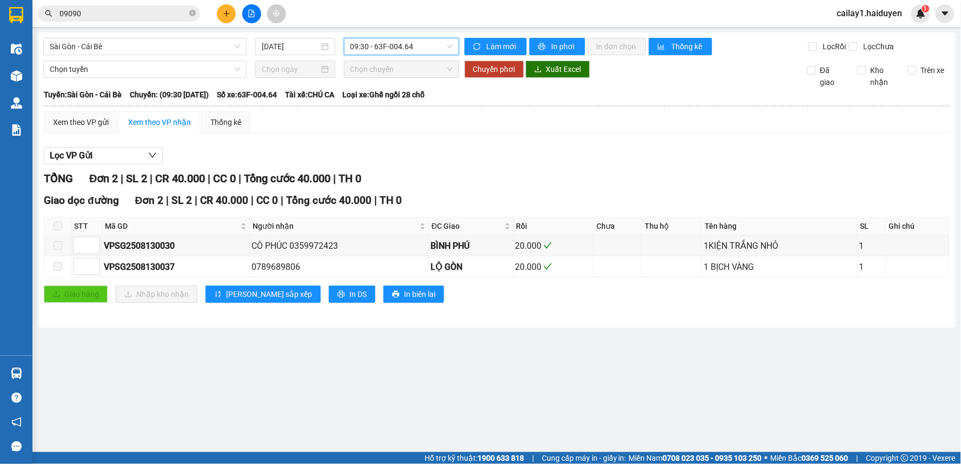
click at [389, 53] on span "09:30 - 63F-004.64" at bounding box center [401, 46] width 102 height 16
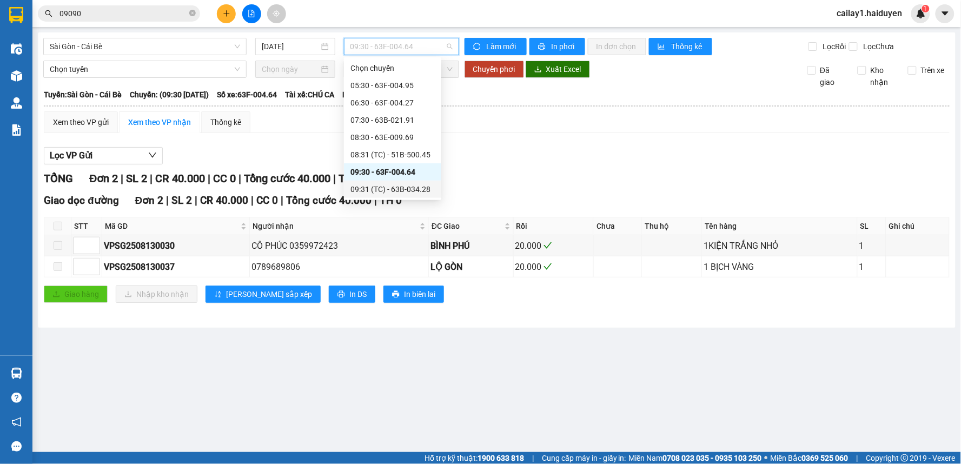
click at [373, 188] on div "09:31 (TC) - 63B-034.28" at bounding box center [392, 189] width 84 height 12
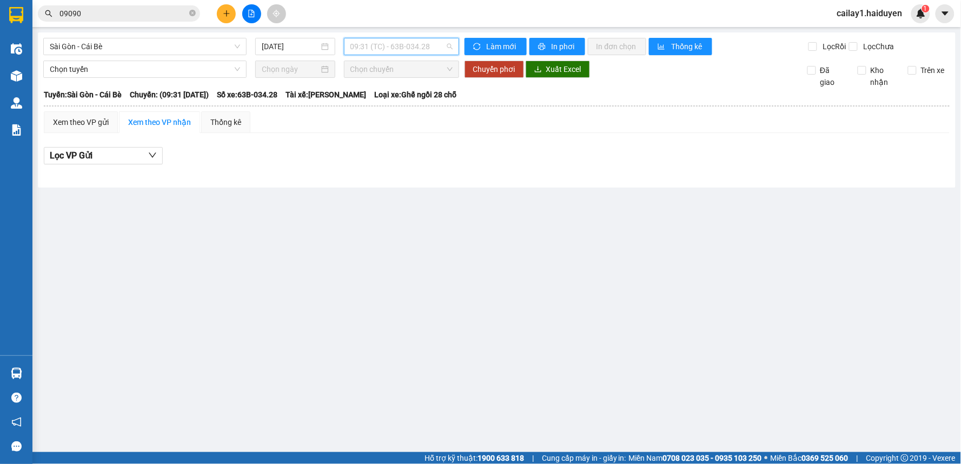
click at [364, 51] on span "09:31 (TC) - 63B-034.28" at bounding box center [401, 46] width 102 height 16
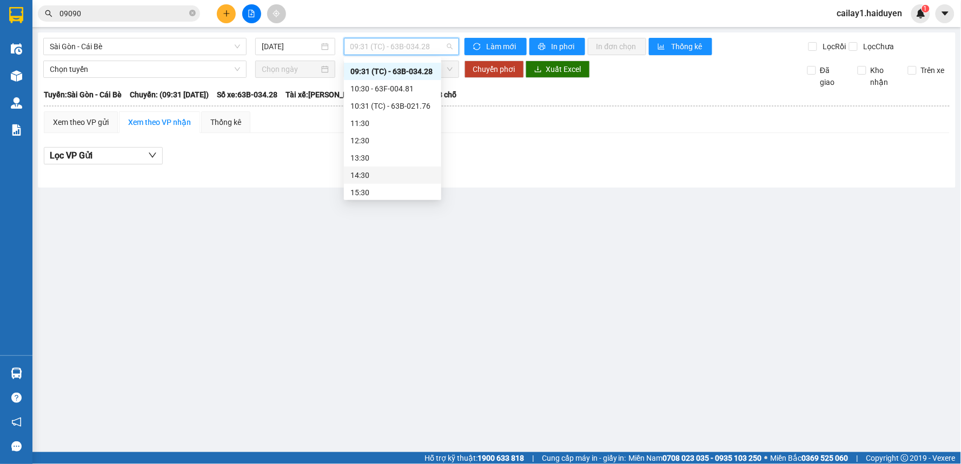
scroll to position [120, 0]
click at [361, 82] on div "10:30 - 63F-004.81" at bounding box center [392, 87] width 84 height 12
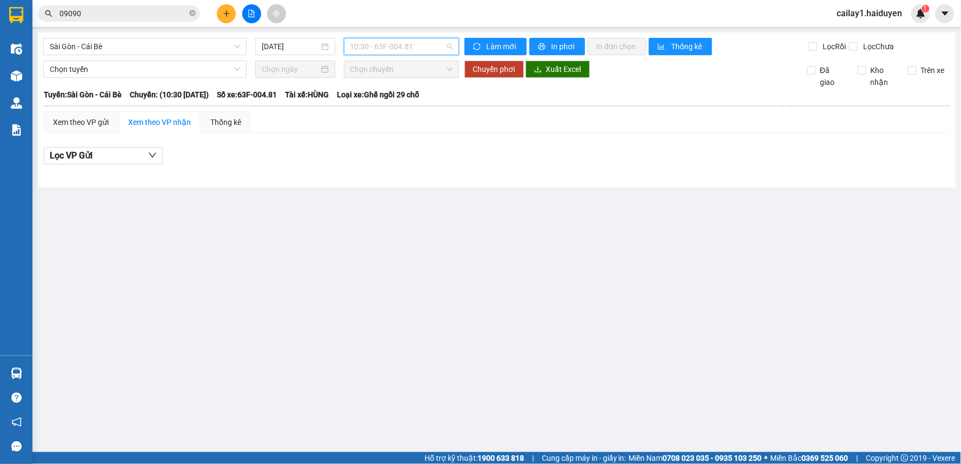
drag, startPoint x: 388, startPoint y: 49, endPoint x: 423, endPoint y: 114, distance: 73.5
click at [388, 49] on span "10:30 - 63F-004.81" at bounding box center [401, 46] width 102 height 16
click at [393, 105] on div "10:31 (TC) - 63B-021.76" at bounding box center [392, 104] width 84 height 12
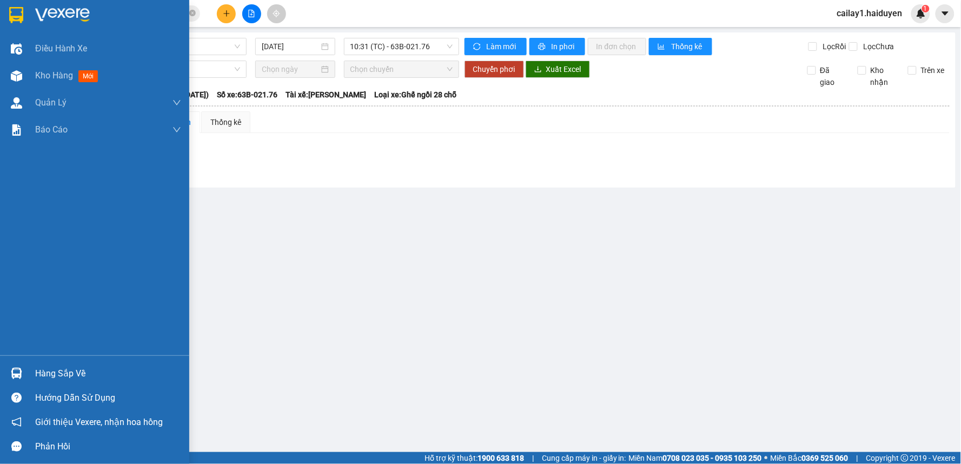
click at [33, 381] on div "Hàng sắp về" at bounding box center [94, 373] width 189 height 24
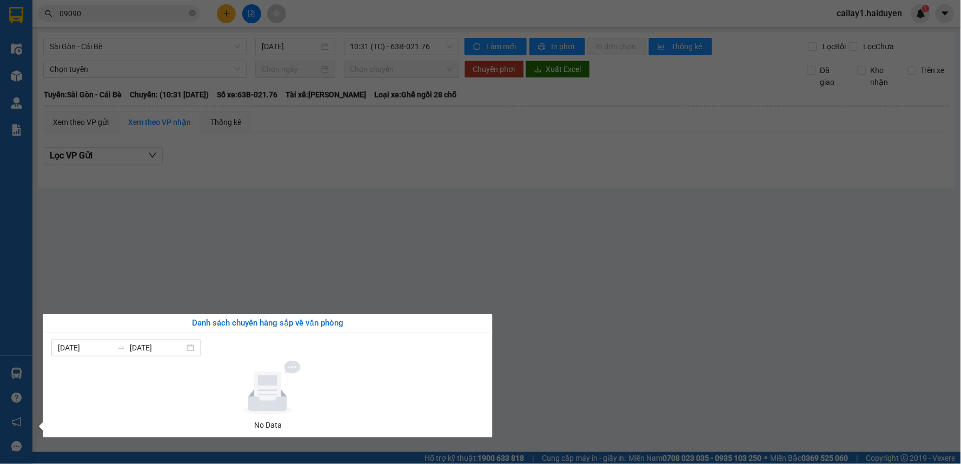
click at [363, 253] on section "Kết quả tìm kiếm ( 5 ) Bộ lọc Gửi 3 ngày gần nhất Mã ĐH Trạng thái Món hàng Thu…" at bounding box center [480, 232] width 961 height 464
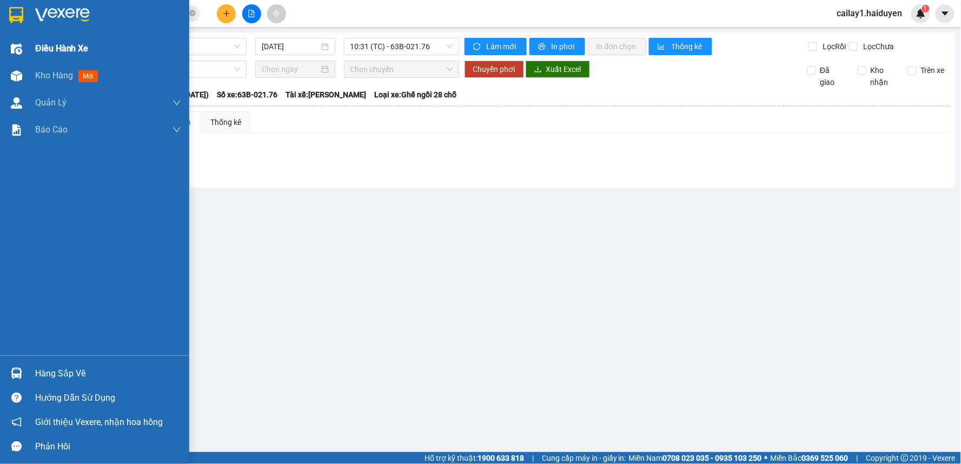
drag, startPoint x: 56, startPoint y: 76, endPoint x: 128, endPoint y: 38, distance: 81.3
click at [57, 77] on span "Kho hàng" at bounding box center [54, 75] width 38 height 10
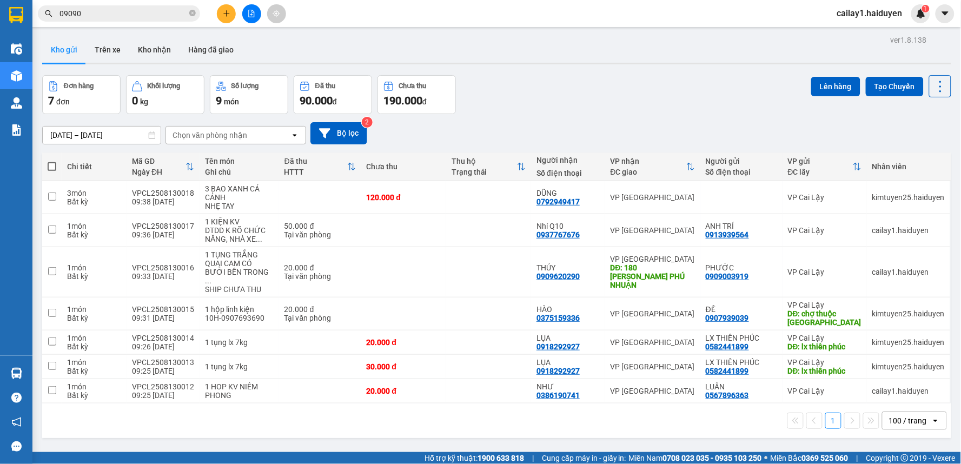
click at [156, 34] on div "ver 1.8.138 Kho gửi Trên xe Kho nhận Hàng đã giao Đơn hàng 7 đơn Khối lượng 0 k…" at bounding box center [497, 264] width 918 height 464
click at [167, 50] on button "Kho nhận" at bounding box center [154, 50] width 50 height 26
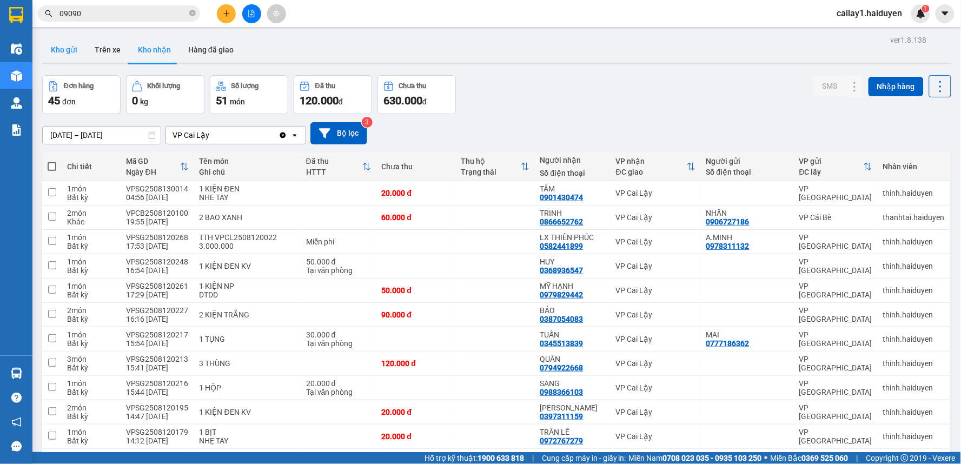
click at [62, 45] on button "Kho gửi" at bounding box center [64, 50] width 44 height 26
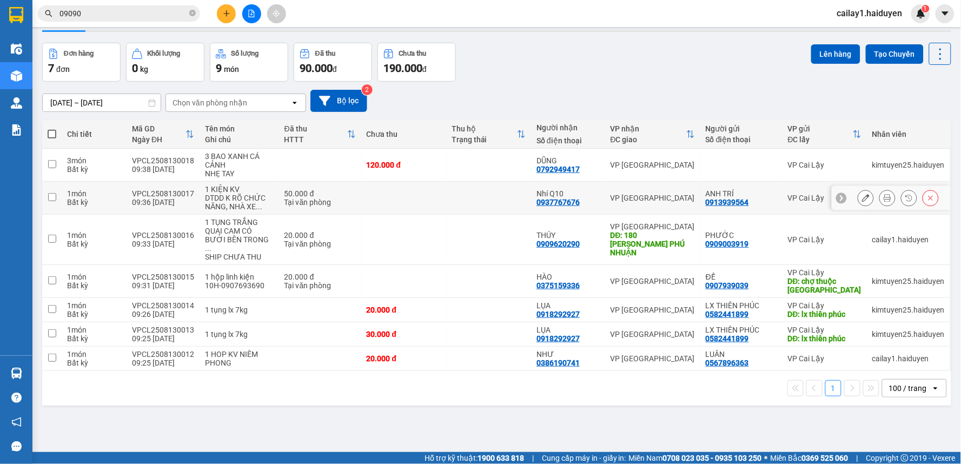
scroll to position [50, 0]
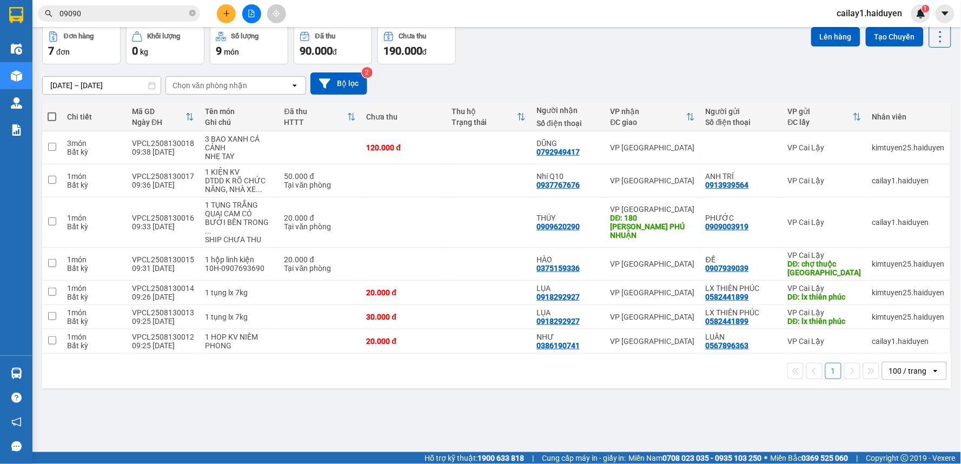
click at [899, 366] on div "100 / trang" at bounding box center [908, 371] width 38 height 11
click at [337, 73] on button "Bộ lọc" at bounding box center [338, 83] width 57 height 22
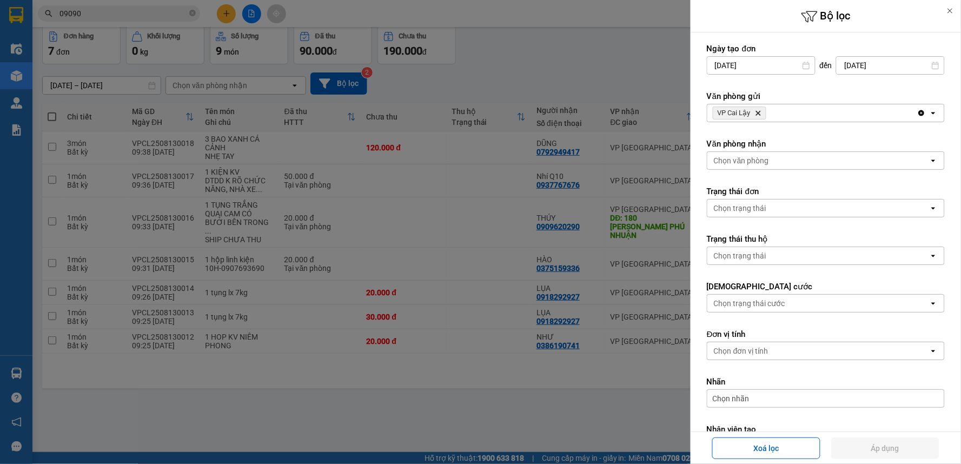
click at [374, 175] on div at bounding box center [480, 232] width 961 height 464
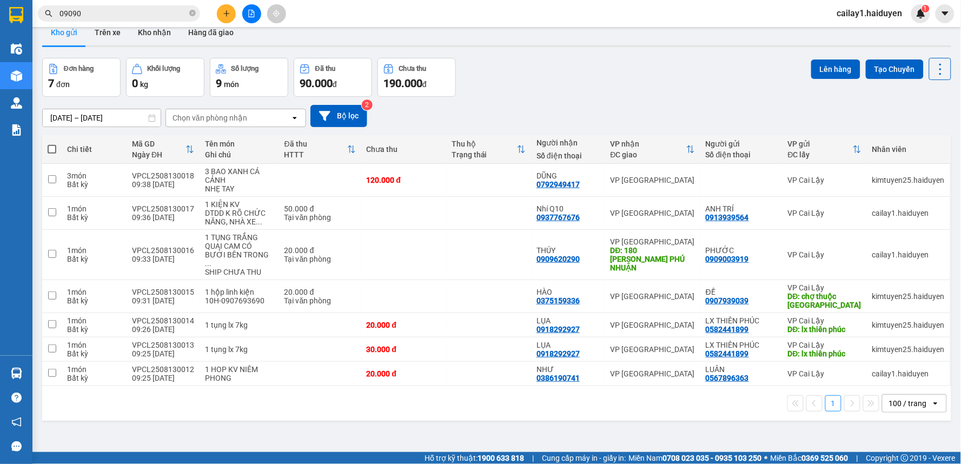
scroll to position [0, 0]
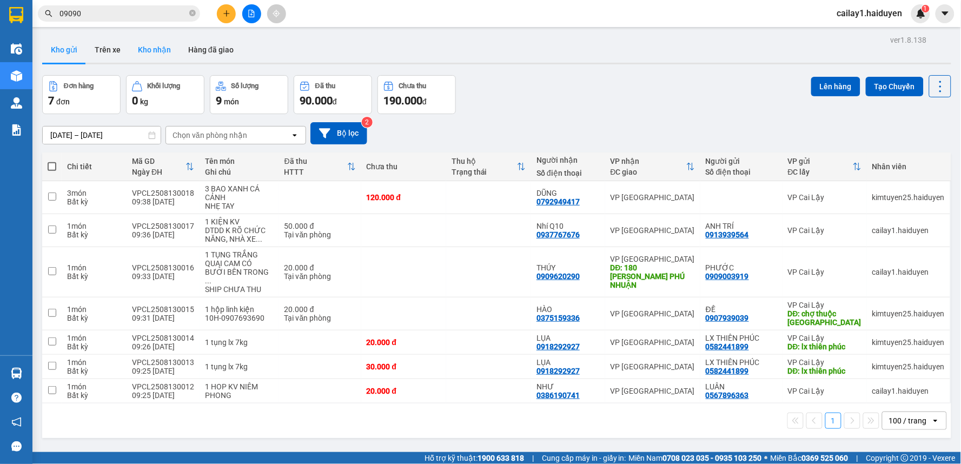
click at [136, 56] on button "Kho nhận" at bounding box center [154, 50] width 50 height 26
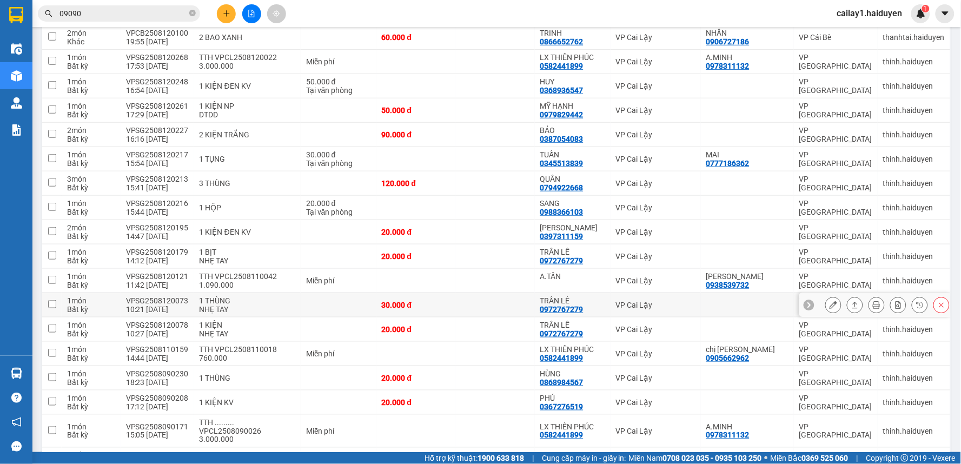
scroll to position [240, 0]
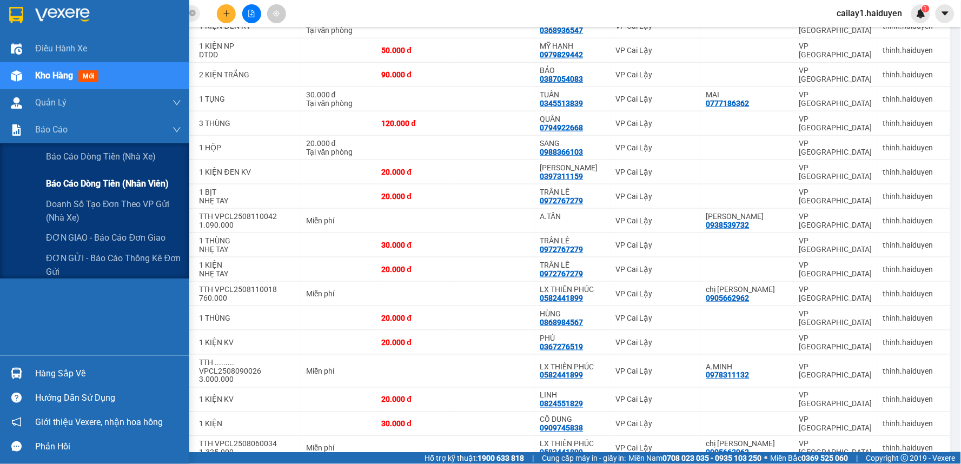
click at [105, 188] on span "Báo cáo dòng tiền (nhân viên)" at bounding box center [107, 184] width 123 height 14
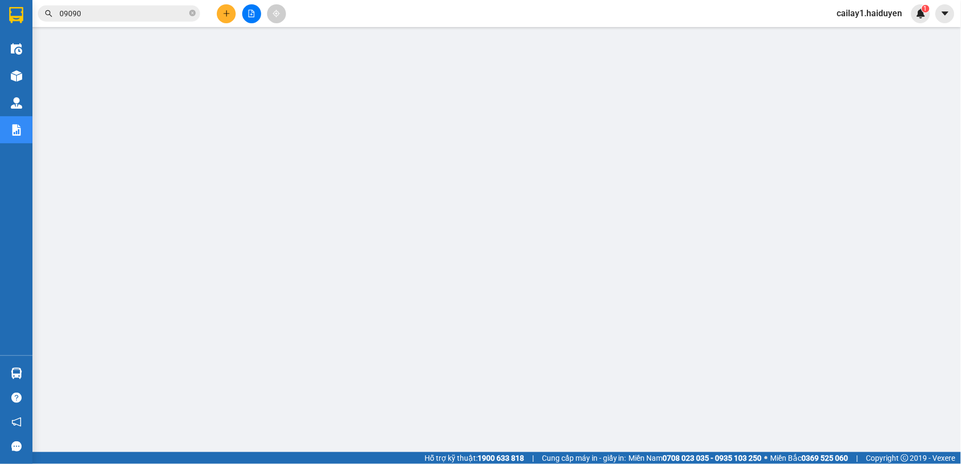
click at [413, 155] on div at bounding box center [497, 132] width 918 height 487
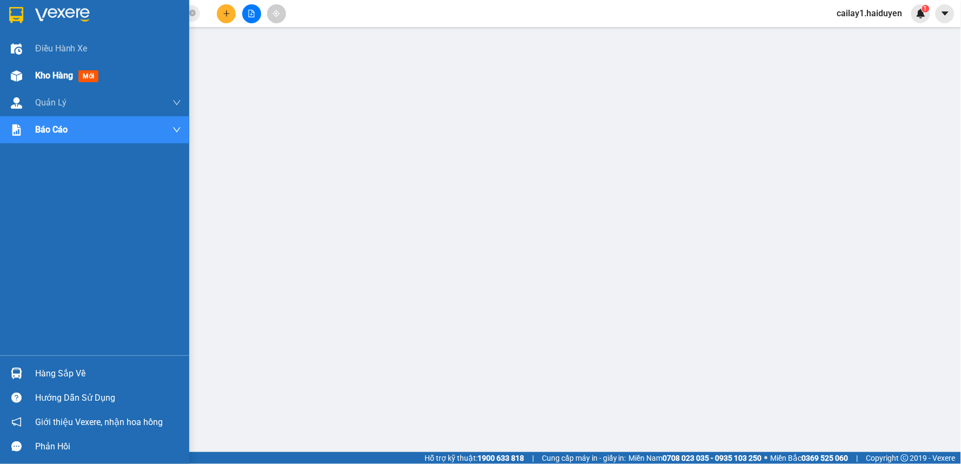
click at [20, 71] on img at bounding box center [16, 75] width 11 height 11
click at [76, 71] on div "Kho hàng mới" at bounding box center [68, 76] width 67 height 14
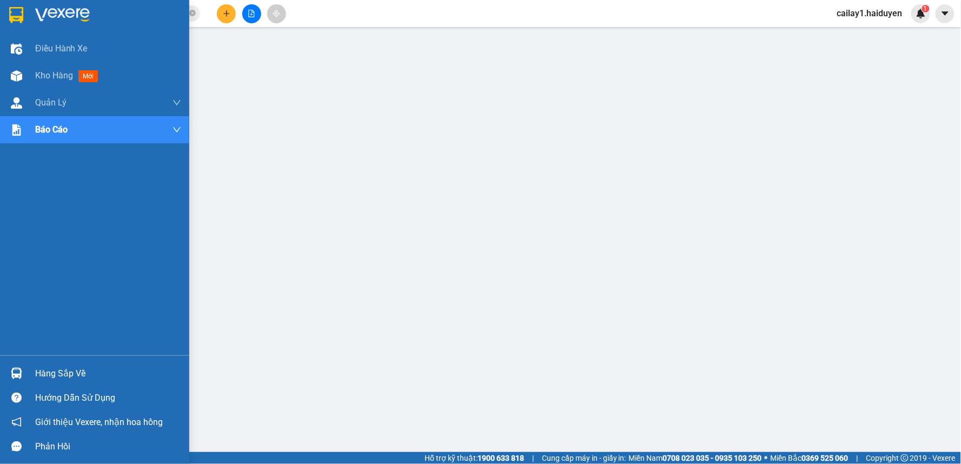
click at [76, 71] on div "Kho hàng mới" at bounding box center [68, 76] width 67 height 14
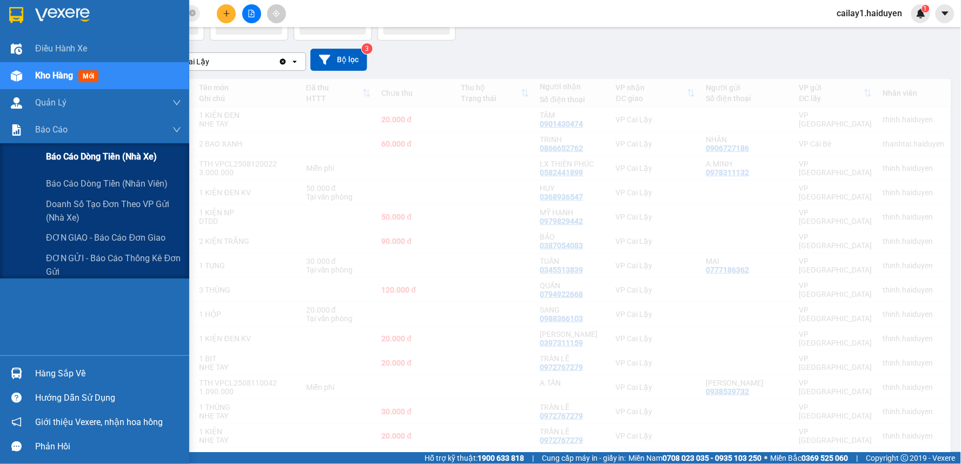
drag, startPoint x: 94, startPoint y: 126, endPoint x: 175, endPoint y: 158, distance: 87.2
click at [96, 127] on div "Báo cáo" at bounding box center [108, 129] width 146 height 27
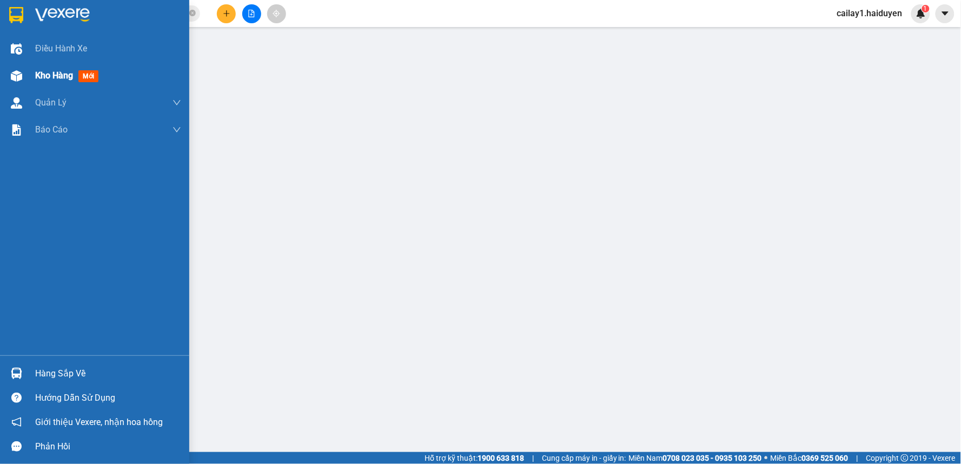
click at [11, 78] on img at bounding box center [16, 75] width 11 height 11
click at [95, 80] on span "mới" at bounding box center [87, 76] width 19 height 12
click at [101, 83] on div "Kho hàng mới" at bounding box center [108, 75] width 146 height 27
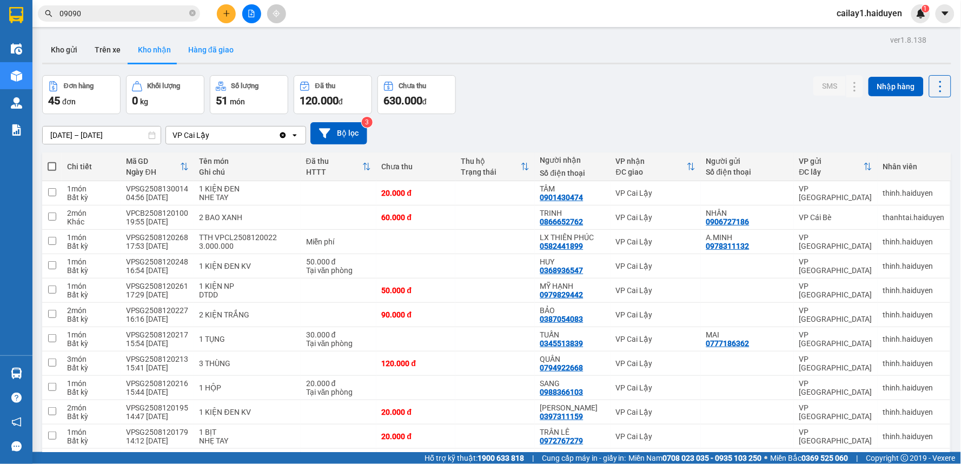
click at [189, 49] on button "Hàng đã giao" at bounding box center [211, 50] width 63 height 26
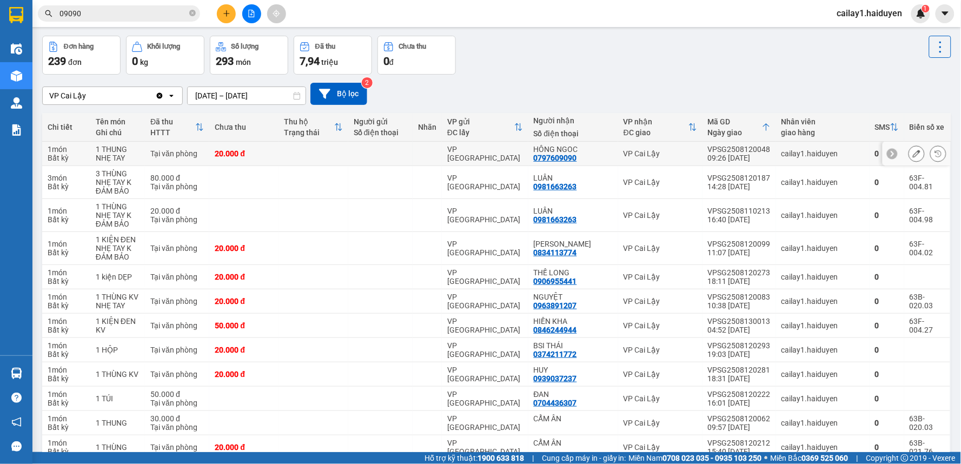
scroll to position [60, 0]
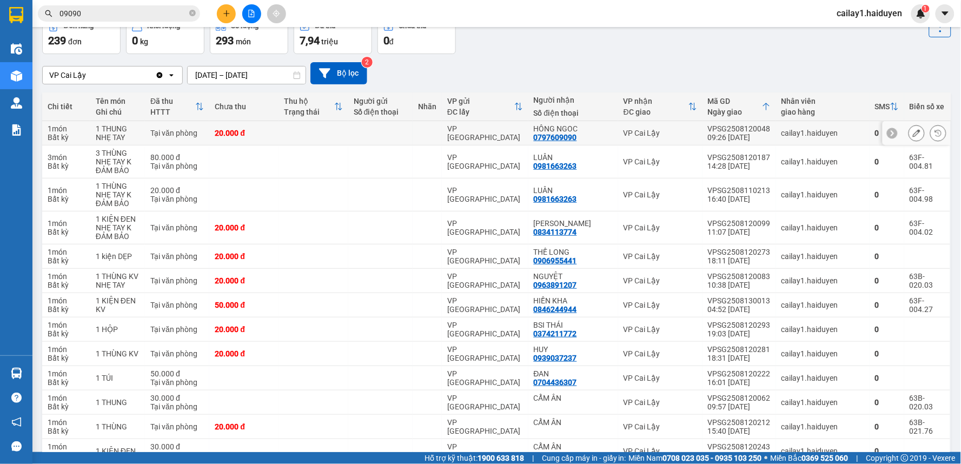
click at [439, 136] on td at bounding box center [427, 133] width 29 height 24
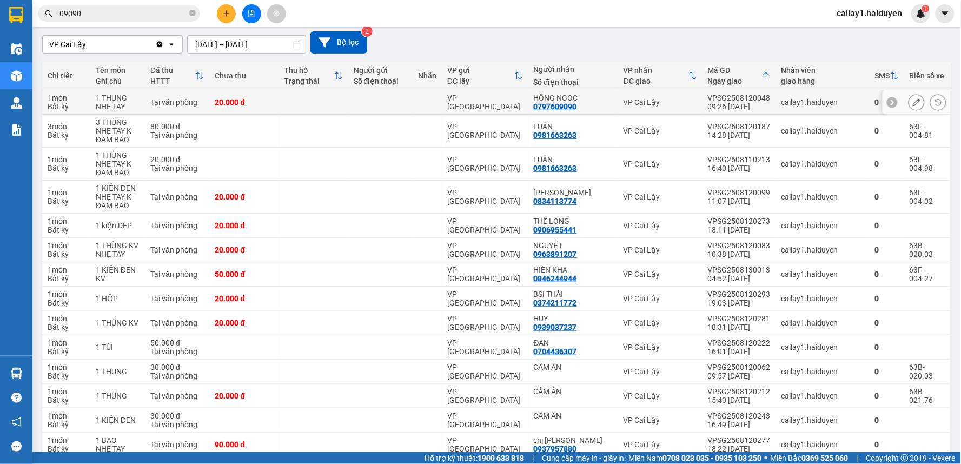
scroll to position [120, 0]
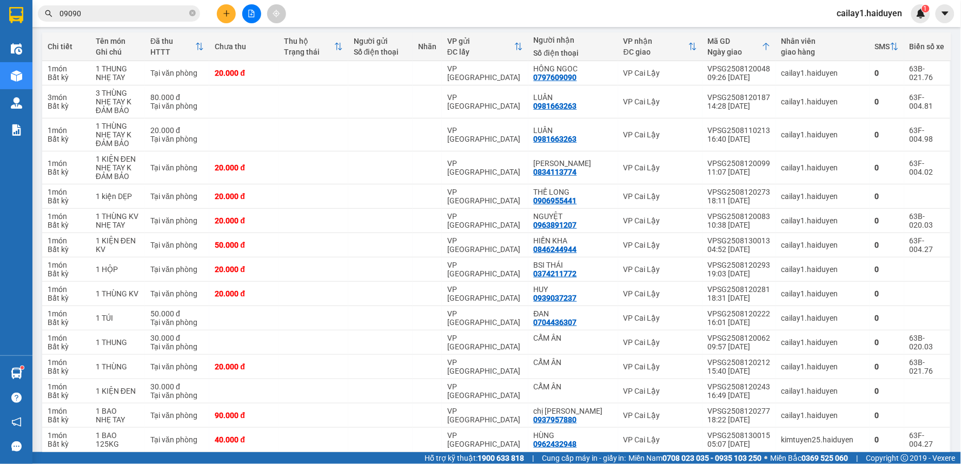
drag, startPoint x: 193, startPoint y: 15, endPoint x: 201, endPoint y: 14, distance: 7.6
click at [194, 15] on icon "close-circle" at bounding box center [192, 13] width 6 height 6
click at [223, 12] on icon "plus" at bounding box center [227, 14] width 8 height 8
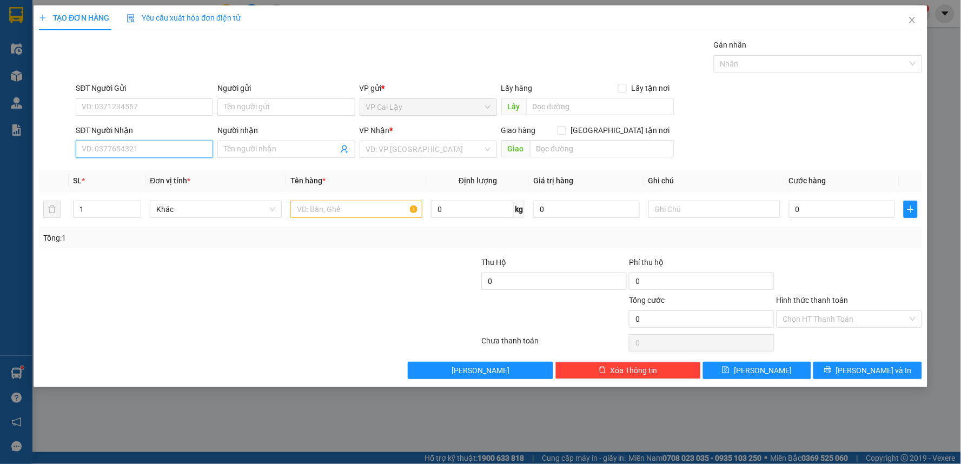
click at [127, 154] on input "SĐT Người Nhận" at bounding box center [144, 149] width 137 height 17
click at [917, 17] on span "Close" at bounding box center [912, 20] width 30 height 30
click at [912, 18] on div "1" at bounding box center [920, 13] width 19 height 19
click at [960, 0] on div at bounding box center [961, 0] width 0 height 0
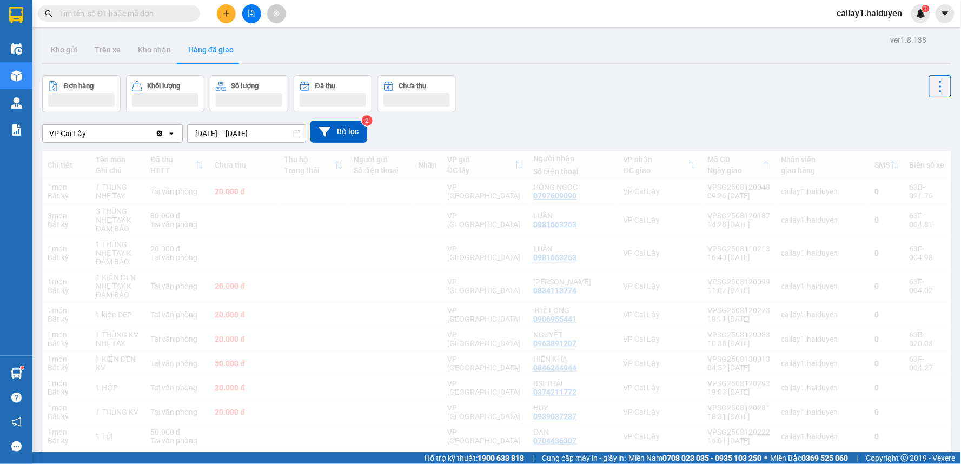
click at [136, 11] on input "text" at bounding box center [123, 14] width 128 height 12
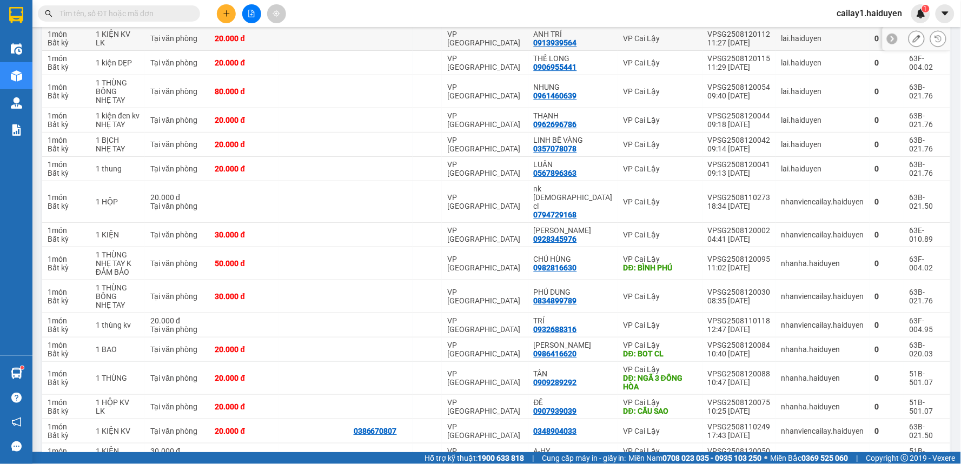
scroll to position [2026, 0]
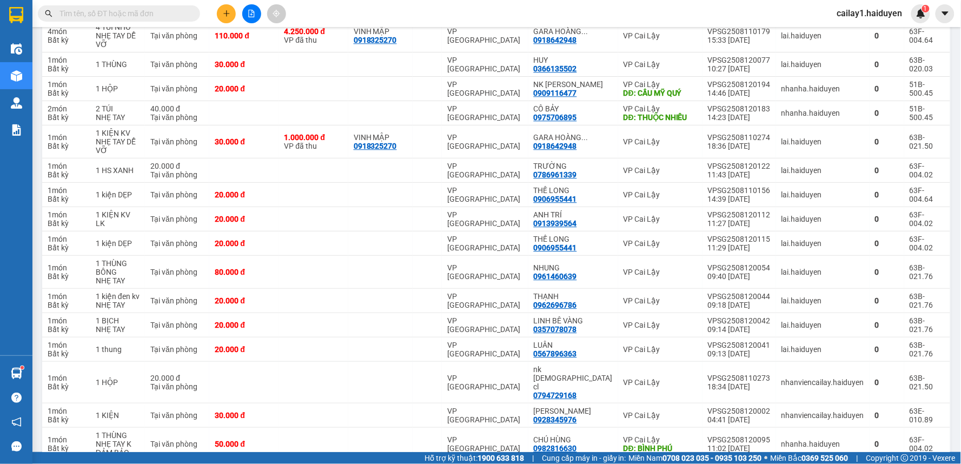
click at [226, 15] on icon "plus" at bounding box center [226, 13] width 1 height 6
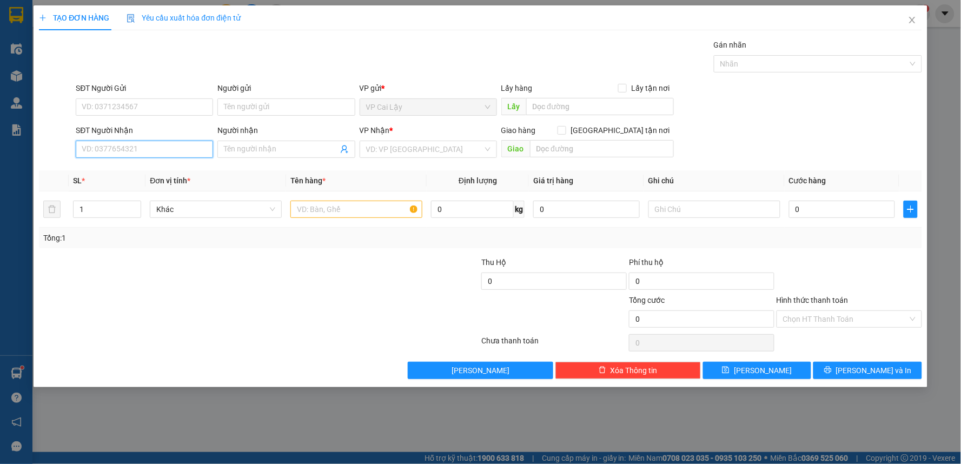
click at [176, 141] on input "SĐT Người Nhận" at bounding box center [144, 149] width 137 height 17
click at [99, 152] on input "0938431943" at bounding box center [144, 149] width 137 height 17
click at [111, 149] on input "0938431943" at bounding box center [144, 149] width 137 height 17
type input "0938431943"
click at [127, 112] on input "SĐT Người Gửi" at bounding box center [144, 106] width 137 height 17
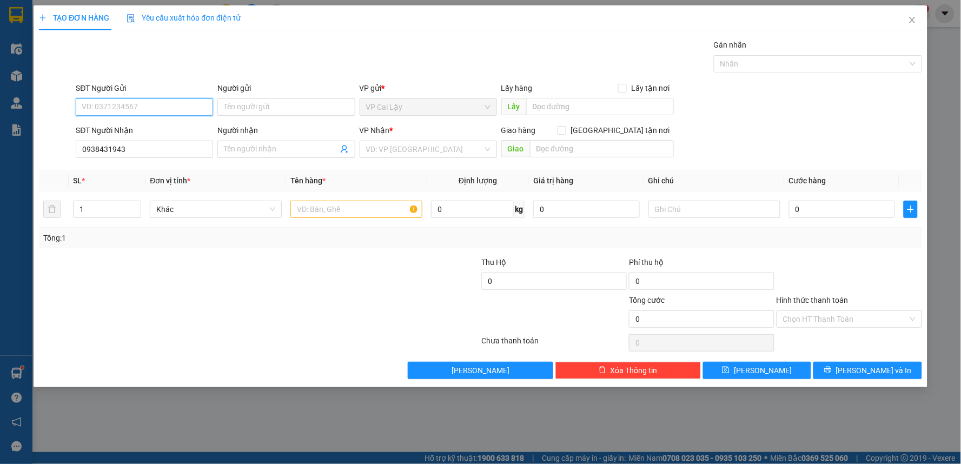
click at [133, 104] on input "SĐT Người Gửi" at bounding box center [144, 106] width 137 height 17
type input "0914246296"
click at [140, 146] on input "0938431943" at bounding box center [144, 149] width 137 height 17
click at [257, 154] on input "Người nhận" at bounding box center [281, 149] width 114 height 12
click at [233, 147] on input "Người nhận" at bounding box center [281, 149] width 114 height 12
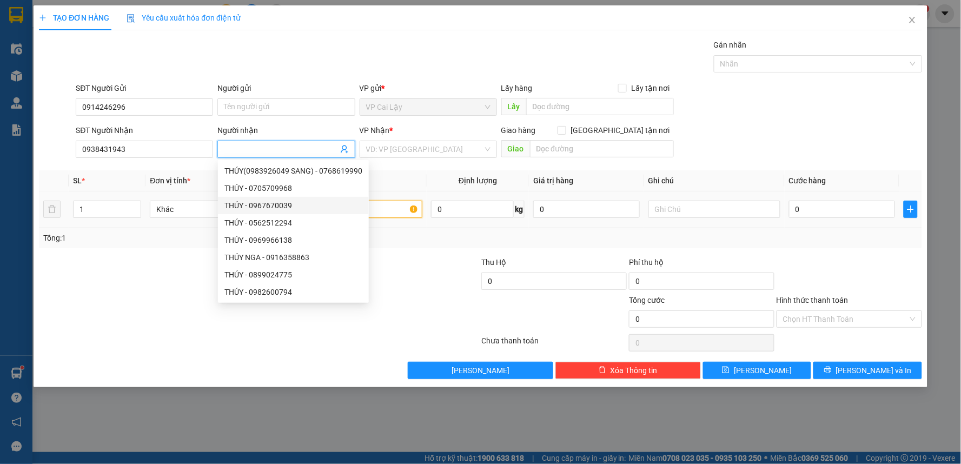
click at [386, 214] on input "text" at bounding box center [356, 209] width 132 height 17
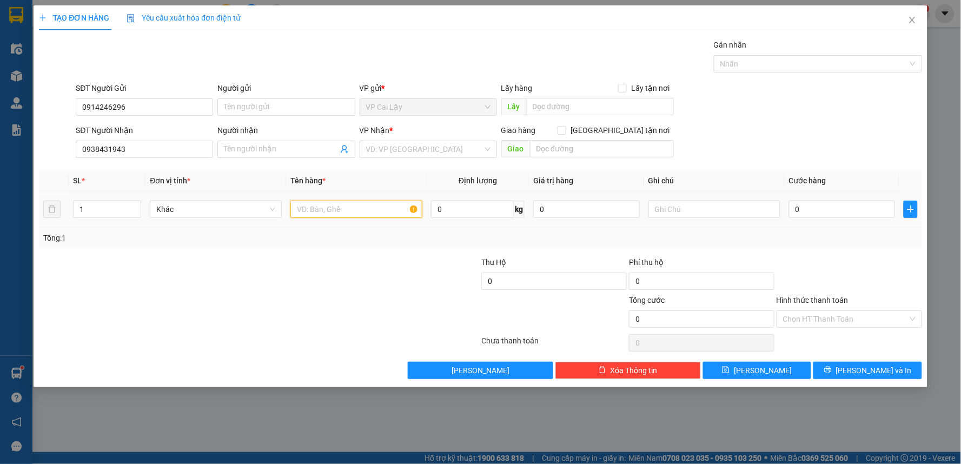
click at [361, 202] on input "text" at bounding box center [356, 209] width 132 height 17
click at [832, 207] on input "0" at bounding box center [842, 209] width 107 height 17
type input "1"
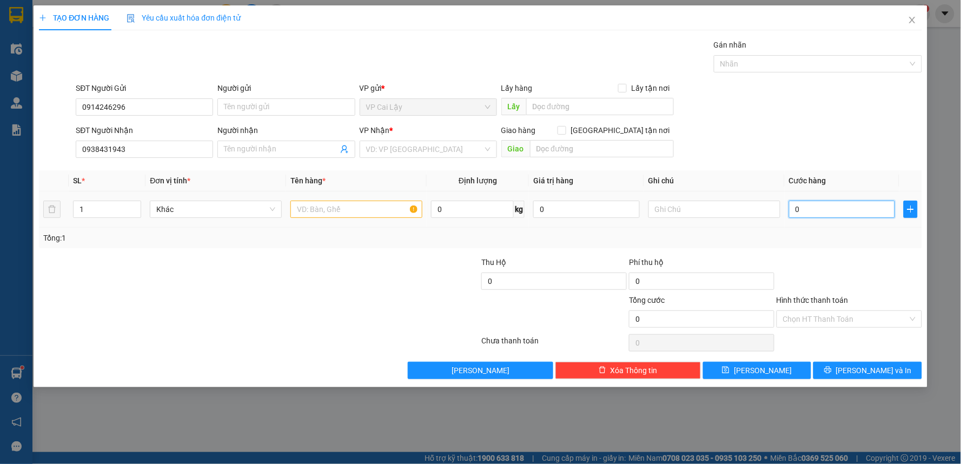
type input "1"
type input "17"
type input "170"
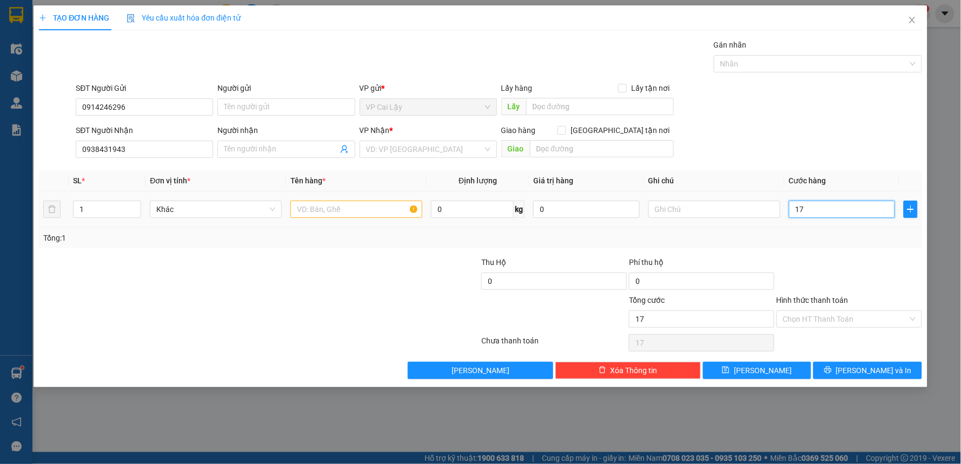
type input "170"
type input "170.000"
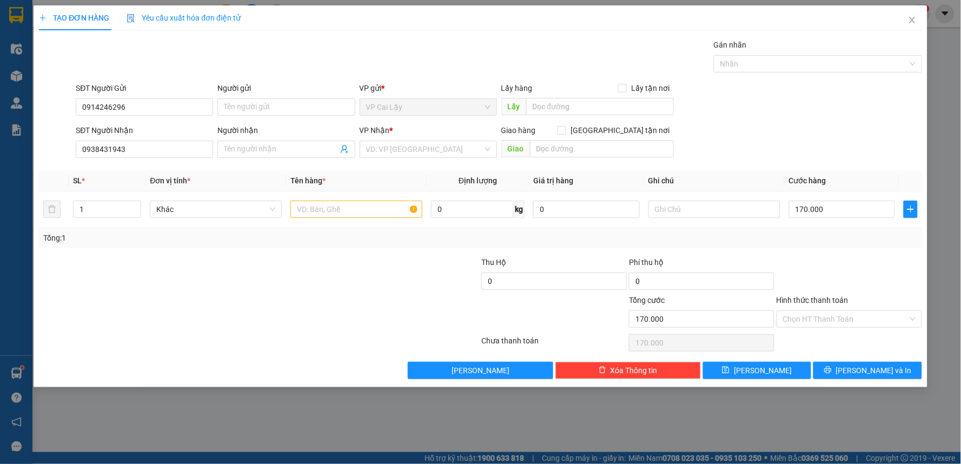
click at [847, 282] on div at bounding box center [849, 275] width 148 height 38
click at [431, 133] on div "VP Nhận *" at bounding box center [428, 130] width 137 height 12
click at [435, 151] on input "search" at bounding box center [424, 149] width 117 height 16
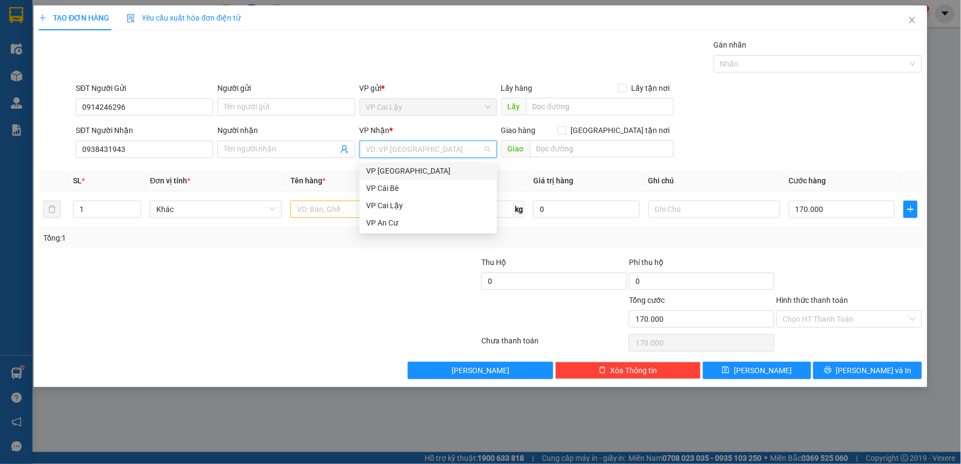
drag, startPoint x: 409, startPoint y: 168, endPoint x: 379, endPoint y: 190, distance: 37.7
click at [409, 169] on div "VP [GEOGRAPHIC_DATA]" at bounding box center [428, 171] width 124 height 12
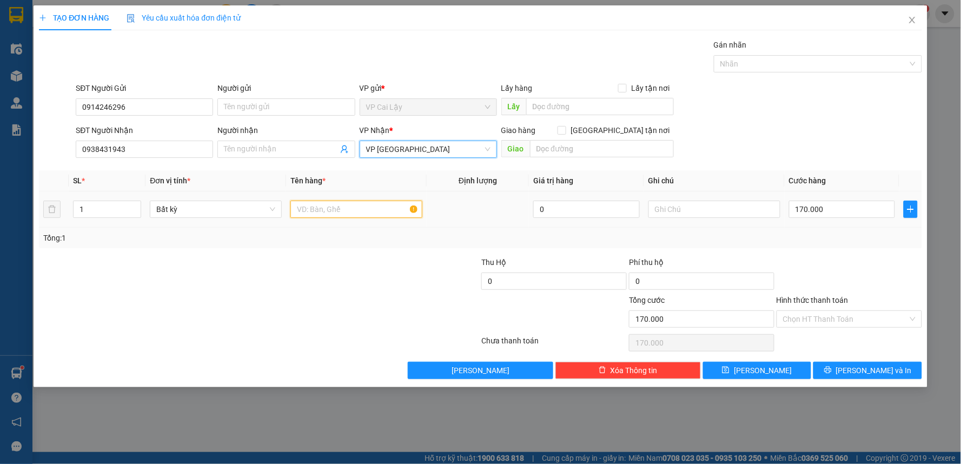
click at [334, 211] on input "text" at bounding box center [356, 209] width 132 height 17
click at [110, 207] on input "1" at bounding box center [107, 209] width 67 height 16
type input "2"
click at [324, 207] on input "text" at bounding box center [356, 209] width 132 height 17
type input "0"
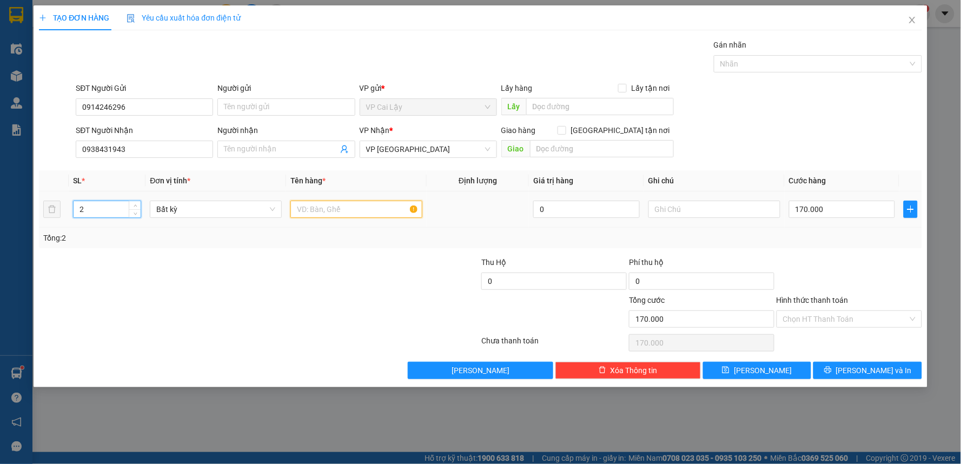
type input "0"
type input "2 BAO MÍT"
click at [838, 208] on input "0" at bounding box center [842, 209] width 107 height 17
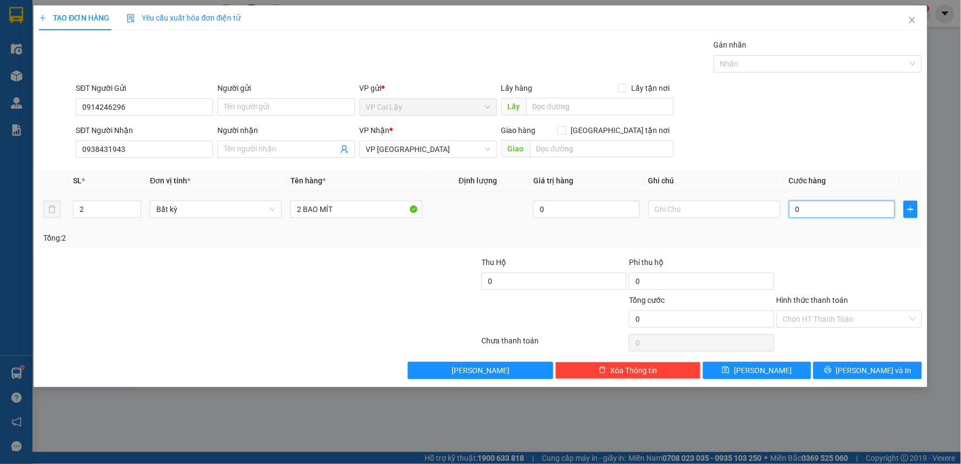
type input "1"
type input "17"
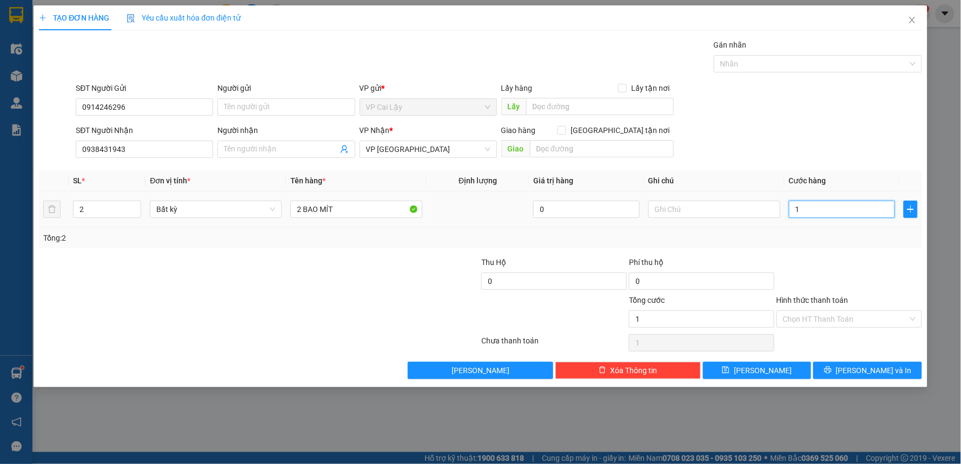
type input "17"
type input "170"
type input "170.000"
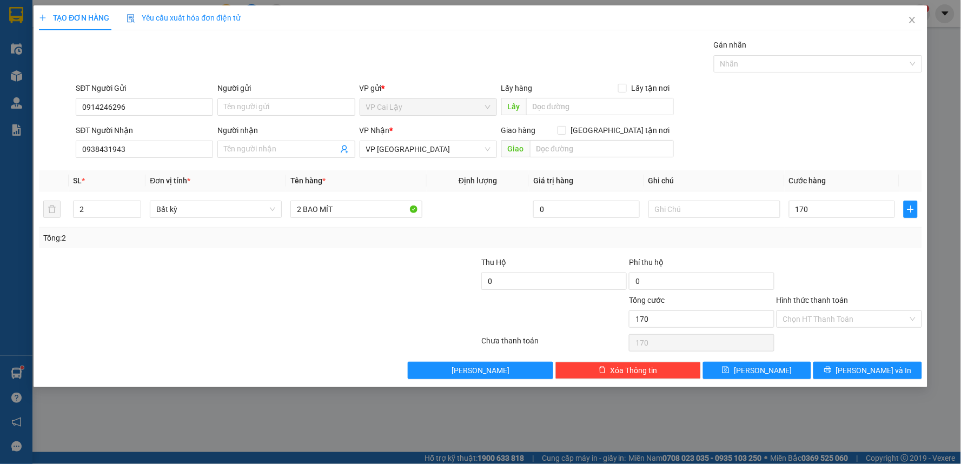
type input "170.000"
click at [854, 261] on div at bounding box center [849, 275] width 148 height 38
drag, startPoint x: 855, startPoint y: 326, endPoint x: 851, endPoint y: 334, distance: 9.2
click at [855, 325] on input "Hình thức thanh toán" at bounding box center [845, 319] width 125 height 16
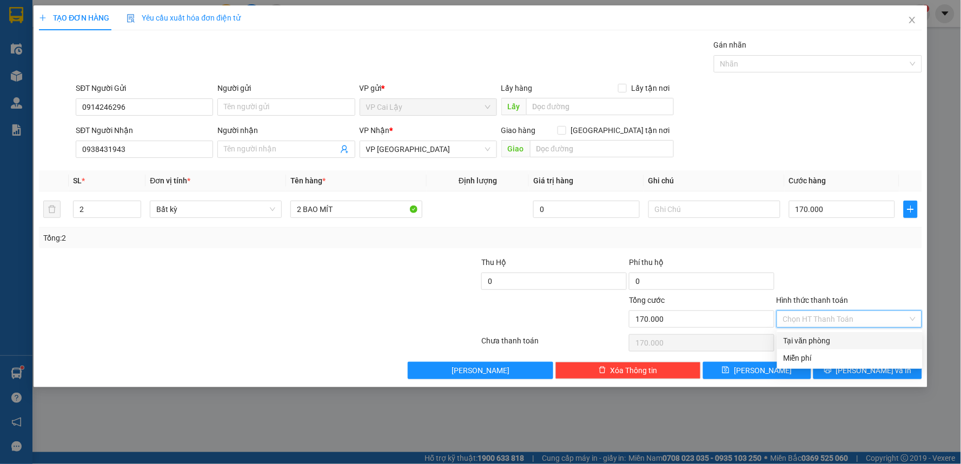
click at [846, 336] on div "Tại văn phòng" at bounding box center [850, 341] width 132 height 12
type input "0"
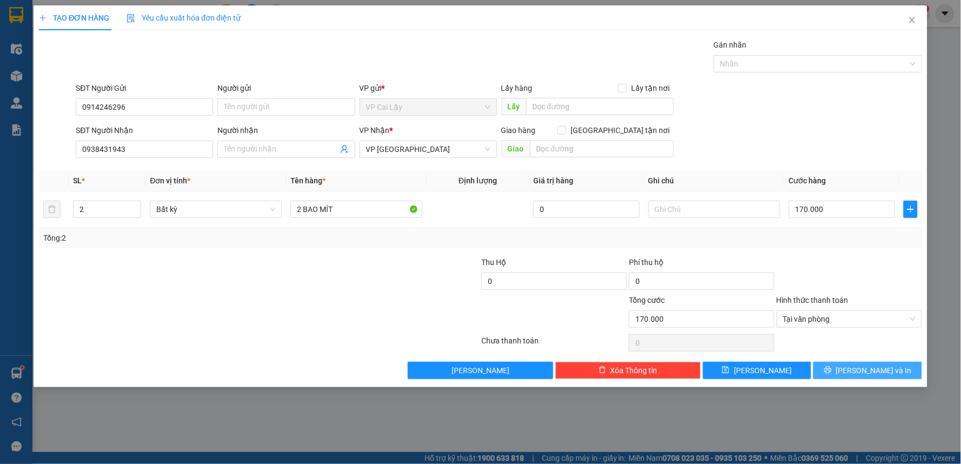
click at [879, 366] on span "[PERSON_NAME] và In" at bounding box center [874, 370] width 76 height 12
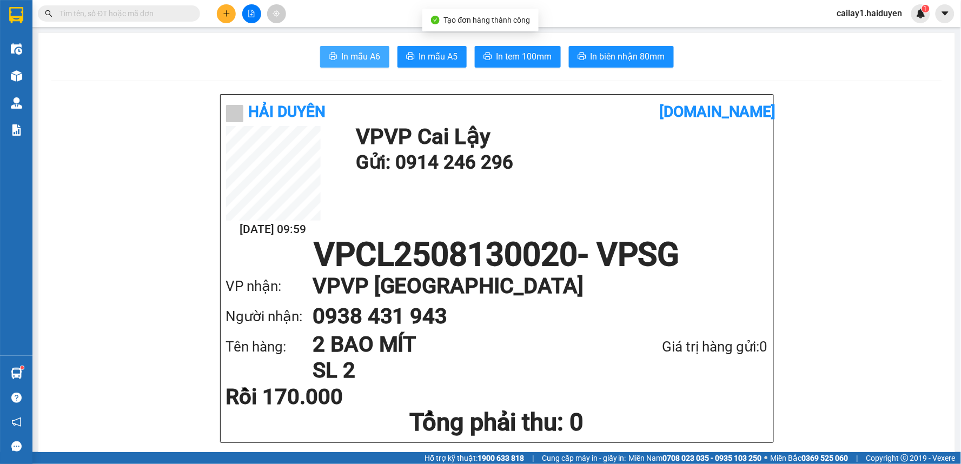
click at [377, 55] on button "In mẫu A6" at bounding box center [354, 57] width 69 height 22
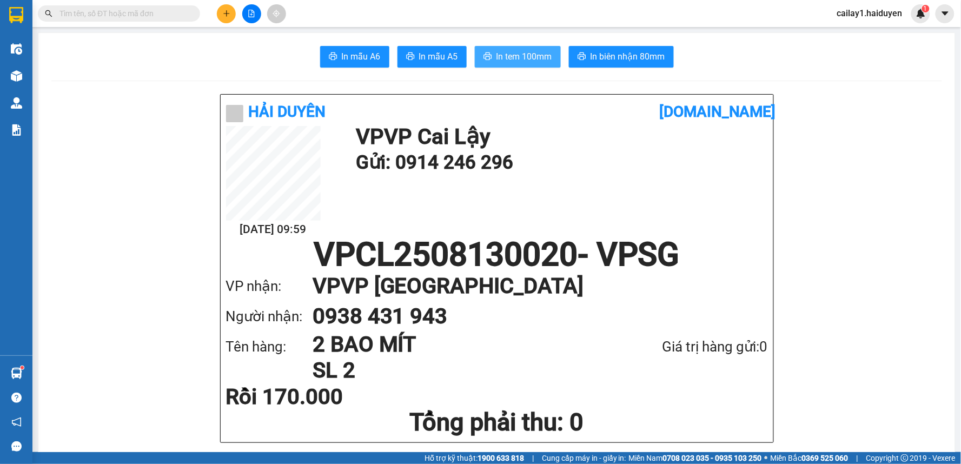
click at [526, 50] on span "In tem 100mm" at bounding box center [524, 57] width 56 height 14
click at [515, 50] on span "In tem 100mm" at bounding box center [524, 57] width 56 height 14
click at [528, 52] on span "In tem 100mm" at bounding box center [524, 57] width 56 height 14
drag, startPoint x: 944, startPoint y: 263, endPoint x: 463, endPoint y: 284, distance: 480.6
click at [440, 295] on h1 "VP VP Sài Gòn" at bounding box center [530, 286] width 434 height 30
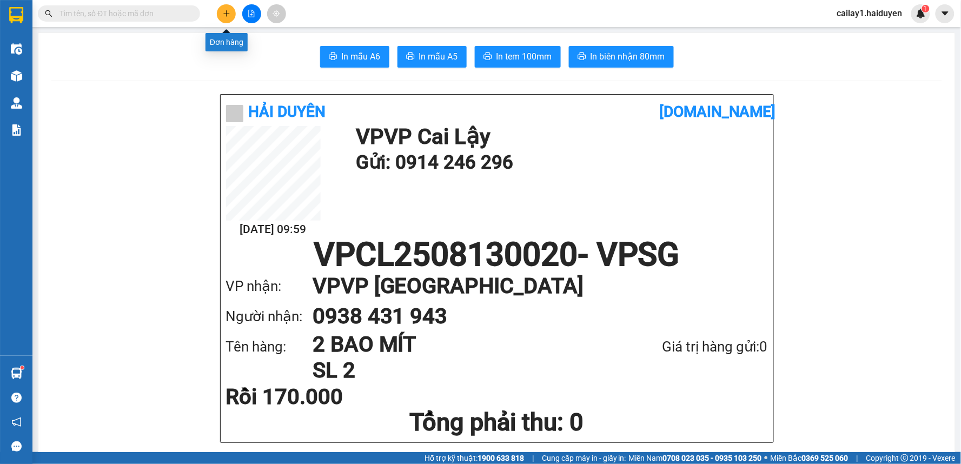
click at [230, 14] on icon "plus" at bounding box center [227, 14] width 8 height 8
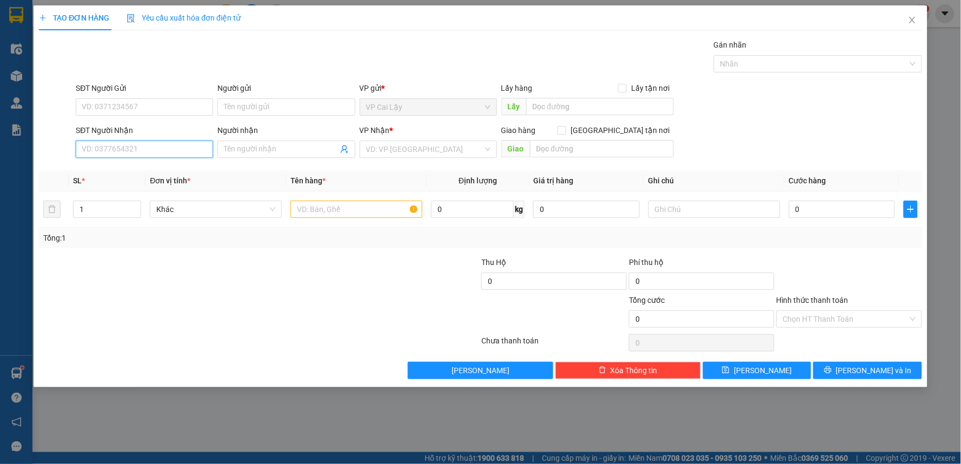
click at [155, 151] on input "SĐT Người Nhận" at bounding box center [144, 149] width 137 height 17
click at [172, 175] on div "0372446745 - GIÀU" at bounding box center [144, 171] width 124 height 12
type input "0372446745"
type input "GIÀU"
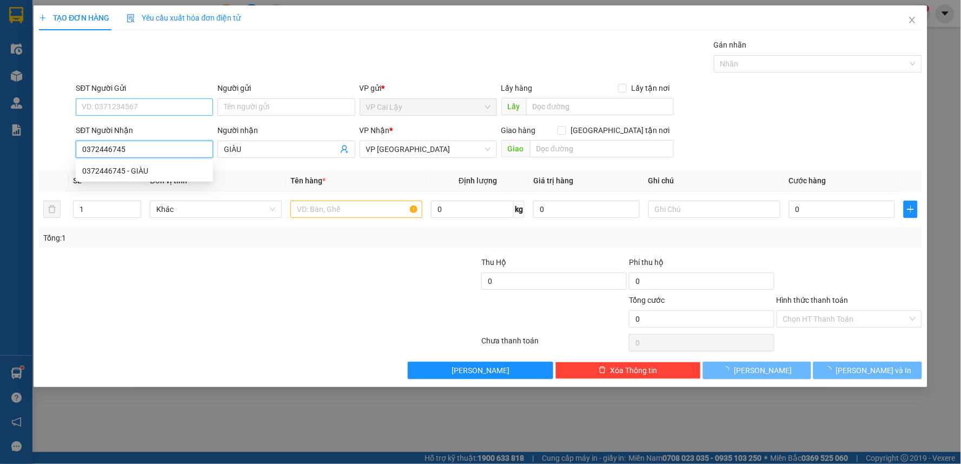
type input "20.000"
type input "0372446745"
click at [135, 118] on div "SĐT Người Gửi VD: 0371234567" at bounding box center [144, 101] width 137 height 38
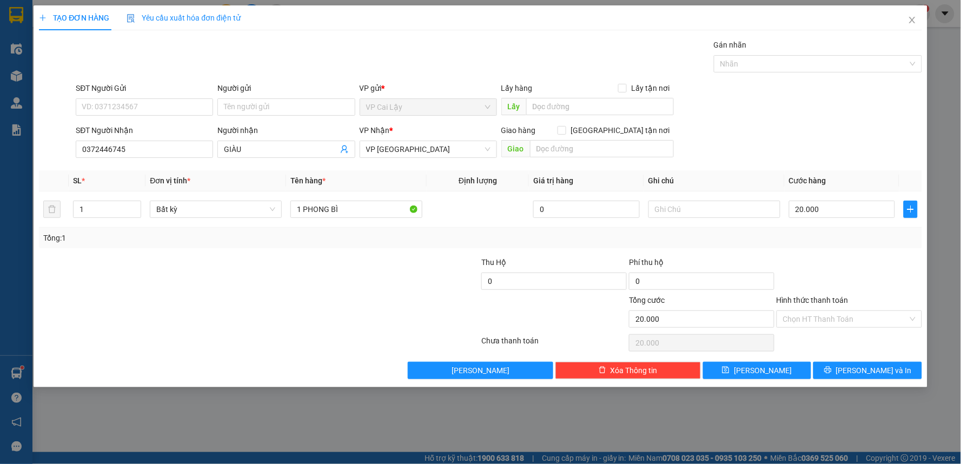
drag, startPoint x: 837, startPoint y: 309, endPoint x: 846, endPoint y: 330, distance: 23.2
click at [839, 311] on div "Hình thức thanh toán Chọn HT Thanh Toán" at bounding box center [848, 313] width 145 height 38
click at [847, 320] on input "Hình thức thanh toán" at bounding box center [845, 319] width 125 height 16
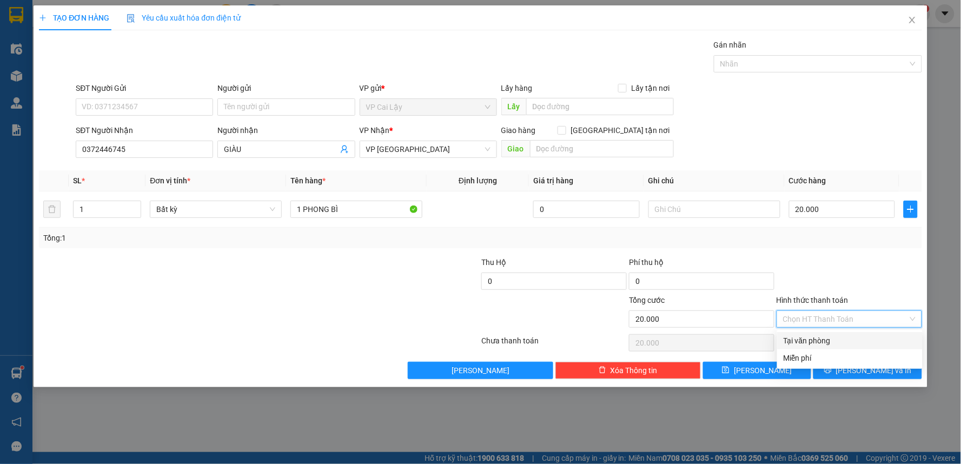
click at [847, 338] on div "Tại văn phòng" at bounding box center [850, 341] width 132 height 12
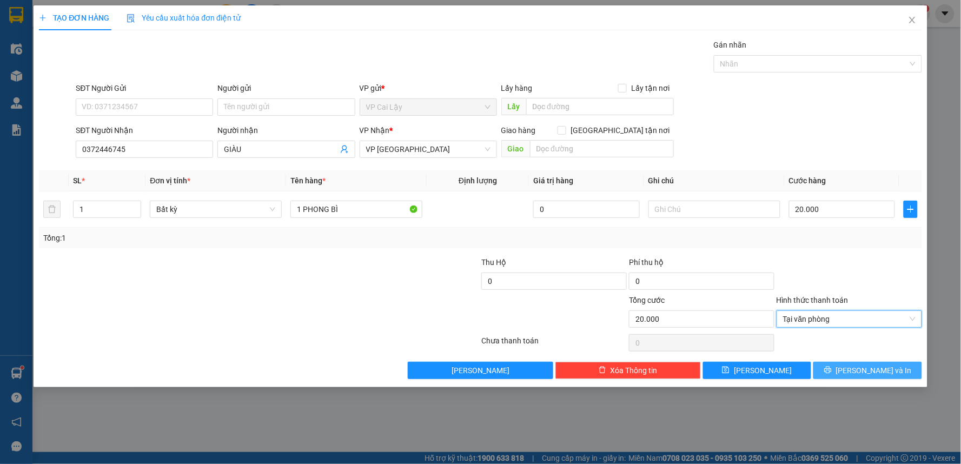
click at [856, 369] on button "[PERSON_NAME] và In" at bounding box center [867, 370] width 109 height 17
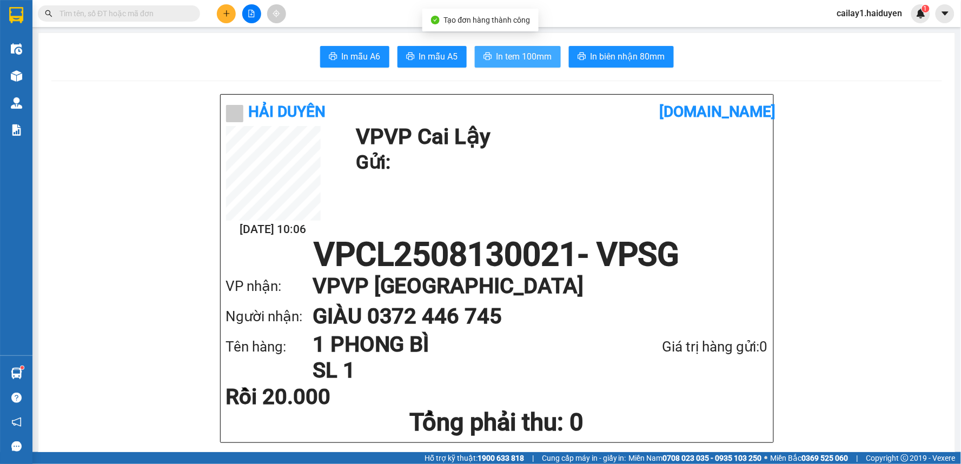
click at [542, 54] on span "In tem 100mm" at bounding box center [524, 57] width 56 height 14
click at [500, 55] on span "In tem 100mm" at bounding box center [524, 57] width 56 height 14
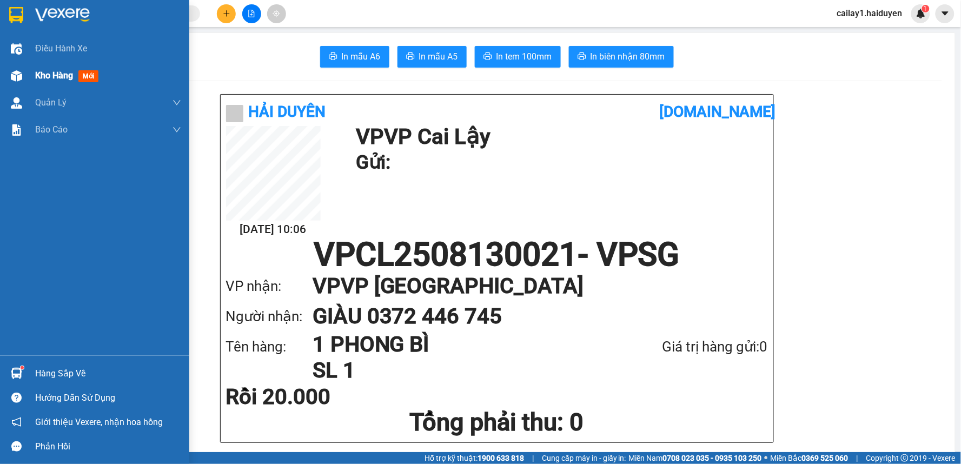
click at [60, 71] on span "Kho hàng" at bounding box center [54, 75] width 38 height 10
click at [59, 76] on span "Kho hàng" at bounding box center [54, 75] width 38 height 10
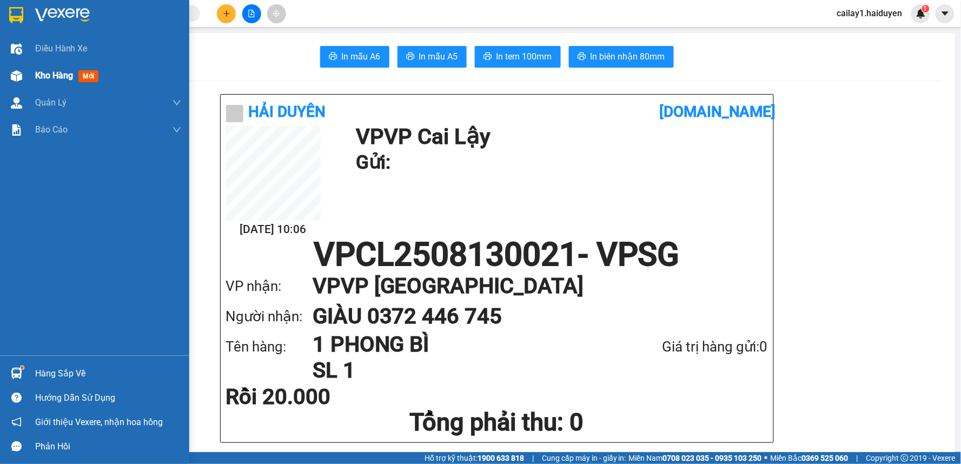
click at [58, 74] on span "Kho hàng" at bounding box center [54, 75] width 38 height 10
click at [56, 75] on span "Kho hàng" at bounding box center [54, 75] width 38 height 10
click at [58, 75] on span "Kho hàng" at bounding box center [54, 75] width 38 height 10
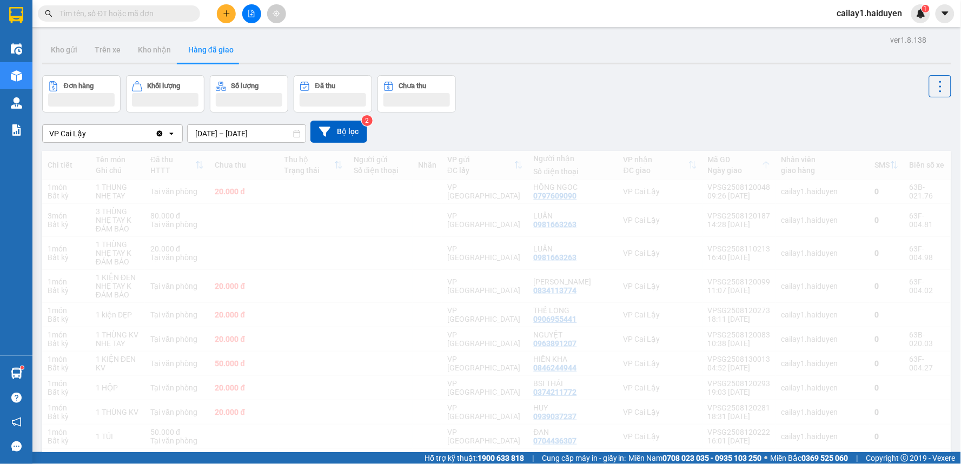
drag, startPoint x: 60, startPoint y: 72, endPoint x: 385, endPoint y: 214, distance: 354.5
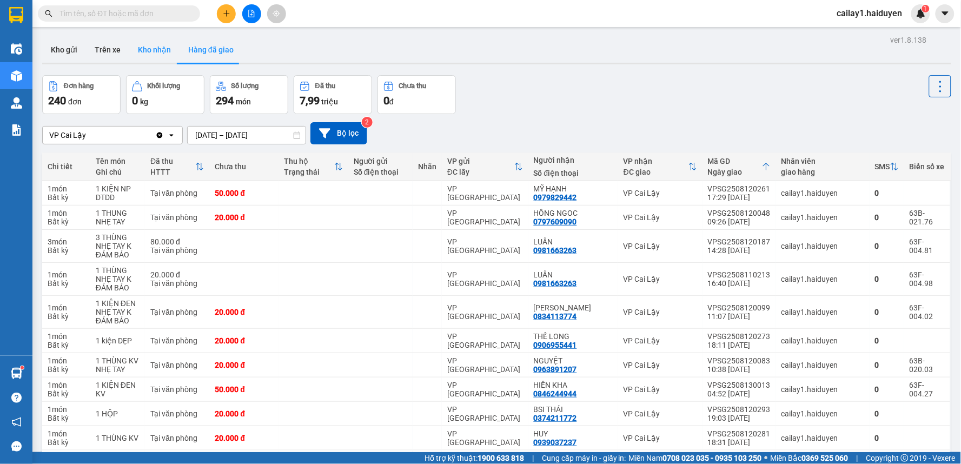
click at [153, 49] on button "Kho nhận" at bounding box center [154, 50] width 50 height 26
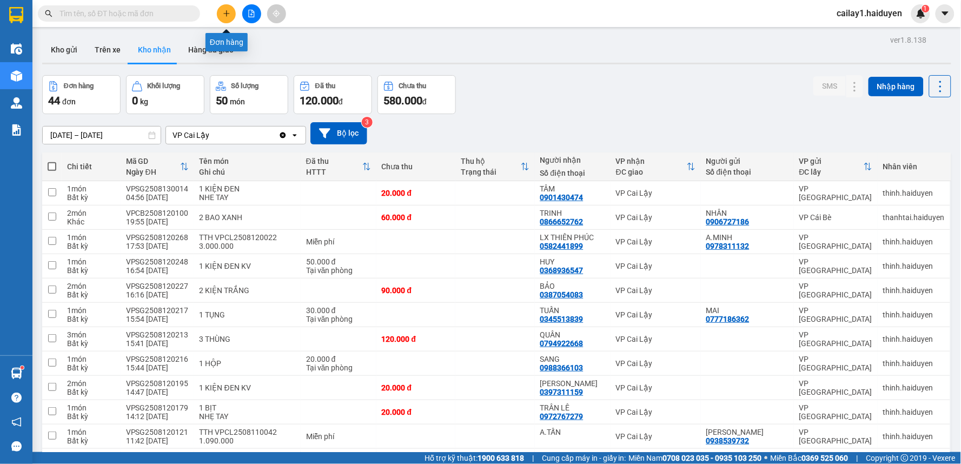
click at [226, 20] on button at bounding box center [226, 13] width 19 height 19
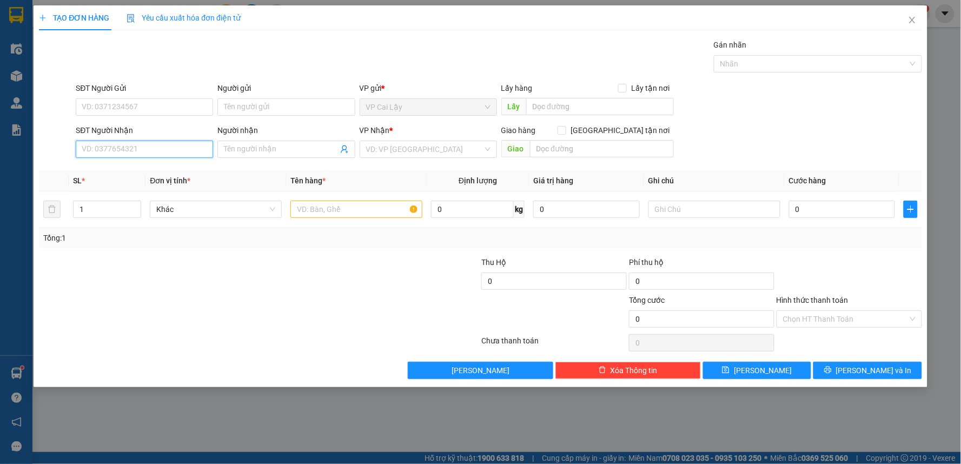
click at [161, 152] on input "SĐT Người Nhận" at bounding box center [144, 149] width 137 height 17
click at [123, 180] on div "0964040040 0964040040 - NHI" at bounding box center [144, 171] width 137 height 22
click at [121, 168] on div "Transit Pickup Surcharge Ids Transit Deliver Surcharge Ids Transit Deliver Surc…" at bounding box center [480, 209] width 883 height 340
click at [122, 154] on input "096404" at bounding box center [144, 149] width 137 height 17
click at [128, 166] on div "0964040040 - NHI" at bounding box center [144, 171] width 124 height 12
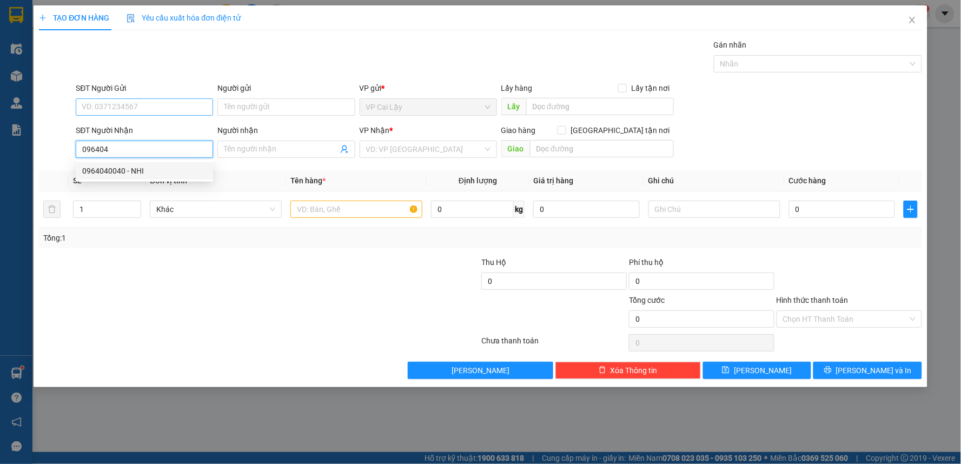
type input "0964040040"
type input "NHI"
type input "20.000"
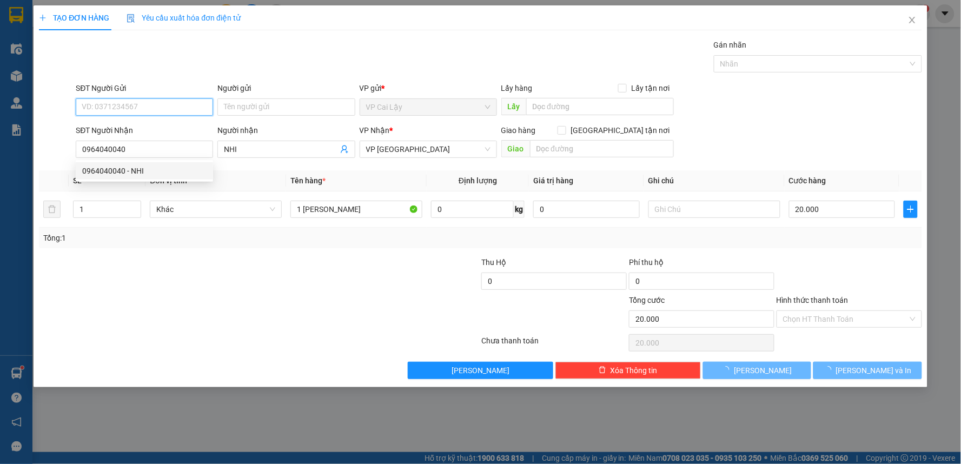
drag, startPoint x: 133, startPoint y: 110, endPoint x: 161, endPoint y: 160, distance: 56.7
click at [133, 111] on input "SĐT Người Gửi" at bounding box center [144, 106] width 137 height 17
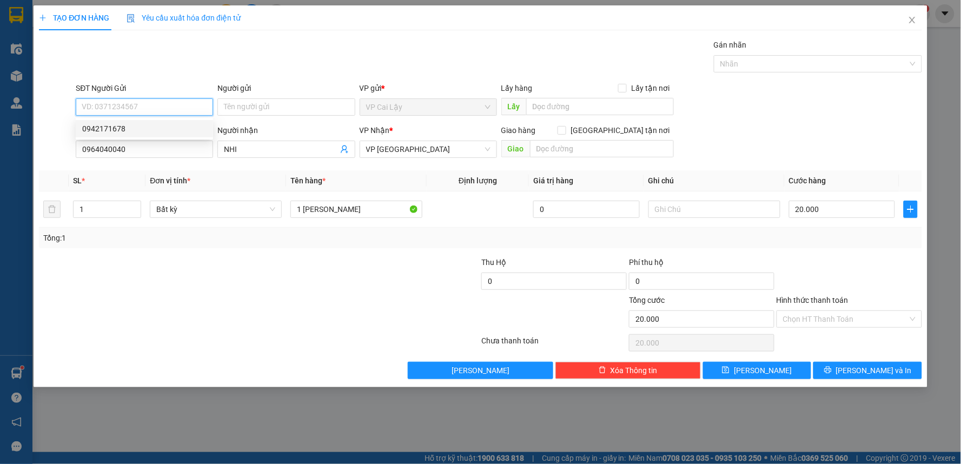
click at [117, 131] on div "0942171678" at bounding box center [144, 129] width 124 height 12
type input "0942171678"
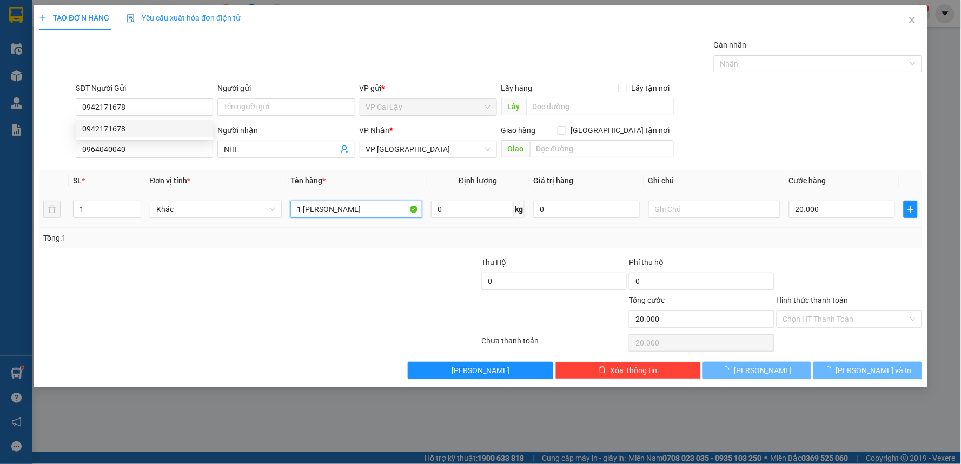
click at [336, 211] on input "1 tui hồng" at bounding box center [356, 209] width 132 height 17
click at [337, 211] on input "1 tui hồng" at bounding box center [356, 209] width 132 height 17
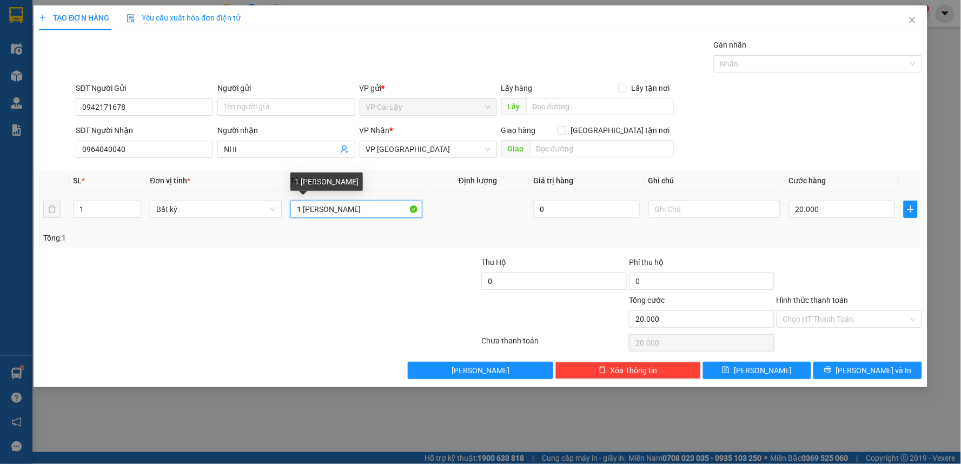
drag, startPoint x: 301, startPoint y: 207, endPoint x: 359, endPoint y: 207, distance: 57.3
click at [353, 213] on input "1 tui hồng" at bounding box center [356, 209] width 132 height 17
type input "1 BỨC TRANH"
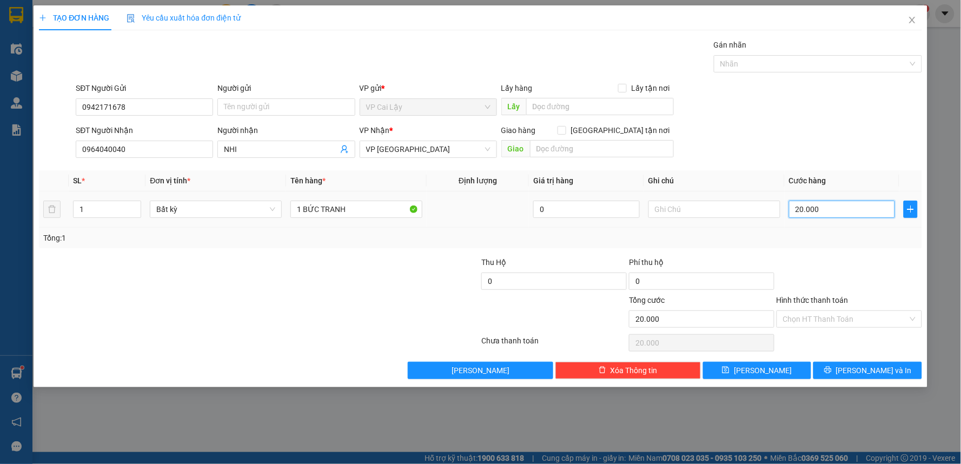
click at [831, 208] on input "20.000" at bounding box center [842, 209] width 107 height 17
click at [833, 209] on input "20.000" at bounding box center [842, 209] width 107 height 17
click at [867, 317] on input "Hình thức thanh toán" at bounding box center [845, 319] width 125 height 16
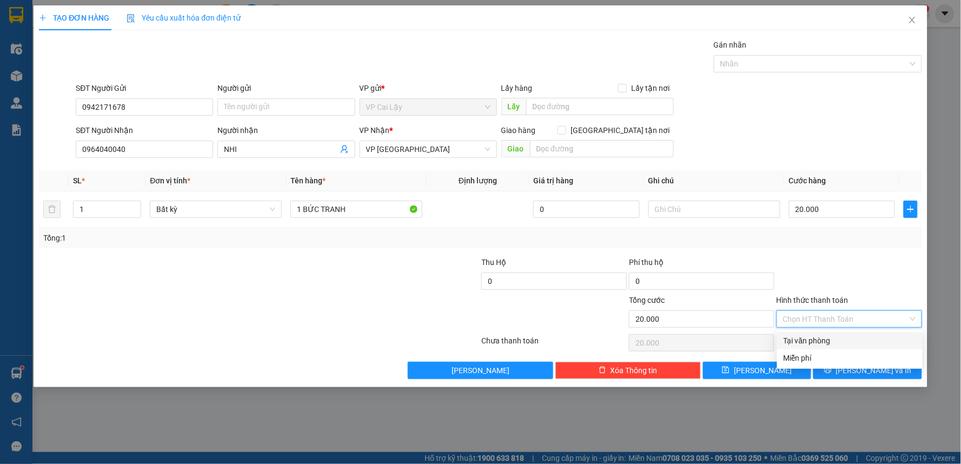
click at [848, 339] on div "Tại văn phòng" at bounding box center [850, 341] width 132 height 12
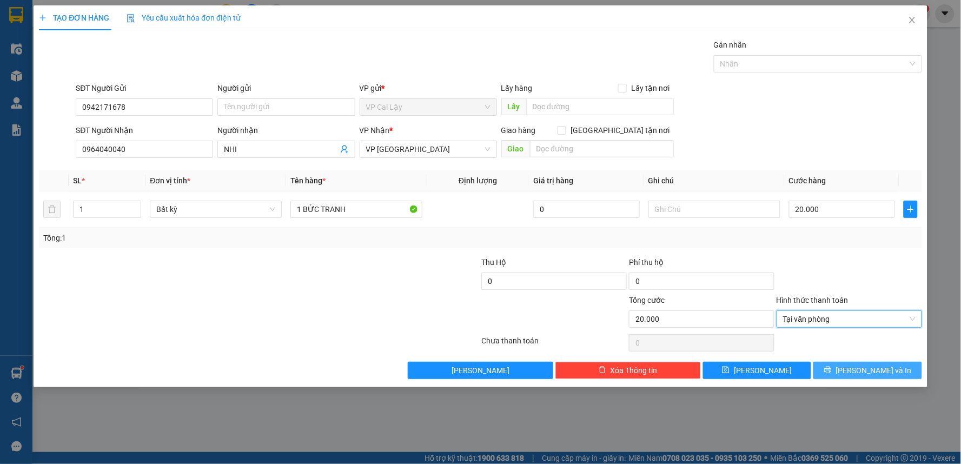
click at [858, 363] on button "[PERSON_NAME] và In" at bounding box center [867, 370] width 109 height 17
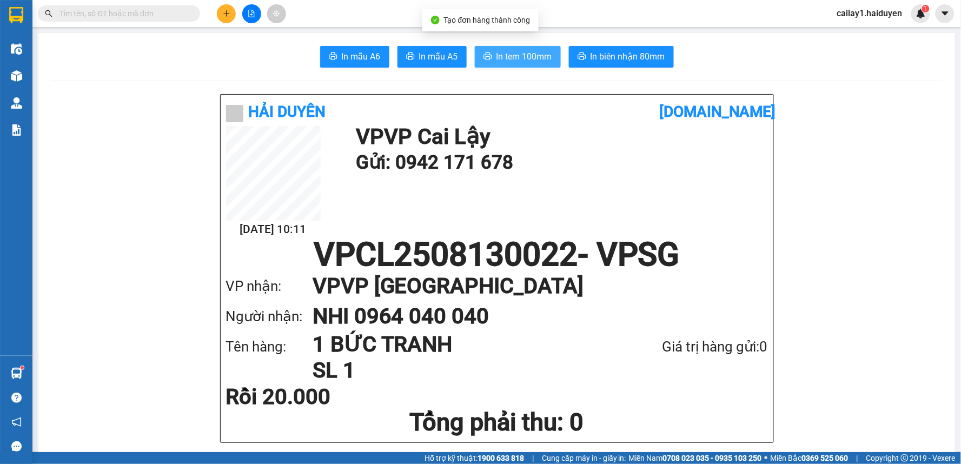
click at [509, 61] on span "In tem 100mm" at bounding box center [524, 57] width 56 height 14
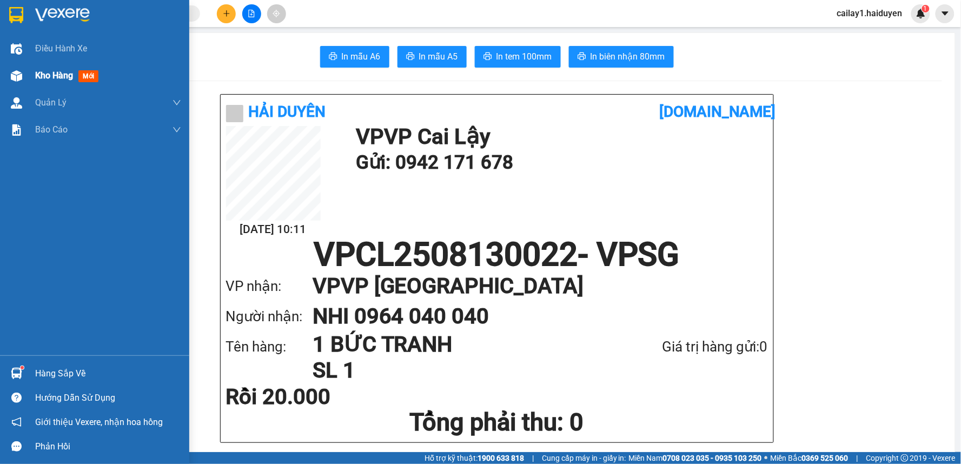
click at [41, 75] on span "Kho hàng" at bounding box center [54, 75] width 38 height 10
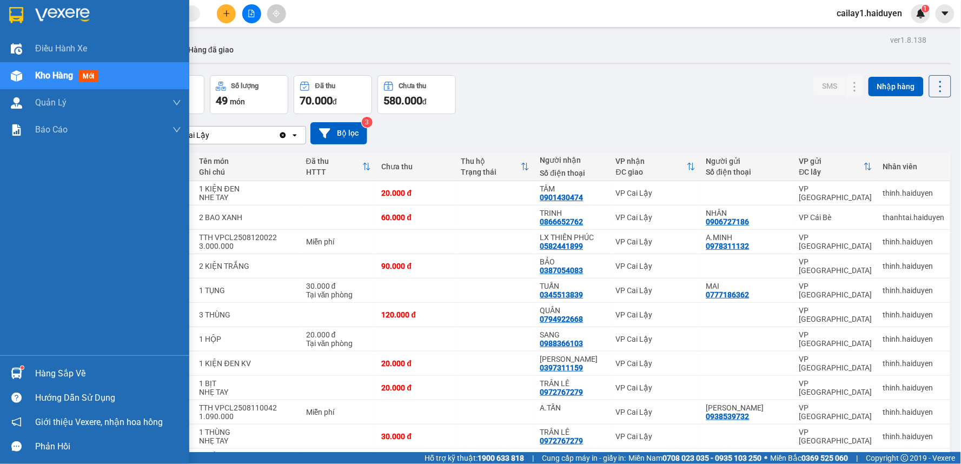
click at [25, 74] on div at bounding box center [16, 76] width 19 height 19
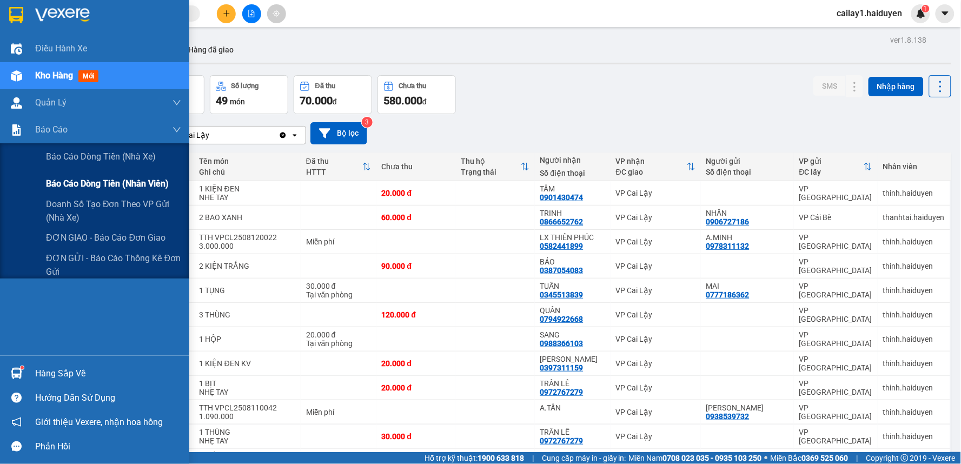
click at [50, 180] on span "Báo cáo dòng tiền (nhân viên)" at bounding box center [107, 184] width 123 height 14
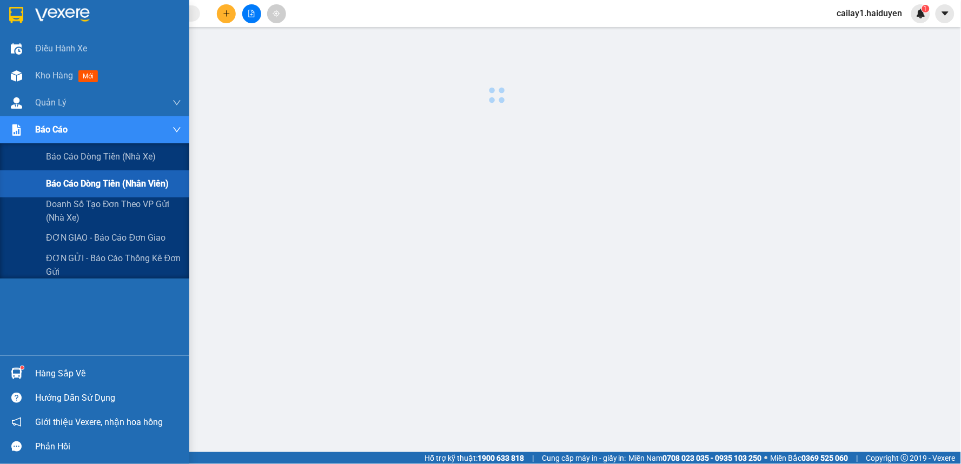
click at [50, 180] on span "Báo cáo dòng tiền (nhân viên)" at bounding box center [107, 184] width 123 height 14
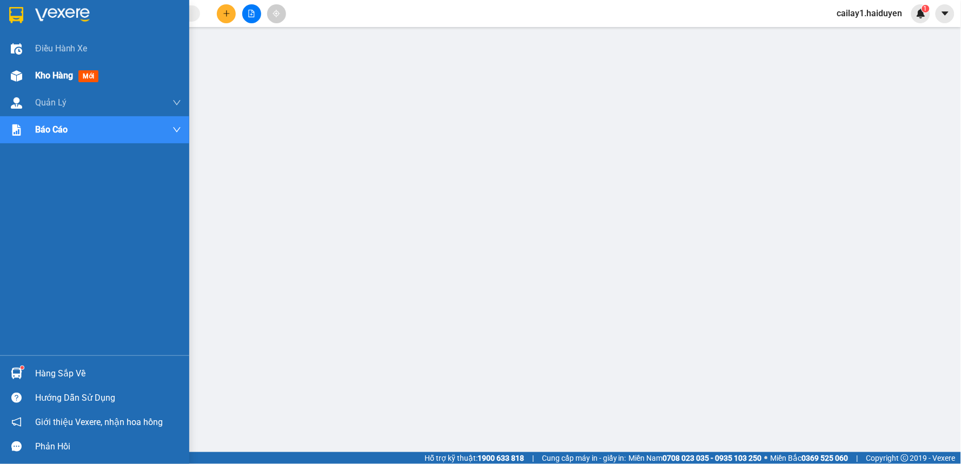
click at [21, 79] on img at bounding box center [16, 75] width 11 height 11
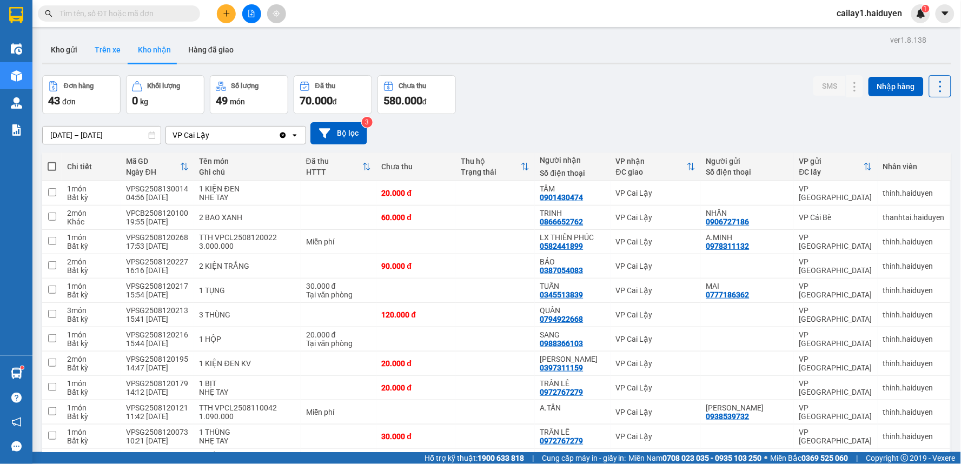
click at [95, 44] on button "Trên xe" at bounding box center [107, 50] width 43 height 26
type input "11/08/2025 – 13/08/2025"
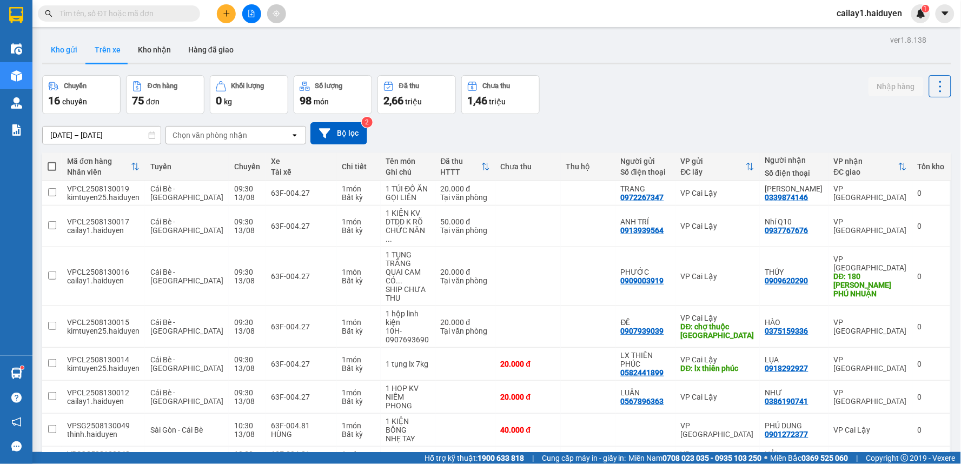
click at [55, 41] on button "Kho gửi" at bounding box center [64, 50] width 44 height 26
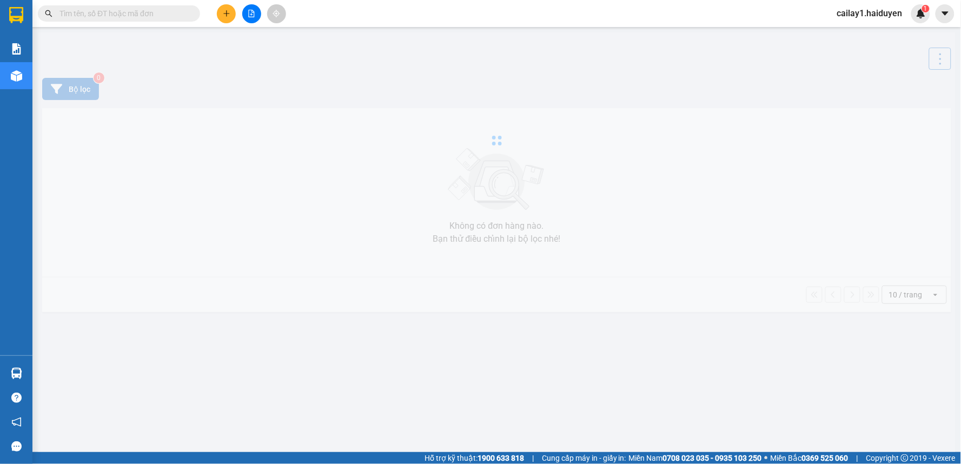
click at [134, 11] on input "text" at bounding box center [123, 14] width 128 height 12
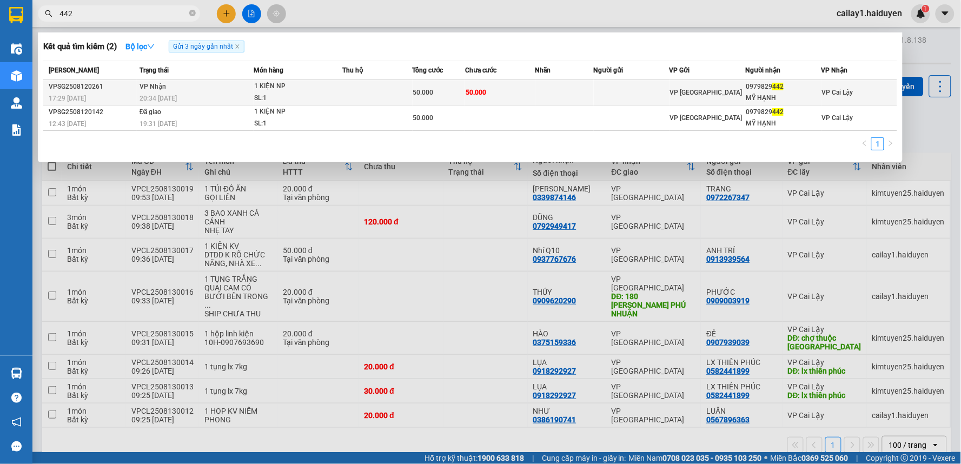
type input "442"
click at [488, 93] on td "50.000" at bounding box center [500, 92] width 70 height 25
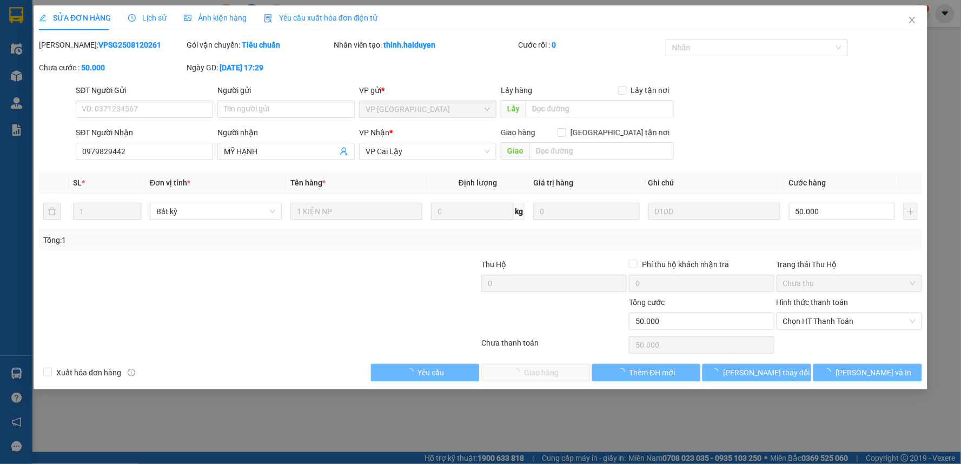
type input "0979829442"
type input "MỸ HẠNH"
type input "50.000"
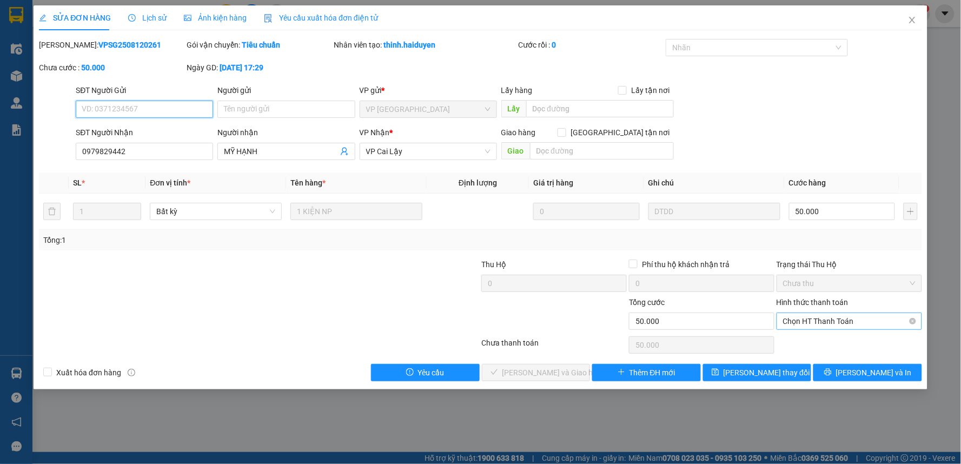
click at [853, 325] on span "Chọn HT Thanh Toán" at bounding box center [849, 321] width 132 height 16
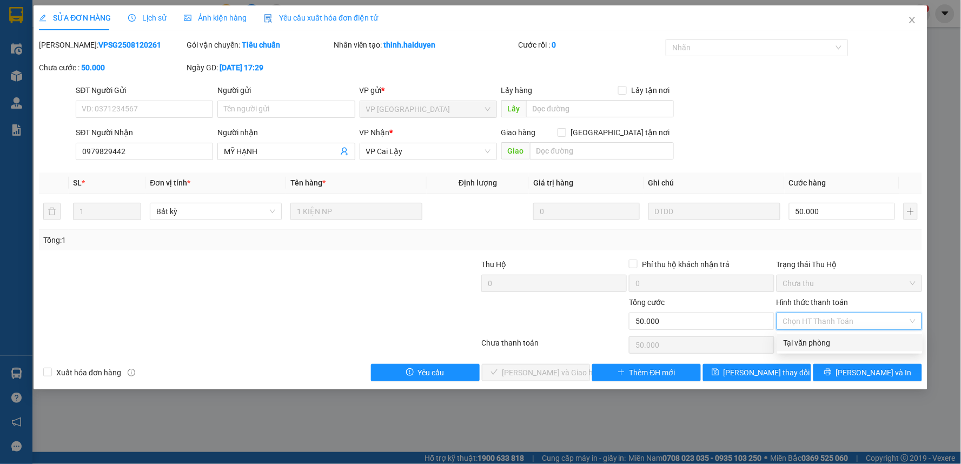
click at [838, 348] on div "Tại văn phòng" at bounding box center [850, 343] width 132 height 12
type input "0"
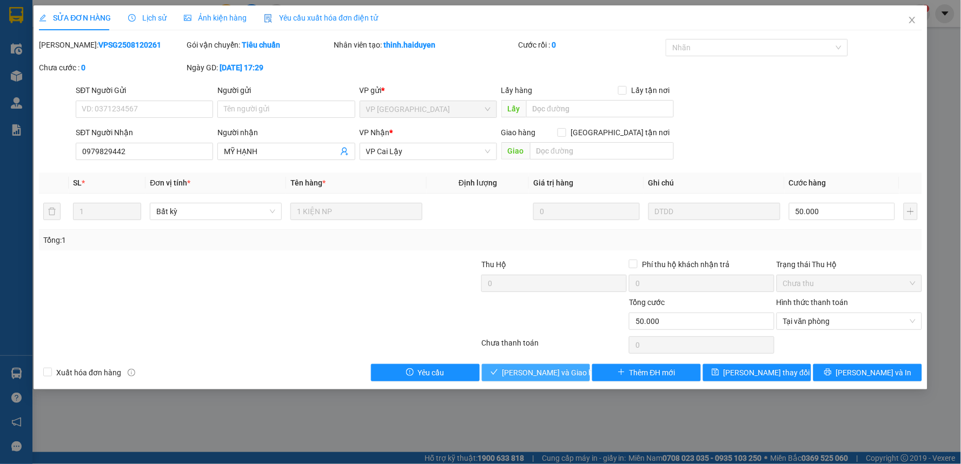
click at [530, 380] on button "[PERSON_NAME] và Giao hàng" at bounding box center [536, 372] width 109 height 17
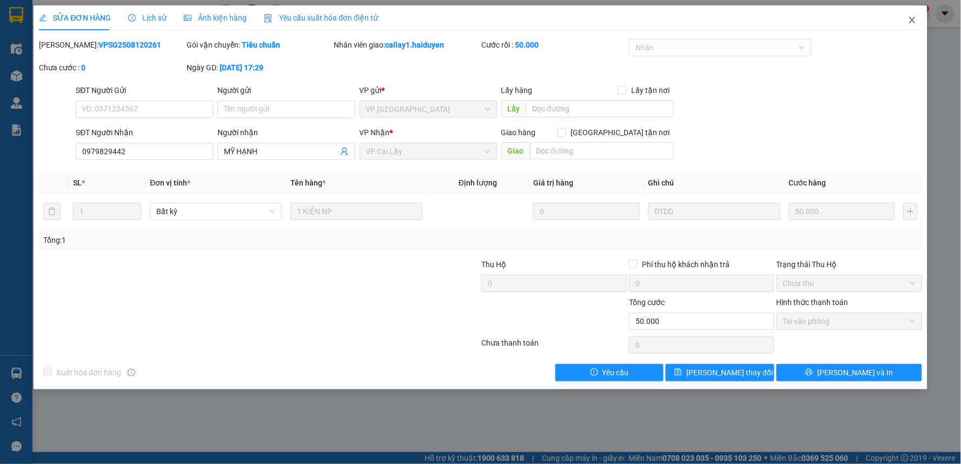
click at [910, 24] on icon "close" at bounding box center [912, 20] width 9 height 9
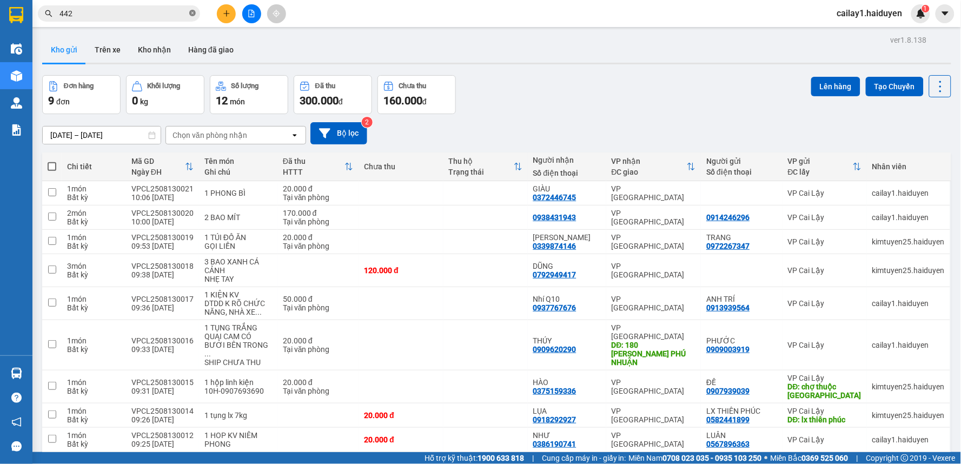
click at [191, 12] on icon "close-circle" at bounding box center [192, 13] width 6 height 6
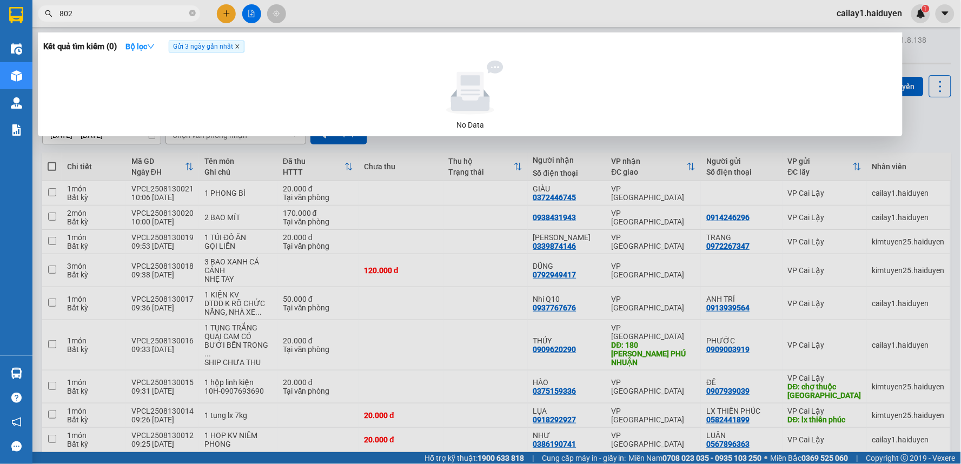
type input "802"
click at [239, 46] on icon "close" at bounding box center [237, 47] width 4 height 4
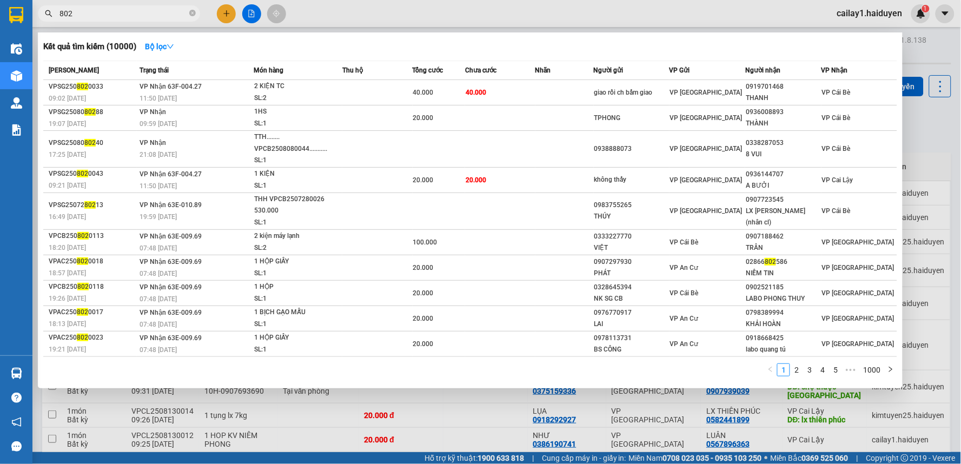
click at [114, 6] on span "802" at bounding box center [119, 13] width 162 height 16
click at [116, 11] on input "802" at bounding box center [123, 14] width 128 height 12
click at [191, 15] on icon "close-circle" at bounding box center [192, 13] width 6 height 6
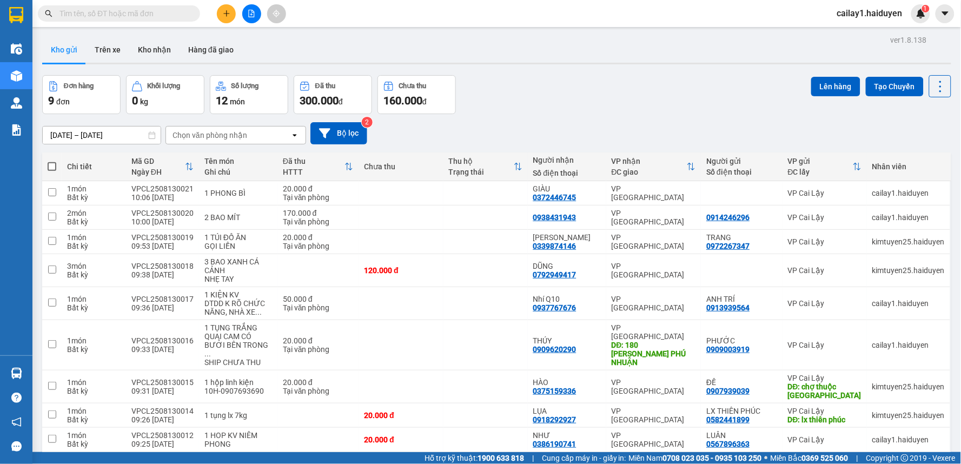
click at [97, 11] on input "text" at bounding box center [123, 14] width 128 height 12
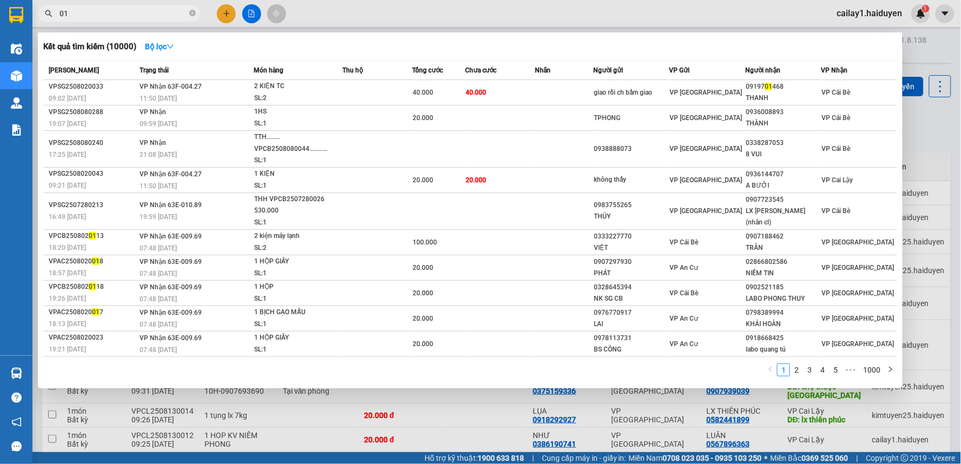
type input "014"
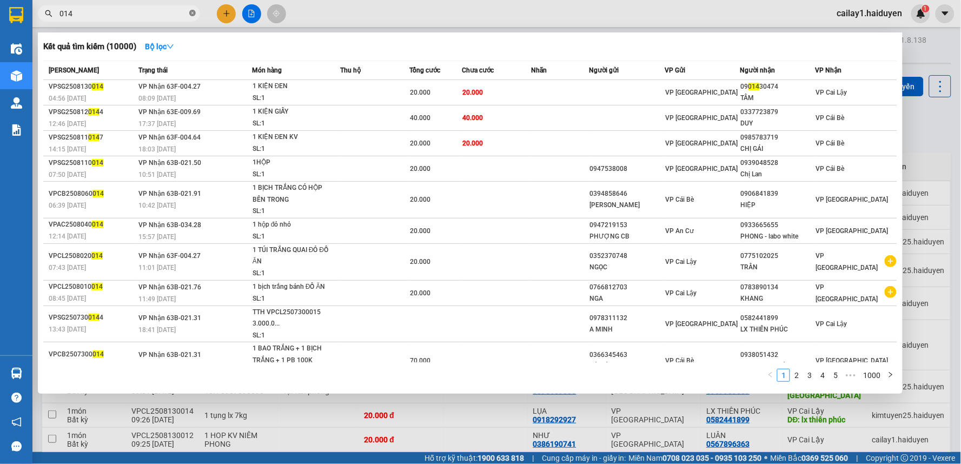
click at [194, 12] on icon "close-circle" at bounding box center [192, 13] width 6 height 6
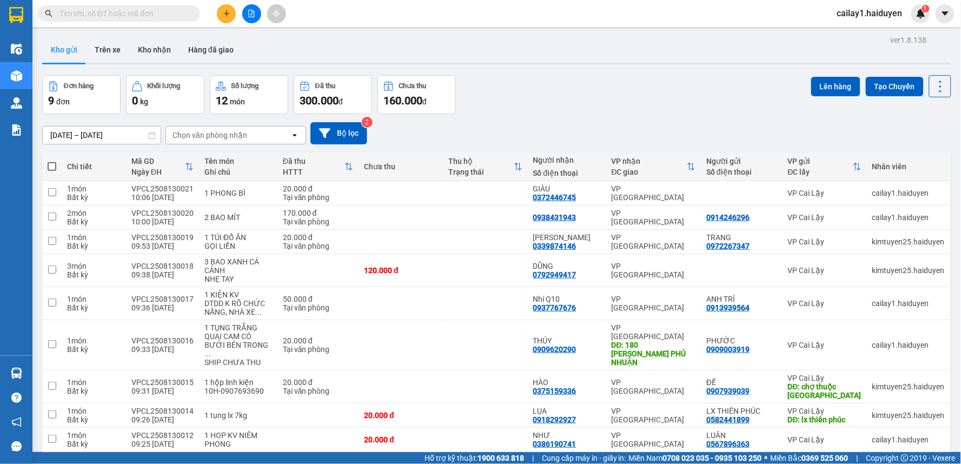
click at [170, 11] on input "text" at bounding box center [123, 14] width 128 height 12
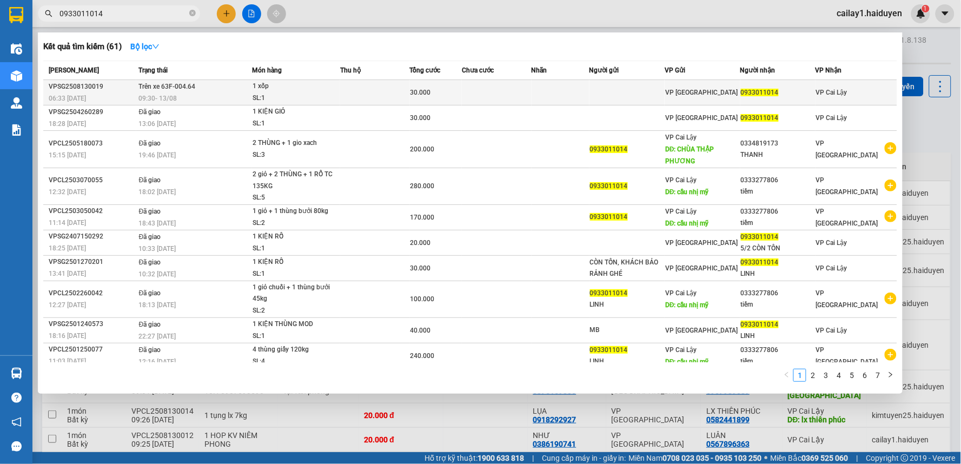
type input "0933011014"
click at [673, 87] on div "VP [GEOGRAPHIC_DATA]" at bounding box center [702, 93] width 74 height 12
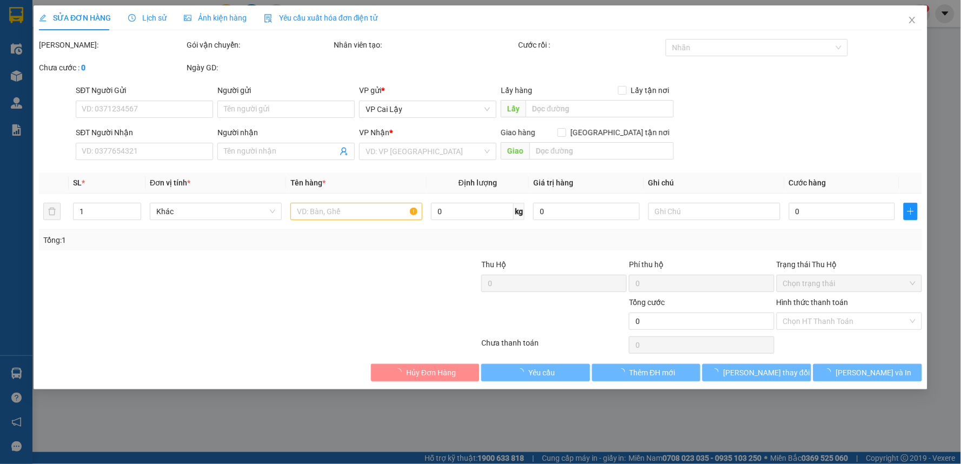
type input "0933011014"
type input "30.000"
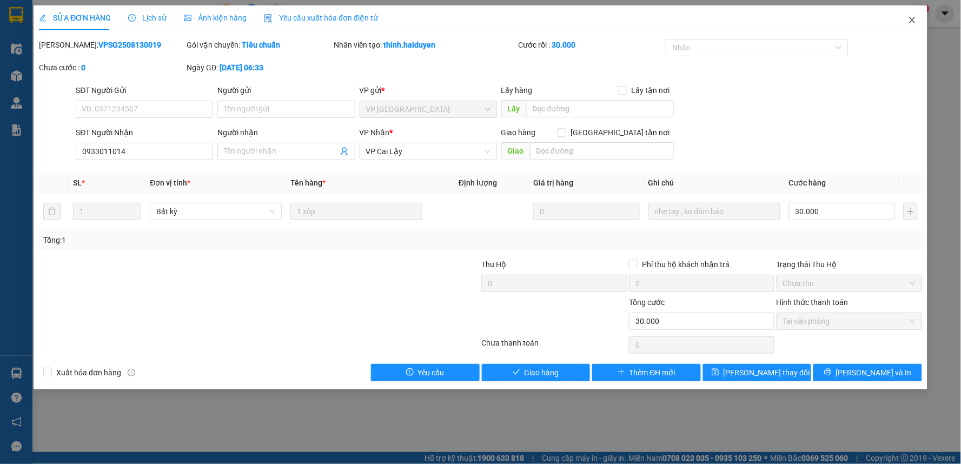
click at [911, 19] on icon "close" at bounding box center [912, 20] width 9 height 9
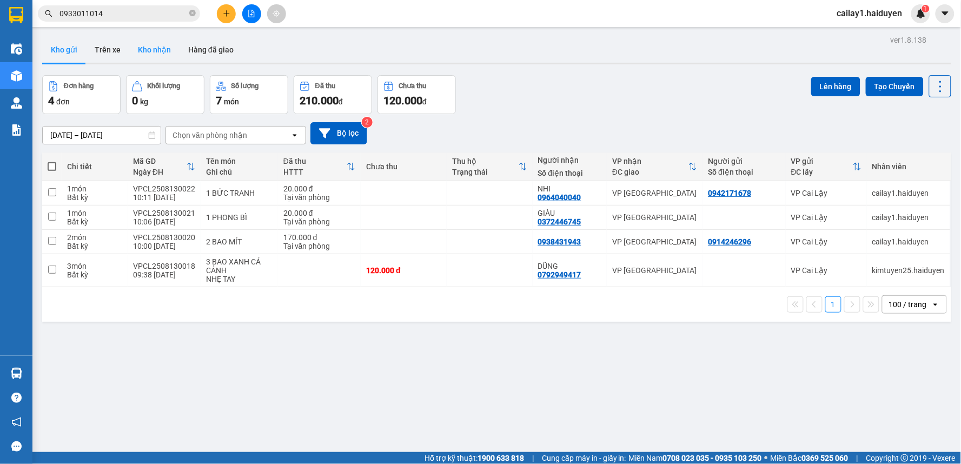
click at [150, 50] on button "Kho nhận" at bounding box center [154, 50] width 50 height 26
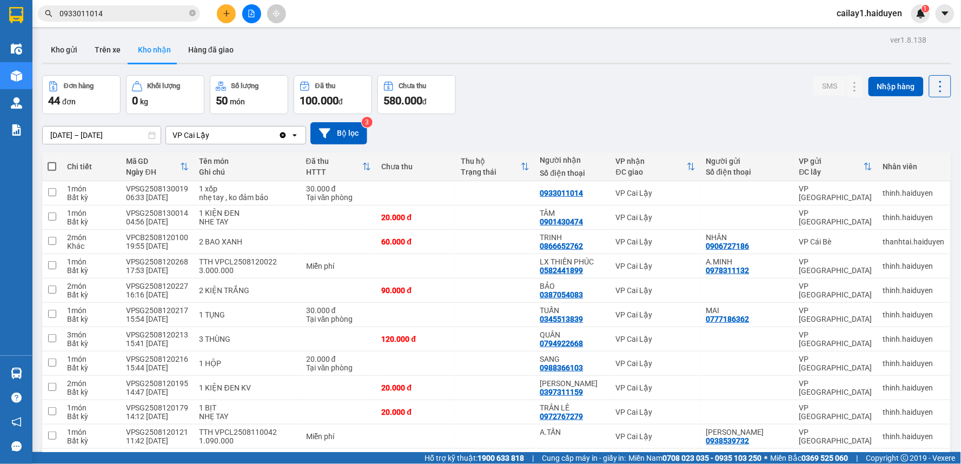
click at [114, 15] on input "0933011014" at bounding box center [123, 14] width 128 height 12
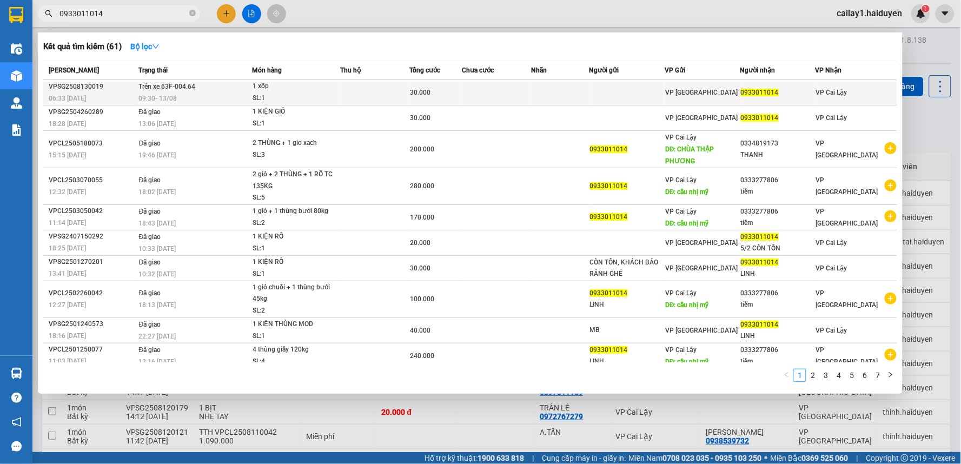
click at [526, 89] on td at bounding box center [497, 92] width 70 height 25
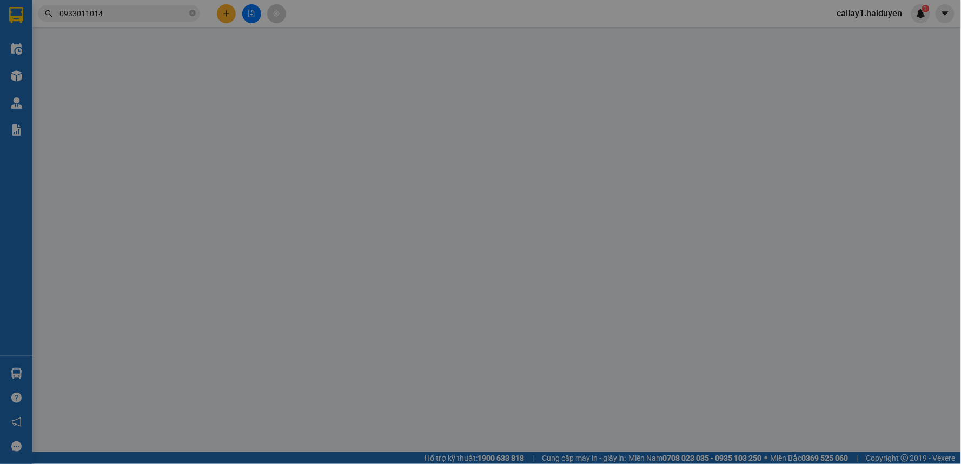
type input "0933011014"
type input "30.000"
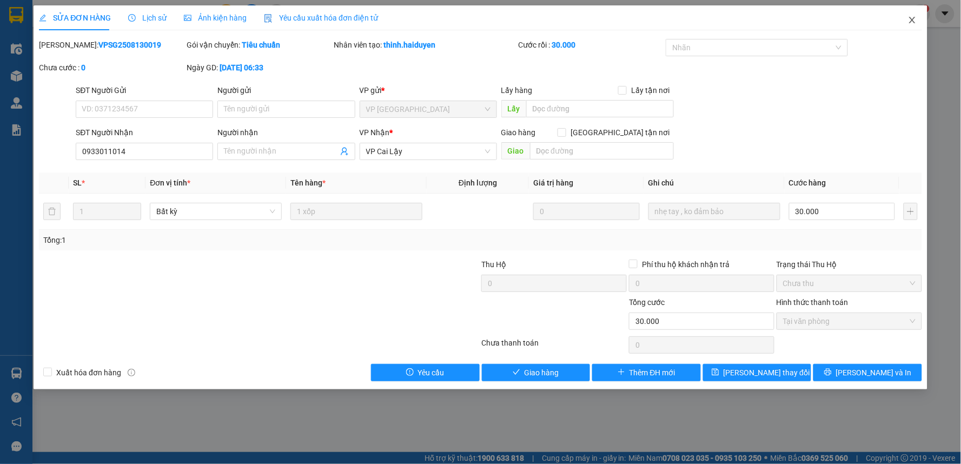
click at [906, 17] on span "Close" at bounding box center [912, 20] width 30 height 30
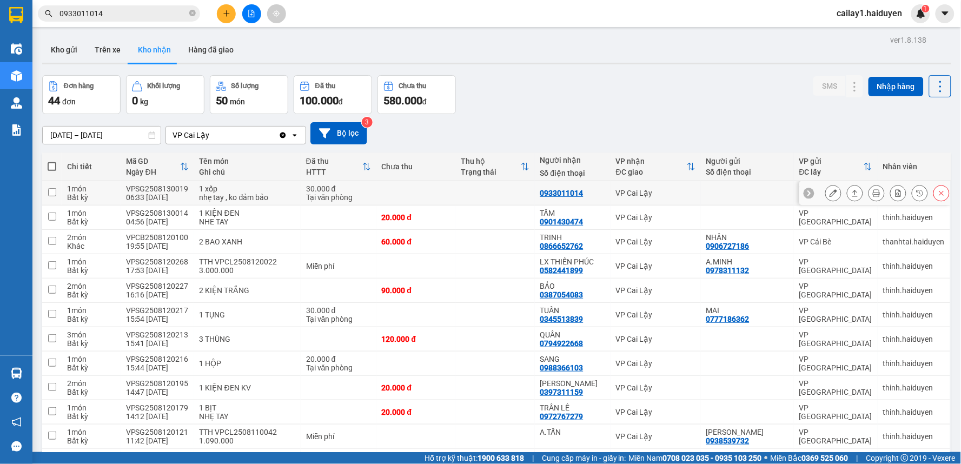
click at [530, 184] on td at bounding box center [494, 193] width 79 height 24
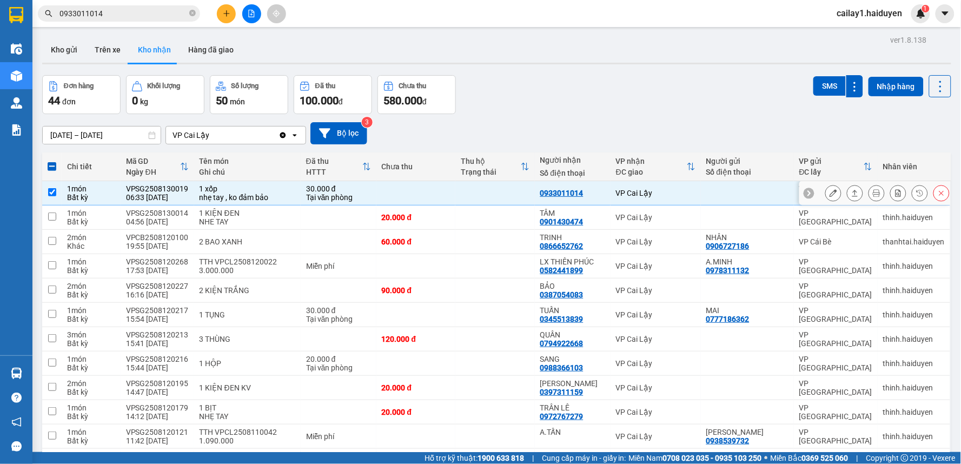
click at [713, 193] on td at bounding box center [747, 193] width 93 height 24
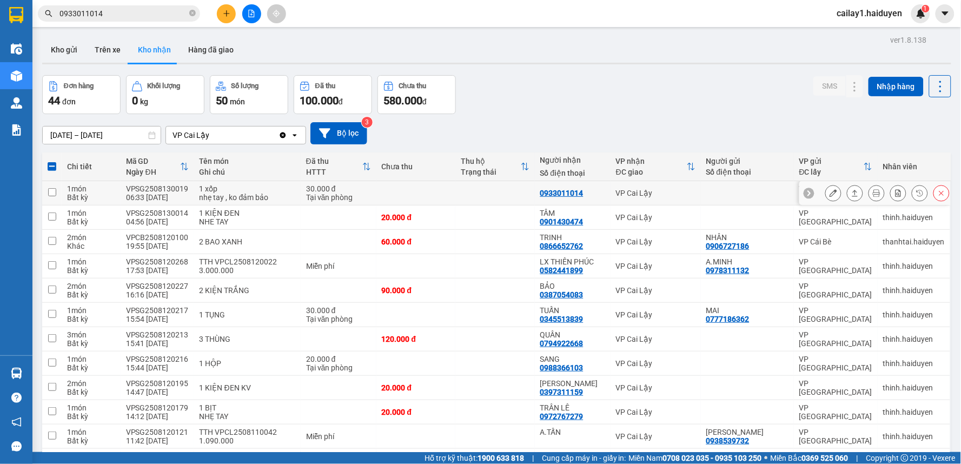
click at [713, 193] on td at bounding box center [747, 193] width 93 height 24
checkbox input "true"
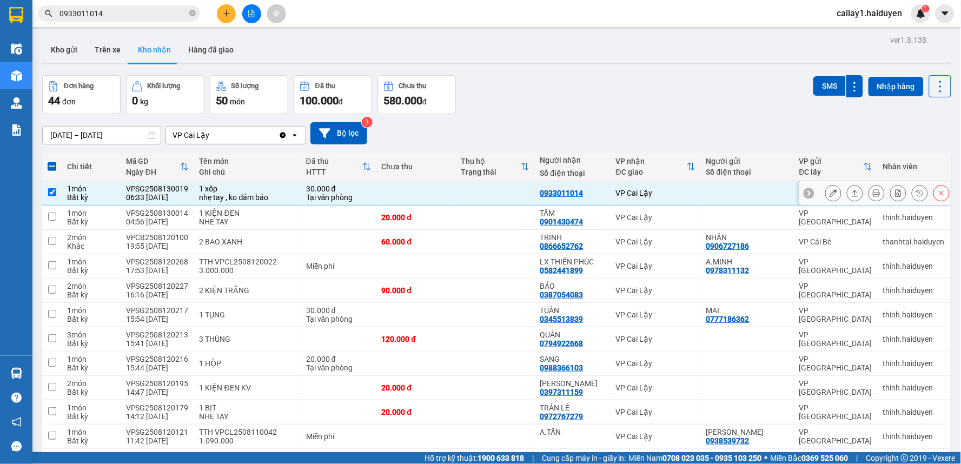
click at [826, 194] on button at bounding box center [833, 193] width 15 height 19
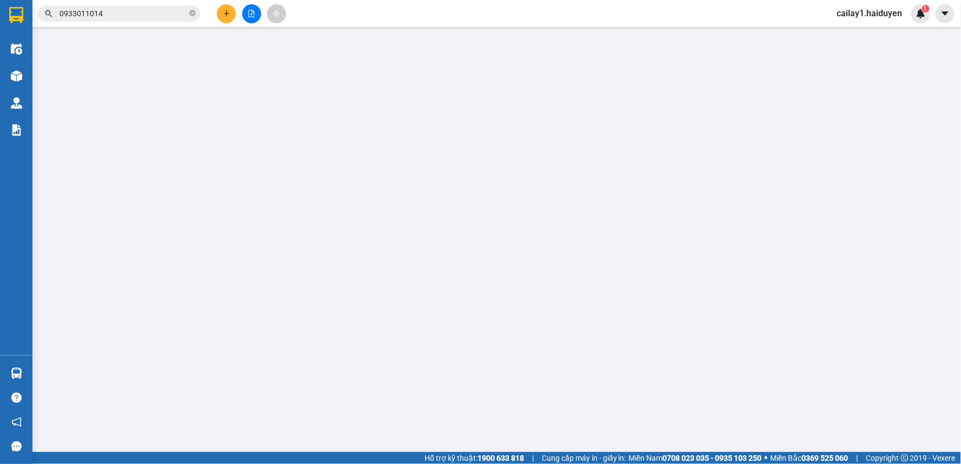
type input "0933011014"
type input "30.000"
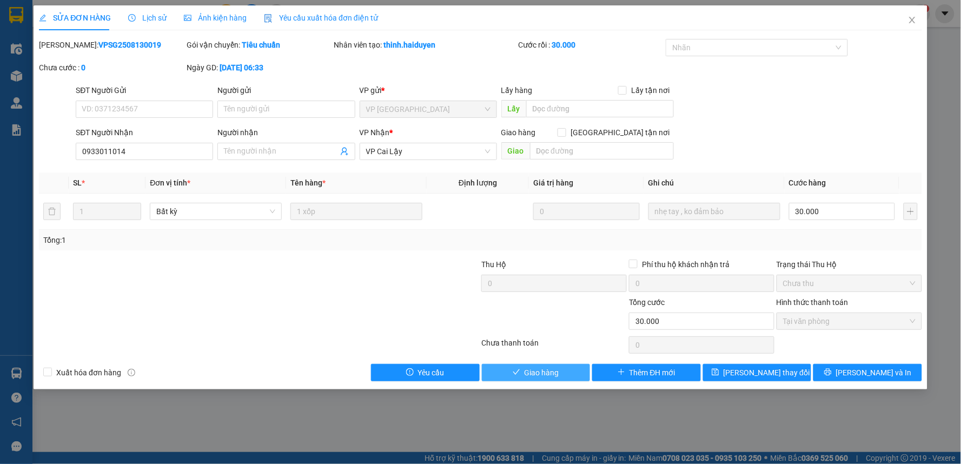
click at [552, 373] on span "Giao hàng" at bounding box center [542, 373] width 35 height 12
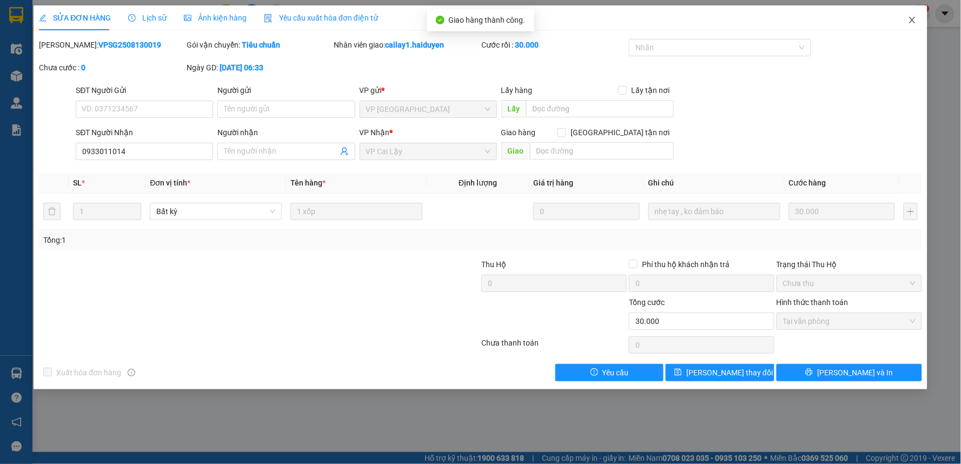
click at [909, 24] on icon "close" at bounding box center [912, 20] width 9 height 9
click at [914, 21] on div "cailay1.haiduyen 1" at bounding box center [879, 13] width 102 height 19
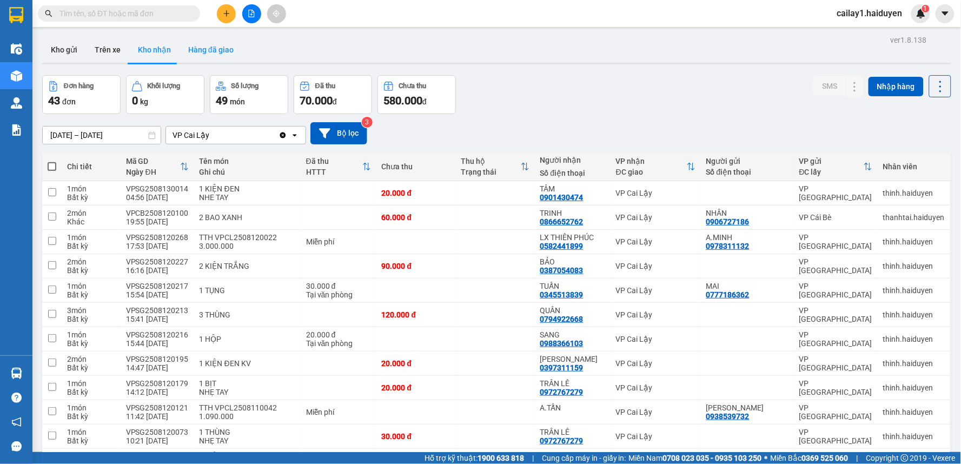
click at [204, 45] on button "Hàng đã giao" at bounding box center [211, 50] width 63 height 26
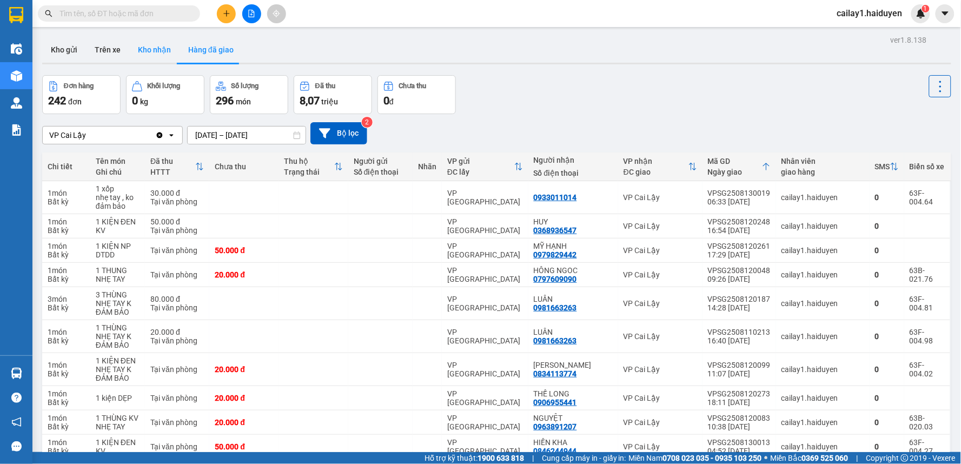
click at [150, 47] on button "Kho nhận" at bounding box center [154, 50] width 50 height 26
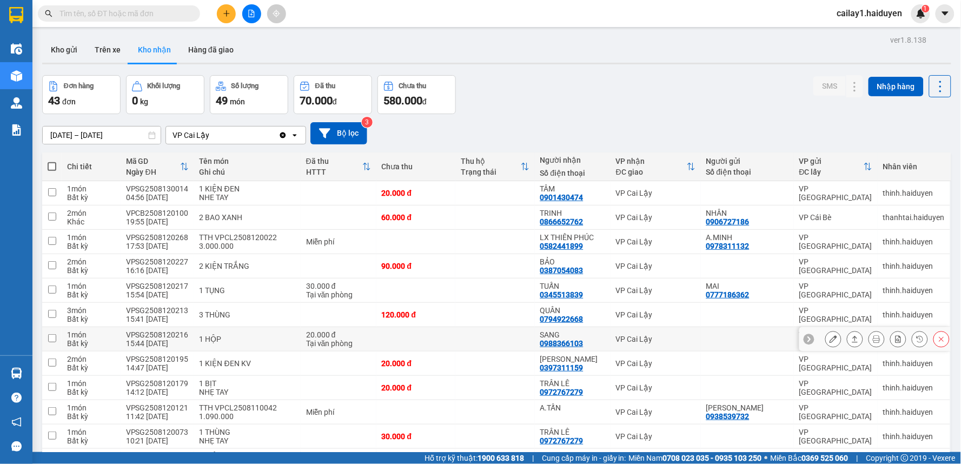
click at [650, 337] on div "VP Cai Lậy" at bounding box center [655, 339] width 79 height 9
checkbox input "true"
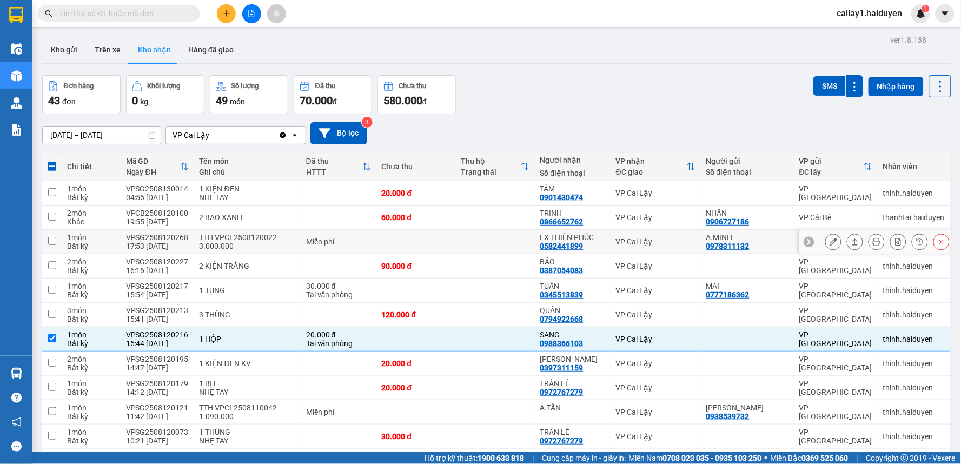
click at [485, 243] on td at bounding box center [494, 242] width 79 height 24
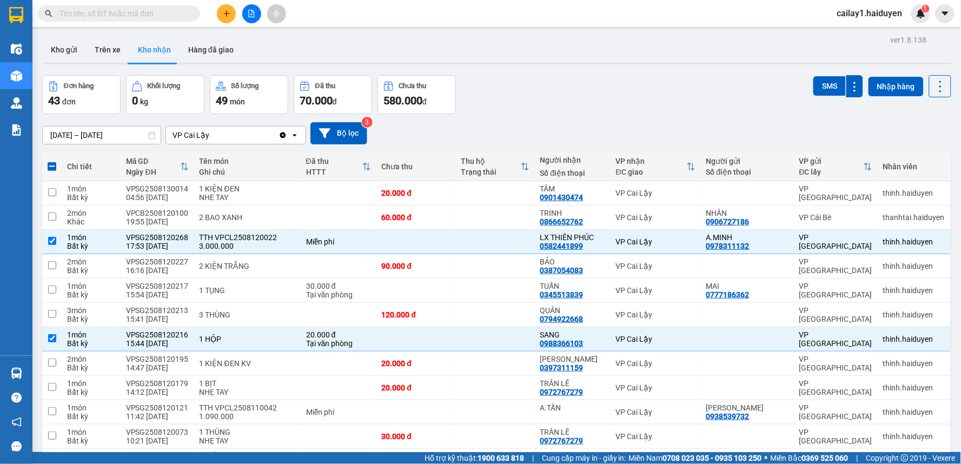
click at [640, 57] on div "Kho gửi Trên xe Kho nhận Hàng đã giao" at bounding box center [496, 51] width 909 height 29
click at [382, 237] on td at bounding box center [415, 242] width 79 height 24
checkbox input "false"
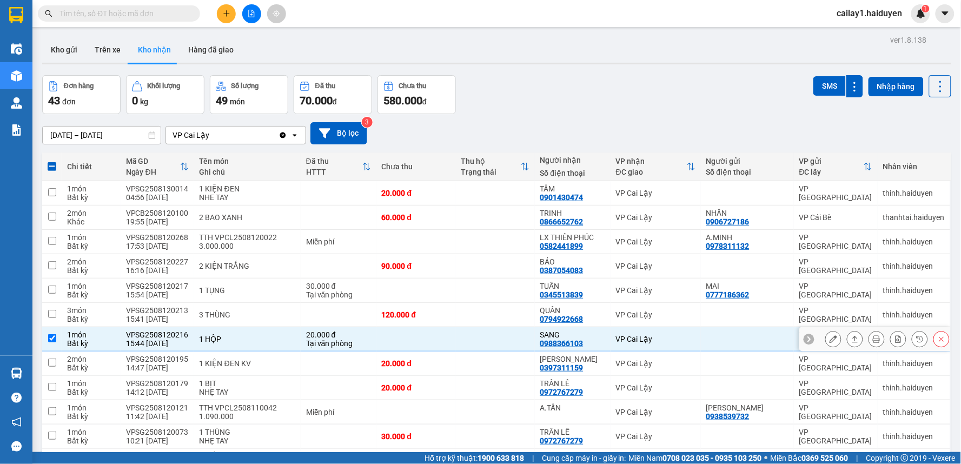
click at [407, 344] on td at bounding box center [415, 339] width 79 height 24
checkbox input "false"
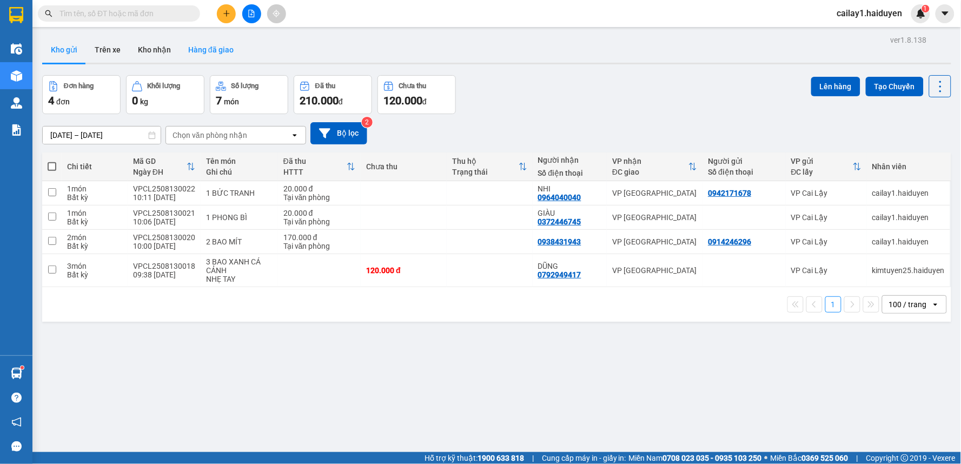
click at [222, 49] on button "Hàng đã giao" at bounding box center [211, 50] width 63 height 26
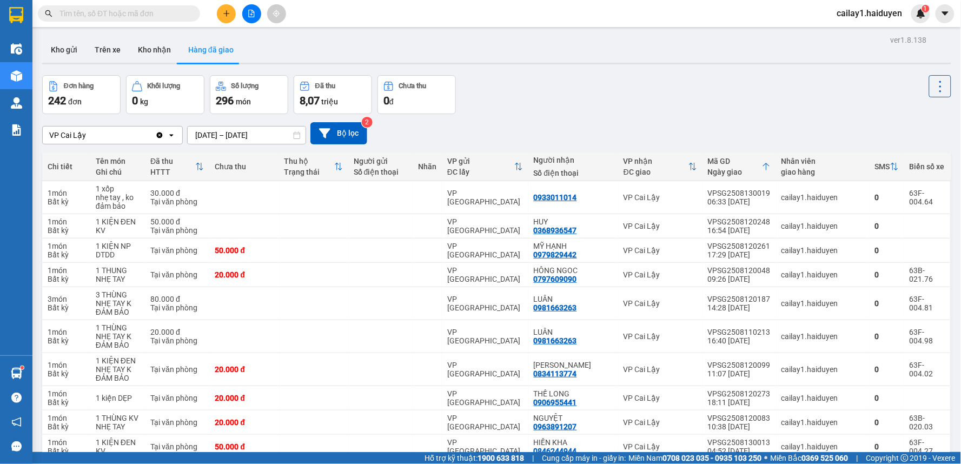
click at [112, 9] on input "text" at bounding box center [123, 14] width 128 height 12
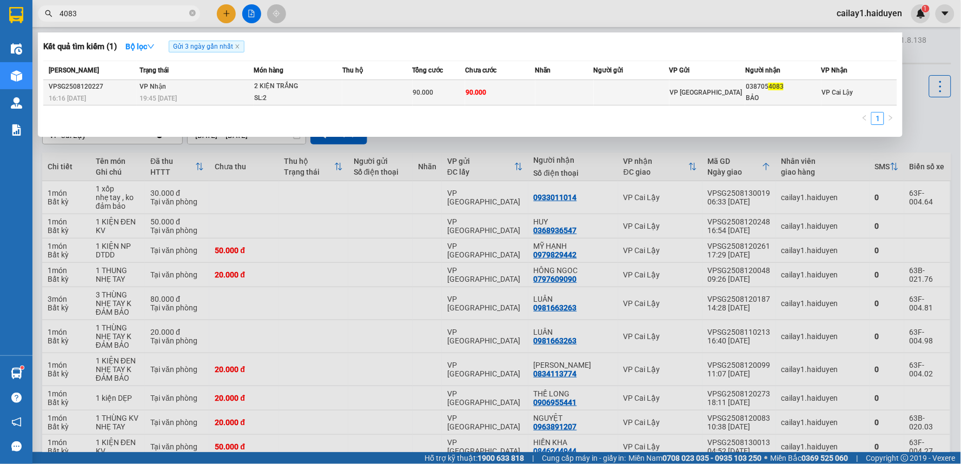
type input "4083"
click at [526, 94] on td "90.000" at bounding box center [500, 92] width 70 height 25
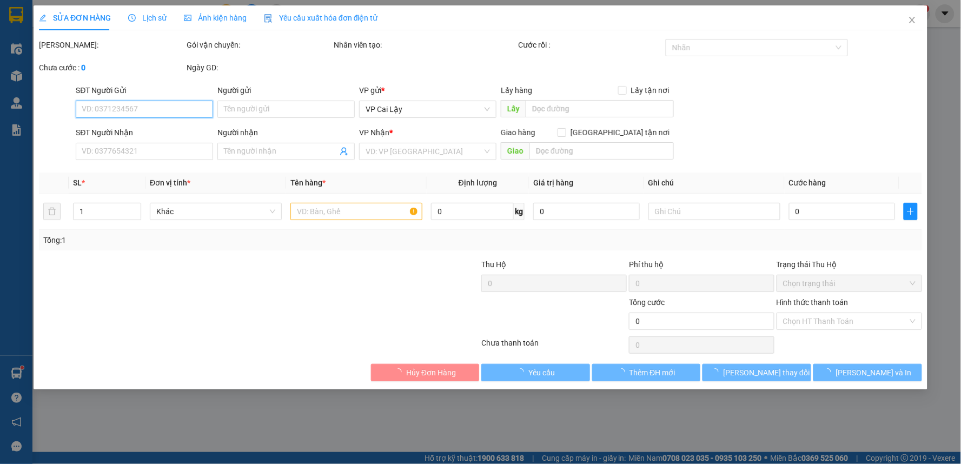
type input "0387054083"
type input "BẢO"
type input "90.000"
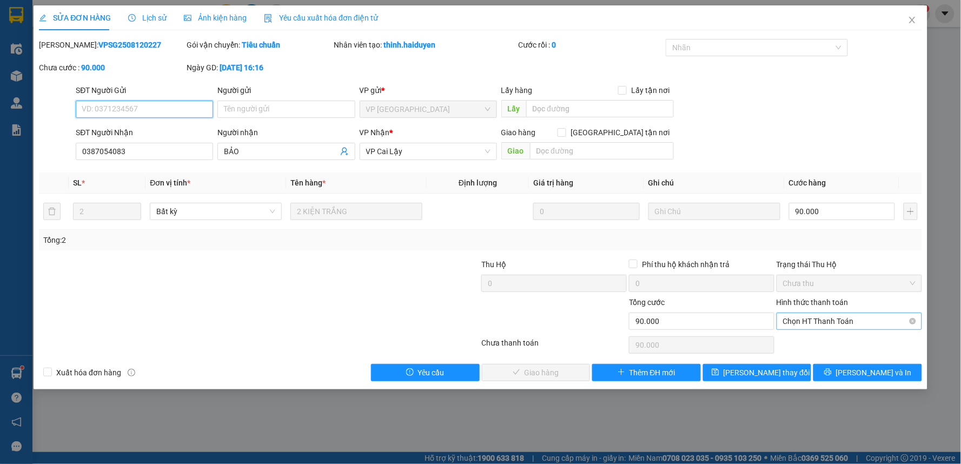
click at [841, 319] on span "Chọn HT Thanh Toán" at bounding box center [849, 321] width 132 height 16
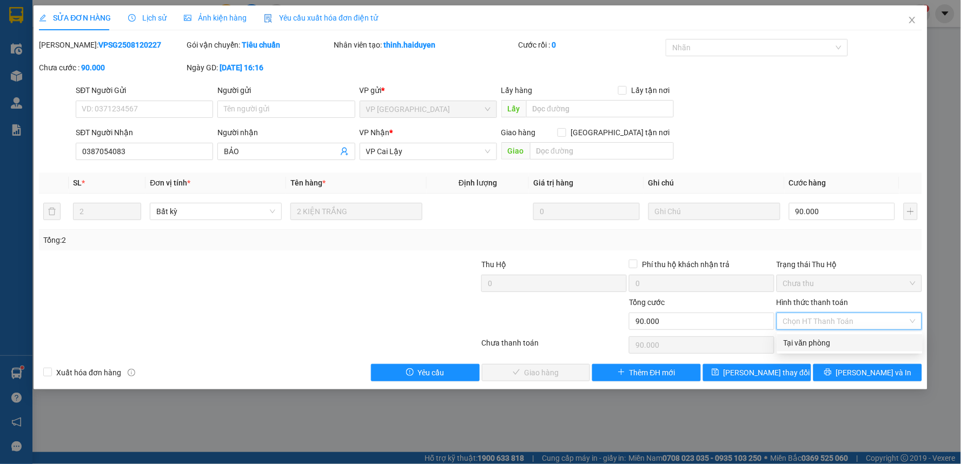
click at [826, 345] on div "Tại văn phòng" at bounding box center [850, 343] width 132 height 12
type input "0"
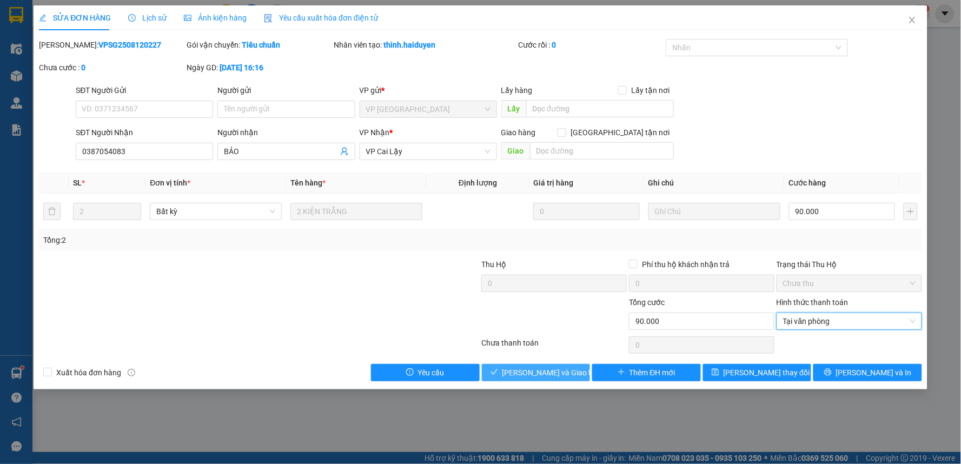
click at [539, 367] on span "[PERSON_NAME] và Giao hàng" at bounding box center [554, 373] width 104 height 12
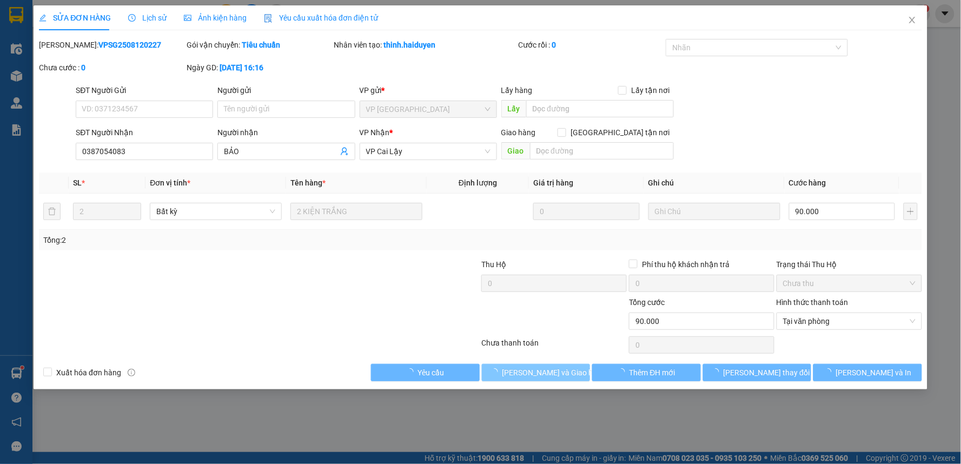
click at [526, 370] on span "[PERSON_NAME] và Giao hàng" at bounding box center [554, 373] width 104 height 12
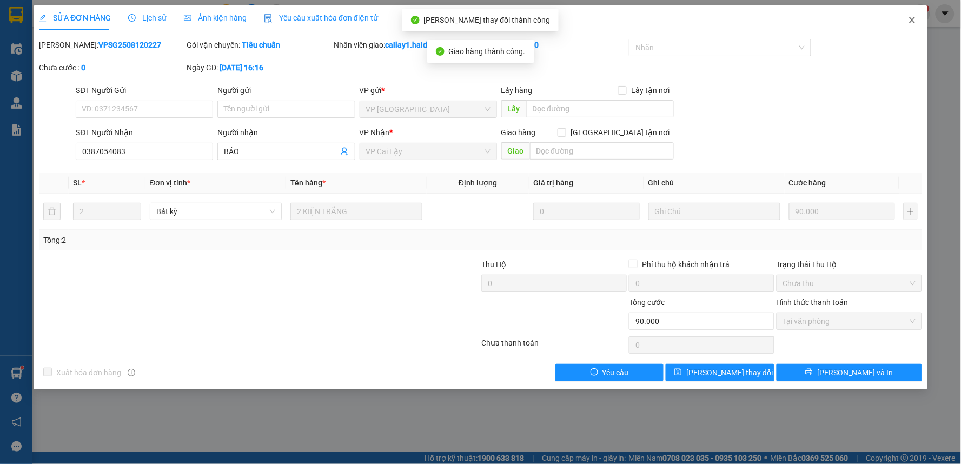
click at [914, 19] on icon "close" at bounding box center [912, 20] width 6 height 6
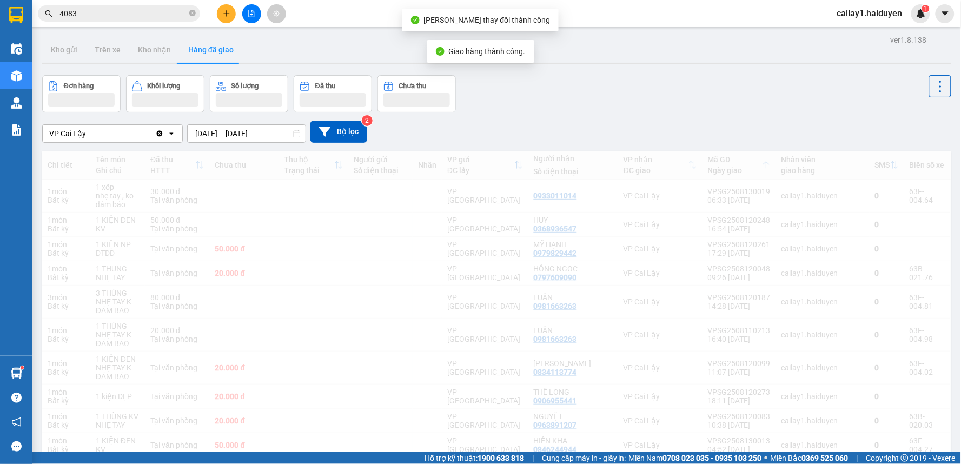
click at [910, 19] on span "cailay1.haiduyen" at bounding box center [869, 13] width 83 height 14
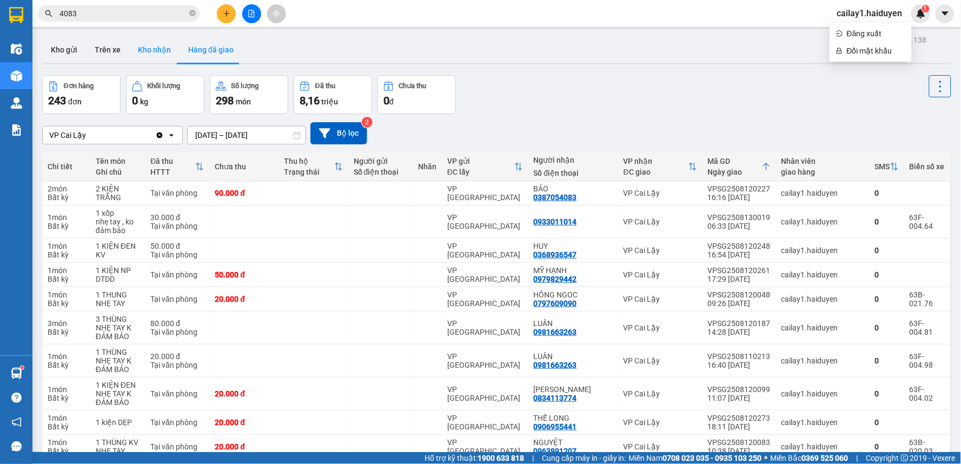
click at [140, 46] on button "Kho nhận" at bounding box center [154, 50] width 50 height 26
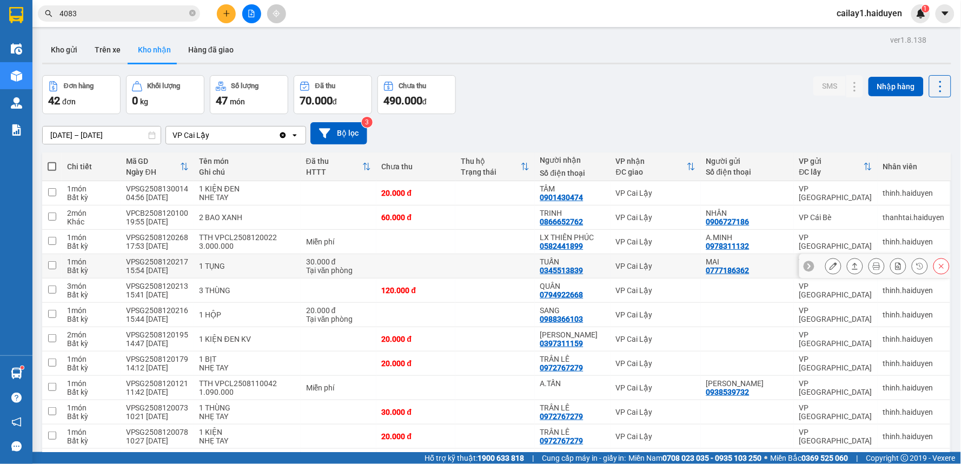
scroll to position [60, 0]
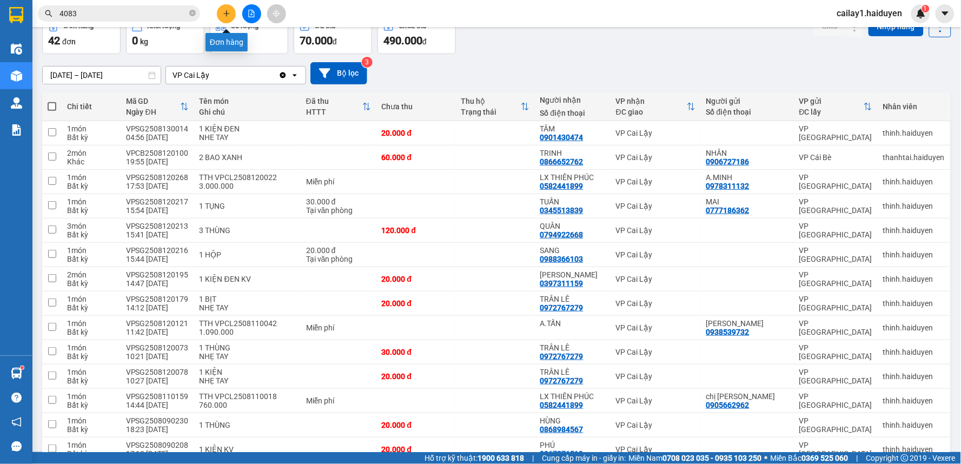
click at [233, 15] on button at bounding box center [226, 13] width 19 height 19
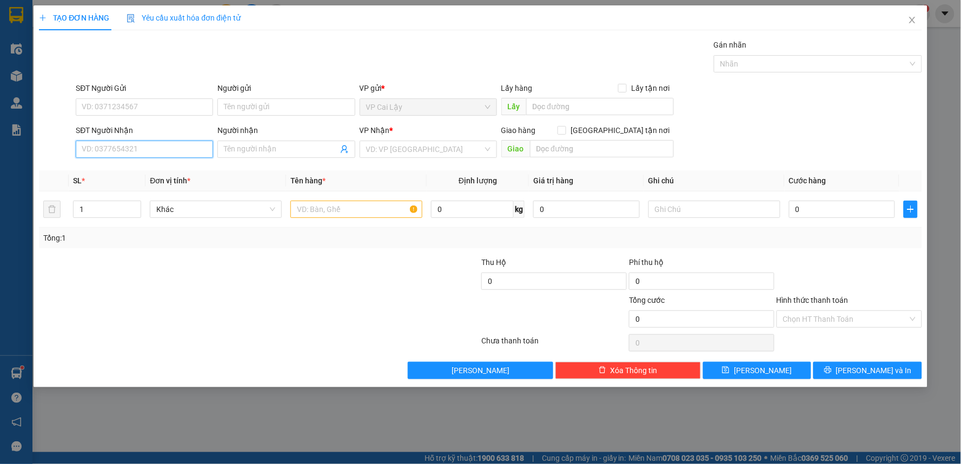
click at [161, 152] on input "SĐT Người Nhận" at bounding box center [144, 149] width 137 height 17
drag, startPoint x: 140, startPoint y: 175, endPoint x: 212, endPoint y: 159, distance: 74.1
click at [141, 174] on div "0933751715 - KIỀU KBM" at bounding box center [144, 171] width 124 height 12
type input "0933751715"
type input "KIỀU KBM"
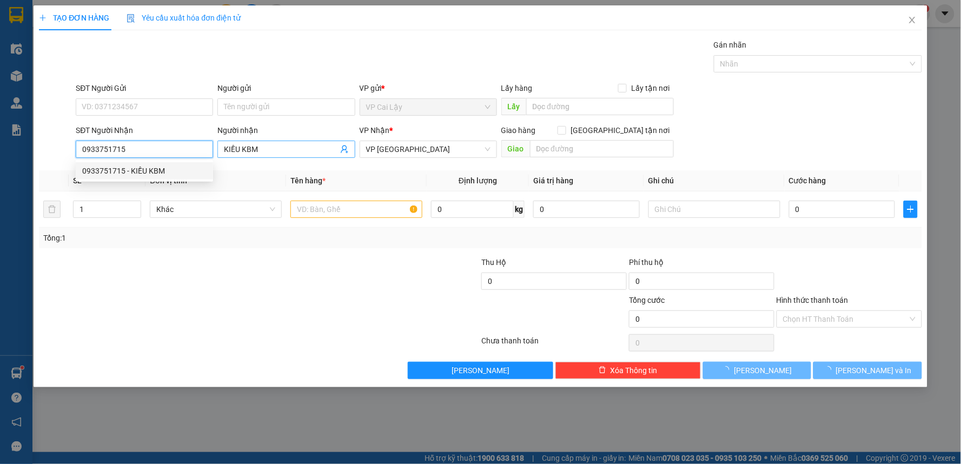
type input "20.000"
type input "0933751715"
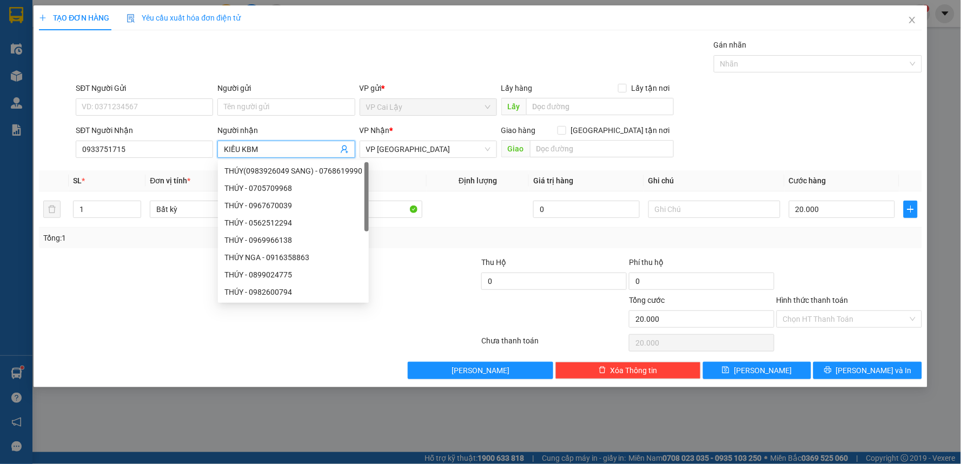
drag, startPoint x: 276, startPoint y: 147, endPoint x: 242, endPoint y: 148, distance: 34.6
click at [242, 148] on input "KIỀU KBM" at bounding box center [281, 149] width 114 height 12
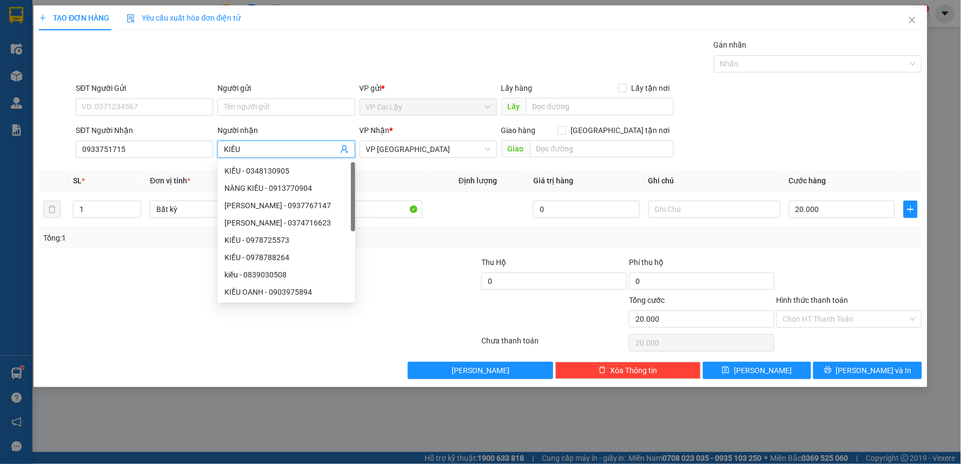
type input "KIỀU"
click at [164, 96] on div "SĐT Người Gửi" at bounding box center [144, 90] width 137 height 16
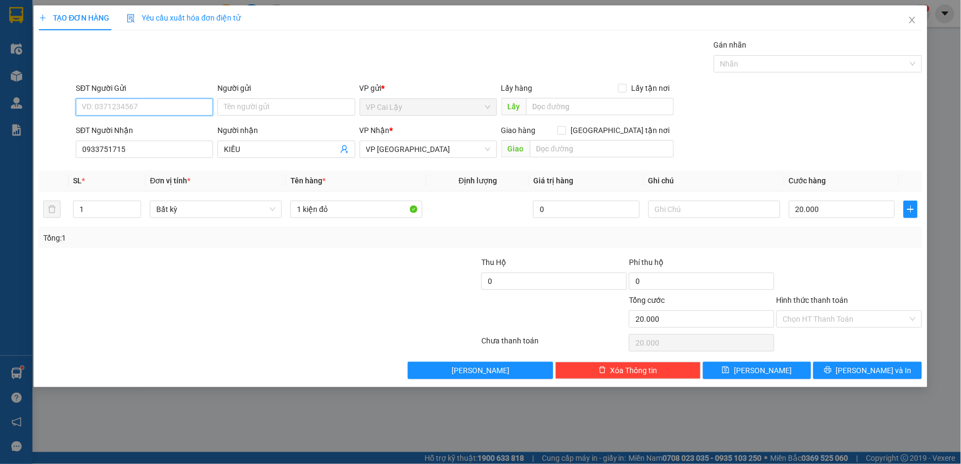
click at [164, 99] on input "SĐT Người Gửi" at bounding box center [144, 106] width 137 height 17
drag, startPoint x: 248, startPoint y: 178, endPoint x: 165, endPoint y: 163, distance: 84.1
click at [241, 178] on th "Đơn vị tính *" at bounding box center [215, 180] width 141 height 21
click at [141, 107] on input "SĐT Người Gửi" at bounding box center [144, 106] width 137 height 17
click at [157, 125] on div "0396416502 - KBM" at bounding box center [144, 129] width 124 height 12
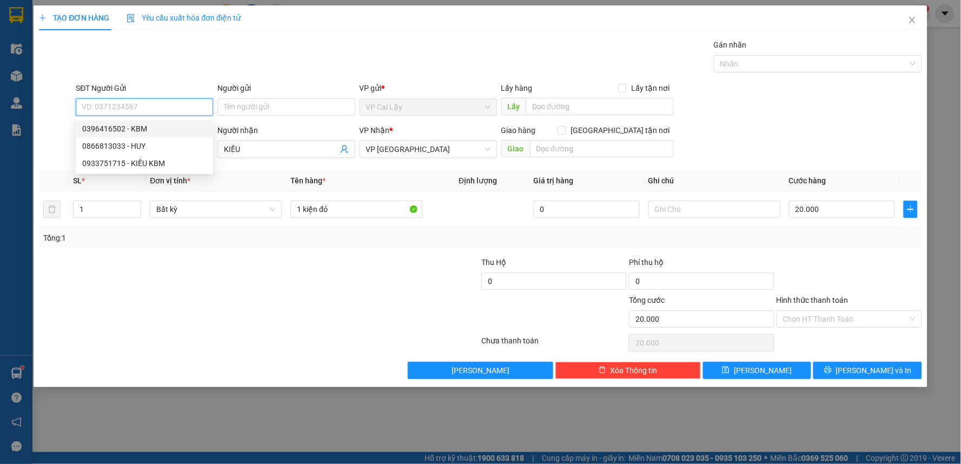
type input "0396416502"
type input "KBM"
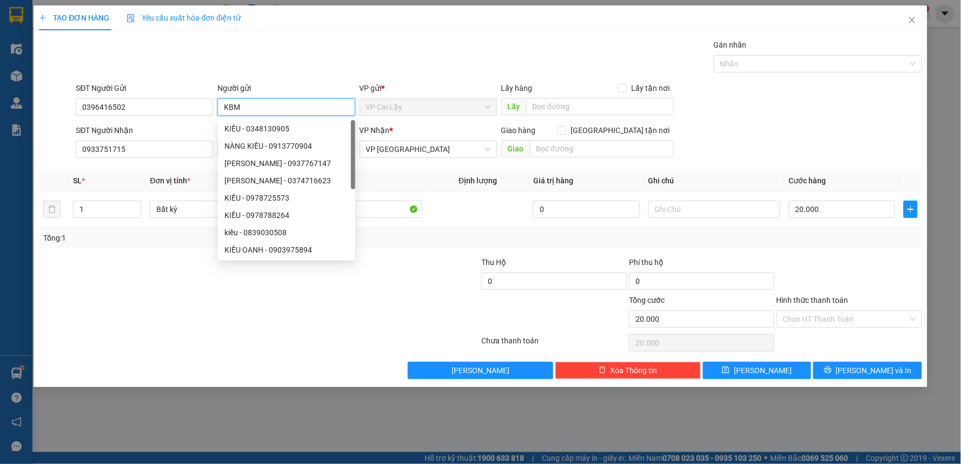
drag, startPoint x: 252, startPoint y: 104, endPoint x: 222, endPoint y: 104, distance: 29.7
click at [222, 104] on input "KBM" at bounding box center [285, 106] width 137 height 17
click at [380, 271] on div at bounding box center [407, 275] width 148 height 38
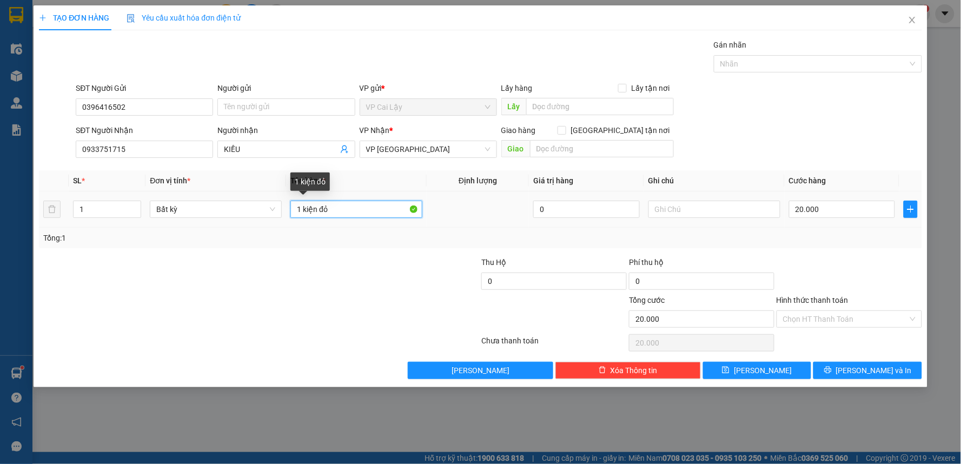
click at [366, 204] on input "1 kiện đỏ" at bounding box center [356, 209] width 132 height 17
type input "1 KIỆN ĐEN"
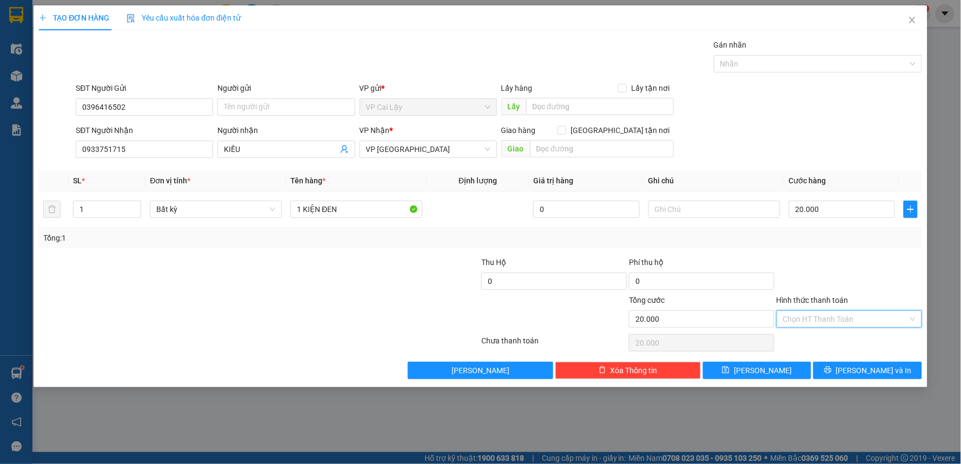
click at [867, 320] on input "Hình thức thanh toán" at bounding box center [845, 319] width 125 height 16
click at [842, 340] on div "Tại văn phòng" at bounding box center [850, 341] width 132 height 12
drag, startPoint x: 867, startPoint y: 318, endPoint x: 859, endPoint y: 341, distance: 24.1
click at [866, 319] on span "Tại văn phòng" at bounding box center [849, 319] width 132 height 16
click at [912, 323] on span "Tại văn phòng" at bounding box center [849, 319] width 132 height 16
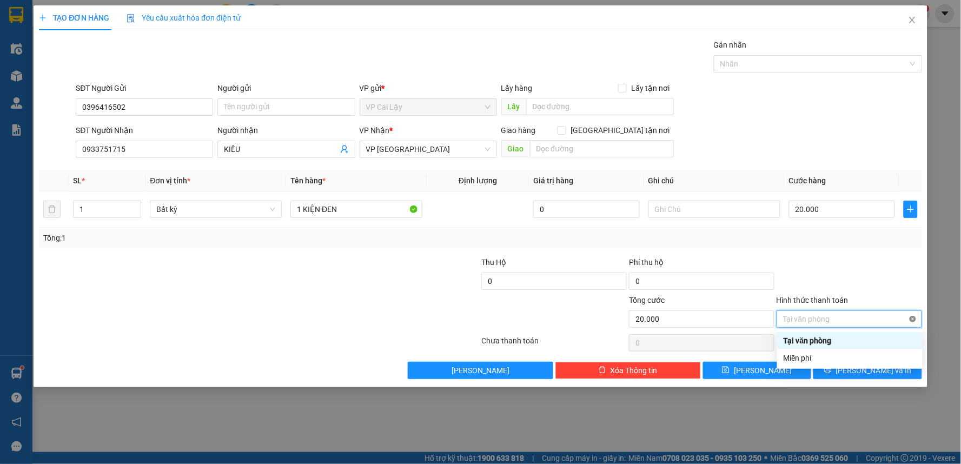
type input "20.000"
click at [879, 372] on span "[PERSON_NAME] và In" at bounding box center [874, 370] width 76 height 12
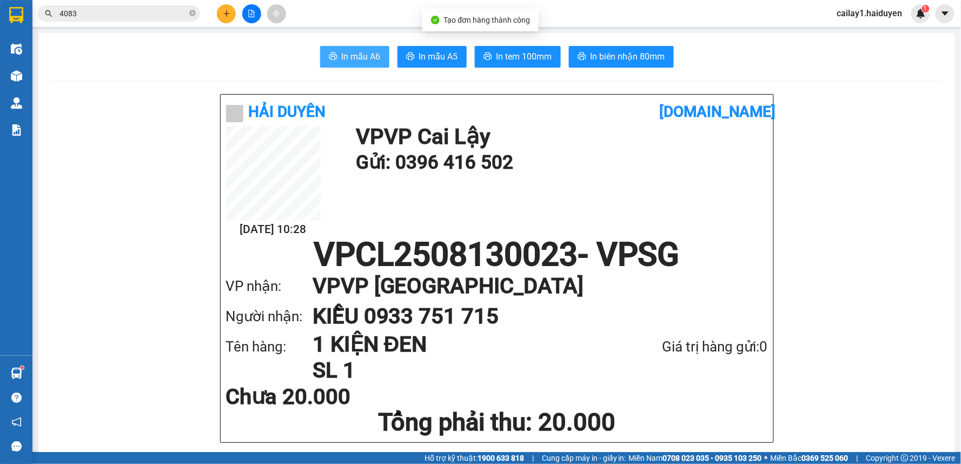
click at [376, 61] on button "In mẫu A6" at bounding box center [354, 57] width 69 height 22
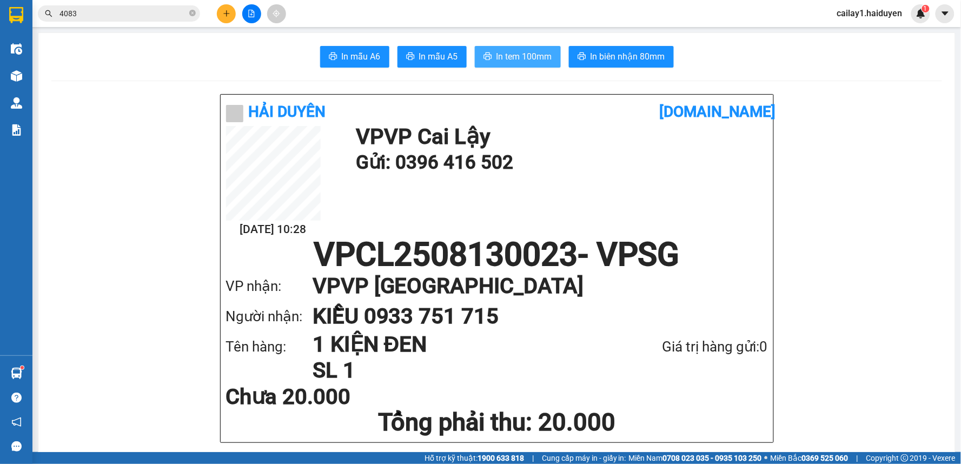
click at [537, 56] on span "In tem 100mm" at bounding box center [524, 57] width 56 height 14
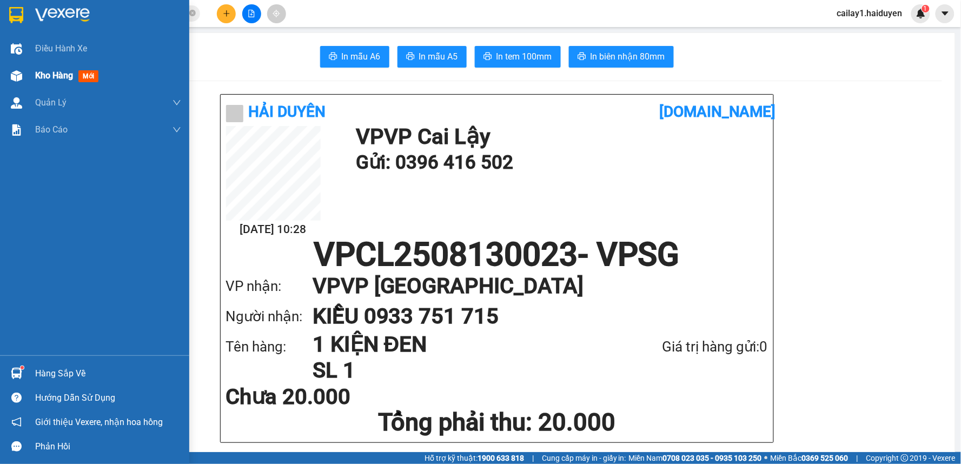
click at [19, 76] on img at bounding box center [16, 75] width 11 height 11
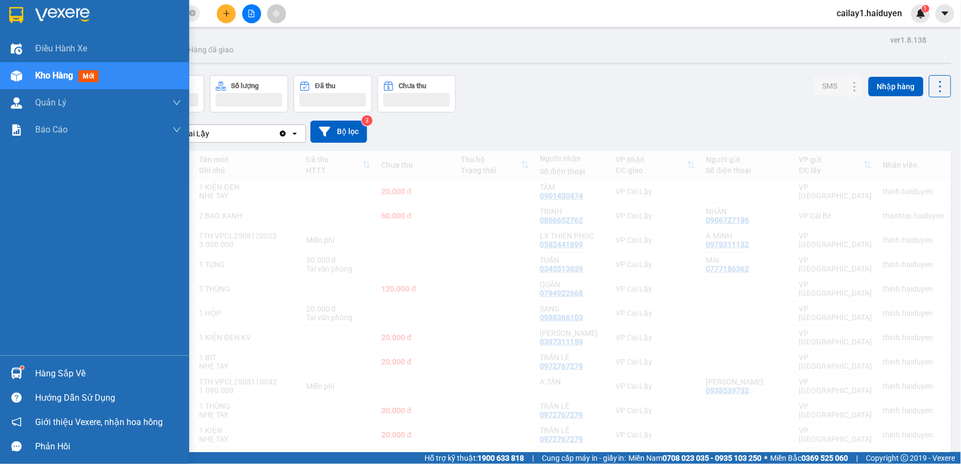
click at [76, 74] on div "Kho hàng mới" at bounding box center [69, 76] width 68 height 14
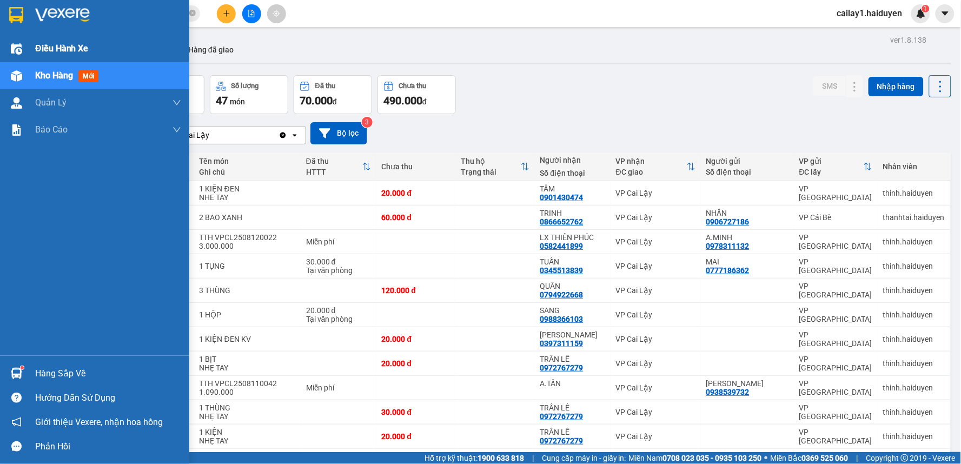
click at [57, 51] on span "Điều hành xe" at bounding box center [62, 49] width 54 height 14
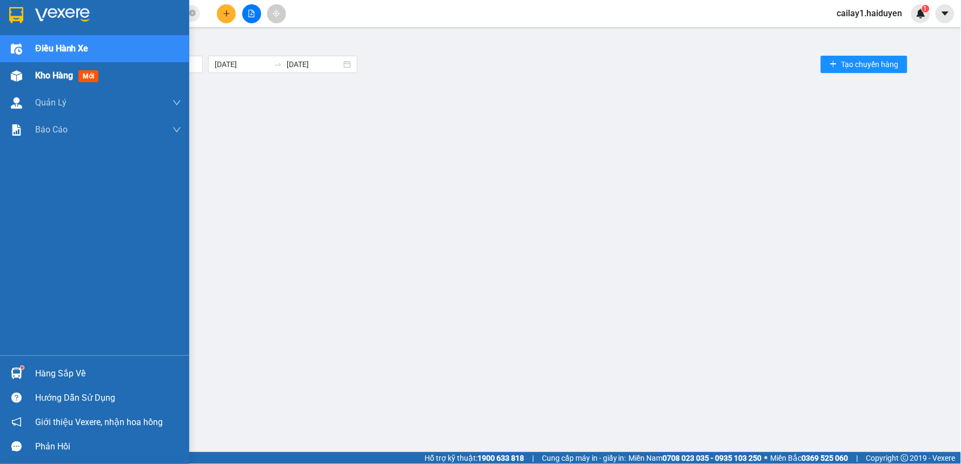
click at [62, 76] on span "Kho hàng" at bounding box center [54, 75] width 38 height 10
click at [58, 111] on div "Quản Lý" at bounding box center [108, 102] width 146 height 27
click at [57, 99] on span "Quản Lý" at bounding box center [50, 103] width 31 height 14
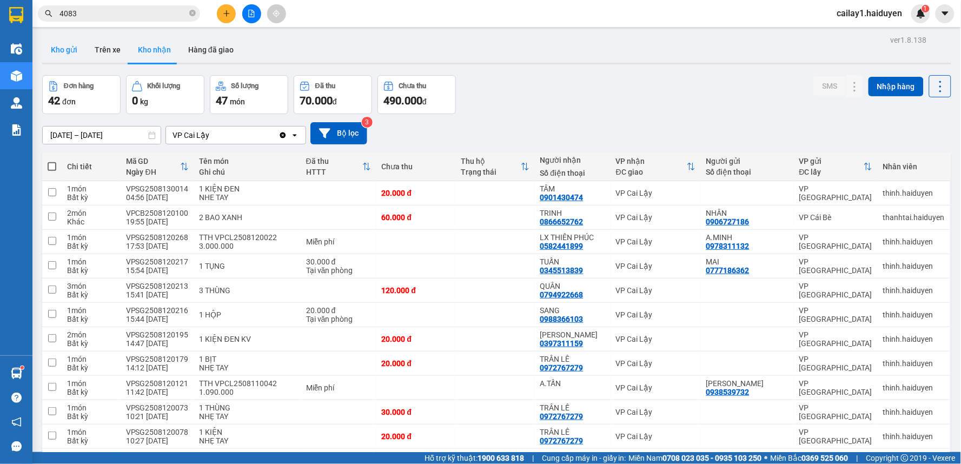
click at [67, 51] on button "Kho gửi" at bounding box center [64, 50] width 44 height 26
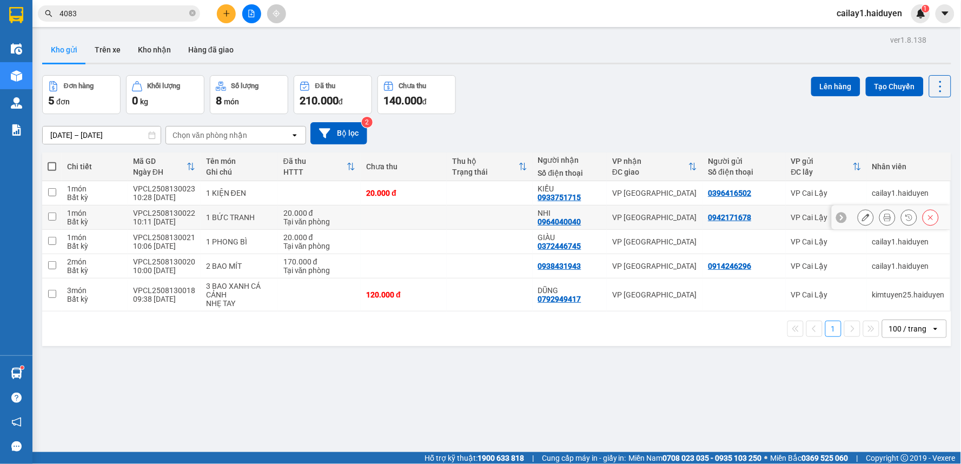
click at [862, 221] on icon at bounding box center [866, 218] width 8 height 8
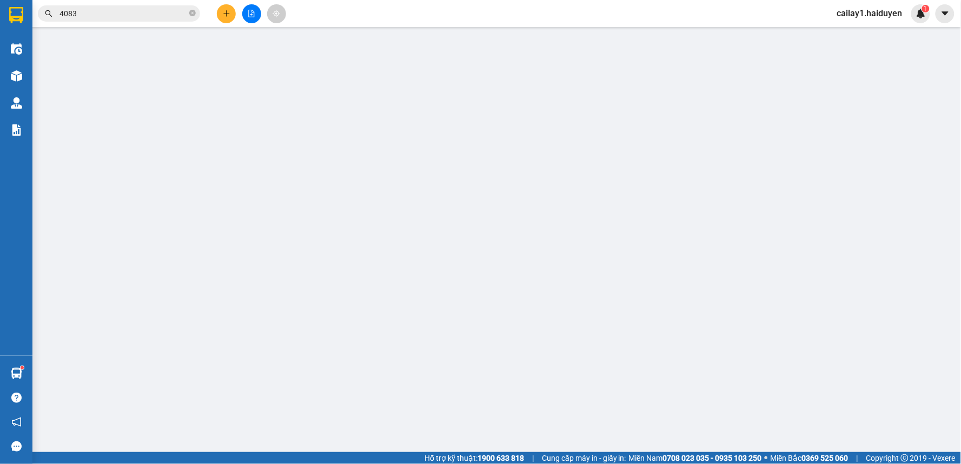
type input "0942171678"
type input "0964040040"
type input "NHI"
type input "20.000"
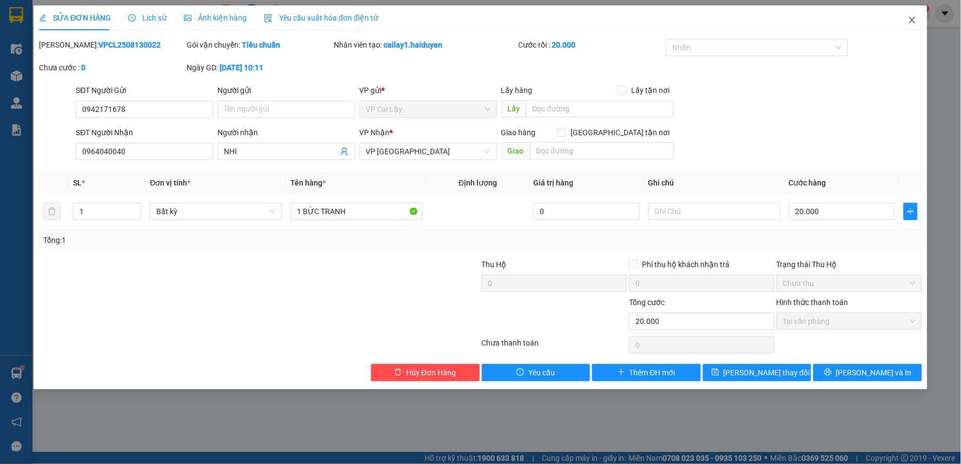
click at [908, 19] on icon "close" at bounding box center [912, 20] width 9 height 9
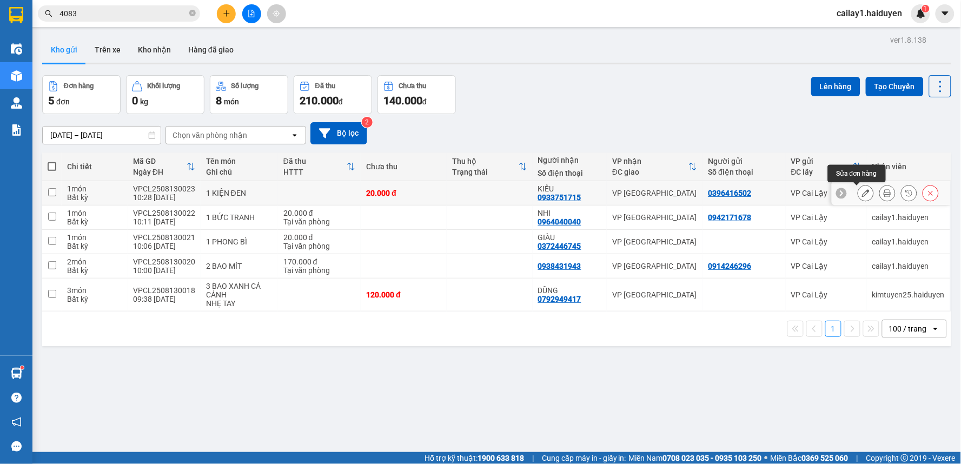
click at [862, 191] on icon at bounding box center [866, 193] width 8 height 8
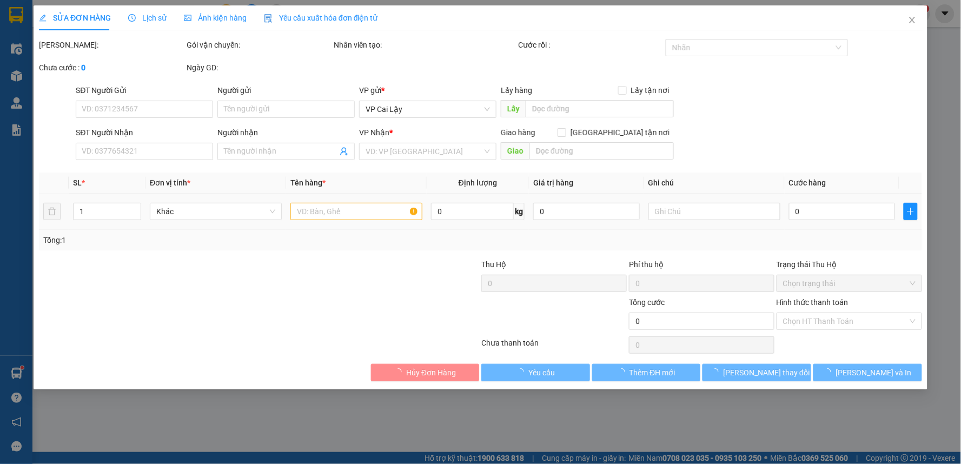
type input "0396416502"
type input "0933751715"
type input "KIỀU"
type input "20.000"
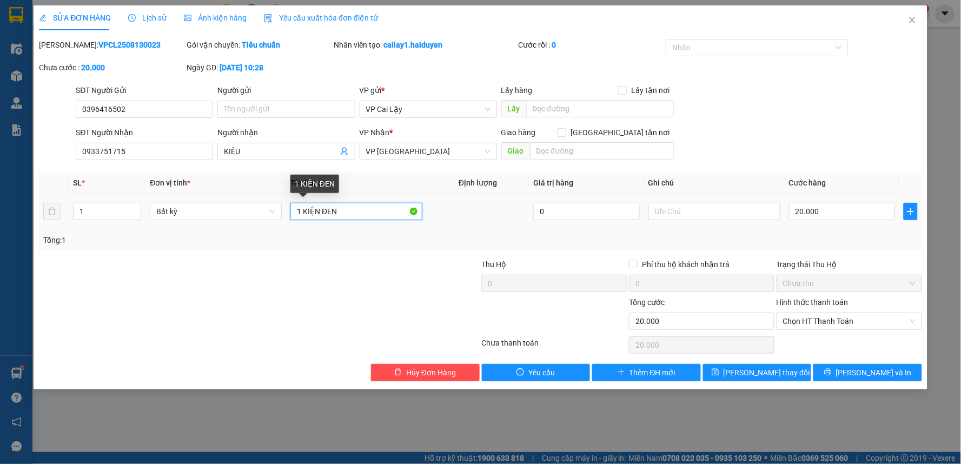
click at [340, 213] on input "1 KIỆN ĐEN" at bounding box center [356, 211] width 132 height 17
type input "1 KIỆN TRẮNG"
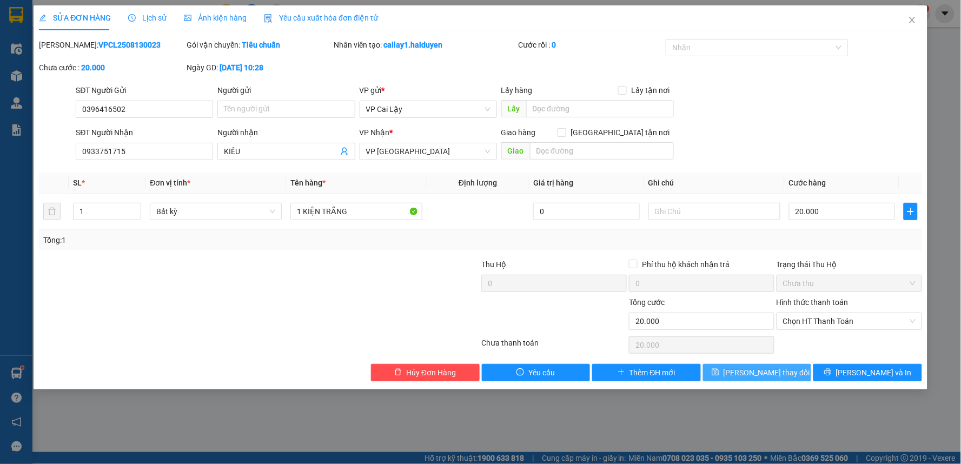
click at [757, 370] on span "[PERSON_NAME] thay đổi" at bounding box center [766, 373] width 87 height 12
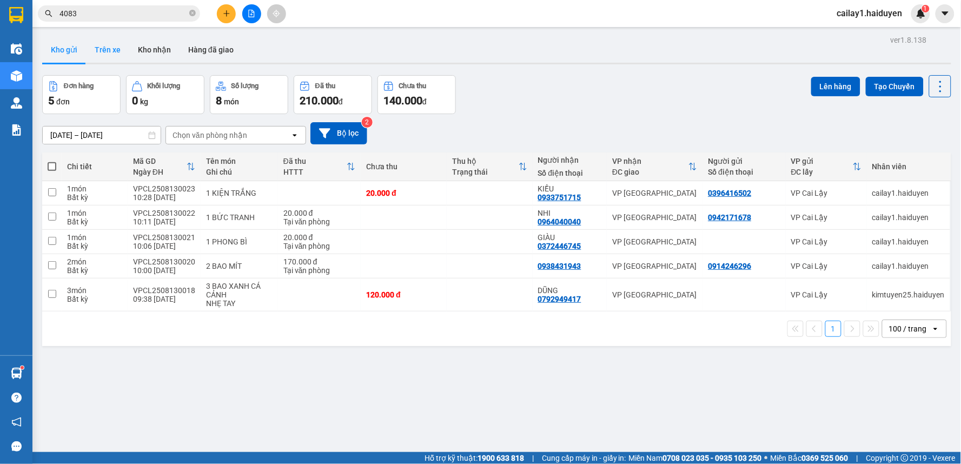
click at [99, 50] on button "Trên xe" at bounding box center [107, 50] width 43 height 26
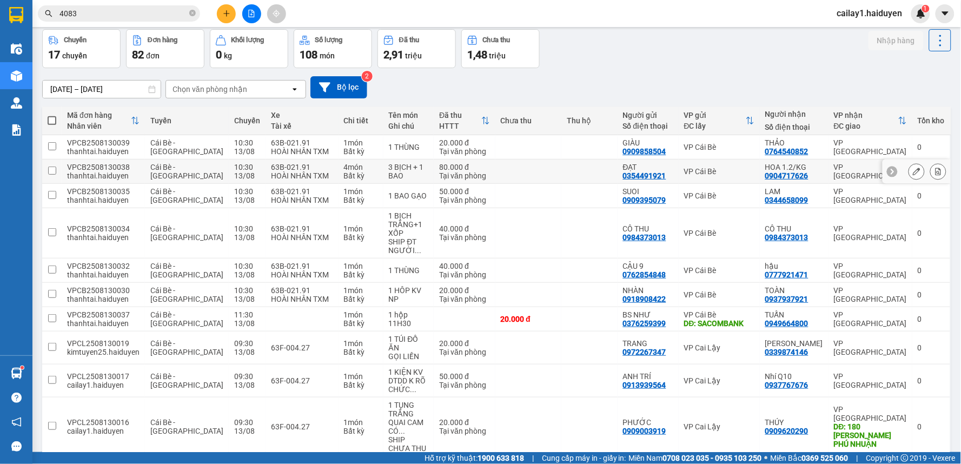
scroll to position [78, 0]
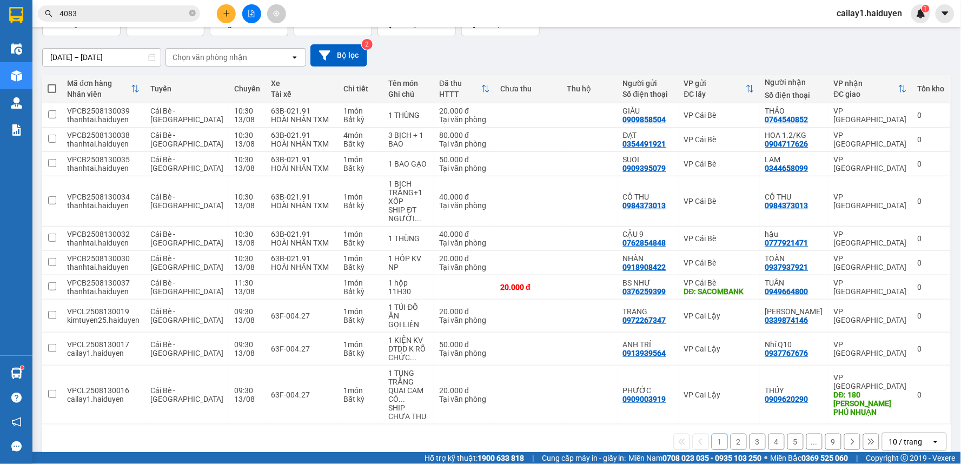
click at [907, 436] on div "10 / trang" at bounding box center [906, 441] width 34 height 11
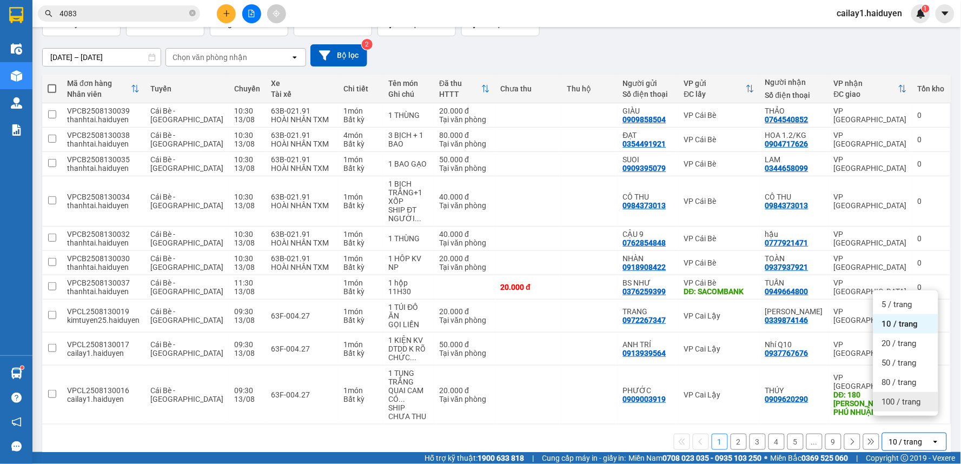
click at [899, 407] on span "100 / trang" at bounding box center [901, 401] width 39 height 11
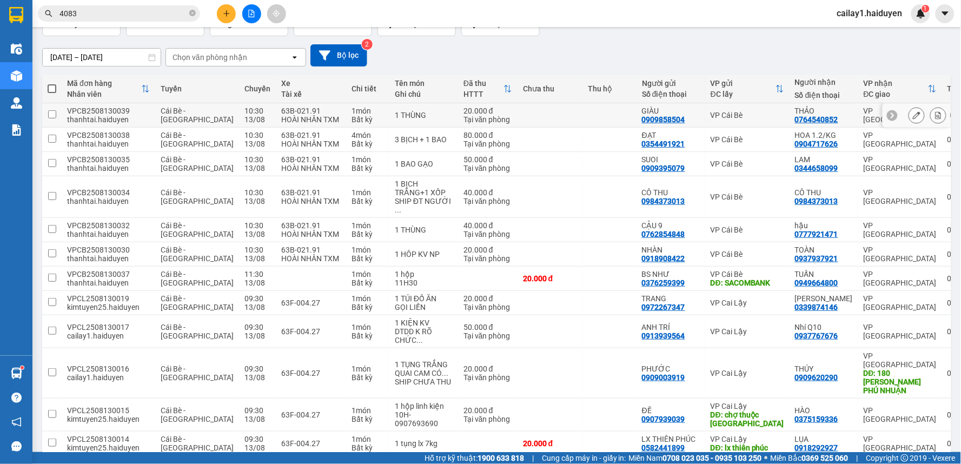
click at [590, 119] on td at bounding box center [609, 115] width 54 height 24
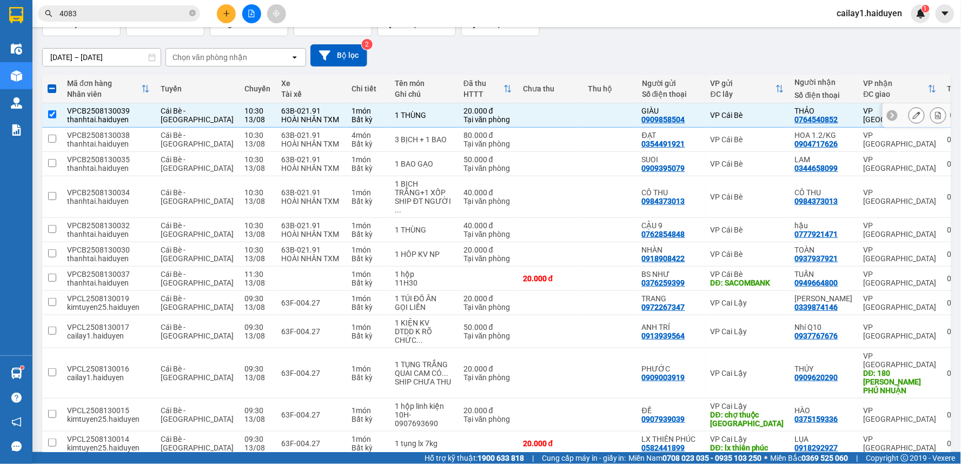
click at [590, 119] on td at bounding box center [609, 115] width 54 height 24
checkbox input "false"
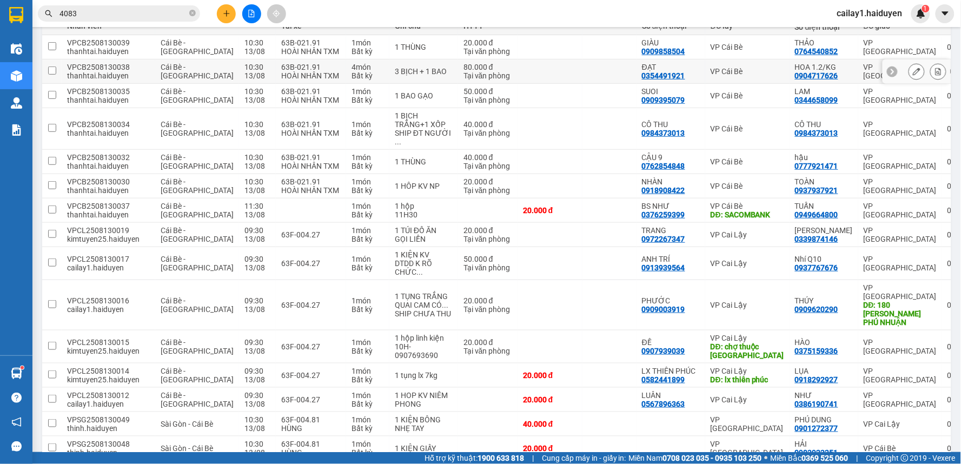
scroll to position [0, 0]
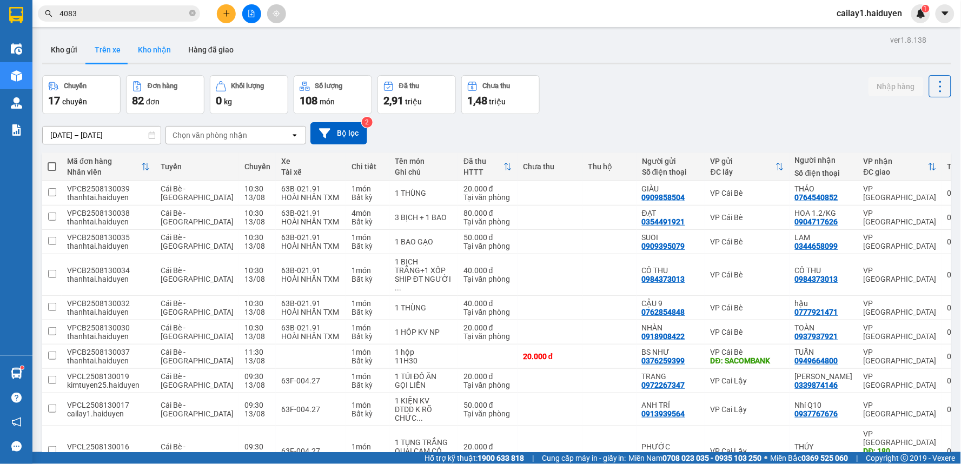
click at [153, 53] on button "Kho nhận" at bounding box center [154, 50] width 50 height 26
type input "[DATE] – [DATE]"
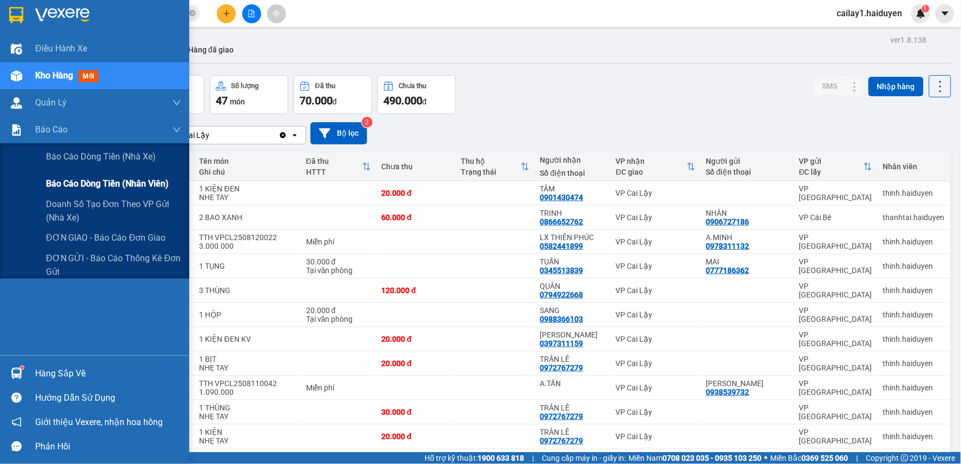
click at [104, 184] on span "Báo cáo dòng tiền (nhân viên)" at bounding box center [107, 184] width 123 height 14
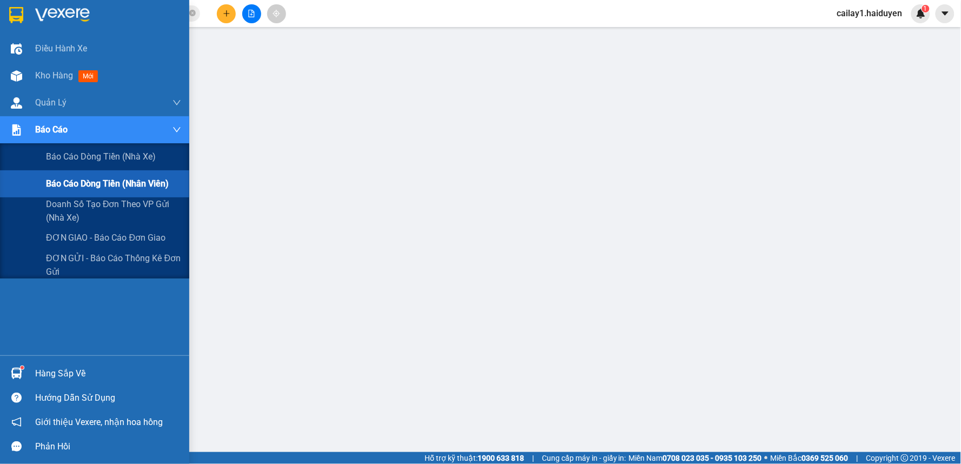
click at [105, 187] on span "Báo cáo dòng tiền (nhân viên)" at bounding box center [107, 184] width 123 height 14
click at [105, 181] on span "Báo cáo dòng tiền (nhân viên)" at bounding box center [107, 184] width 123 height 14
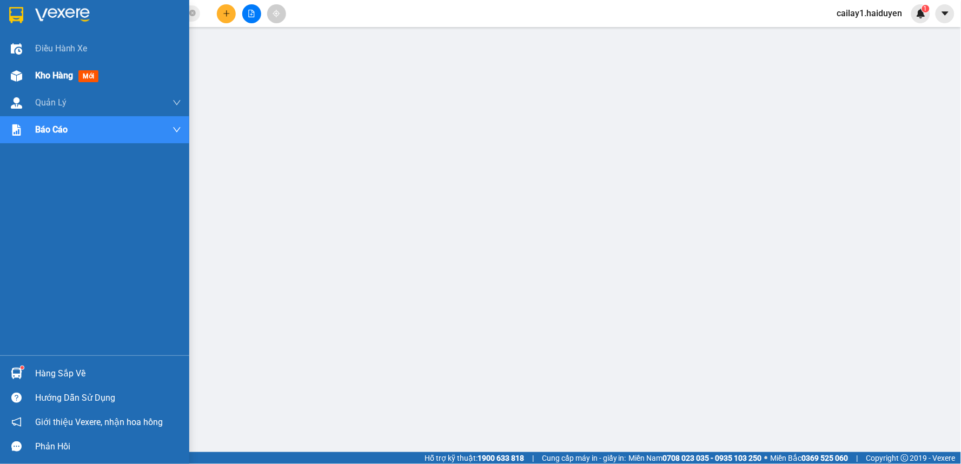
click at [52, 76] on span "Kho hàng" at bounding box center [54, 75] width 38 height 10
click at [52, 74] on span "Kho hàng" at bounding box center [54, 75] width 38 height 10
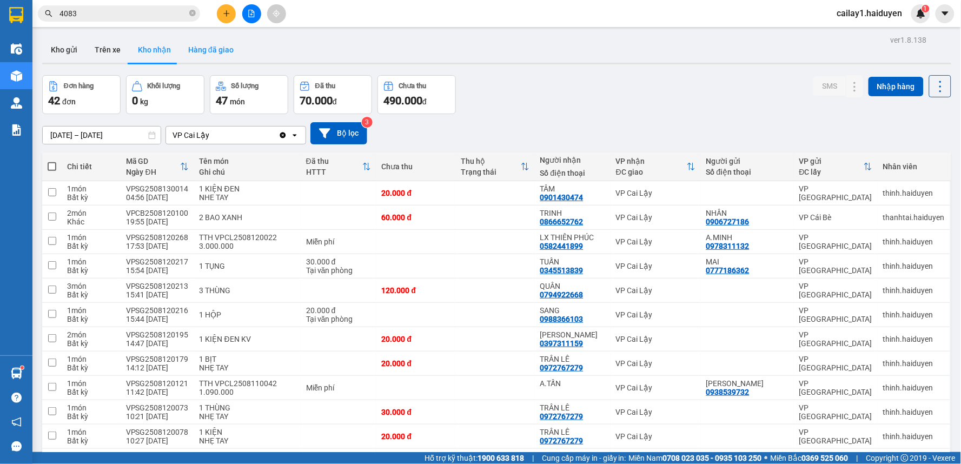
click at [192, 57] on button "Hàng đã giao" at bounding box center [211, 50] width 63 height 26
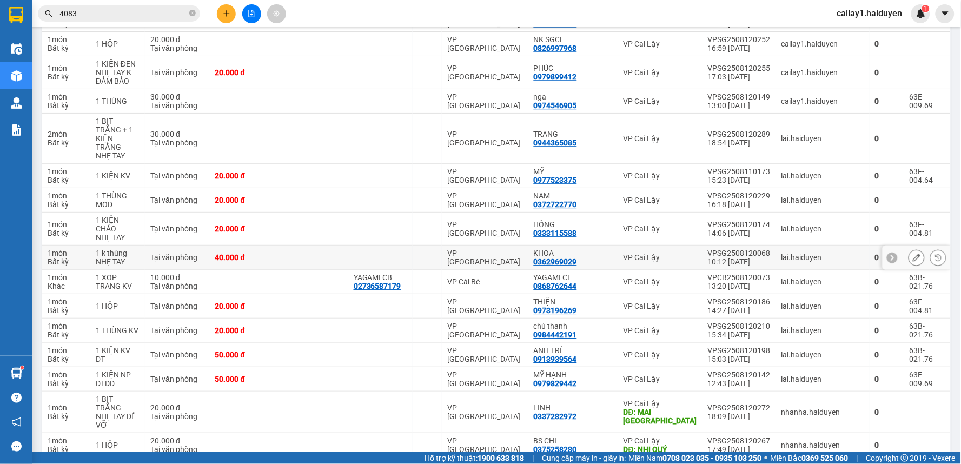
scroll to position [901, 0]
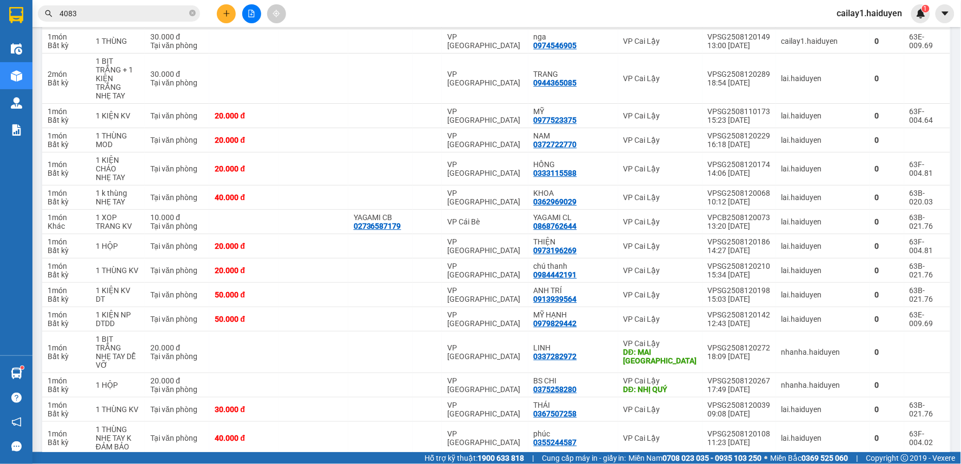
click at [249, 14] on icon "file-add" at bounding box center [252, 14] width 6 height 8
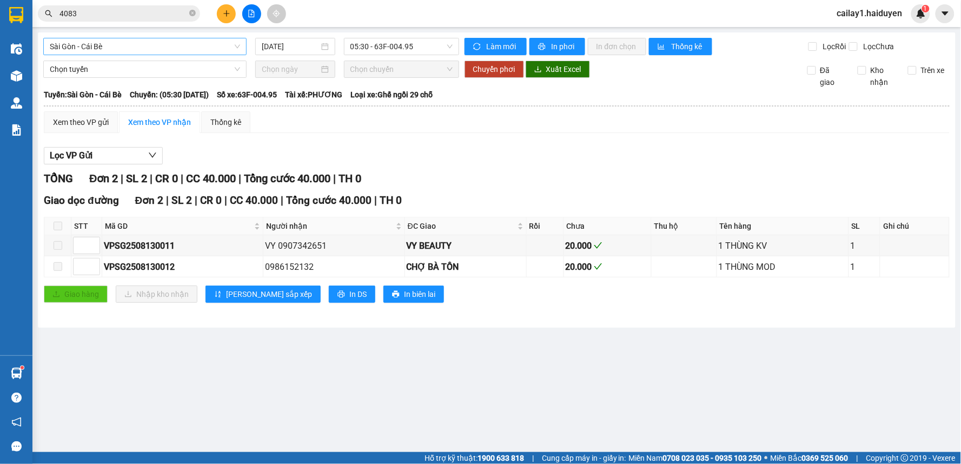
drag, startPoint x: 197, startPoint y: 42, endPoint x: 201, endPoint y: 51, distance: 9.7
click at [197, 43] on span "Sài Gòn - Cái Bè" at bounding box center [145, 46] width 190 height 16
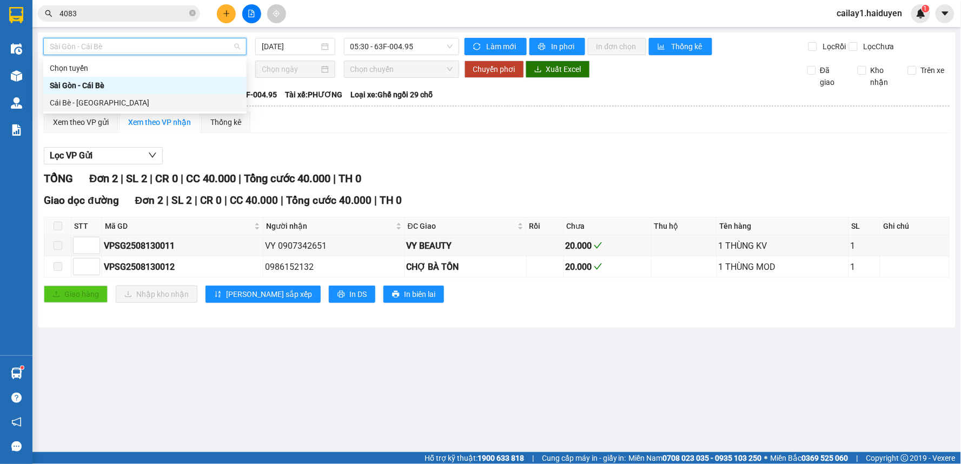
drag, startPoint x: 187, startPoint y: 101, endPoint x: 214, endPoint y: 90, distance: 29.1
click at [187, 101] on div "Cái Bè - Sài Gòn" at bounding box center [145, 103] width 190 height 12
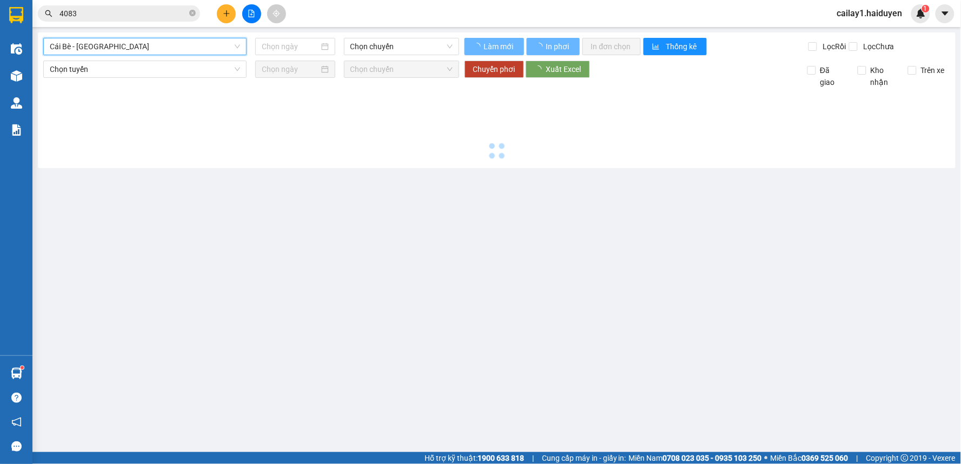
type input "13/08/2025"
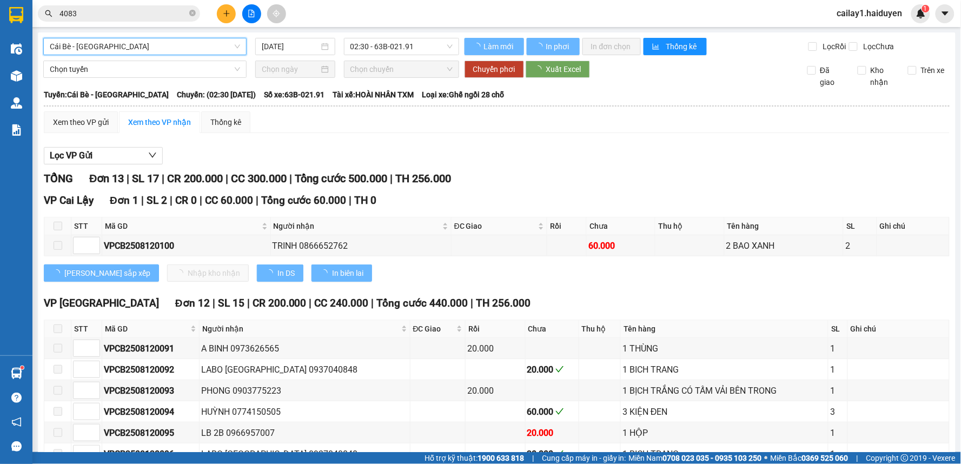
click at [384, 52] on span "02:30 - 63B-021.91" at bounding box center [401, 46] width 102 height 16
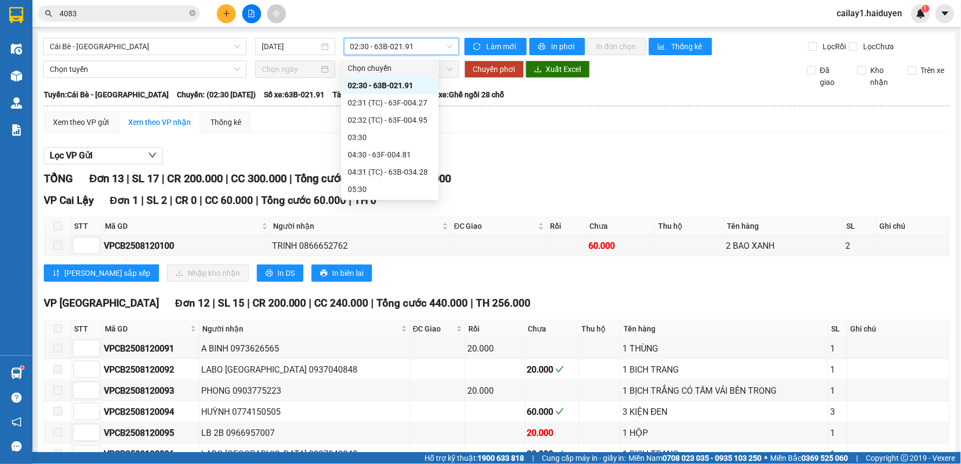
click at [389, 40] on span "02:30 - 63B-021.91" at bounding box center [401, 46] width 102 height 16
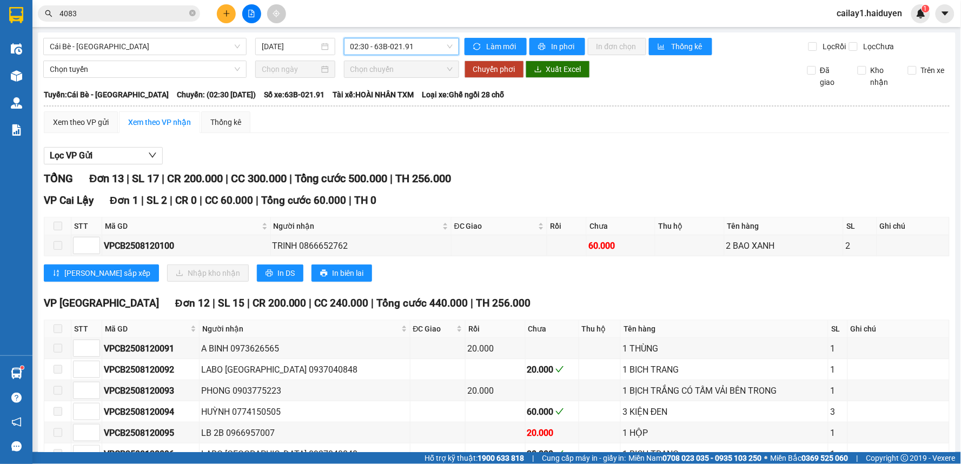
click at [390, 48] on span "02:30 - 63B-021.91" at bounding box center [401, 46] width 102 height 16
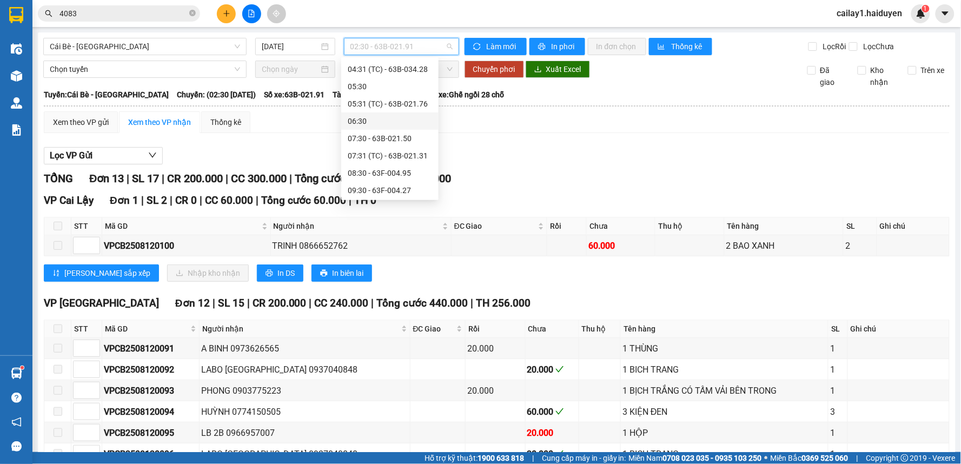
scroll to position [120, 0]
click at [374, 121] on div "07:30 - 63B-021.50" at bounding box center [390, 121] width 84 height 12
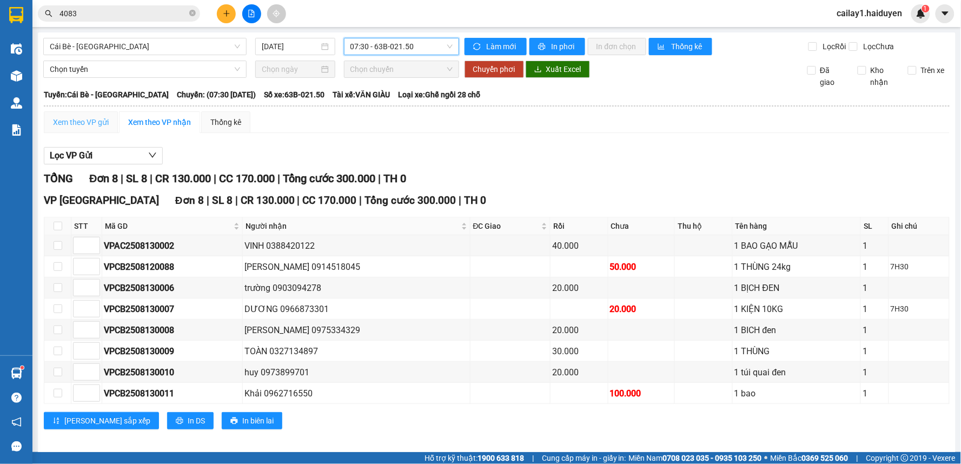
click at [88, 133] on div "Xem theo VP gửi" at bounding box center [81, 122] width 74 height 22
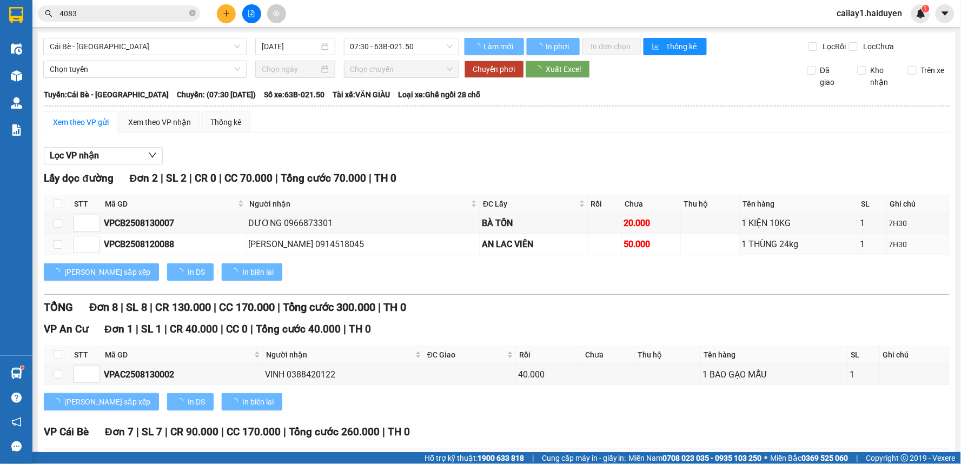
click at [404, 50] on span "07:30 - 63B-021.50" at bounding box center [401, 46] width 102 height 16
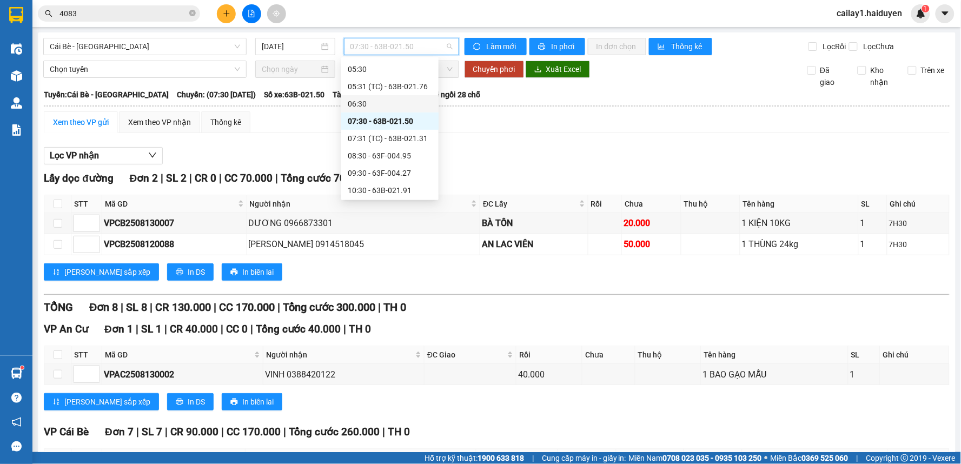
click at [375, 99] on div "06:30" at bounding box center [390, 104] width 84 height 12
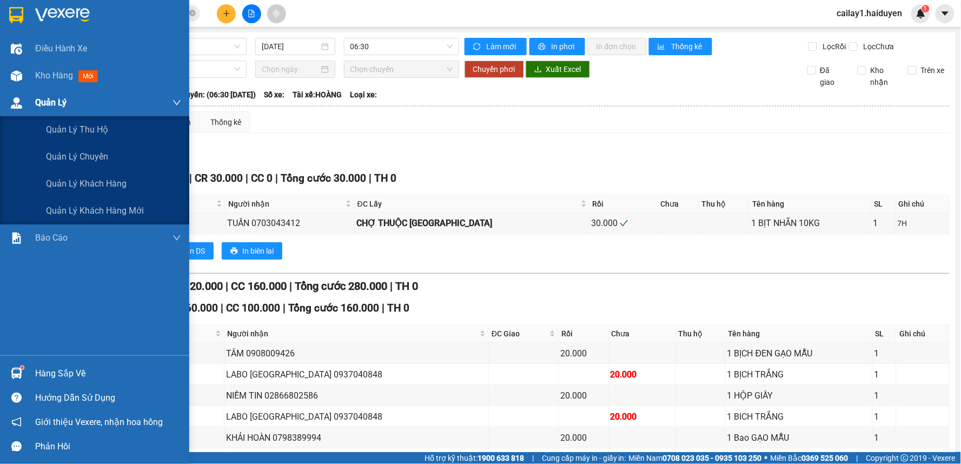
click at [43, 98] on span "Quản Lý" at bounding box center [50, 103] width 31 height 14
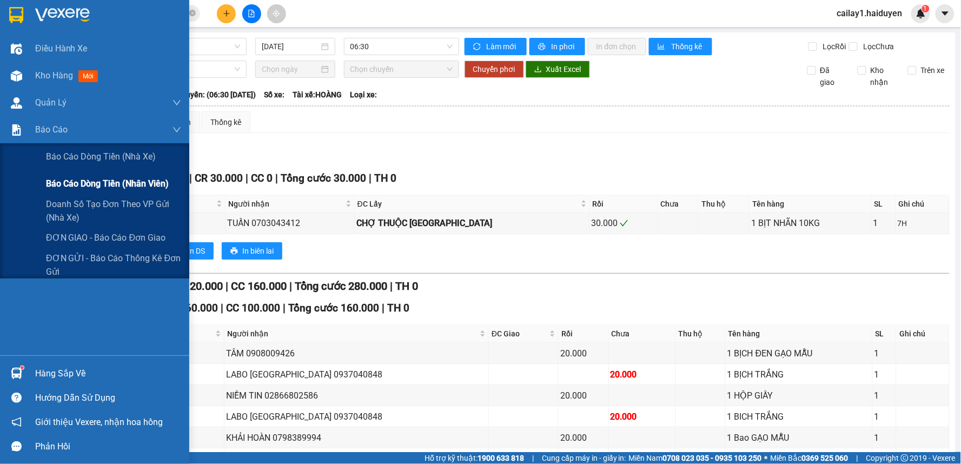
click at [112, 178] on span "Báo cáo dòng tiền (nhân viên)" at bounding box center [107, 184] width 123 height 14
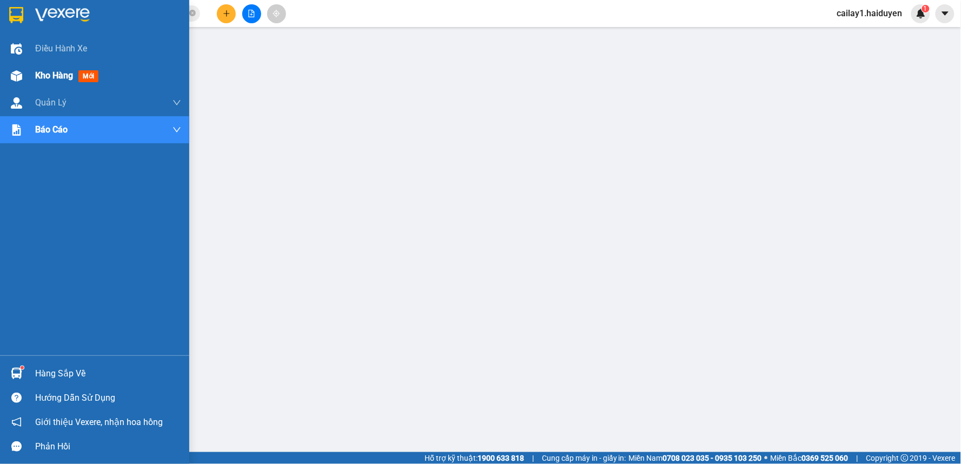
click at [54, 77] on span "Kho hàng" at bounding box center [54, 75] width 38 height 10
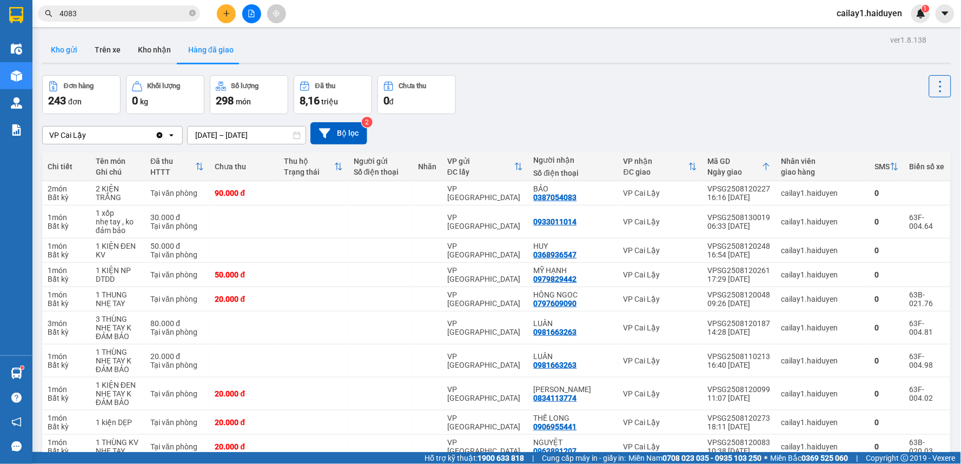
click at [56, 50] on button "Kho gửi" at bounding box center [64, 50] width 44 height 26
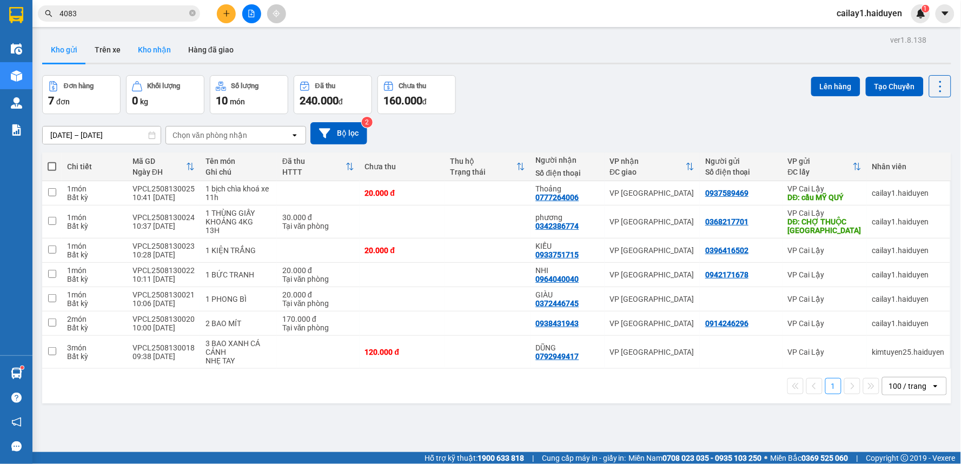
click at [149, 55] on button "Kho nhận" at bounding box center [154, 50] width 50 height 26
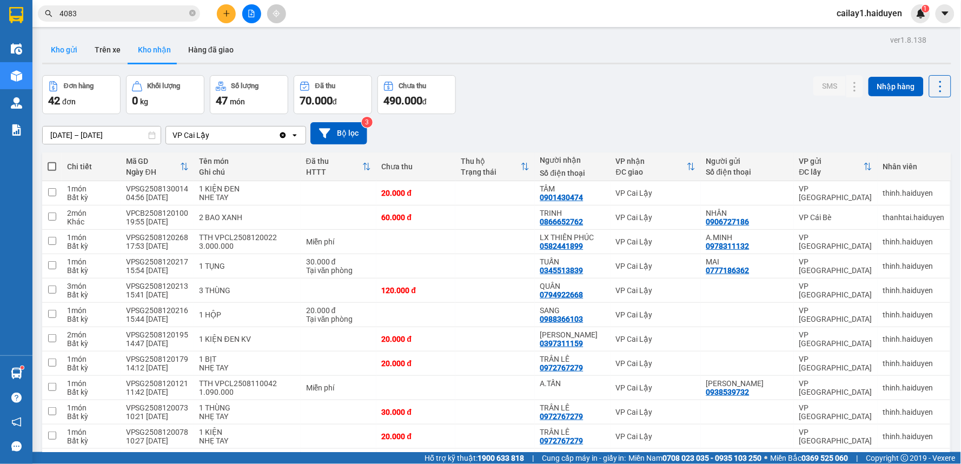
drag, startPoint x: 54, startPoint y: 36, endPoint x: 57, endPoint y: 41, distance: 5.6
click at [57, 41] on button "Kho gửi" at bounding box center [64, 50] width 44 height 26
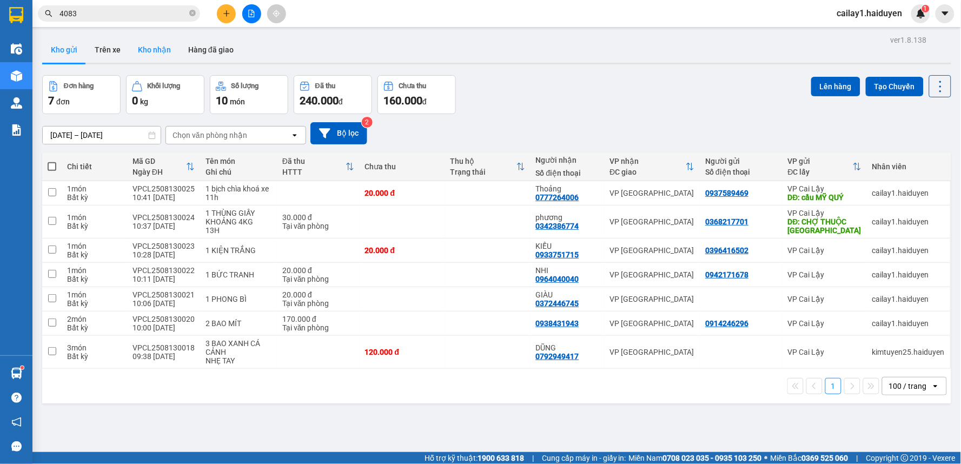
click at [140, 50] on button "Kho nhận" at bounding box center [154, 50] width 50 height 26
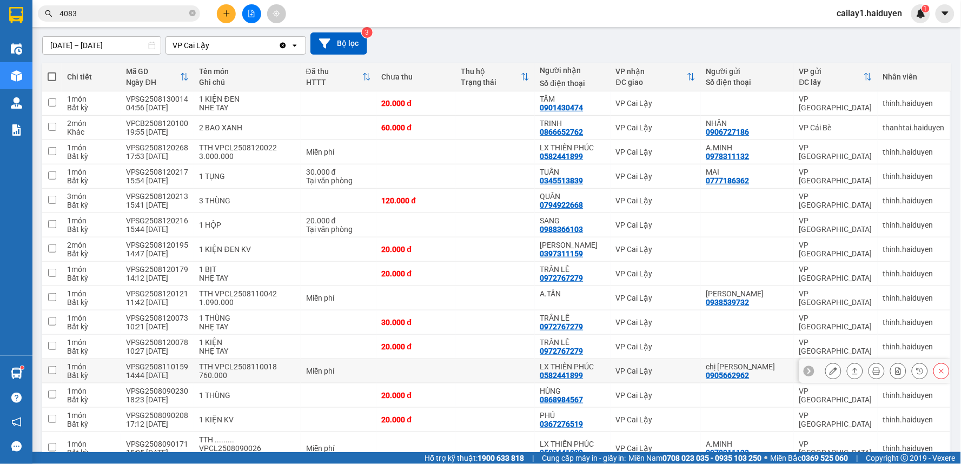
scroll to position [42, 0]
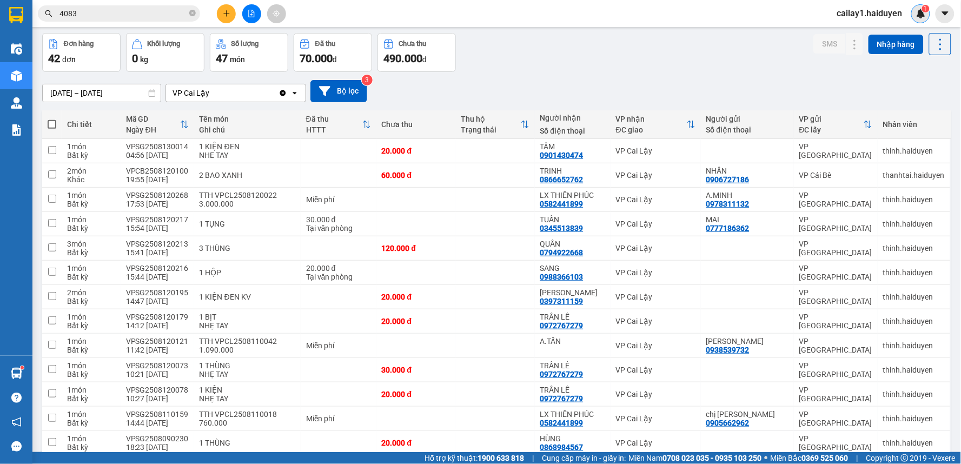
click at [921, 13] on img at bounding box center [921, 14] width 10 height 10
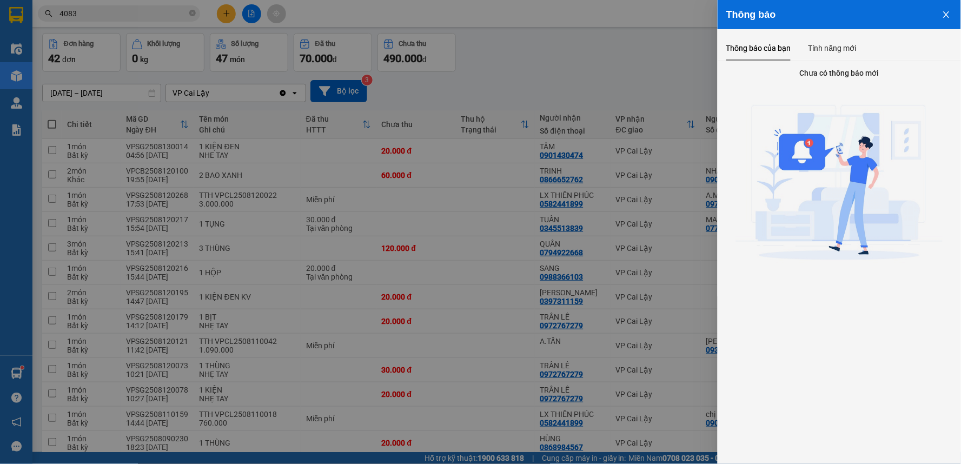
drag, startPoint x: 614, startPoint y: 163, endPoint x: 622, endPoint y: 156, distance: 10.3
click at [615, 162] on div at bounding box center [480, 232] width 961 height 464
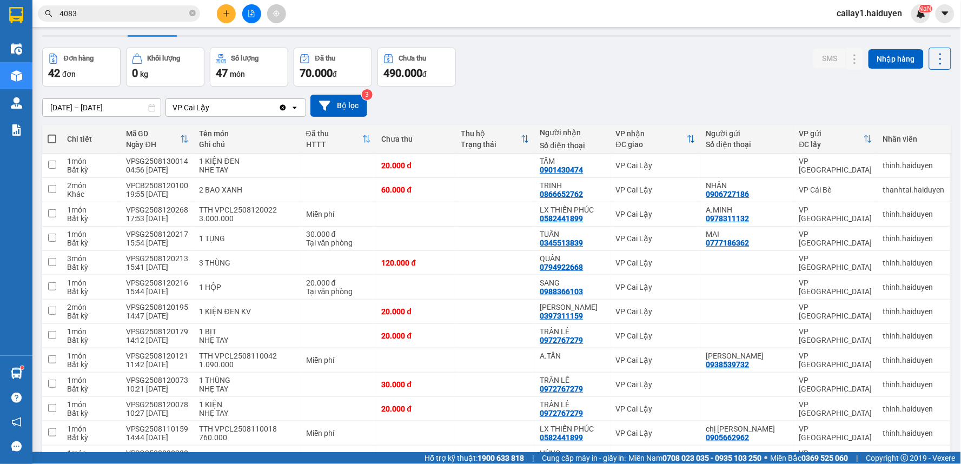
scroll to position [0, 0]
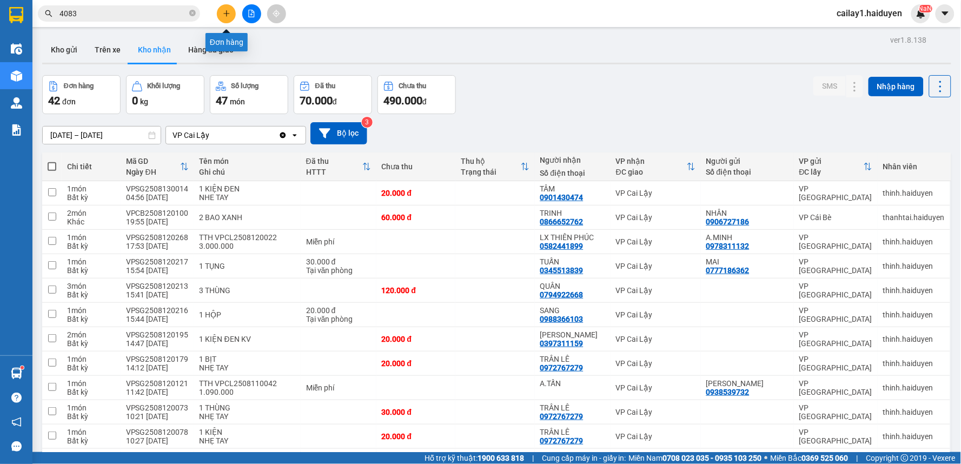
click at [229, 17] on button at bounding box center [226, 13] width 19 height 19
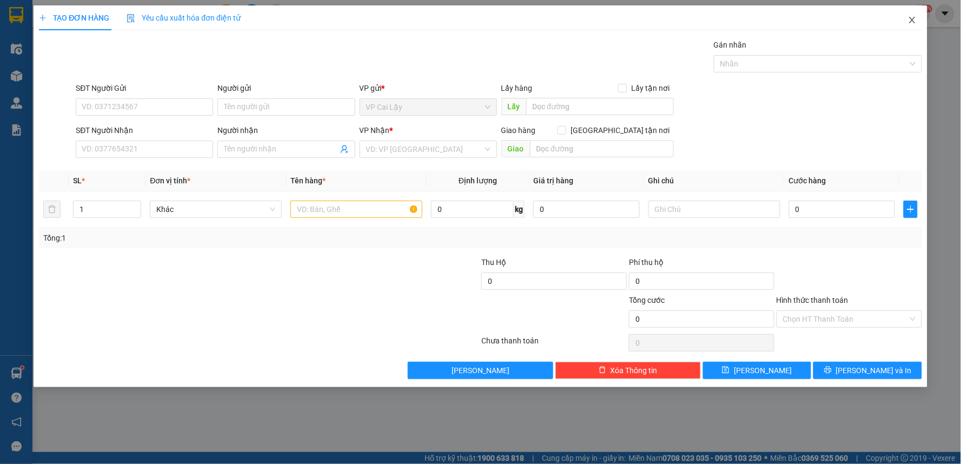
click at [915, 23] on icon "close" at bounding box center [912, 20] width 9 height 9
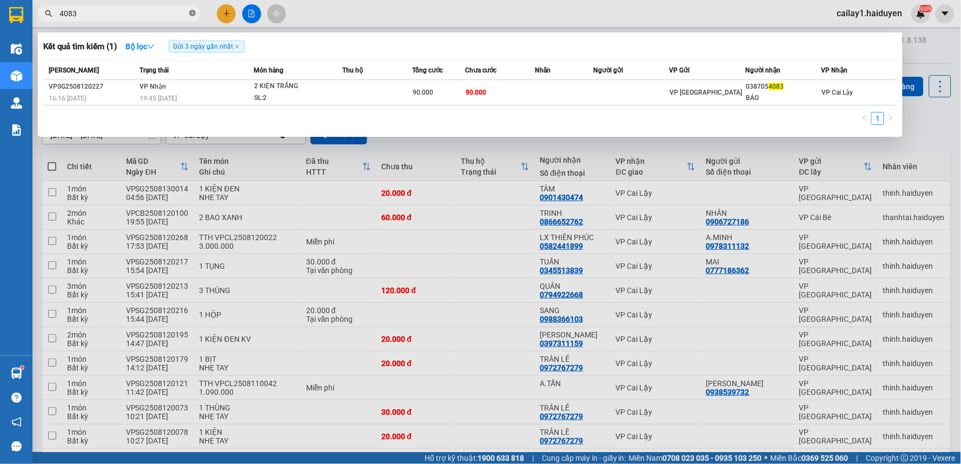
click at [191, 15] on icon "close-circle" at bounding box center [192, 13] width 6 height 6
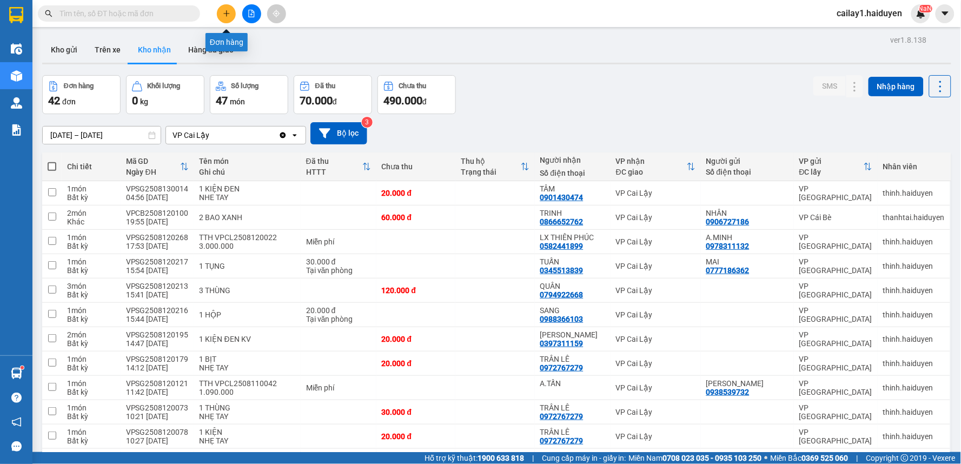
click at [224, 14] on icon "plus" at bounding box center [226, 13] width 6 height 1
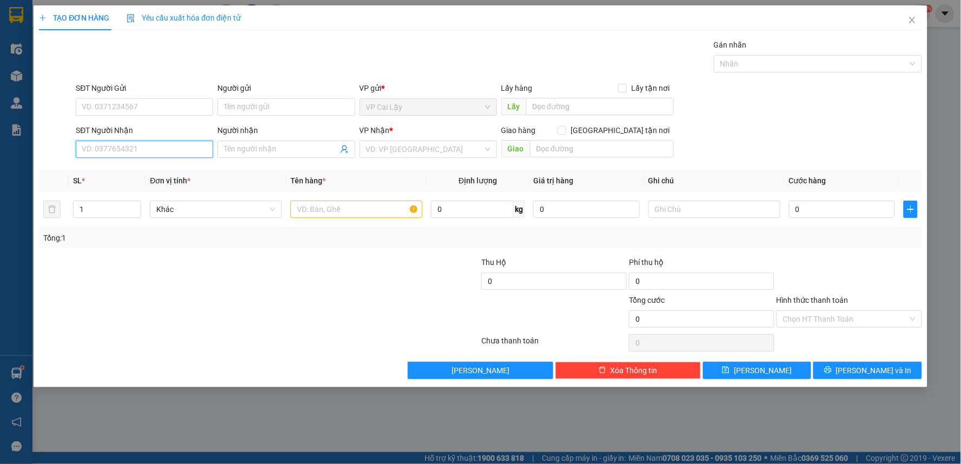
drag, startPoint x: 149, startPoint y: 150, endPoint x: 390, endPoint y: 98, distance: 247.1
click at [155, 150] on input "SĐT Người Nhận" at bounding box center [144, 149] width 137 height 17
type input "0986783583"
click at [143, 168] on div "0986783583 - BS CHI" at bounding box center [144, 171] width 124 height 12
type input "BS CHI"
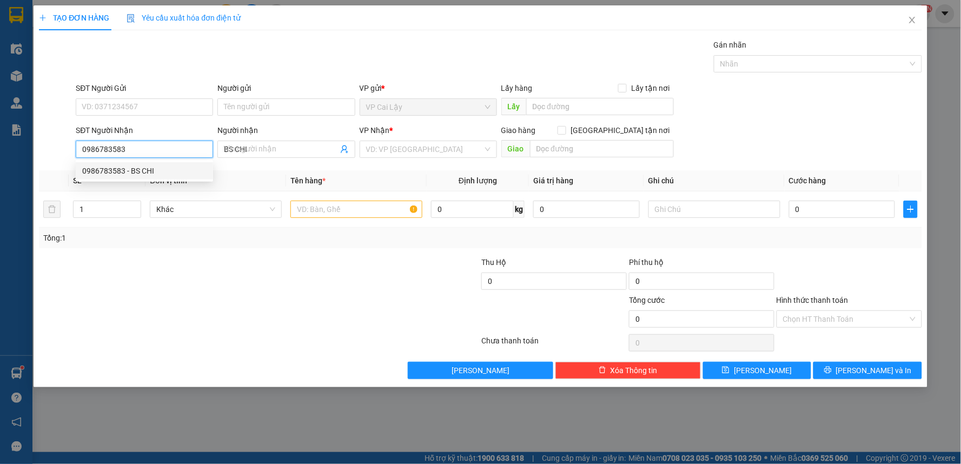
type input "20.000"
type input "0986783583"
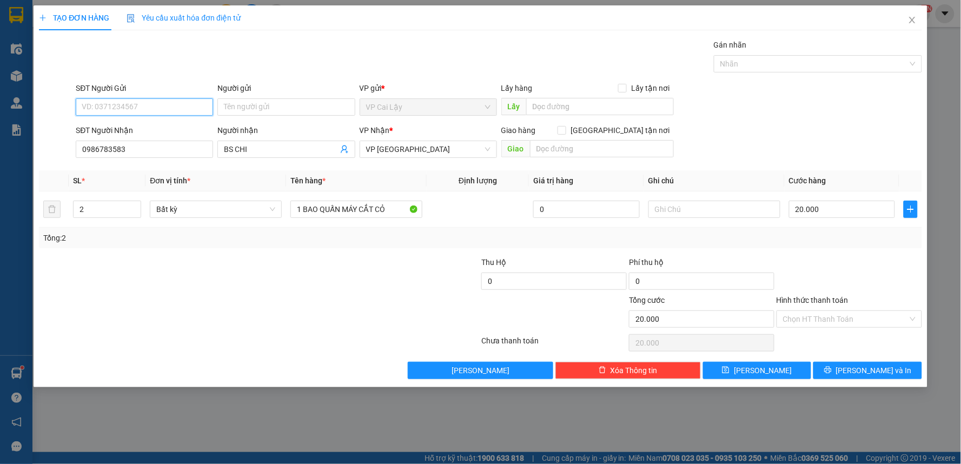
click at [155, 98] on input "SĐT Người Gửi" at bounding box center [144, 106] width 137 height 17
click at [180, 130] on div "0978636677 - thắm" at bounding box center [144, 129] width 124 height 12
type input "0978636677"
type input "thắm"
click at [100, 204] on input "2" at bounding box center [107, 209] width 67 height 16
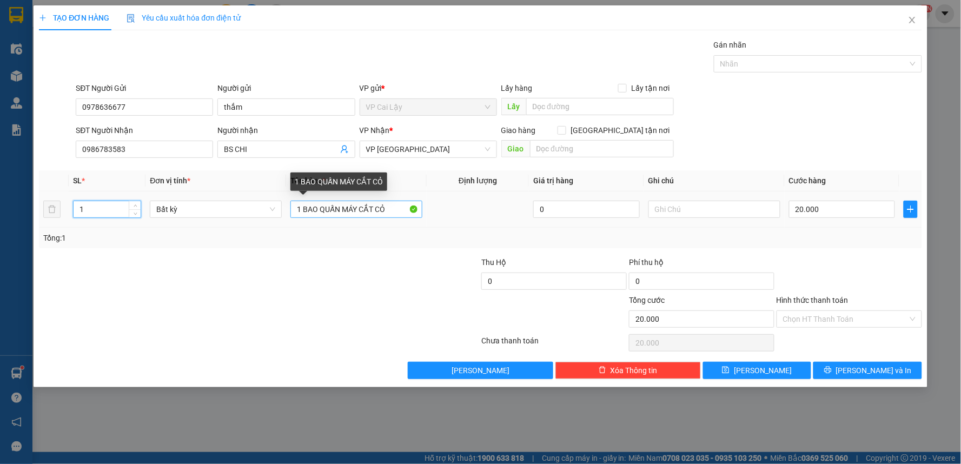
type input "1"
type input "0"
drag, startPoint x: 306, startPoint y: 208, endPoint x: 382, endPoint y: 207, distance: 76.3
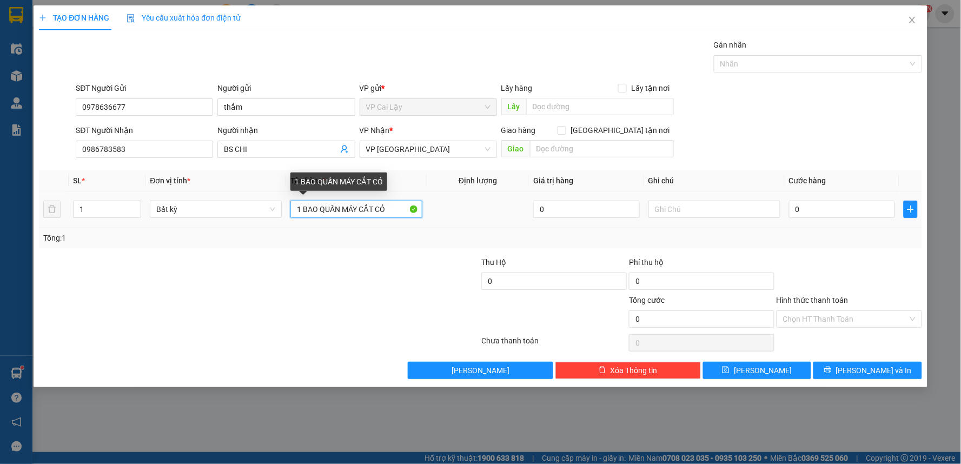
click at [382, 207] on input "1 BAO QUẤN MÁY CẮT CỎ" at bounding box center [356, 209] width 132 height 17
click at [386, 207] on input "1 BAO QUẤN MÁY CẮT CỎ" at bounding box center [356, 209] width 132 height 17
type input "1 TÚI ĐỎ"
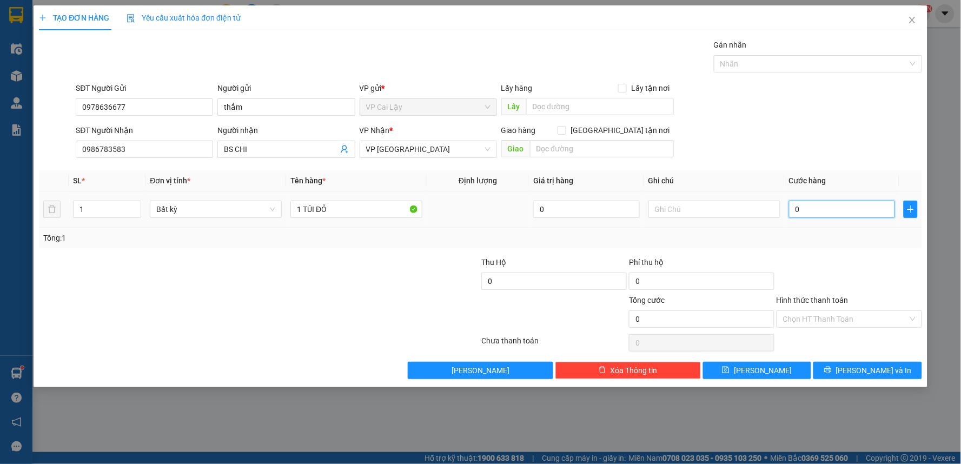
click at [841, 207] on input "0" at bounding box center [842, 209] width 107 height 17
type input "2"
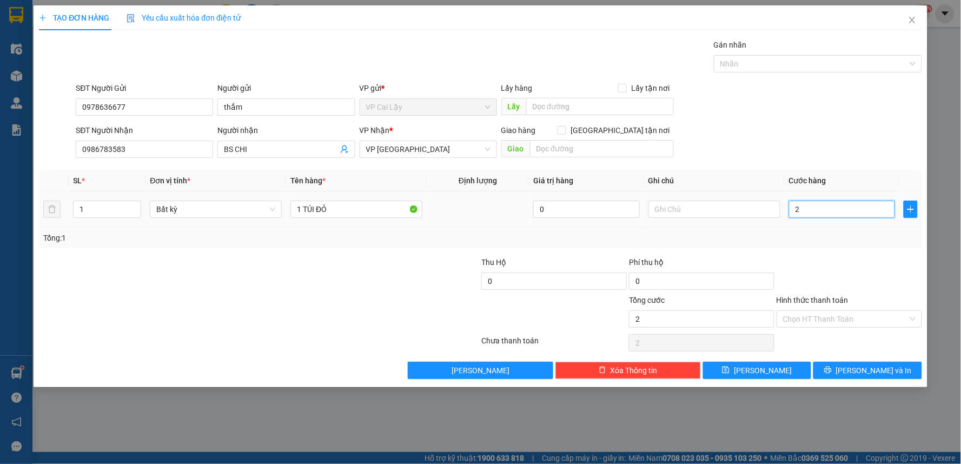
type input "20"
type input "20.000"
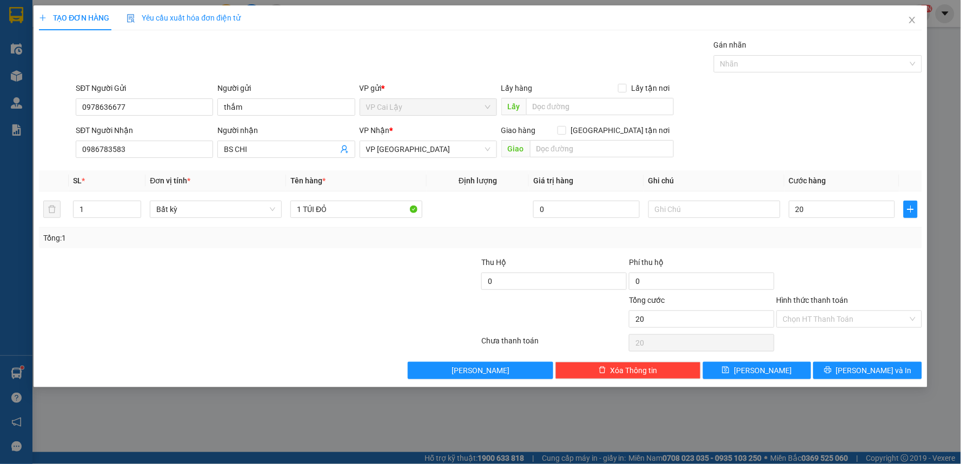
type input "20.000"
drag, startPoint x: 849, startPoint y: 241, endPoint x: 873, endPoint y: 349, distance: 110.6
click at [849, 242] on div "Tổng: 1" at bounding box center [480, 238] width 874 height 12
click at [857, 321] on input "Hình thức thanh toán" at bounding box center [845, 319] width 125 height 16
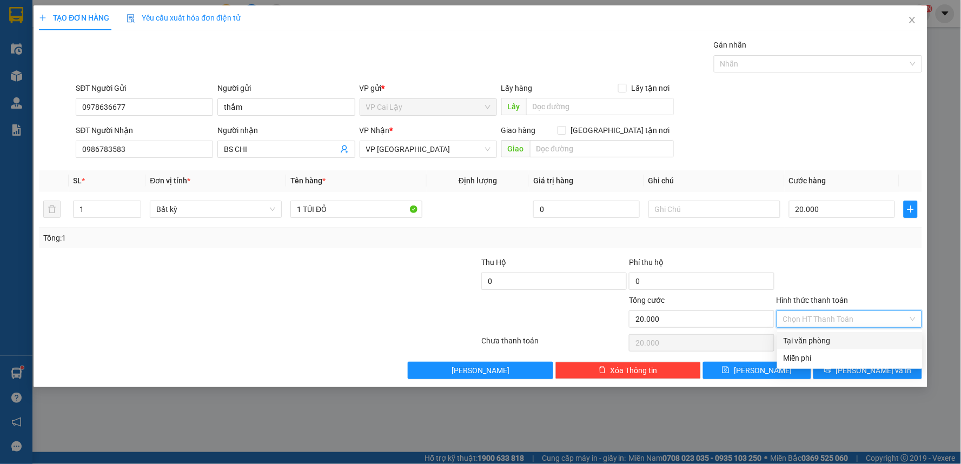
click at [858, 336] on div "Tại văn phòng" at bounding box center [850, 341] width 132 height 12
type input "0"
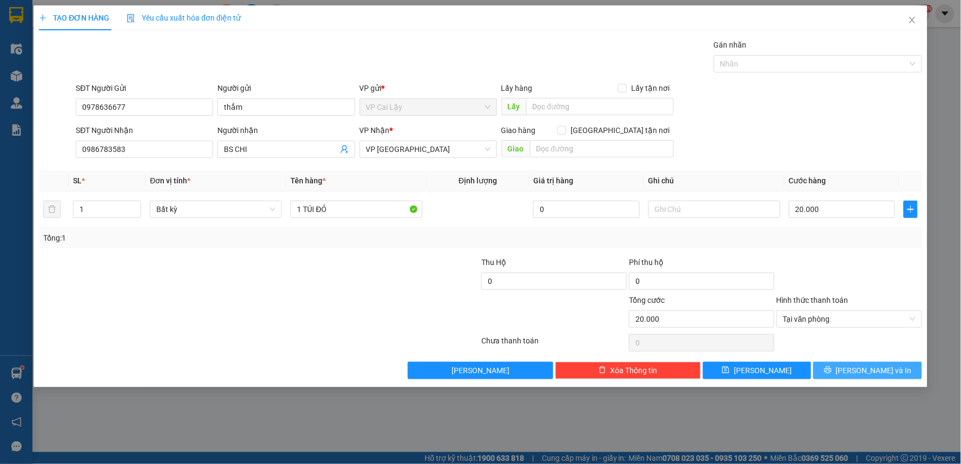
click at [867, 368] on span "Lưu và In" at bounding box center [874, 370] width 76 height 12
click at [872, 322] on span "Tại văn phòng" at bounding box center [849, 319] width 132 height 16
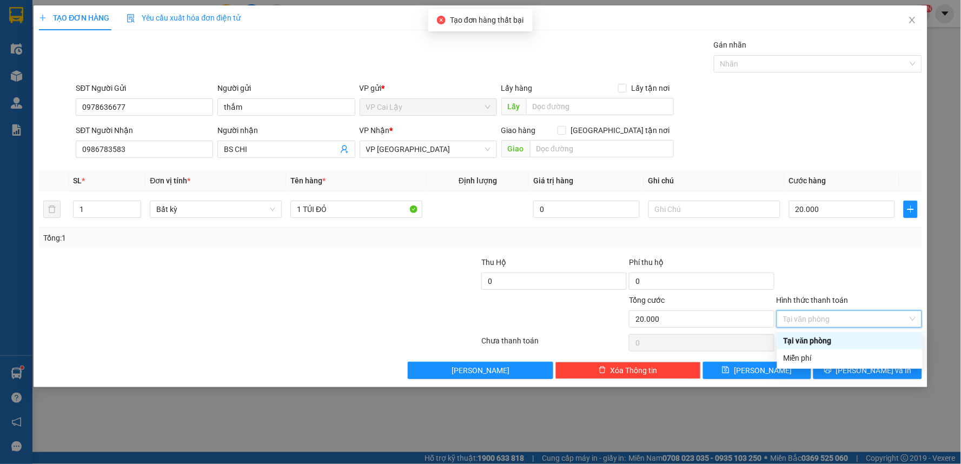
click at [868, 337] on div "Tại văn phòng" at bounding box center [850, 341] width 132 height 12
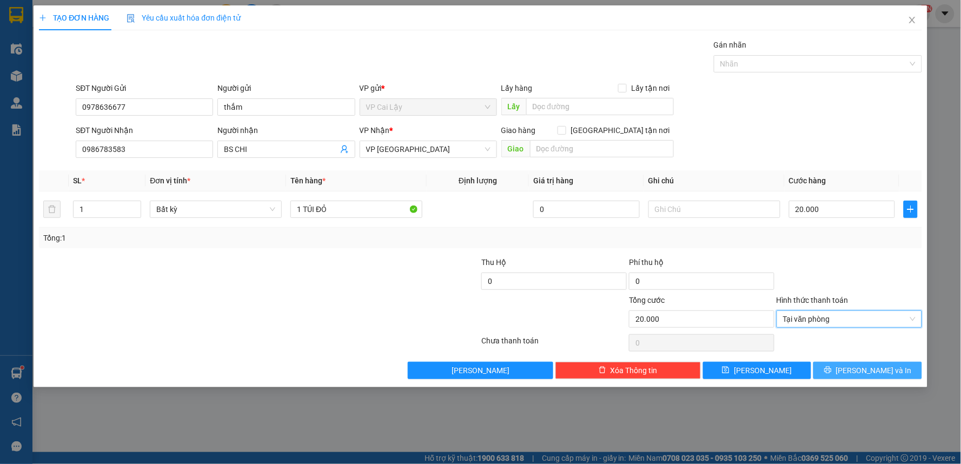
click at [885, 371] on span "Lưu và In" at bounding box center [874, 370] width 76 height 12
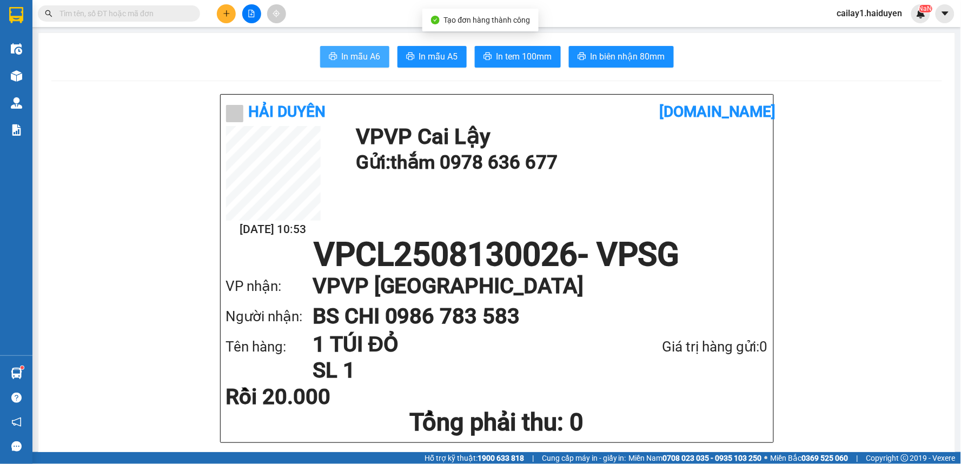
click at [363, 56] on span "In mẫu A6" at bounding box center [361, 57] width 39 height 14
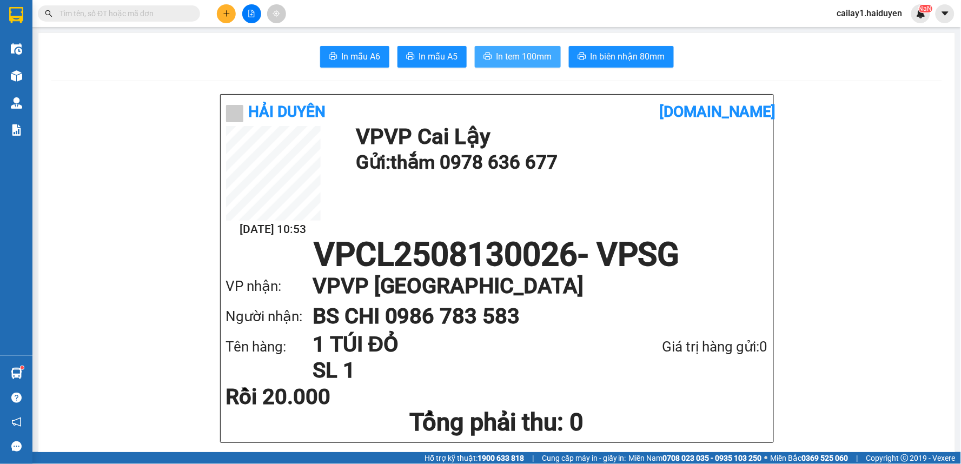
click at [508, 53] on span "In tem 100mm" at bounding box center [524, 57] width 56 height 14
click at [163, 17] on input "text" at bounding box center [123, 14] width 128 height 12
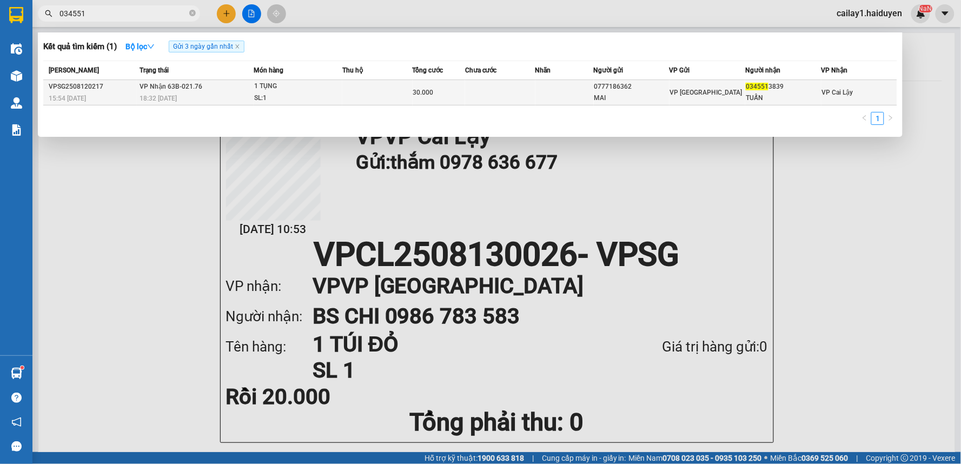
type input "034551"
click at [409, 90] on td at bounding box center [377, 92] width 70 height 25
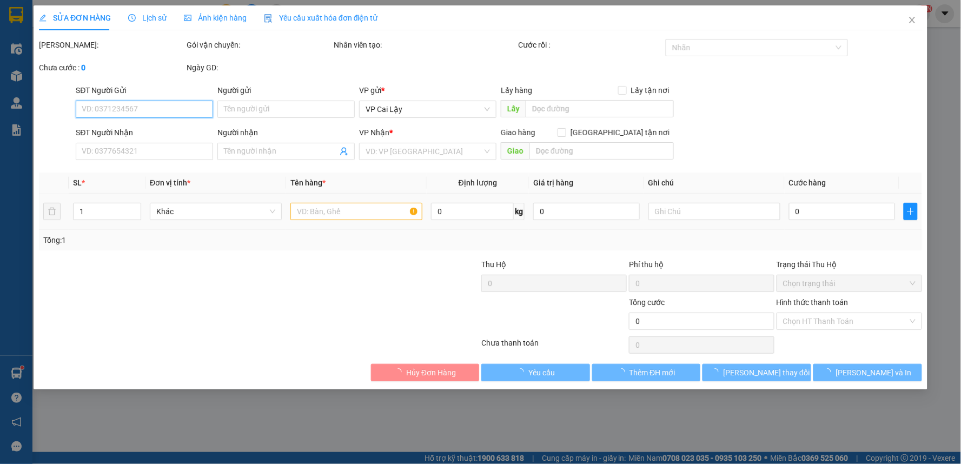
type input "0777186362"
type input "MAI"
type input "0345513839"
type input "TUẤN"
type input "30.000"
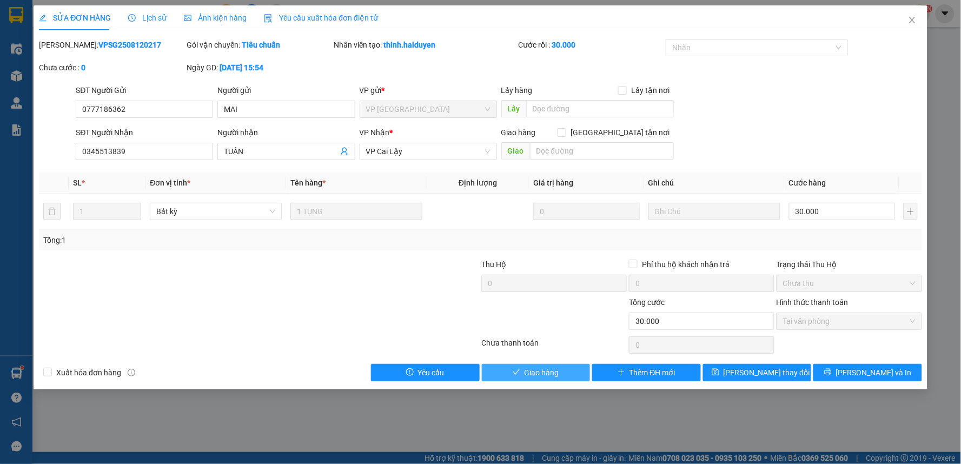
click at [542, 377] on span "Giao hàng" at bounding box center [542, 373] width 35 height 12
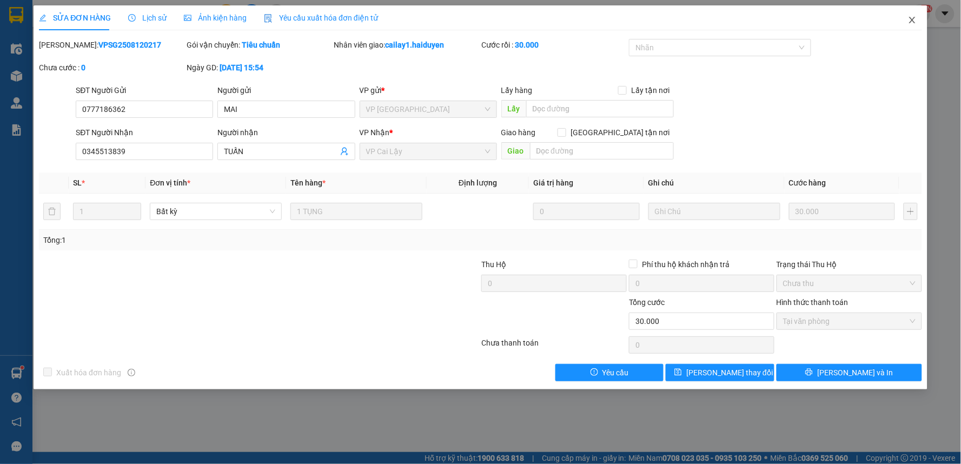
click at [906, 23] on span "Close" at bounding box center [912, 20] width 30 height 30
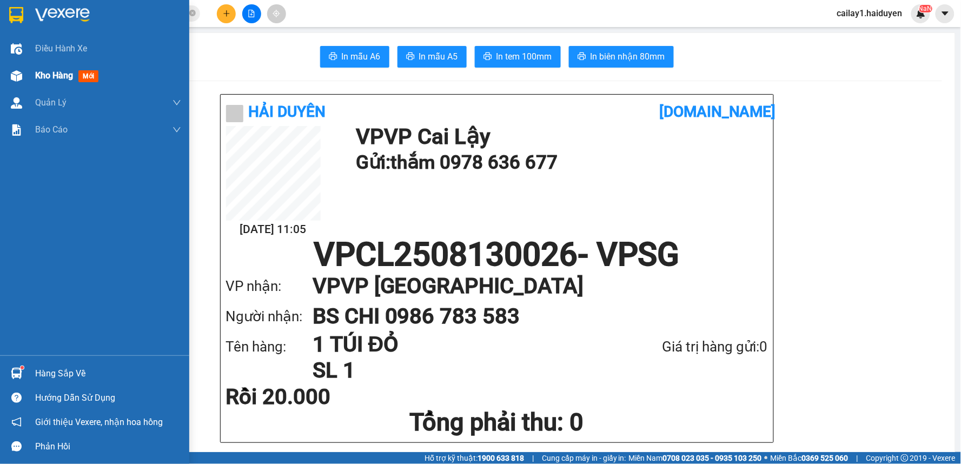
click at [63, 74] on span "Kho hàng" at bounding box center [54, 75] width 38 height 10
click at [89, 74] on span "mới" at bounding box center [87, 76] width 19 height 12
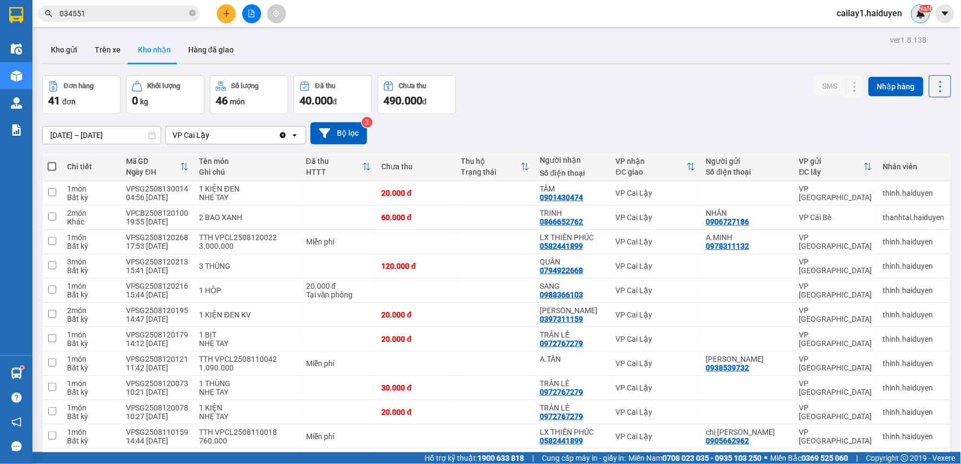
click at [922, 11] on sup "NaN" at bounding box center [926, 9] width 14 height 8
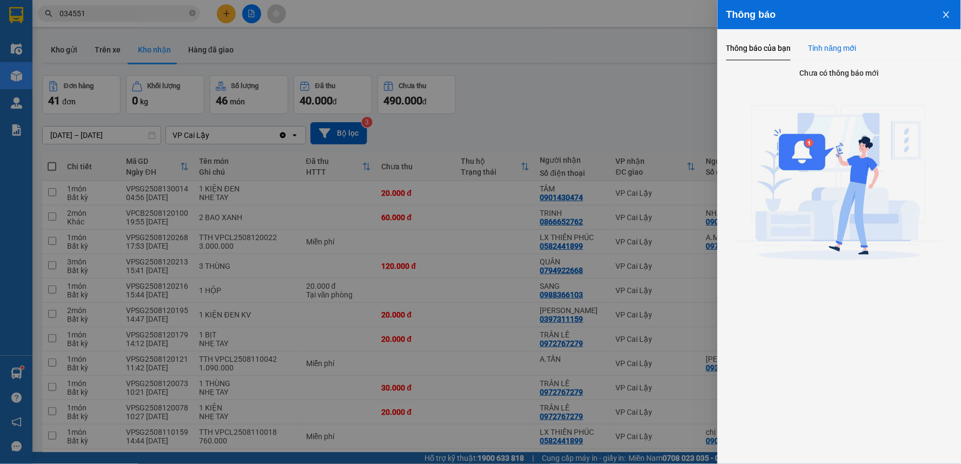
click at [848, 49] on div "Tính năng mới" at bounding box center [832, 48] width 48 height 12
click at [945, 11] on icon "close" at bounding box center [946, 14] width 9 height 9
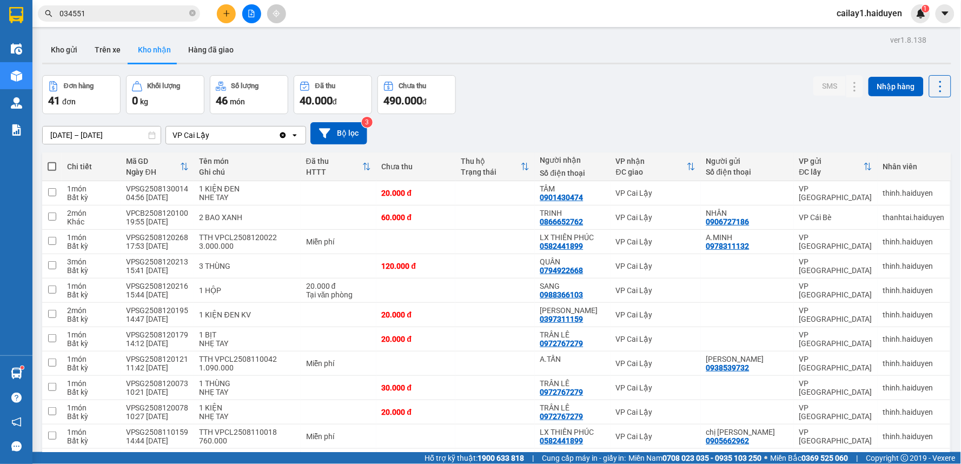
click at [222, 11] on button at bounding box center [226, 13] width 19 height 19
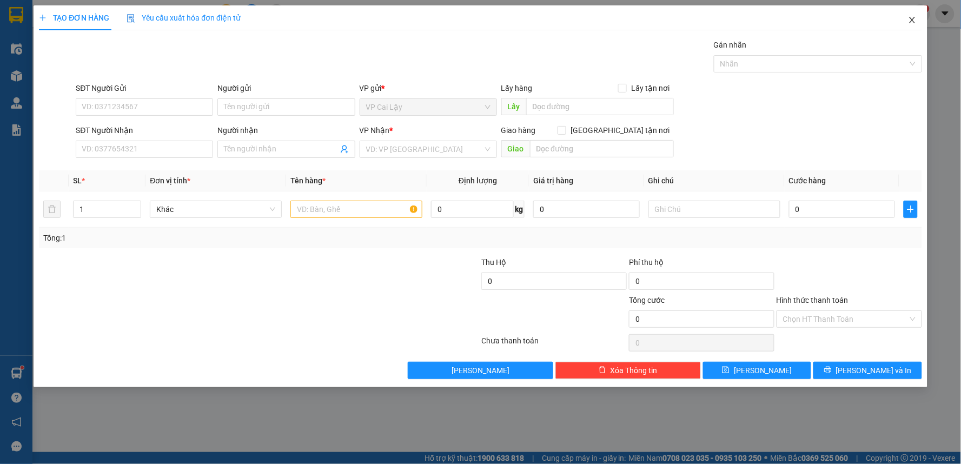
click at [914, 19] on icon "close" at bounding box center [912, 20] width 6 height 6
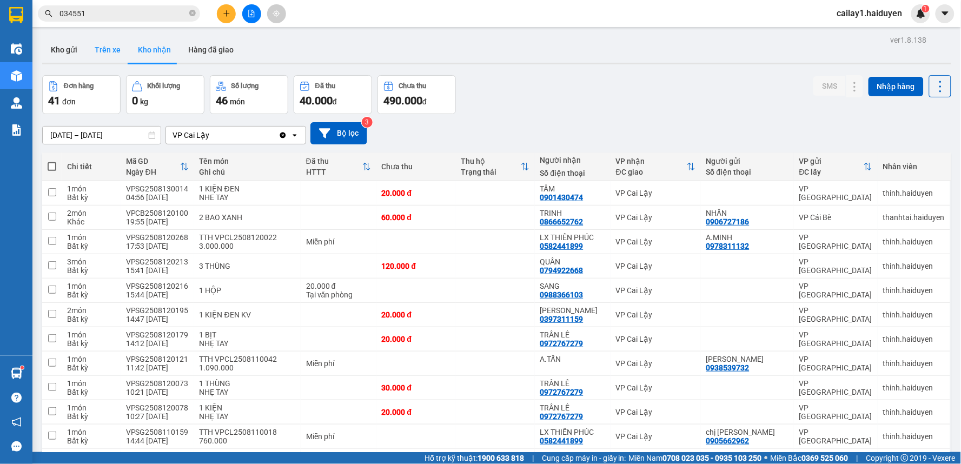
click at [92, 58] on button "Trên xe" at bounding box center [107, 50] width 43 height 26
type input "[DATE] – [DATE]"
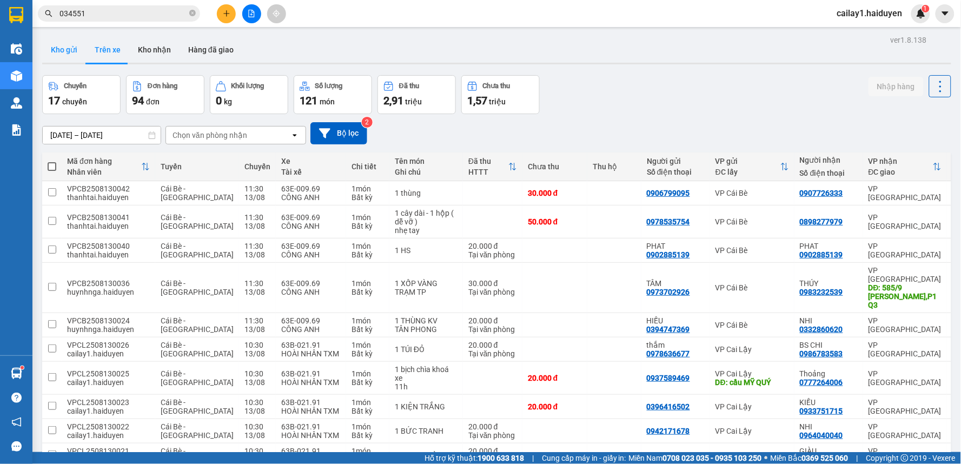
click at [67, 51] on button "Kho gửi" at bounding box center [64, 50] width 44 height 26
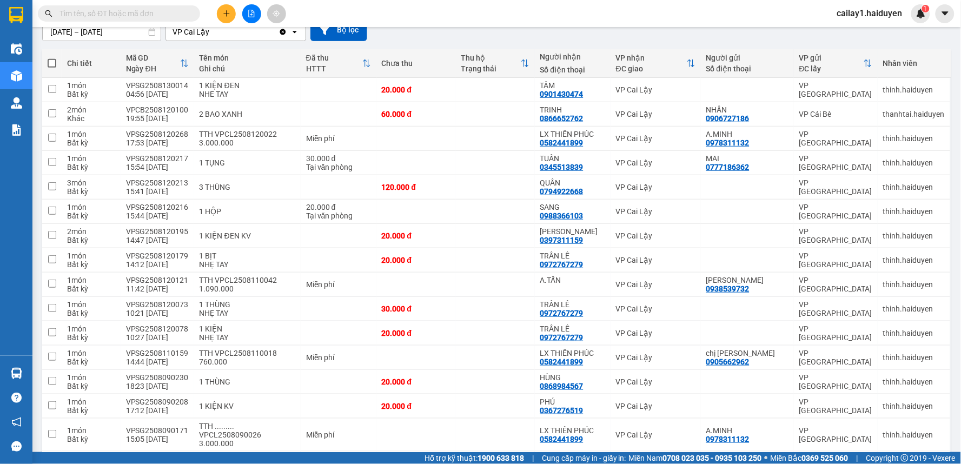
scroll to position [103, 0]
click at [396, 95] on div "20.000 đ" at bounding box center [416, 90] width 69 height 9
checkbox input "true"
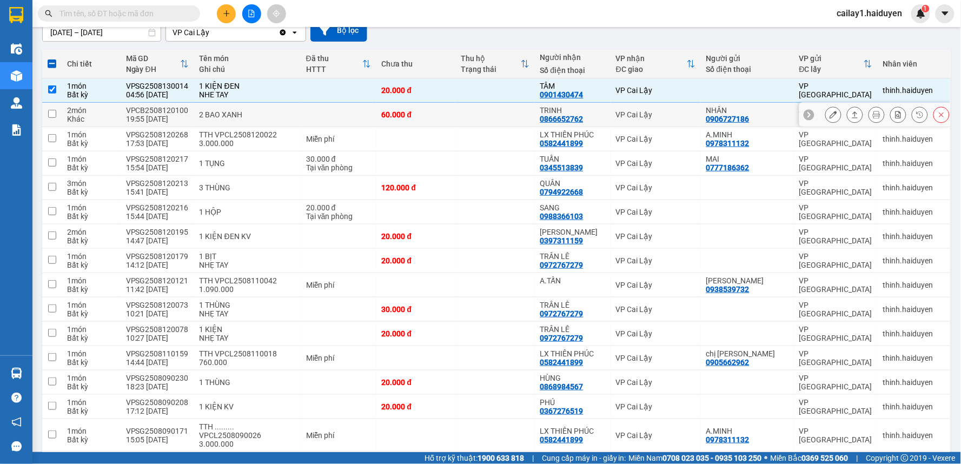
click at [391, 111] on div "60.000 đ" at bounding box center [416, 114] width 69 height 9
checkbox input "true"
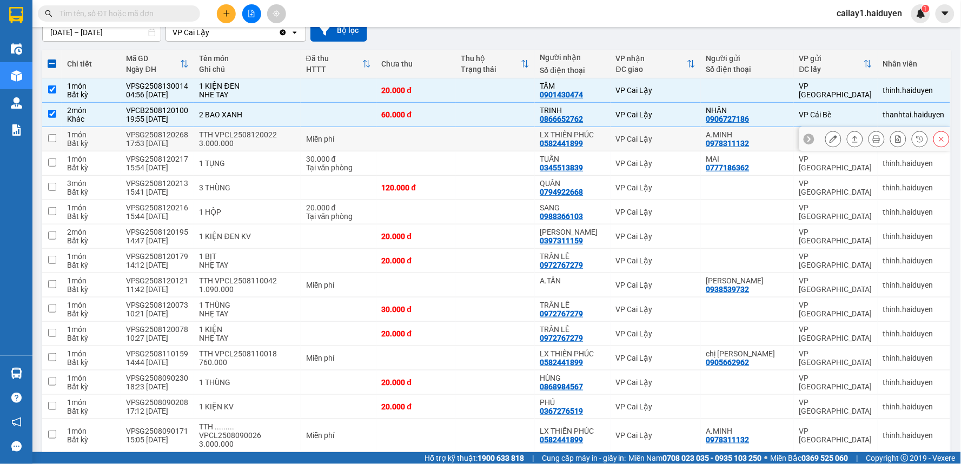
click at [398, 134] on td at bounding box center [415, 139] width 79 height 24
checkbox input "true"
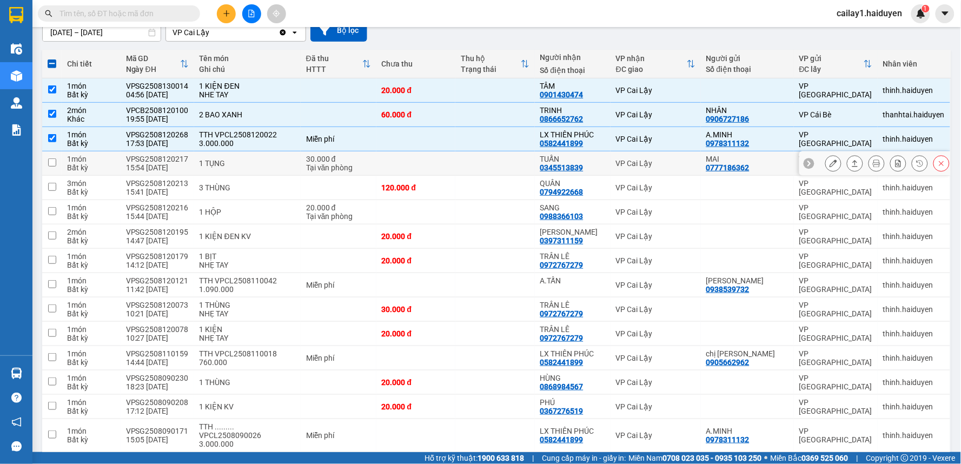
click at [399, 158] on td at bounding box center [415, 163] width 79 height 24
checkbox input "true"
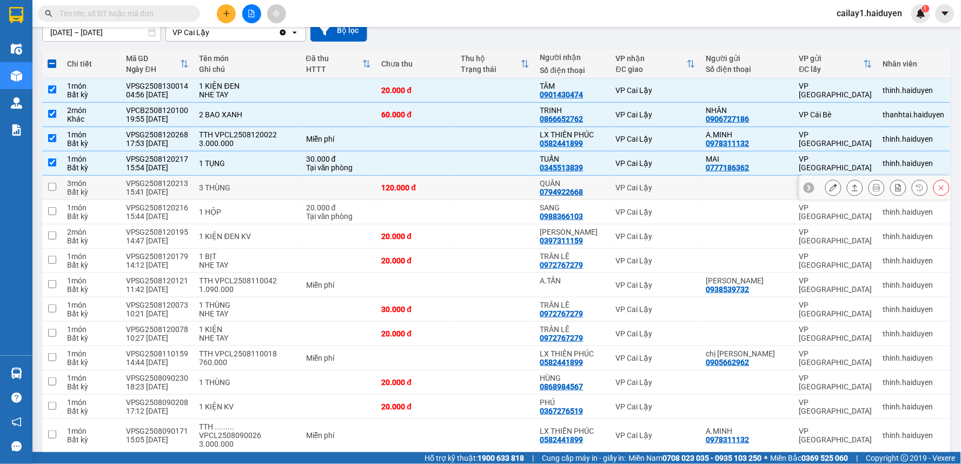
click at [402, 182] on td "120.000 đ" at bounding box center [415, 188] width 79 height 24
checkbox input "true"
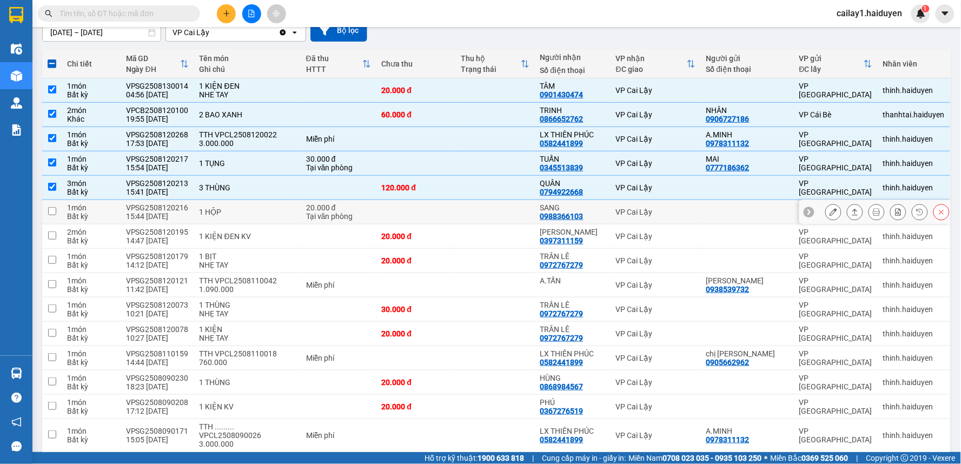
click at [442, 214] on td at bounding box center [415, 212] width 79 height 24
checkbox input "true"
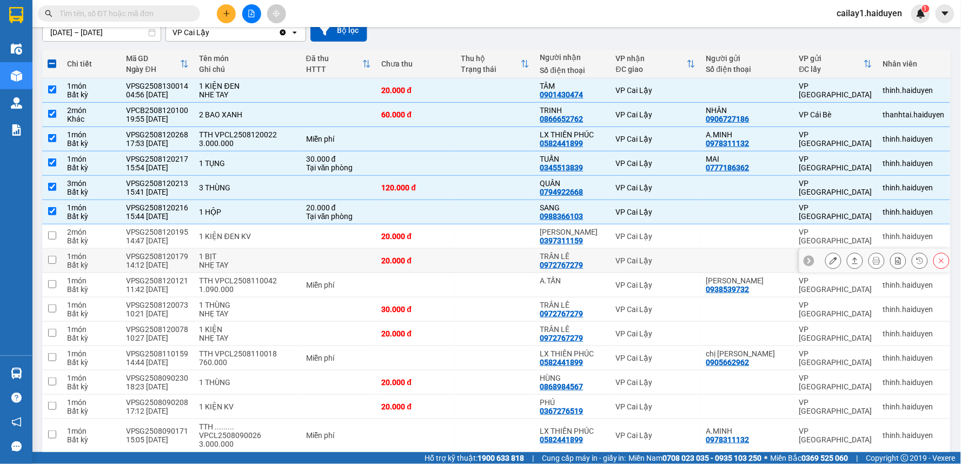
click at [528, 262] on td at bounding box center [494, 261] width 79 height 24
checkbox input "true"
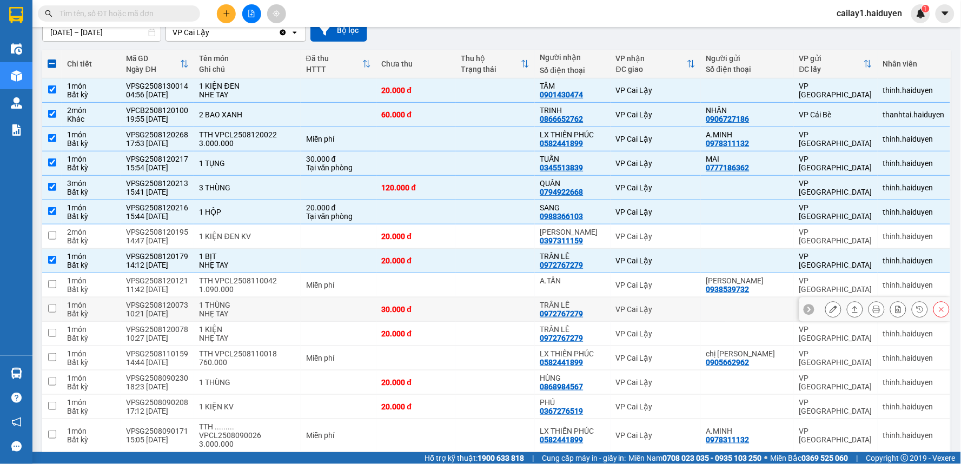
click at [523, 304] on td at bounding box center [494, 309] width 79 height 24
checkbox input "true"
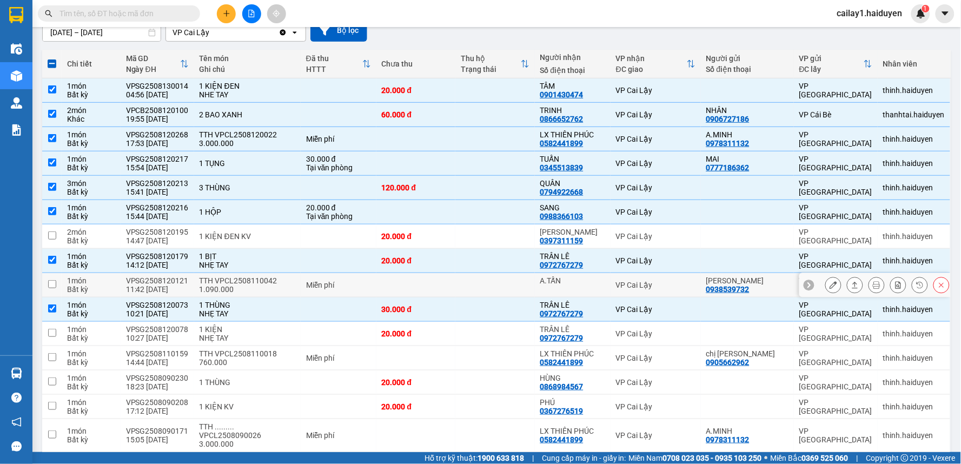
click at [495, 282] on td at bounding box center [494, 285] width 79 height 24
checkbox input "true"
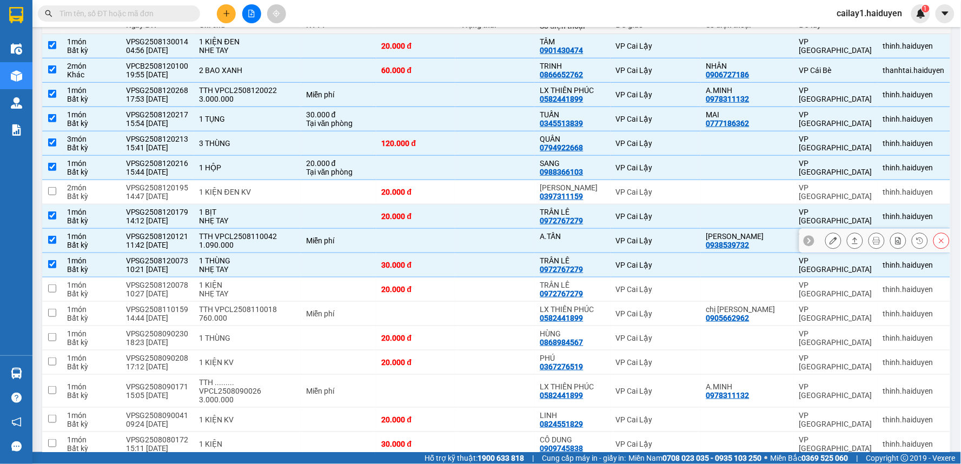
scroll to position [223, 0]
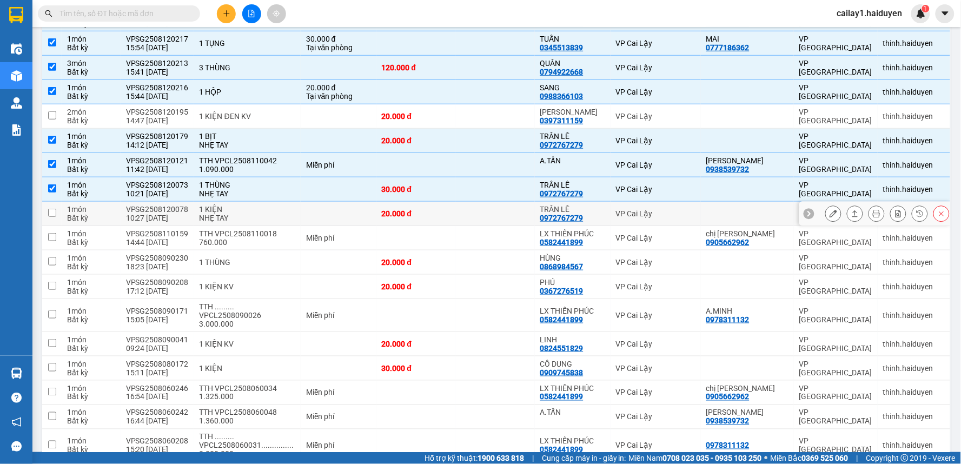
click at [506, 218] on td at bounding box center [494, 214] width 79 height 24
checkbox input "true"
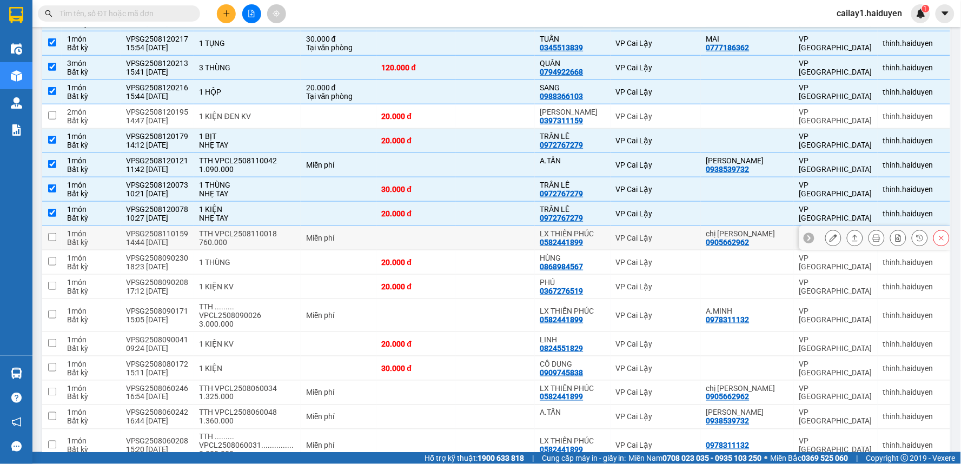
click at [510, 236] on td at bounding box center [494, 238] width 79 height 24
checkbox input "true"
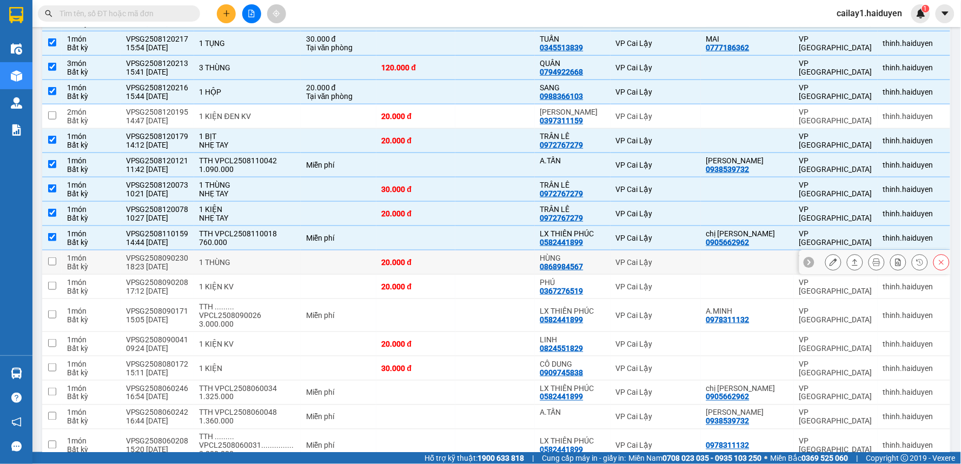
click at [515, 262] on td at bounding box center [494, 262] width 79 height 24
checkbox input "true"
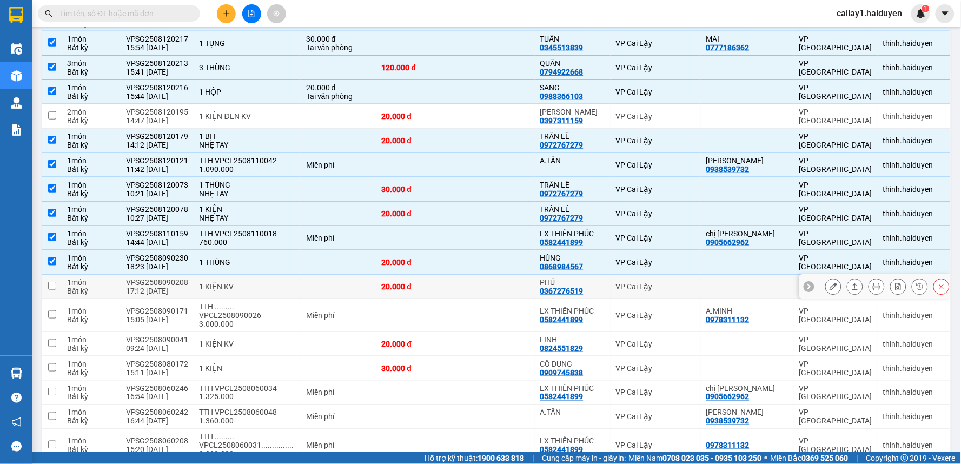
drag, startPoint x: 501, startPoint y: 282, endPoint x: 512, endPoint y: 296, distance: 18.1
click at [506, 283] on td at bounding box center [494, 287] width 79 height 24
checkbox input "true"
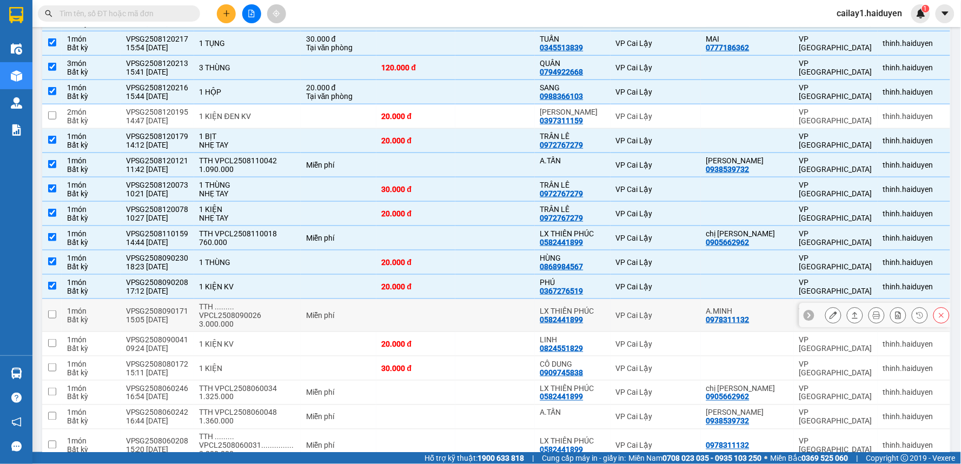
click at [512, 306] on td at bounding box center [494, 315] width 79 height 33
checkbox input "true"
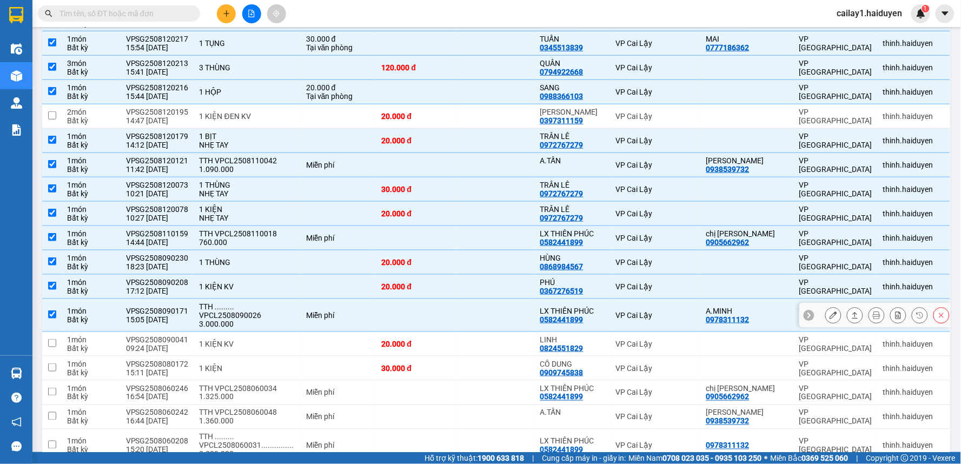
scroll to position [283, 0]
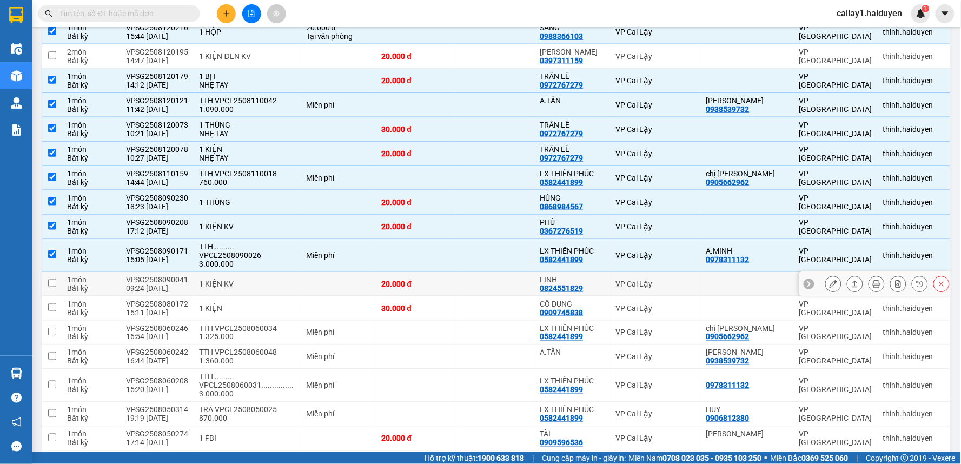
click at [516, 287] on td at bounding box center [494, 284] width 79 height 24
checkbox input "true"
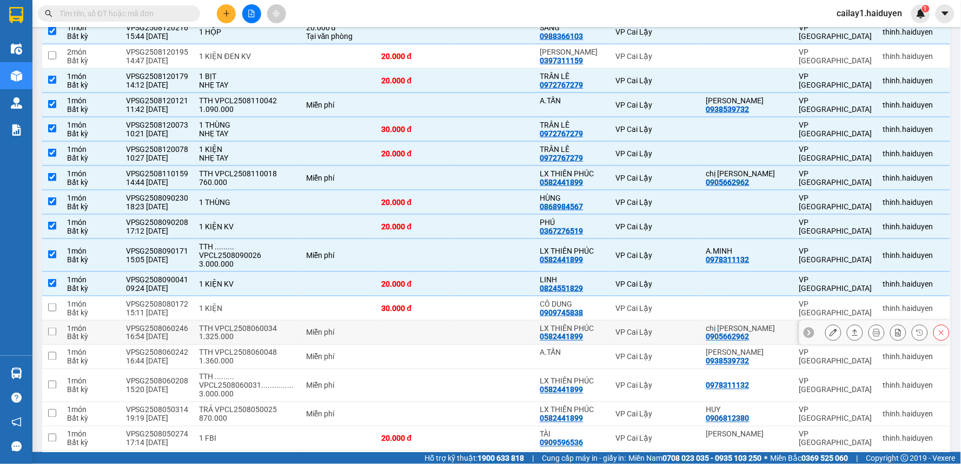
click at [535, 333] on td at bounding box center [494, 333] width 79 height 24
checkbox input "true"
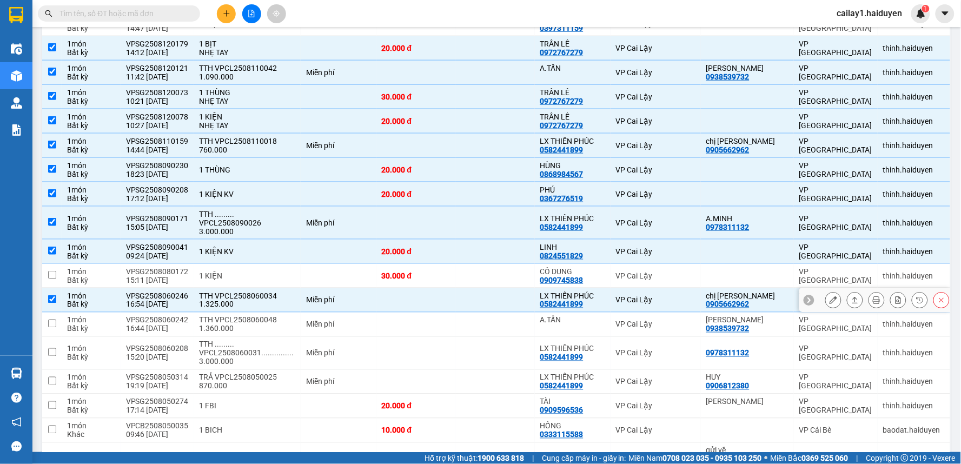
scroll to position [343, 0]
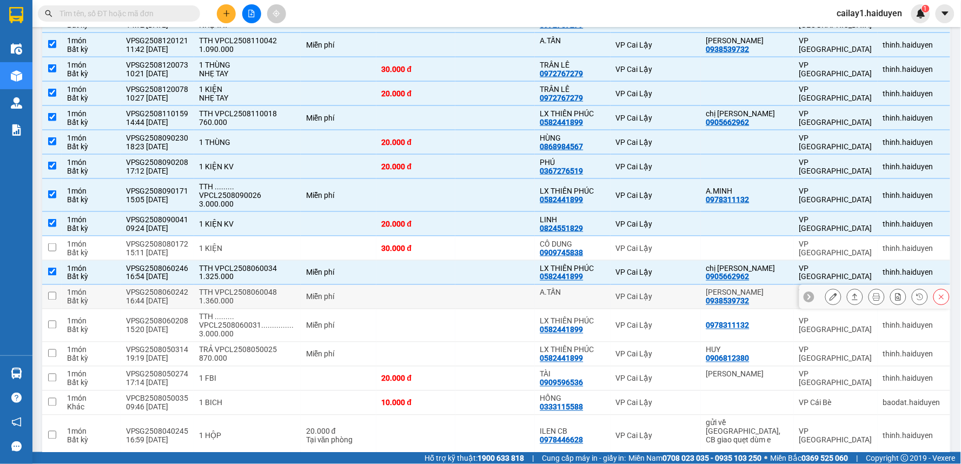
click at [529, 292] on td at bounding box center [494, 297] width 79 height 24
checkbox input "true"
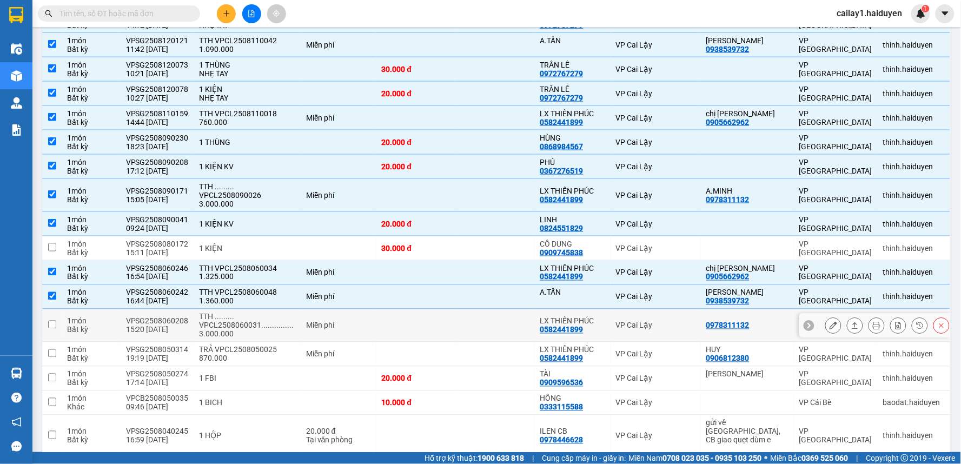
click at [545, 325] on td "LX THIÊN PHÚC 0582441899" at bounding box center [573, 325] width 76 height 33
checkbox input "true"
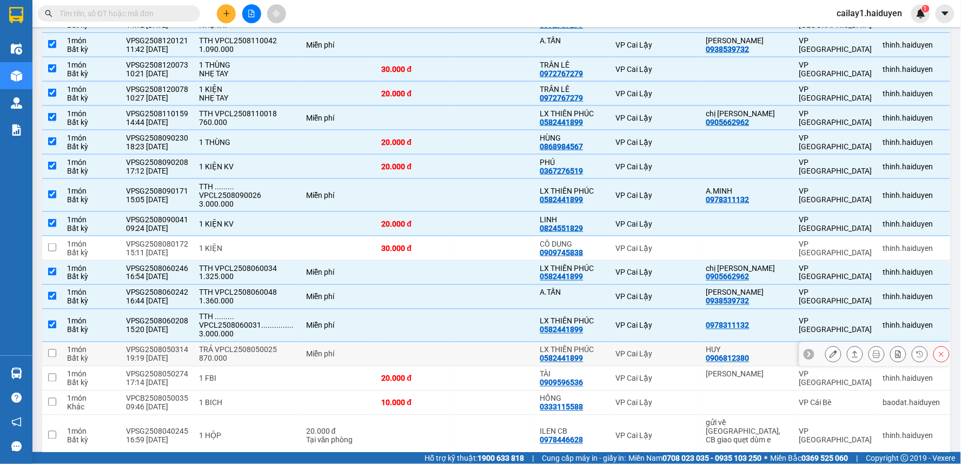
click at [535, 354] on td at bounding box center [494, 354] width 79 height 24
checkbox input "true"
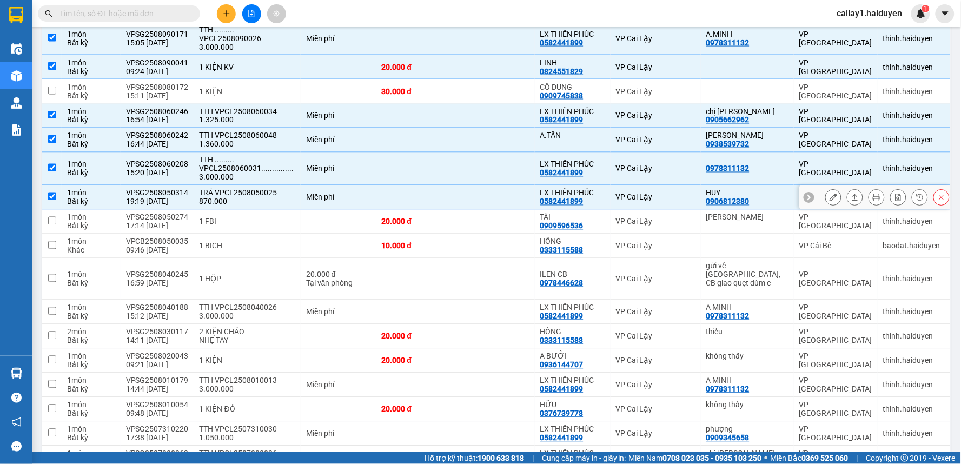
scroll to position [523, 0]
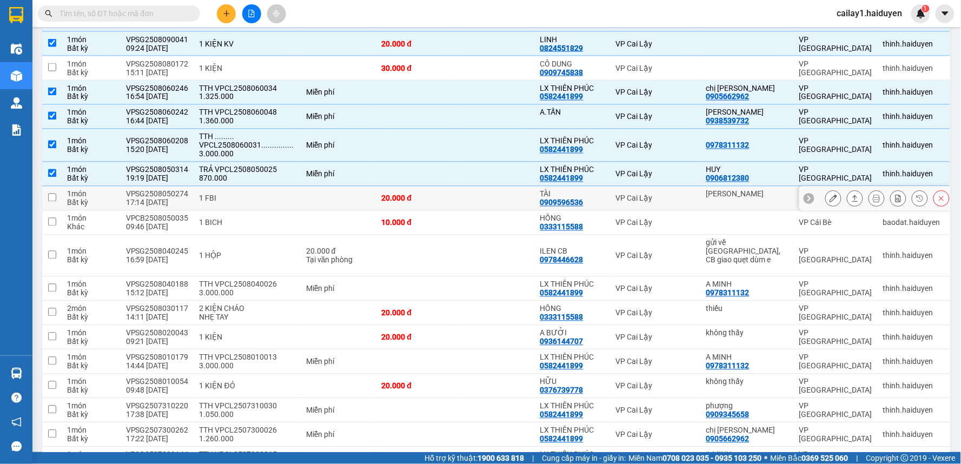
click at [487, 203] on td at bounding box center [494, 199] width 79 height 24
checkbox input "true"
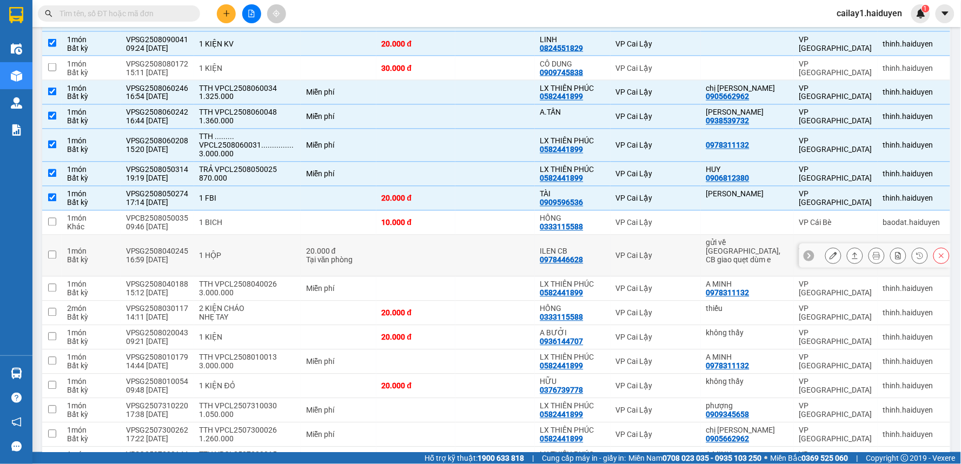
click at [482, 251] on td at bounding box center [494, 256] width 79 height 42
checkbox input "true"
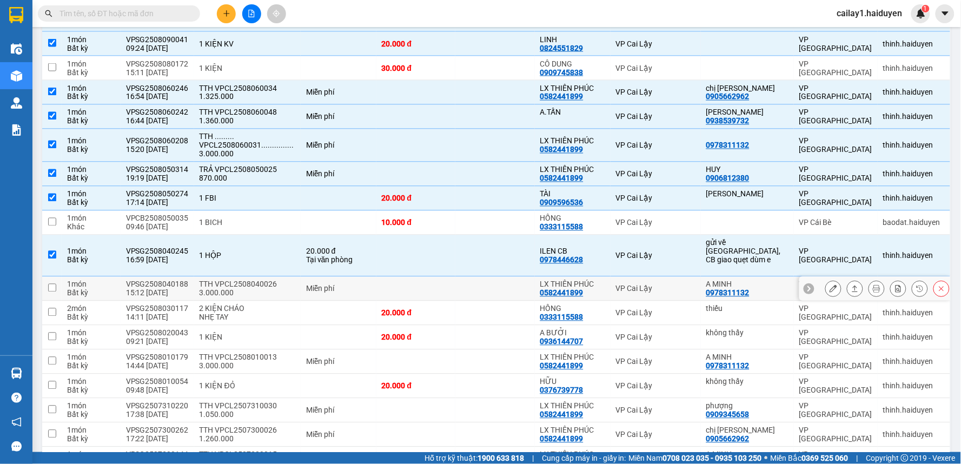
click at [488, 277] on td at bounding box center [494, 289] width 79 height 24
checkbox input "true"
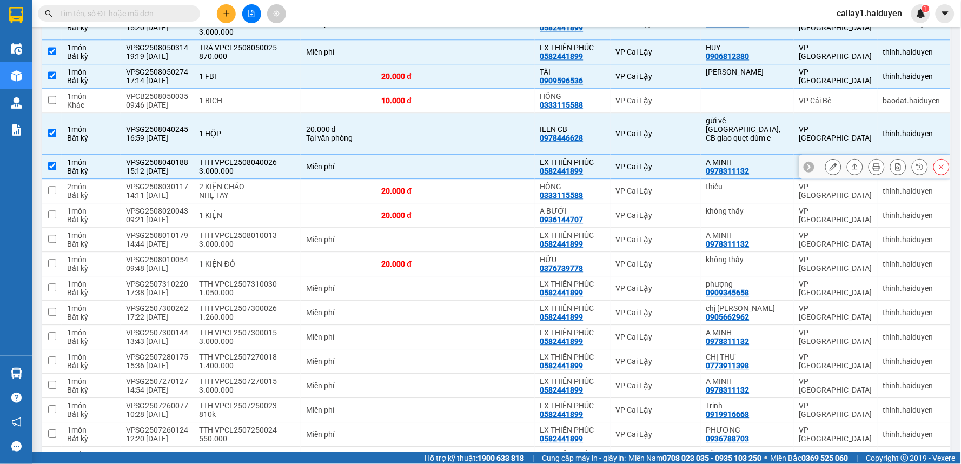
scroll to position [703, 0]
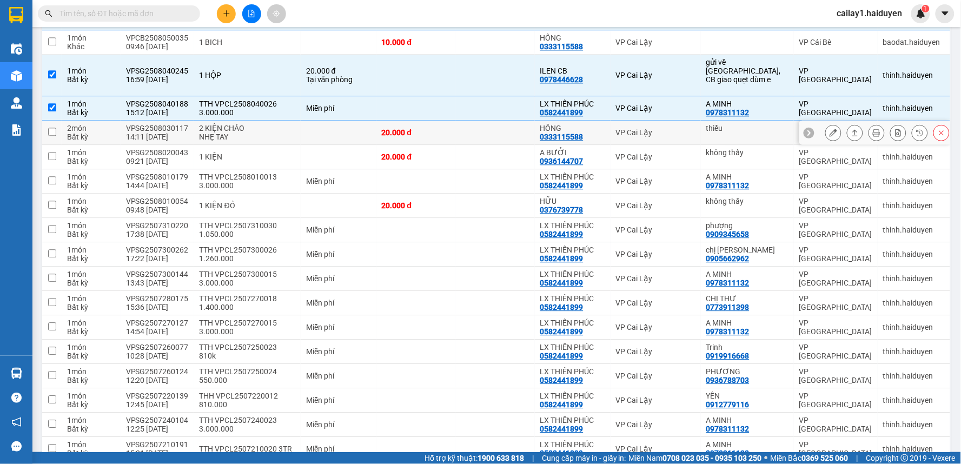
click at [478, 130] on td at bounding box center [494, 133] width 79 height 24
checkbox input "true"
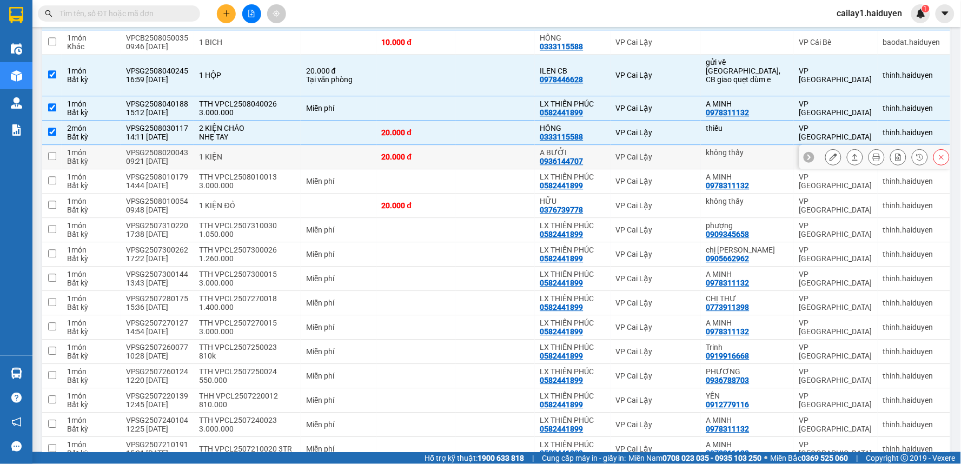
click at [484, 158] on td at bounding box center [494, 157] width 79 height 24
checkbox input "true"
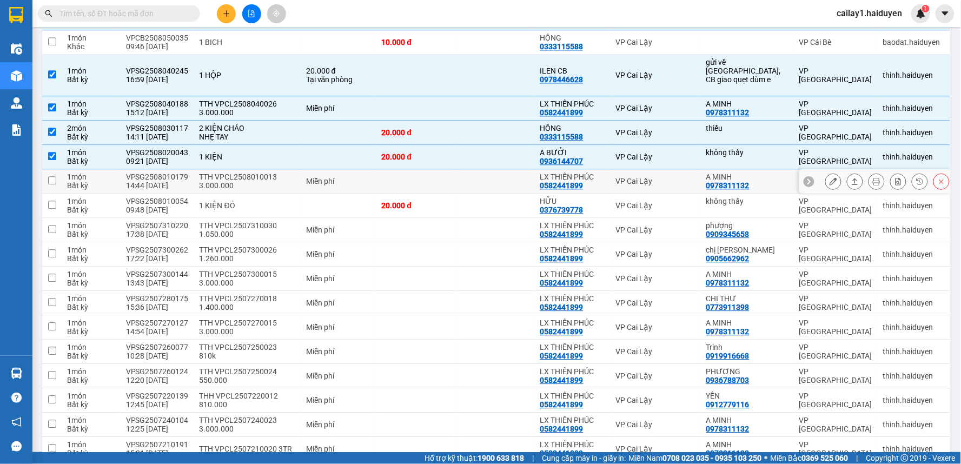
click at [487, 175] on td at bounding box center [494, 181] width 79 height 24
checkbox input "true"
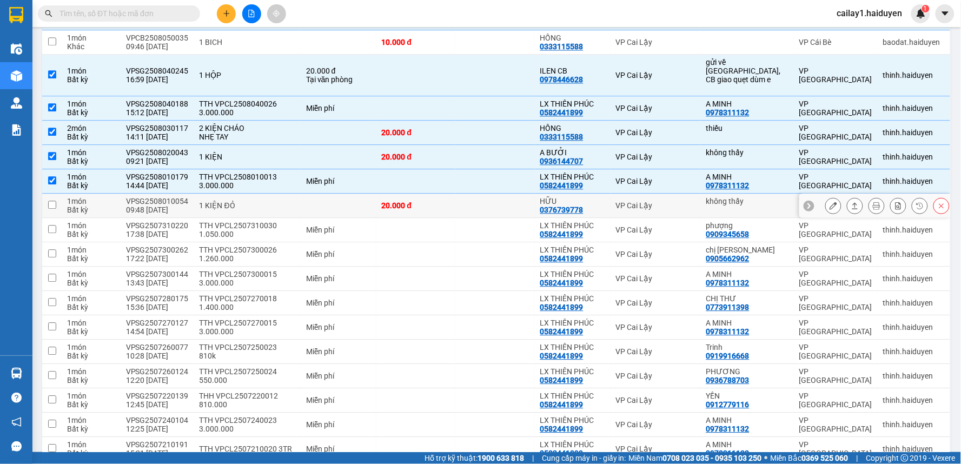
click at [493, 195] on td at bounding box center [494, 206] width 79 height 24
checkbox input "true"
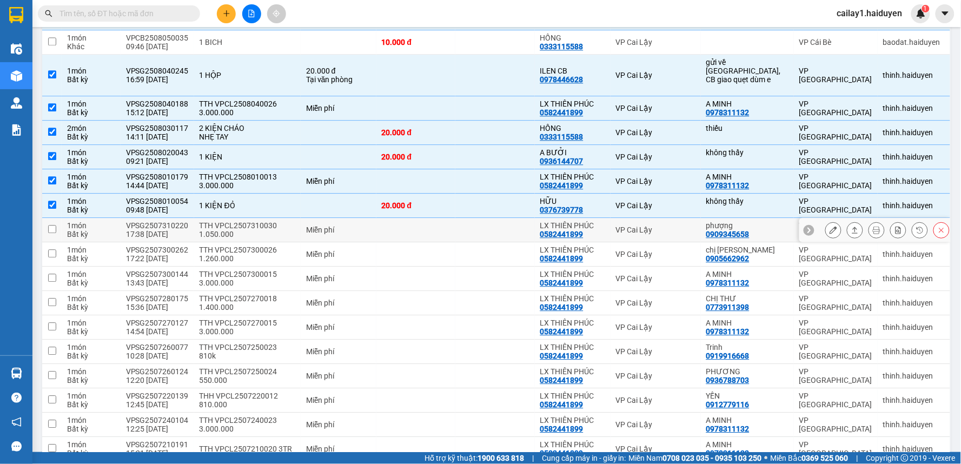
click at [490, 218] on td at bounding box center [494, 230] width 79 height 24
checkbox input "true"
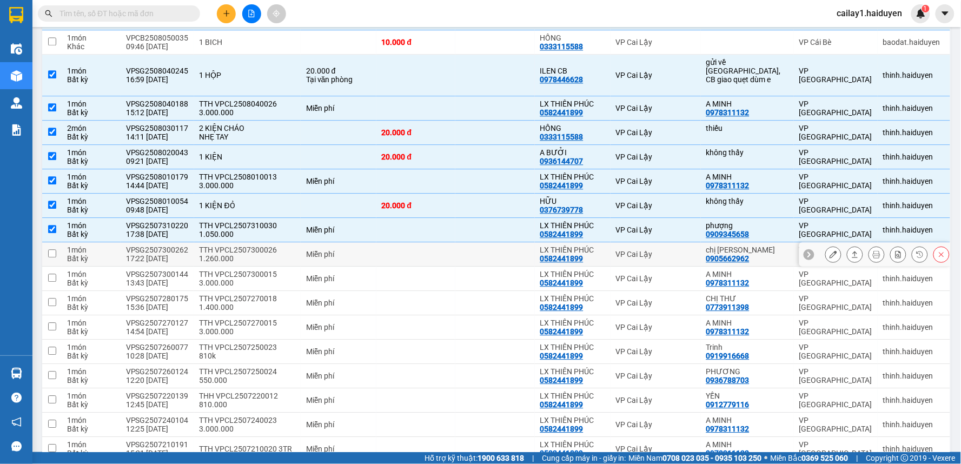
click at [491, 242] on td at bounding box center [494, 254] width 79 height 24
checkbox input "true"
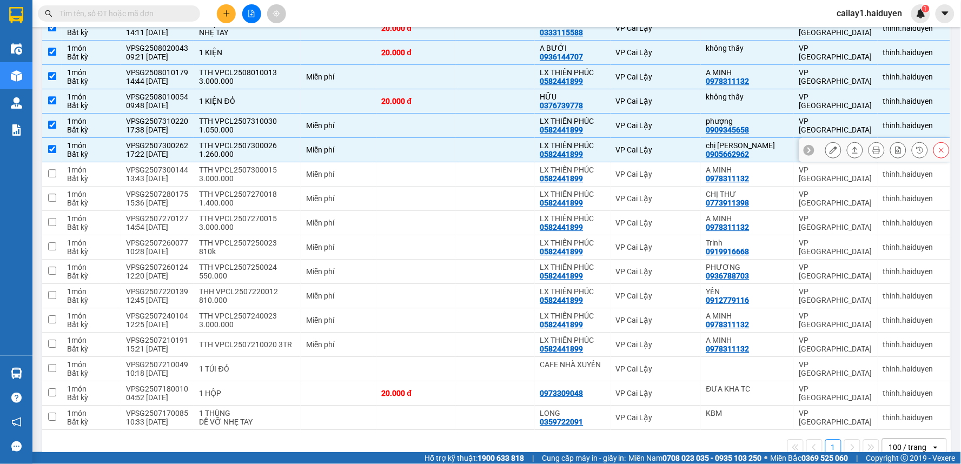
scroll to position [824, 0]
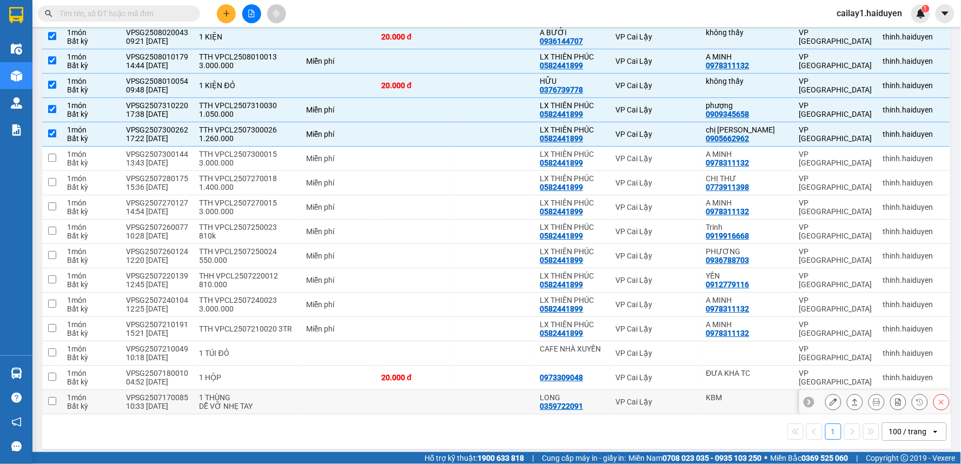
click at [450, 393] on td at bounding box center [415, 402] width 79 height 24
checkbox input "true"
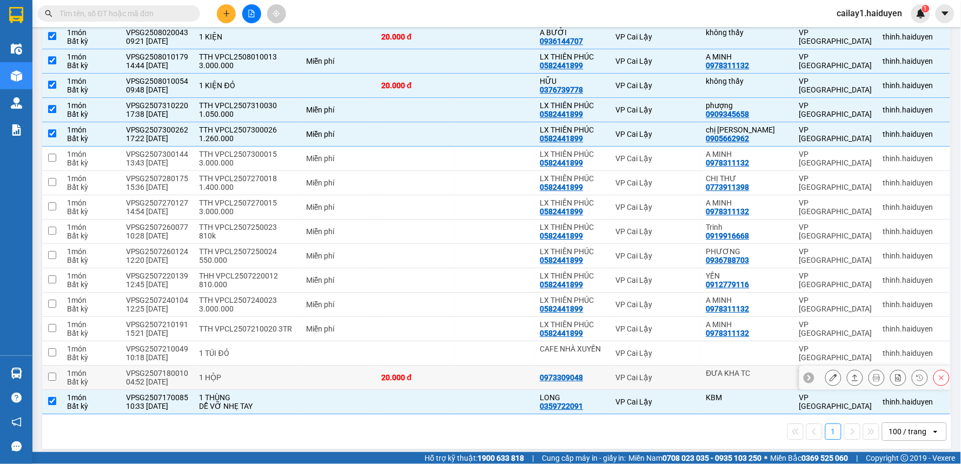
click at [450, 374] on div "20.000 đ" at bounding box center [416, 377] width 69 height 9
checkbox input "true"
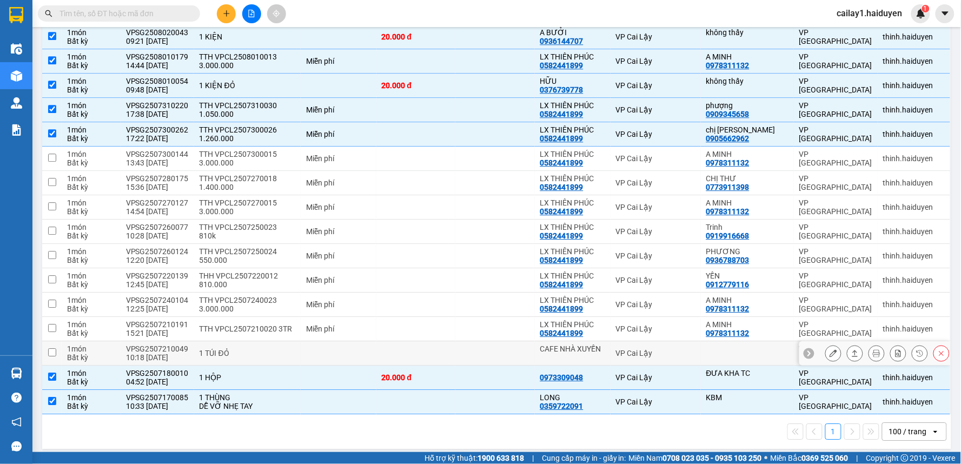
click at [429, 341] on td at bounding box center [415, 353] width 79 height 24
checkbox input "true"
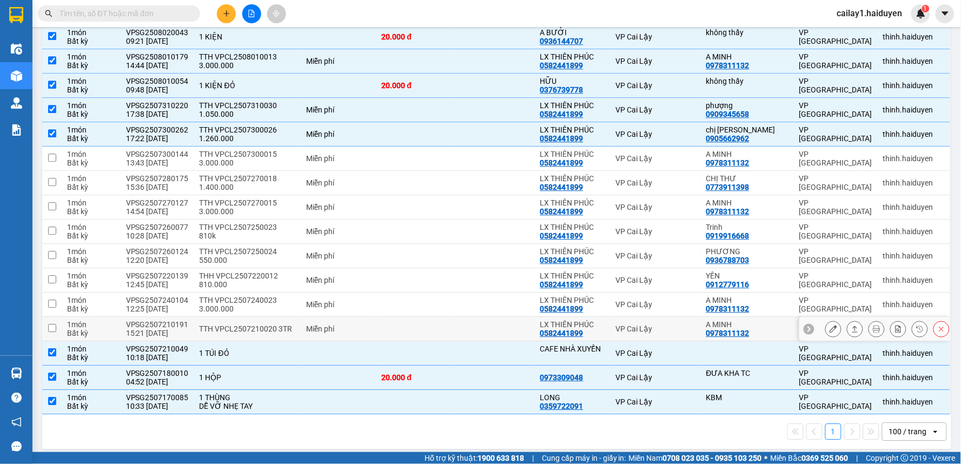
click at [429, 324] on td at bounding box center [415, 329] width 79 height 24
checkbox input "true"
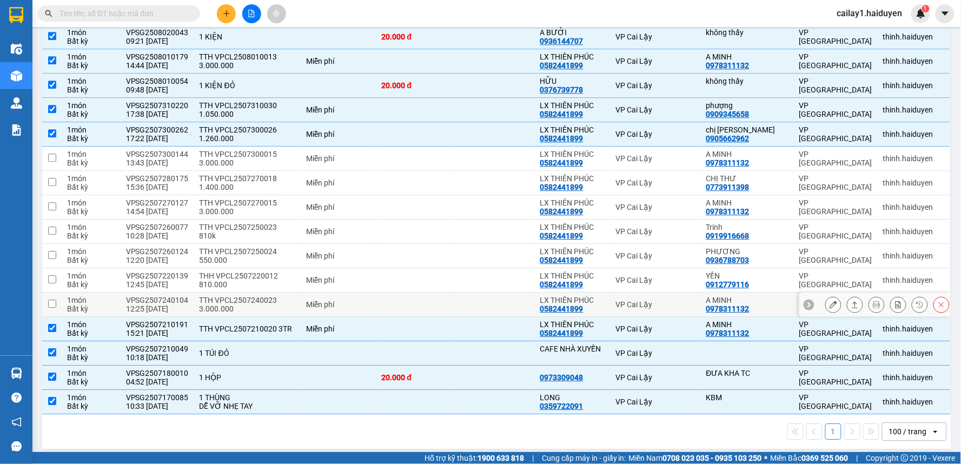
click at [428, 296] on td at bounding box center [415, 305] width 79 height 24
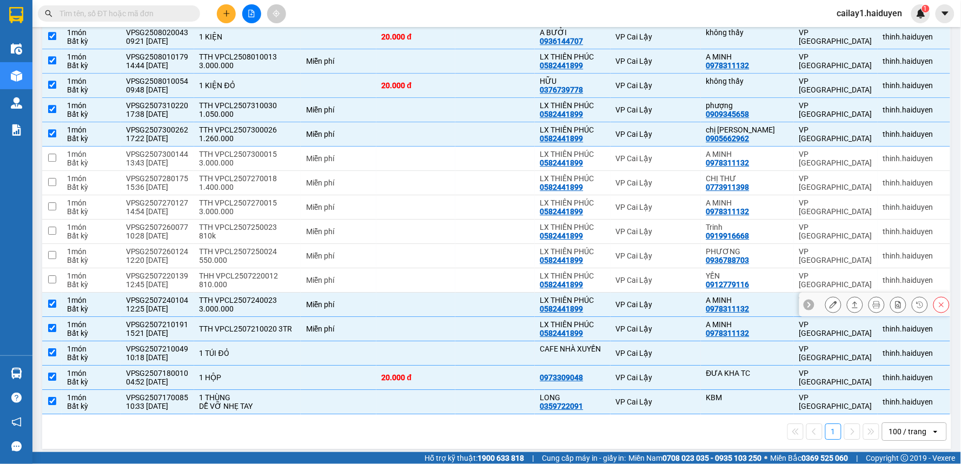
checkbox input "true"
click at [425, 274] on td at bounding box center [415, 280] width 79 height 24
checkbox input "true"
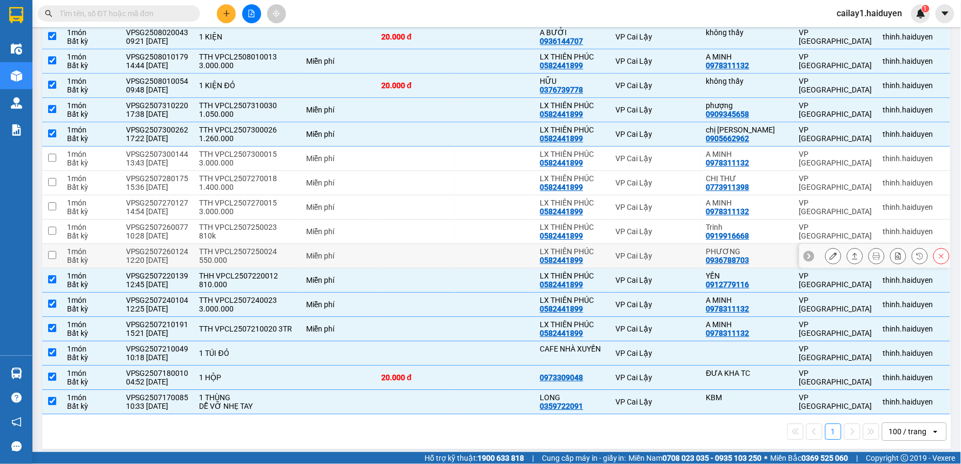
click at [424, 244] on td at bounding box center [415, 256] width 79 height 24
checkbox input "true"
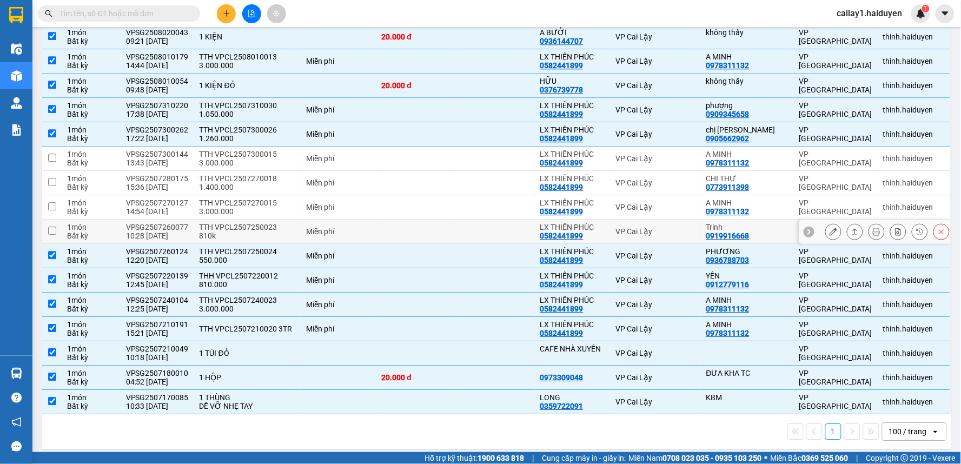
click at [426, 224] on td at bounding box center [415, 232] width 79 height 24
checkbox input "true"
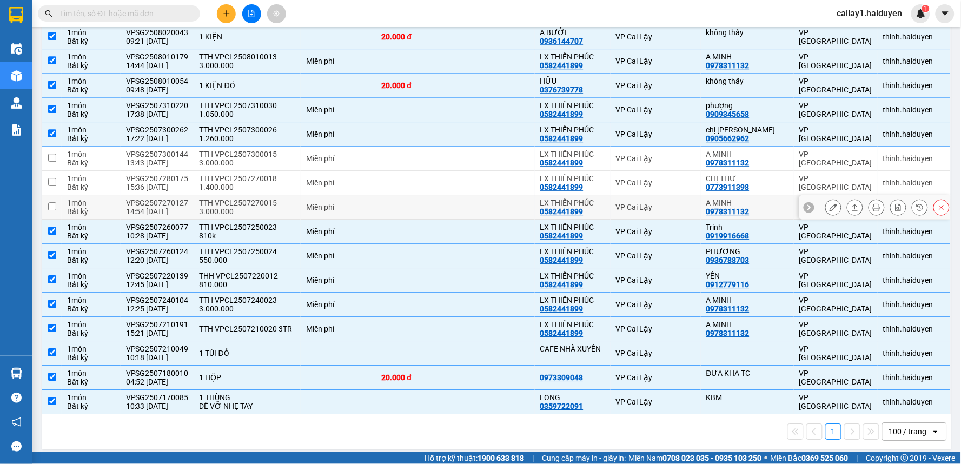
click at [429, 195] on td at bounding box center [415, 207] width 79 height 24
checkbox input "true"
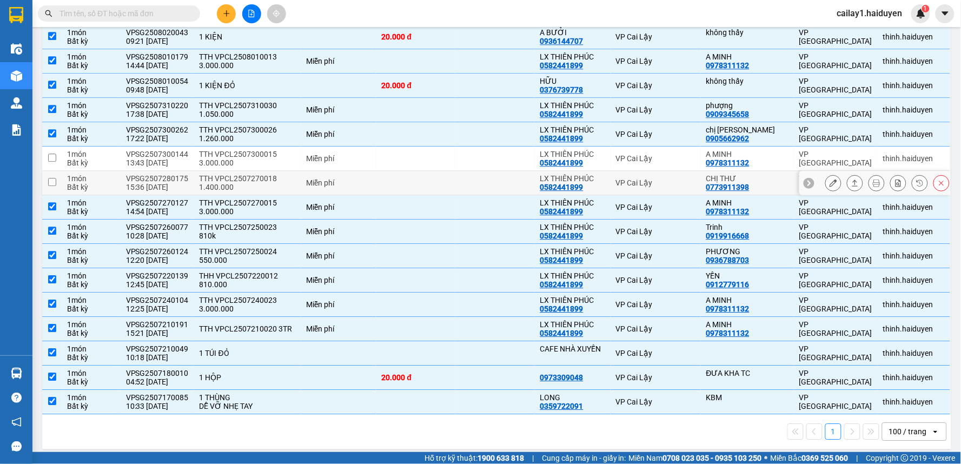
drag, startPoint x: 433, startPoint y: 168, endPoint x: 436, endPoint y: 150, distance: 18.7
click at [433, 171] on td at bounding box center [415, 183] width 79 height 24
checkbox input "true"
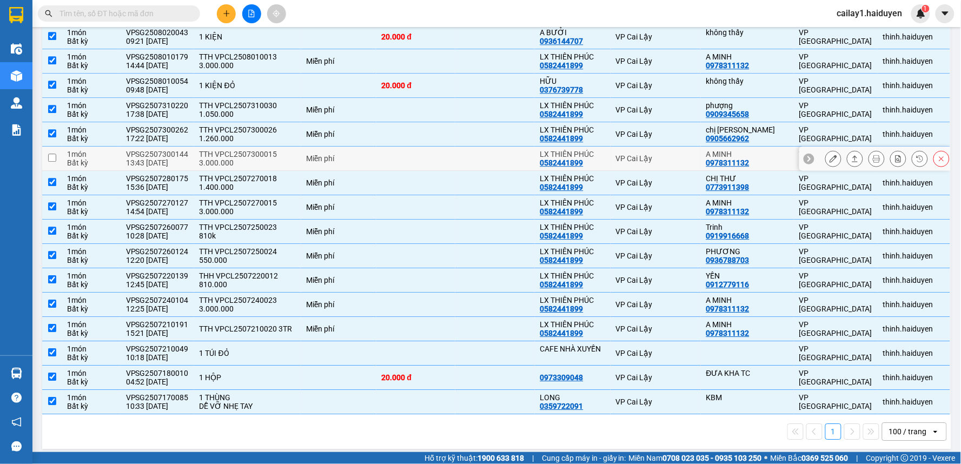
click at [436, 150] on td at bounding box center [415, 159] width 79 height 24
checkbox input "true"
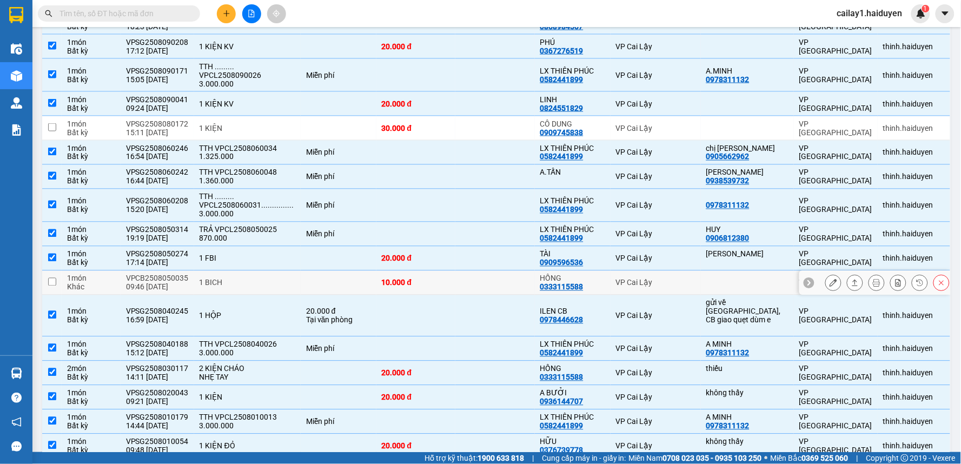
scroll to position [343, 0]
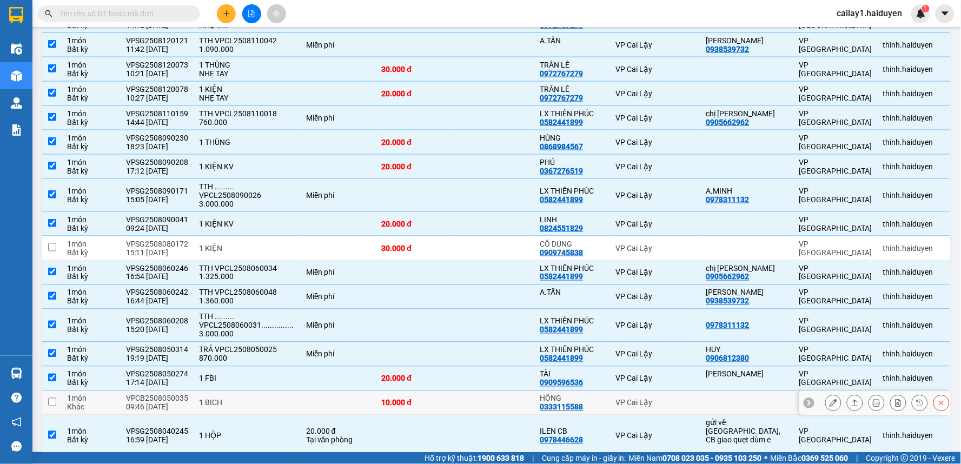
click at [456, 408] on td "10.000 đ" at bounding box center [415, 403] width 79 height 24
checkbox input "true"
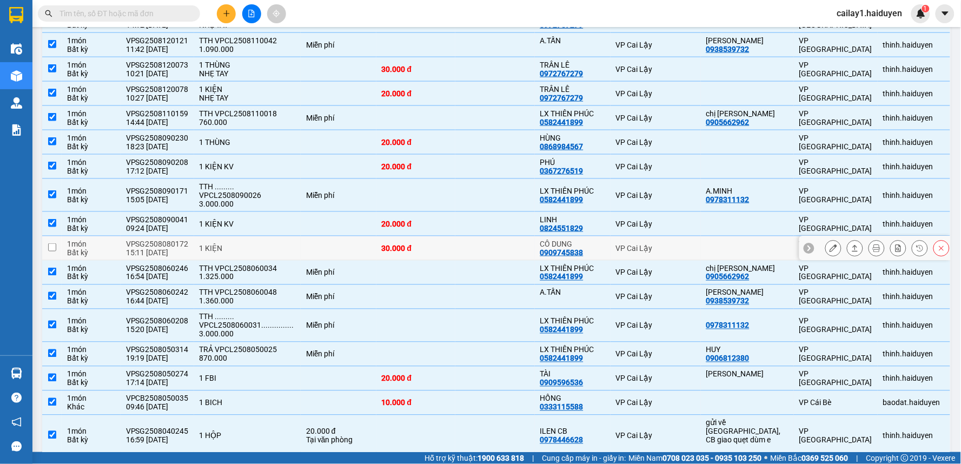
click at [463, 250] on td at bounding box center [494, 248] width 79 height 24
checkbox input "true"
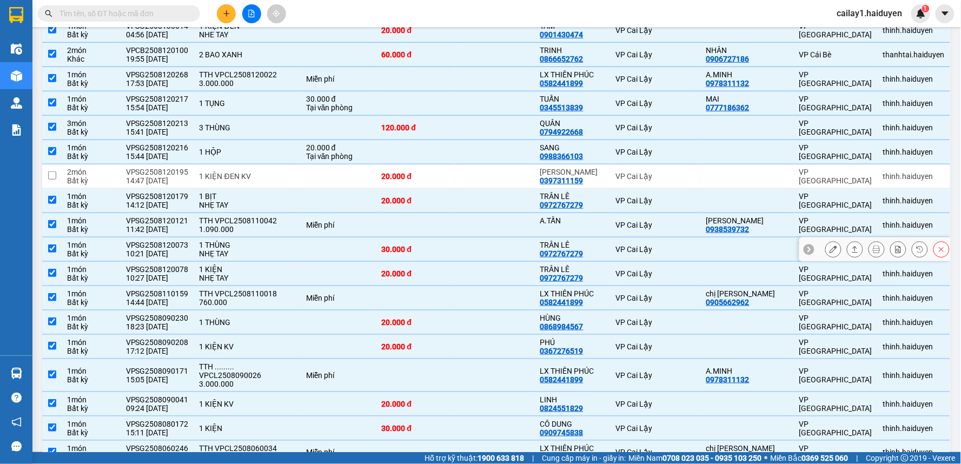
scroll to position [103, 0]
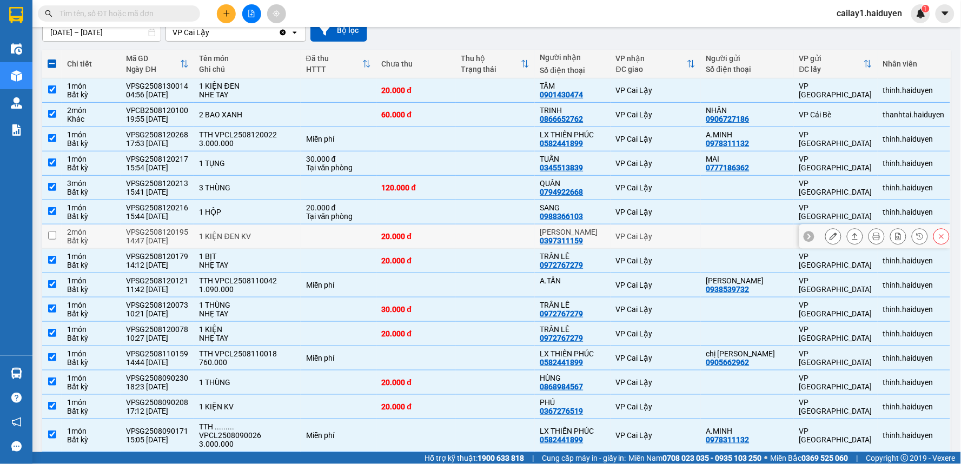
click at [600, 245] on div "MINH THÀNH 0397311159" at bounding box center [572, 236] width 65 height 17
checkbox input "true"
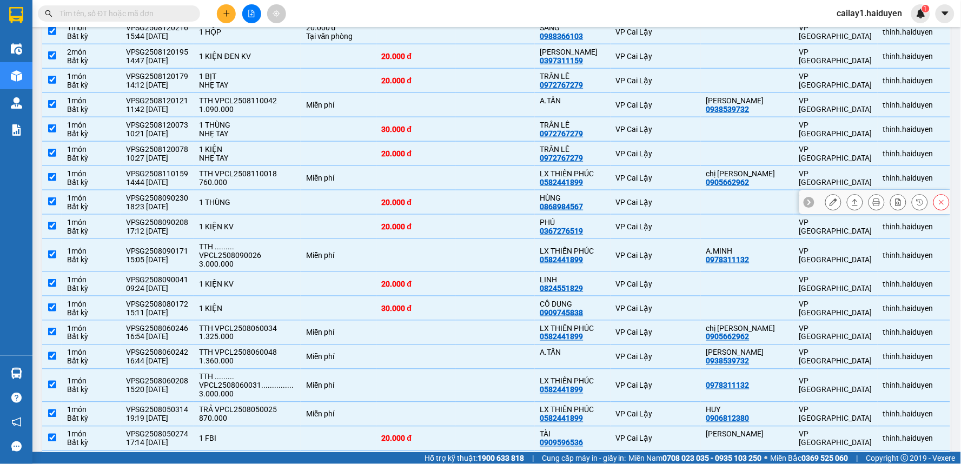
scroll to position [0, 0]
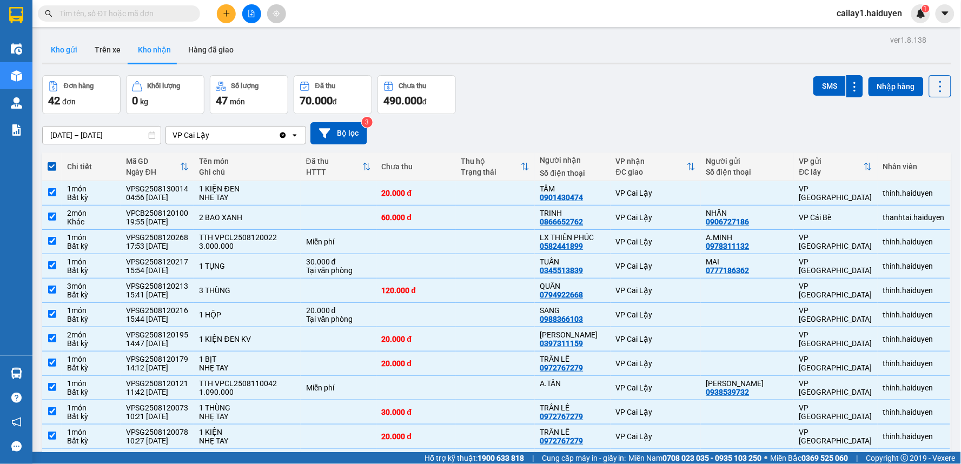
click at [50, 52] on button "Kho gửi" at bounding box center [64, 50] width 44 height 26
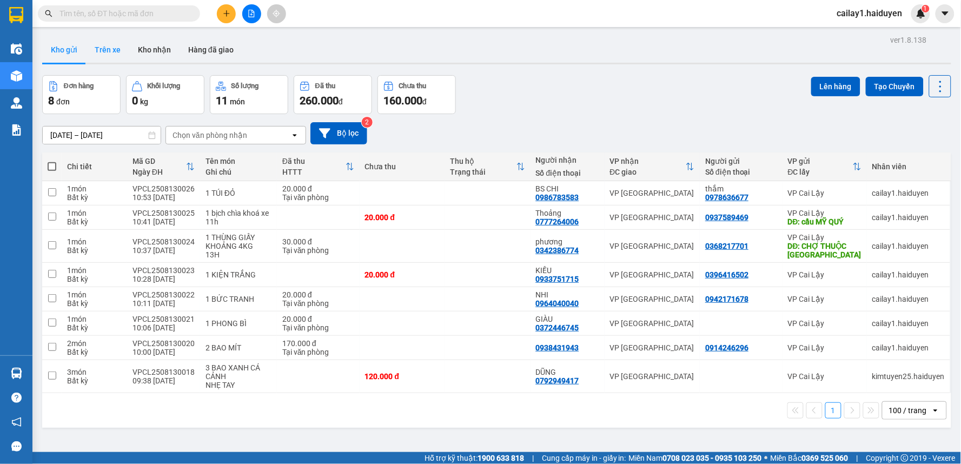
click at [96, 58] on button "Trên xe" at bounding box center [107, 50] width 43 height 26
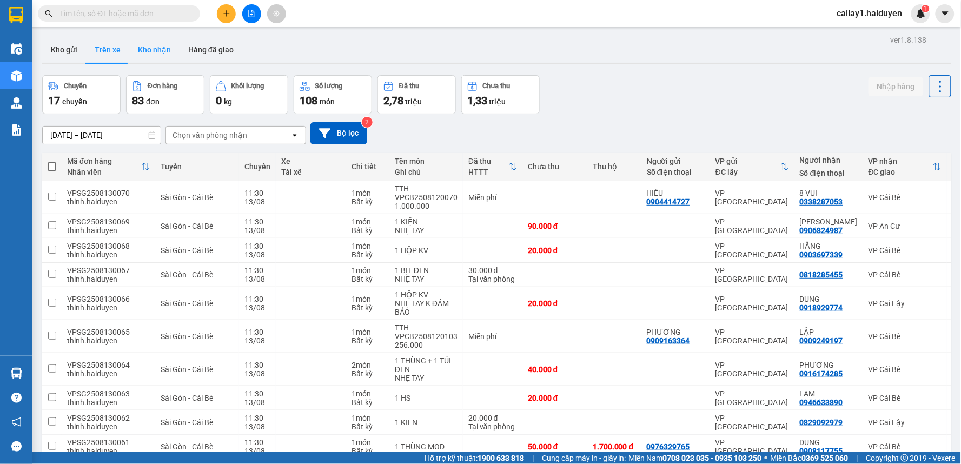
click at [157, 50] on button "Kho nhận" at bounding box center [154, 50] width 50 height 26
type input "01/07/2025 – 13/08/2025"
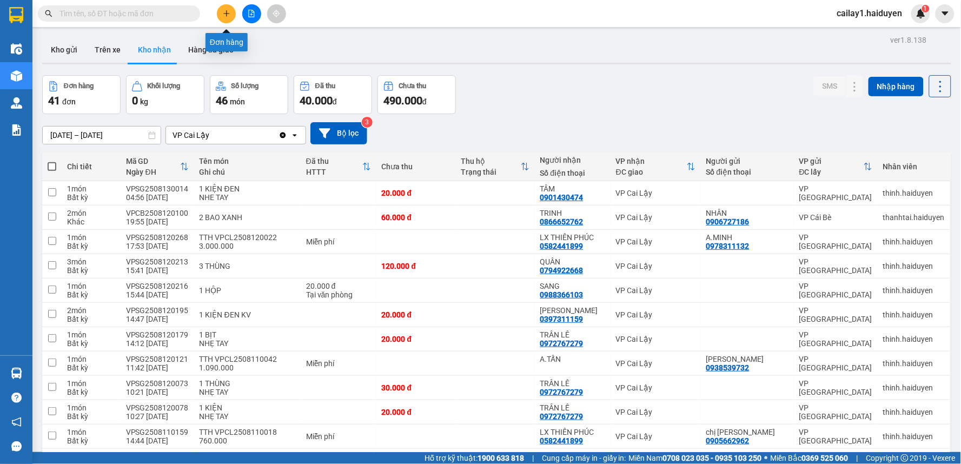
click at [229, 12] on icon "plus" at bounding box center [227, 14] width 8 height 8
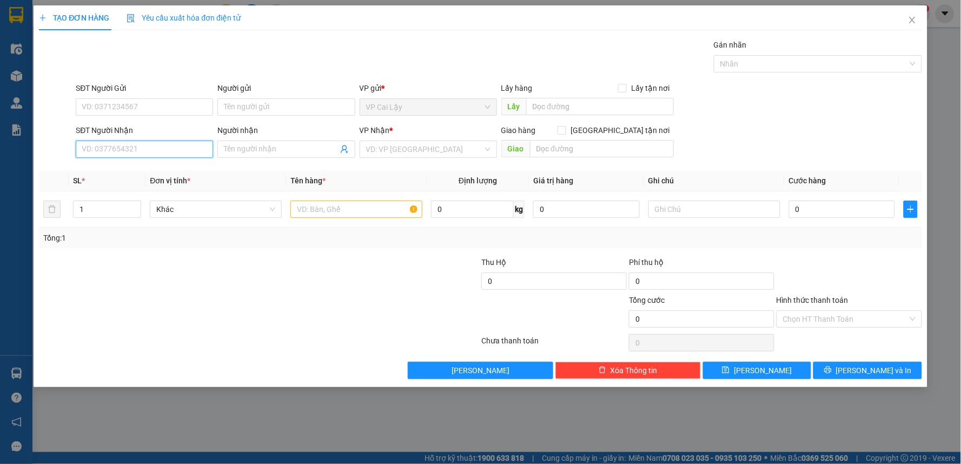
click at [114, 152] on input "SĐT Người Nhận" at bounding box center [144, 149] width 137 height 17
click at [162, 147] on input "0" at bounding box center [144, 149] width 137 height 17
type input "0896406041"
click at [158, 169] on div "0896406041 - ANh HẬU" at bounding box center [144, 171] width 124 height 12
type input "ANh HẬU"
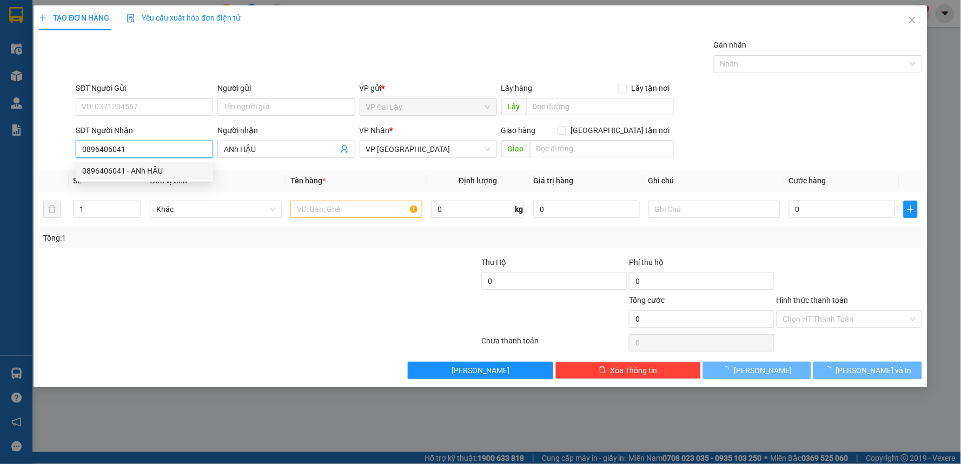
type input "40.000"
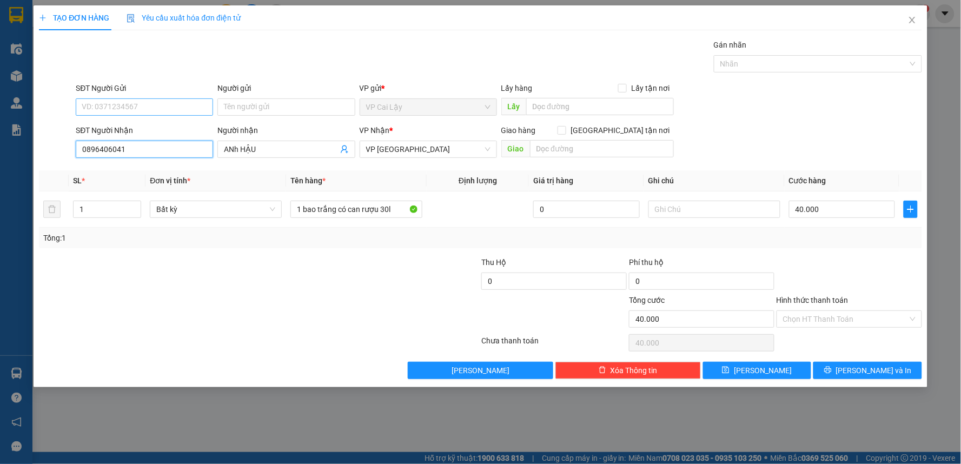
type input "0896406041"
click at [128, 102] on input "SĐT Người Gửi" at bounding box center [144, 106] width 137 height 17
click at [135, 127] on div "0941487657 - Cô Sáu" at bounding box center [144, 129] width 124 height 12
type input "0941487657"
type input "Cô Sáu"
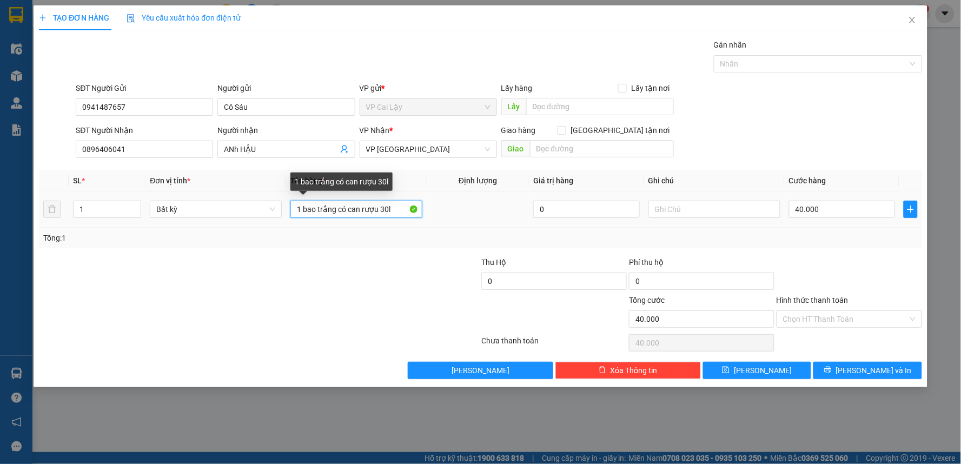
drag, startPoint x: 303, startPoint y: 211, endPoint x: 347, endPoint y: 213, distance: 43.9
click at [347, 213] on input "1 bao trắng có can rượu 30l" at bounding box center [356, 209] width 132 height 17
type input "1 can rượu 30l"
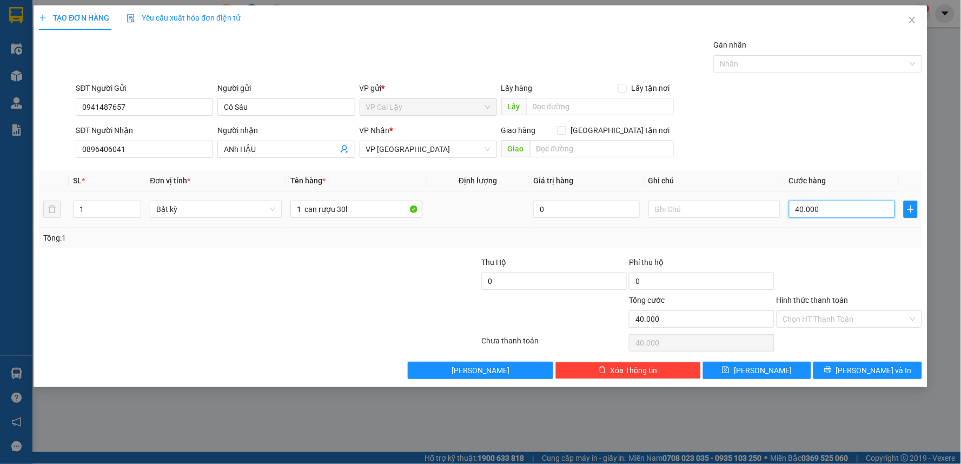
type input "0"
type input "40.000"
click at [818, 205] on input "0" at bounding box center [842, 209] width 107 height 17
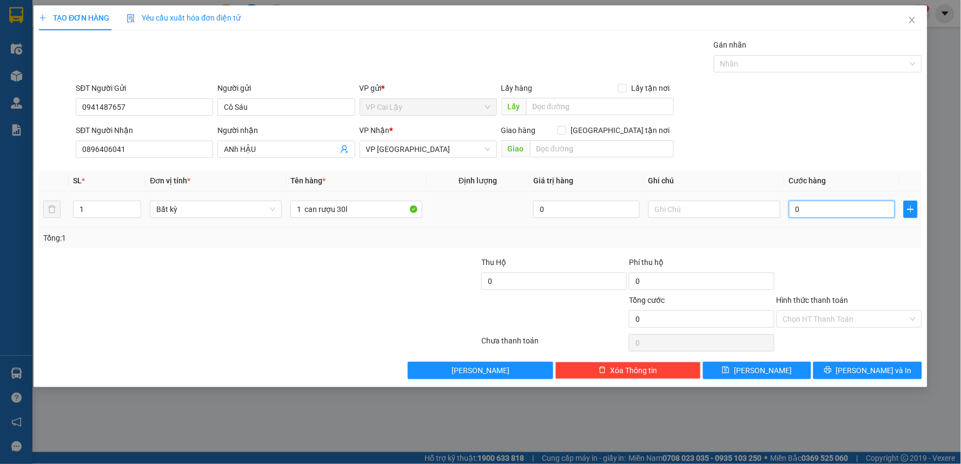
click at [819, 211] on input "0" at bounding box center [842, 209] width 107 height 17
click at [819, 212] on input "0" at bounding box center [842, 209] width 107 height 17
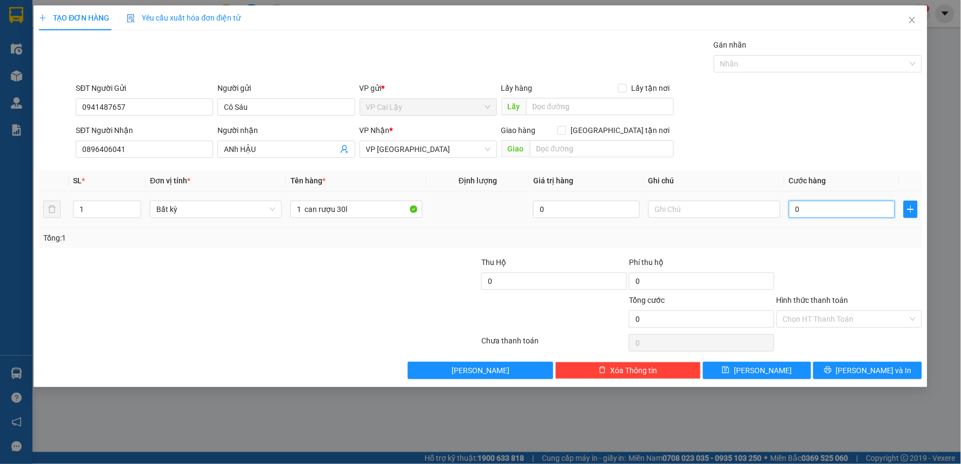
type input "0"
type input "4"
click at [818, 211] on input "04" at bounding box center [842, 209] width 107 height 17
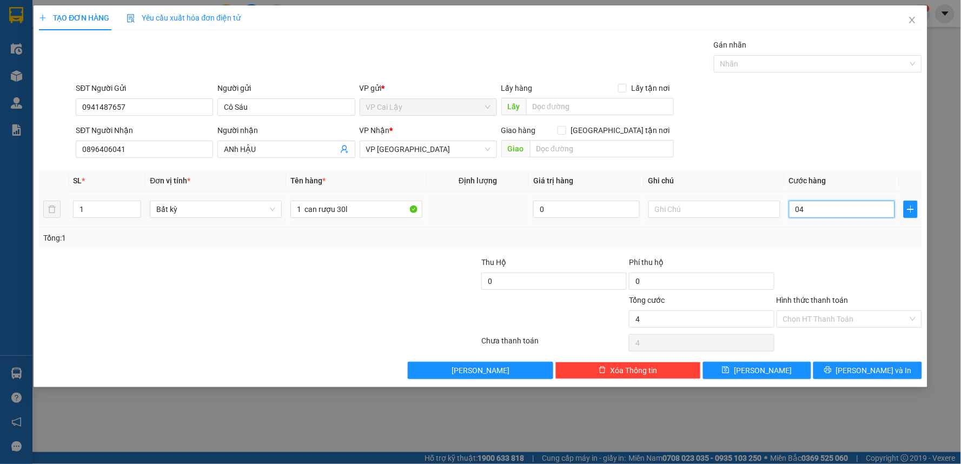
type input "4"
type input "40"
type input "40.000"
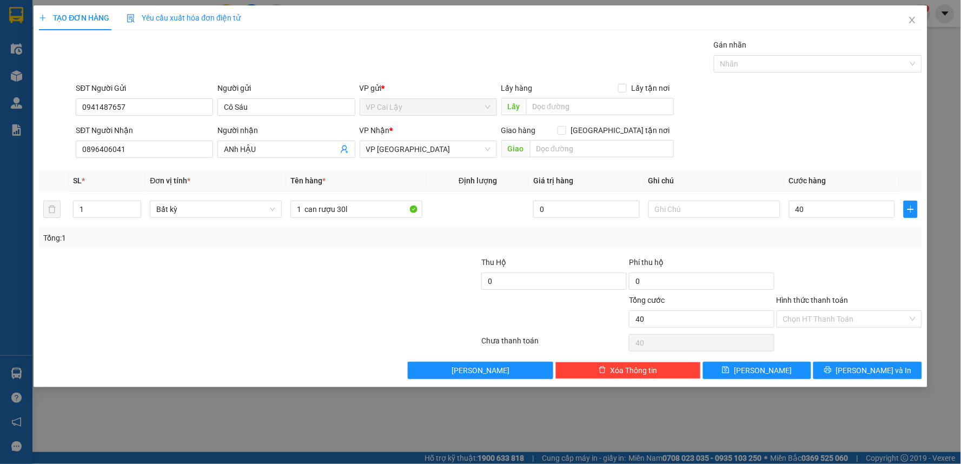
type input "40.000"
click at [847, 241] on div "Tổng: 1" at bounding box center [480, 238] width 874 height 12
drag, startPoint x: 829, startPoint y: 318, endPoint x: 827, endPoint y: 355, distance: 37.3
click at [829, 319] on input "Hình thức thanh toán" at bounding box center [845, 319] width 125 height 16
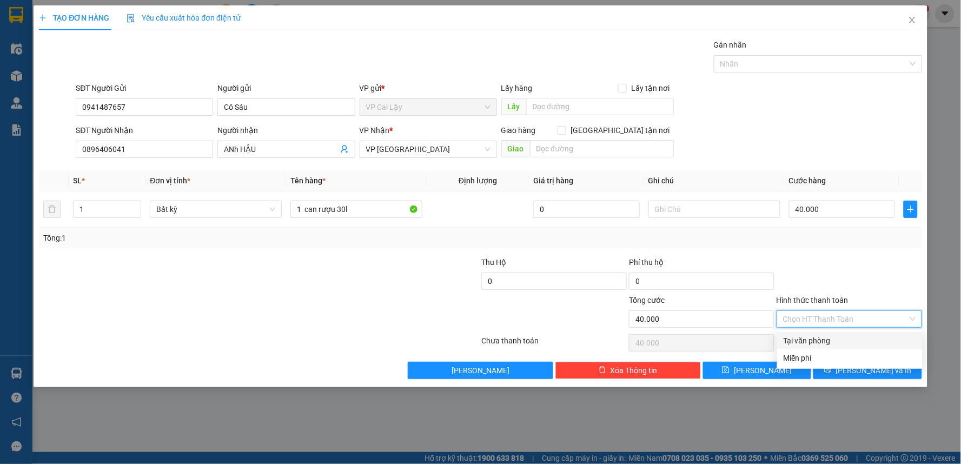
click at [804, 341] on div "Tại văn phòng" at bounding box center [850, 341] width 132 height 12
type input "0"
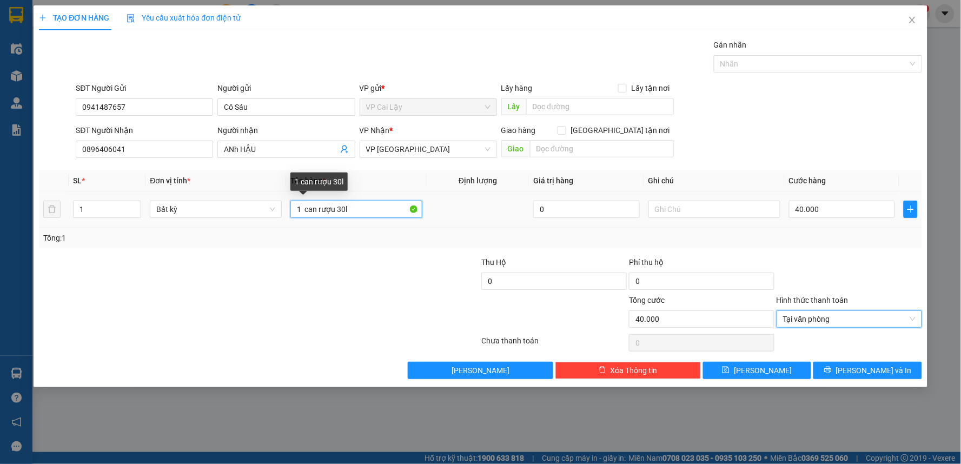
click at [344, 213] on input "1 can rượu 30l" at bounding box center [356, 209] width 132 height 17
click at [357, 209] on input "1 can rượu 30l" at bounding box center [356, 209] width 132 height 17
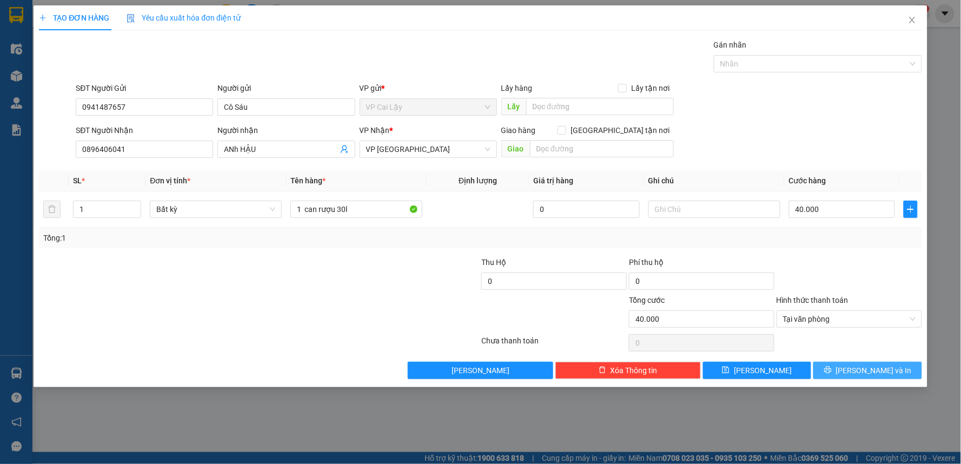
click at [865, 363] on button "Lưu và In" at bounding box center [867, 370] width 109 height 17
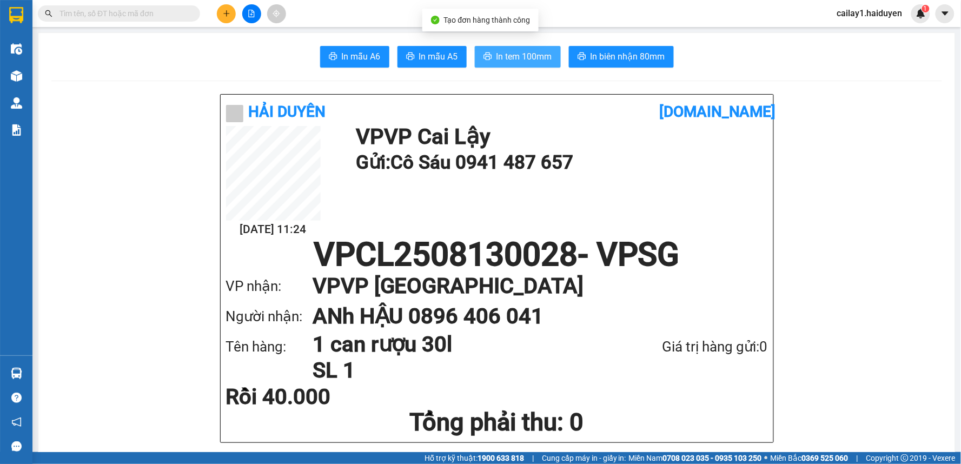
click at [499, 53] on span "In tem 100mm" at bounding box center [524, 57] width 56 height 14
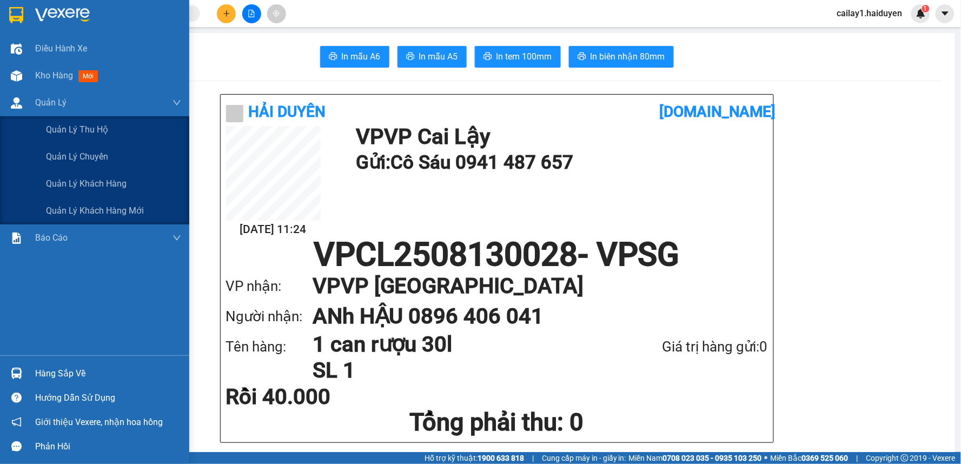
click at [58, 228] on div "Điều hành xe Kho hàng mới Quản Lý Quản lý thu hộ Quản lý chuyến Quản lý khách h…" at bounding box center [94, 195] width 189 height 320
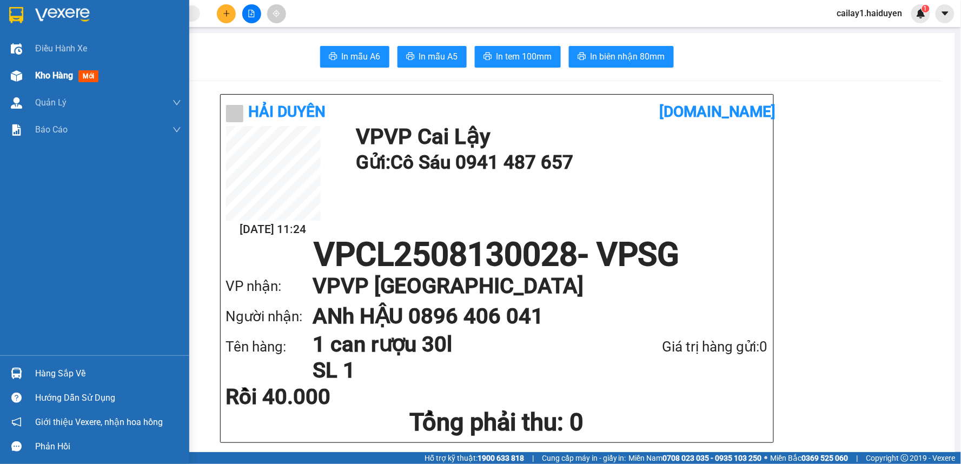
click at [28, 79] on div "Kho hàng mới" at bounding box center [94, 75] width 189 height 27
click at [36, 74] on span "Kho hàng" at bounding box center [54, 75] width 38 height 10
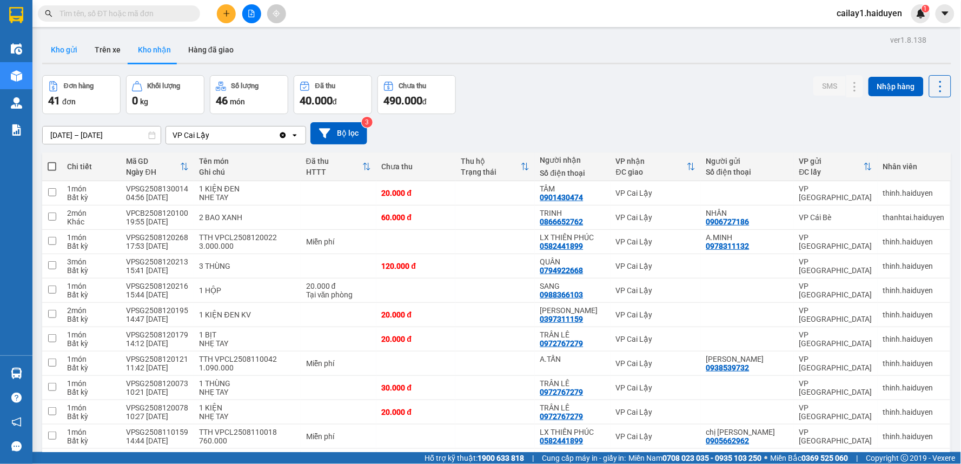
click at [57, 49] on button "Kho gửi" at bounding box center [64, 50] width 44 height 26
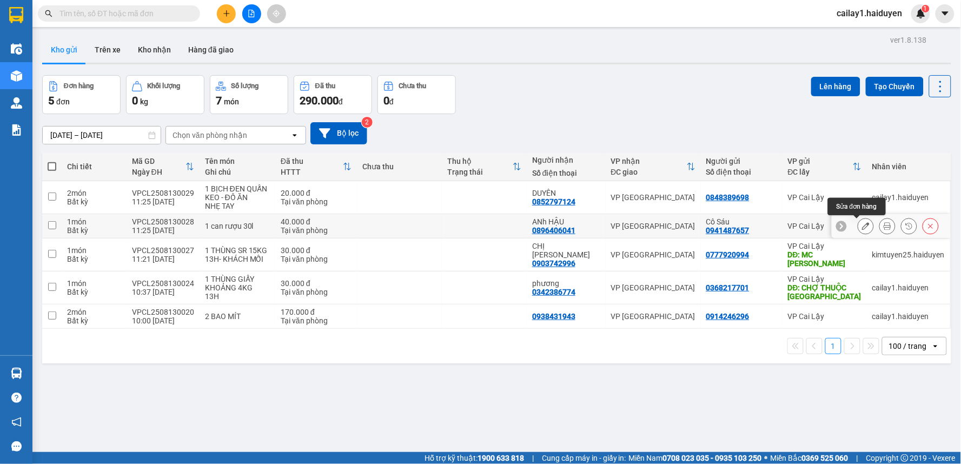
click at [862, 225] on icon at bounding box center [866, 226] width 8 height 8
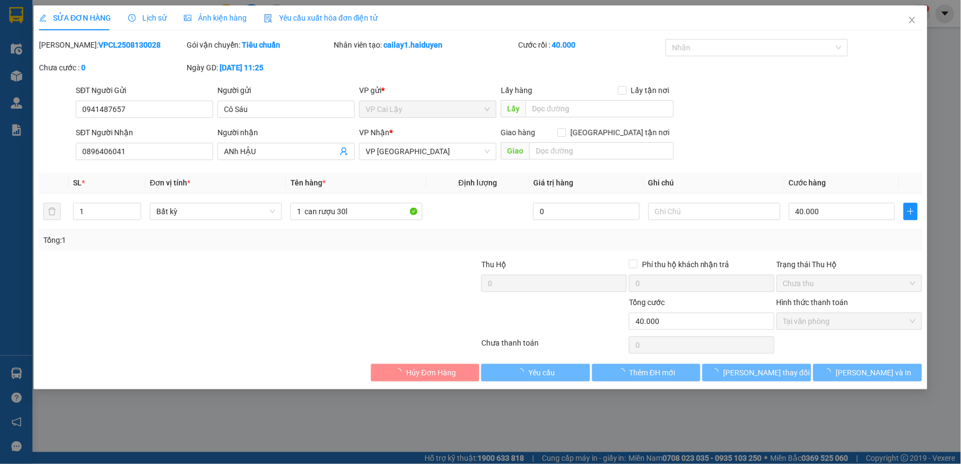
type input "0941487657"
type input "Cô Sáu"
type input "0896406041"
type input "ANh HẬU"
type input "40.000"
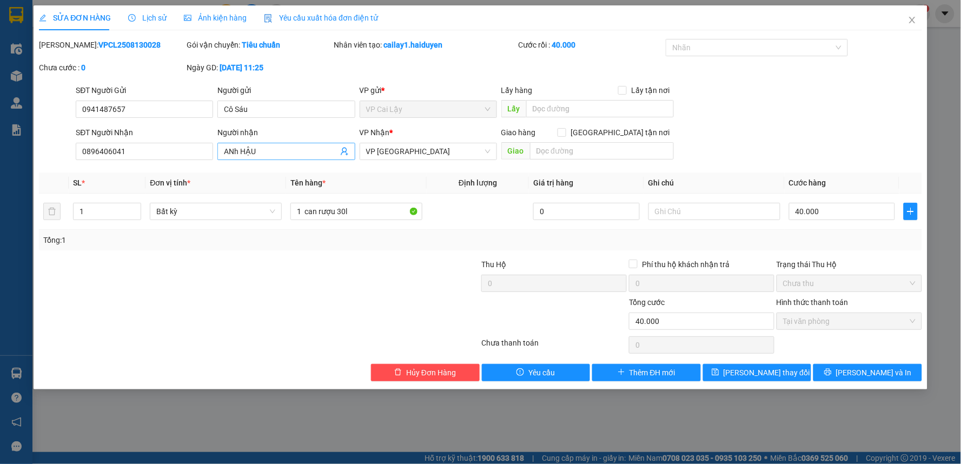
click at [238, 152] on input "ANh HẬU" at bounding box center [281, 151] width 114 height 12
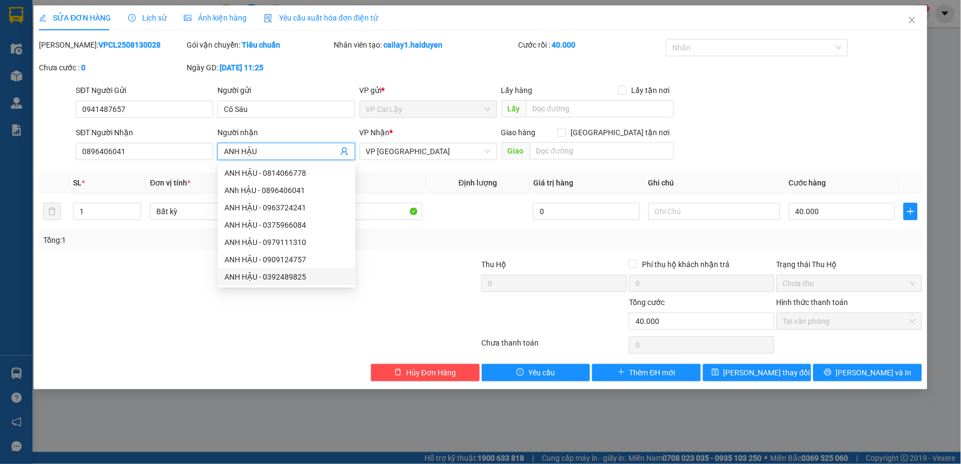
type input "ANH HẬU"
click at [396, 314] on div at bounding box center [407, 315] width 148 height 38
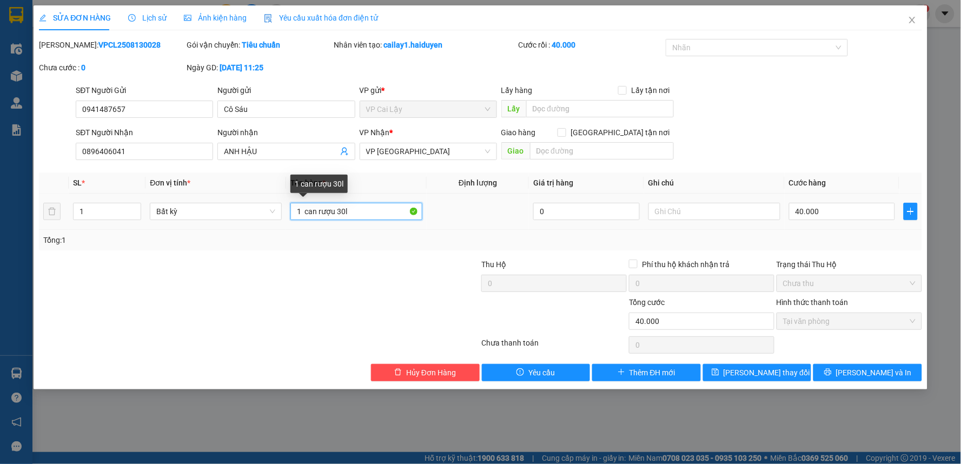
drag, startPoint x: 360, startPoint y: 213, endPoint x: 305, endPoint y: 213, distance: 55.2
click at [305, 213] on input "1 can rượu 30l" at bounding box center [356, 211] width 132 height 17
type input "1 CAN RƯỢU 30L"
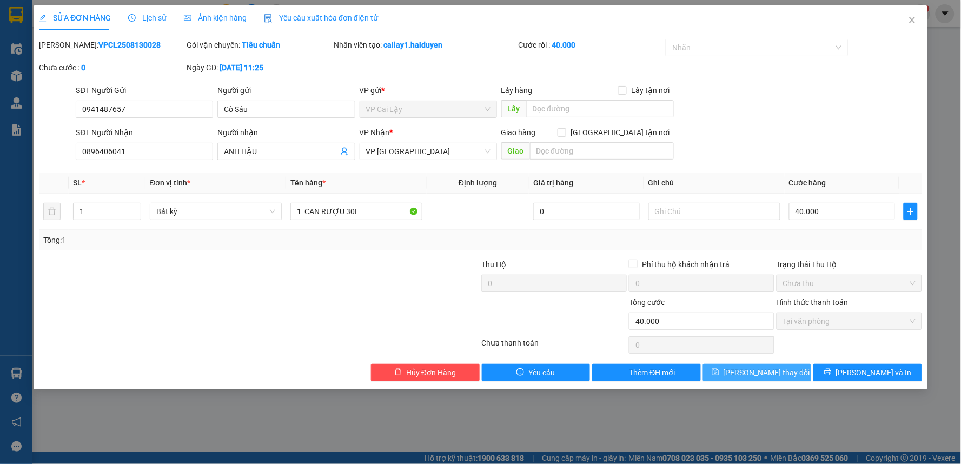
click at [759, 369] on span "Lưu thay đổi" at bounding box center [766, 373] width 87 height 12
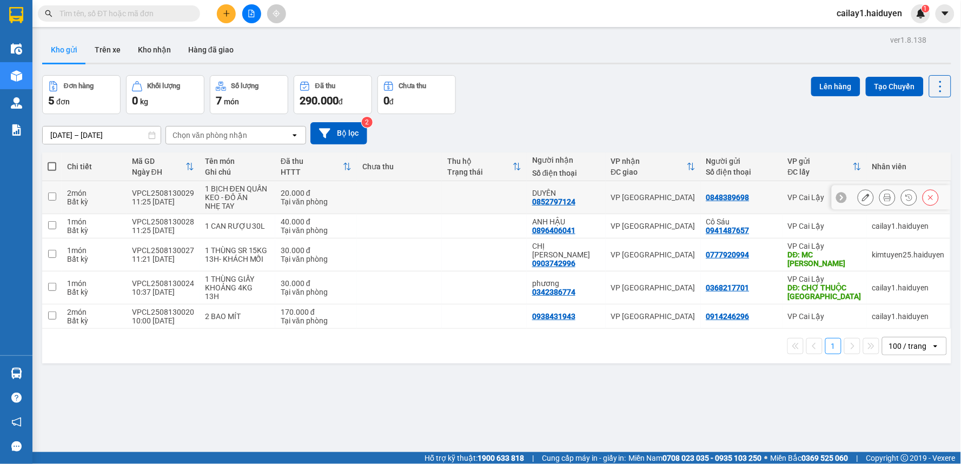
click at [862, 196] on icon at bounding box center [866, 198] width 8 height 8
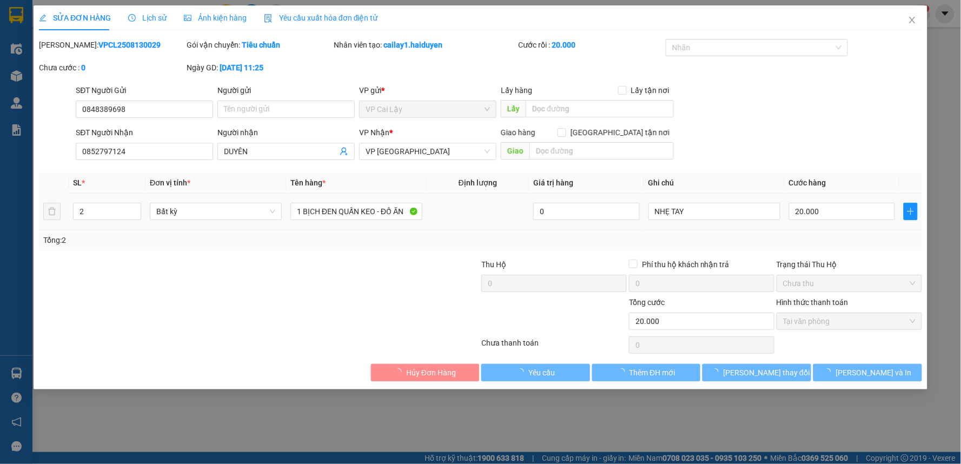
type input "0848389698"
type input "0852797124"
type input "DUYÊN"
type input "20.000"
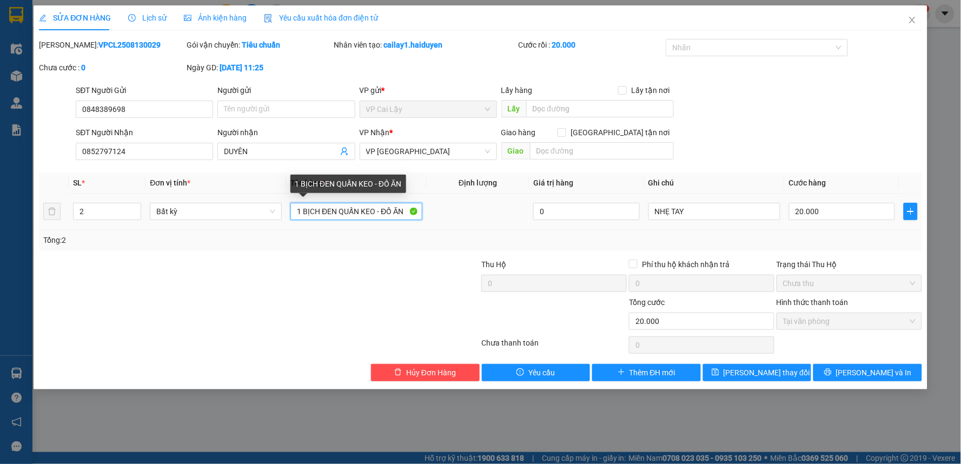
drag, startPoint x: 317, startPoint y: 211, endPoint x: 335, endPoint y: 217, distance: 19.2
click at [336, 216] on input "1 BỊCH ĐEN QUẤN KEO - ĐỒ ĂN" at bounding box center [356, 211] width 132 height 17
type input "1 TÚI XÁM CÓ BỊCH ĐEN QUẤN KEO - ĐỒ ĂN"
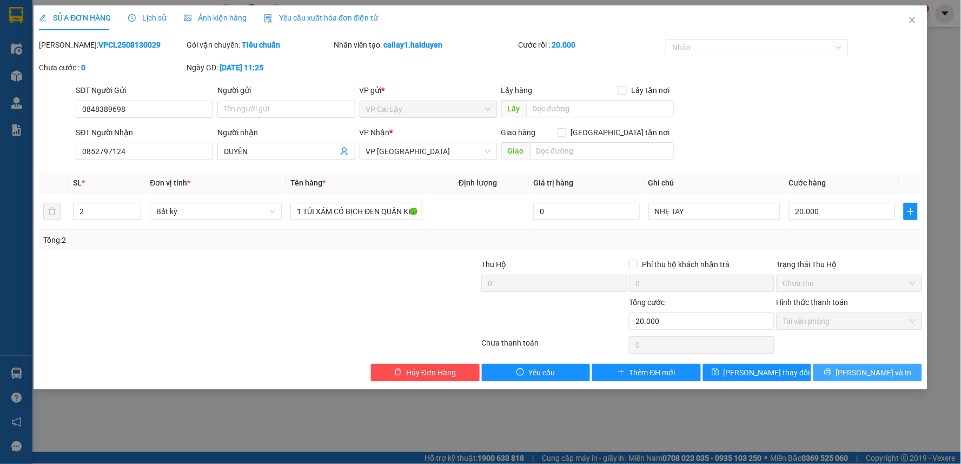
click at [869, 370] on span "Lưu và In" at bounding box center [874, 373] width 76 height 12
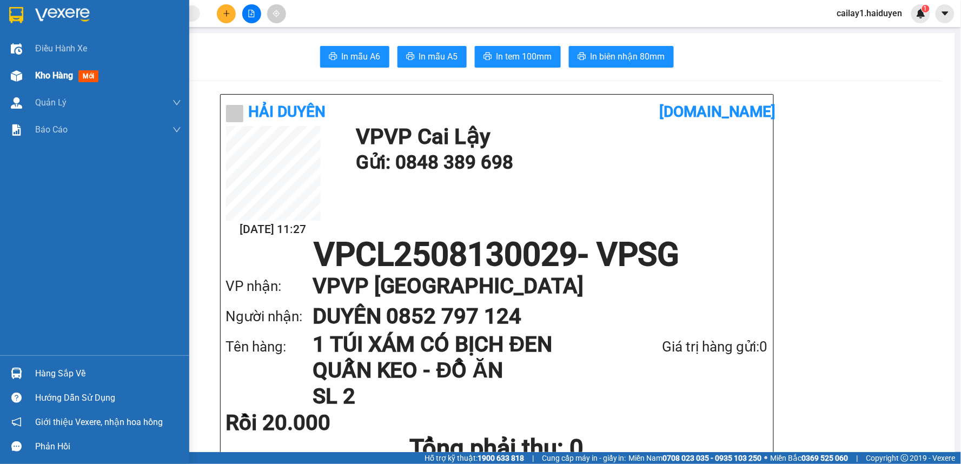
click at [32, 72] on div "Kho hàng mới" at bounding box center [94, 75] width 189 height 27
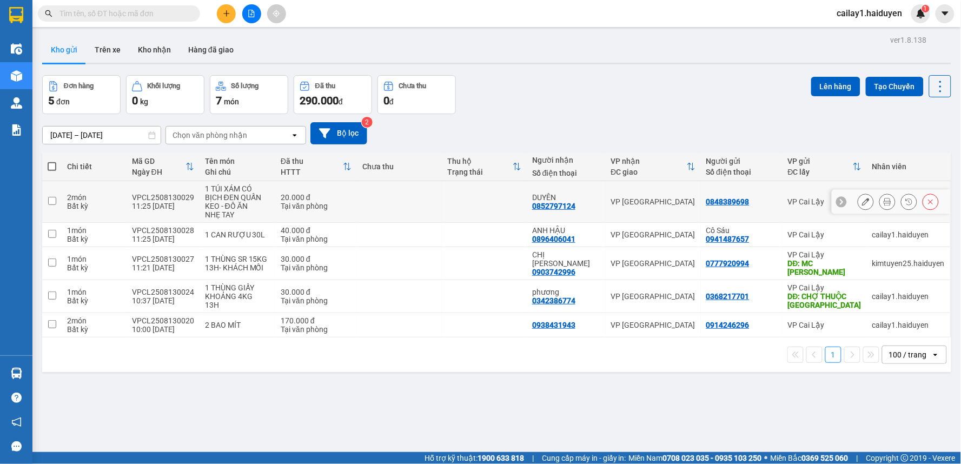
click at [862, 202] on icon at bounding box center [866, 202] width 8 height 8
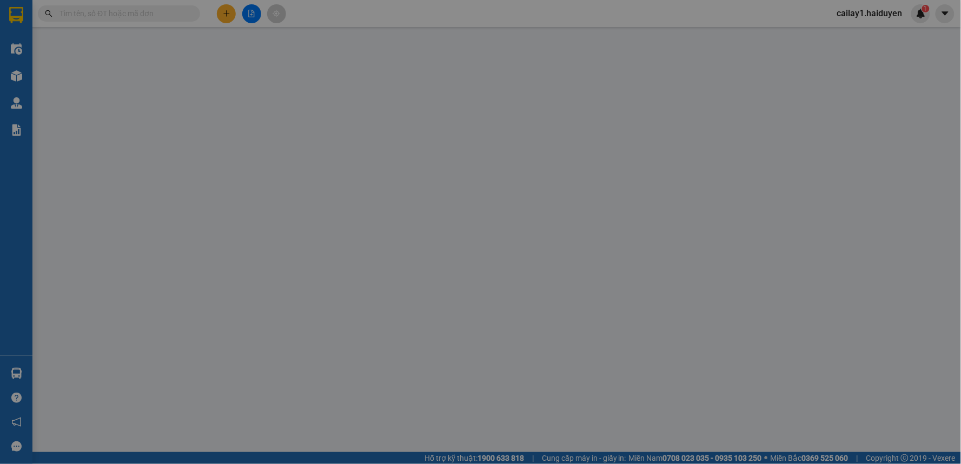
type input "0848389698"
type input "0852797124"
type input "DUYÊN"
type input "20.000"
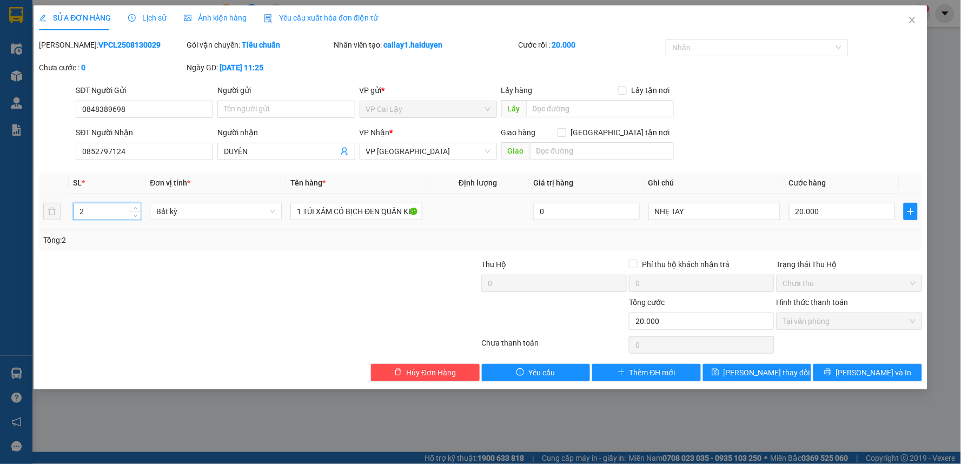
click at [103, 214] on input "2" at bounding box center [107, 211] width 67 height 16
type input "1"
click at [755, 368] on span "Lưu thay đổi" at bounding box center [766, 373] width 87 height 12
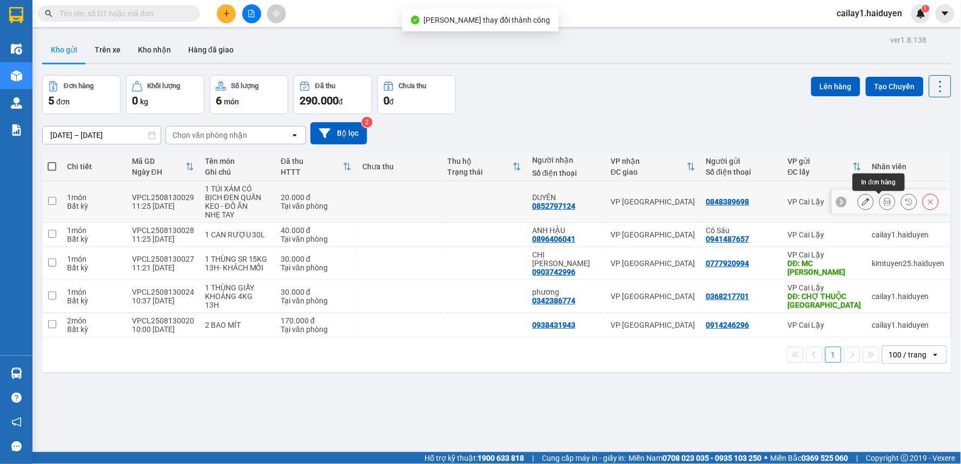
click at [884, 199] on icon at bounding box center [888, 202] width 8 height 8
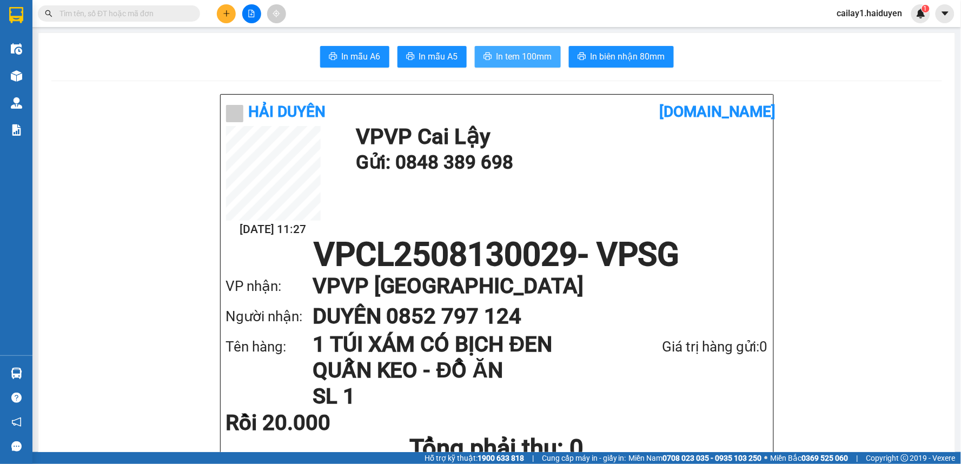
click at [530, 50] on span "In tem 100mm" at bounding box center [524, 57] width 56 height 14
click at [581, 363] on h1 "1 TÚI XÁM CÓ BỊCH ĐEN QUẤN KEO - ĐỒ ĂN" at bounding box center [459, 357] width 293 height 52
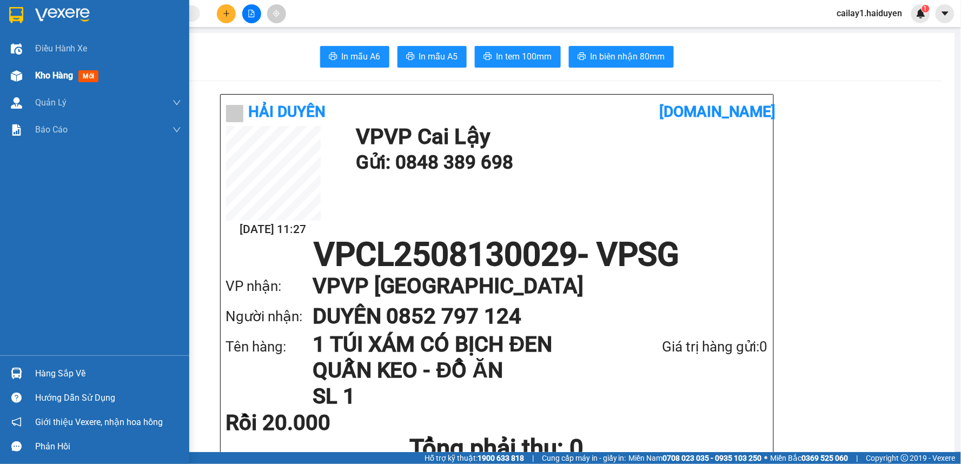
click at [39, 78] on span "Kho hàng" at bounding box center [54, 75] width 38 height 10
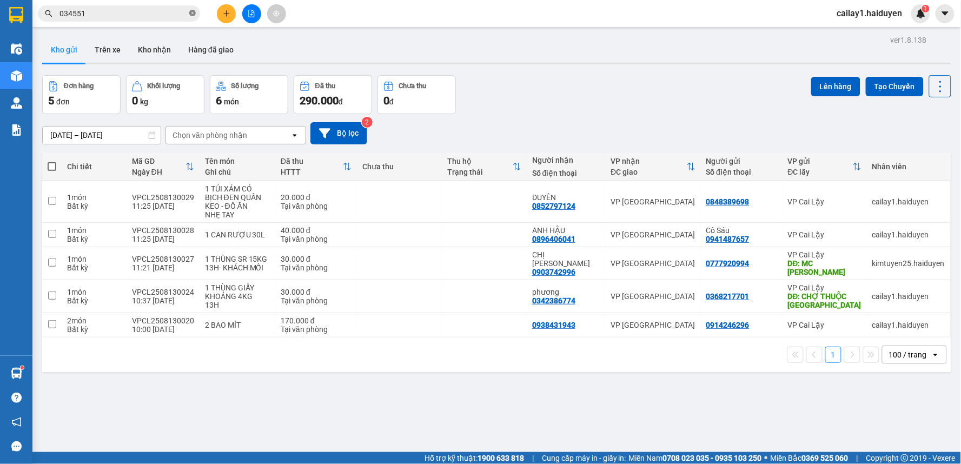
click at [190, 10] on icon "close-circle" at bounding box center [192, 13] width 6 height 6
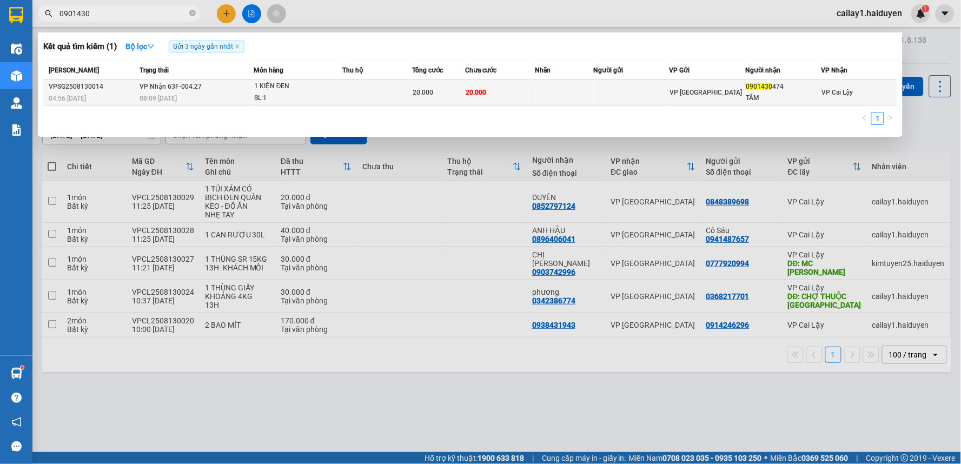
type input "0901430"
click at [554, 88] on td at bounding box center [564, 92] width 58 height 25
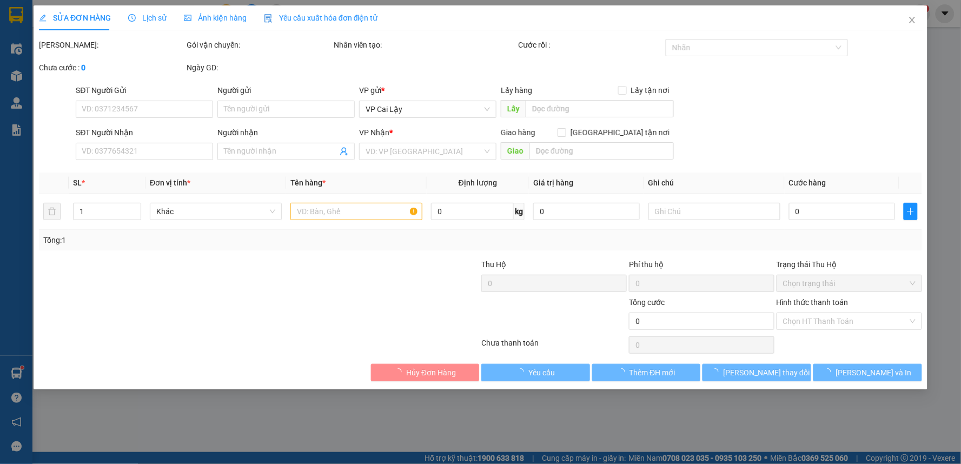
type input "0901430474"
type input "TÂM"
type input "20.000"
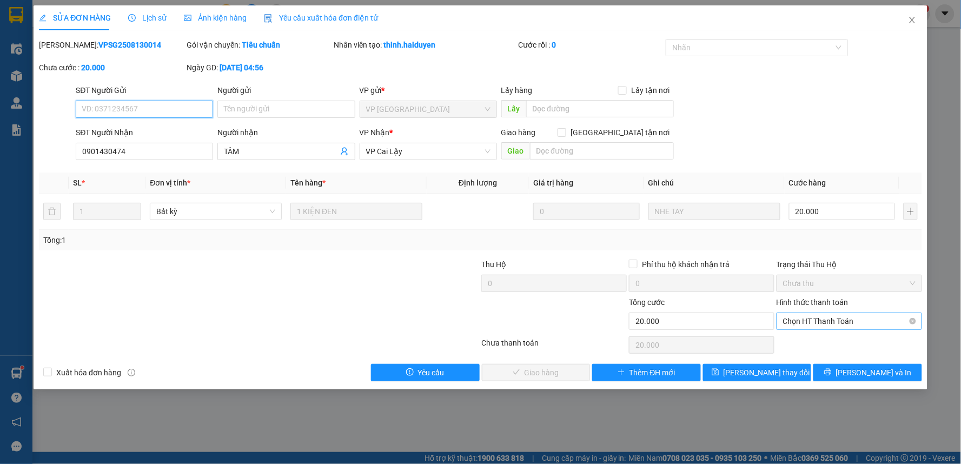
click at [846, 321] on span "Chọn HT Thanh Toán" at bounding box center [849, 321] width 132 height 16
click at [837, 343] on div "Tại văn phòng" at bounding box center [850, 343] width 132 height 12
type input "0"
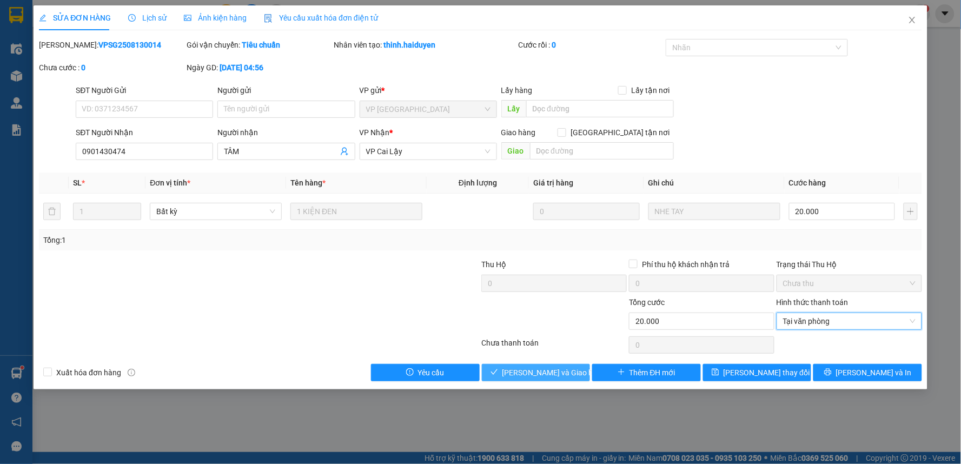
click at [572, 374] on button "[PERSON_NAME] và Giao hàng" at bounding box center [536, 372] width 109 height 17
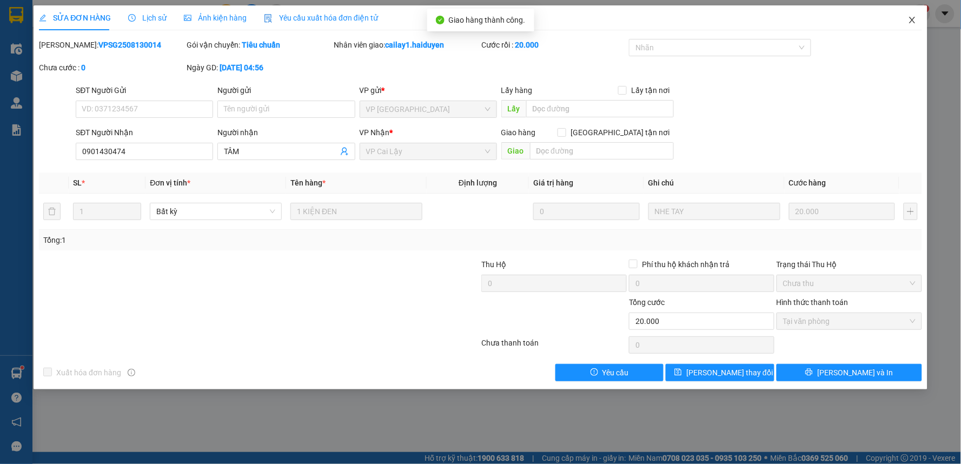
click at [913, 17] on icon "close" at bounding box center [912, 20] width 9 height 9
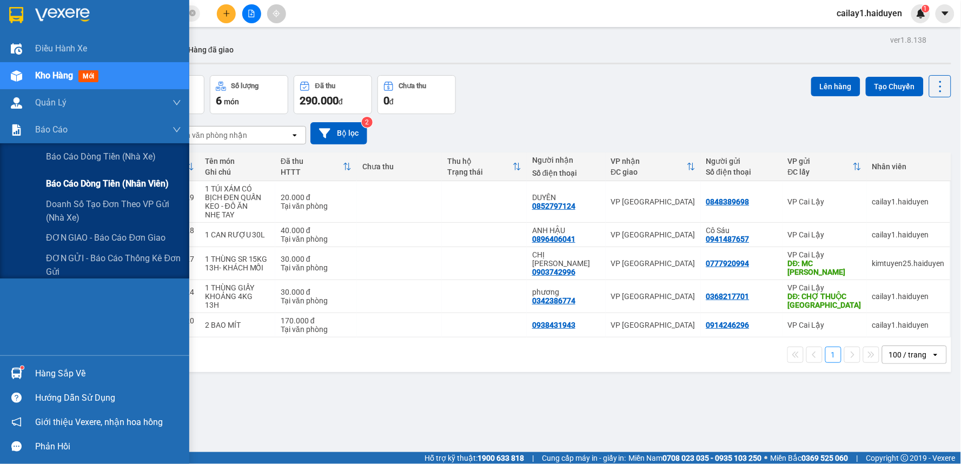
click at [149, 190] on div "Báo cáo dòng tiền (nhân viên)" at bounding box center [113, 183] width 135 height 27
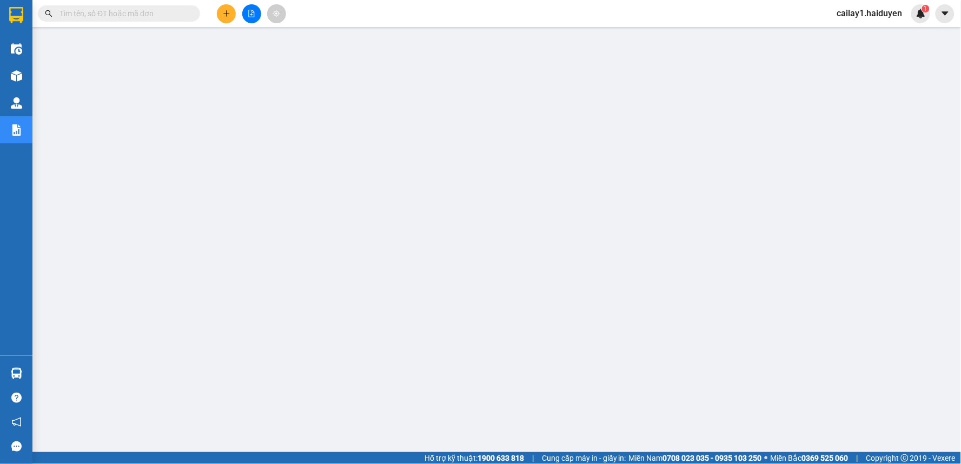
click at [127, 19] on input "text" at bounding box center [123, 14] width 128 height 12
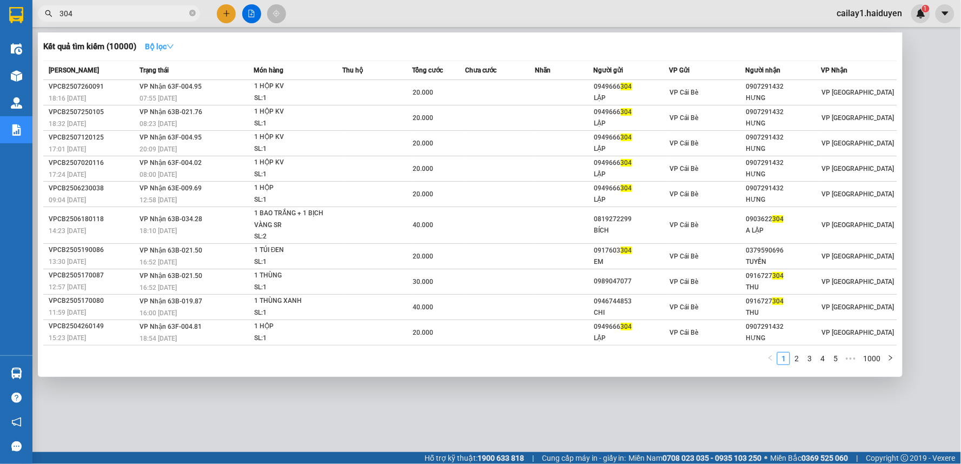
type input "304"
click at [169, 40] on button "Bộ lọc" at bounding box center [159, 46] width 47 height 17
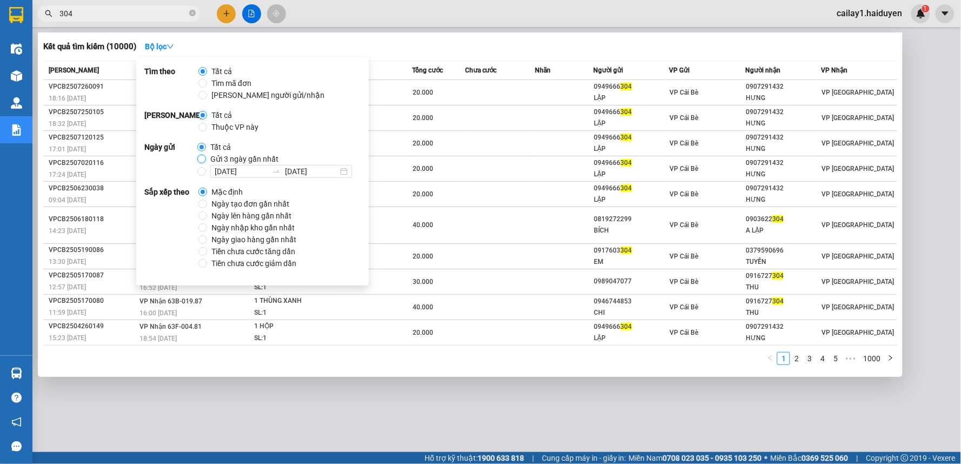
click at [199, 158] on input "Gửi 3 ngày gần nhất" at bounding box center [201, 159] width 9 height 9
radio input "true"
radio input "false"
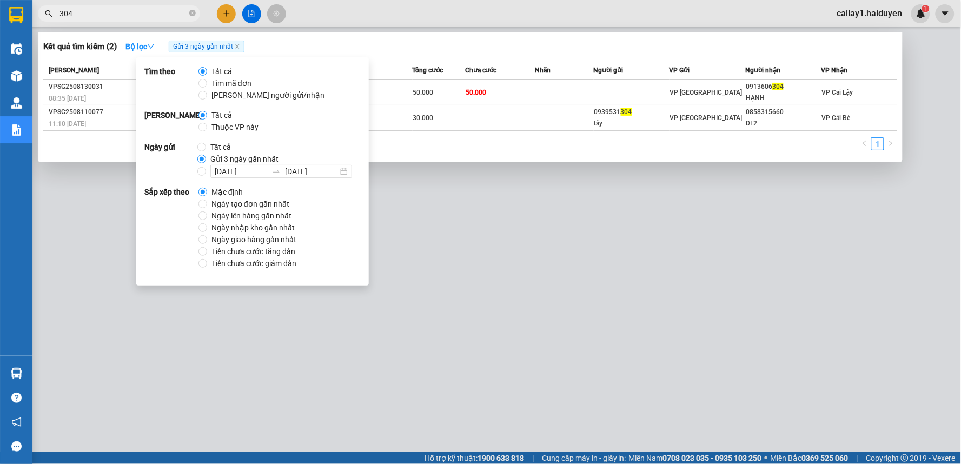
drag, startPoint x: 290, startPoint y: 17, endPoint x: 269, endPoint y: 22, distance: 22.3
click at [291, 17] on div at bounding box center [480, 232] width 961 height 464
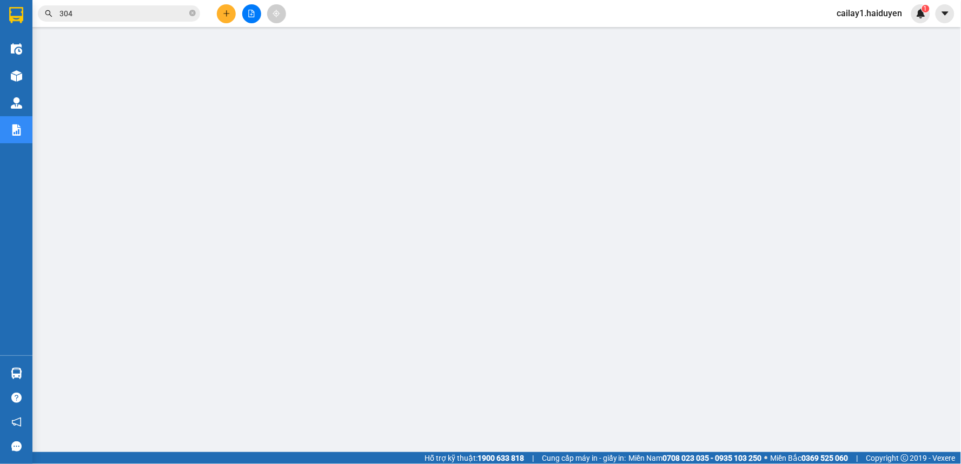
drag, startPoint x: 114, startPoint y: 0, endPoint x: 121, endPoint y: 8, distance: 10.4
click at [116, 4] on div "Kết quả tìm kiếm ( 2 ) Bộ lọc Gửi 3 ngày gần nhất Mã ĐH Trạng thái Món hàng Thu…" at bounding box center [480, 13] width 961 height 27
click at [122, 9] on input "304" at bounding box center [123, 14] width 128 height 12
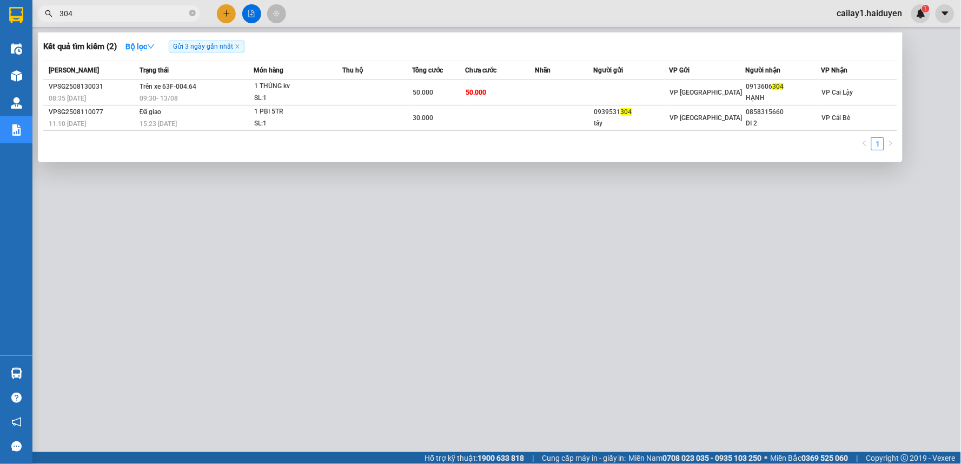
drag, startPoint x: 251, startPoint y: 14, endPoint x: 208, endPoint y: 30, distance: 46.0
click at [251, 15] on div at bounding box center [480, 232] width 961 height 464
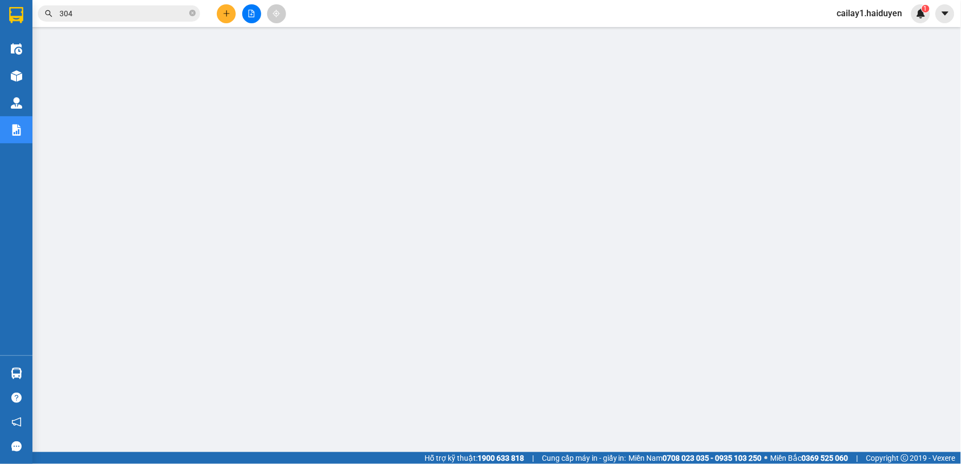
click at [254, 16] on button at bounding box center [251, 13] width 19 height 19
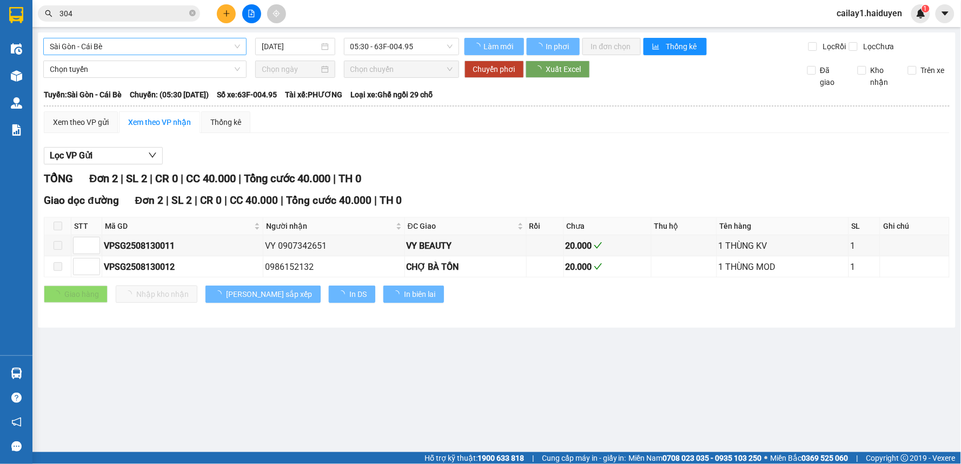
click at [148, 42] on span "Sài Gòn - Cái Bè" at bounding box center [145, 46] width 190 height 16
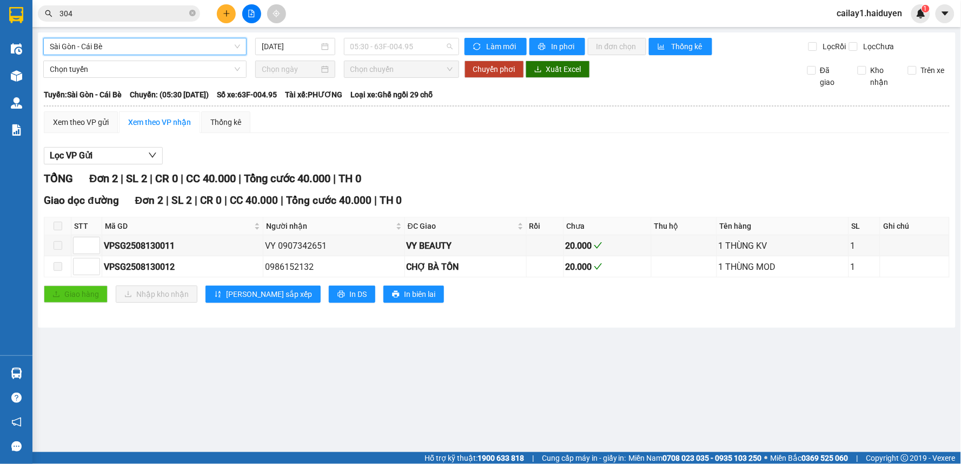
drag, startPoint x: 375, startPoint y: 53, endPoint x: 369, endPoint y: 72, distance: 20.4
click at [376, 53] on span "05:30 - 63F-004.95" at bounding box center [401, 46] width 102 height 16
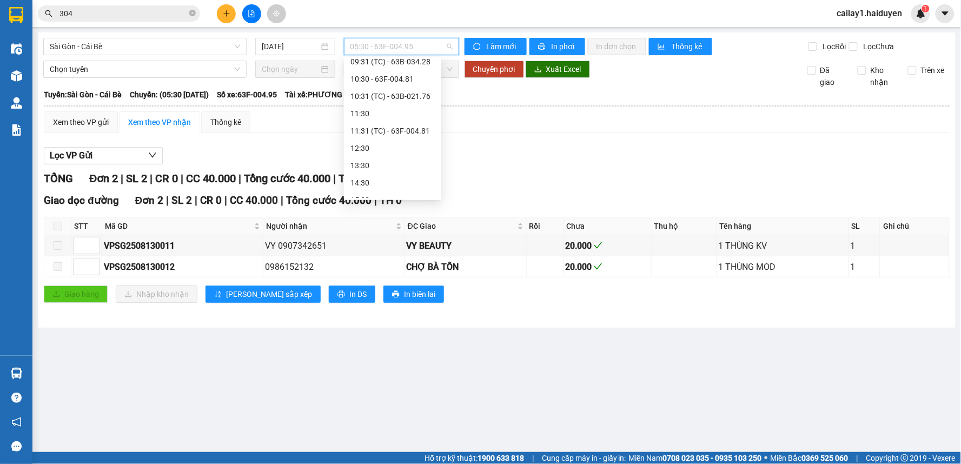
scroll to position [88, 0]
click at [375, 84] on div "09:30 - 63F-004.64" at bounding box center [392, 84] width 84 height 12
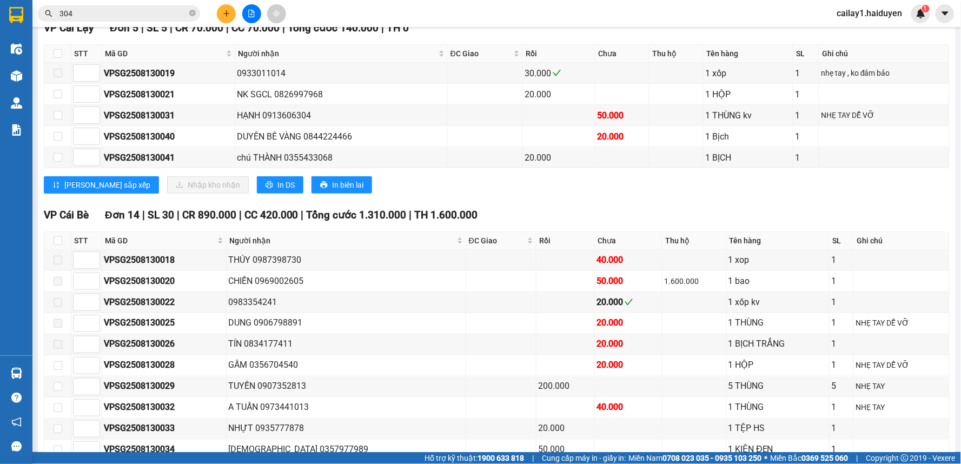
scroll to position [300, 0]
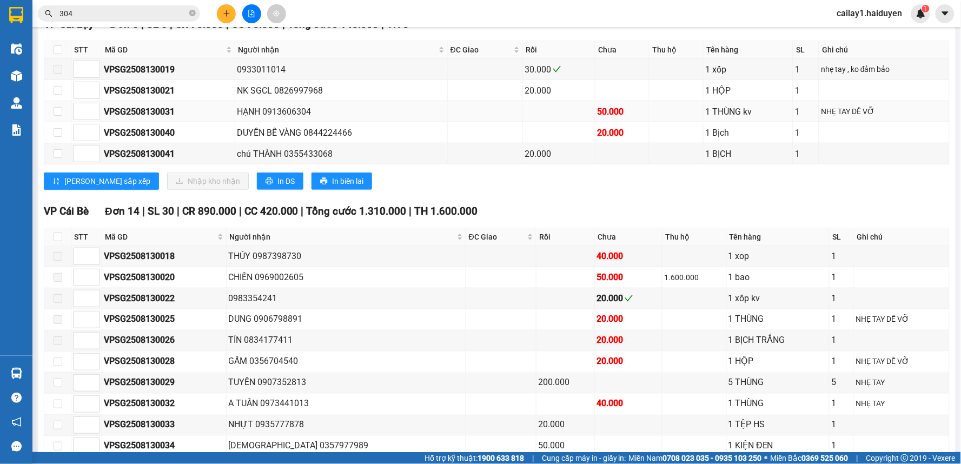
click at [271, 116] on div "HẠNH 0913606304" at bounding box center [341, 112] width 209 height 14
click at [63, 120] on td at bounding box center [57, 111] width 27 height 21
drag, startPoint x: 58, startPoint y: 120, endPoint x: 70, endPoint y: 123, distance: 12.2
click at [59, 116] on input "checkbox" at bounding box center [58, 111] width 9 height 9
checkbox input "true"
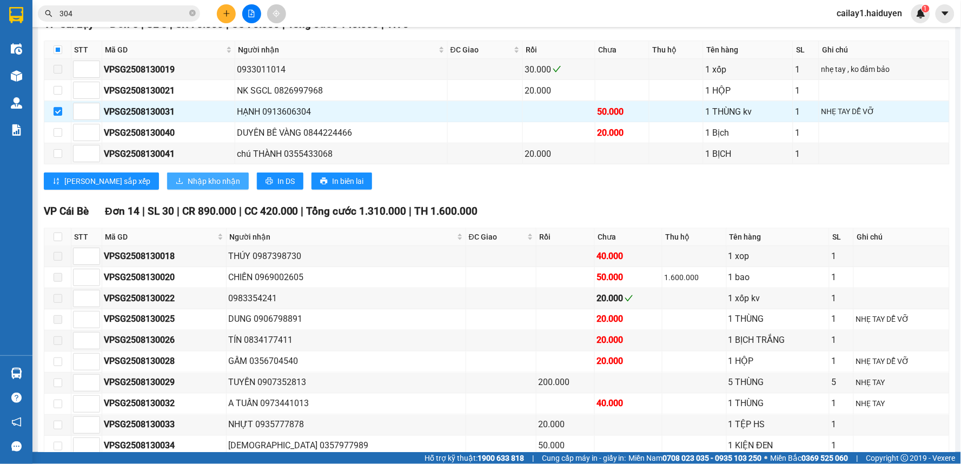
click at [188, 187] on span "Nhập kho nhận" at bounding box center [214, 181] width 52 height 12
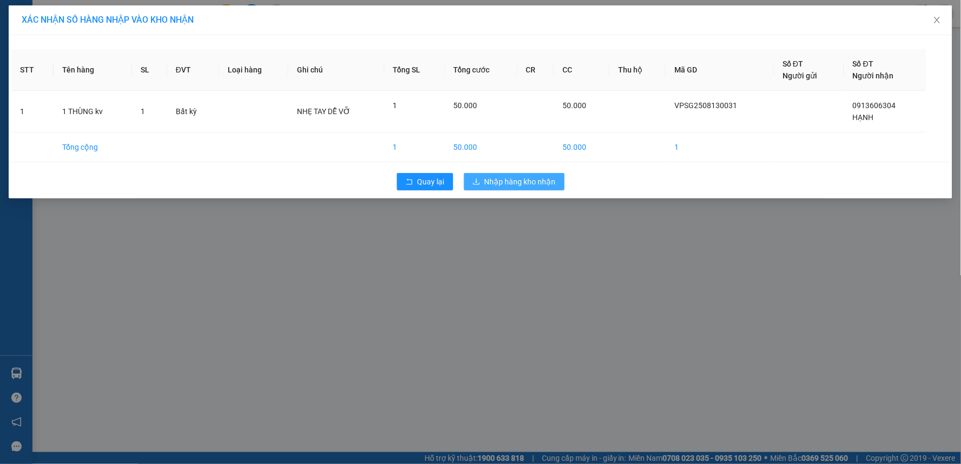
click at [522, 180] on span "Nhập hàng kho nhận" at bounding box center [519, 182] width 71 height 12
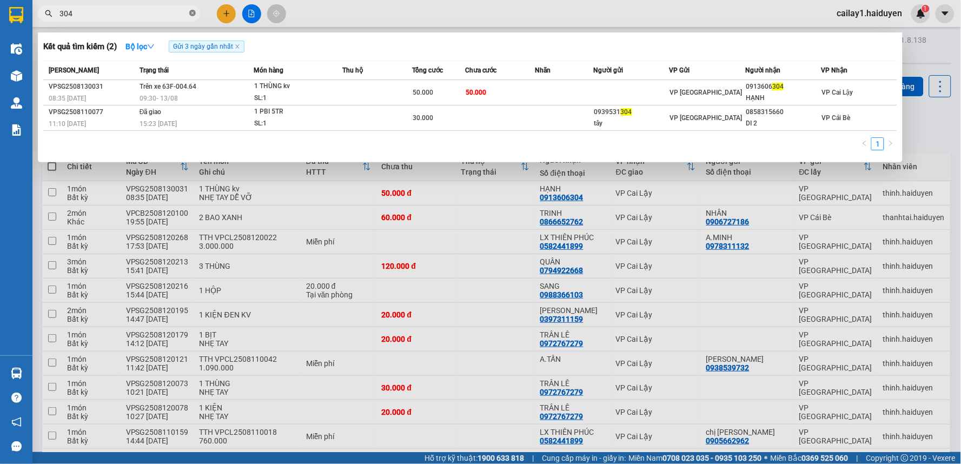
click at [192, 15] on icon "close-circle" at bounding box center [192, 13] width 6 height 6
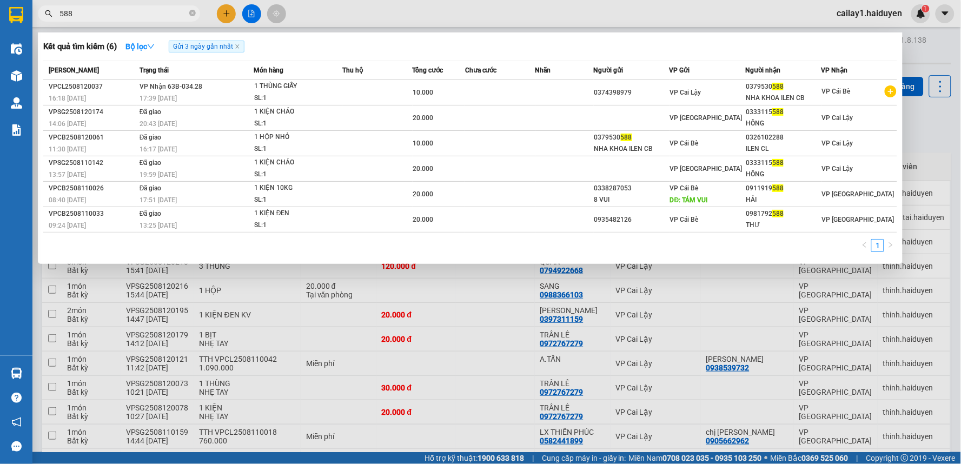
type input "588"
click at [461, 395] on div at bounding box center [480, 232] width 961 height 464
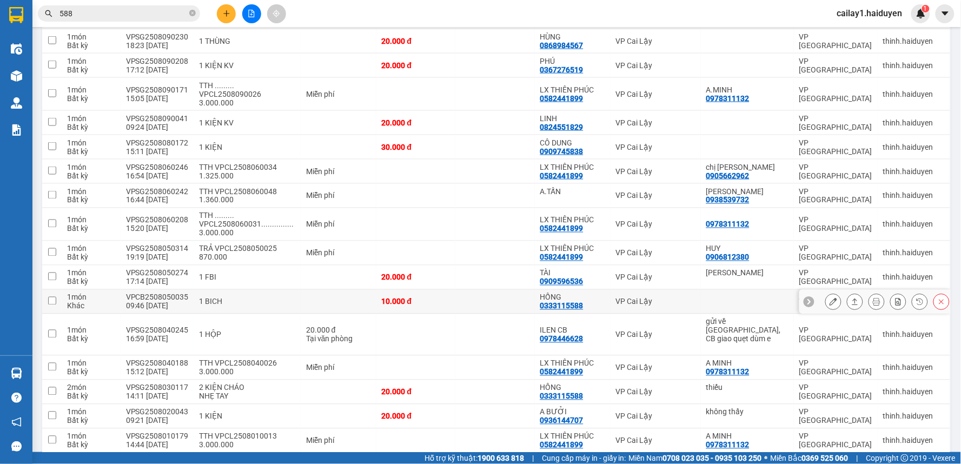
scroll to position [439, 0]
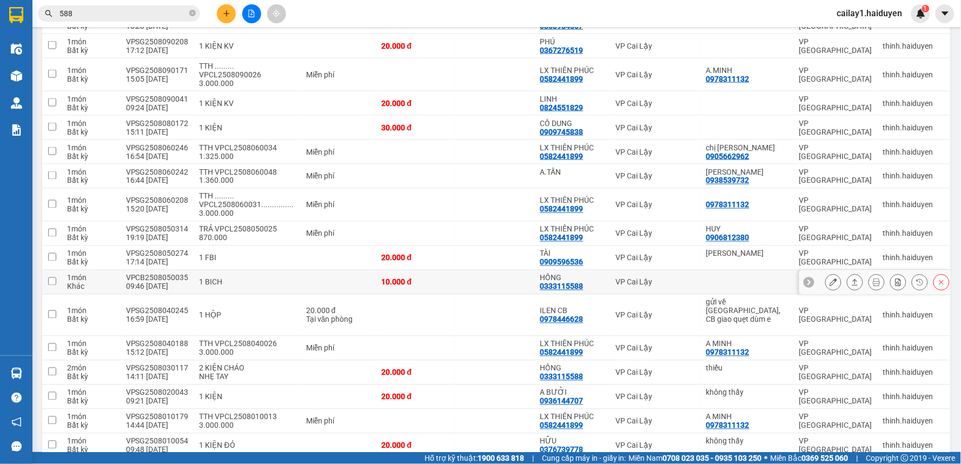
click at [829, 282] on icon at bounding box center [833, 282] width 8 height 8
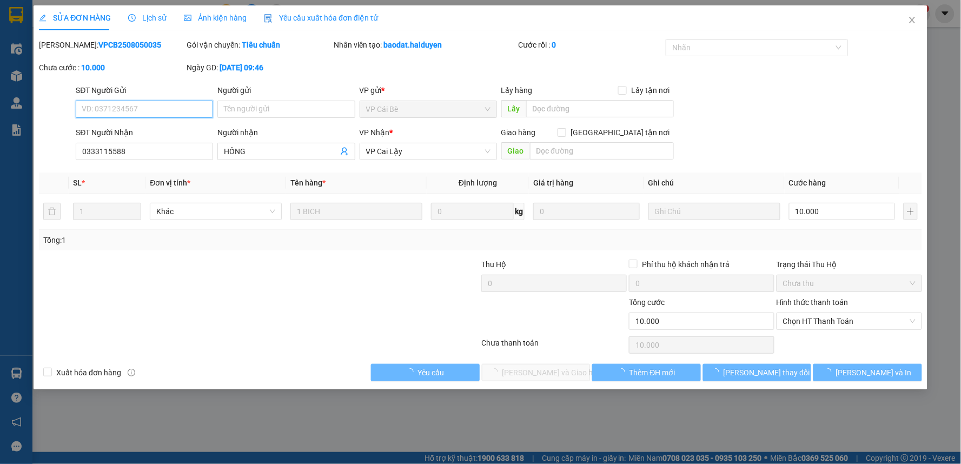
type input "0333115588"
type input "HỒNG"
type input "10.000"
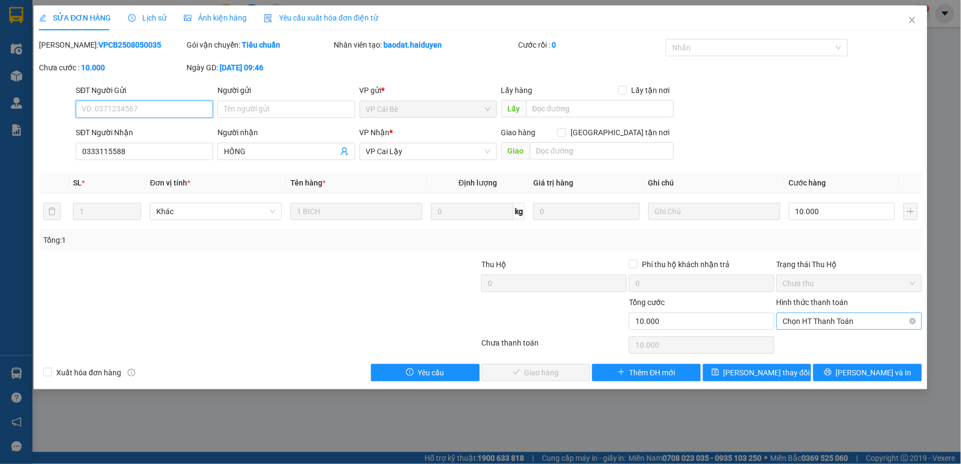
click at [871, 320] on span "Chọn HT Thanh Toán" at bounding box center [849, 321] width 132 height 16
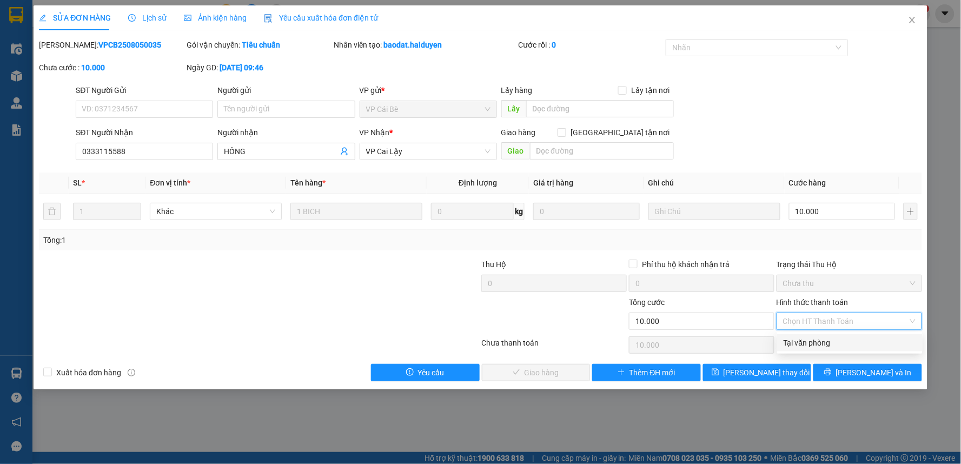
click at [861, 343] on div "Tại văn phòng" at bounding box center [850, 343] width 132 height 12
type input "0"
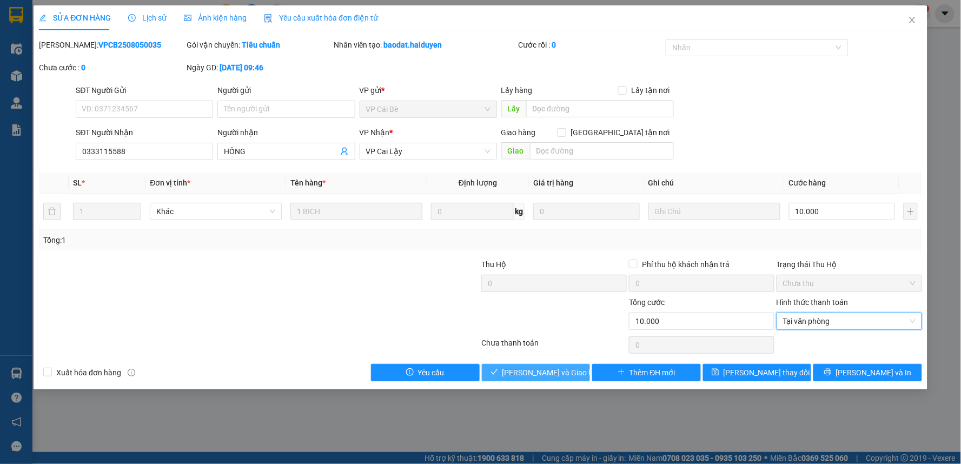
click at [563, 368] on span "Lưu và Giao hàng" at bounding box center [554, 373] width 104 height 12
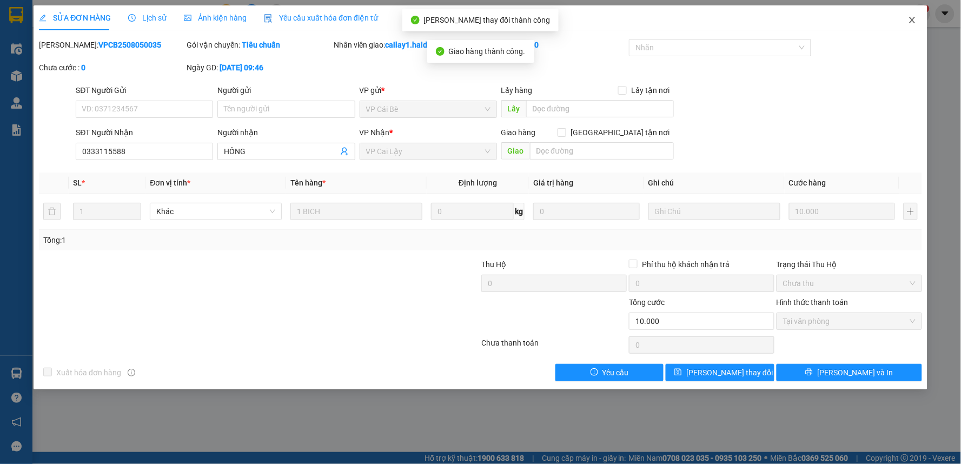
click at [915, 19] on icon "close" at bounding box center [912, 20] width 9 height 9
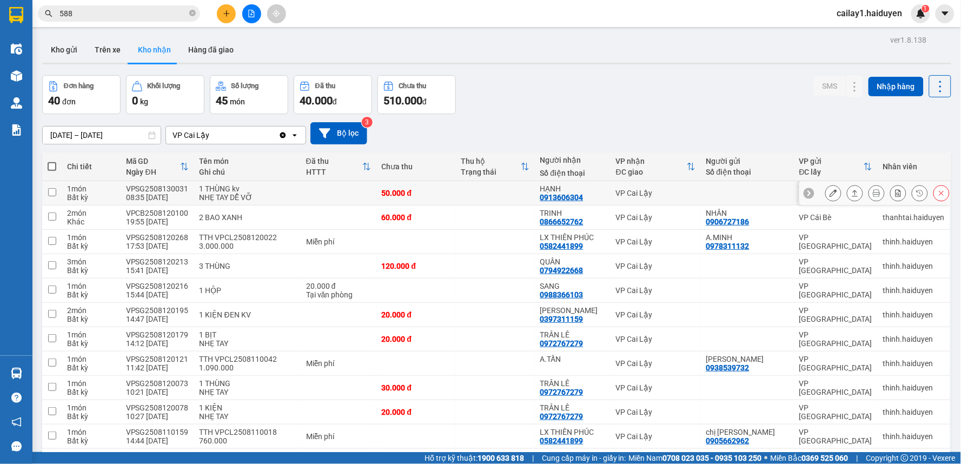
click at [451, 198] on td "50.000 đ" at bounding box center [415, 193] width 79 height 24
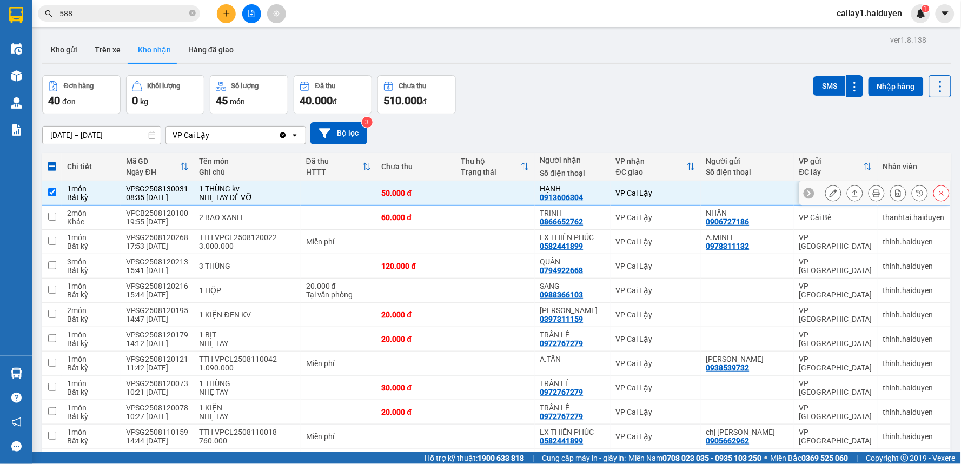
click at [451, 198] on td "50.000 đ" at bounding box center [415, 193] width 79 height 24
checkbox input "false"
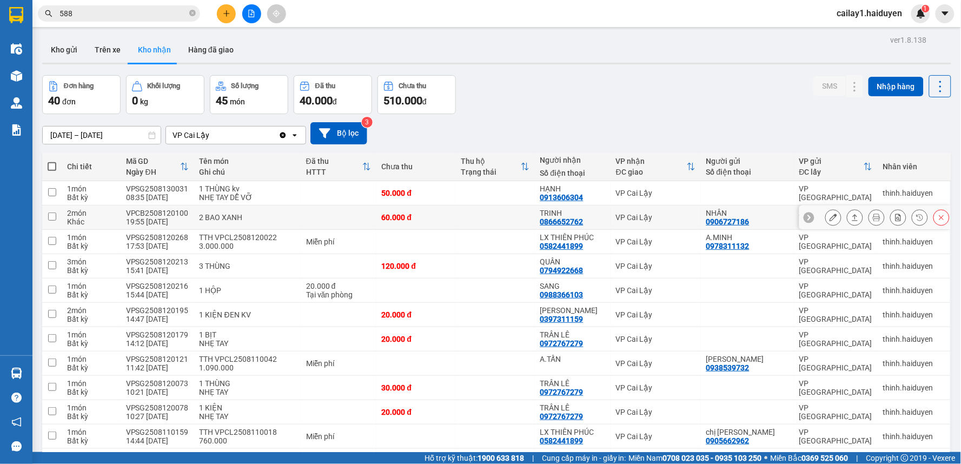
click at [461, 219] on td at bounding box center [494, 217] width 79 height 24
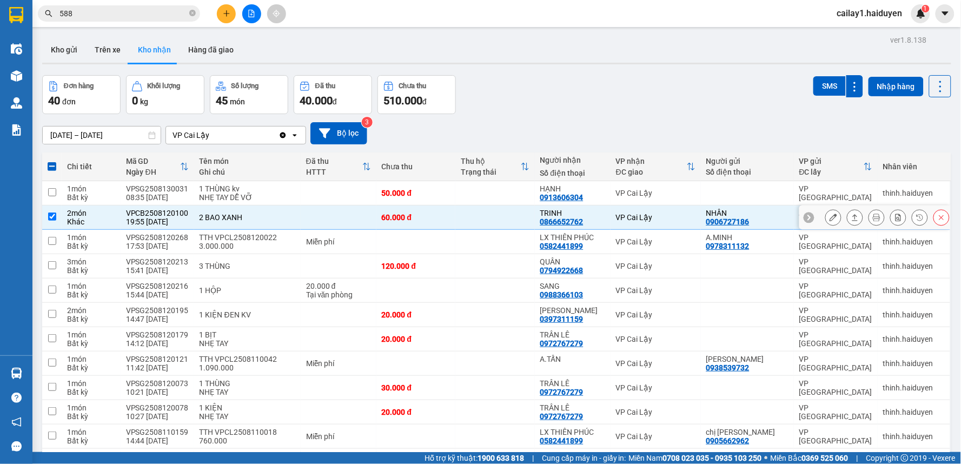
click at [461, 219] on td at bounding box center [494, 217] width 79 height 24
checkbox input "false"
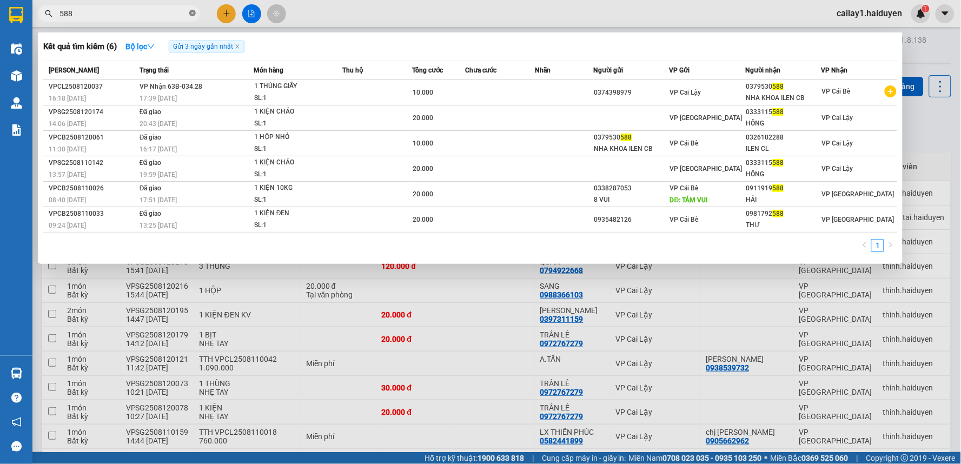
click at [190, 17] on span at bounding box center [192, 14] width 6 height 10
